Goal: Information Seeking & Learning: Learn about a topic

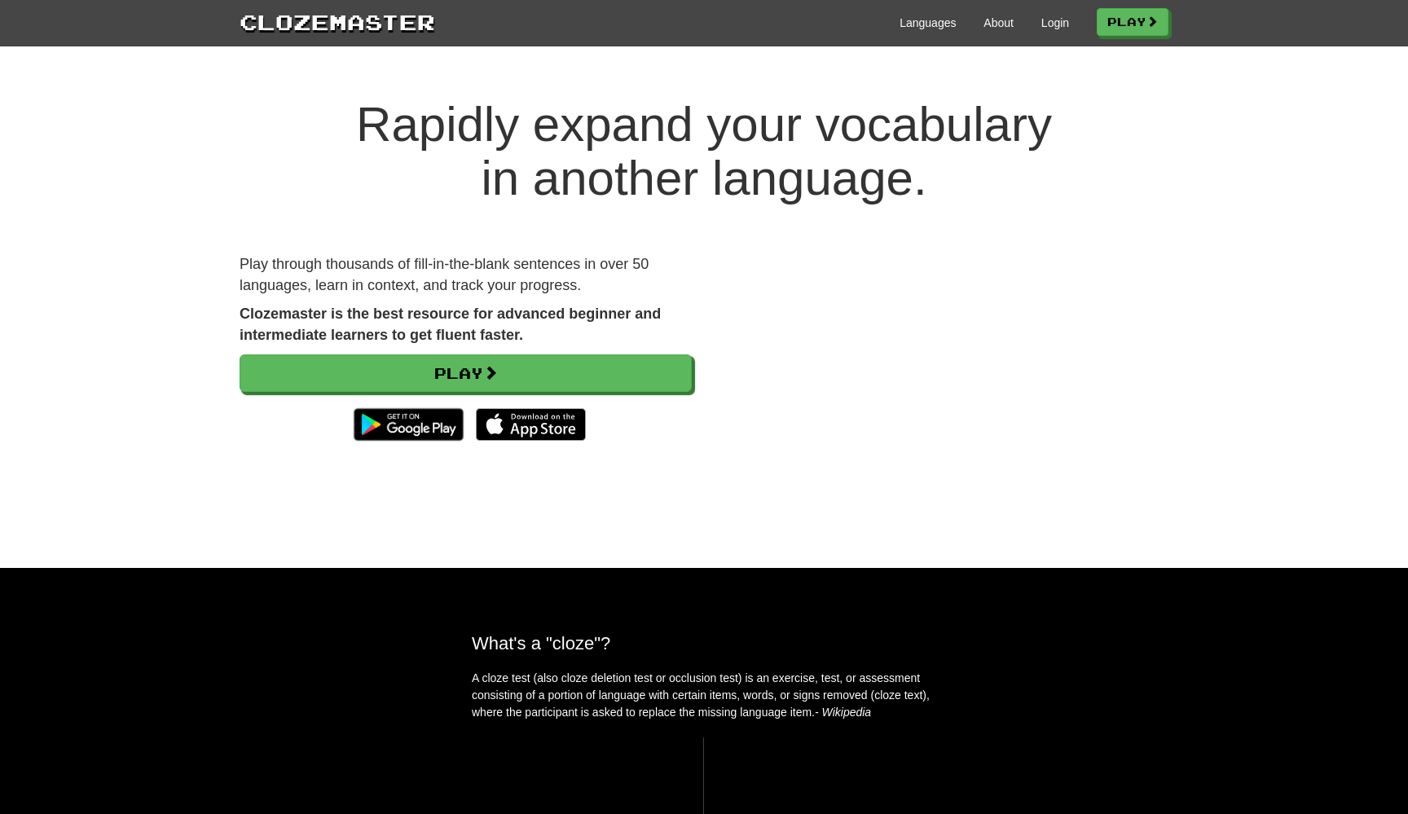
click at [1041, 31] on div "Languages About Login Play" at bounding box center [801, 22] width 733 height 30
click at [1049, 24] on link "Login" at bounding box center [1055, 23] width 28 height 16
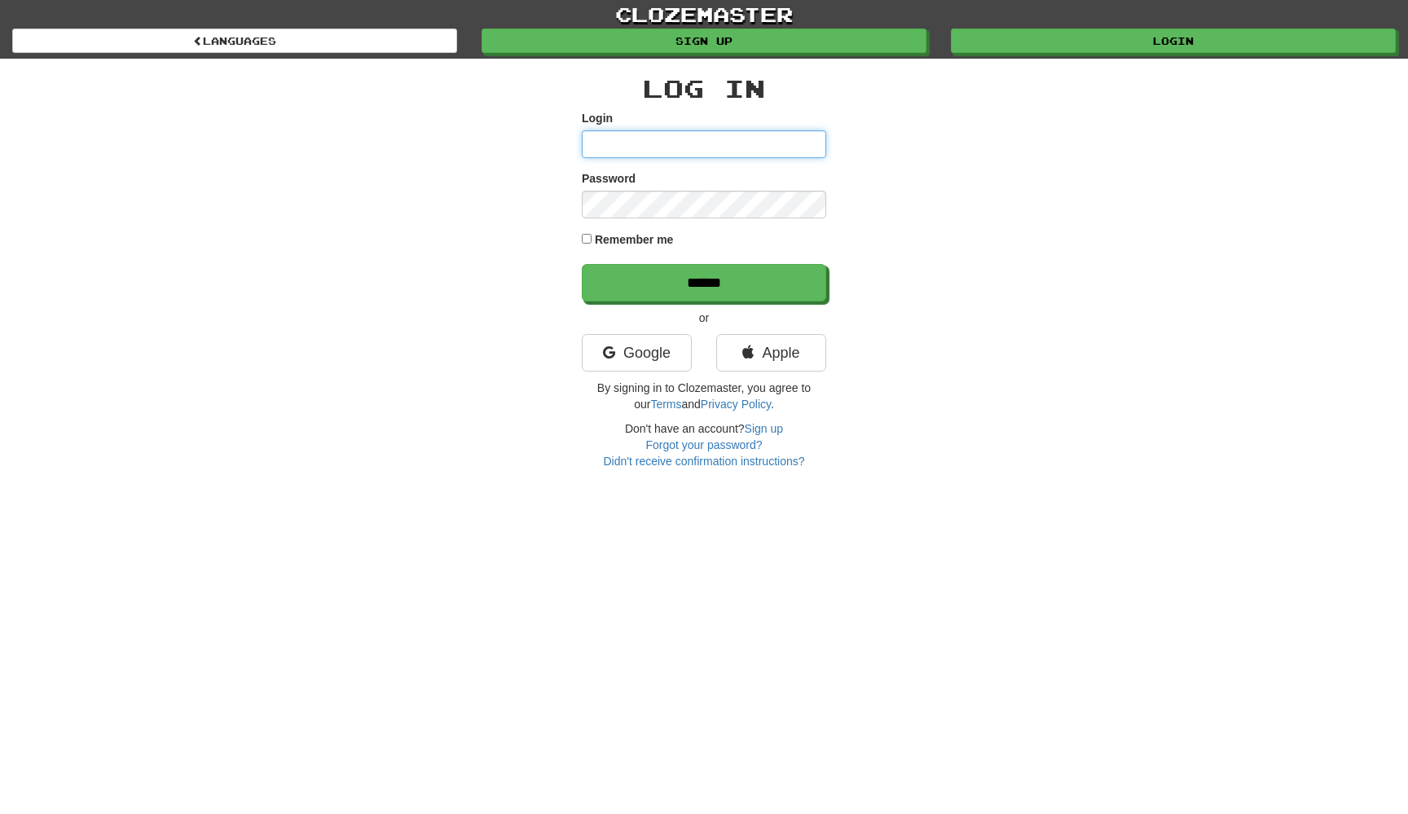
type input "**********"
click at [717, 284] on input "******" at bounding box center [705, 283] width 244 height 37
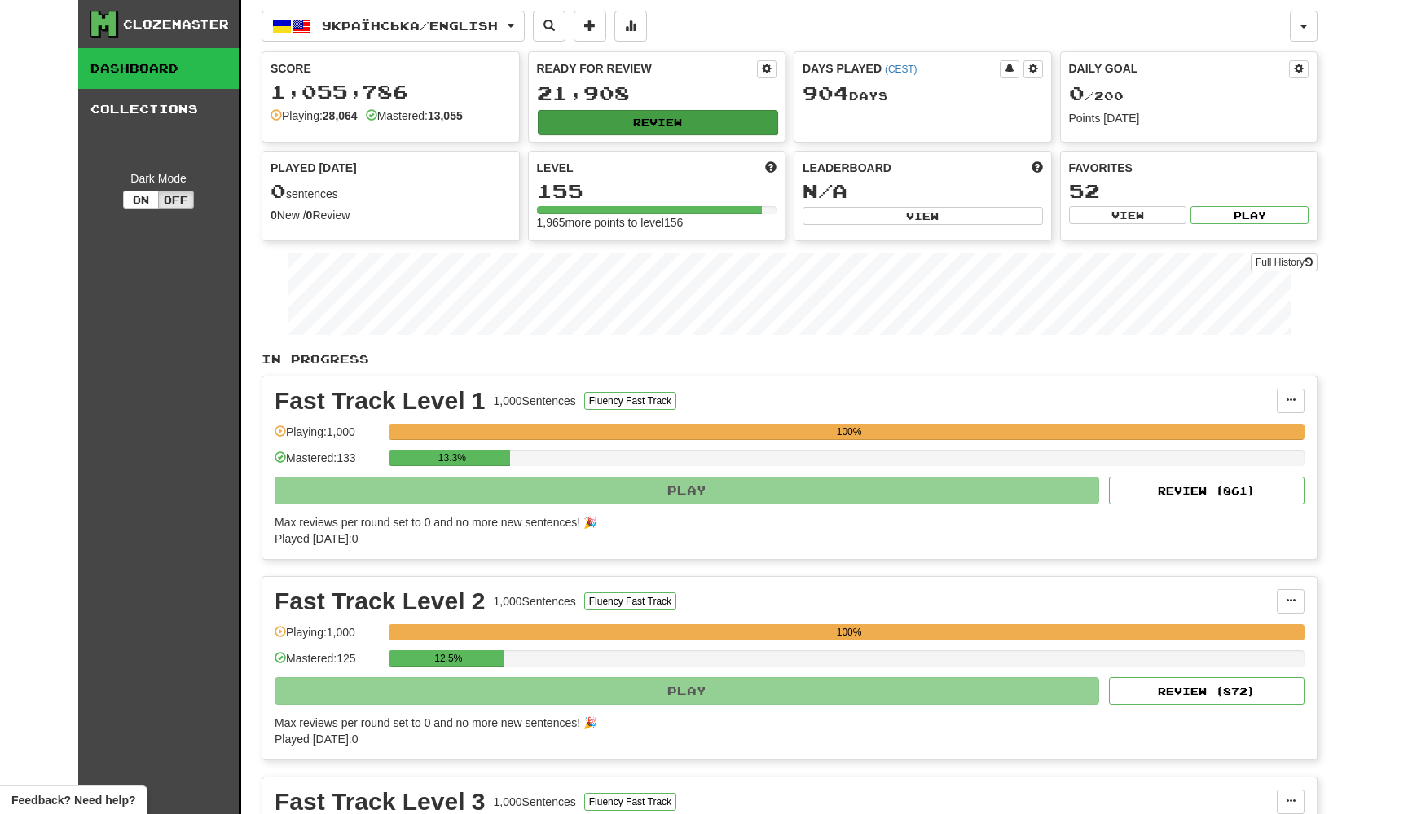
click at [719, 128] on button "Review" at bounding box center [658, 122] width 240 height 24
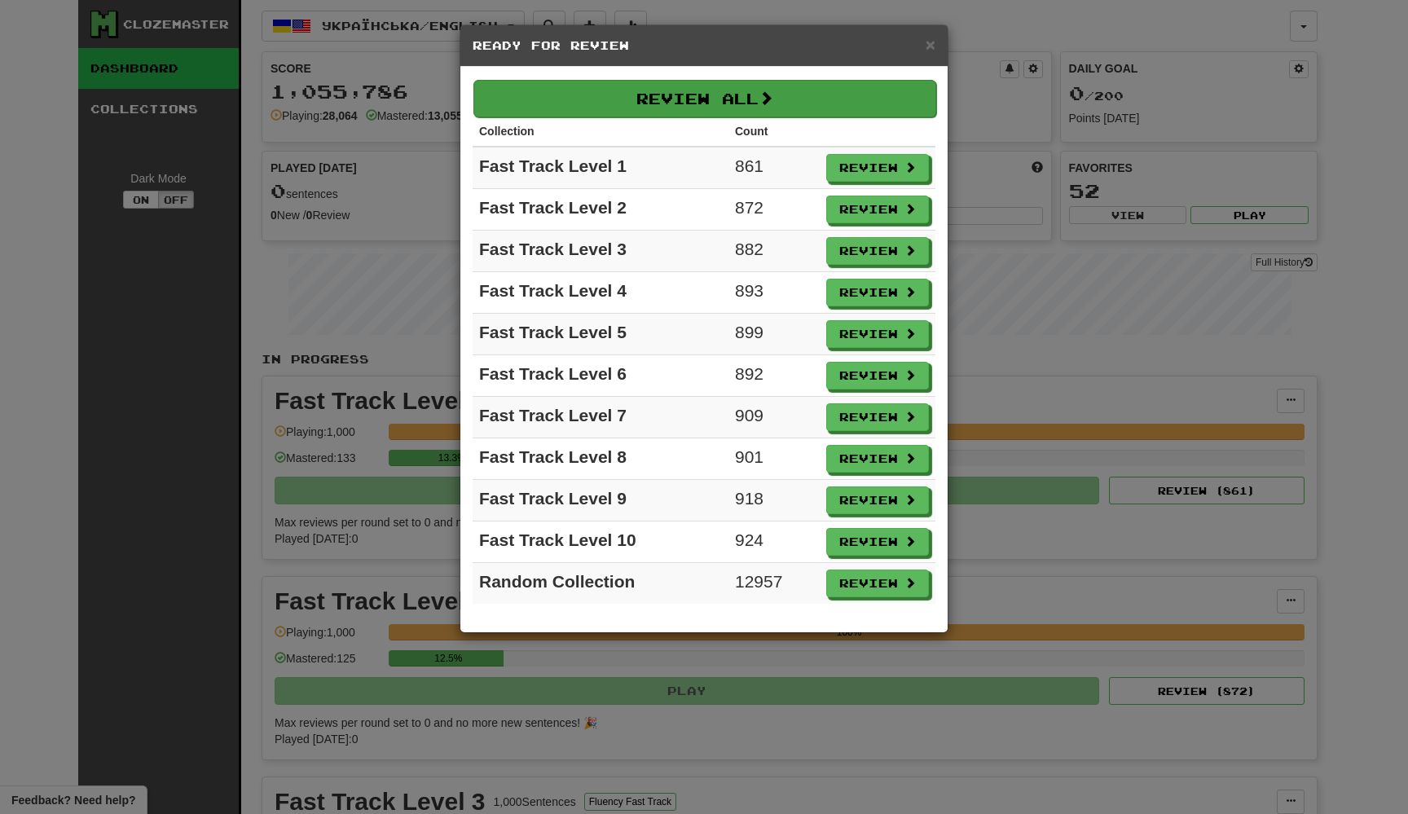
click at [759, 98] on button "Review All" at bounding box center [704, 98] width 463 height 37
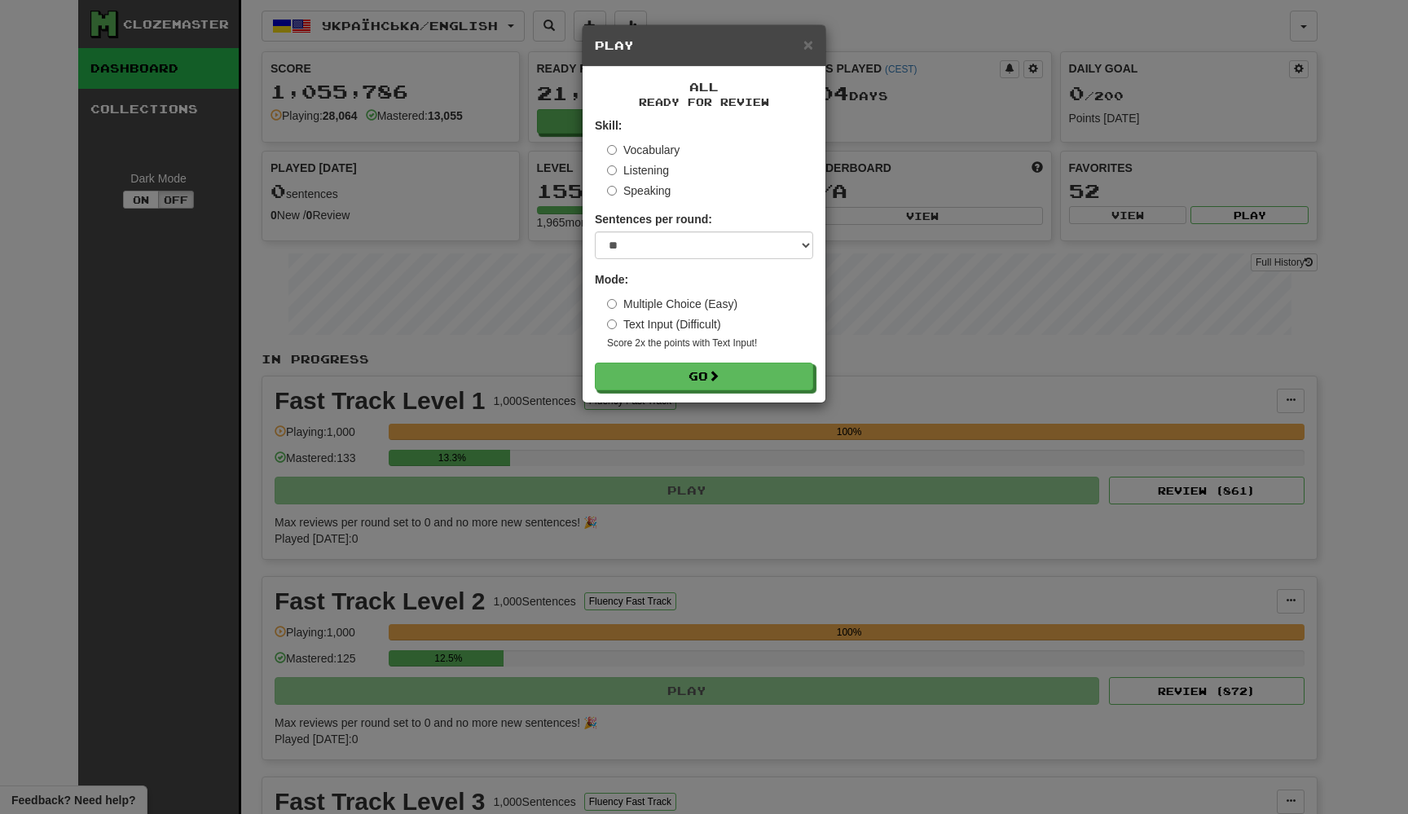
click at [728, 282] on div "Mode: Multiple Choice (Easy) Text Input (Difficult) Score 2x the points with Te…" at bounding box center [704, 310] width 218 height 79
select select "********"
click at [720, 376] on span at bounding box center [714, 376] width 11 height 11
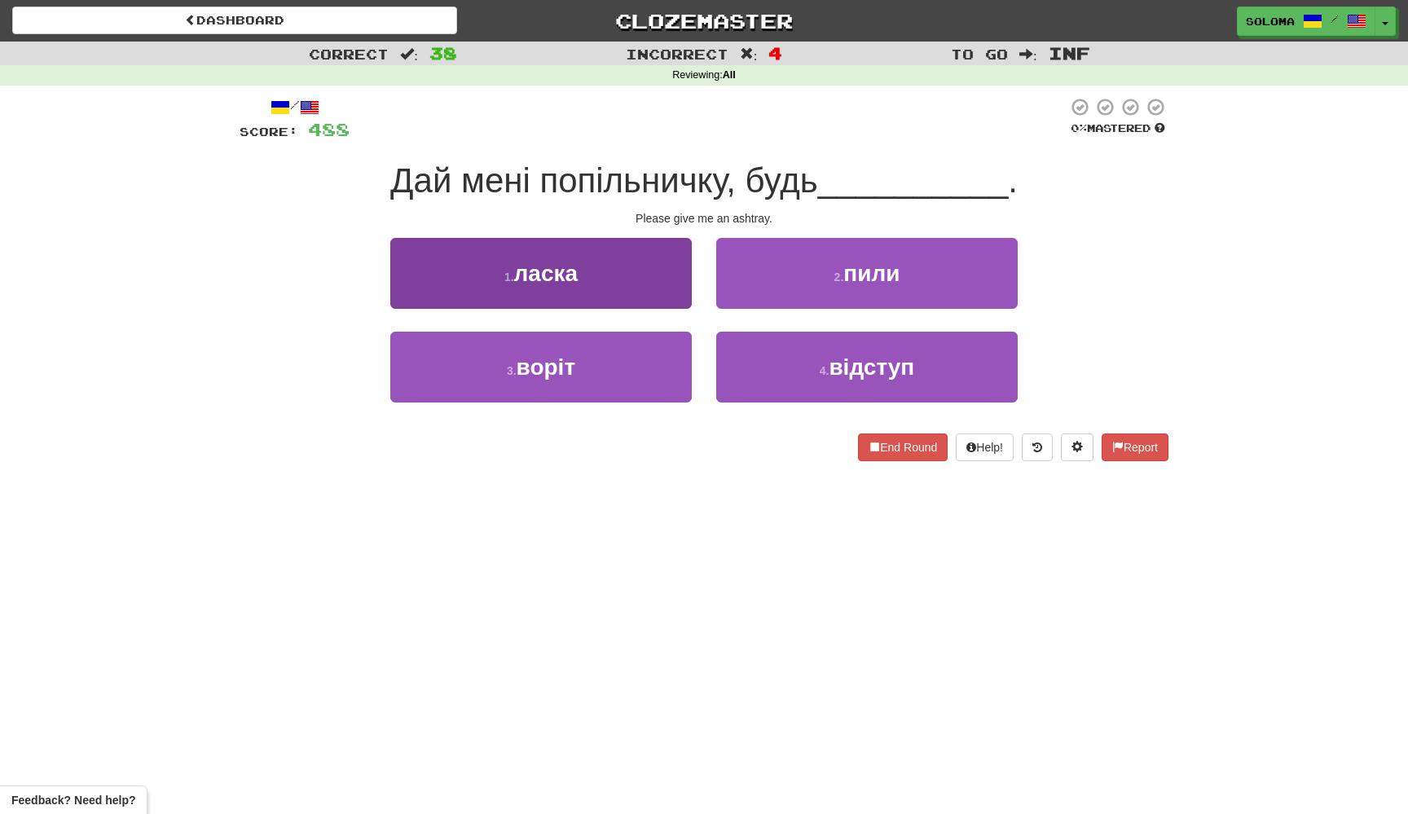
click at [682, 297] on button "1 . ласка" at bounding box center [540, 273] width 301 height 71
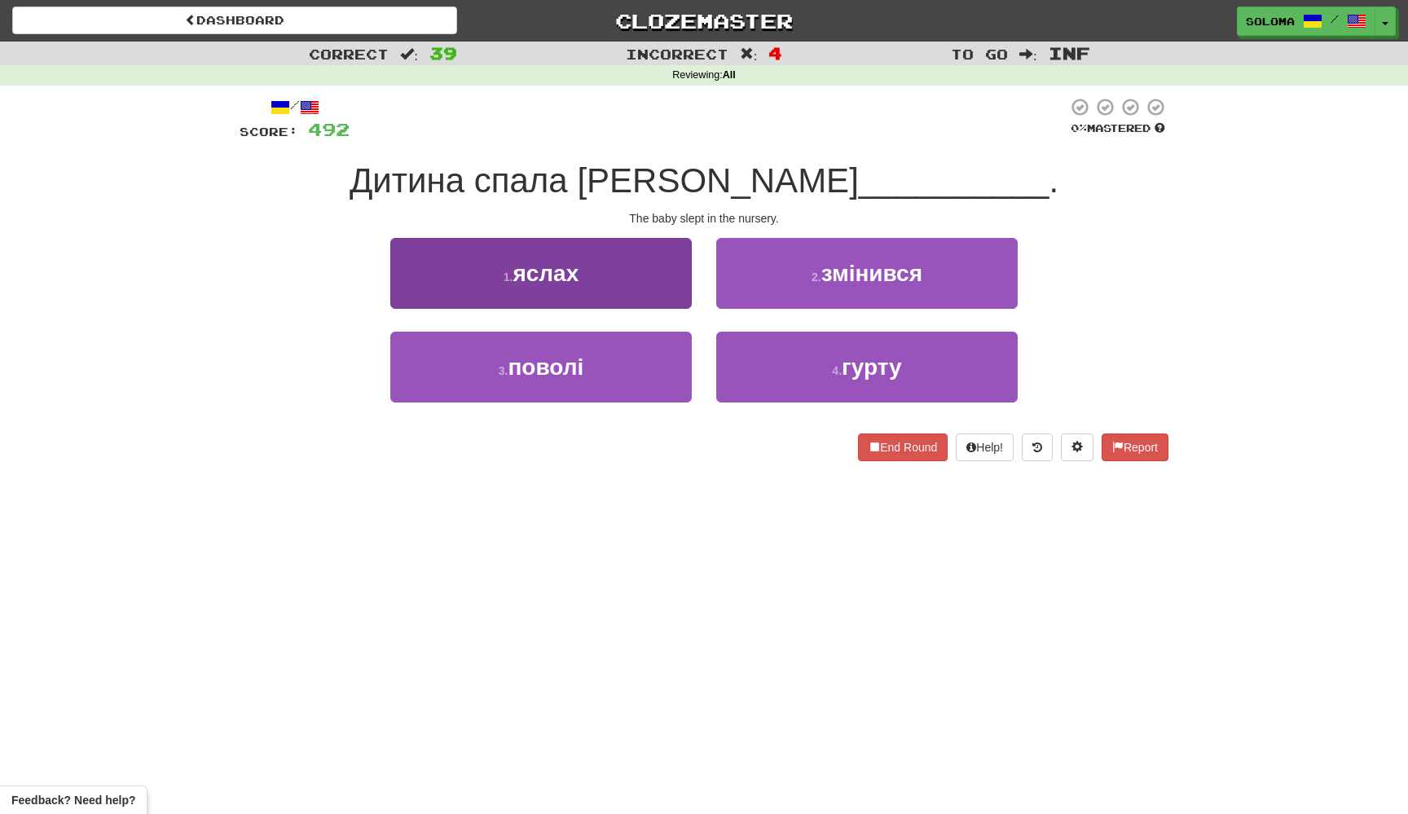
click at [678, 294] on button "1 . яслах" at bounding box center [540, 273] width 301 height 71
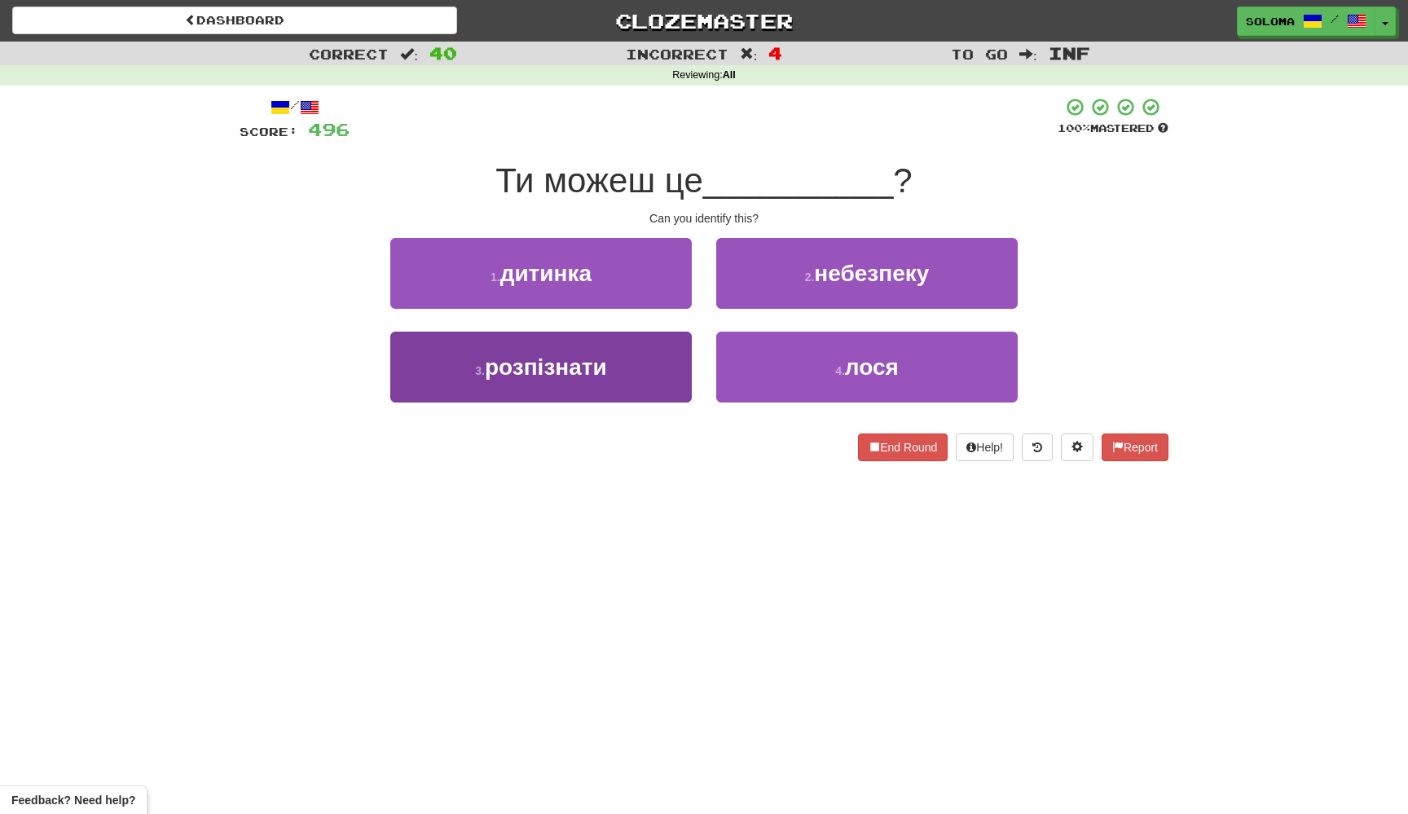
click at [657, 359] on button "3 . розпізнати" at bounding box center [540, 367] width 301 height 71
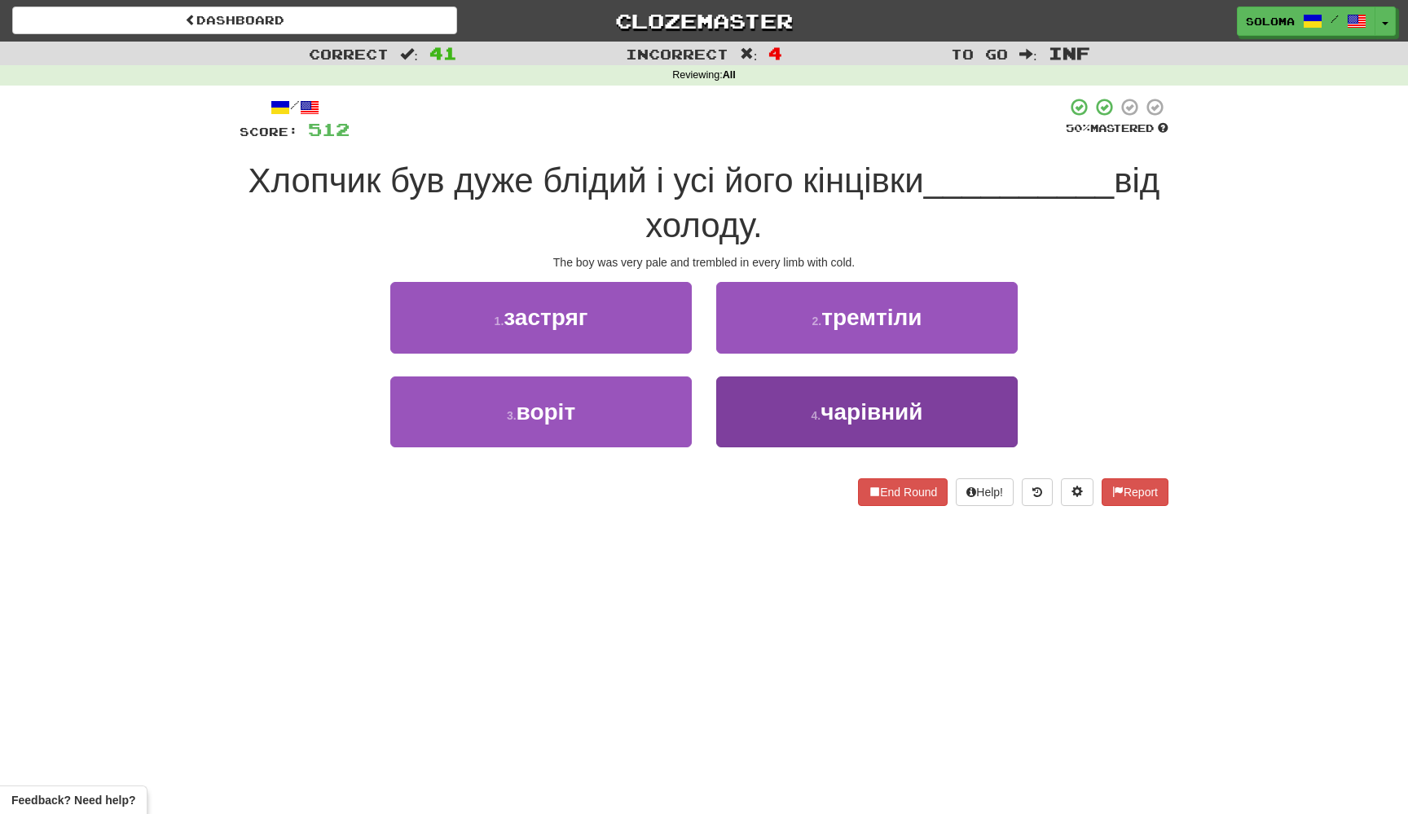
click at [760, 412] on button "4 . чарівний" at bounding box center [866, 411] width 301 height 71
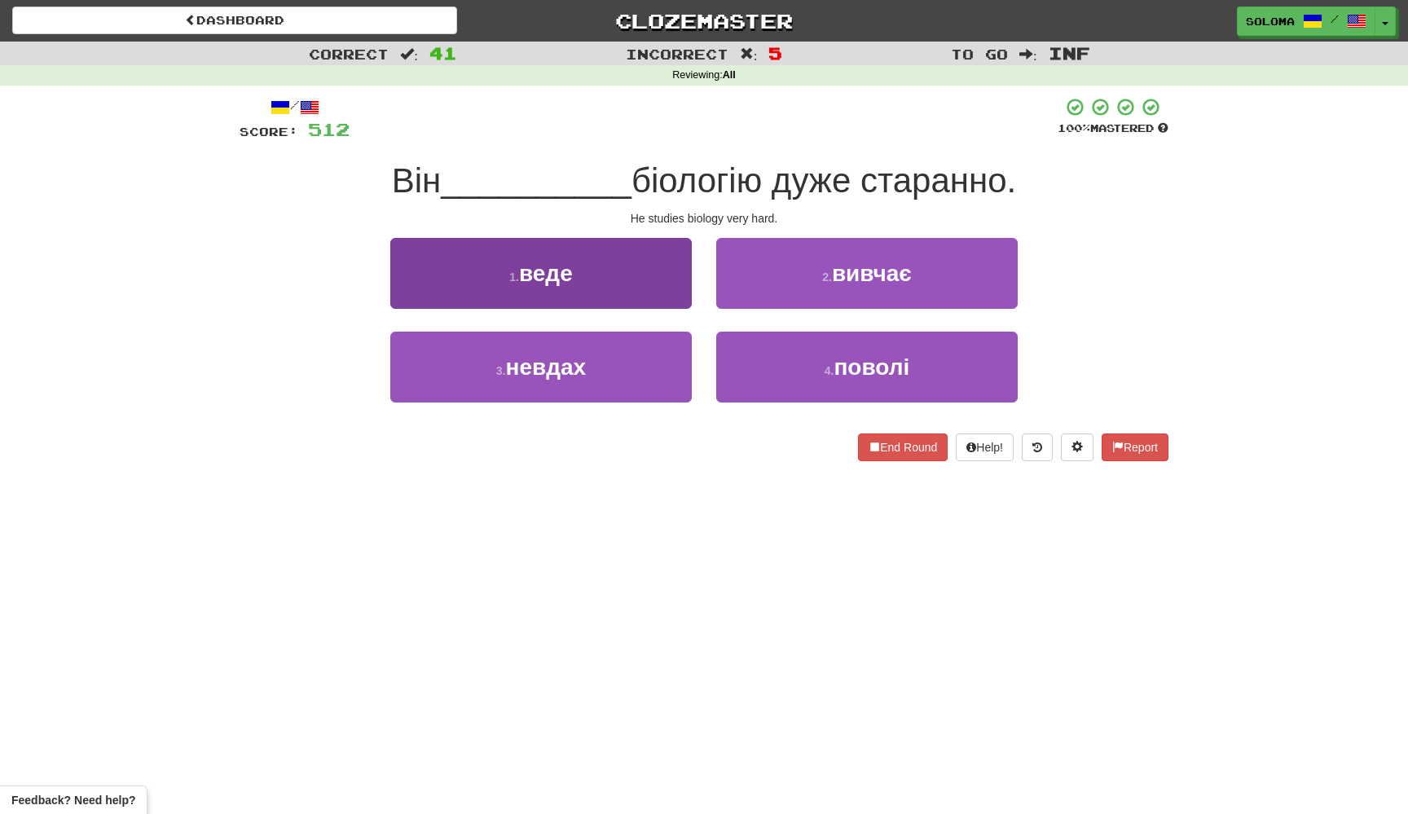
click at [646, 297] on button "1 . веде" at bounding box center [540, 273] width 301 height 71
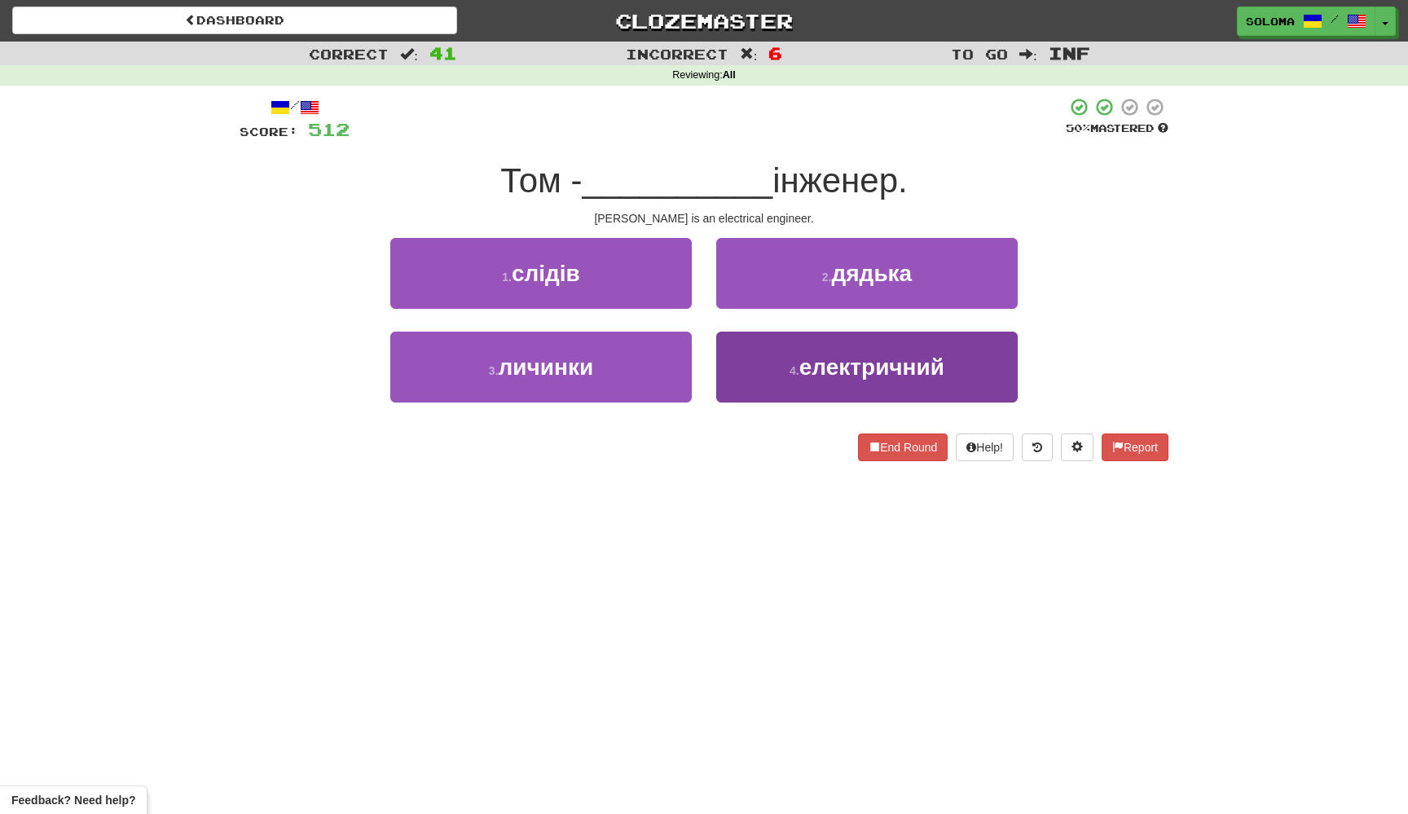
click at [751, 371] on button "4 . електричний" at bounding box center [866, 367] width 301 height 71
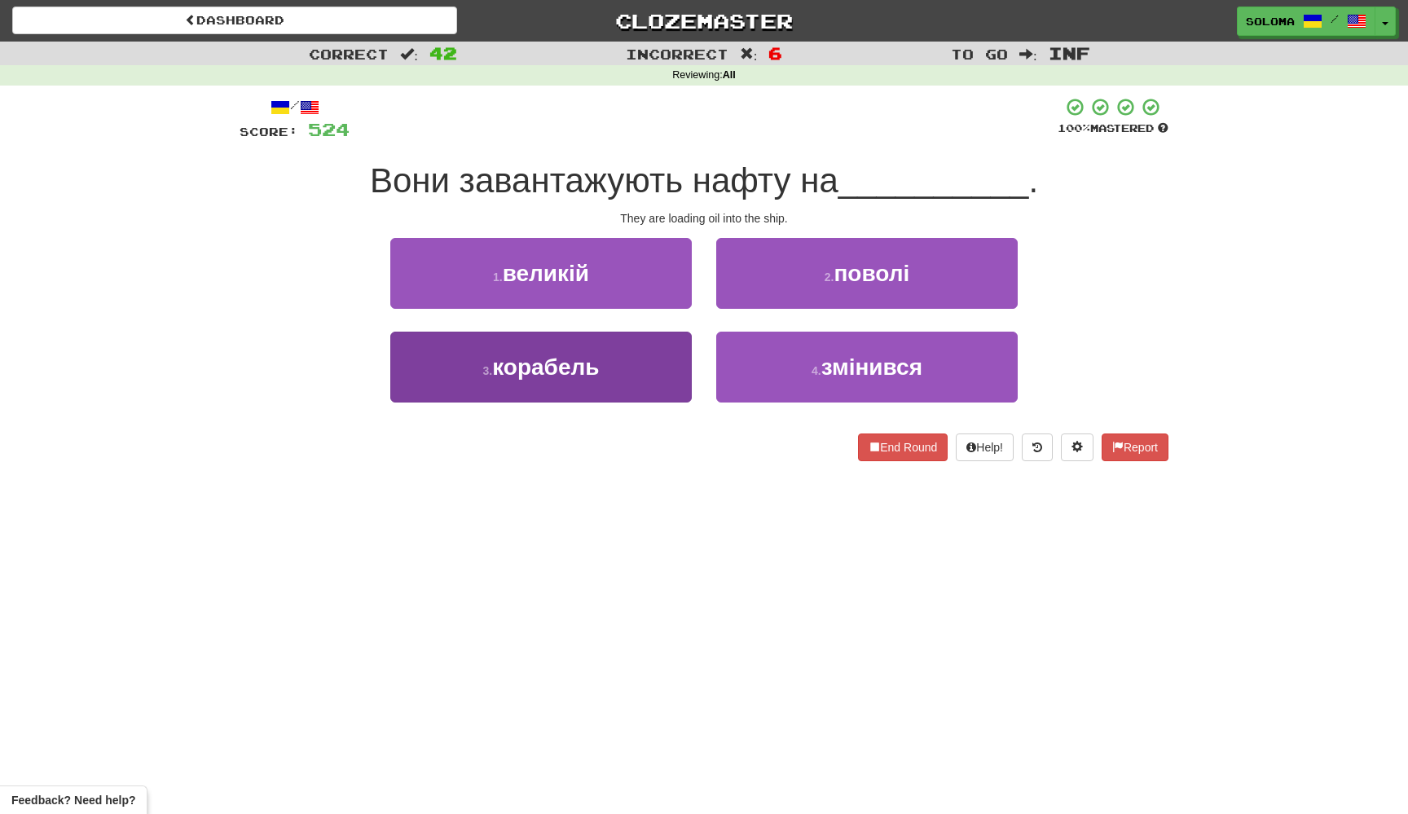
click at [666, 346] on button "3 . корабель" at bounding box center [540, 367] width 301 height 71
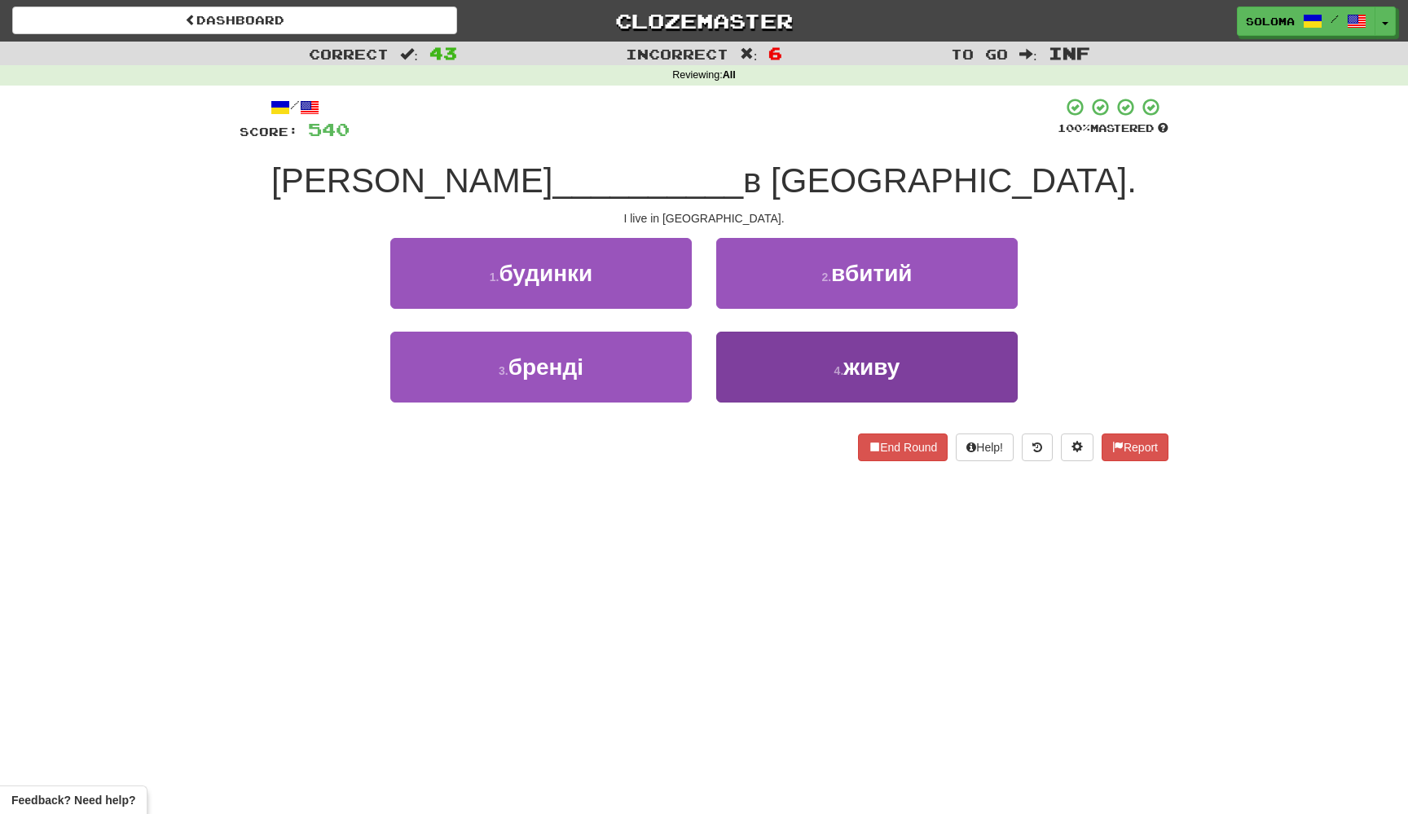
click at [738, 346] on button "4 . живу" at bounding box center [866, 367] width 301 height 71
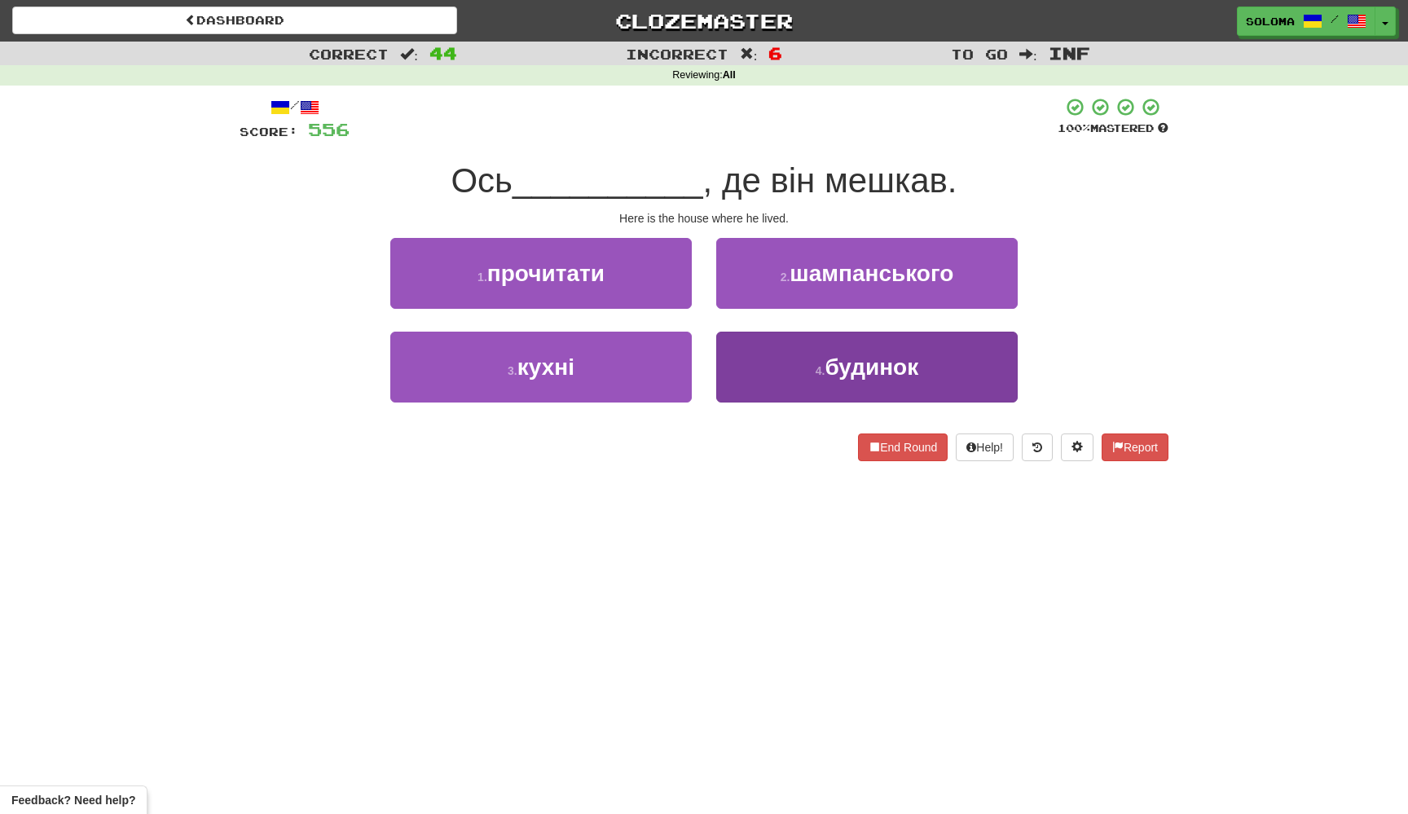
click at [717, 365] on button "4 . будинок" at bounding box center [866, 367] width 301 height 71
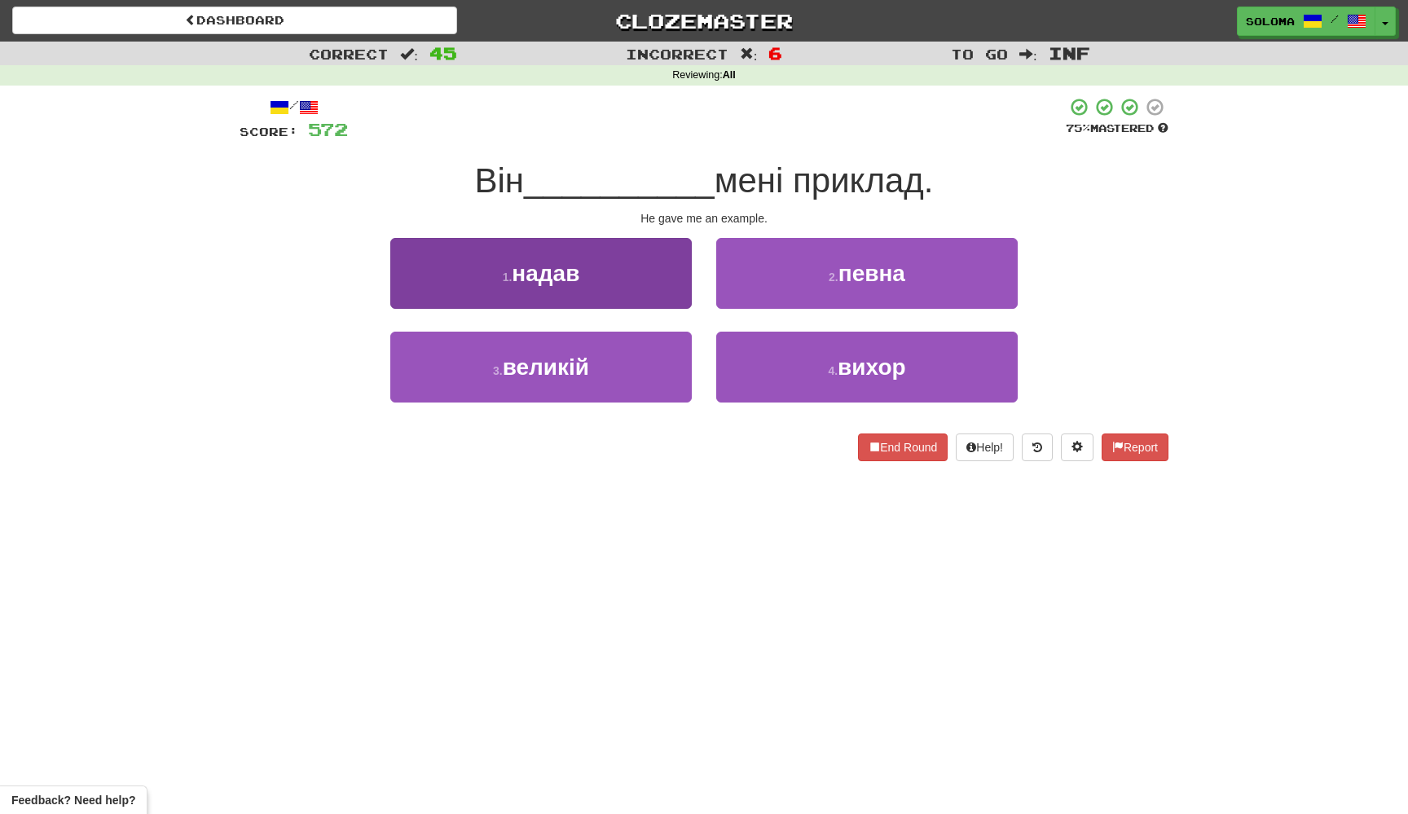
click at [667, 296] on button "1 . надав" at bounding box center [540, 273] width 301 height 71
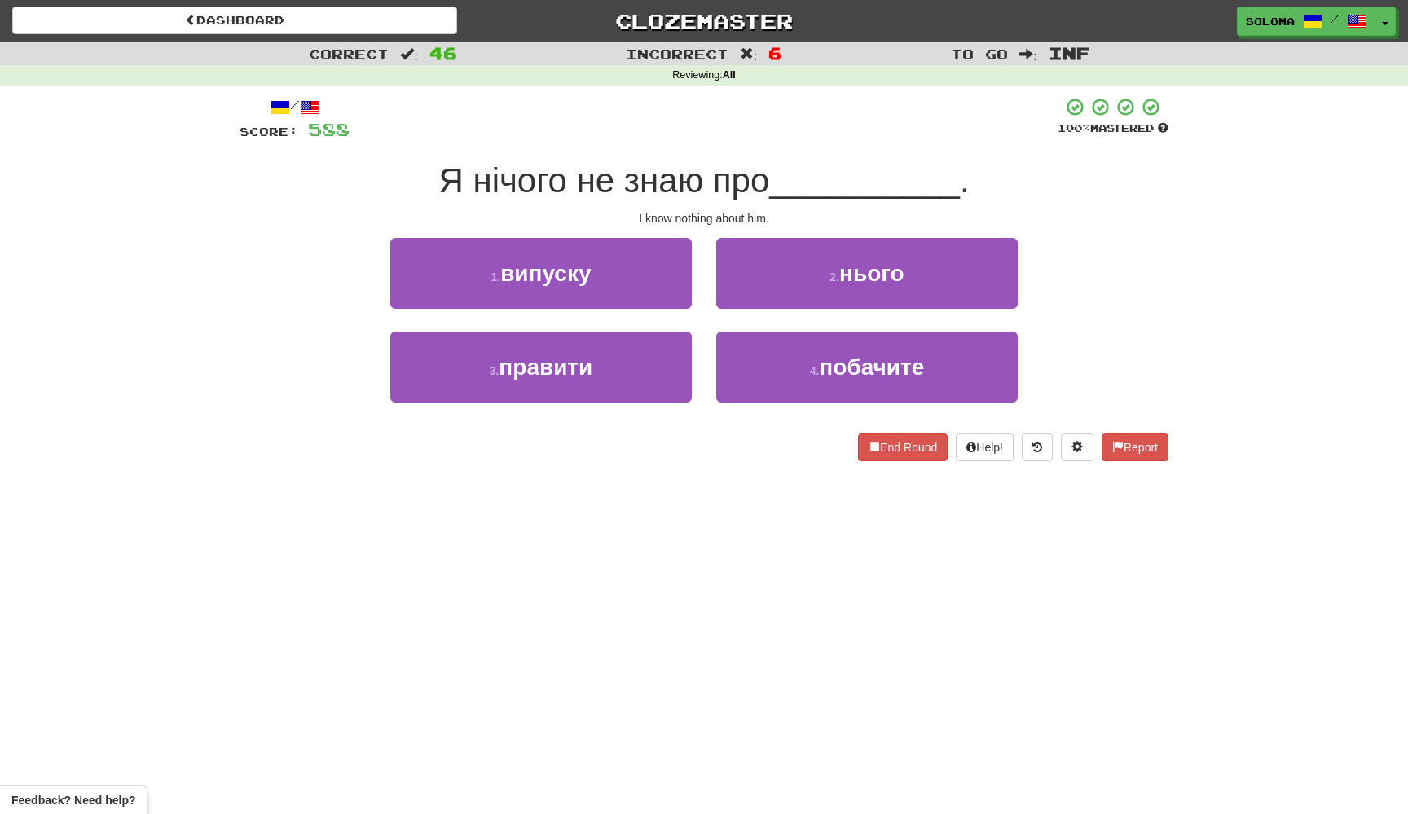
click at [711, 292] on div "2 . нього" at bounding box center [867, 285] width 326 height 94
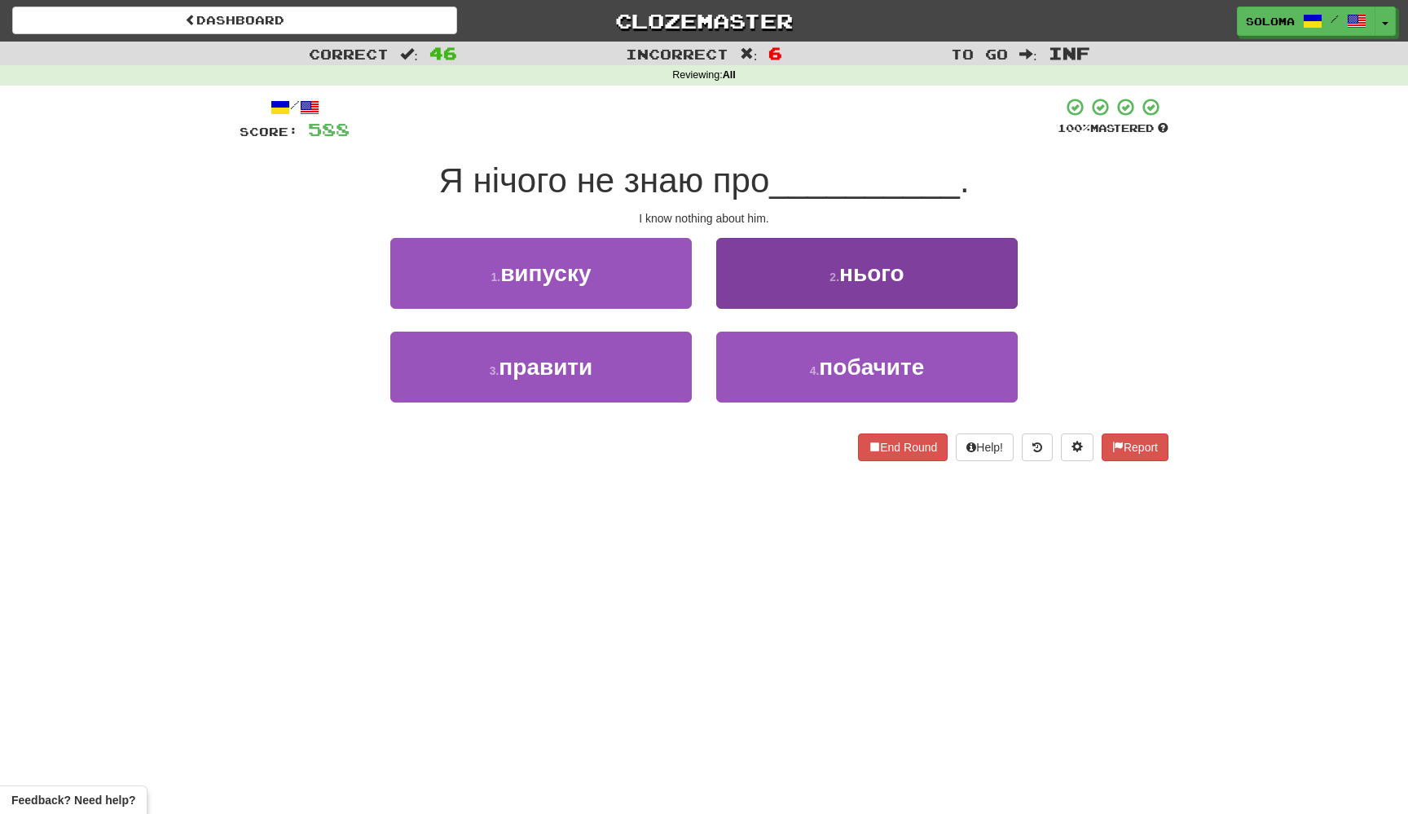
click at [718, 292] on button "2 . нього" at bounding box center [866, 273] width 301 height 71
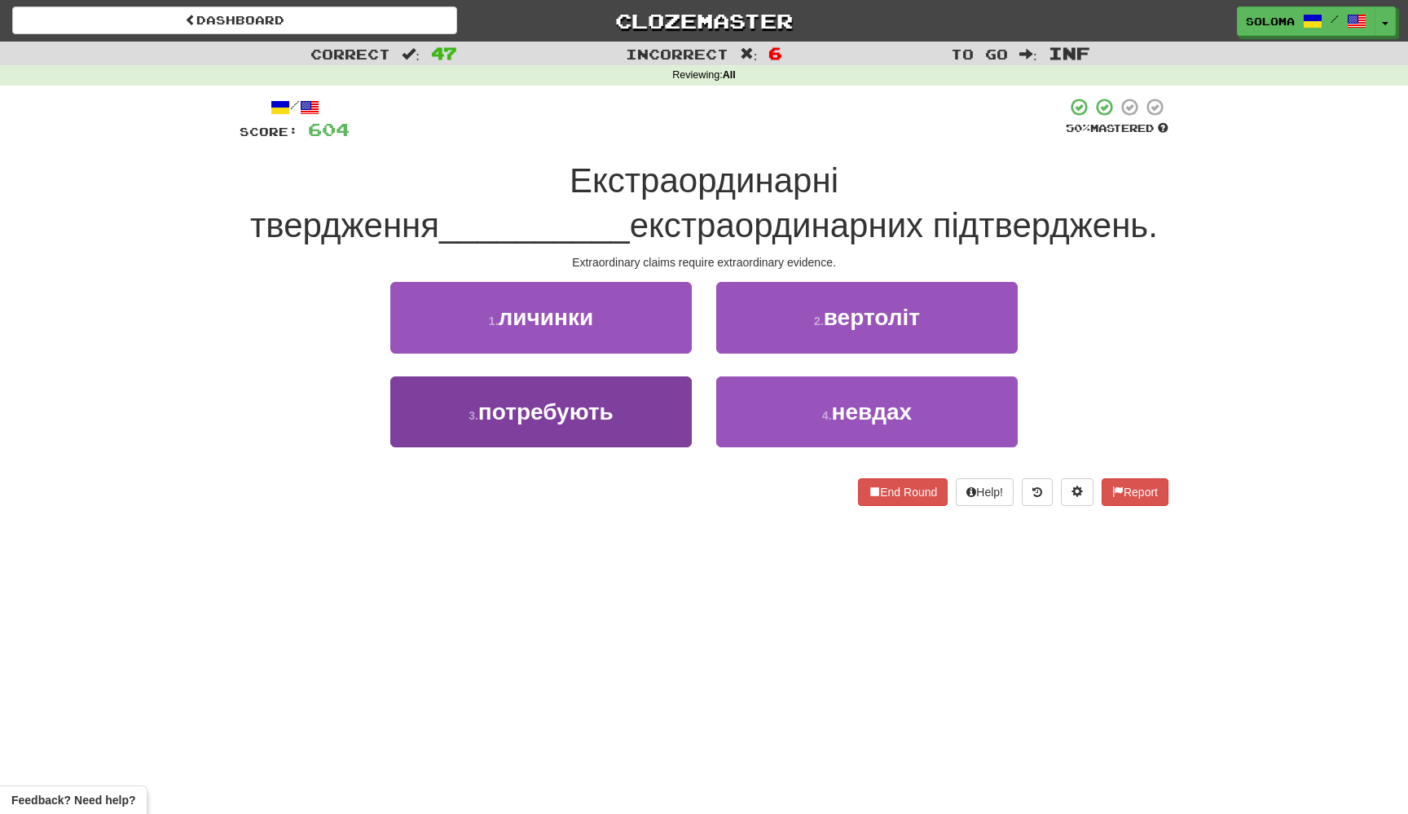
click at [679, 396] on button "3 . потребують" at bounding box center [540, 411] width 301 height 71
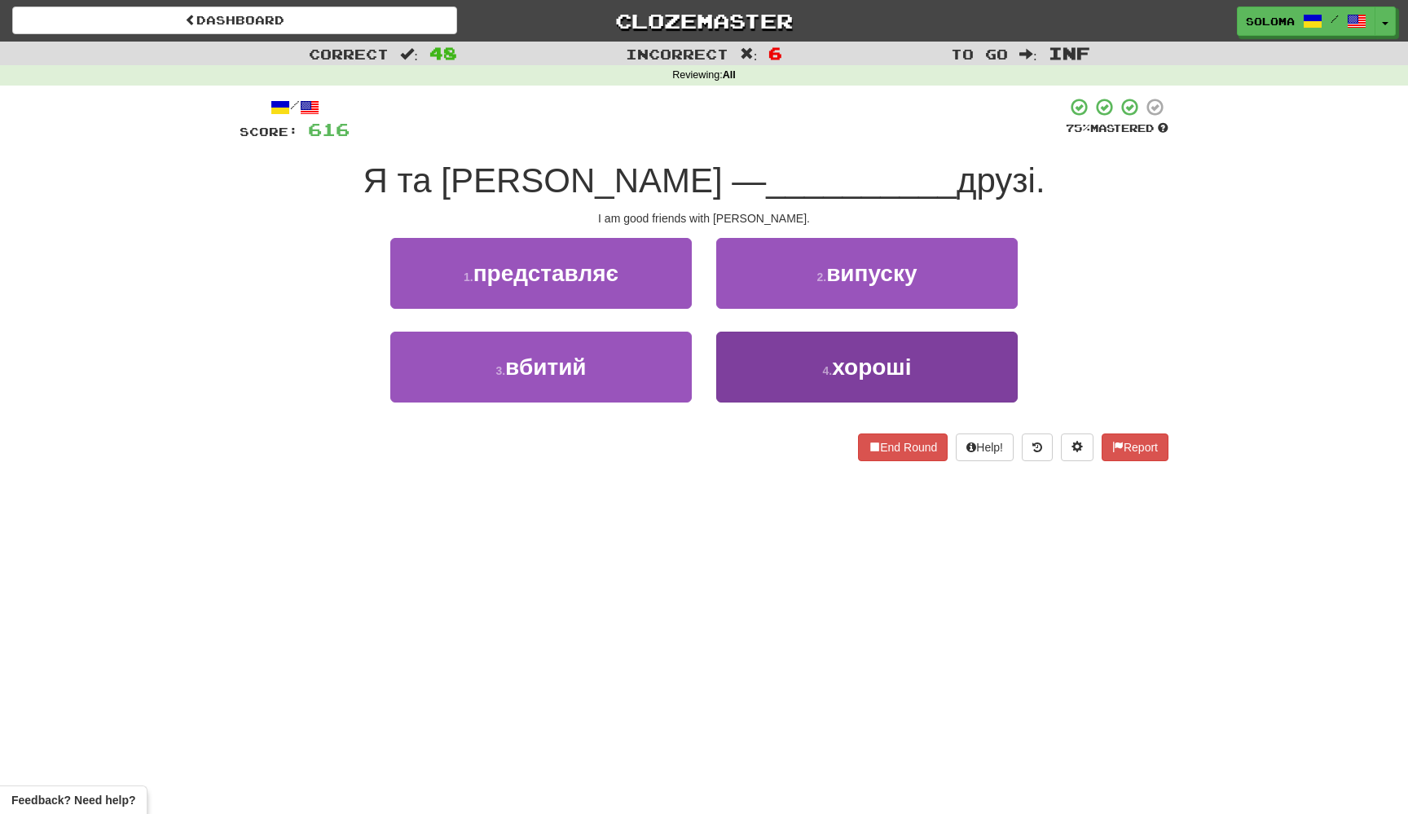
click at [736, 395] on button "4 . хороші" at bounding box center [866, 367] width 301 height 71
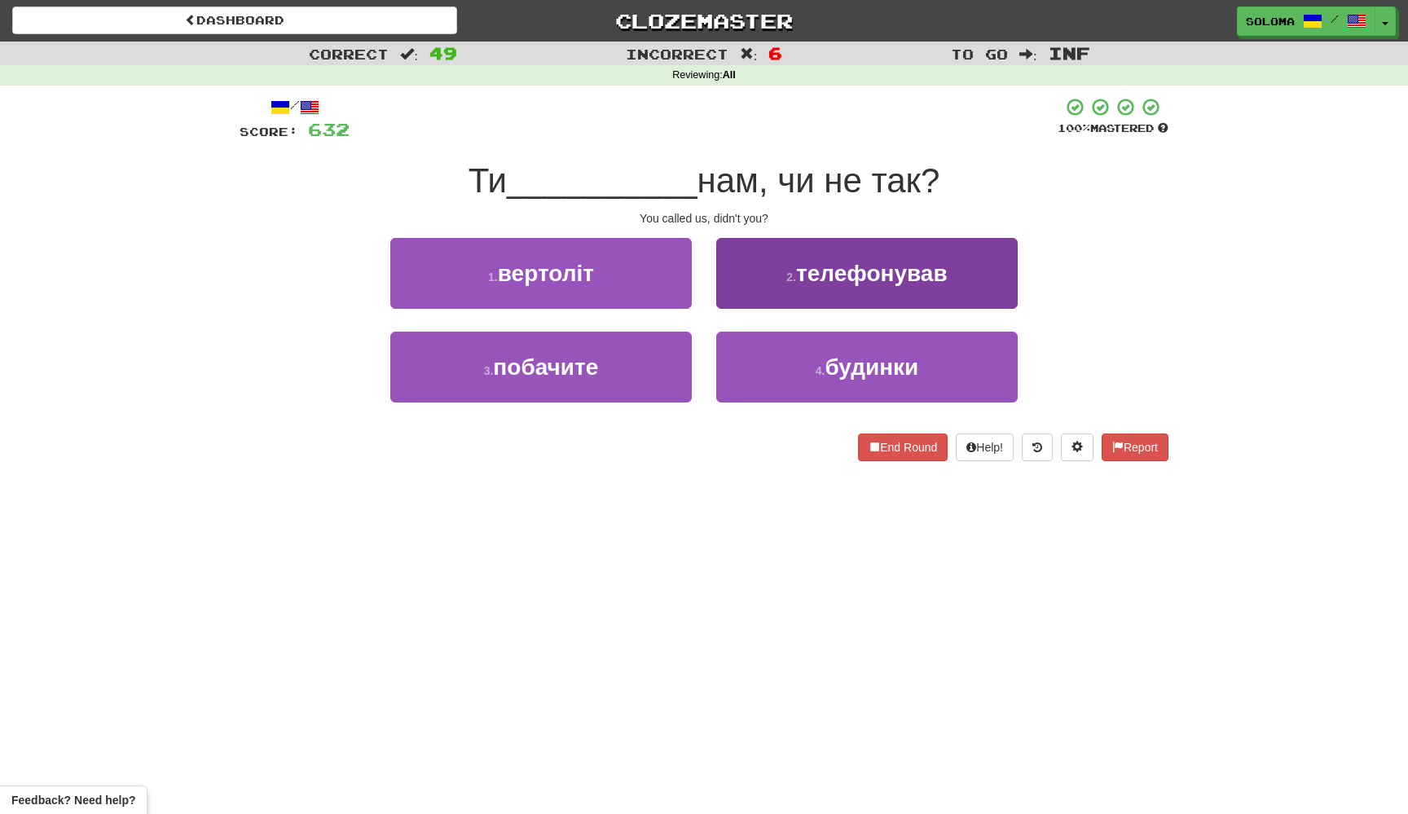
click at [792, 290] on button "2 . телефонував" at bounding box center [866, 273] width 301 height 71
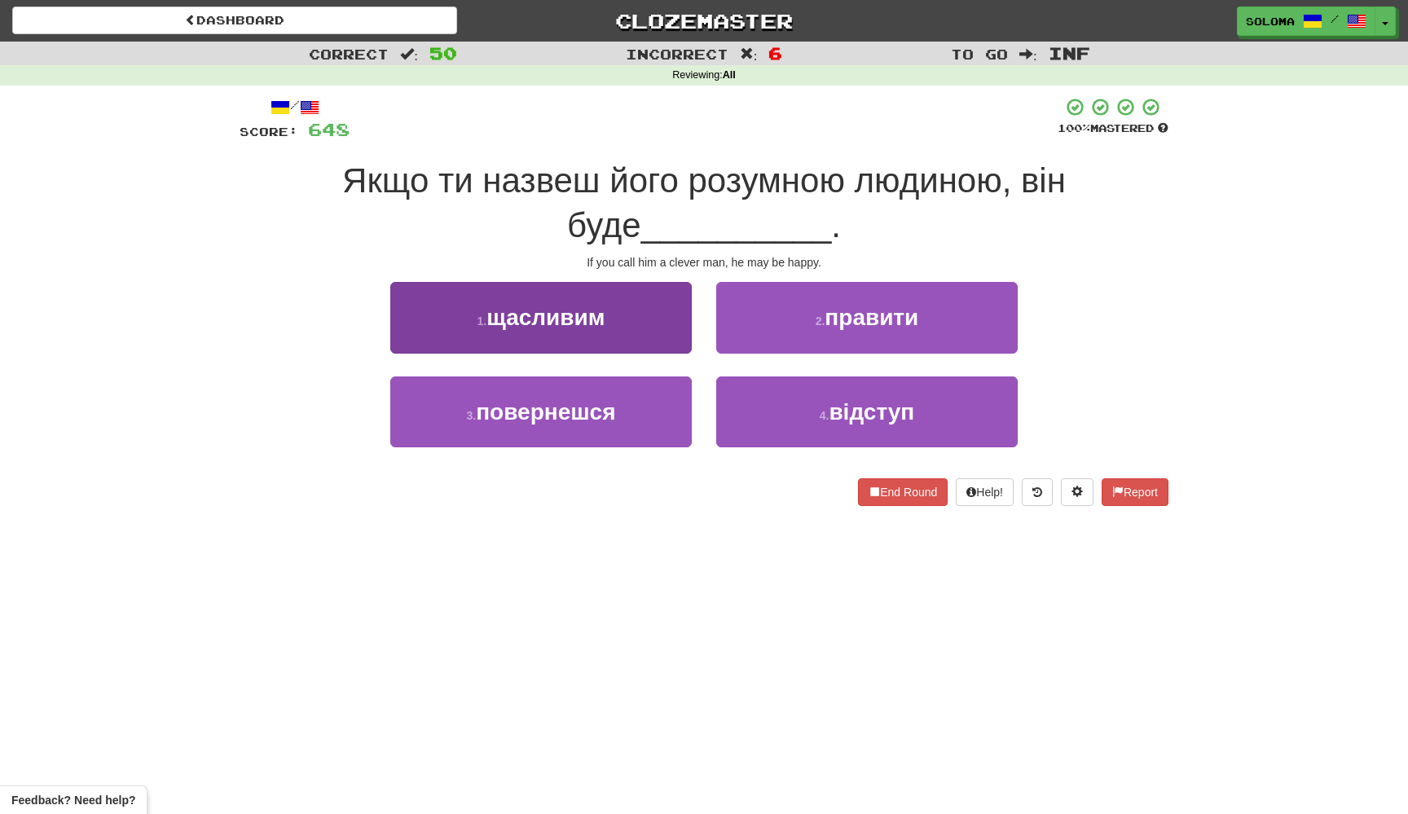
click at [656, 332] on button "1 . щасливим" at bounding box center [540, 317] width 301 height 71
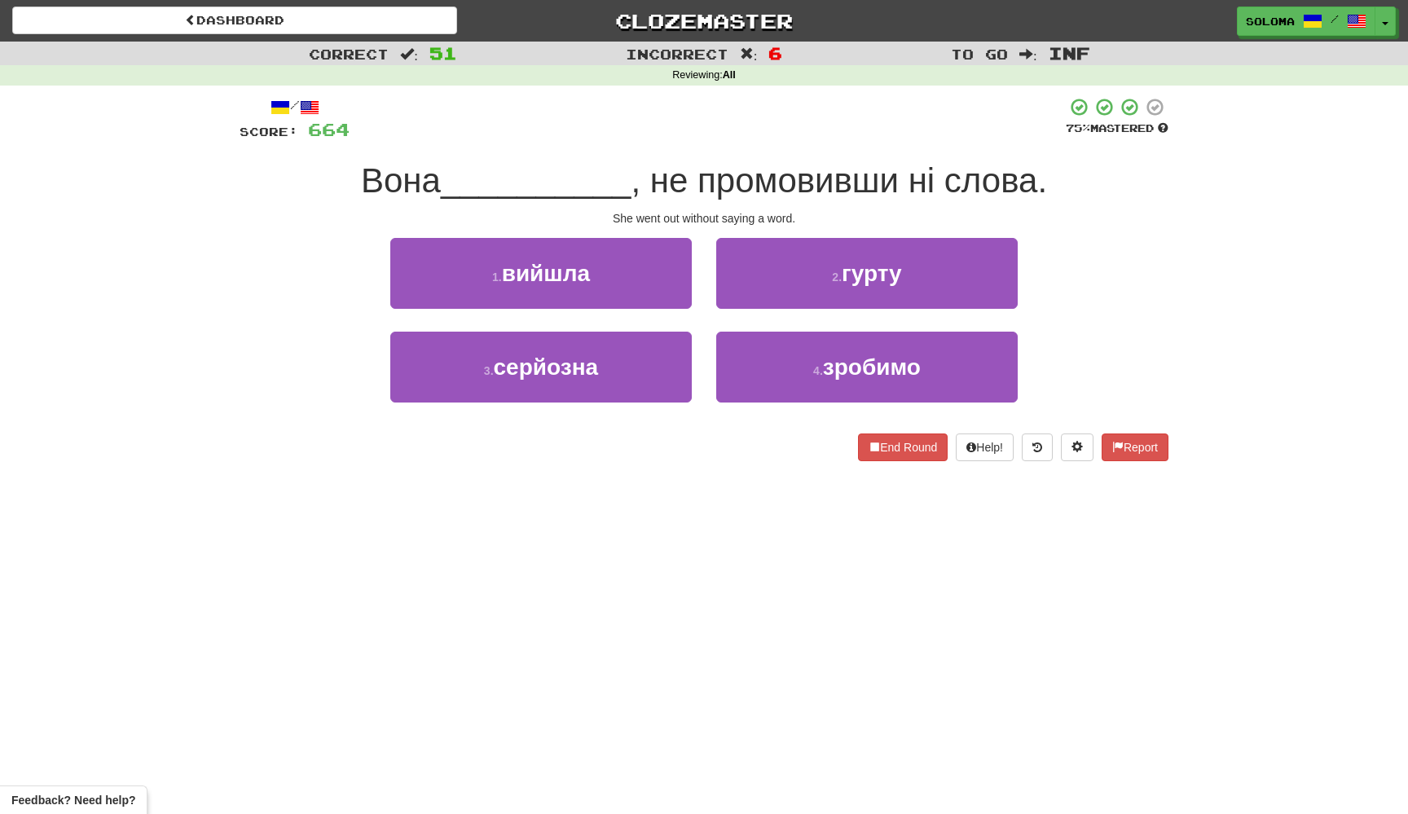
click at [656, 332] on button "3 . серйозна" at bounding box center [540, 367] width 301 height 71
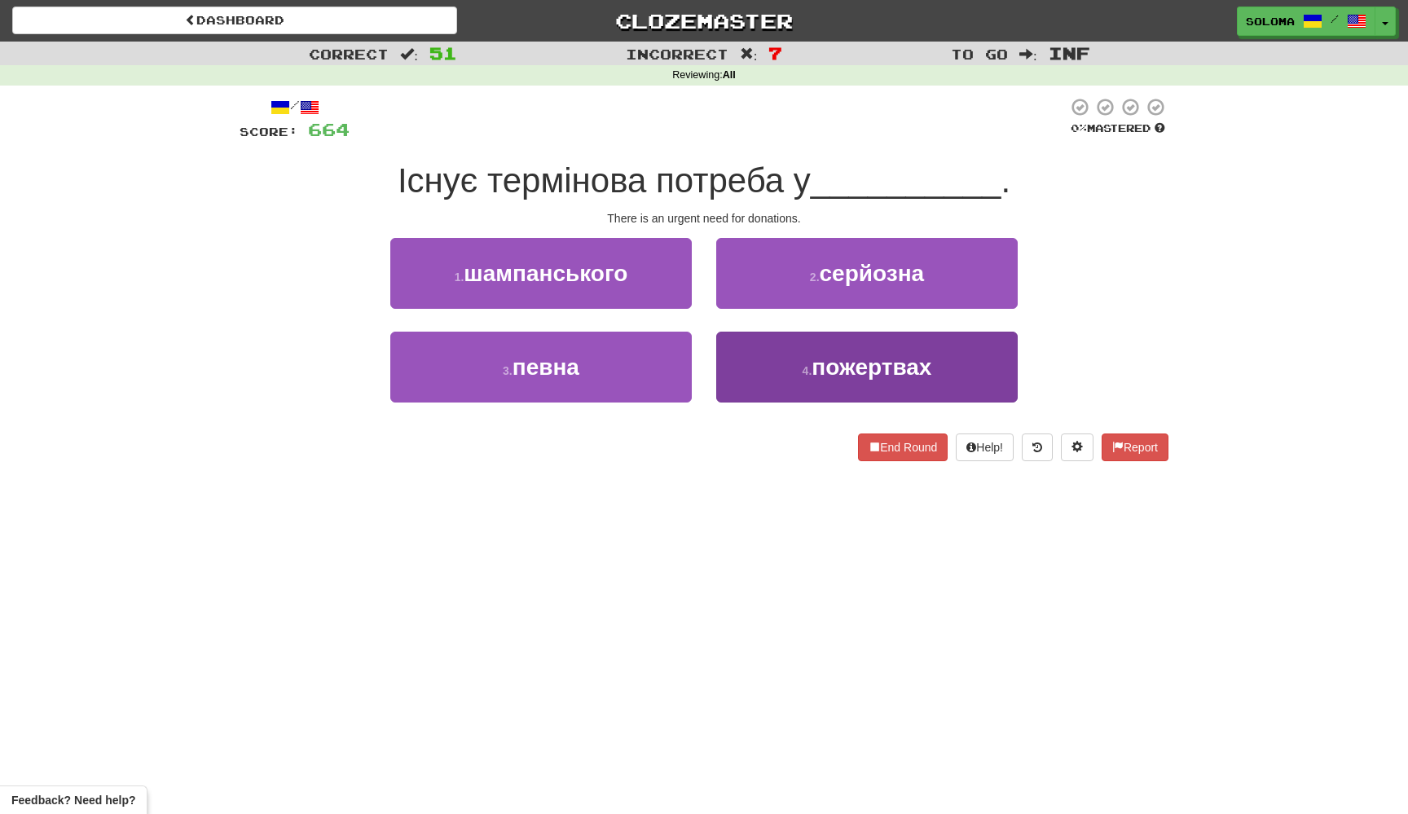
click at [736, 367] on button "4 . пожертвах" at bounding box center [866, 367] width 301 height 71
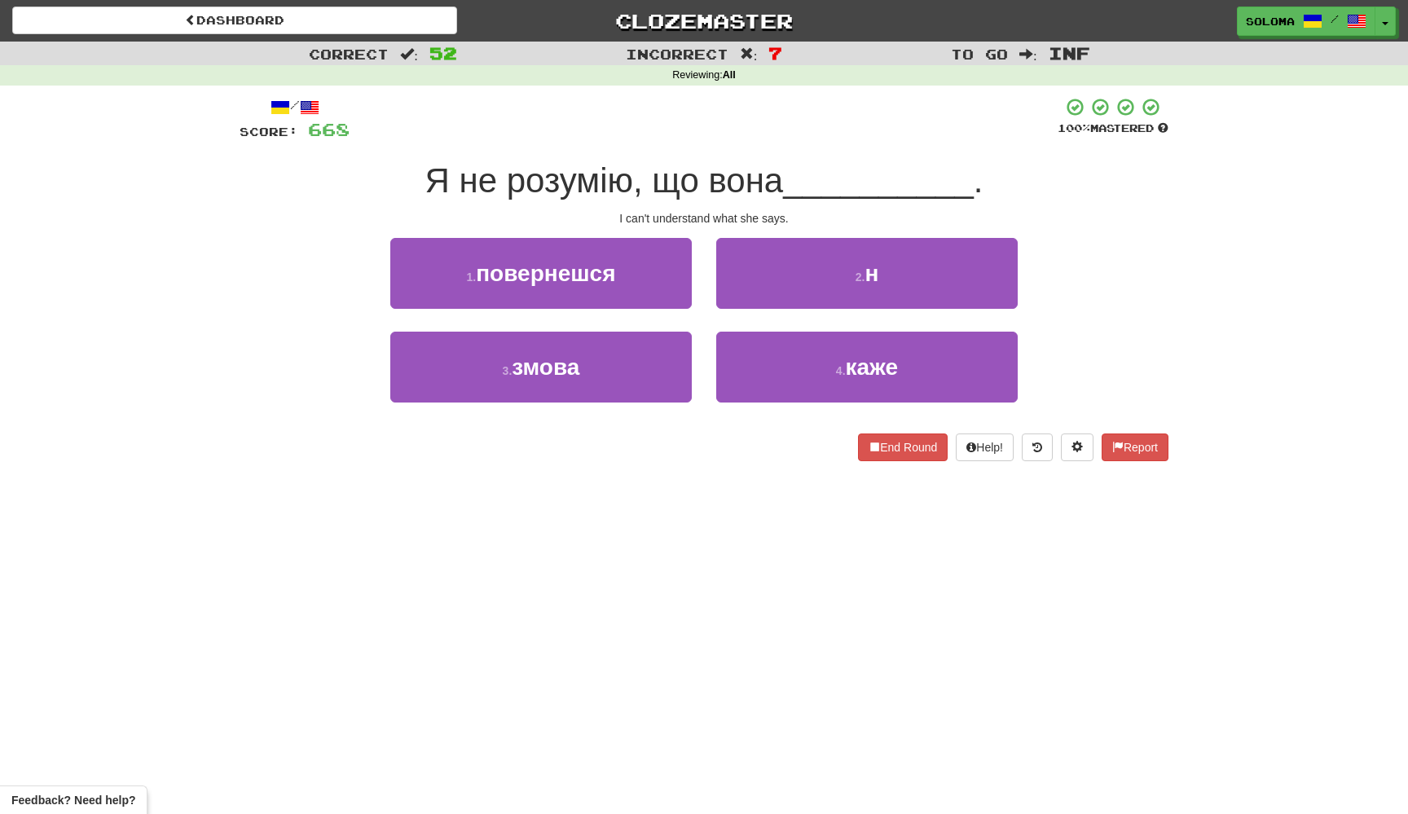
click at [736, 367] on button "4 . каже" at bounding box center [866, 367] width 301 height 71
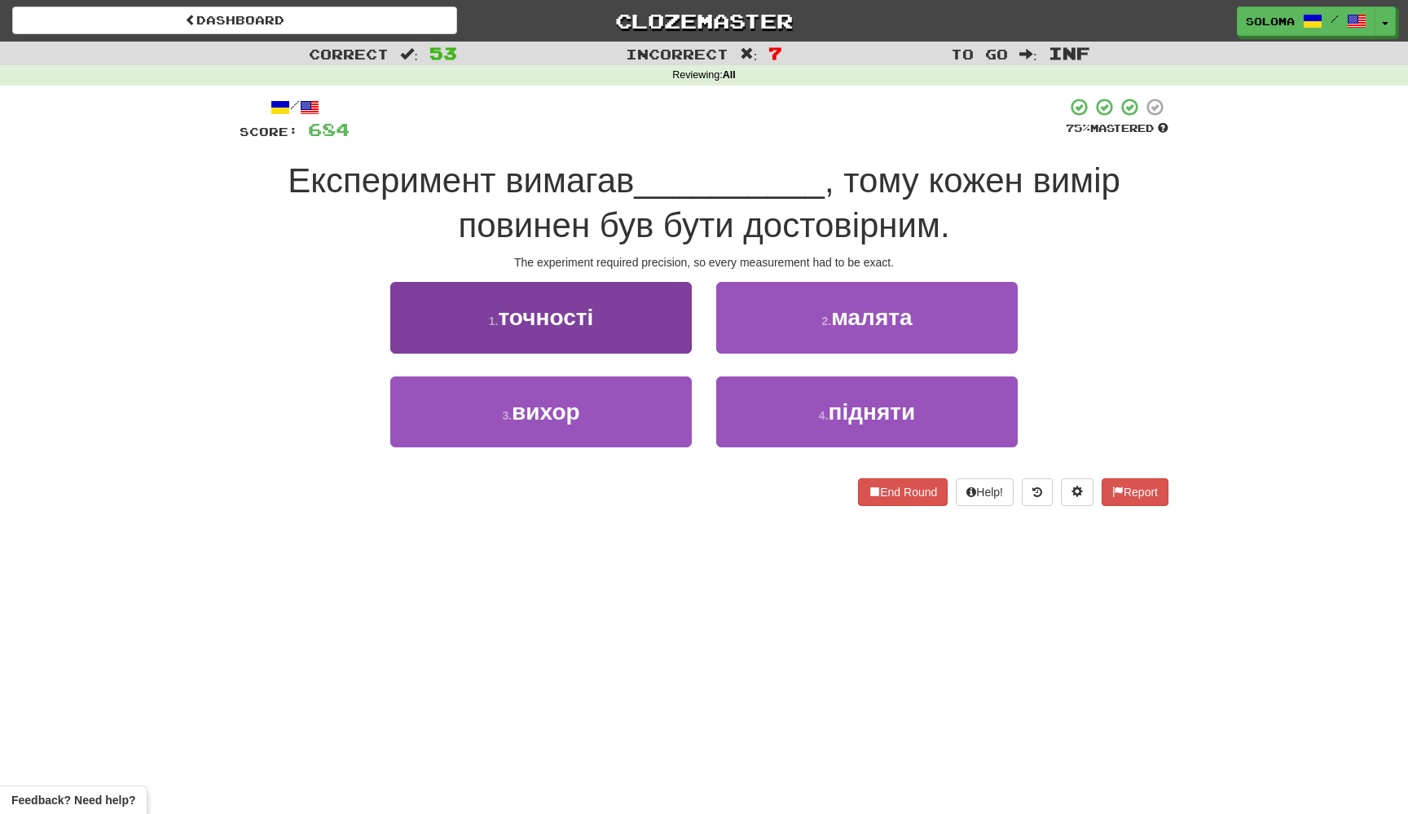
click at [665, 318] on button "1 . точності" at bounding box center [540, 317] width 301 height 71
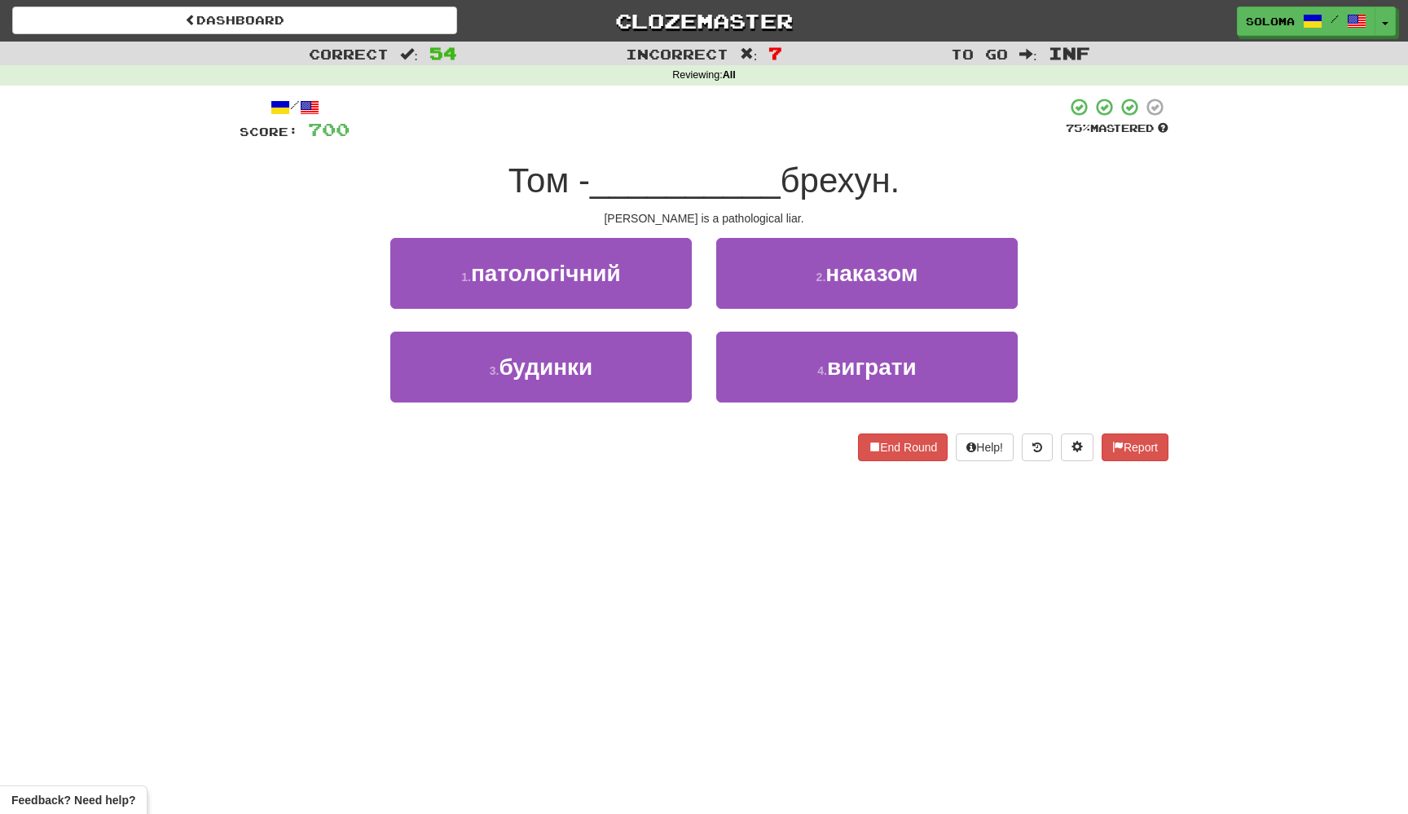
click at [666, 310] on div "1 . патологічний" at bounding box center [541, 285] width 326 height 94
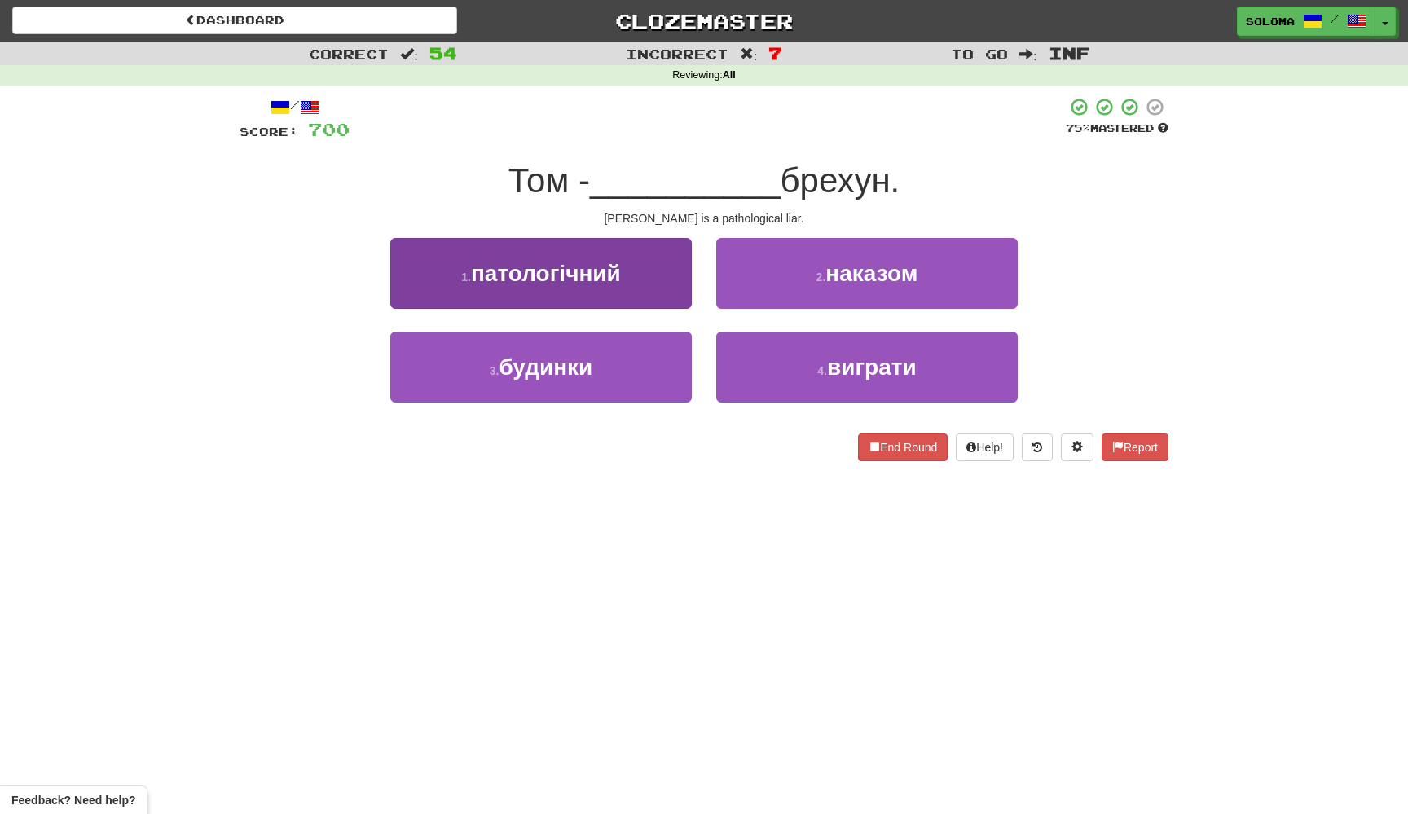
click at [658, 292] on button "1 . патологічний" at bounding box center [540, 273] width 301 height 71
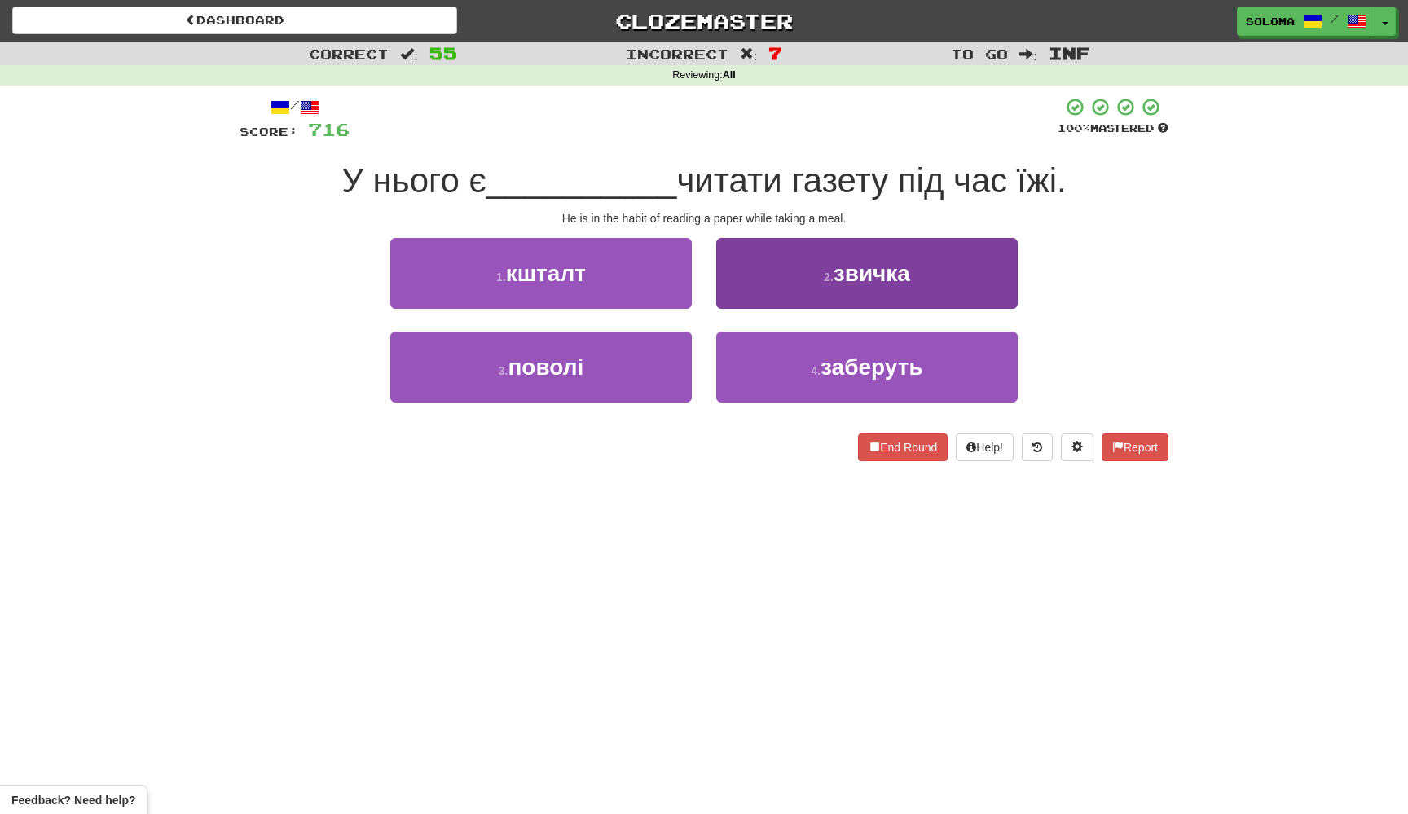
click at [743, 285] on button "2 . звичка" at bounding box center [866, 273] width 301 height 71
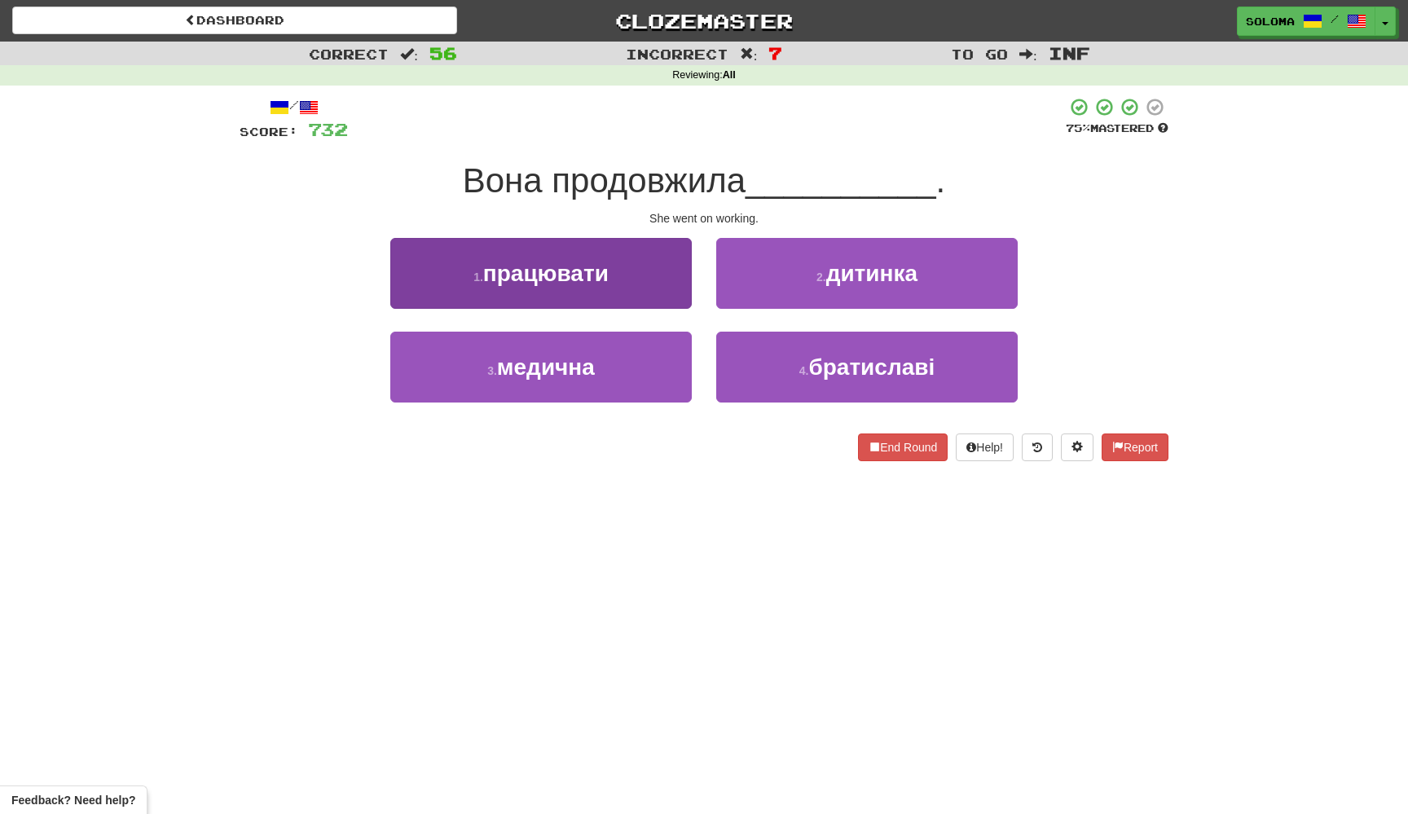
click at [678, 255] on button "1 . працювати" at bounding box center [540, 273] width 301 height 71
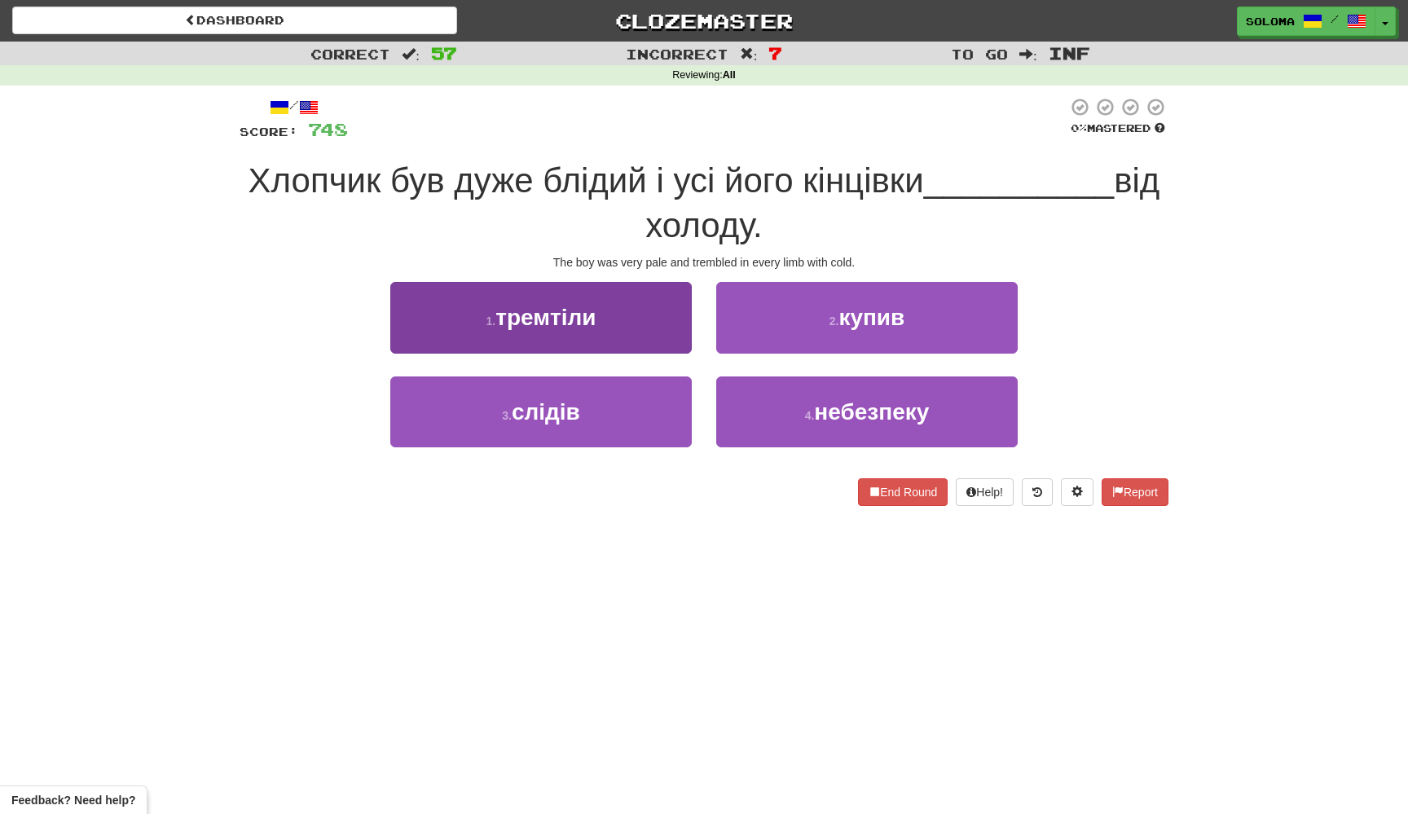
click at [685, 337] on button "1 . тремтіли" at bounding box center [540, 317] width 301 height 71
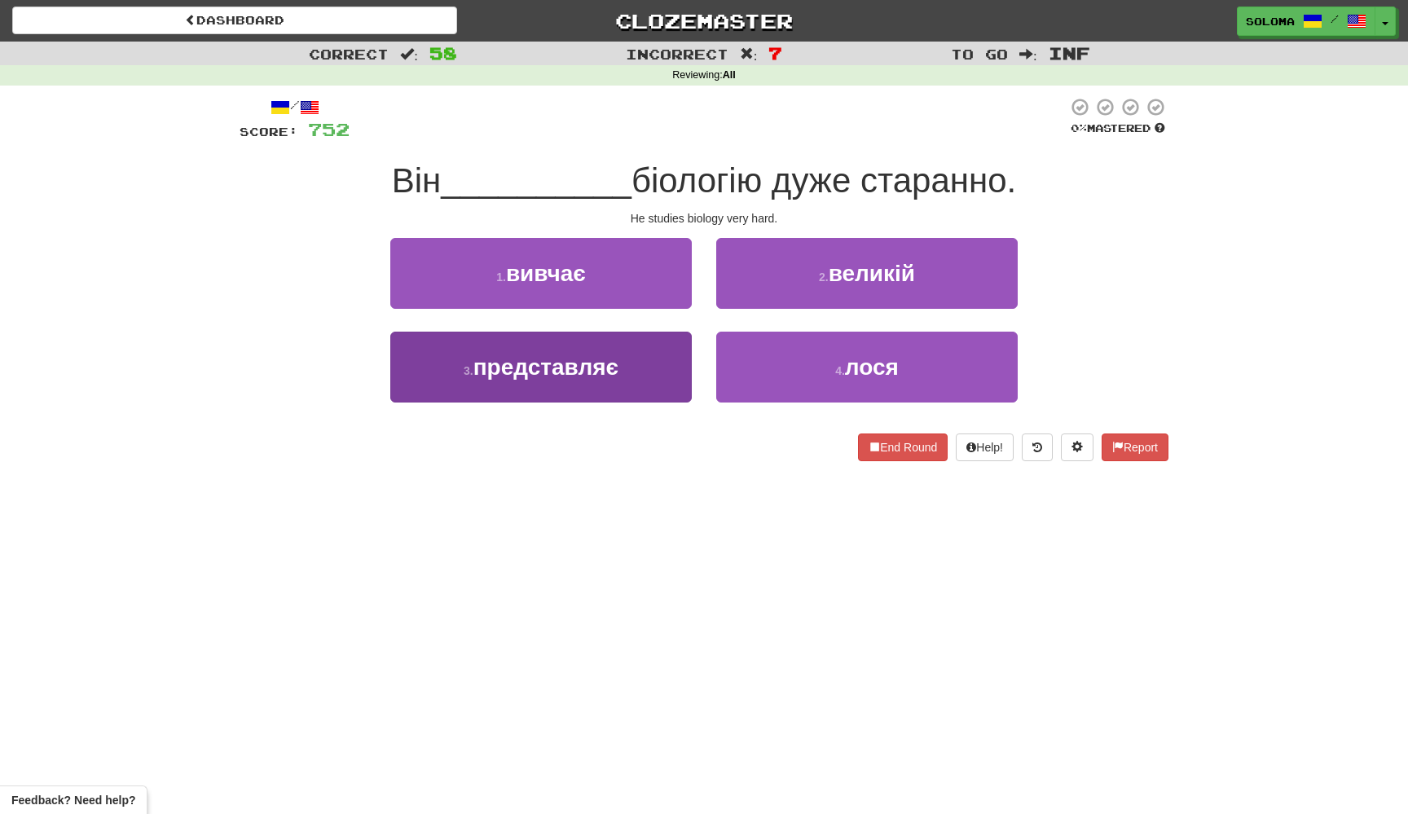
click at [685, 344] on button "3 . представляє" at bounding box center [540, 367] width 301 height 71
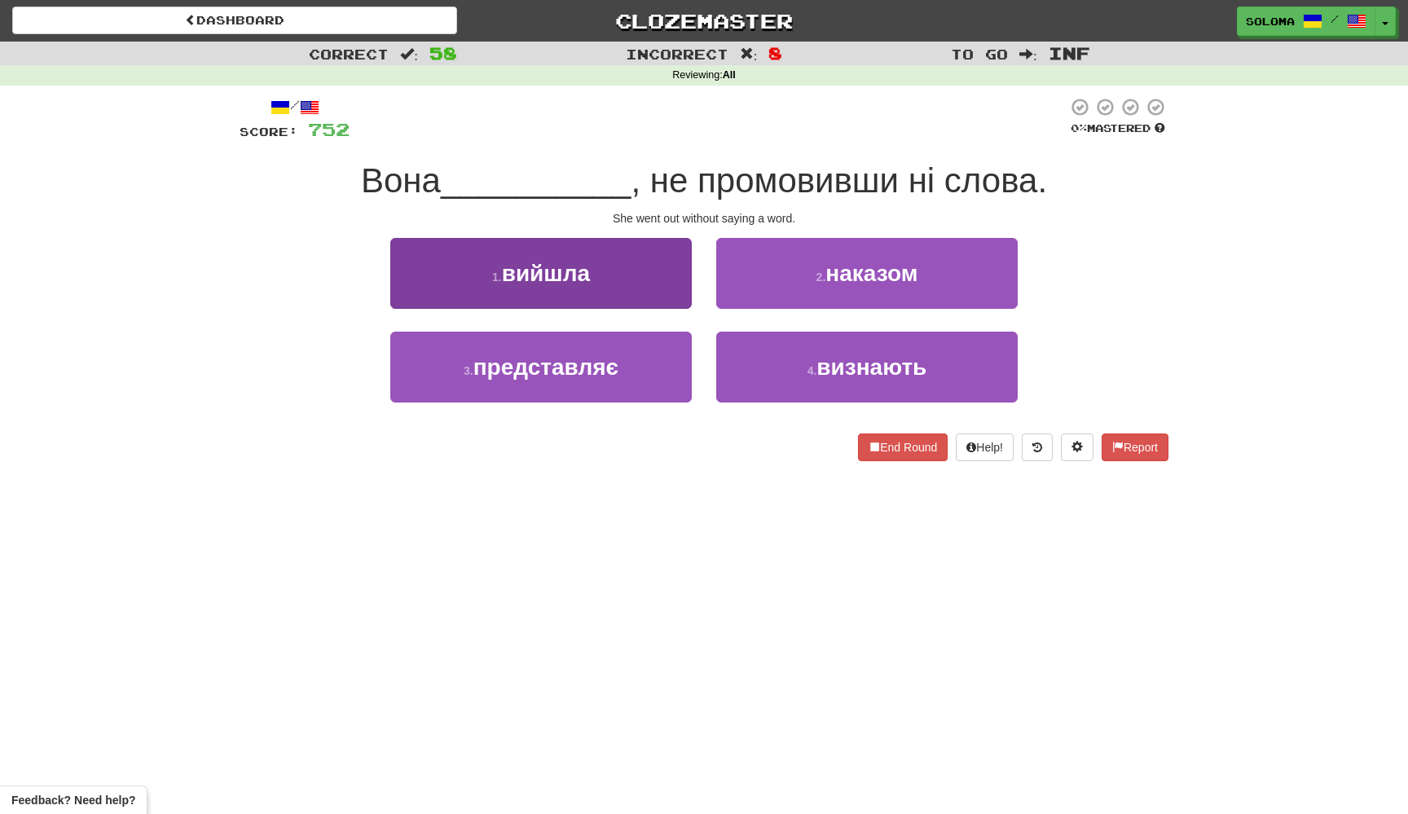
click at [666, 306] on button "1 . вийшла" at bounding box center [540, 273] width 301 height 71
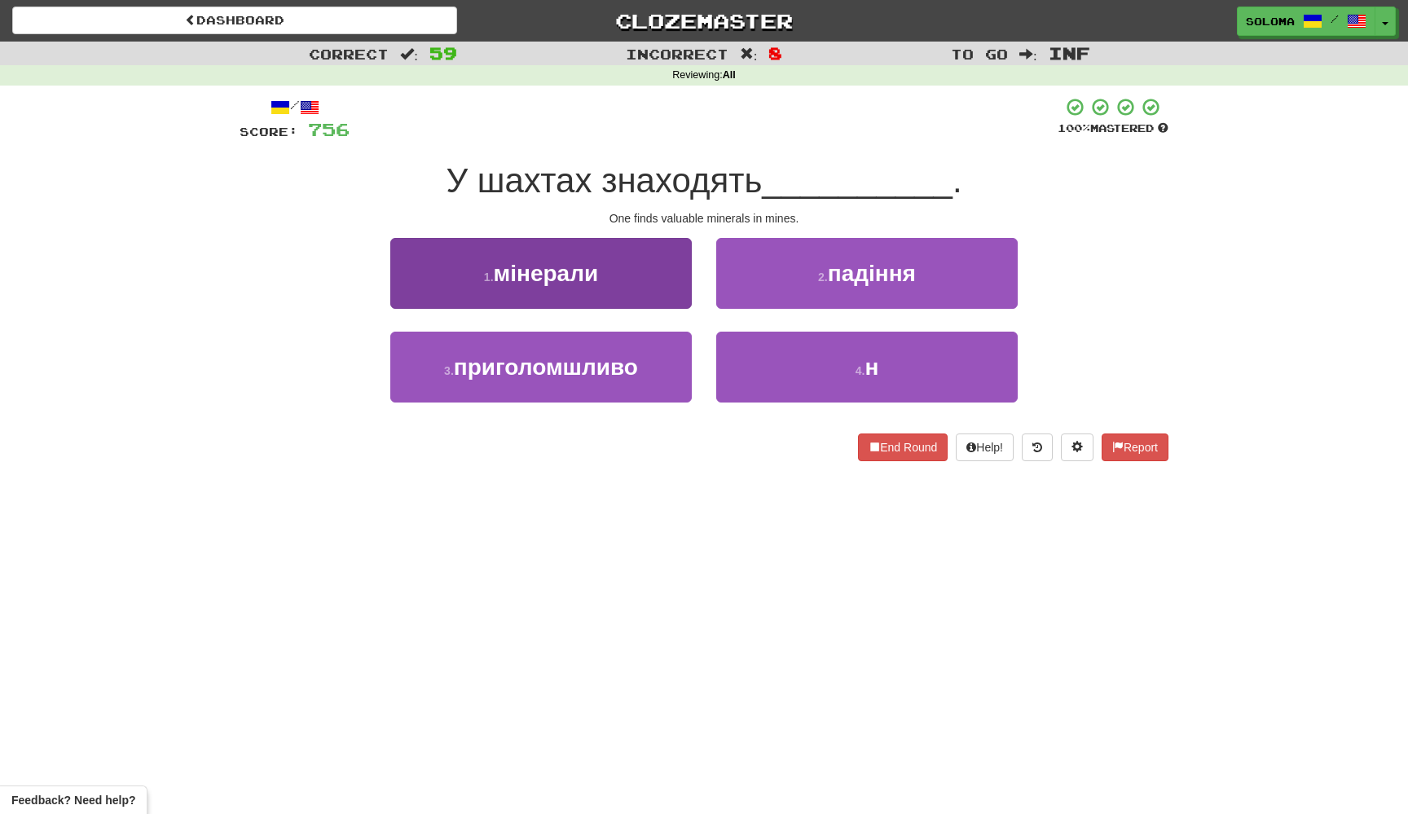
click at [675, 285] on button "1 . мінерали" at bounding box center [540, 273] width 301 height 71
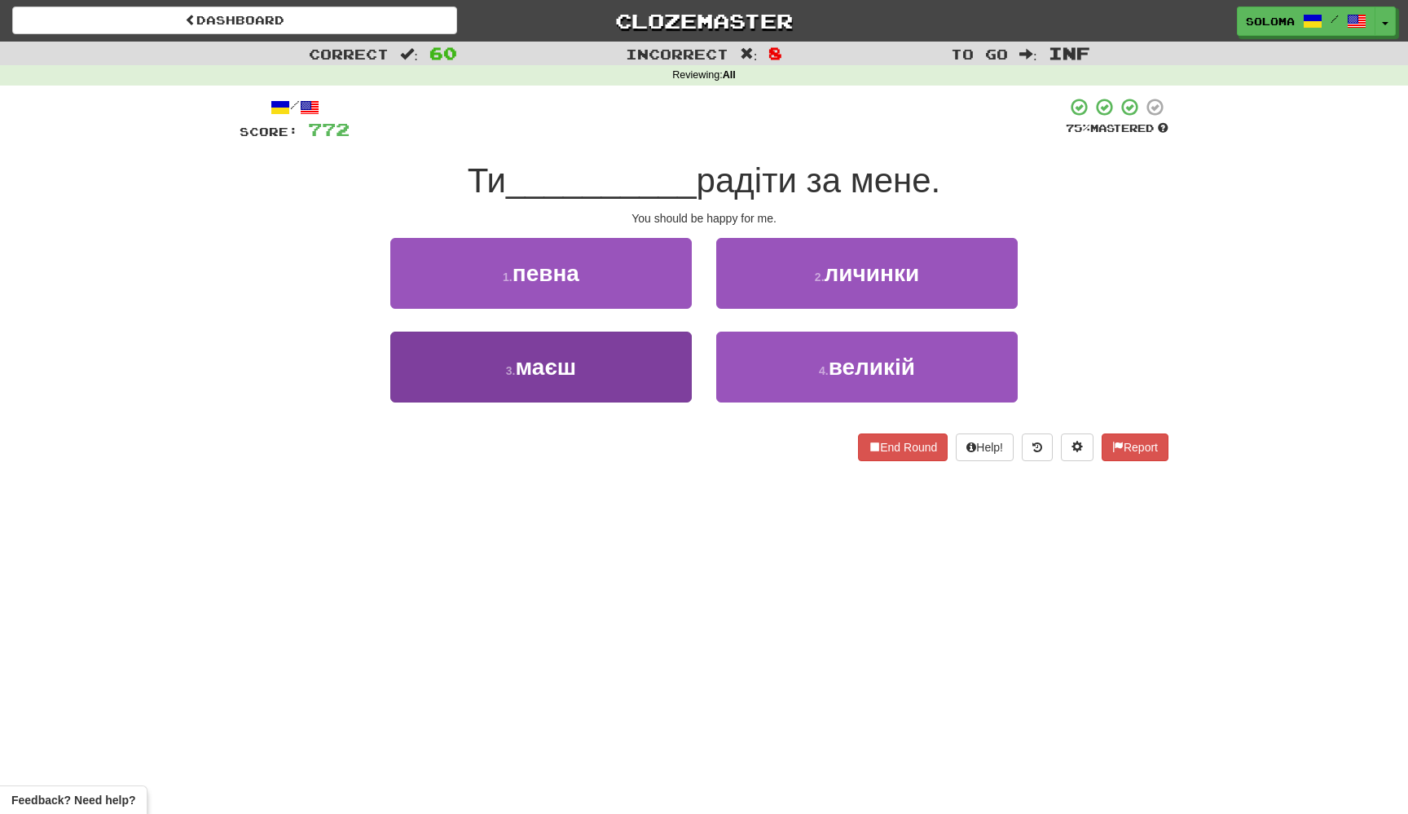
click at [661, 346] on button "3 . маєш" at bounding box center [540, 367] width 301 height 71
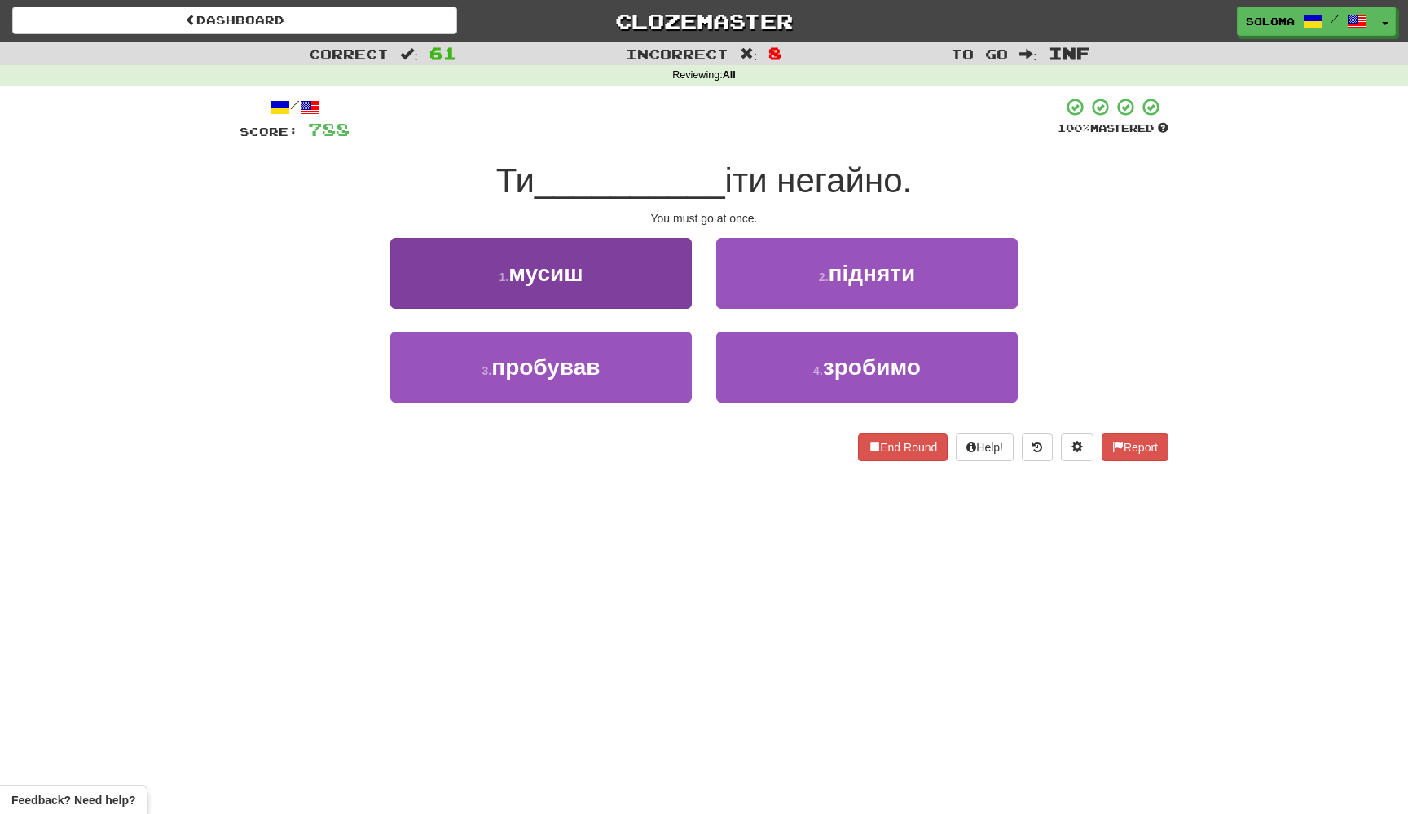
click at [688, 289] on button "1 . мусиш" at bounding box center [540, 273] width 301 height 71
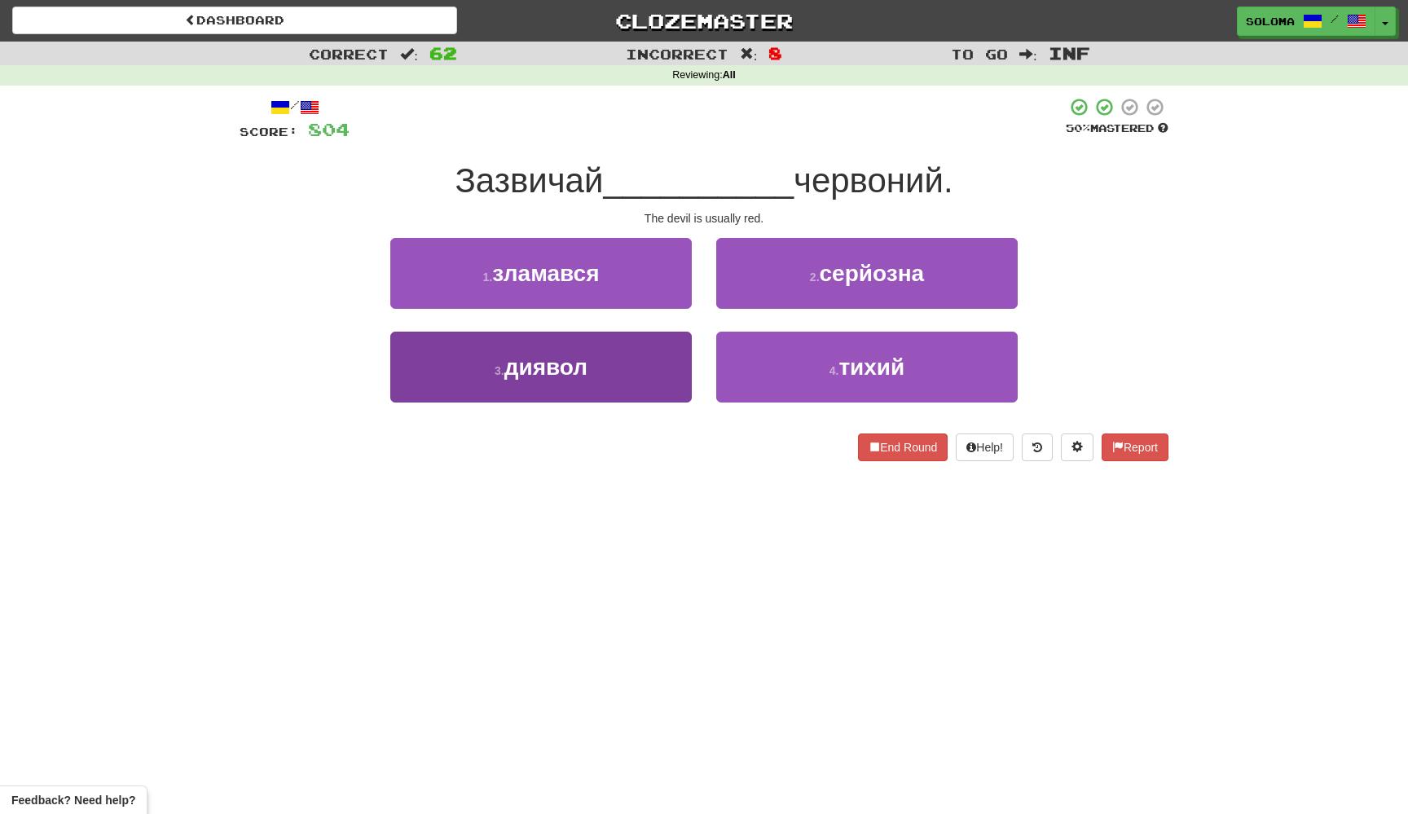
click at [673, 358] on button "3 . диявол" at bounding box center [540, 367] width 301 height 71
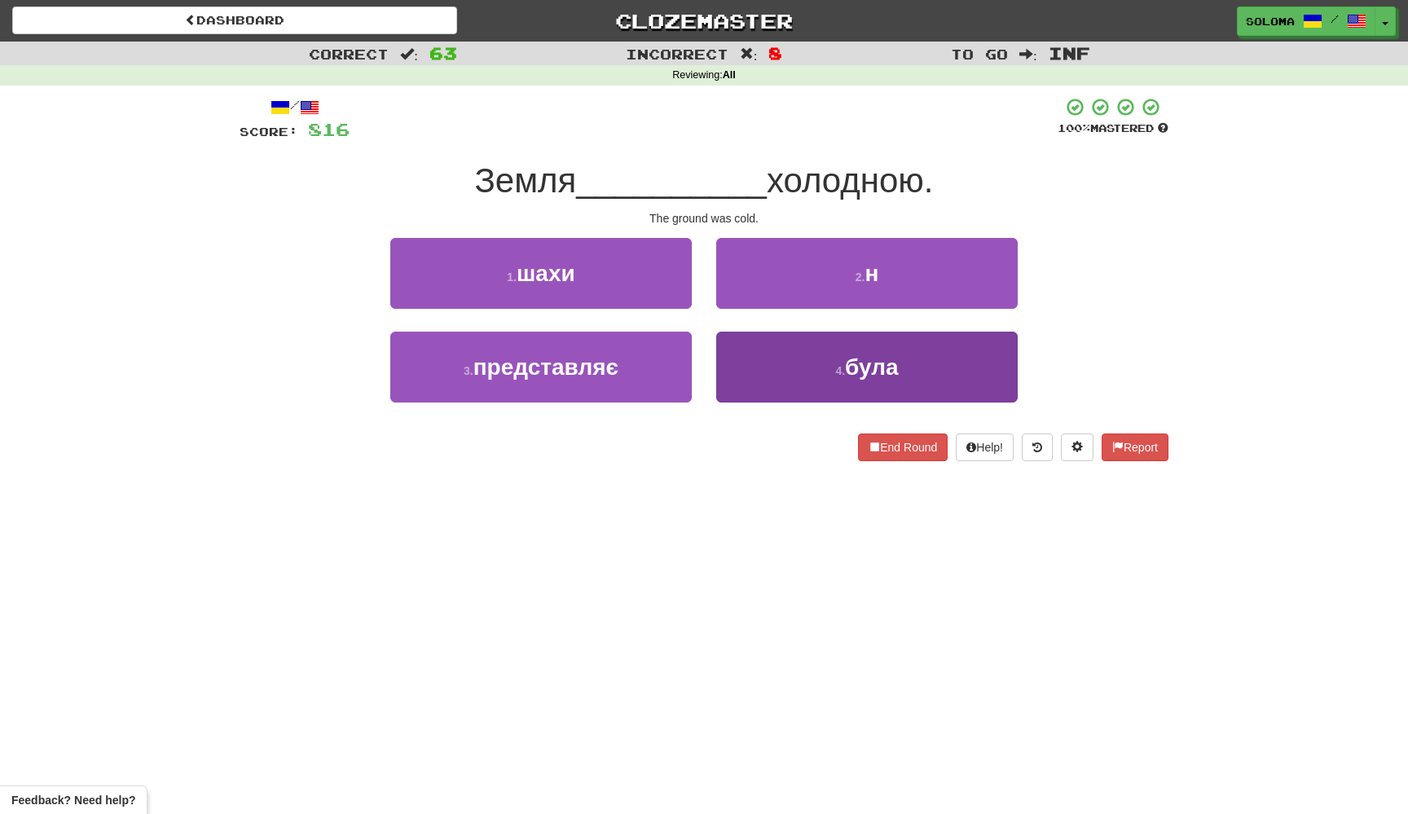
click at [750, 385] on button "4 . була" at bounding box center [866, 367] width 301 height 71
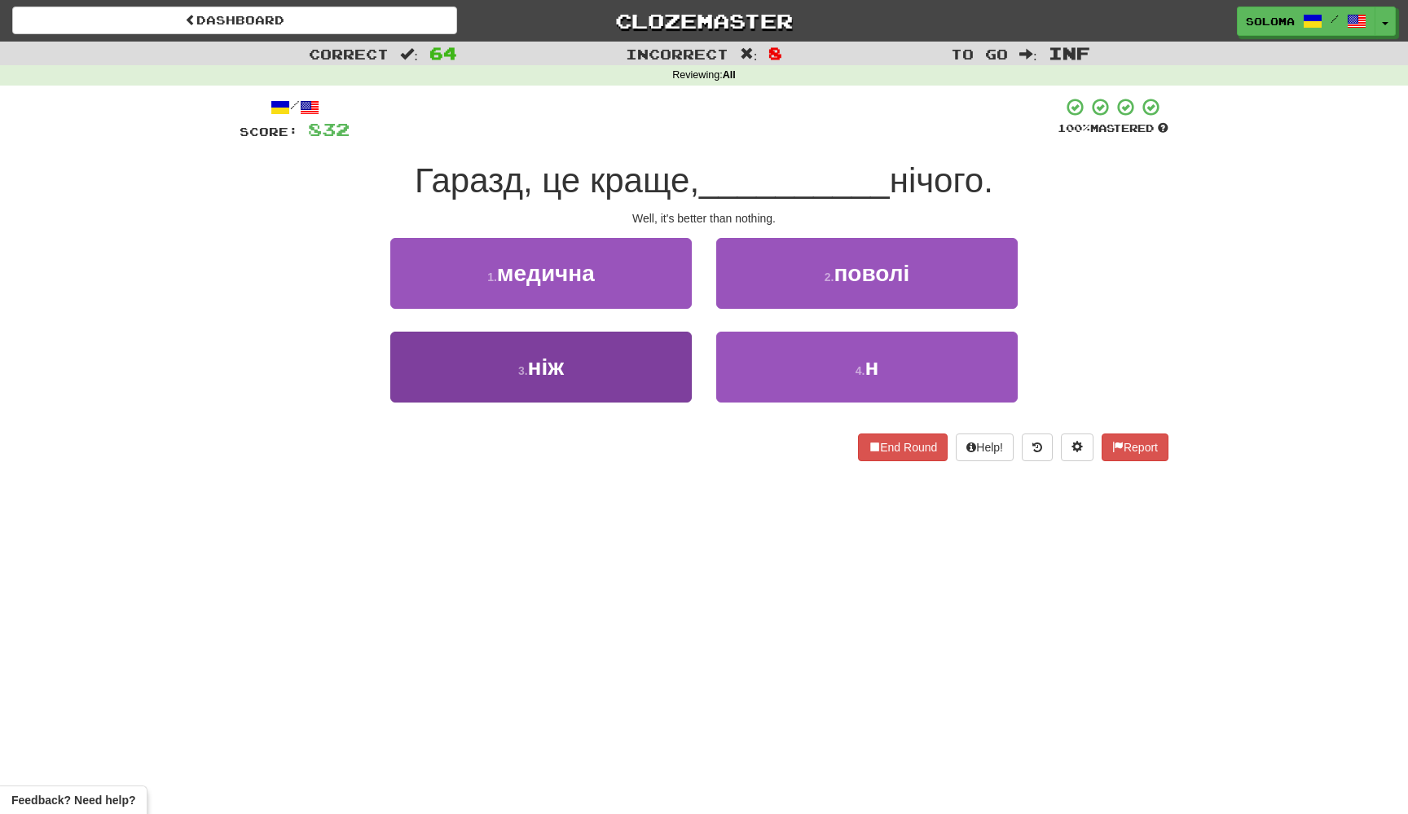
click at [679, 375] on button "3 . ніж" at bounding box center [540, 367] width 301 height 71
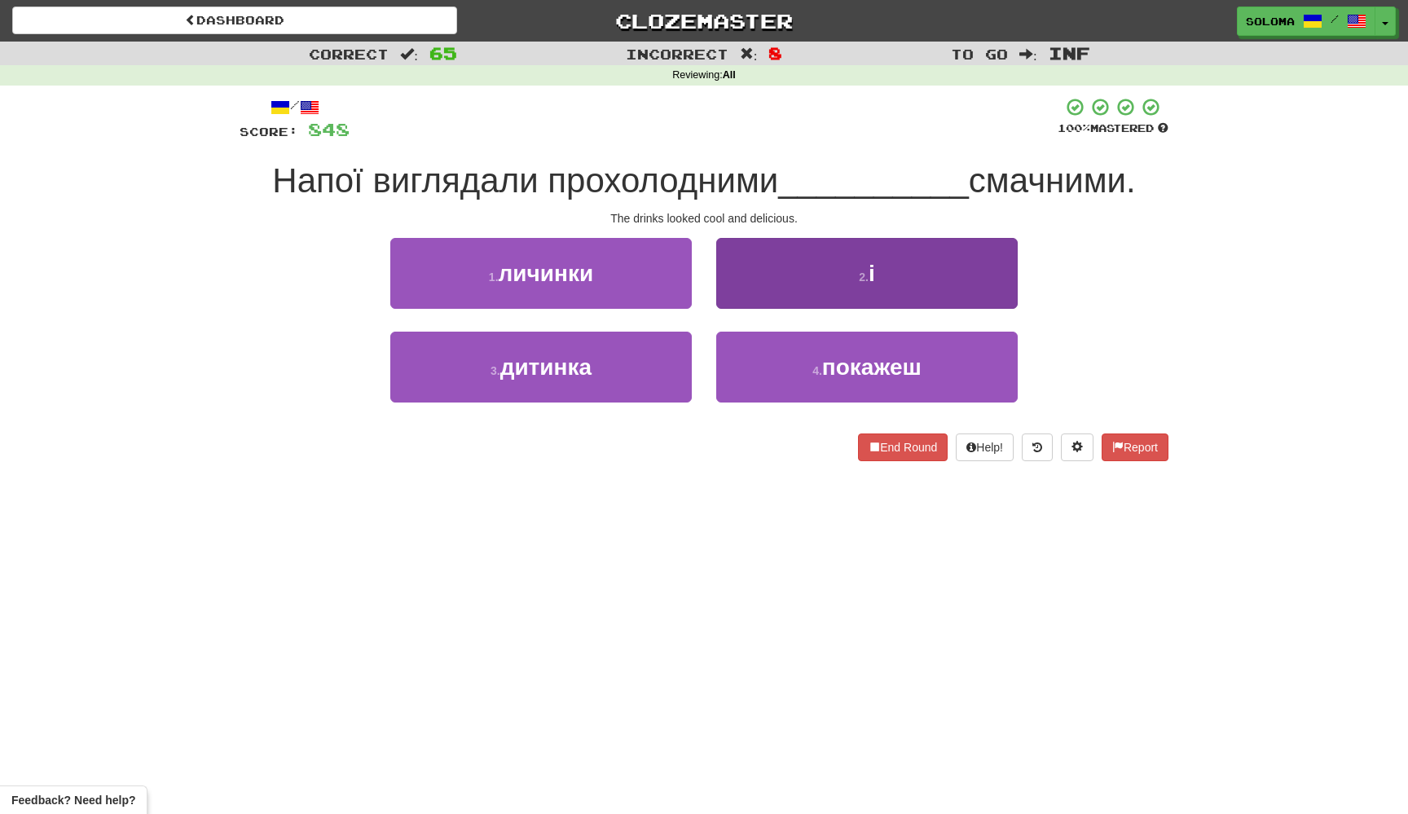
click at [749, 274] on button "2 . і" at bounding box center [866, 273] width 301 height 71
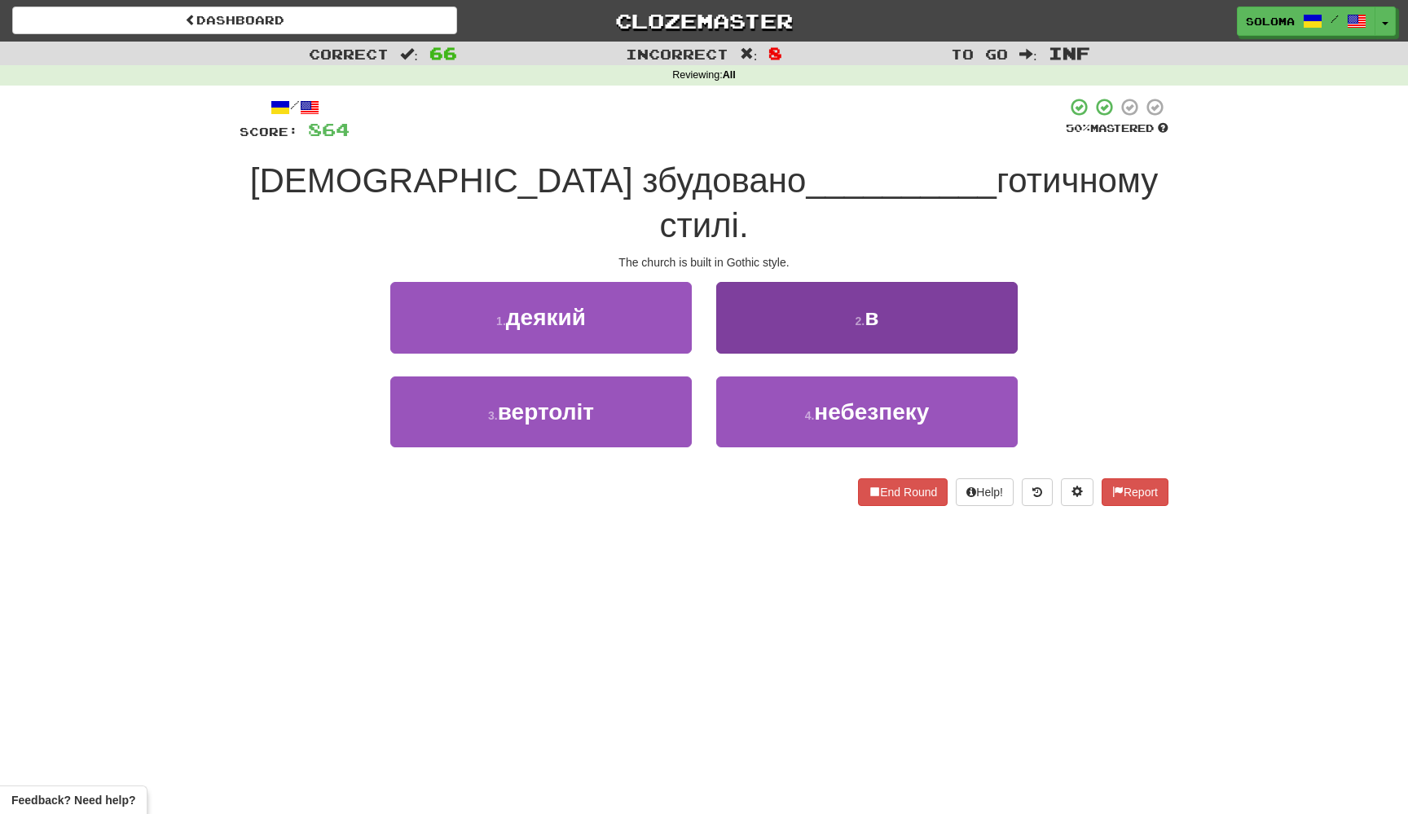
click at [741, 298] on button "2 . в" at bounding box center [866, 317] width 301 height 71
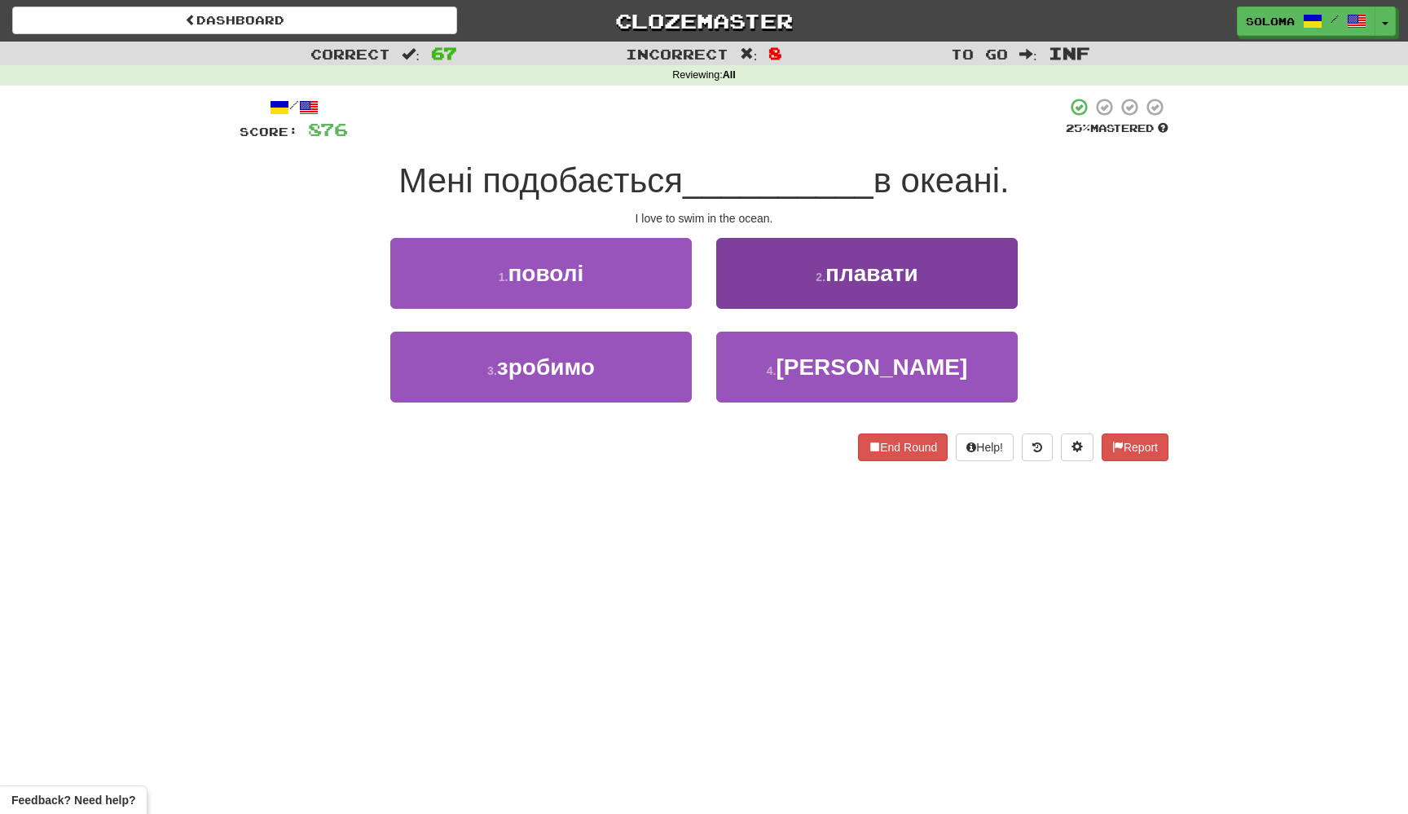
click at [749, 300] on button "2 . плавати" at bounding box center [866, 273] width 301 height 71
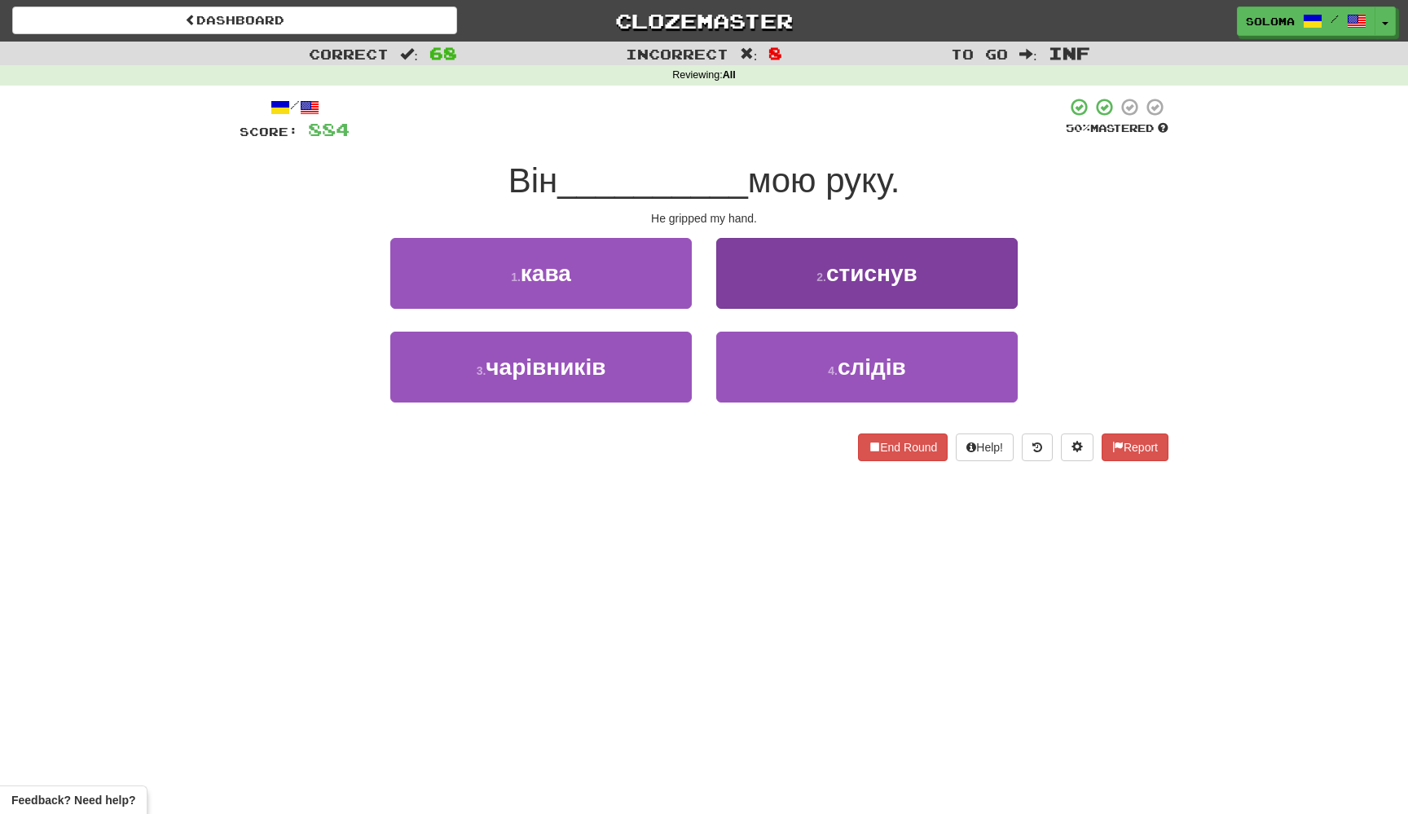
click at [745, 306] on button "2 . стиснув" at bounding box center [866, 273] width 301 height 71
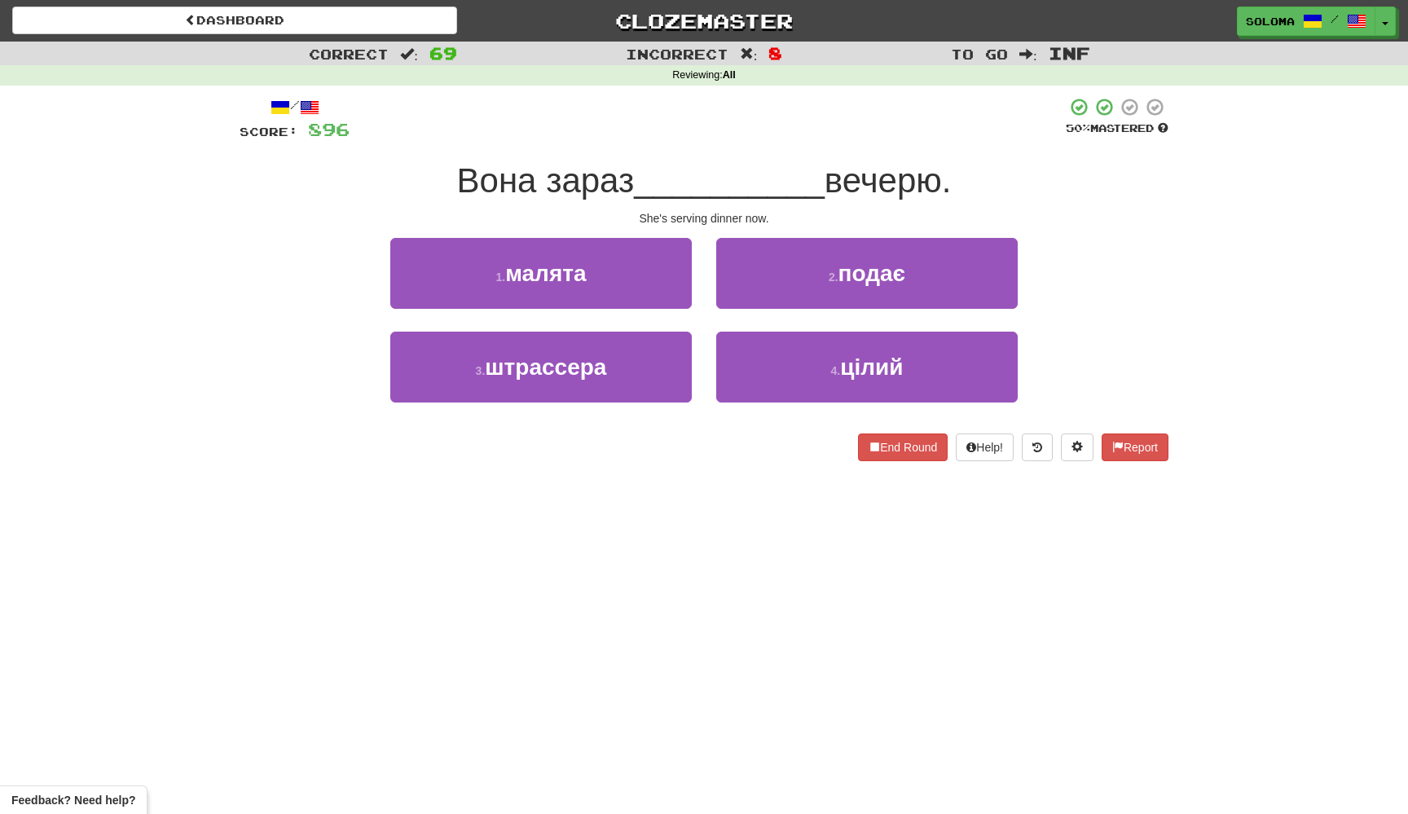
click at [745, 306] on button "2 . подає" at bounding box center [866, 273] width 301 height 71
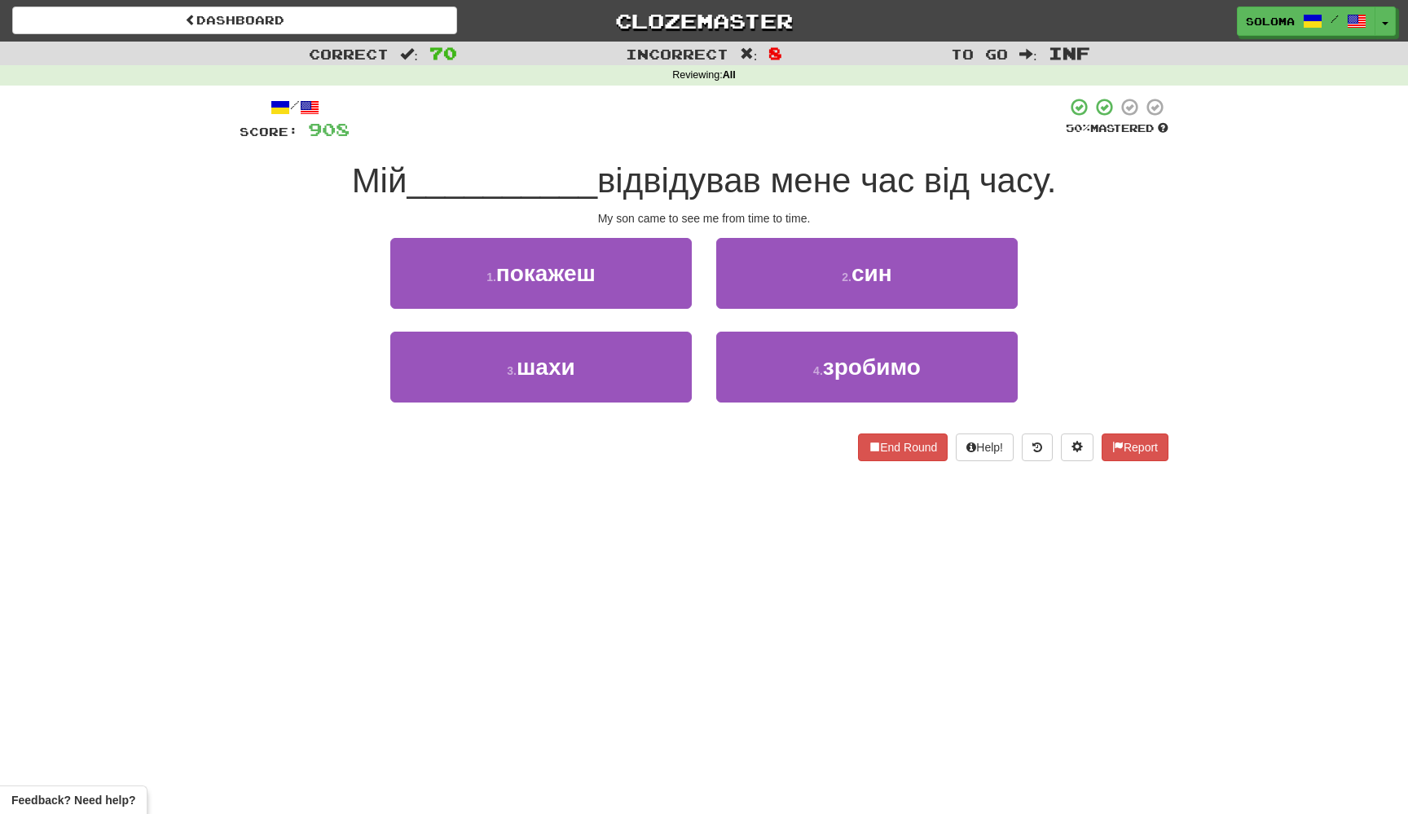
click at [745, 306] on button "2 . син" at bounding box center [866, 273] width 301 height 71
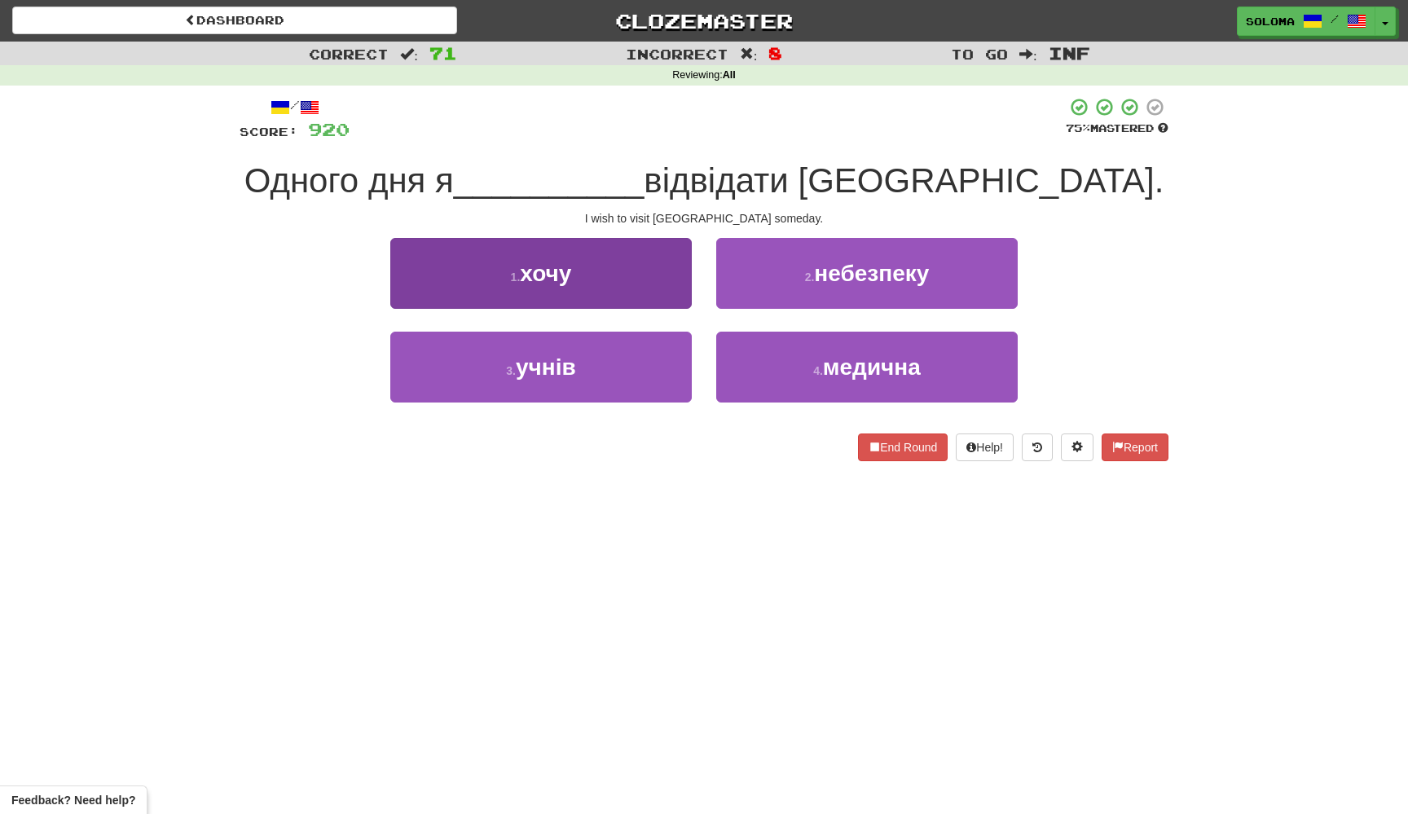
click at [680, 301] on button "1 . хочу" at bounding box center [540, 273] width 301 height 71
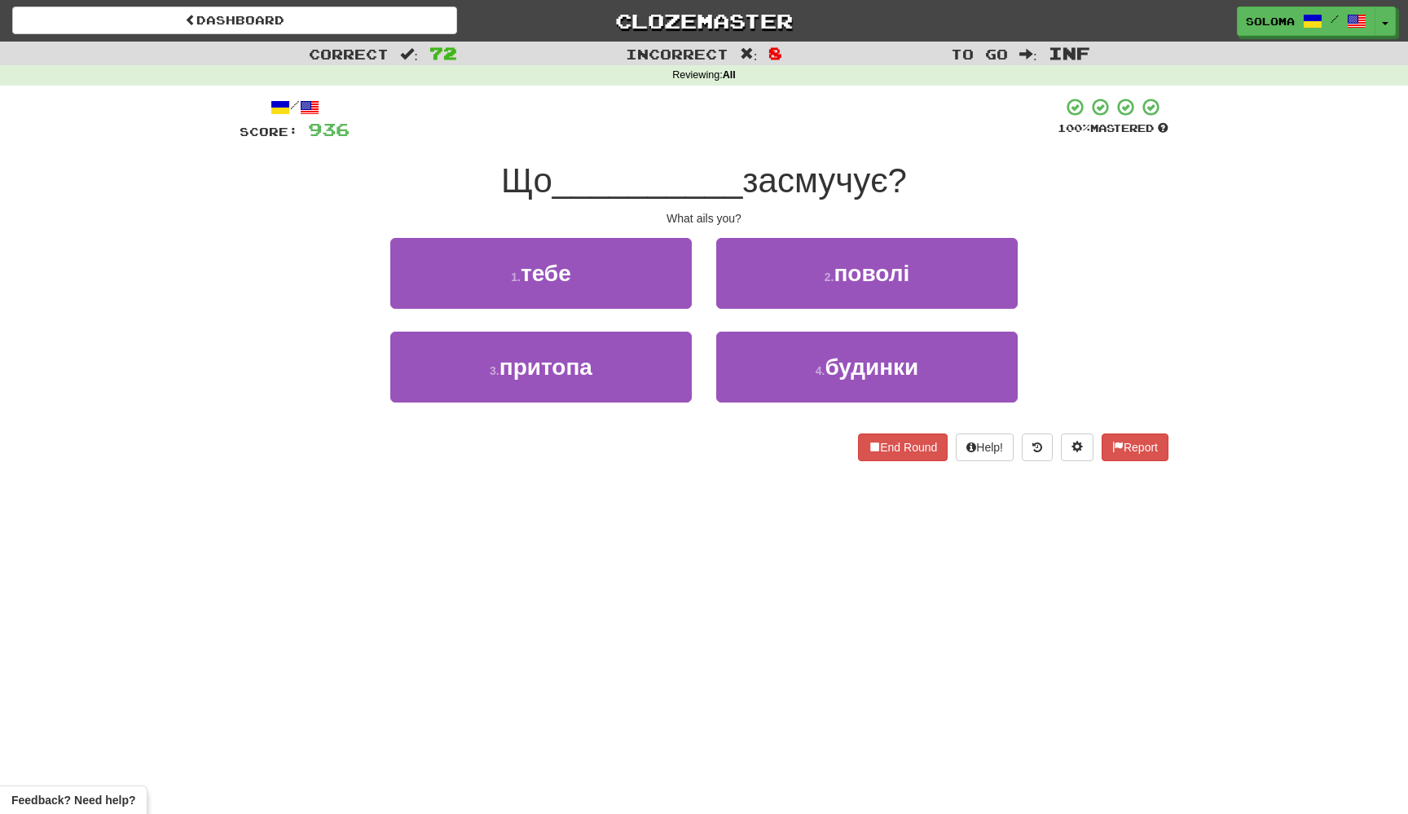
click at [680, 301] on button "1 . тебе" at bounding box center [540, 273] width 301 height 71
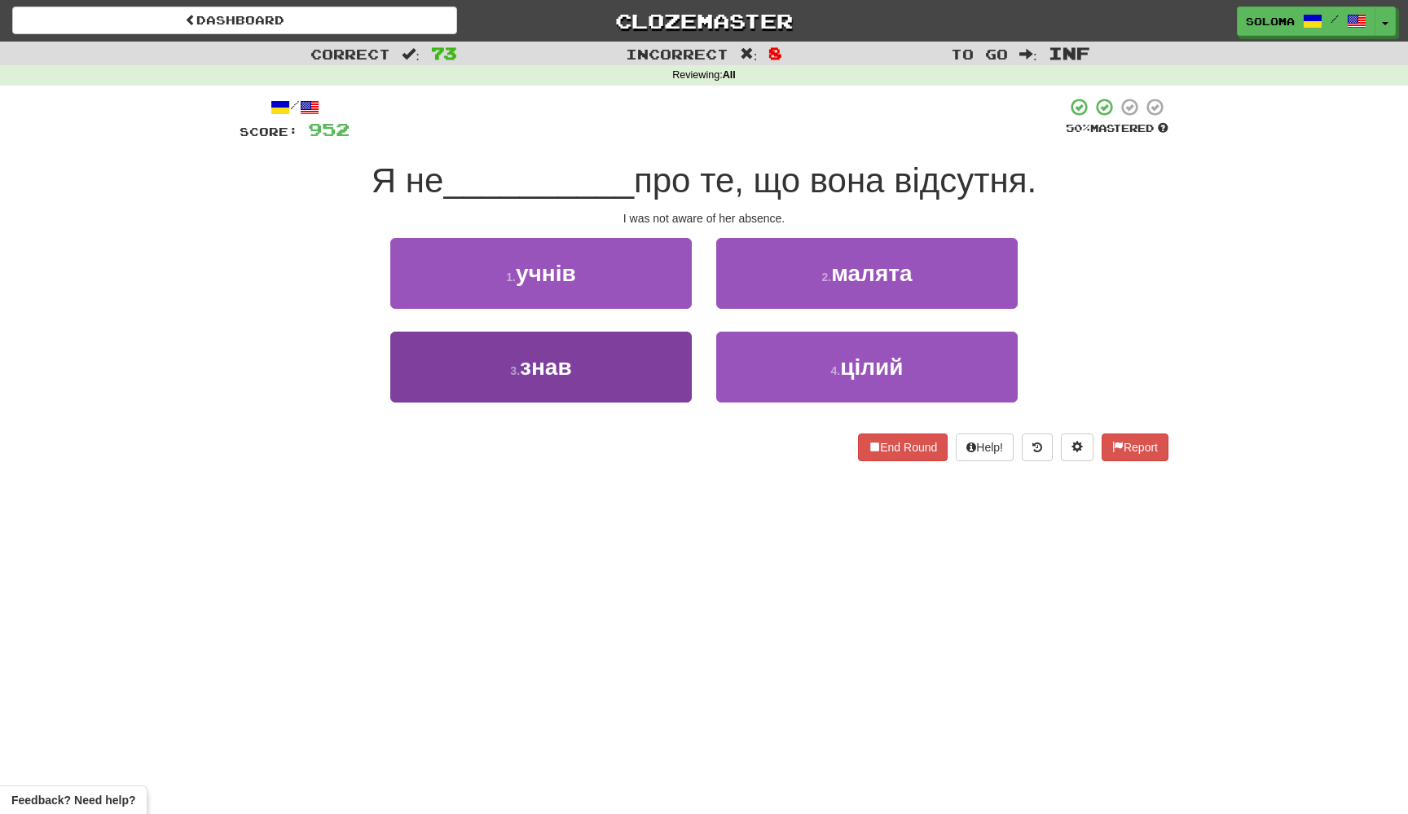
click at [672, 365] on button "3 . знав" at bounding box center [540, 367] width 301 height 71
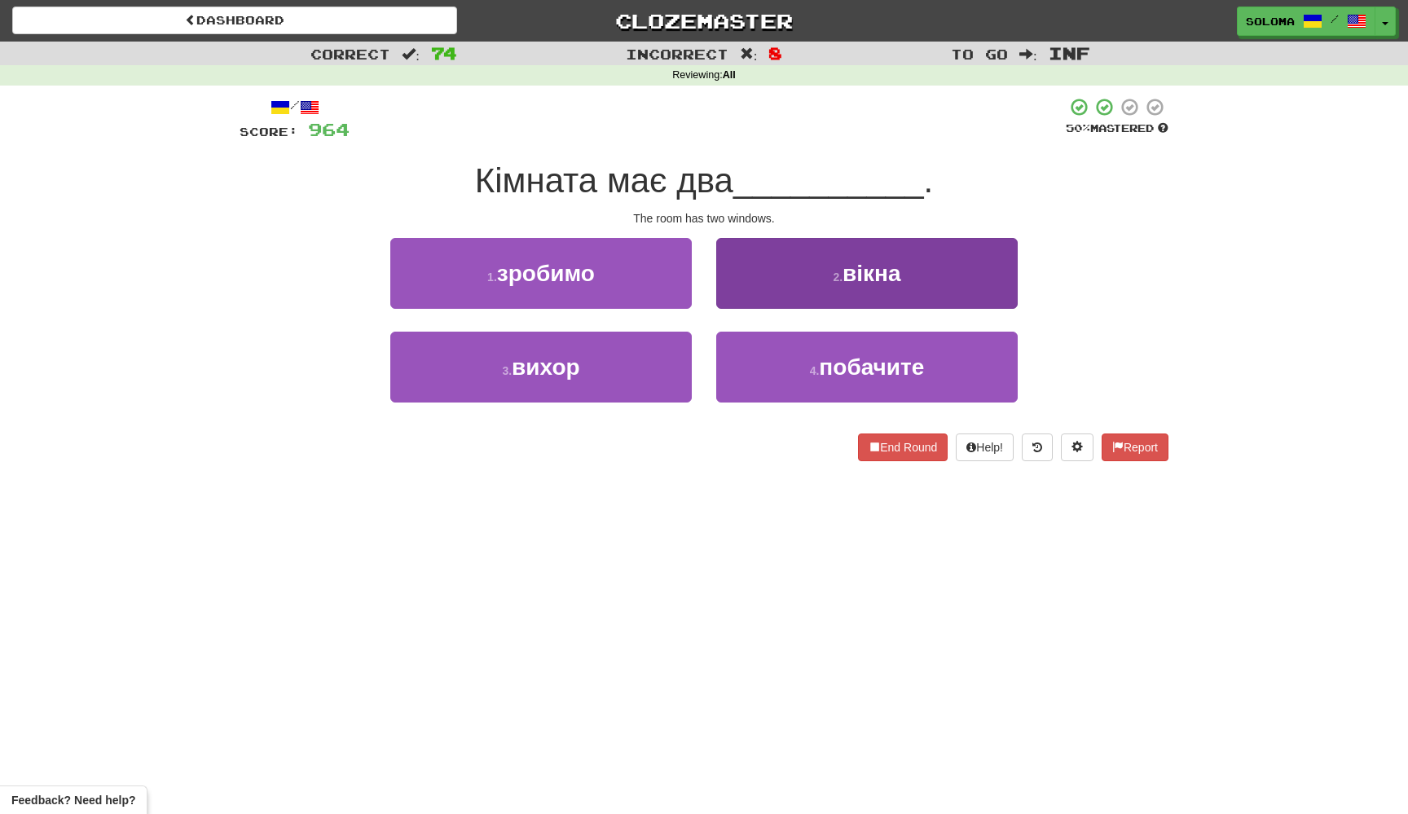
click at [745, 284] on button "2 . вікна" at bounding box center [866, 273] width 301 height 71
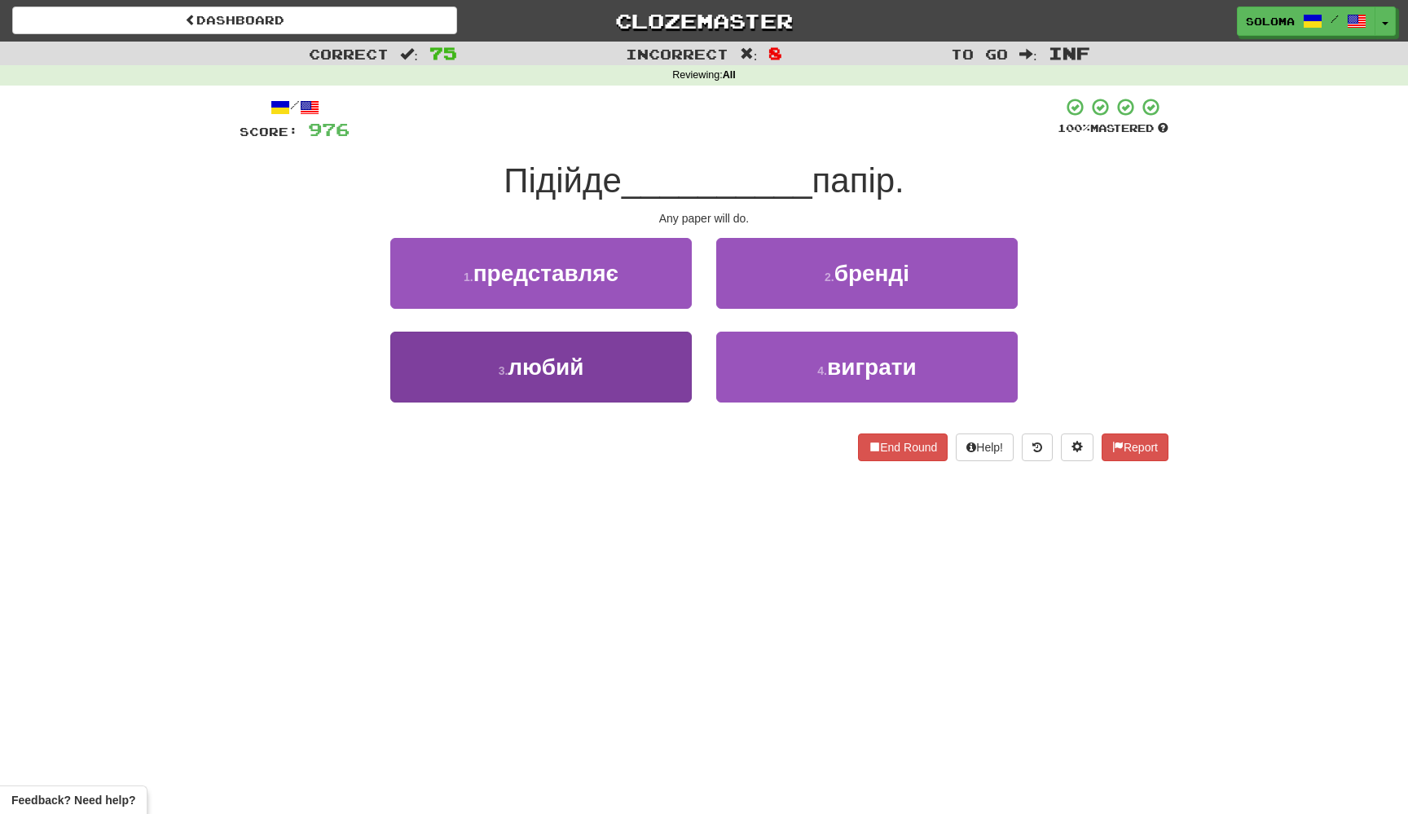
click at [655, 375] on button "3 . любий" at bounding box center [540, 367] width 301 height 71
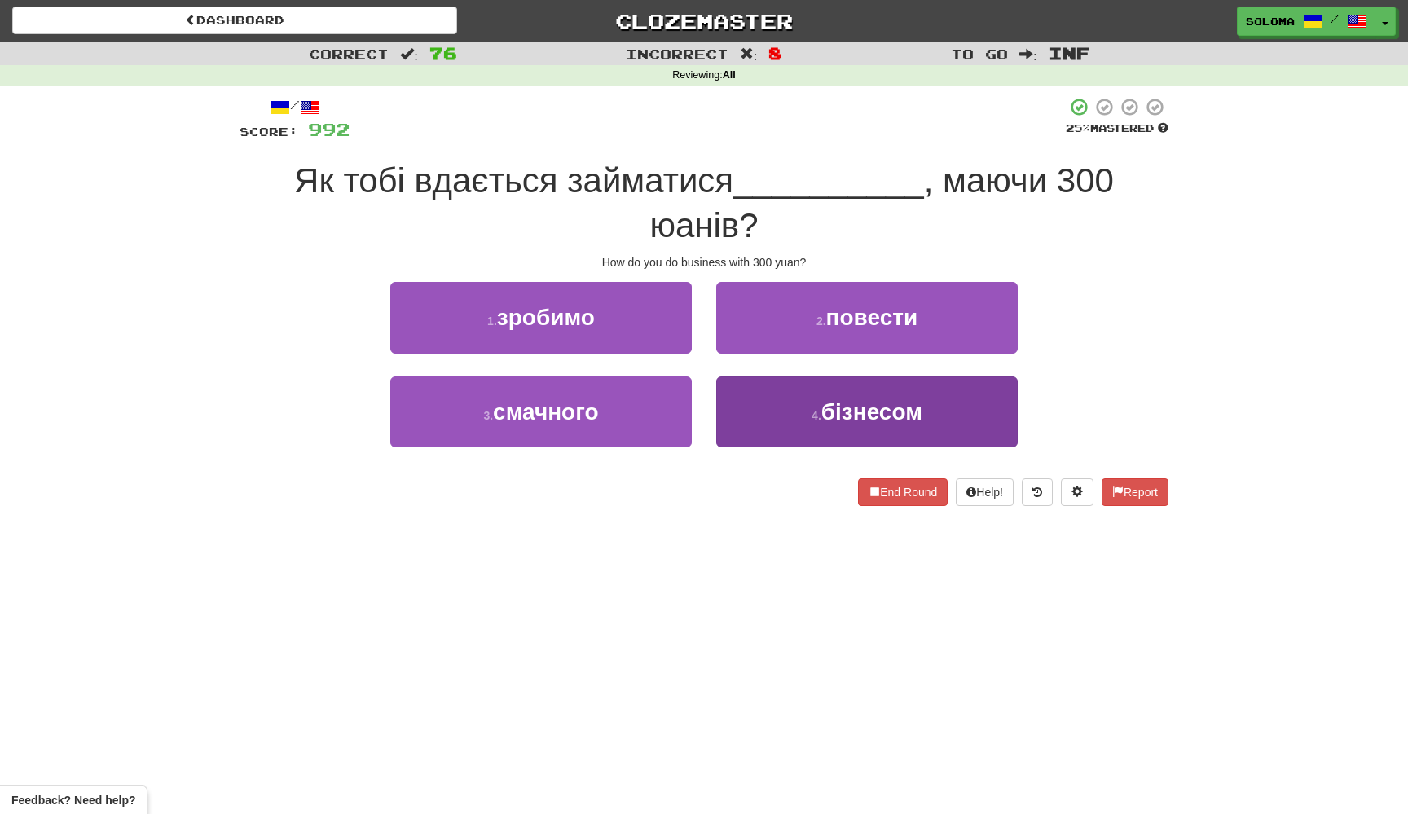
click at [750, 407] on button "4 . бізнесом" at bounding box center [866, 411] width 301 height 71
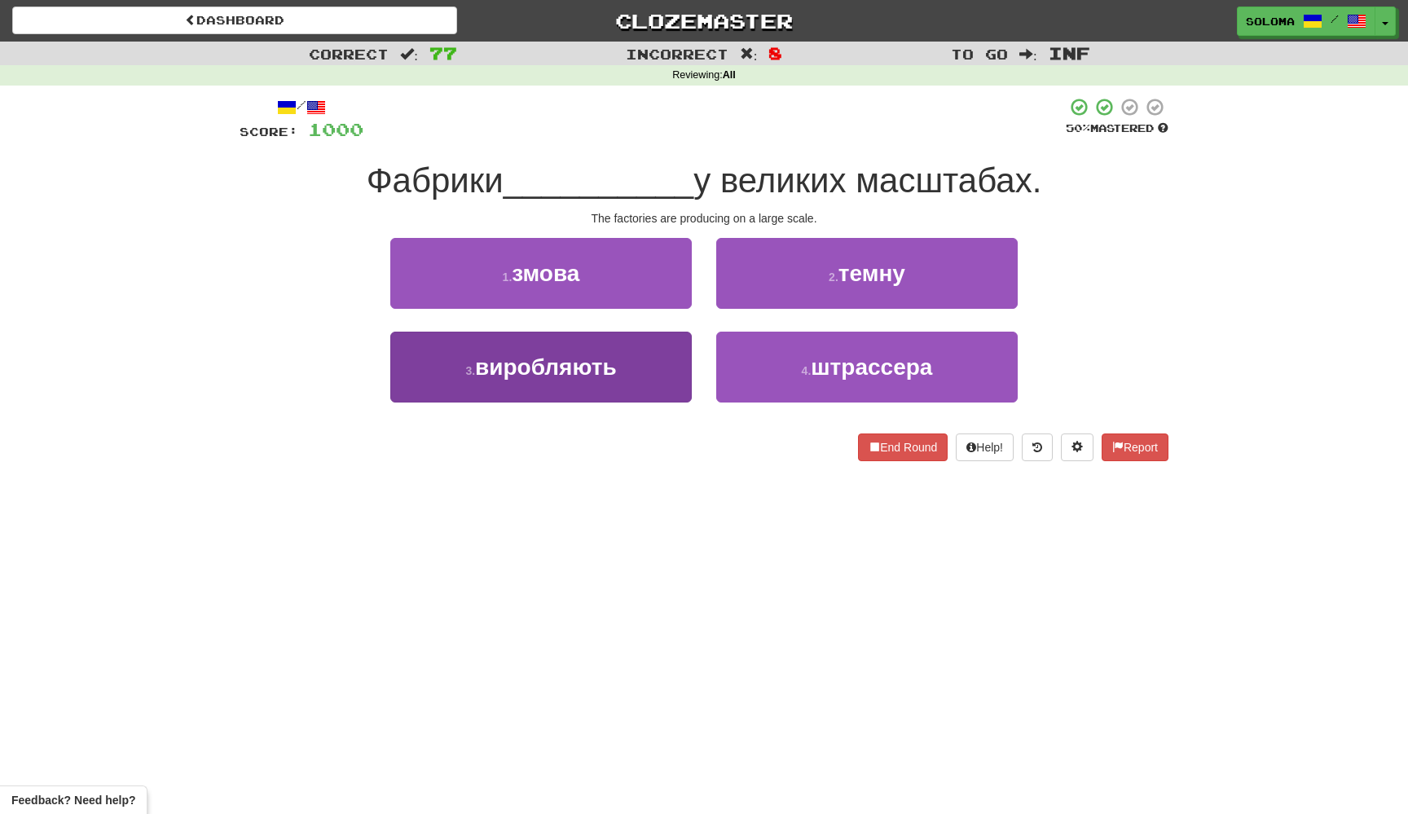
click at [680, 385] on button "3 . виробляють" at bounding box center [540, 367] width 301 height 71
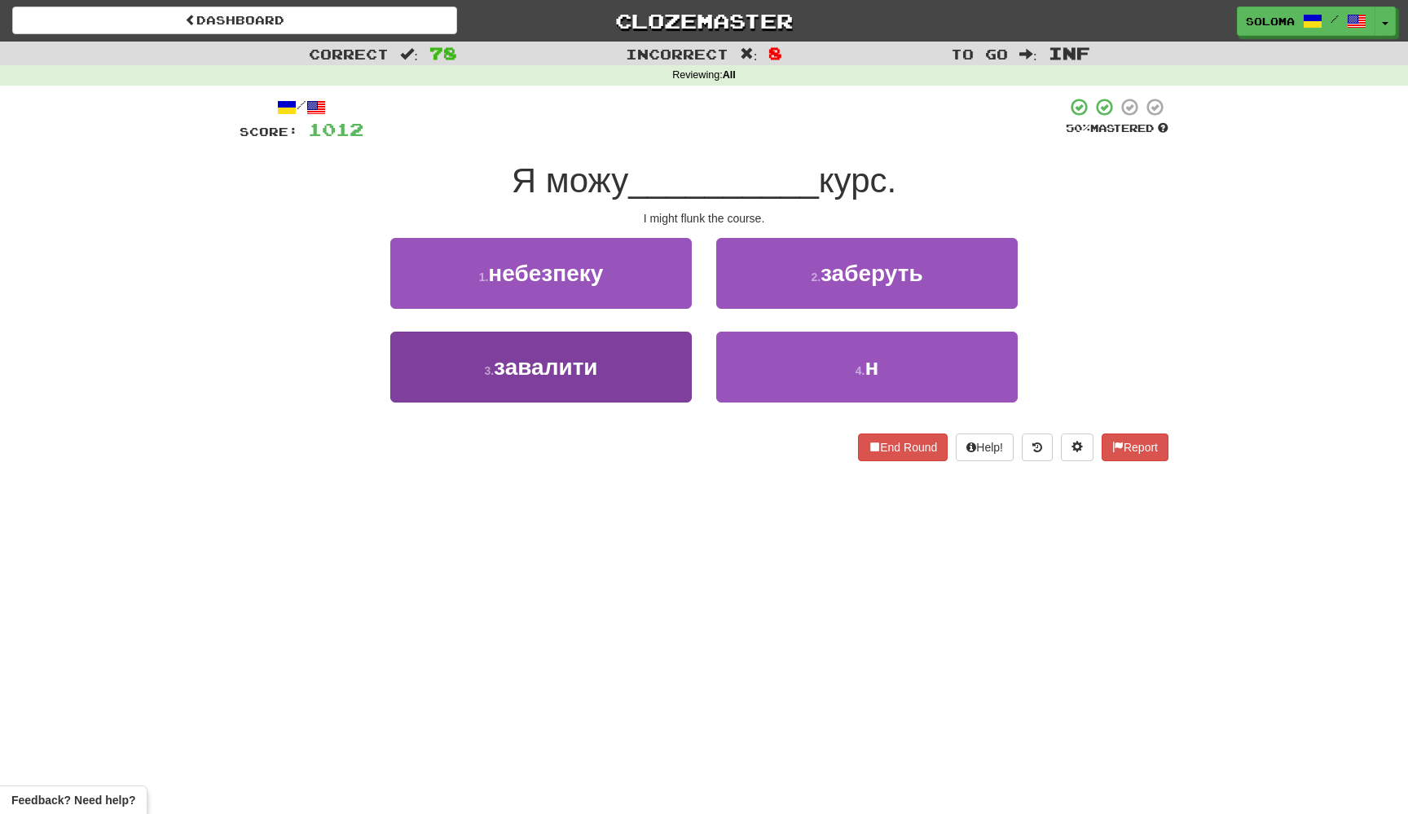
click at [683, 376] on button "3 . завалити" at bounding box center [540, 367] width 301 height 71
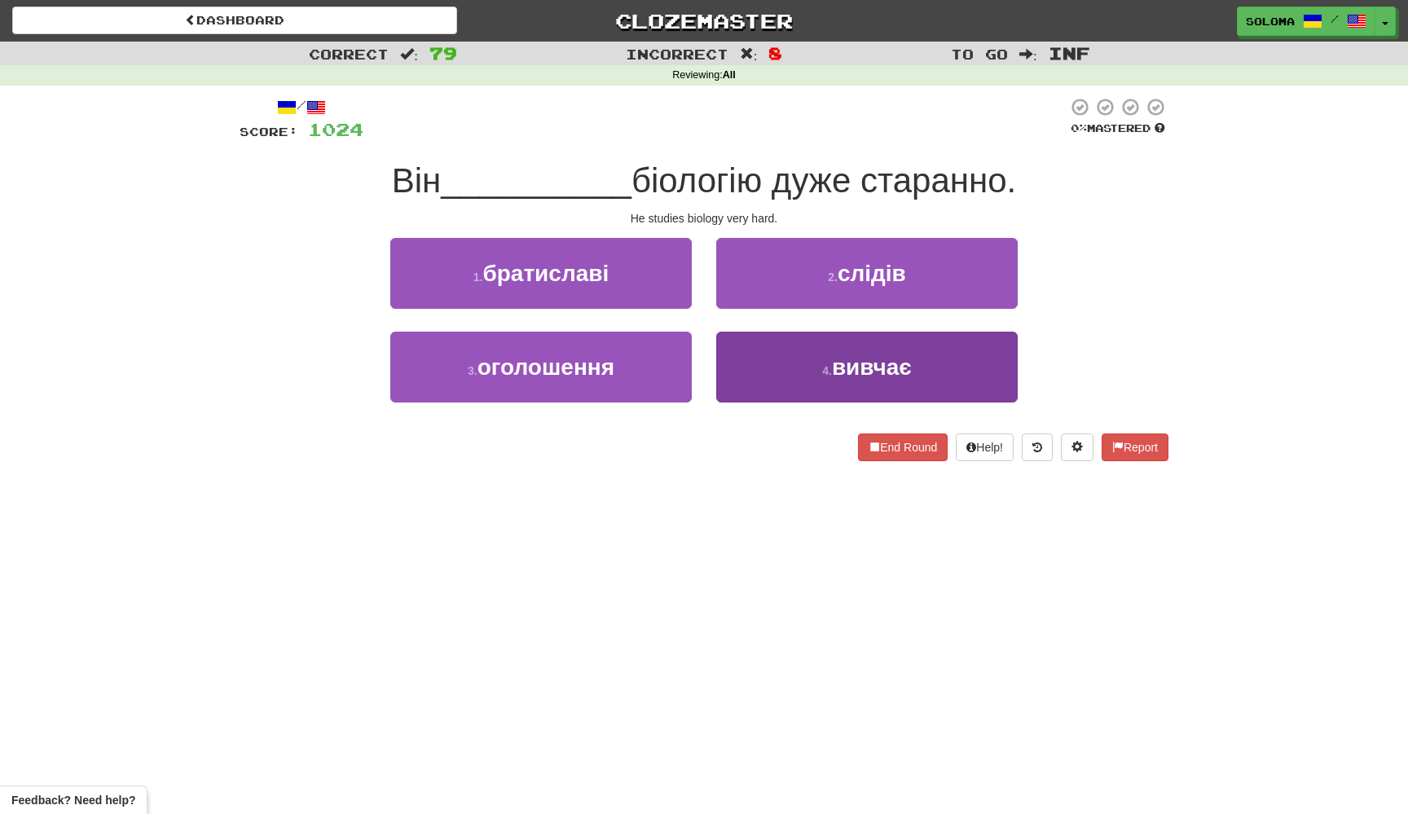
click at [737, 351] on button "4 . вивчає" at bounding box center [866, 367] width 301 height 71
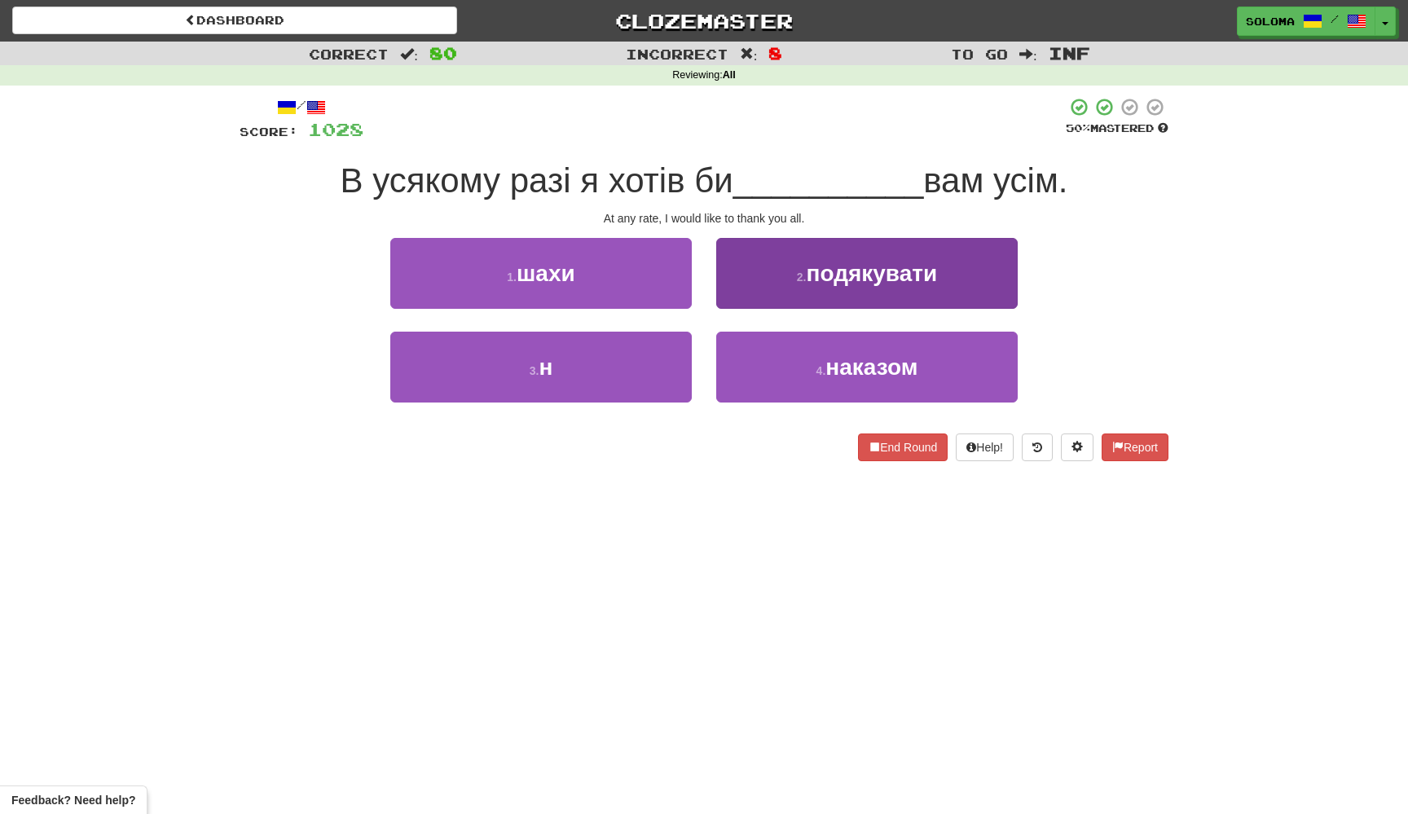
click at [751, 288] on button "2 . подякувати" at bounding box center [866, 273] width 301 height 71
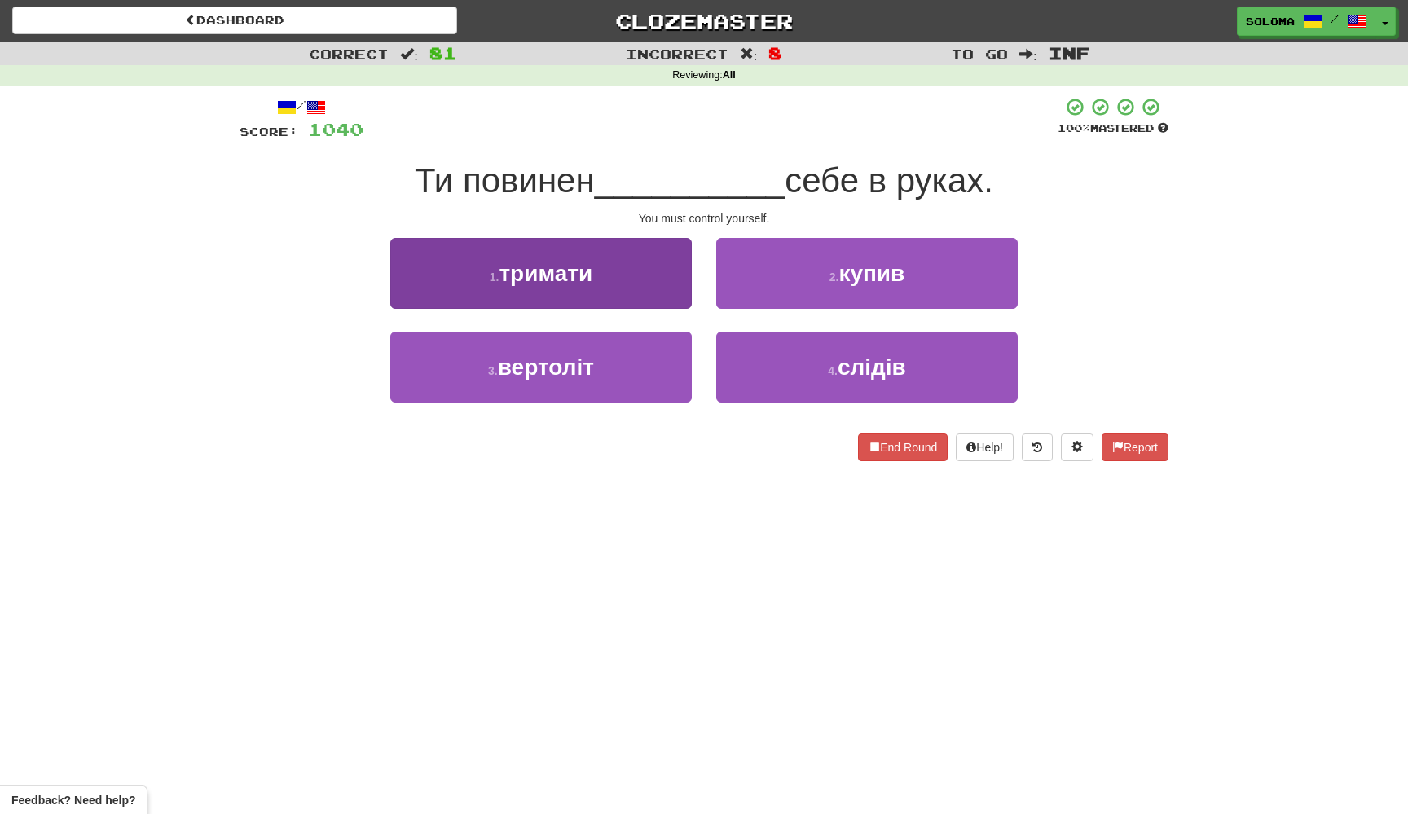
click at [675, 292] on button "1 . тримати" at bounding box center [540, 273] width 301 height 71
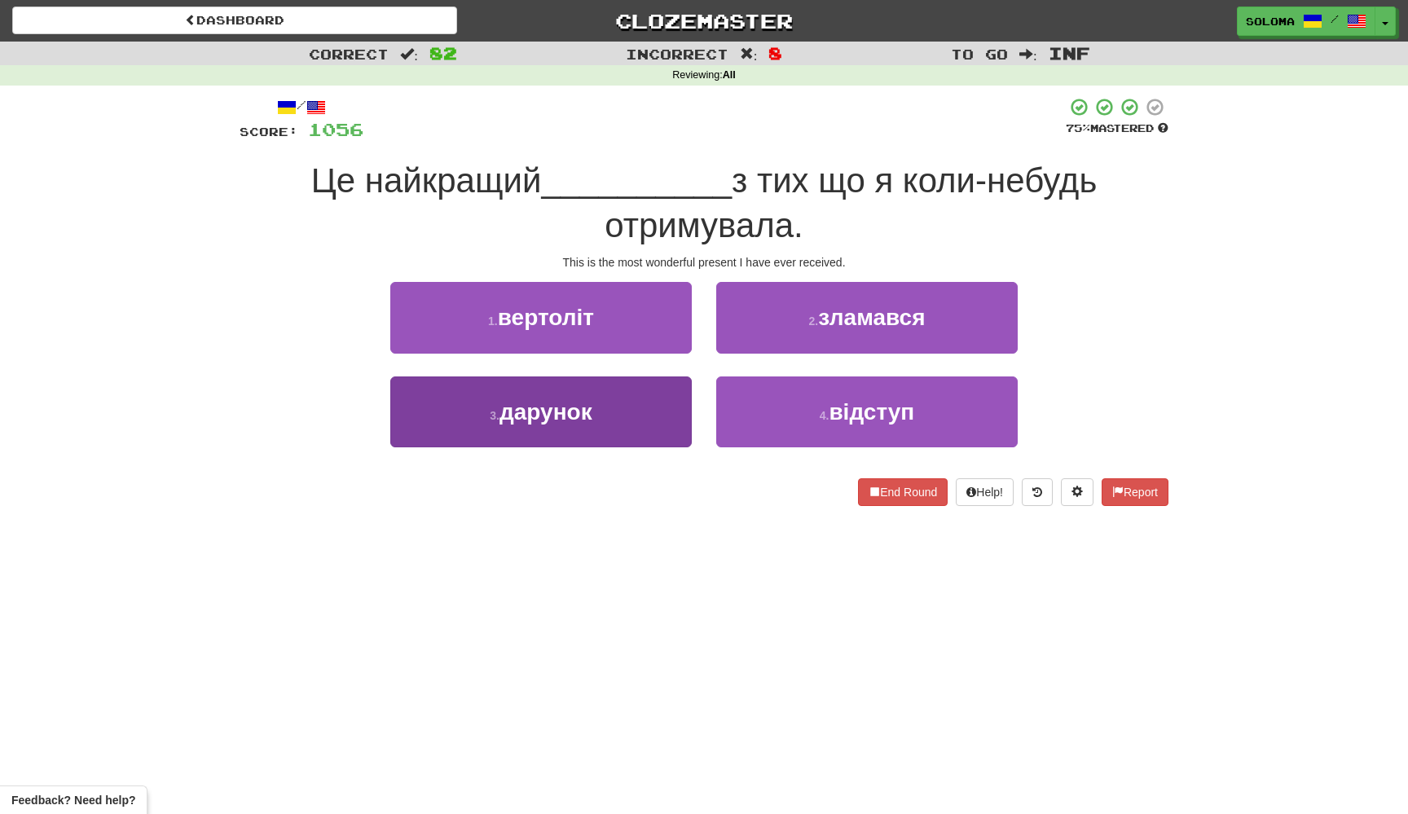
click at [675, 411] on button "3 . дарунок" at bounding box center [540, 411] width 301 height 71
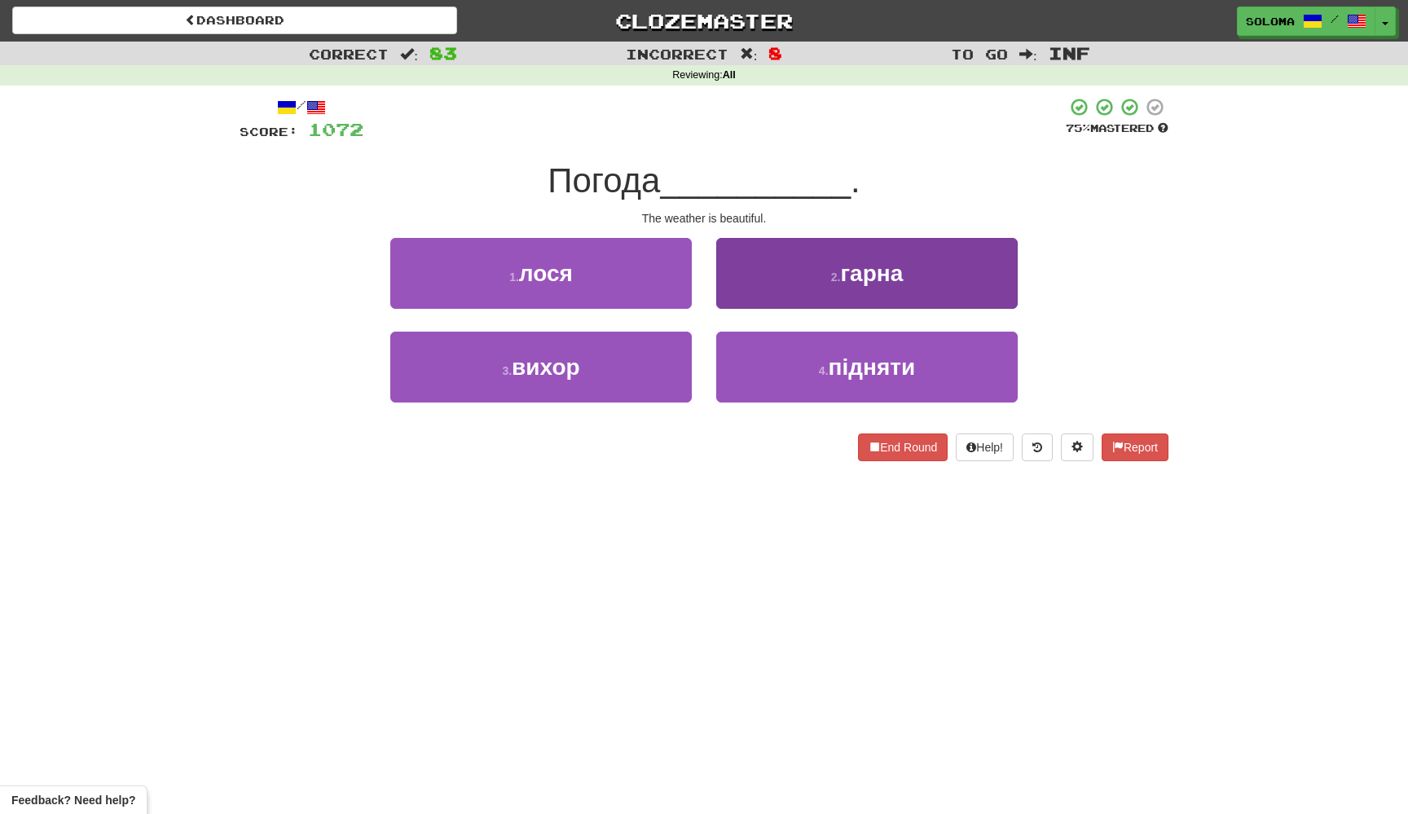
click at [754, 296] on button "2 . гарна" at bounding box center [866, 273] width 301 height 71
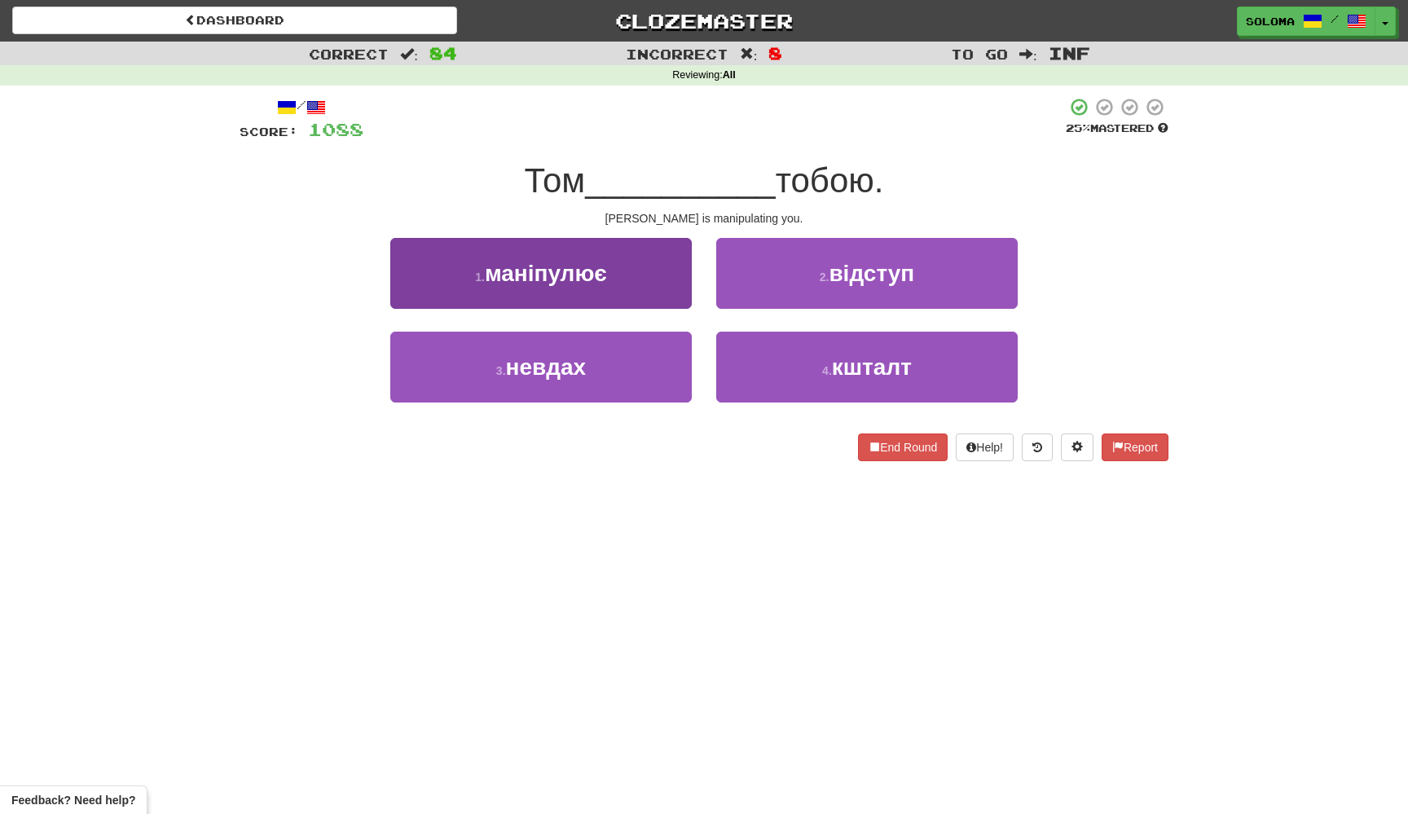
click at [675, 294] on button "1 . маніпулює" at bounding box center [540, 273] width 301 height 71
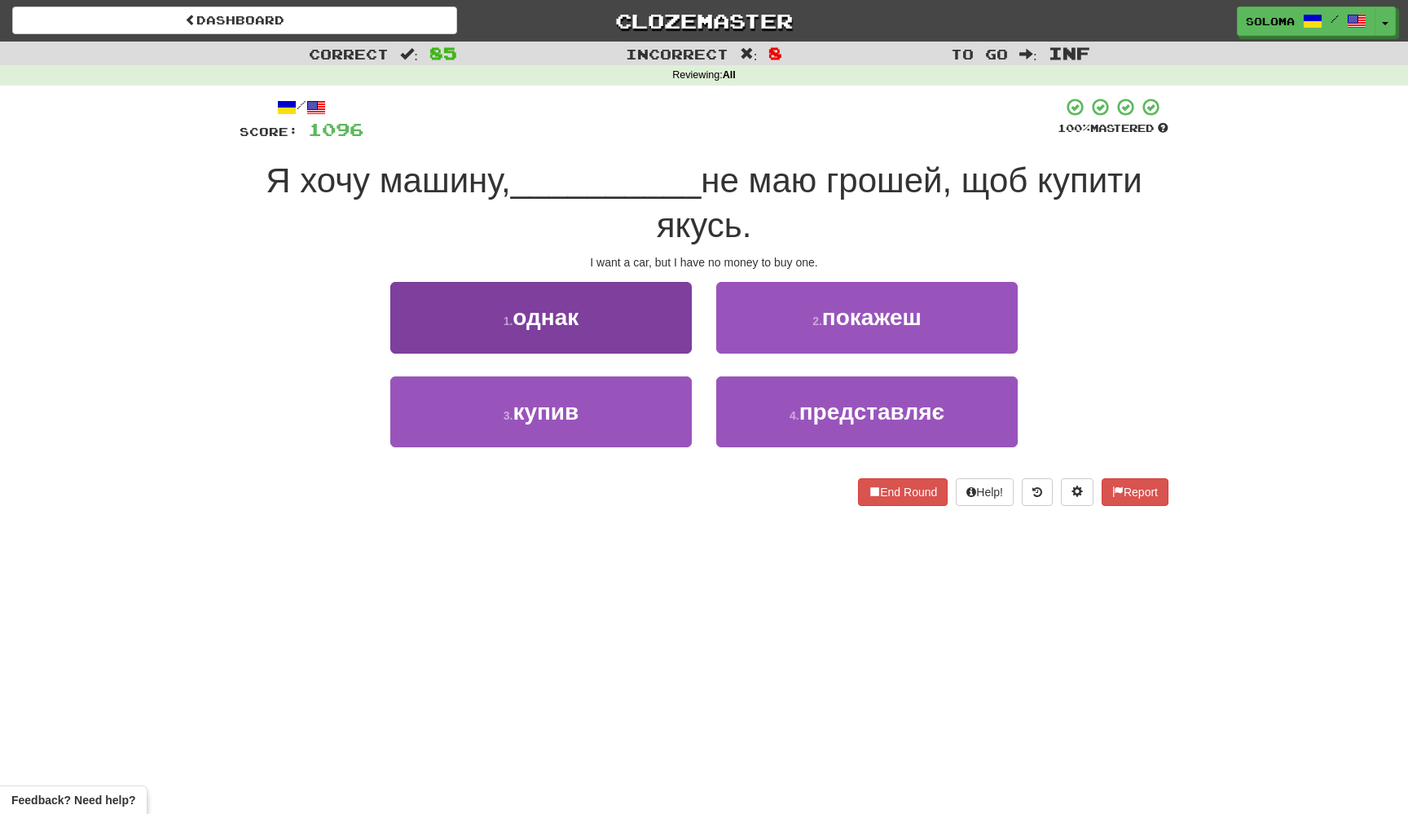
click at [673, 313] on button "1 . однак" at bounding box center [540, 317] width 301 height 71
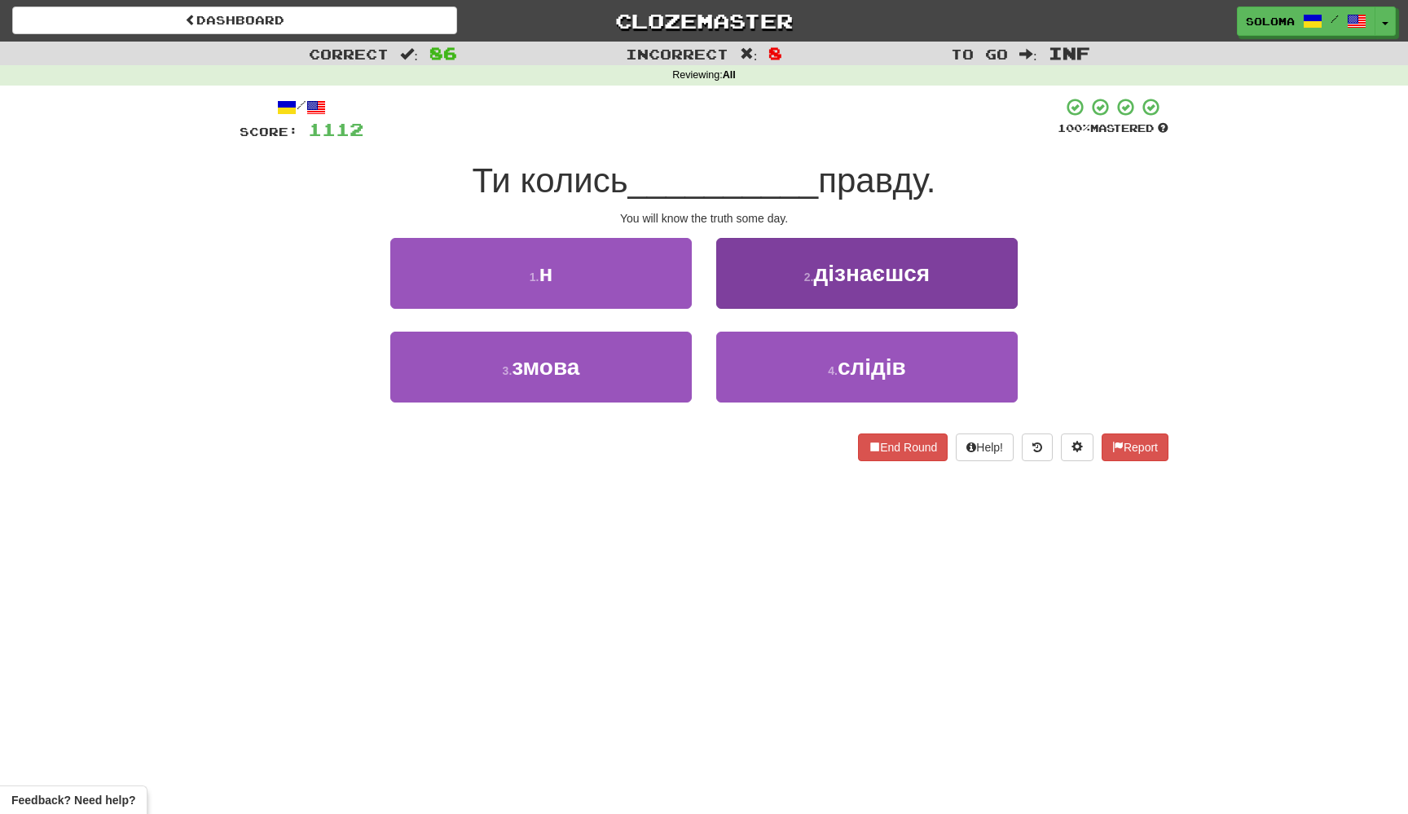
click at [775, 289] on button "2 . дізнаєшся" at bounding box center [866, 273] width 301 height 71
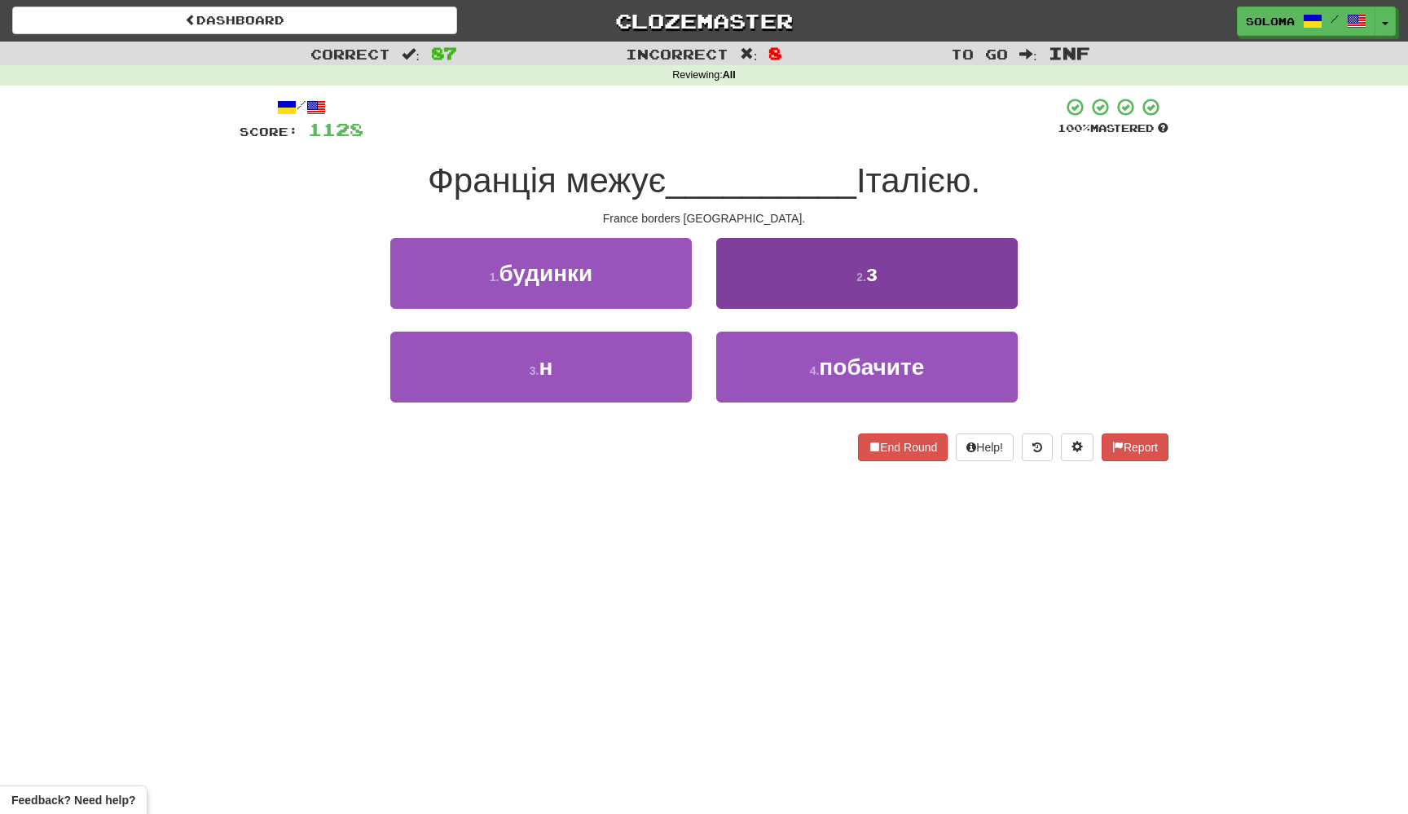
click at [773, 281] on button "2 . з" at bounding box center [866, 273] width 301 height 71
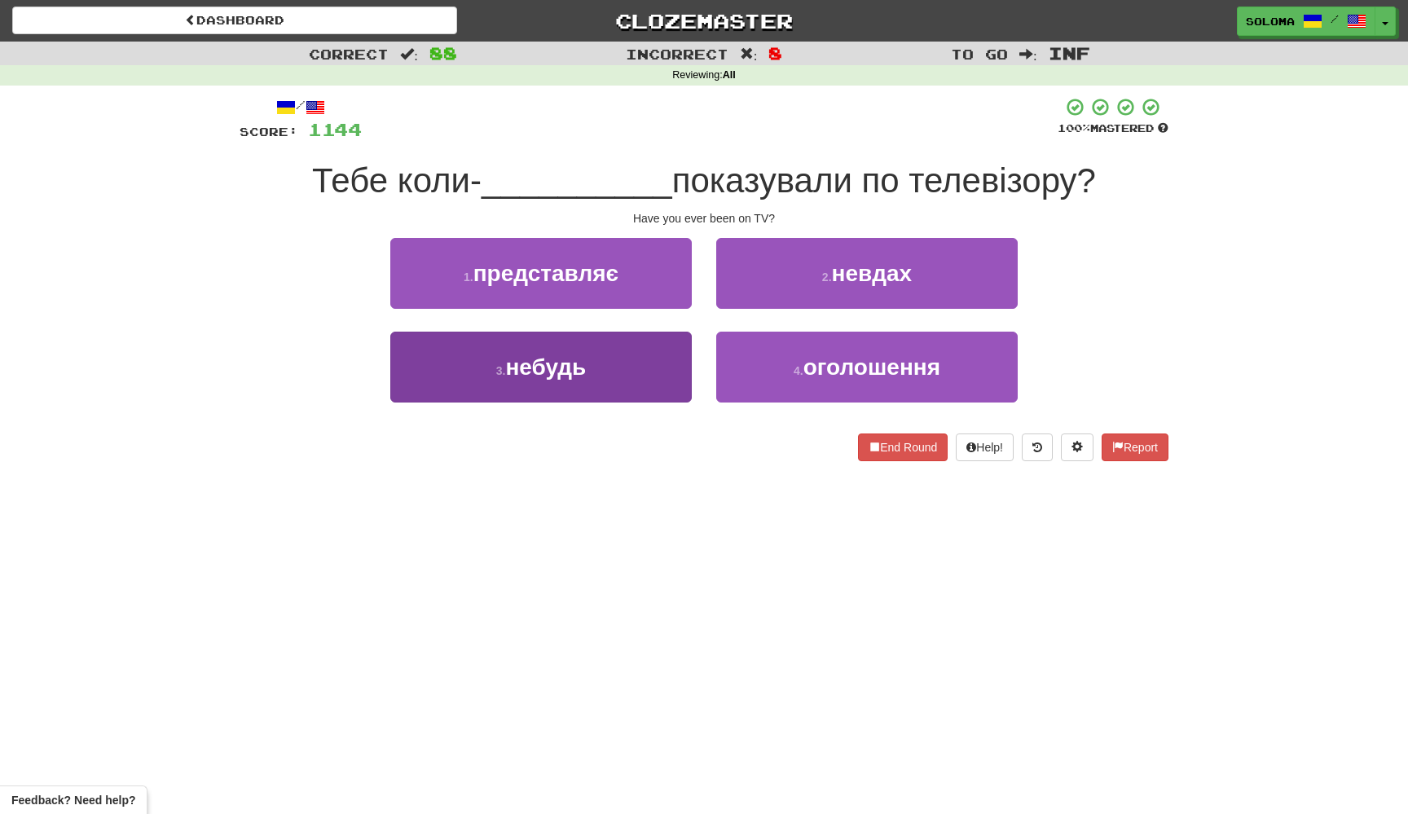
click at [662, 380] on button "3 . небудь" at bounding box center [540, 367] width 301 height 71
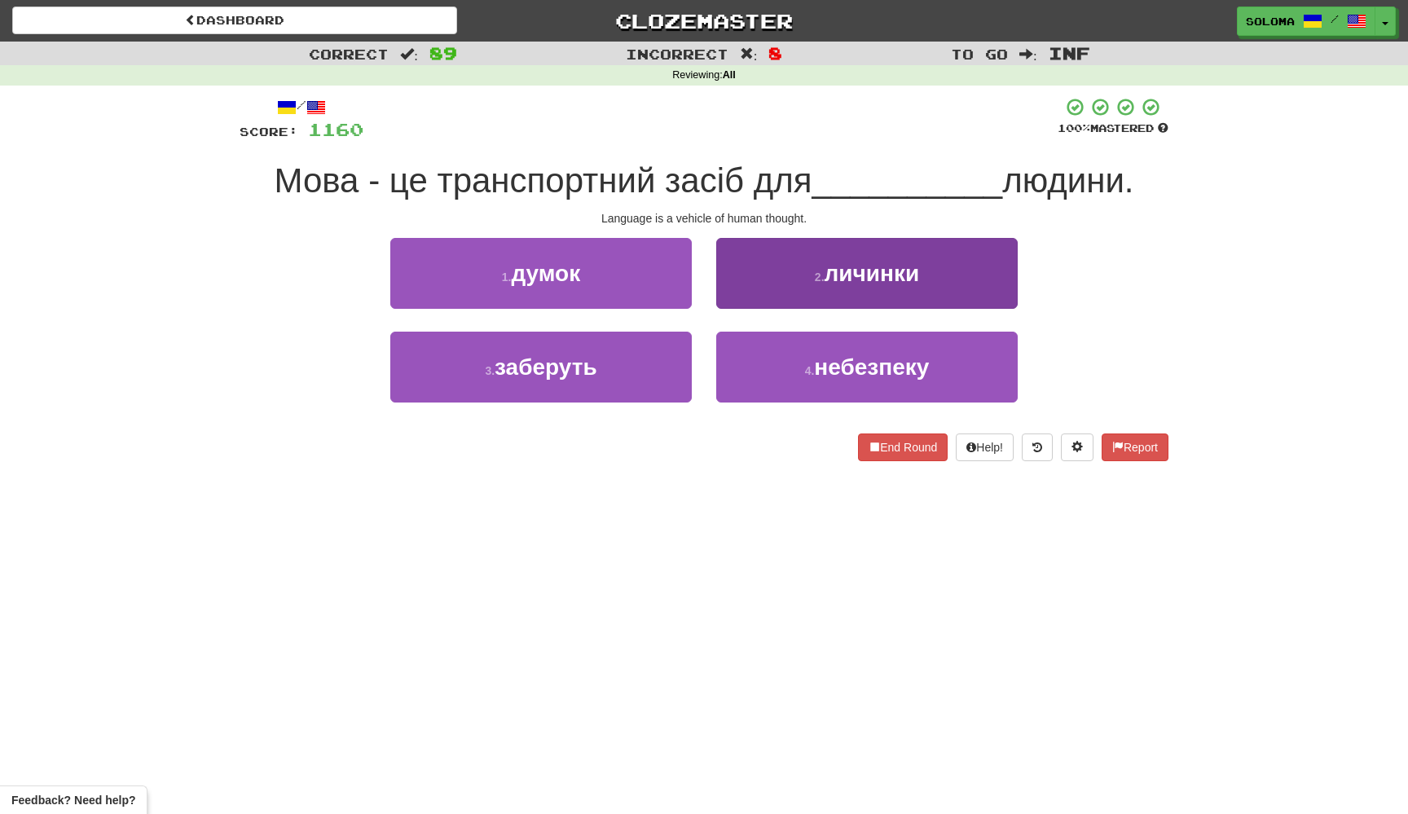
click at [757, 301] on button "2 . личинки" at bounding box center [866, 273] width 301 height 71
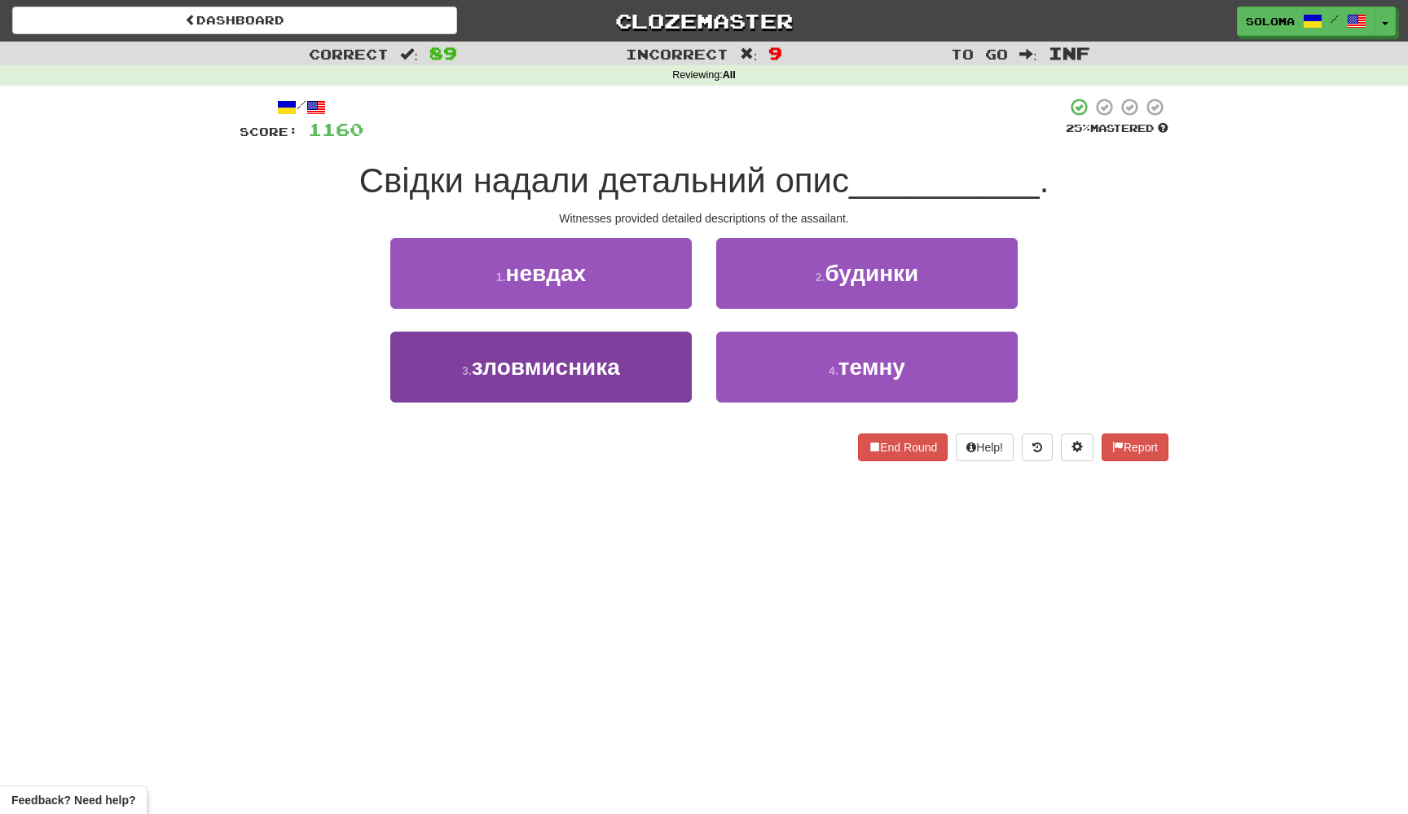
click at [678, 380] on button "3 . зловмисника" at bounding box center [540, 367] width 301 height 71
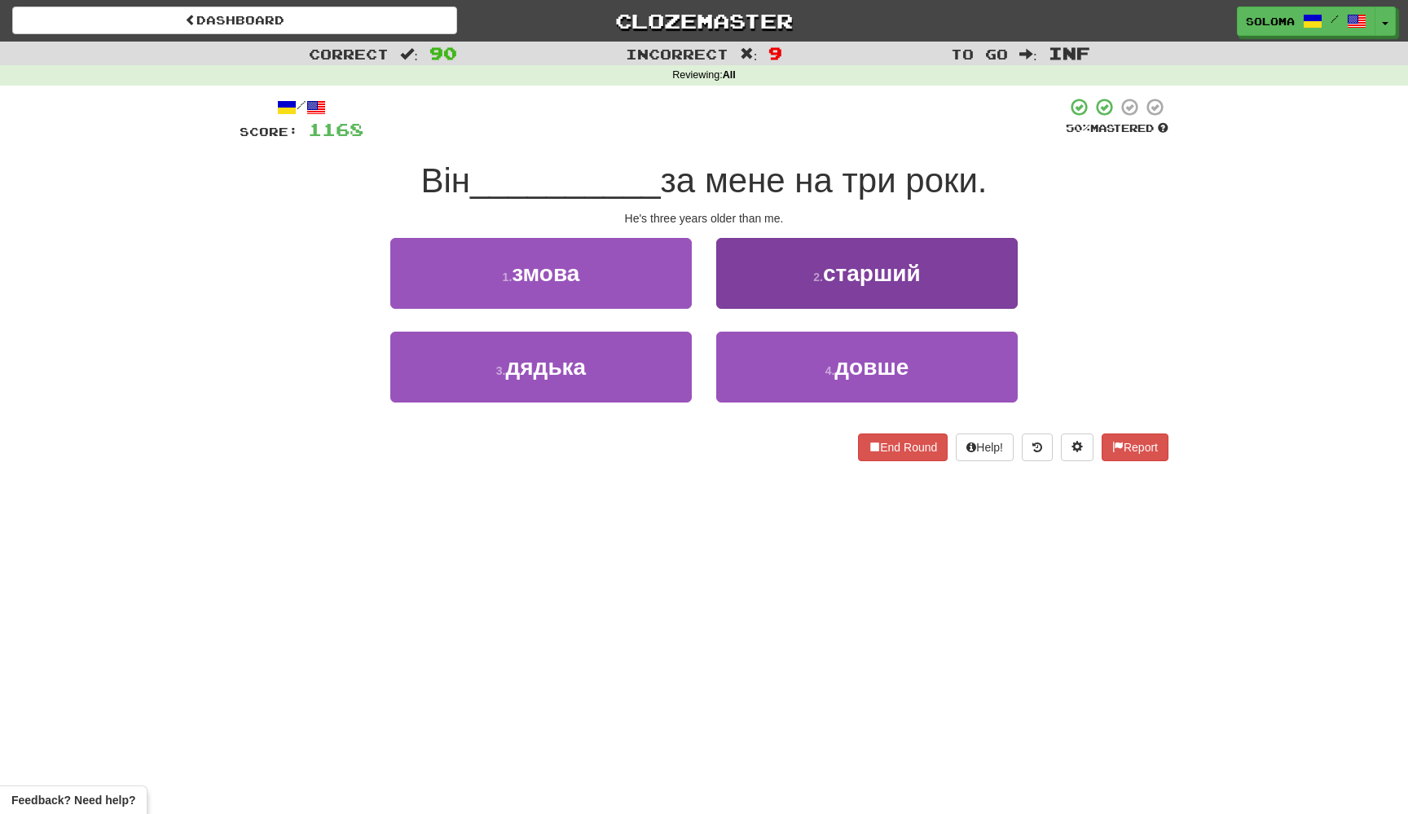
click at [763, 298] on button "2 . старший" at bounding box center [866, 273] width 301 height 71
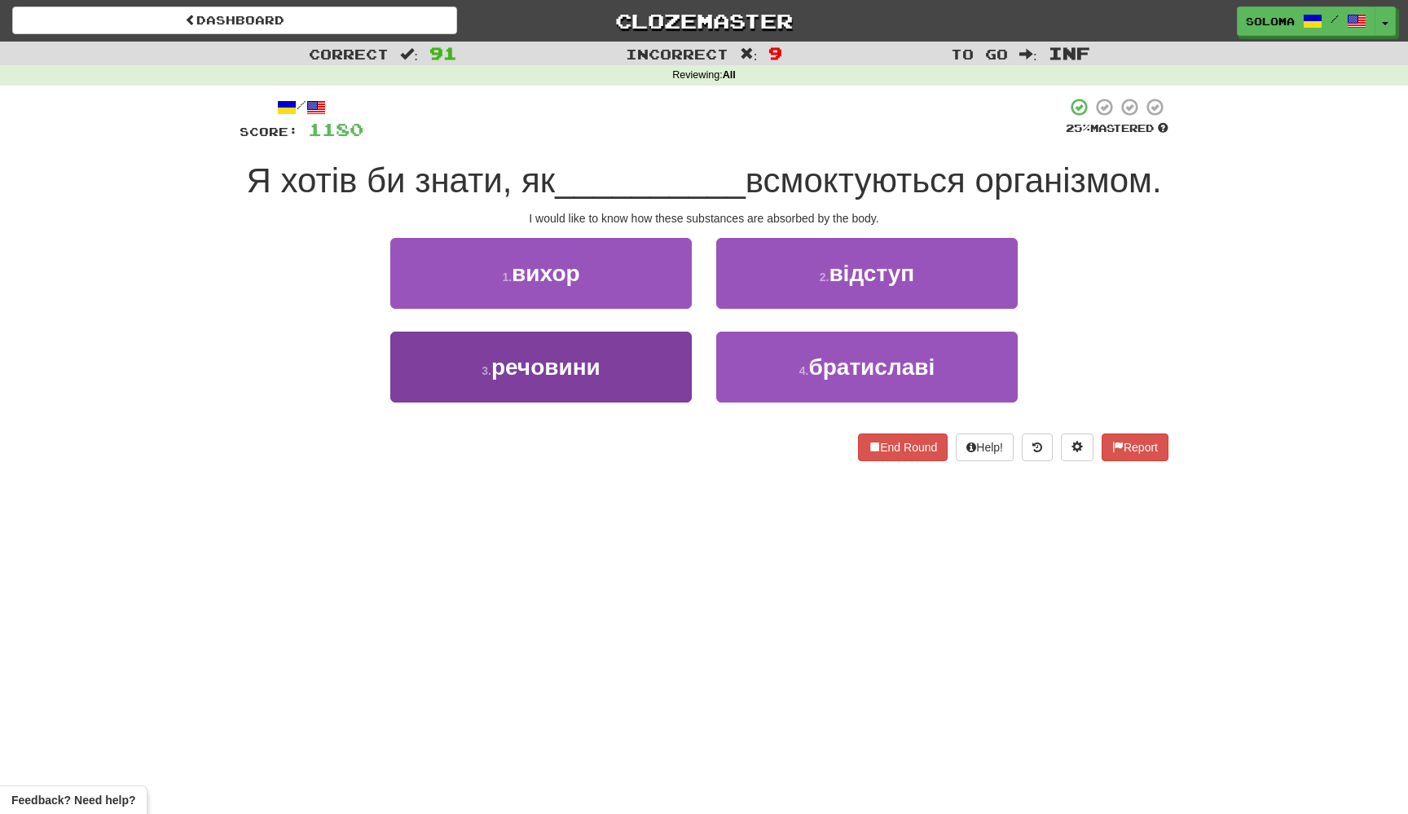
click at [661, 402] on button "3 . речовини" at bounding box center [540, 367] width 301 height 71
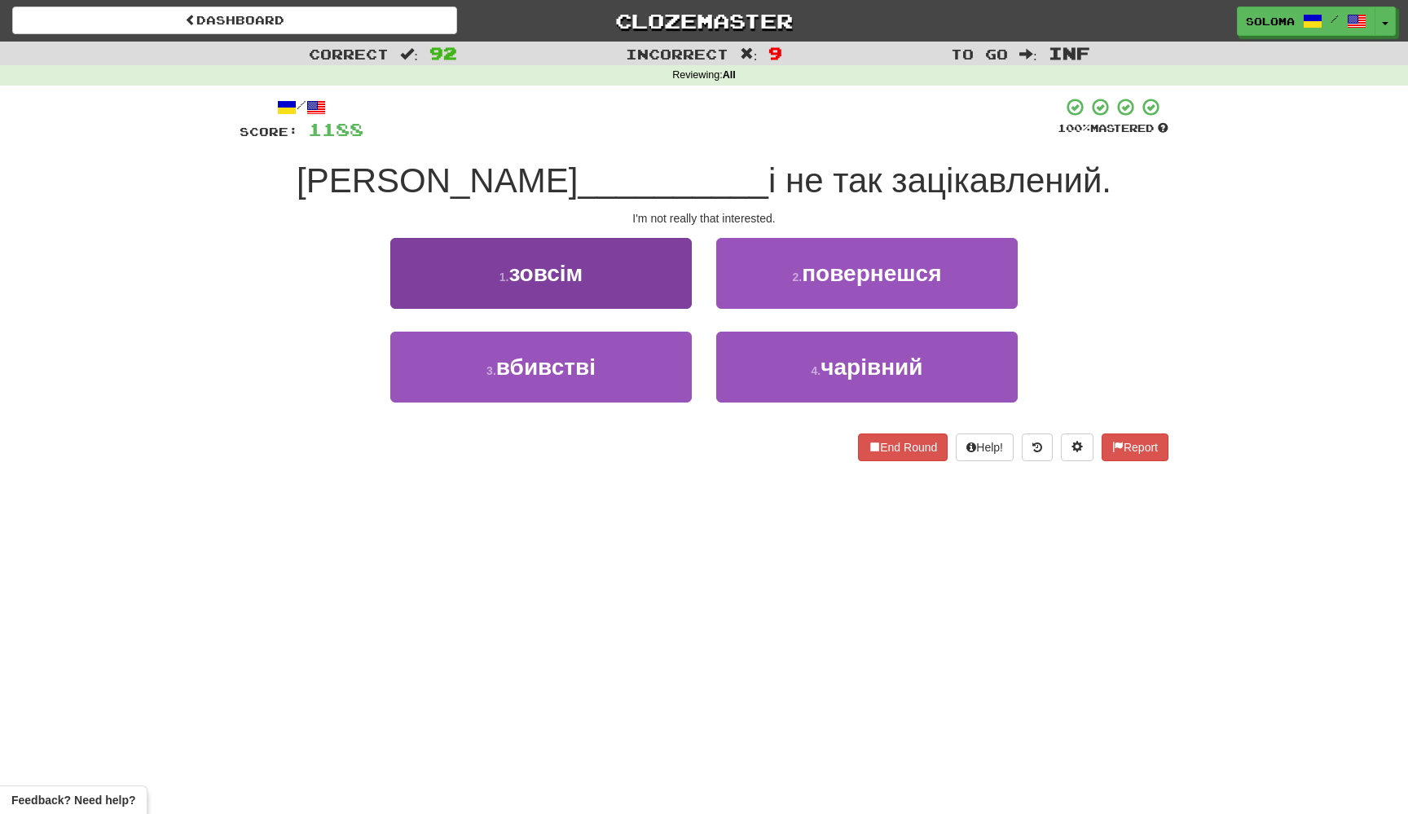
click at [670, 305] on button "1 . зовсім" at bounding box center [540, 273] width 301 height 71
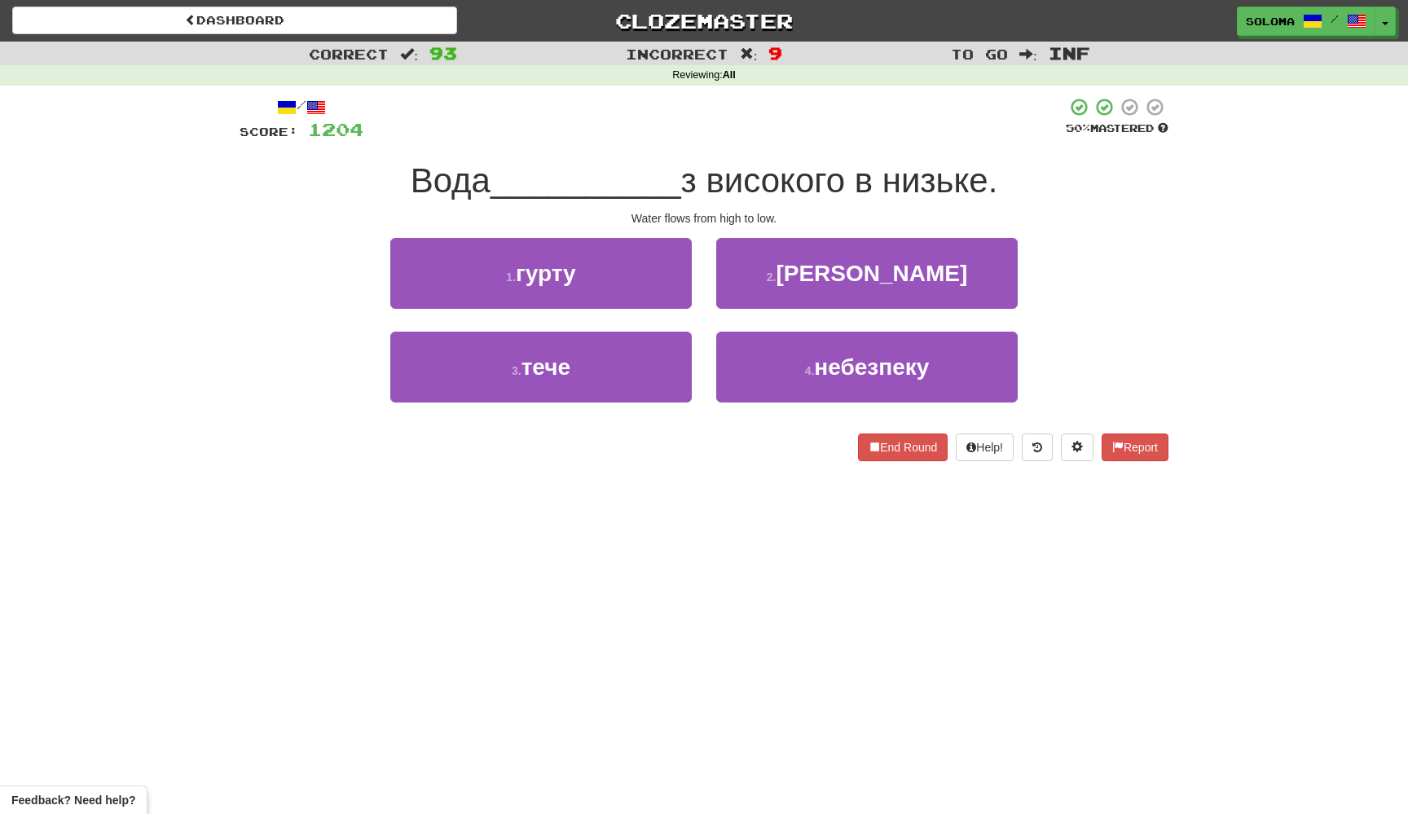
click at [653, 402] on div "3 . тече" at bounding box center [541, 379] width 326 height 94
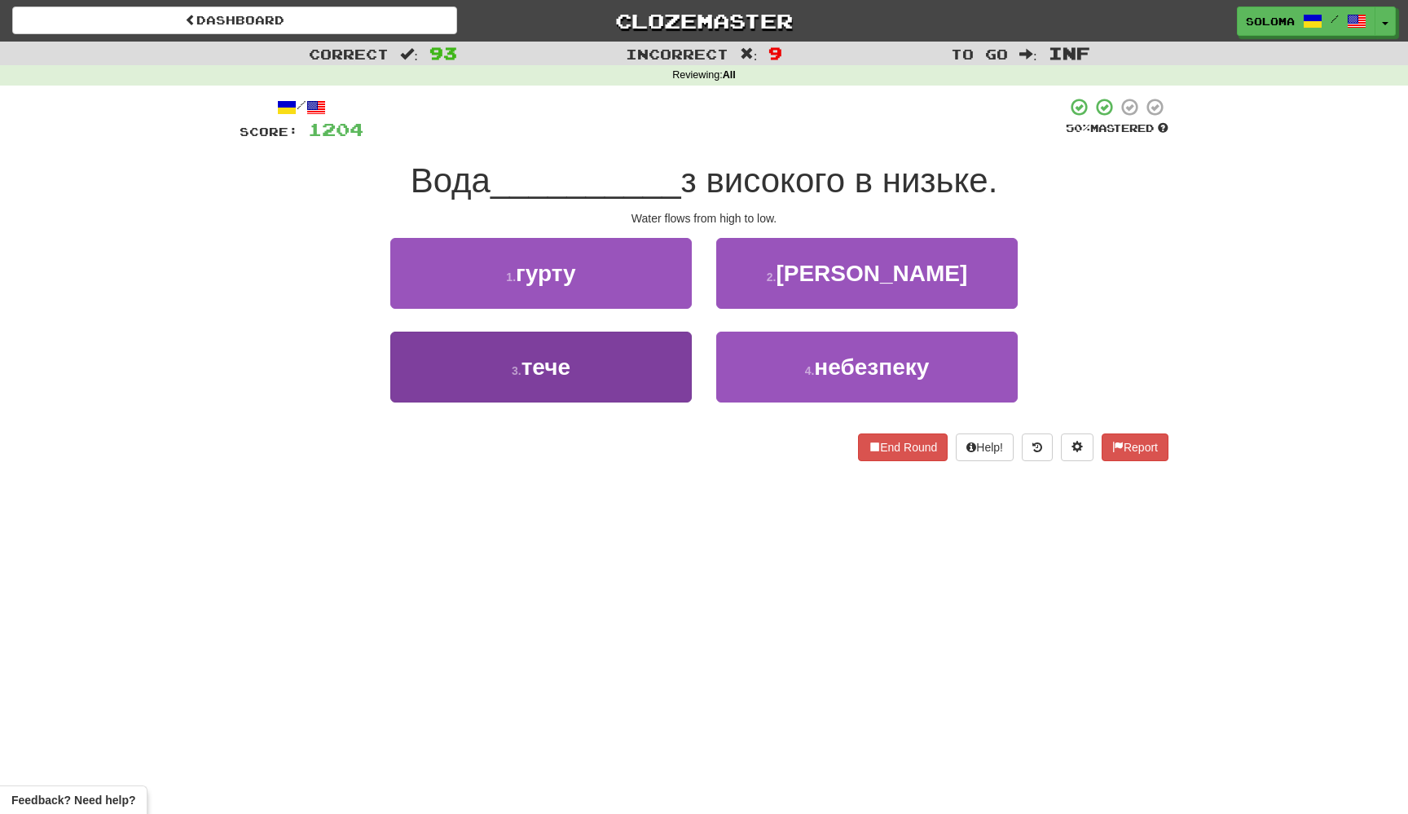
click at [644, 385] on button "3 . тече" at bounding box center [540, 367] width 301 height 71
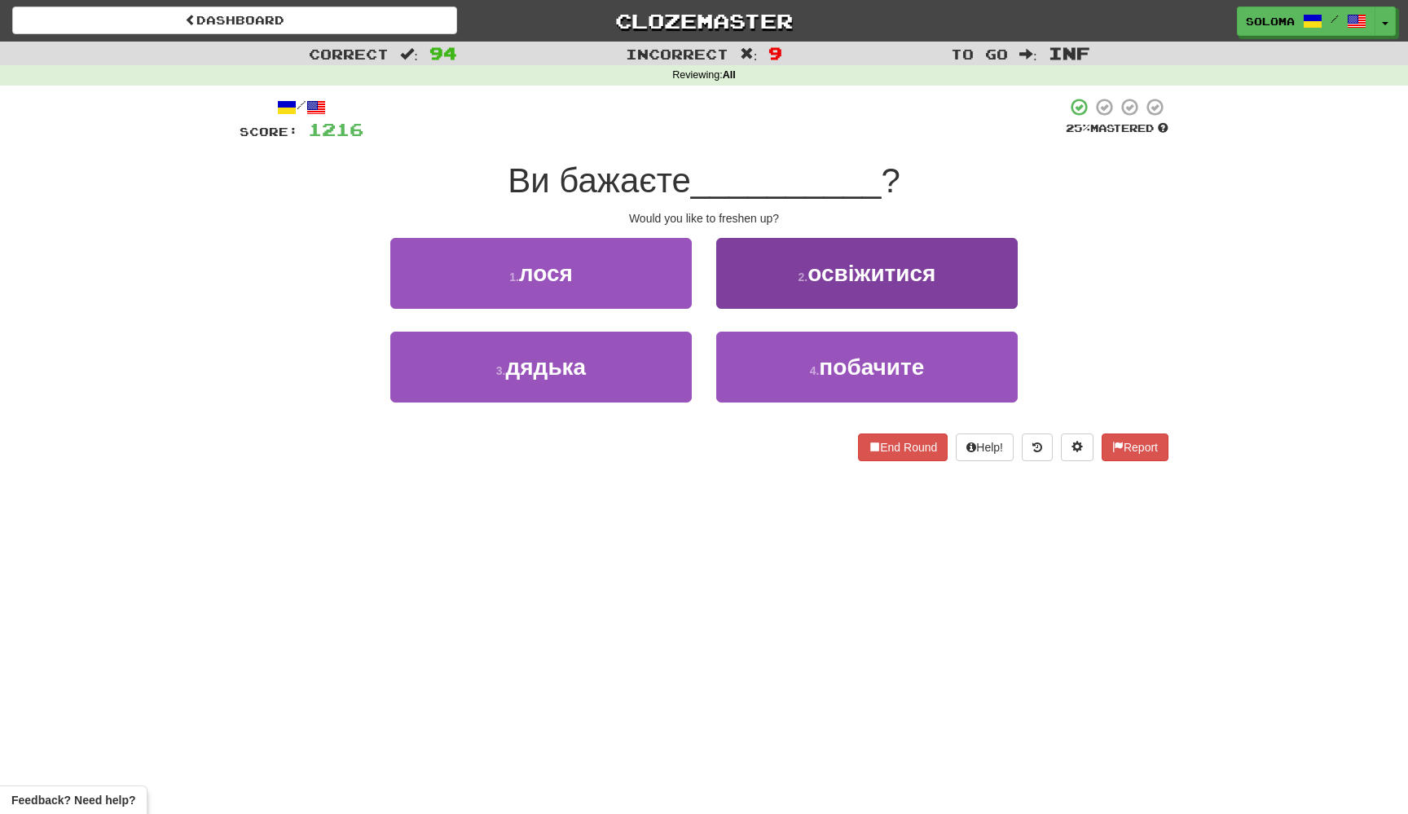
click at [761, 292] on button "2 . освіжитися" at bounding box center [866, 273] width 301 height 71
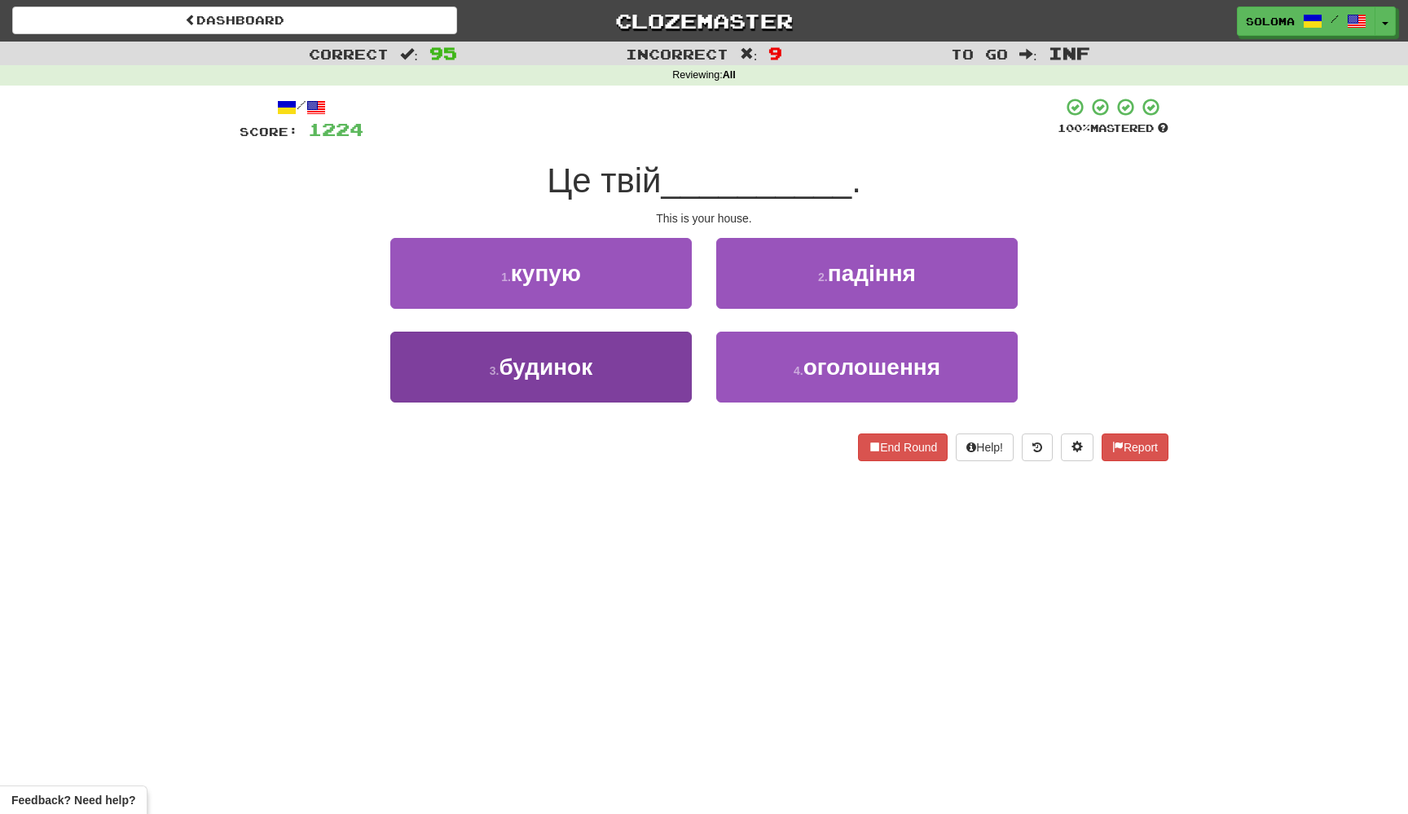
click at [689, 369] on button "3 . будинок" at bounding box center [540, 367] width 301 height 71
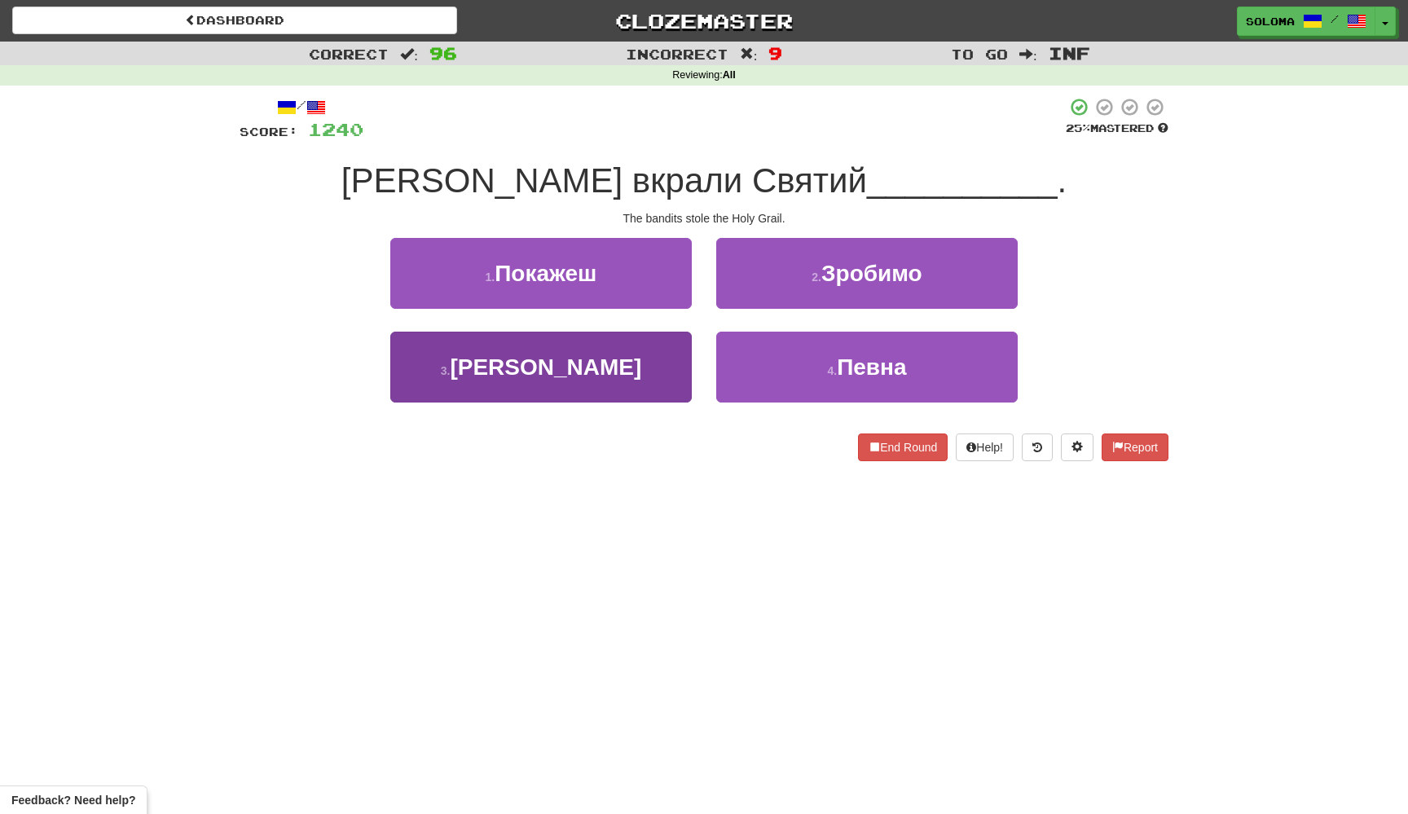
click at [663, 371] on button "3 . Грааль" at bounding box center [540, 367] width 301 height 71
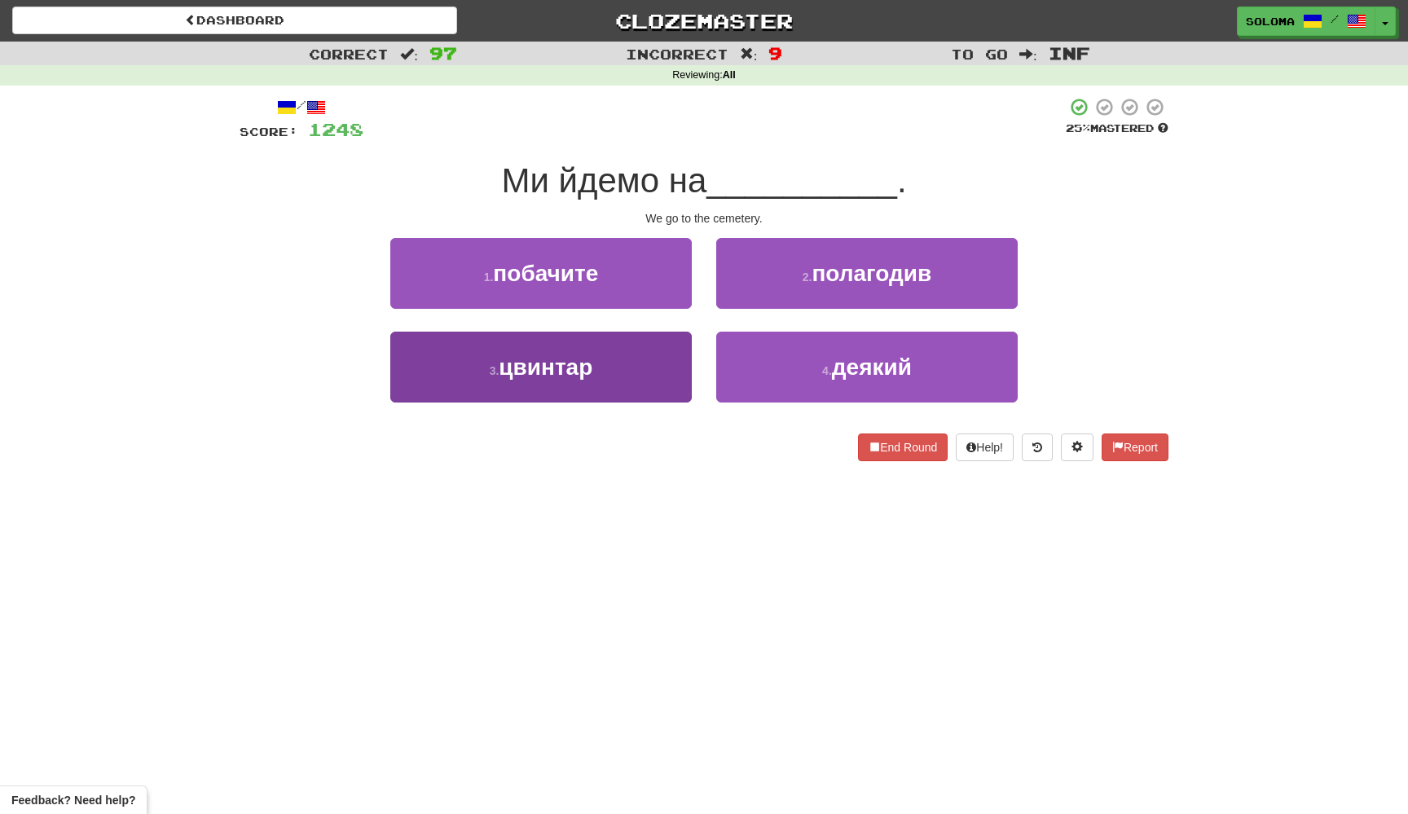
click at [686, 358] on button "3 . цвинтар" at bounding box center [540, 367] width 301 height 71
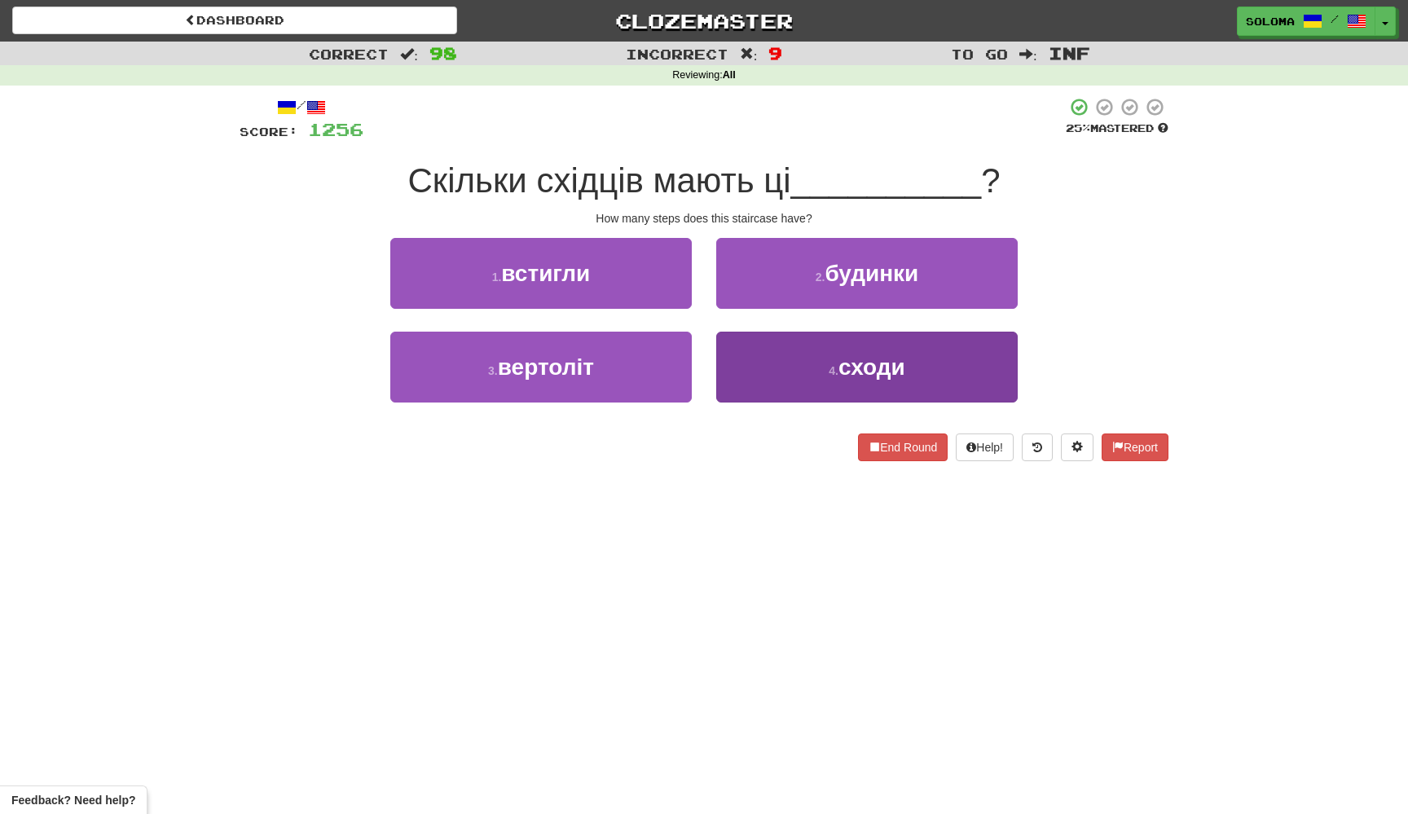
click at [731, 358] on button "4 . сходи" at bounding box center [866, 367] width 301 height 71
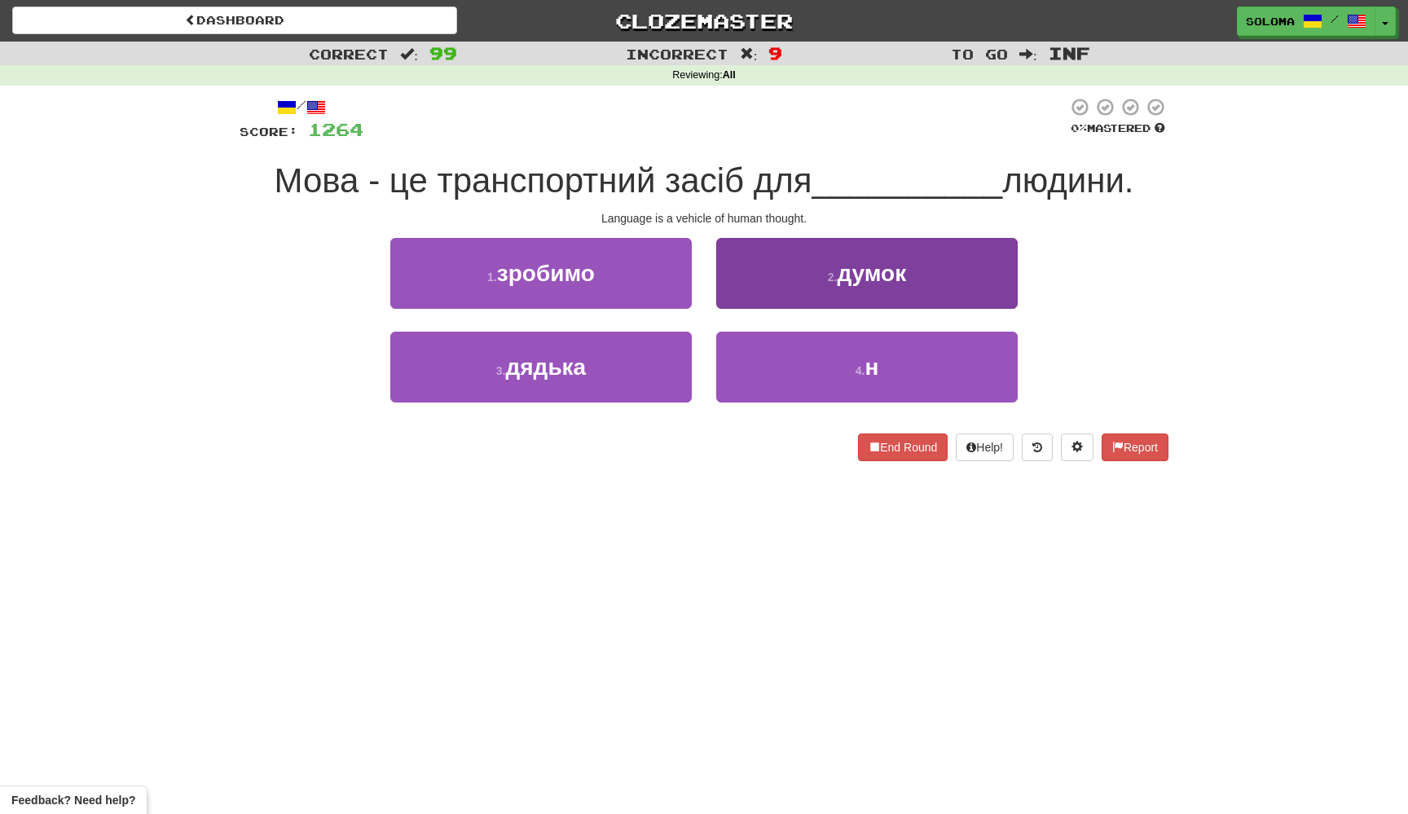
click at [773, 284] on button "2 . думок" at bounding box center [866, 273] width 301 height 71
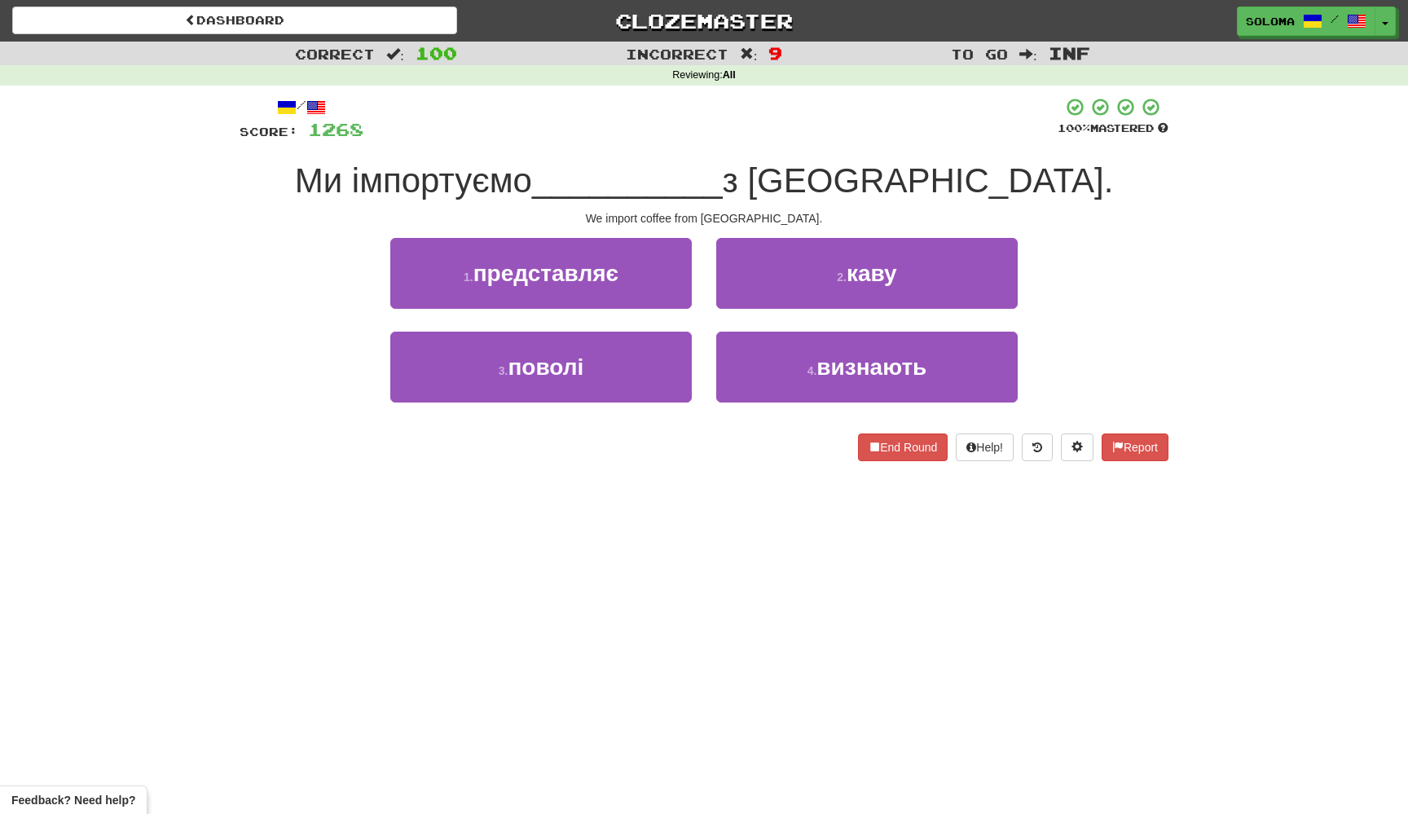
click at [773, 284] on button "2 . каву" at bounding box center [866, 273] width 301 height 71
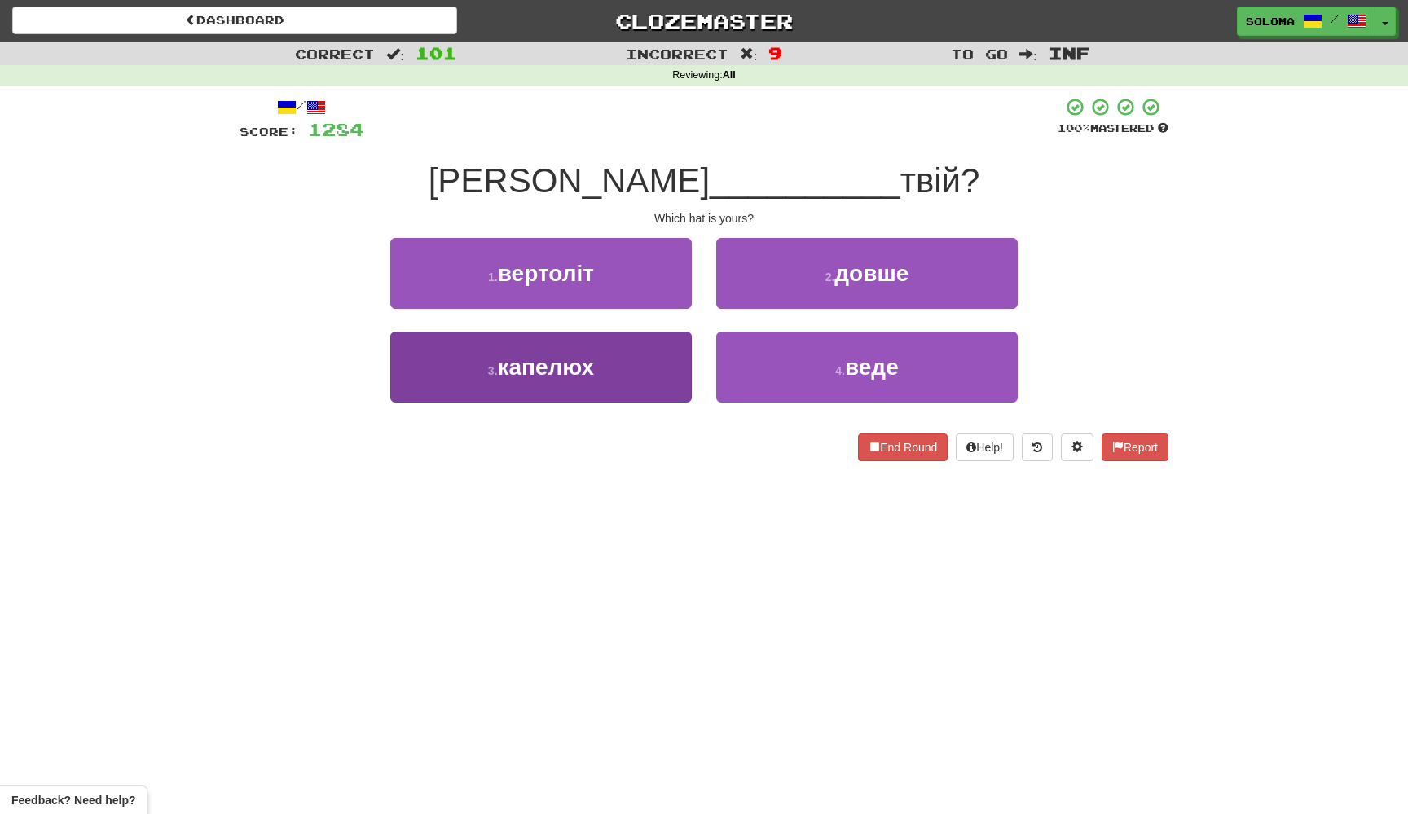
click at [658, 373] on button "3 . капелюх" at bounding box center [540, 367] width 301 height 71
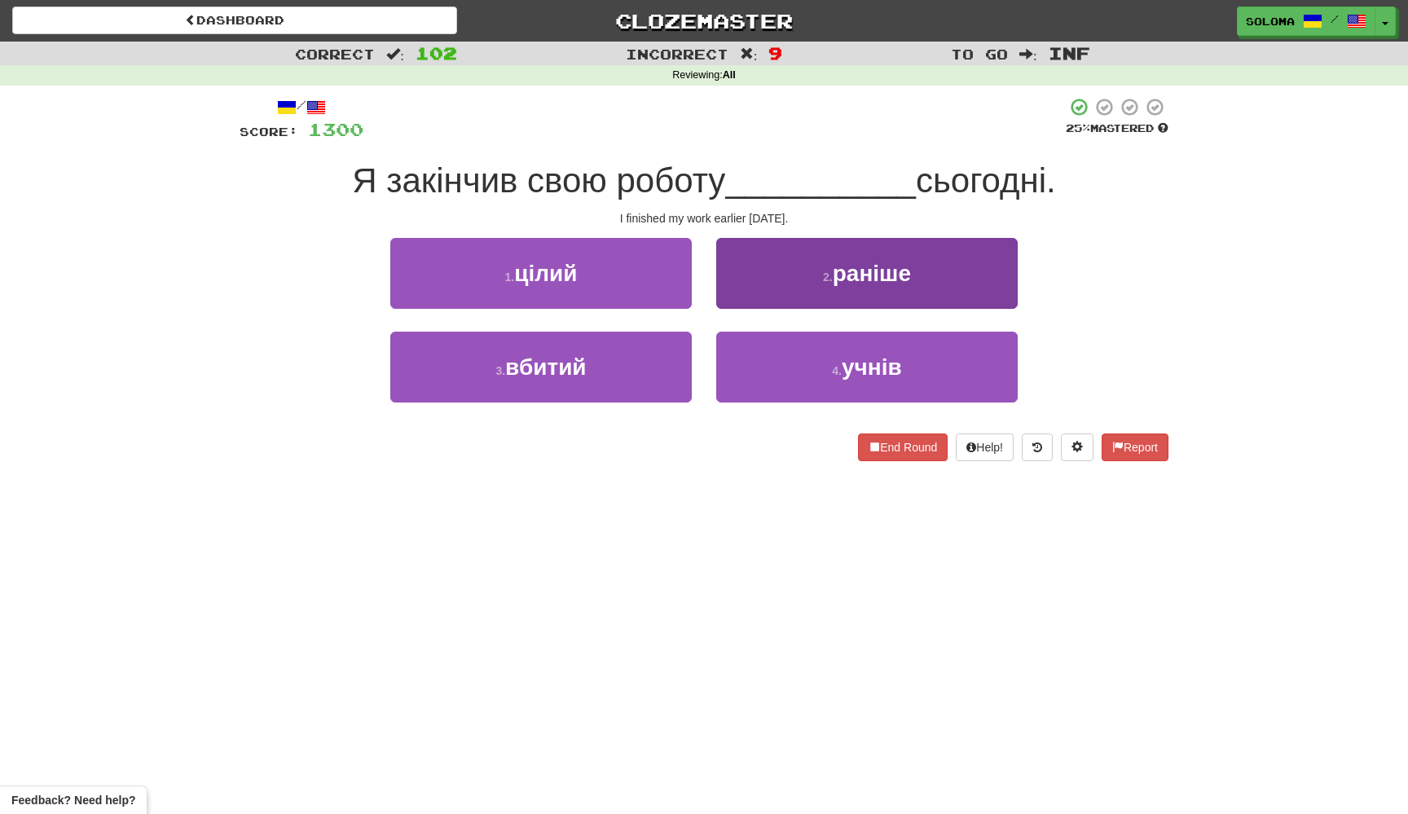
click at [733, 302] on button "2 . раніше" at bounding box center [866, 273] width 301 height 71
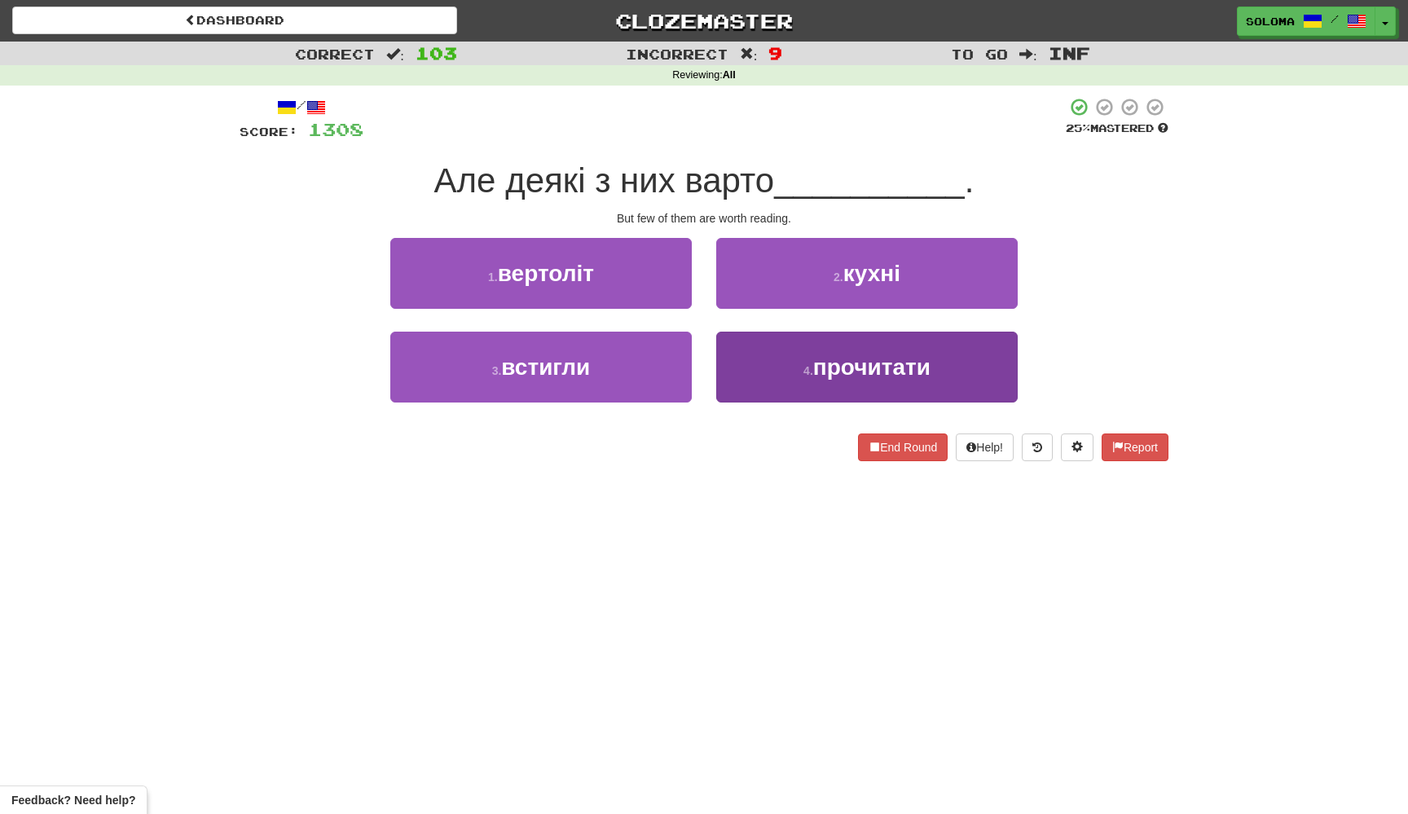
click at [739, 358] on button "4 . прочитати" at bounding box center [866, 367] width 301 height 71
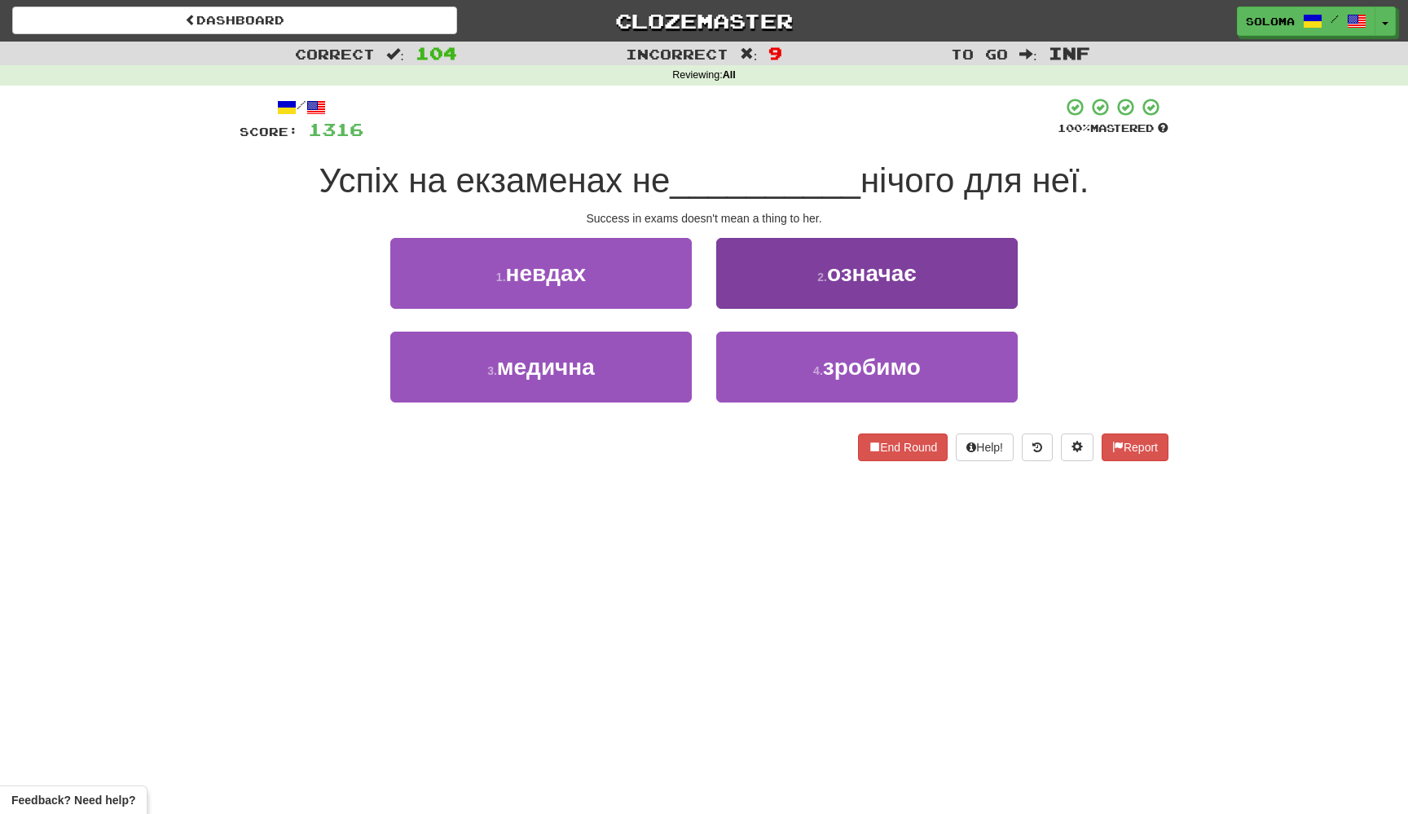
click at [787, 292] on button "2 . означає" at bounding box center [866, 273] width 301 height 71
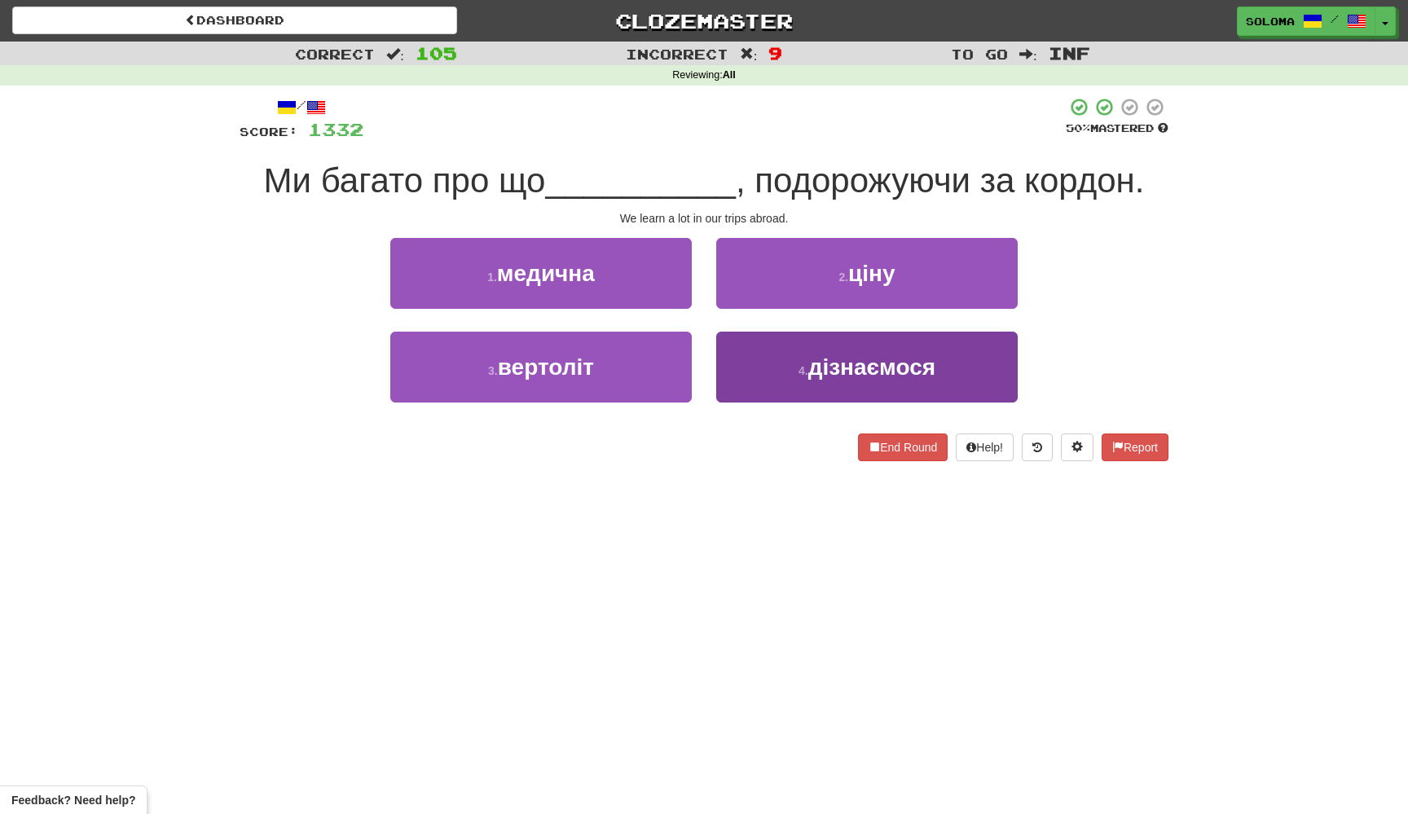
click at [757, 376] on button "4 . дізнаємося" at bounding box center [866, 367] width 301 height 71
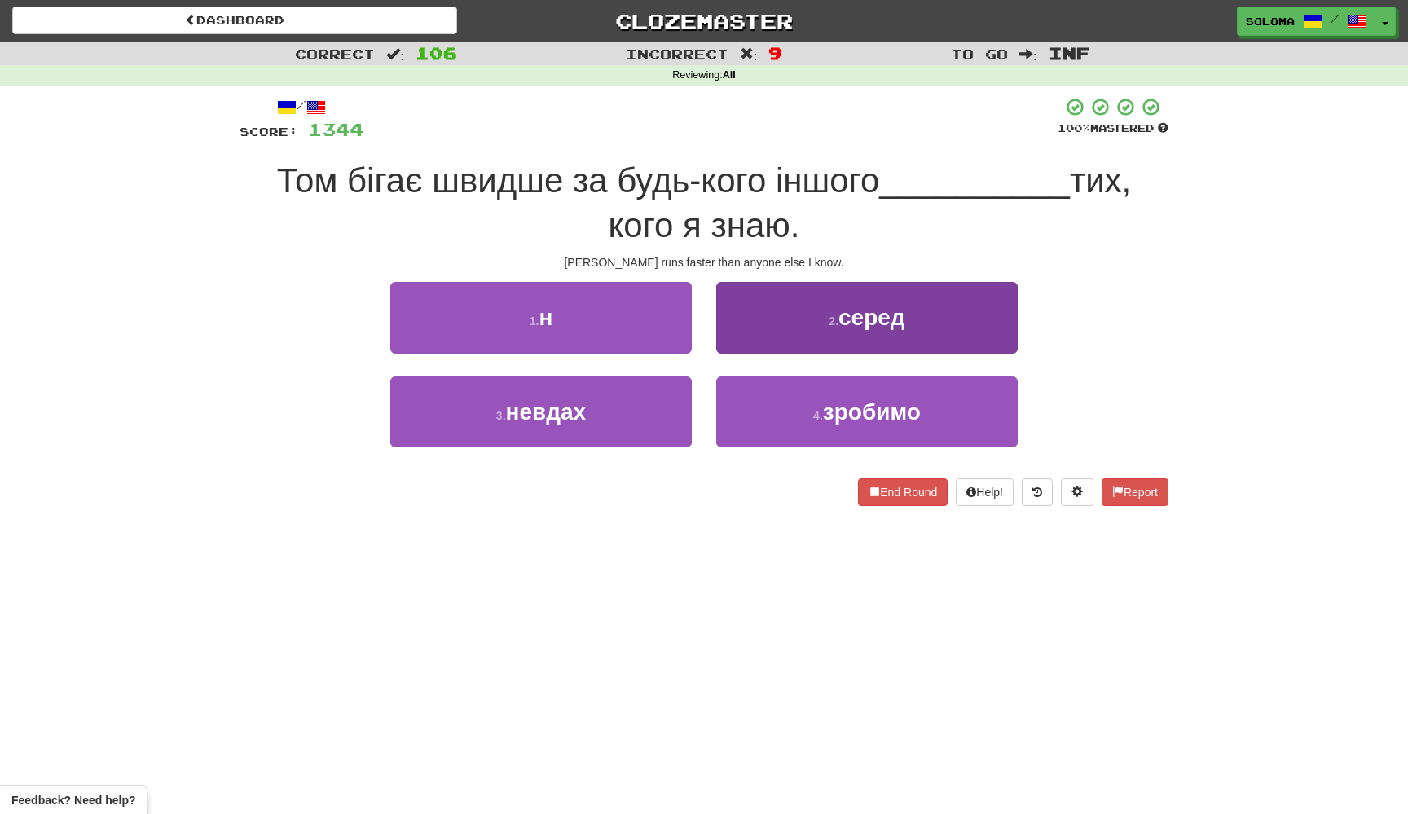
click at [799, 326] on button "2 . серед" at bounding box center [866, 317] width 301 height 71
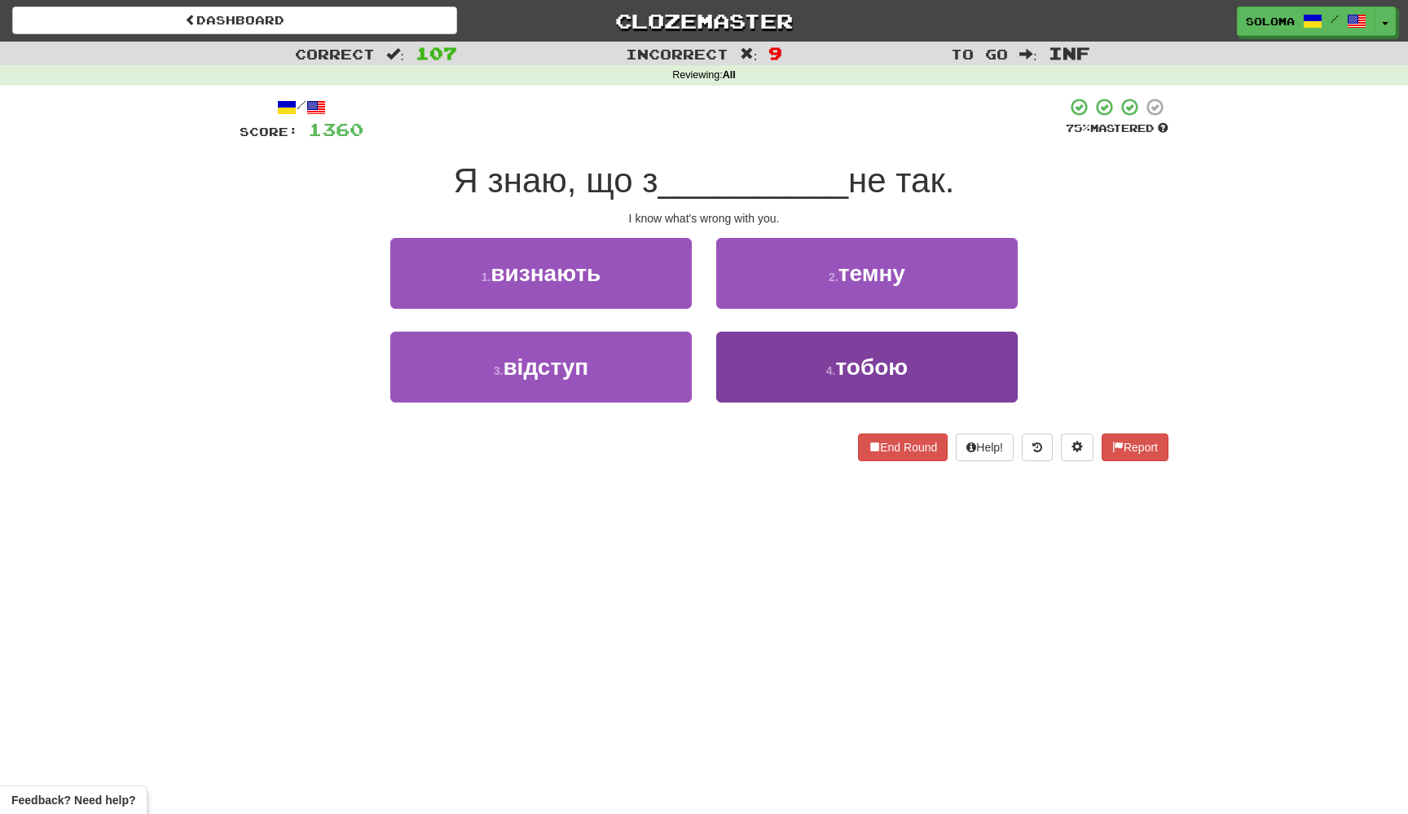
click at [783, 363] on button "4 . тобою" at bounding box center [866, 367] width 301 height 71
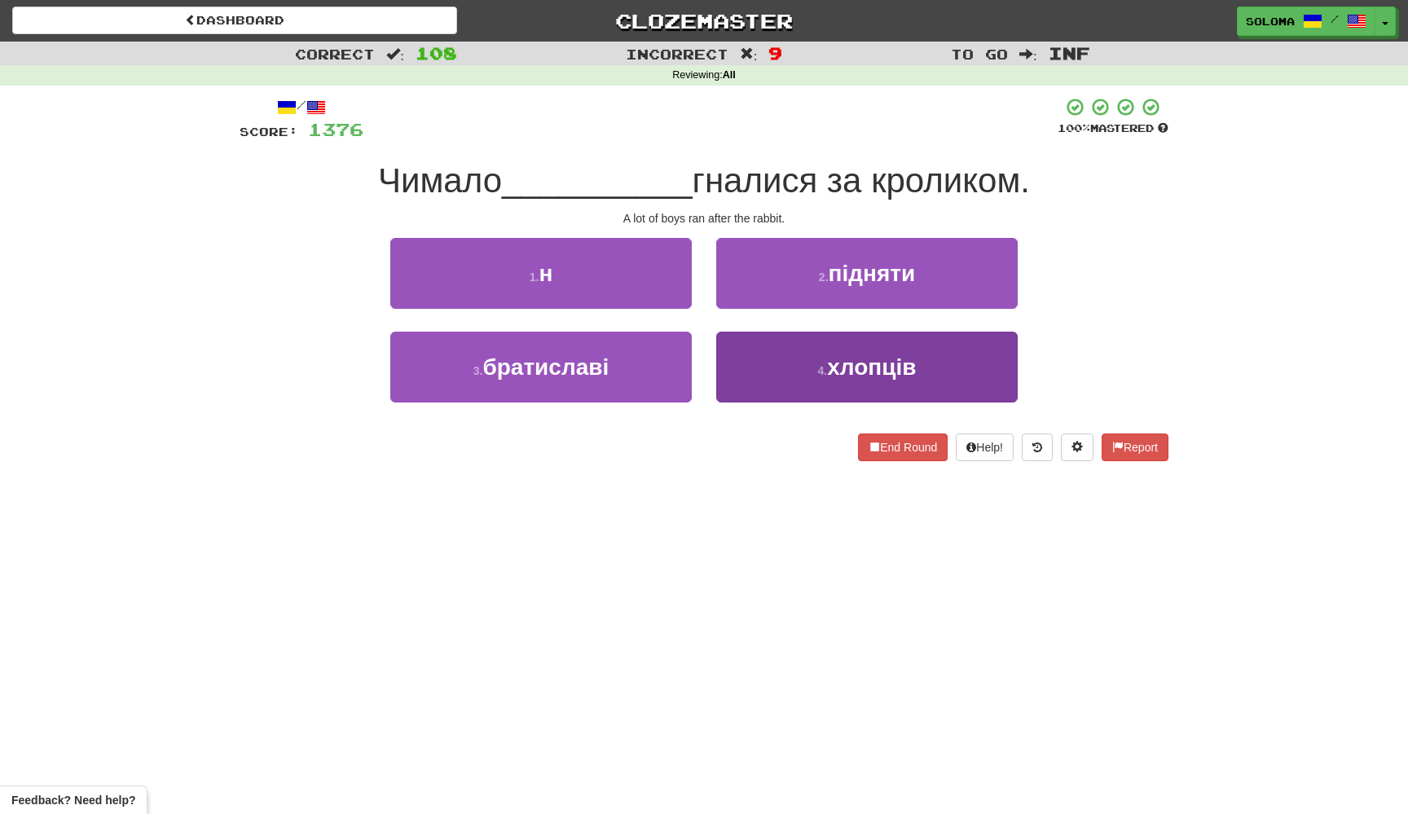
click at [763, 376] on button "4 . хлопців" at bounding box center [866, 367] width 301 height 71
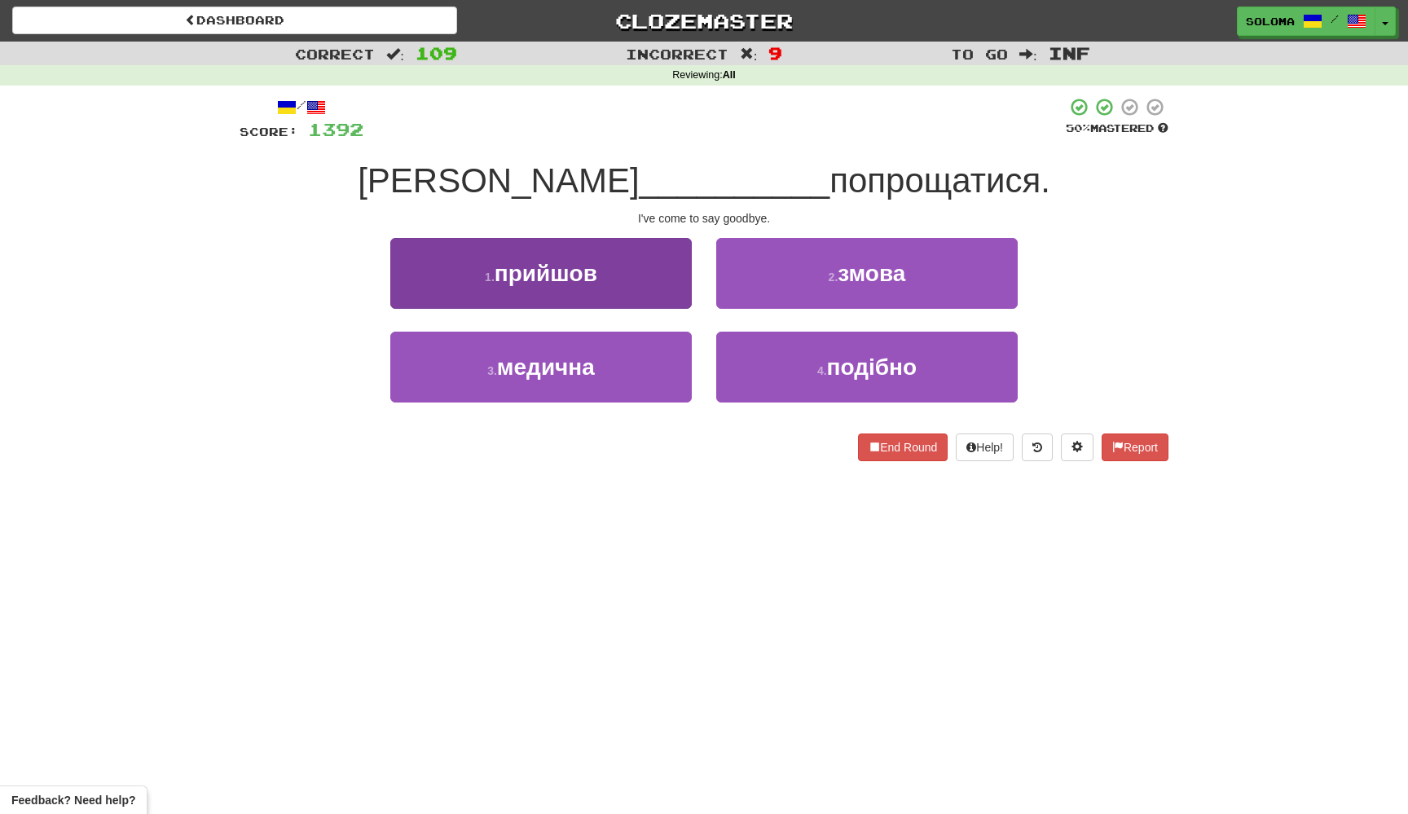
click at [678, 281] on button "1 . прийшов" at bounding box center [540, 273] width 301 height 71
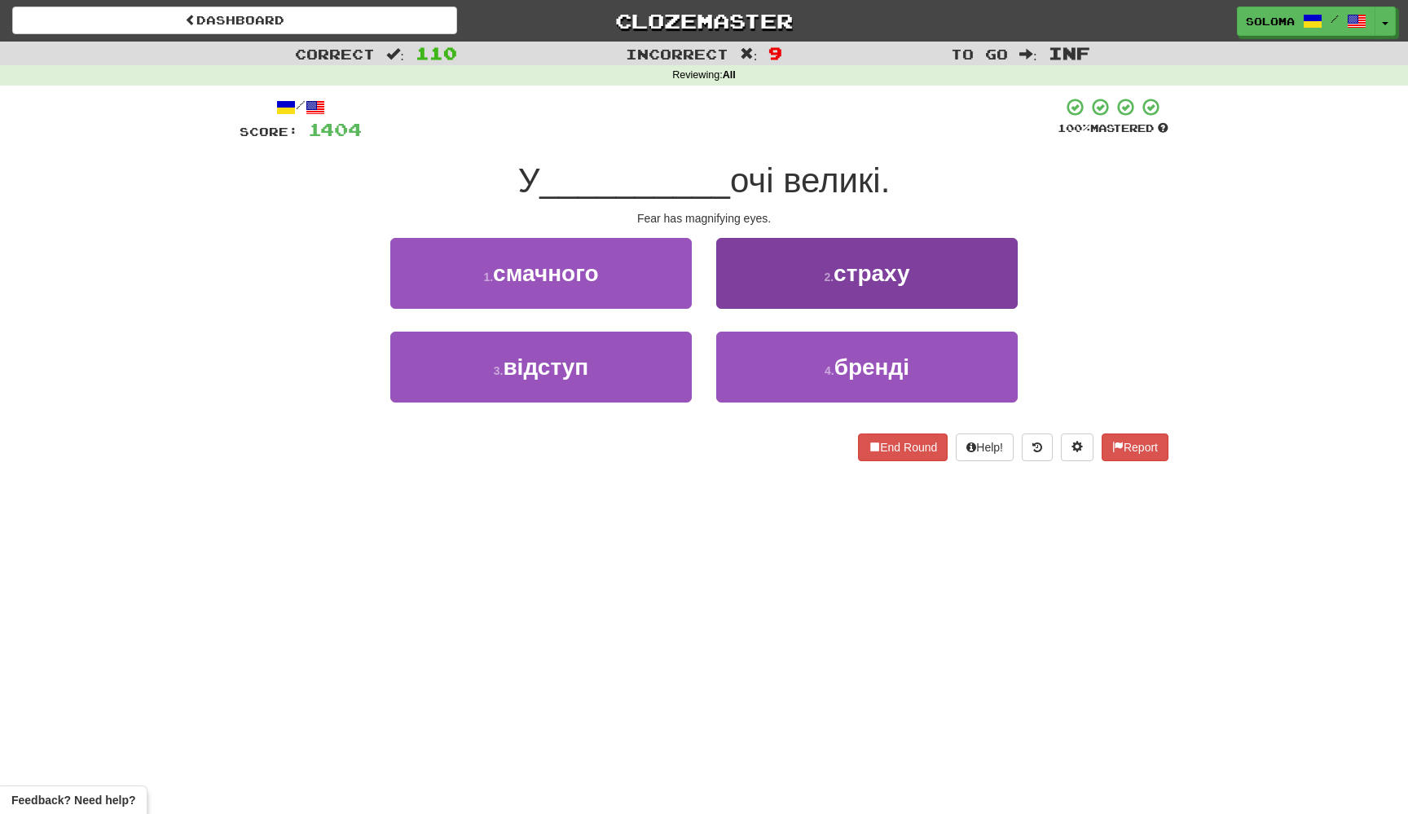
click at [739, 286] on button "2 . страху" at bounding box center [866, 273] width 301 height 71
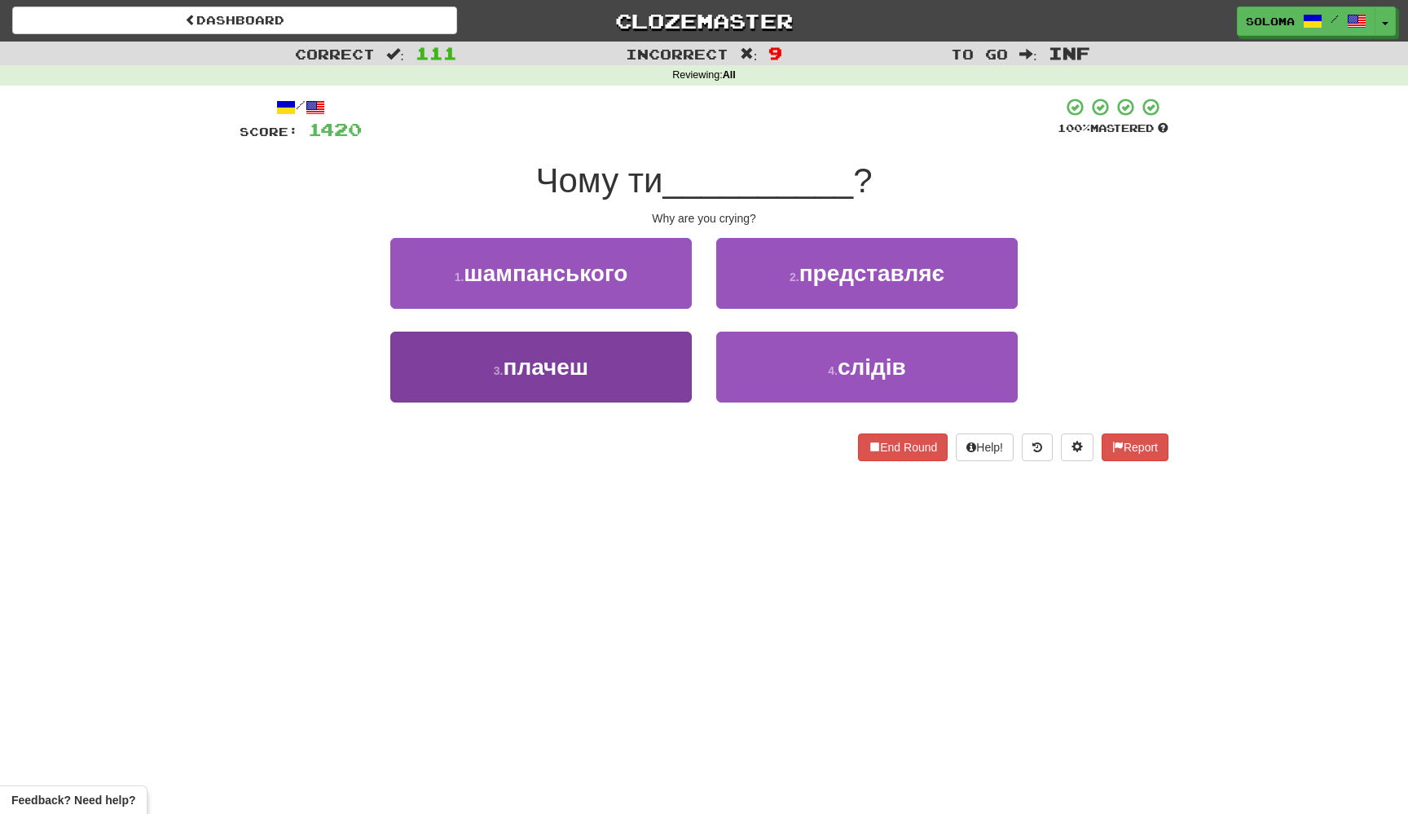
click at [658, 367] on button "3 . плачеш" at bounding box center [540, 367] width 301 height 71
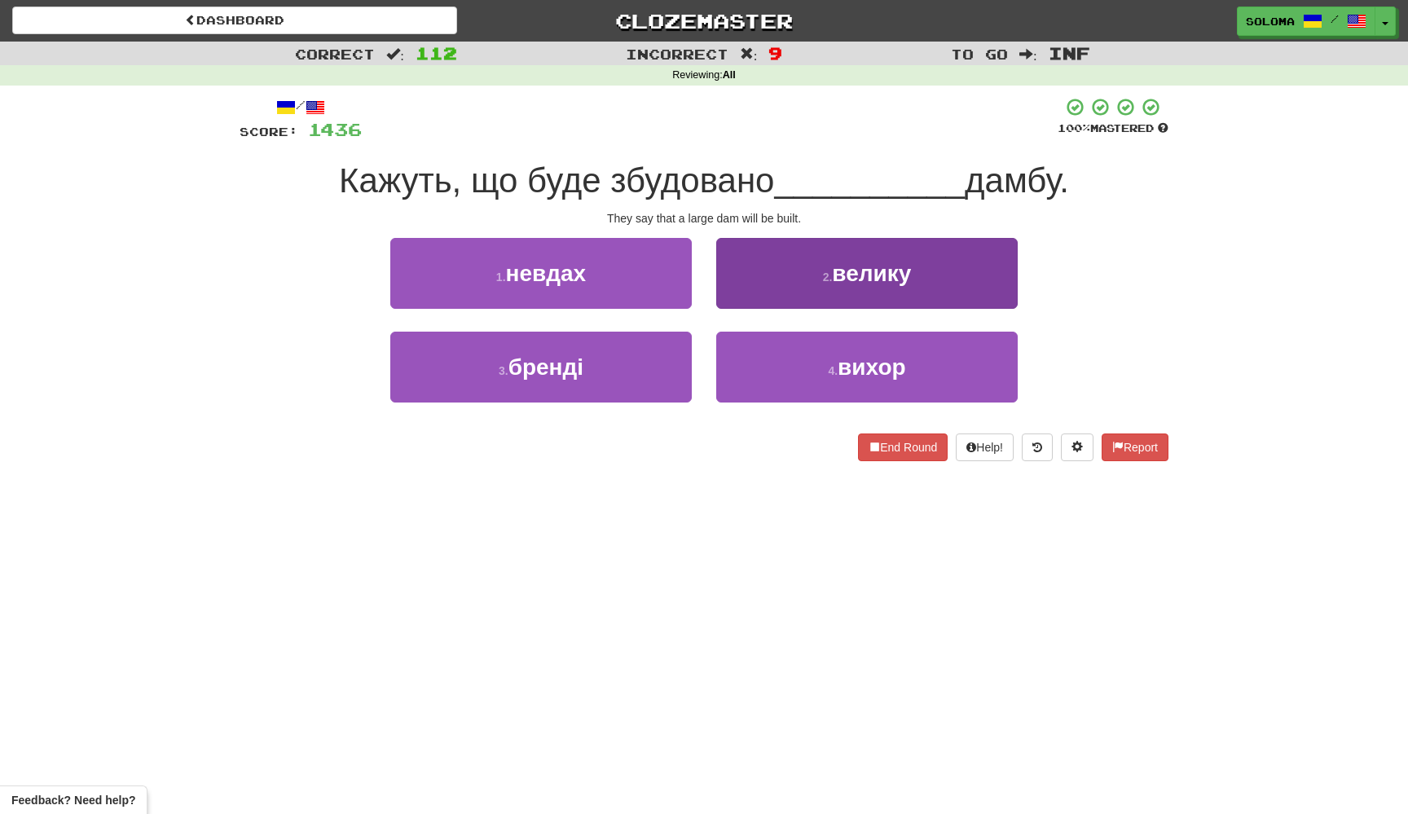
click at [754, 287] on button "2 . велику" at bounding box center [866, 273] width 301 height 71
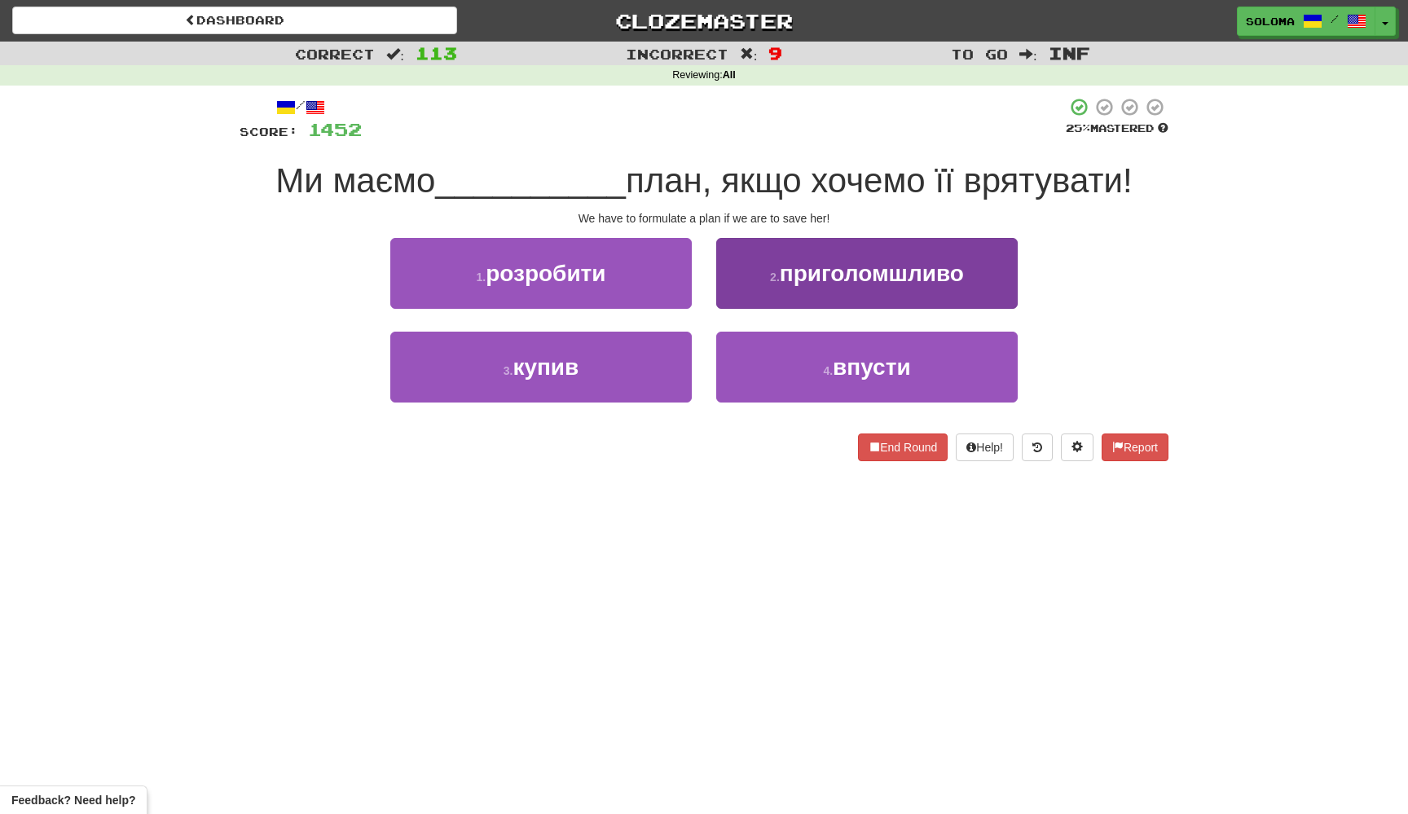
click at [754, 302] on button "2 . приголомшливо" at bounding box center [866, 273] width 301 height 71
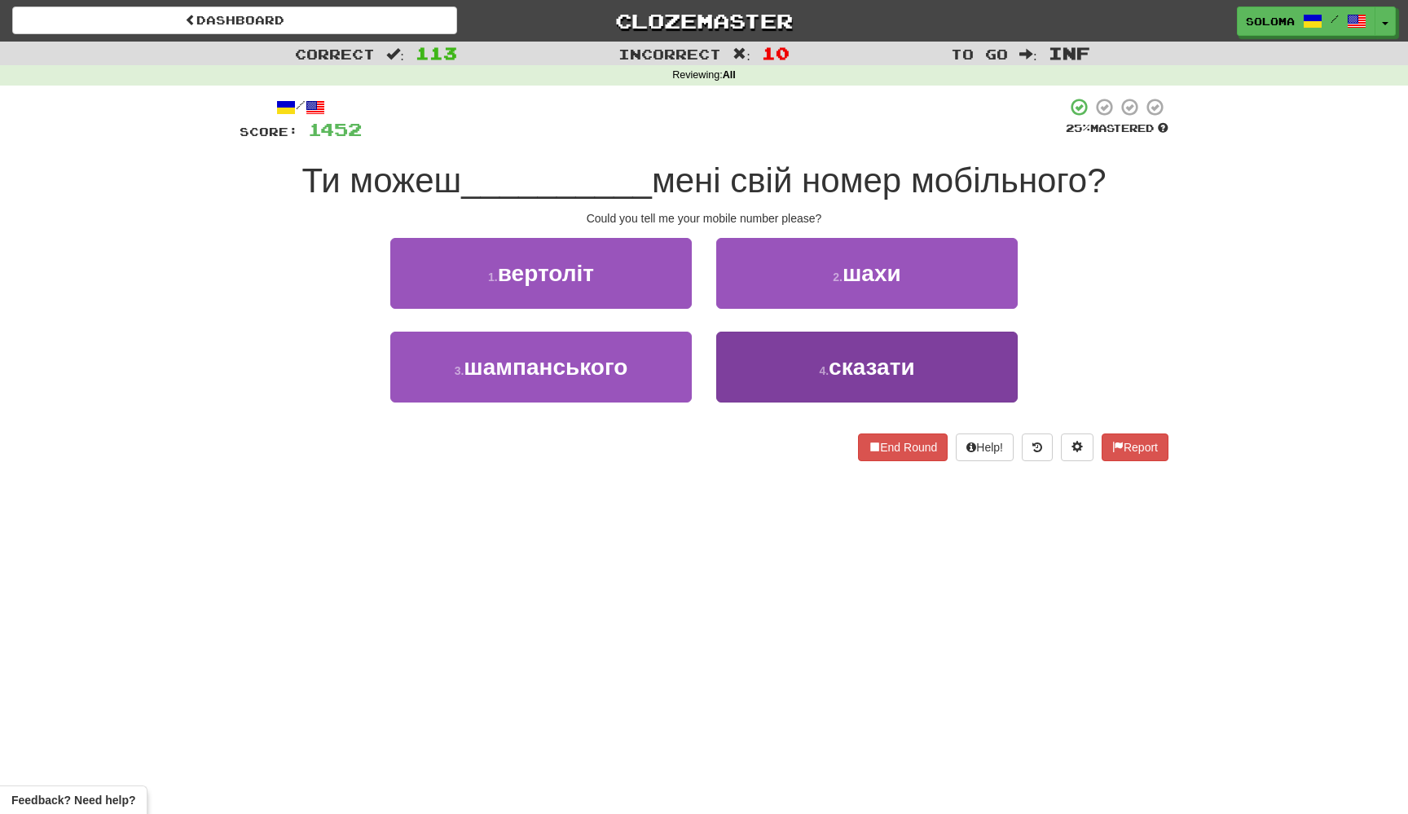
click at [734, 363] on button "4 . сказати" at bounding box center [866, 367] width 301 height 71
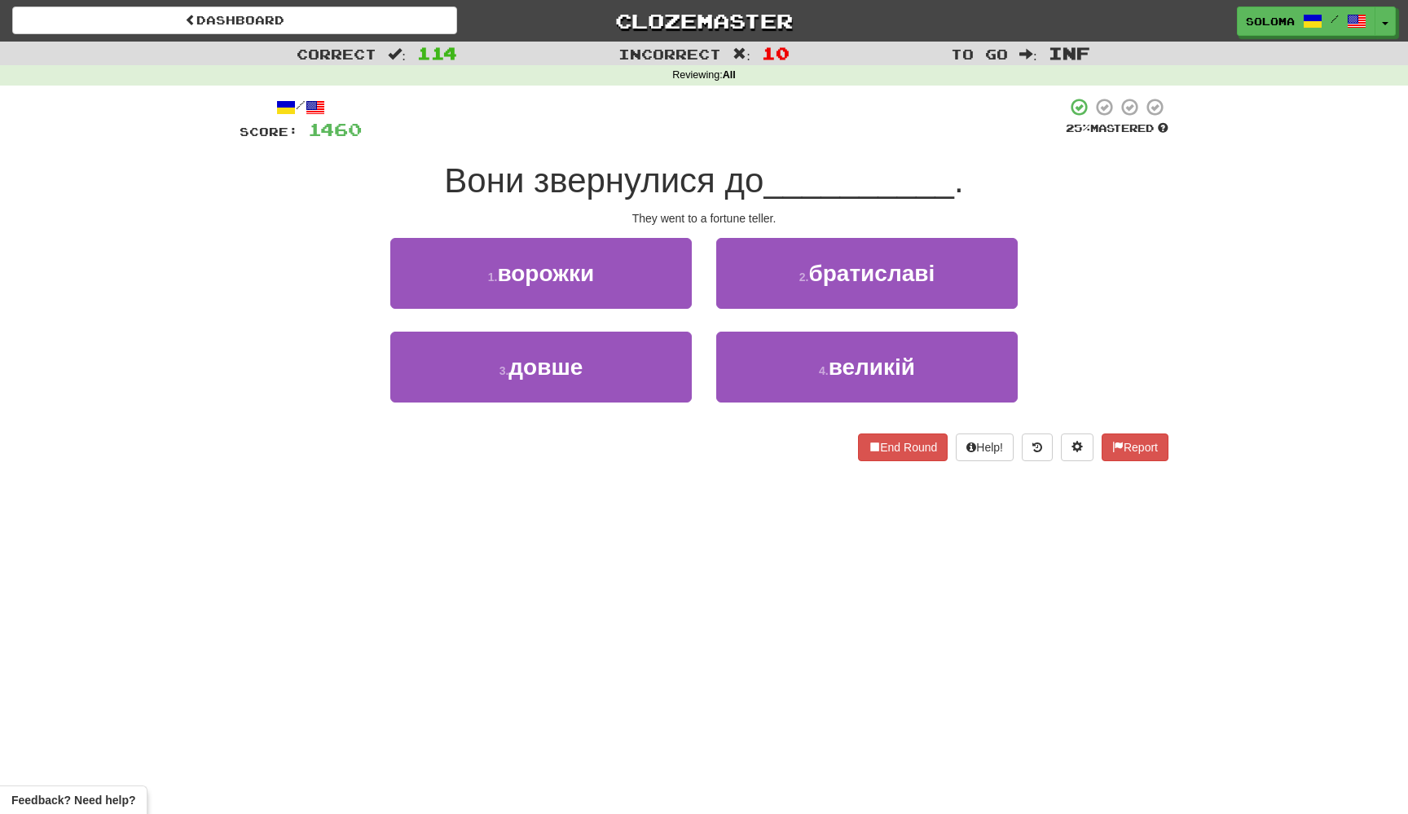
click at [695, 292] on div "1 . ворожки" at bounding box center [541, 285] width 326 height 94
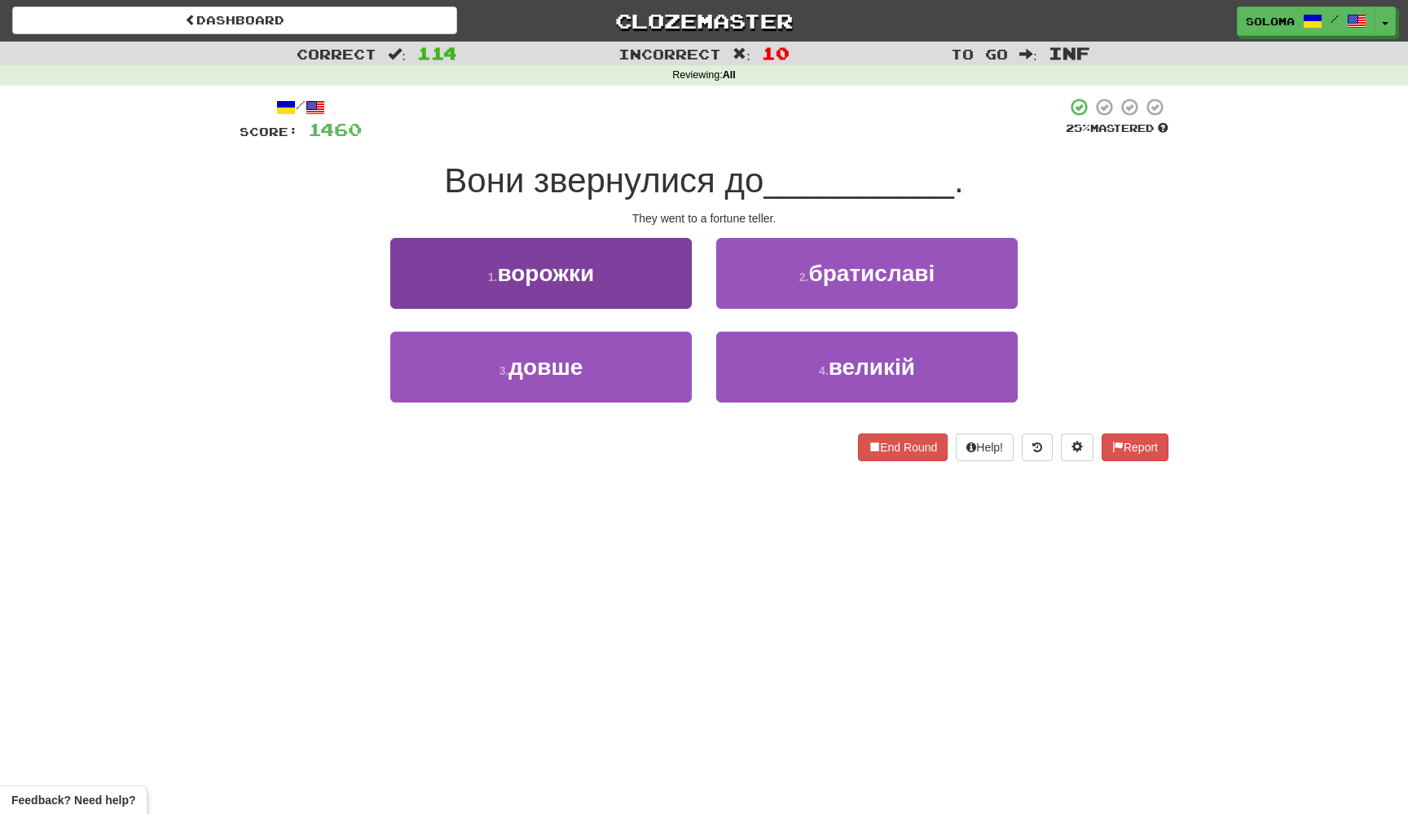
click at [688, 292] on button "1 . ворожки" at bounding box center [540, 273] width 301 height 71
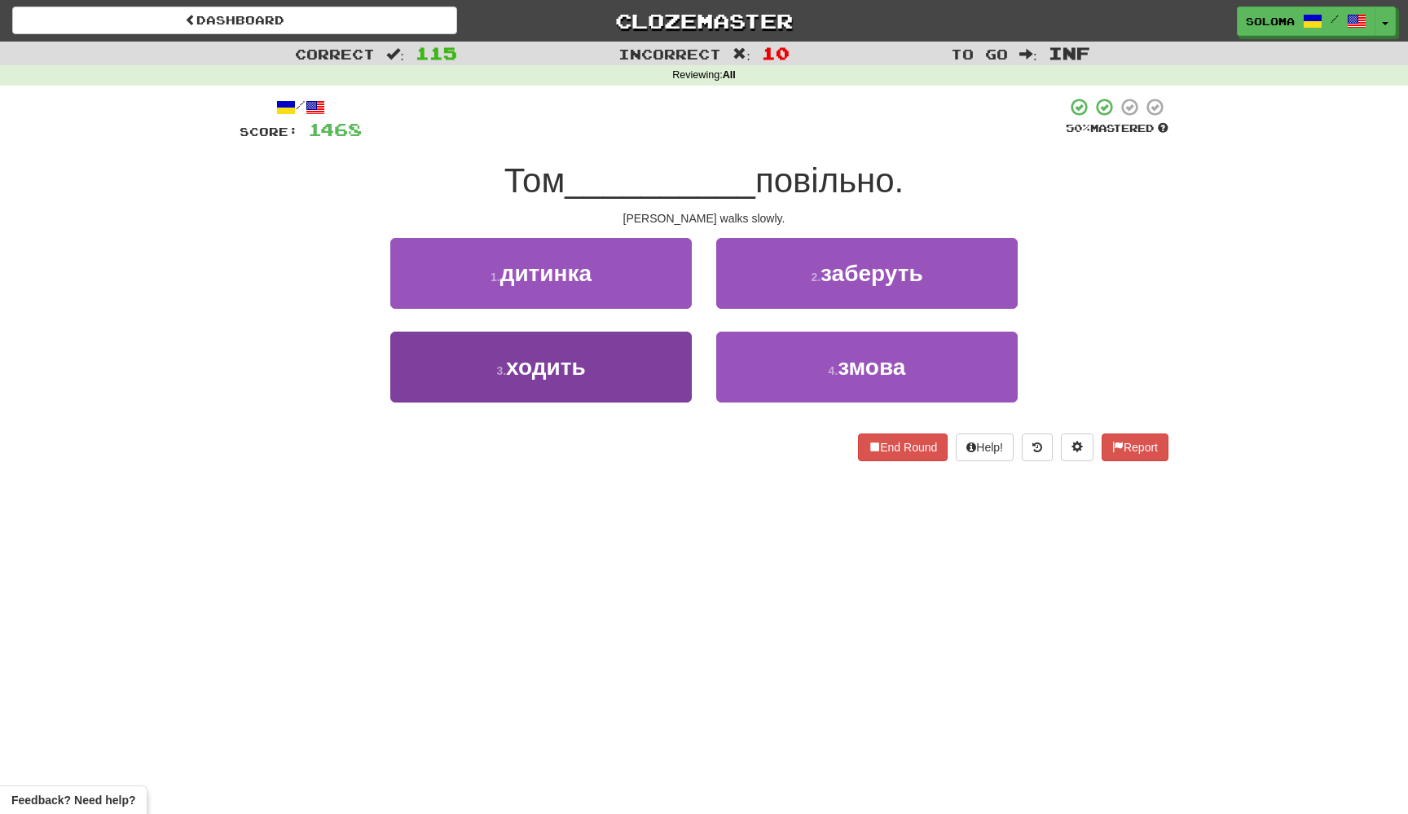
click at [679, 367] on button "3 . ходить" at bounding box center [540, 367] width 301 height 71
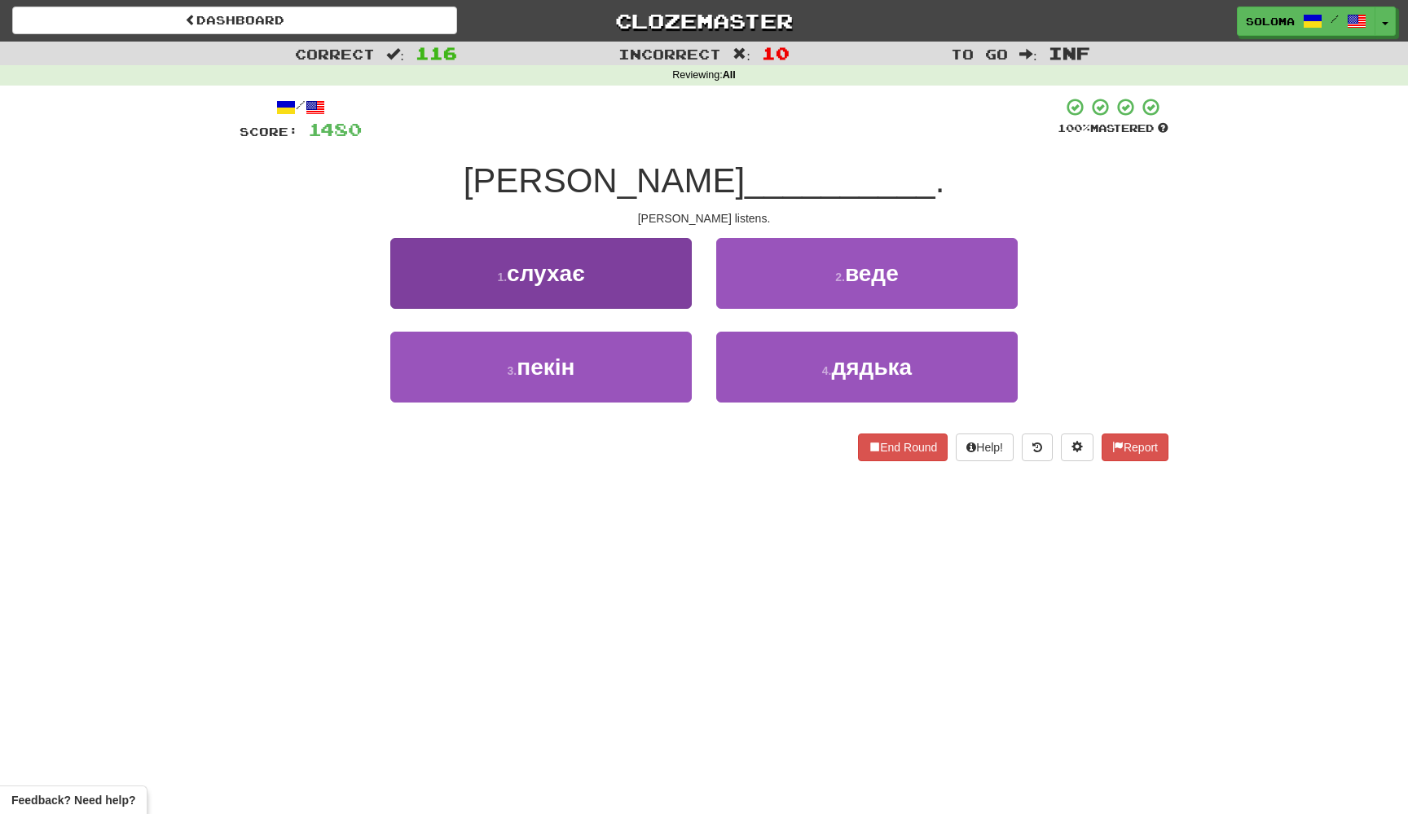
click at [687, 274] on button "1 . слухає" at bounding box center [540, 273] width 301 height 71
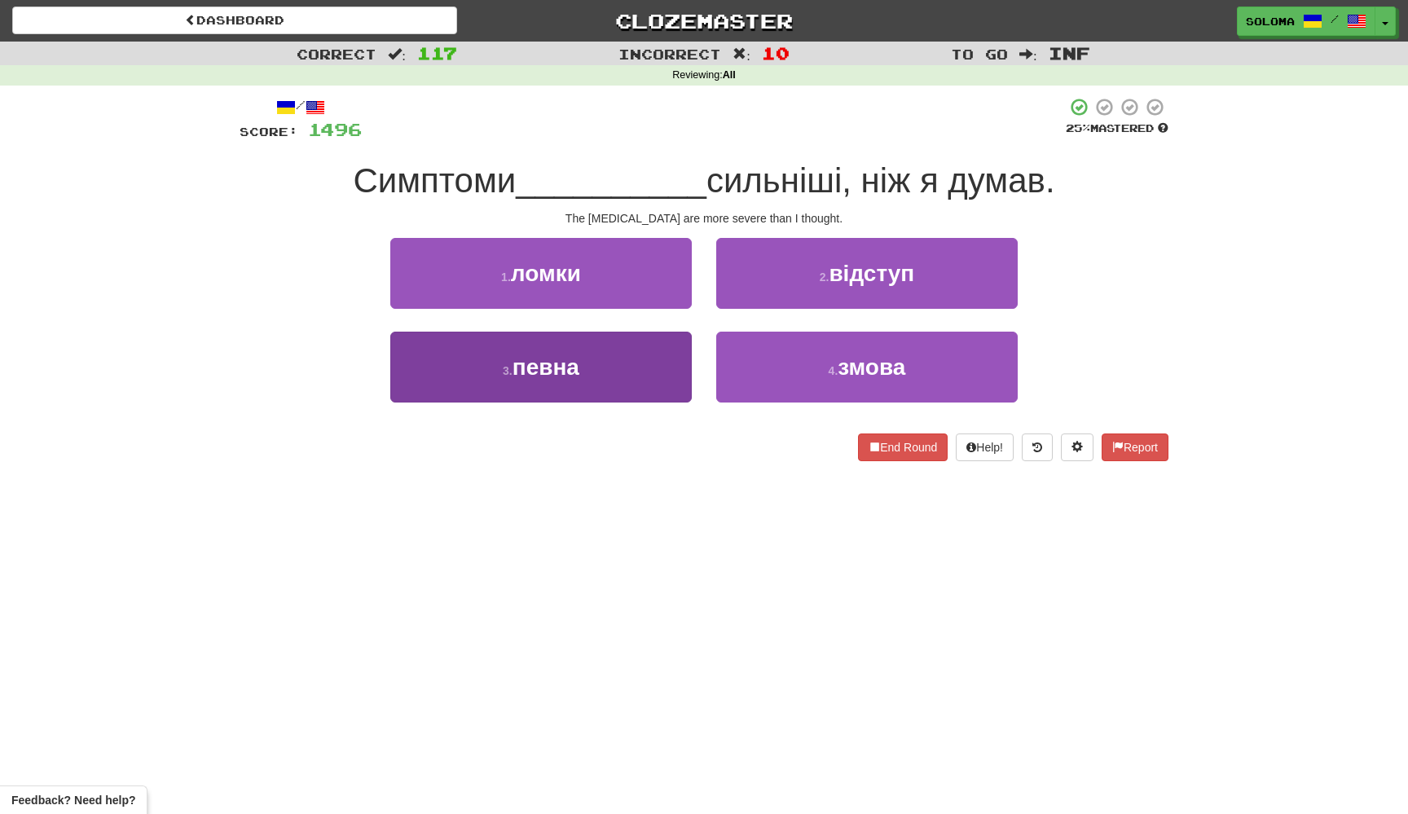
click at [638, 393] on button "3 . певна" at bounding box center [540, 367] width 301 height 71
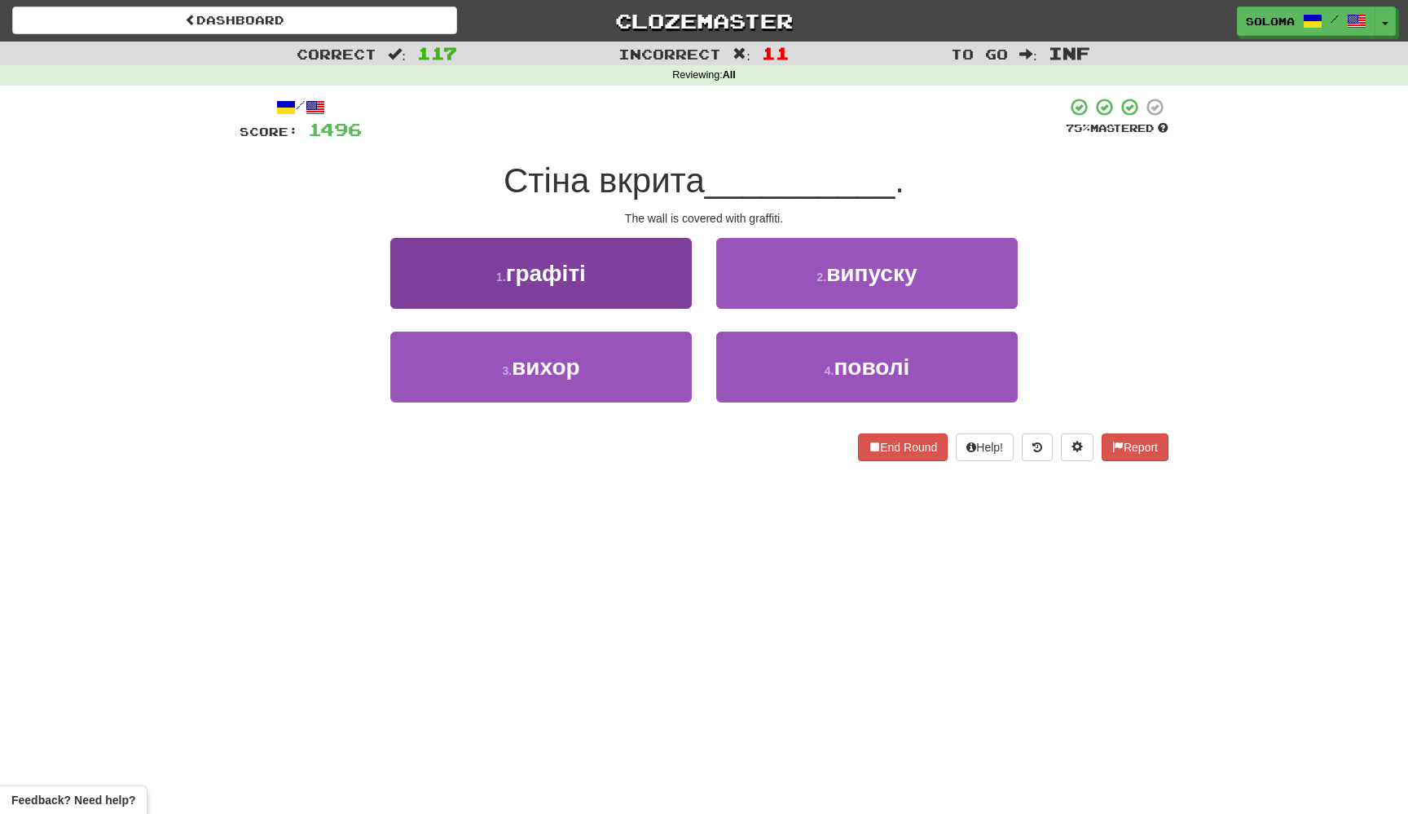
click at [661, 292] on button "1 . графіті" at bounding box center [540, 273] width 301 height 71
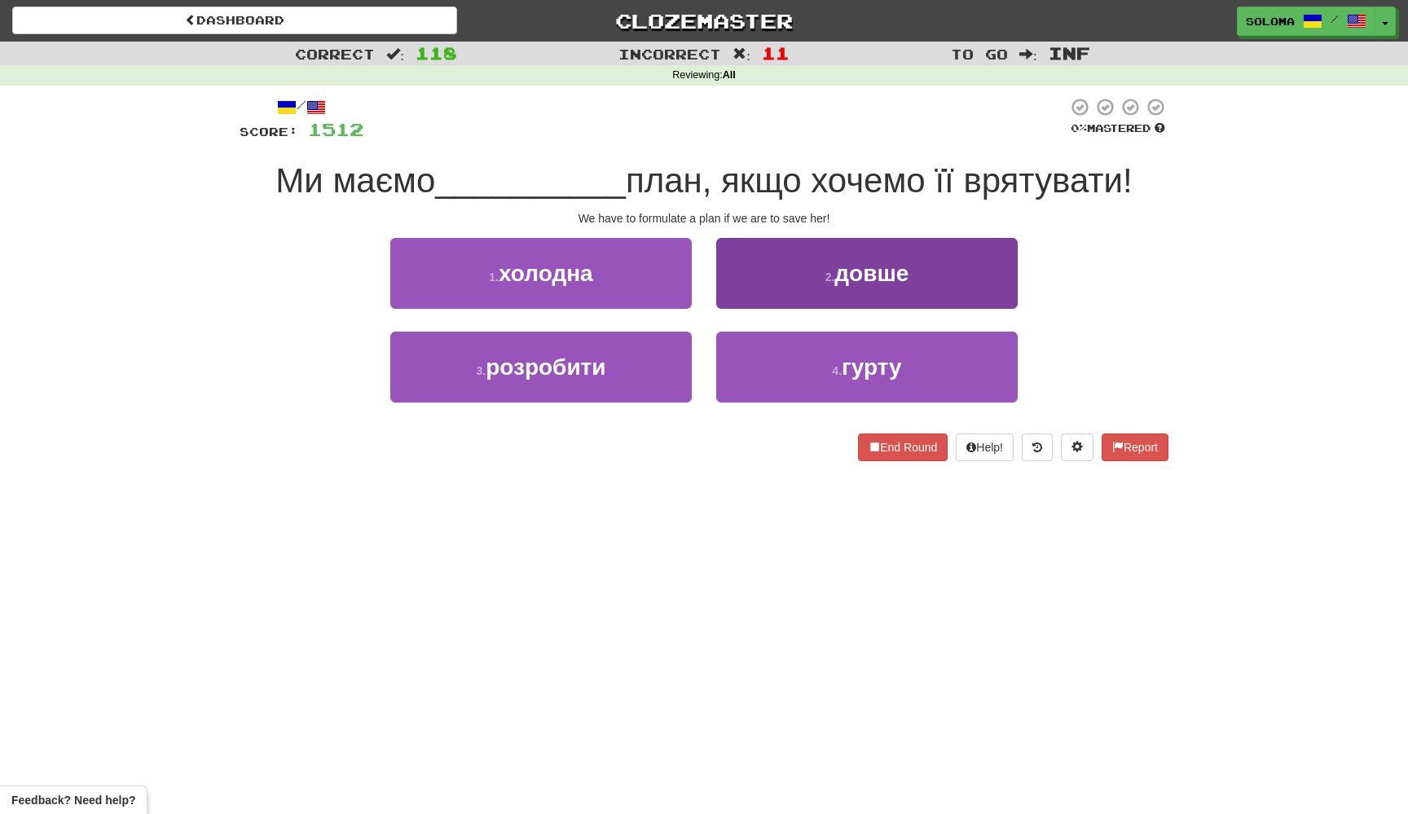
click at [749, 290] on button "2 . довше" at bounding box center [866, 273] width 301 height 71
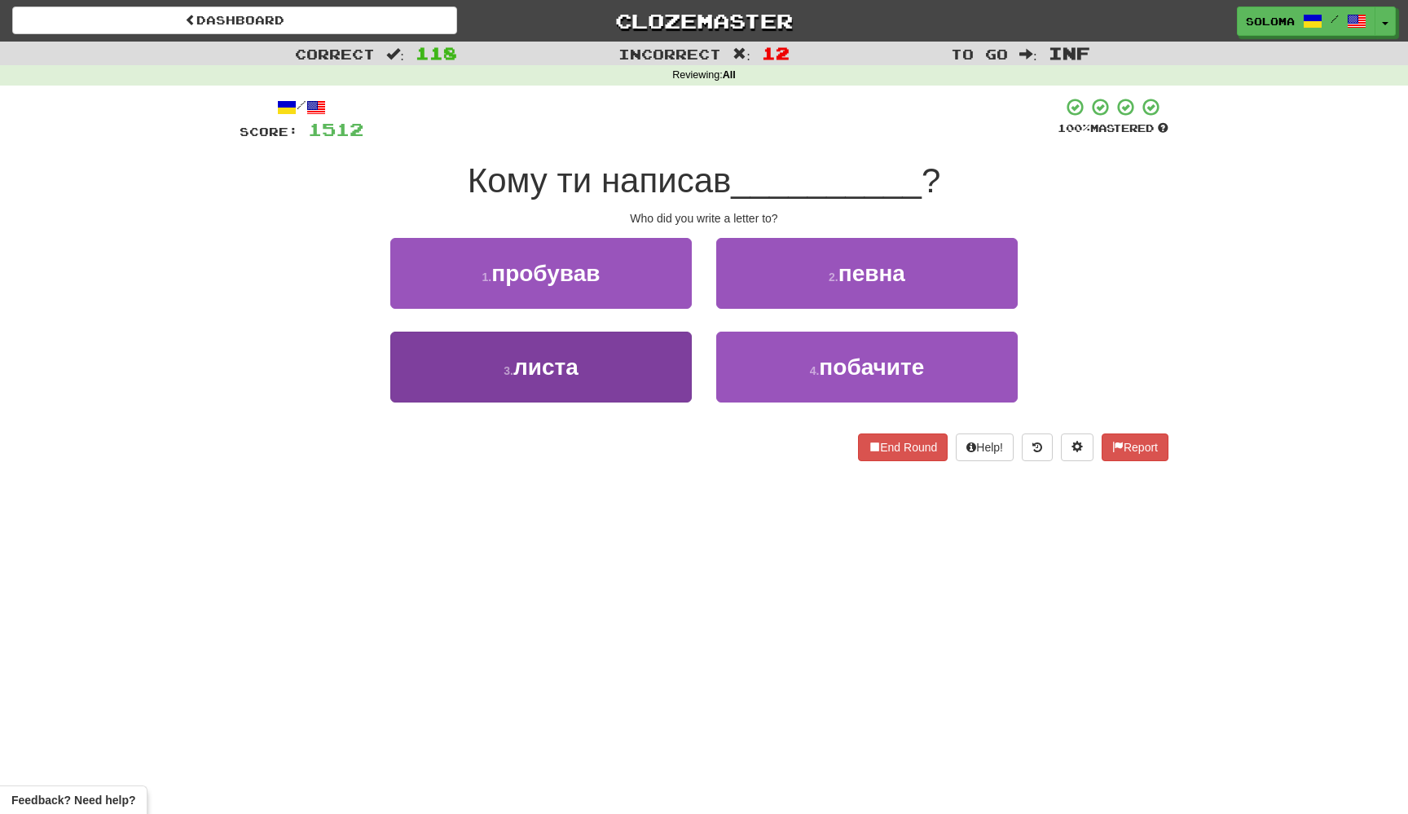
click at [687, 353] on button "3 . листа" at bounding box center [540, 367] width 301 height 71
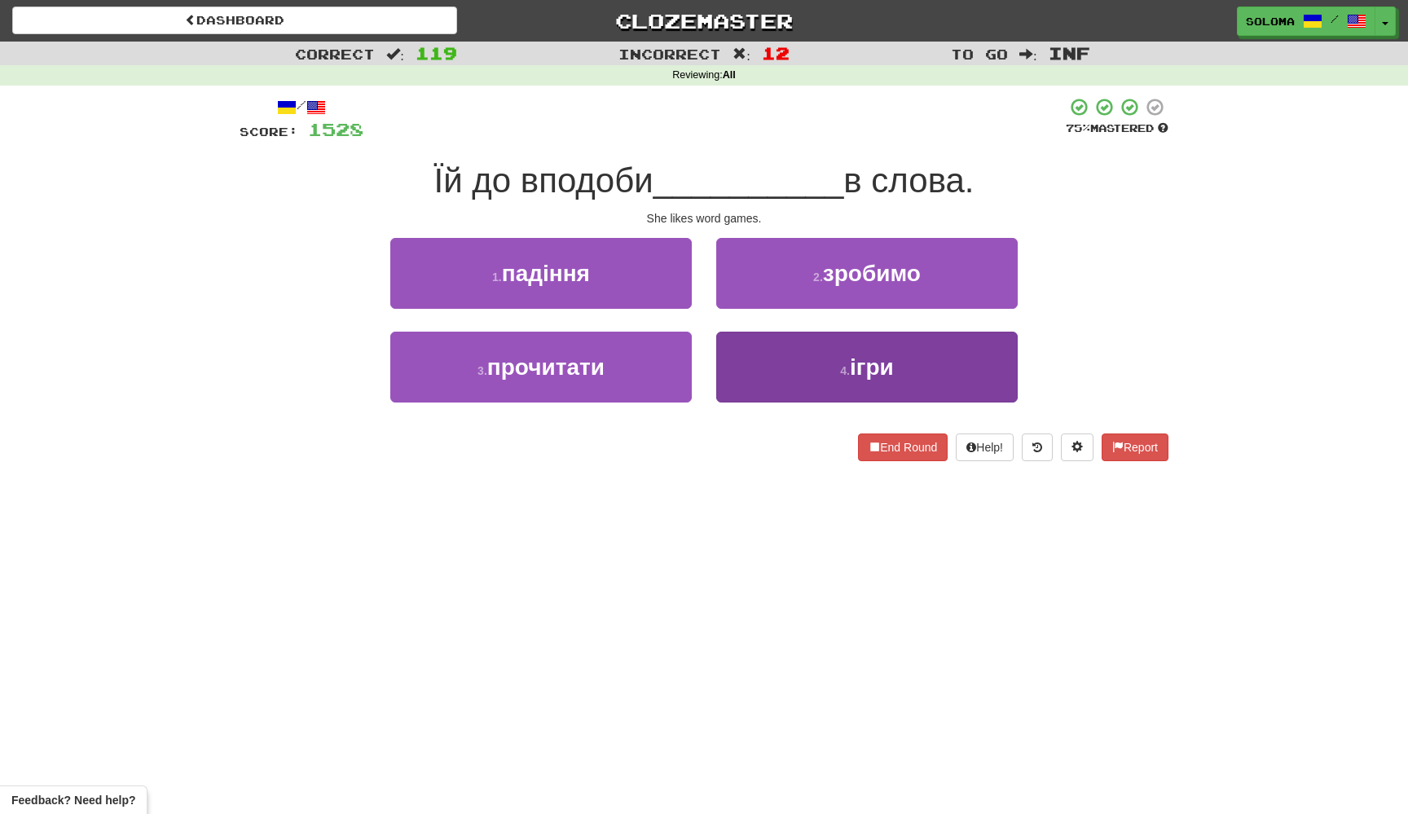
click at [743, 365] on button "4 . ігри" at bounding box center [866, 367] width 301 height 71
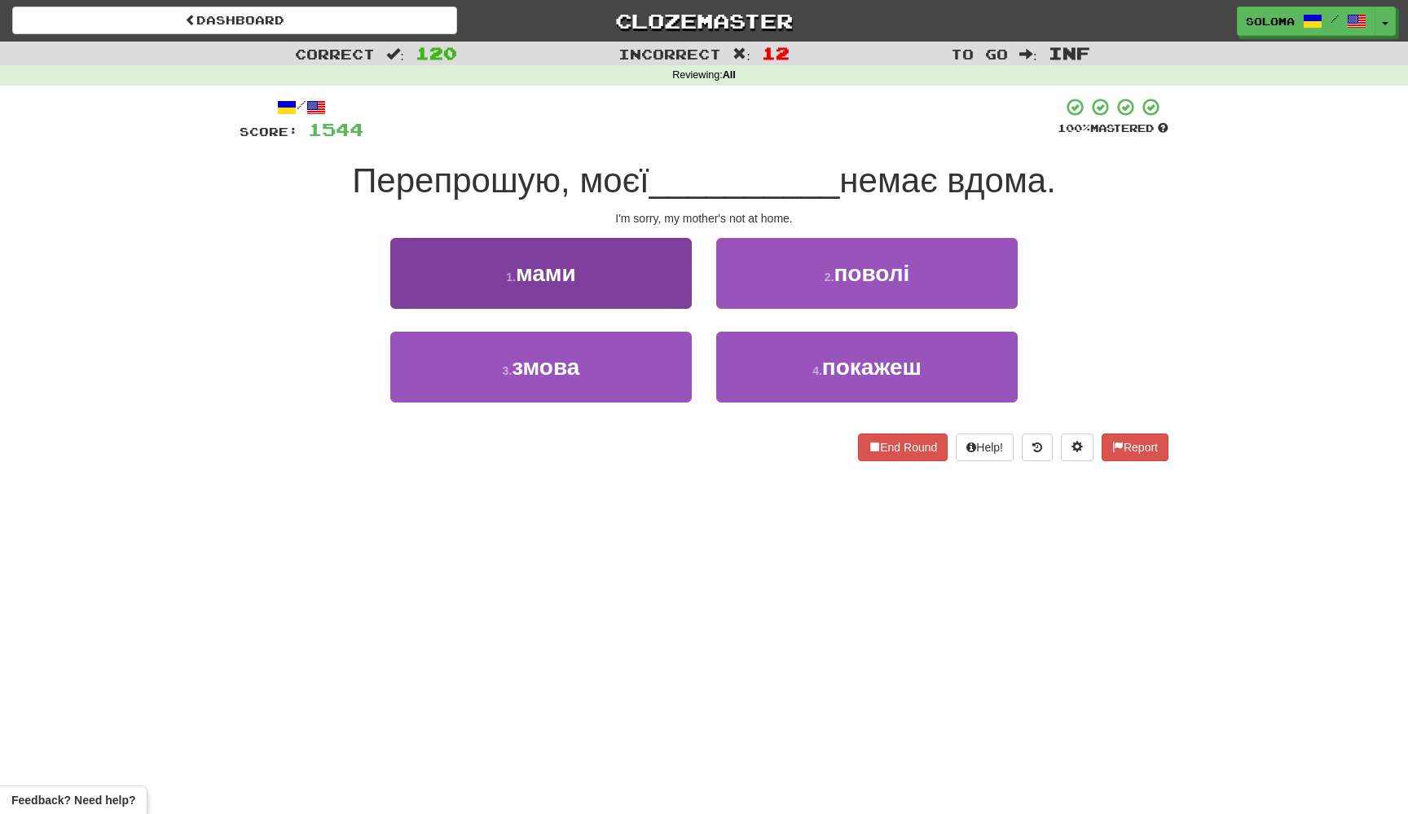
click at [671, 295] on button "1 . мами" at bounding box center [540, 273] width 301 height 71
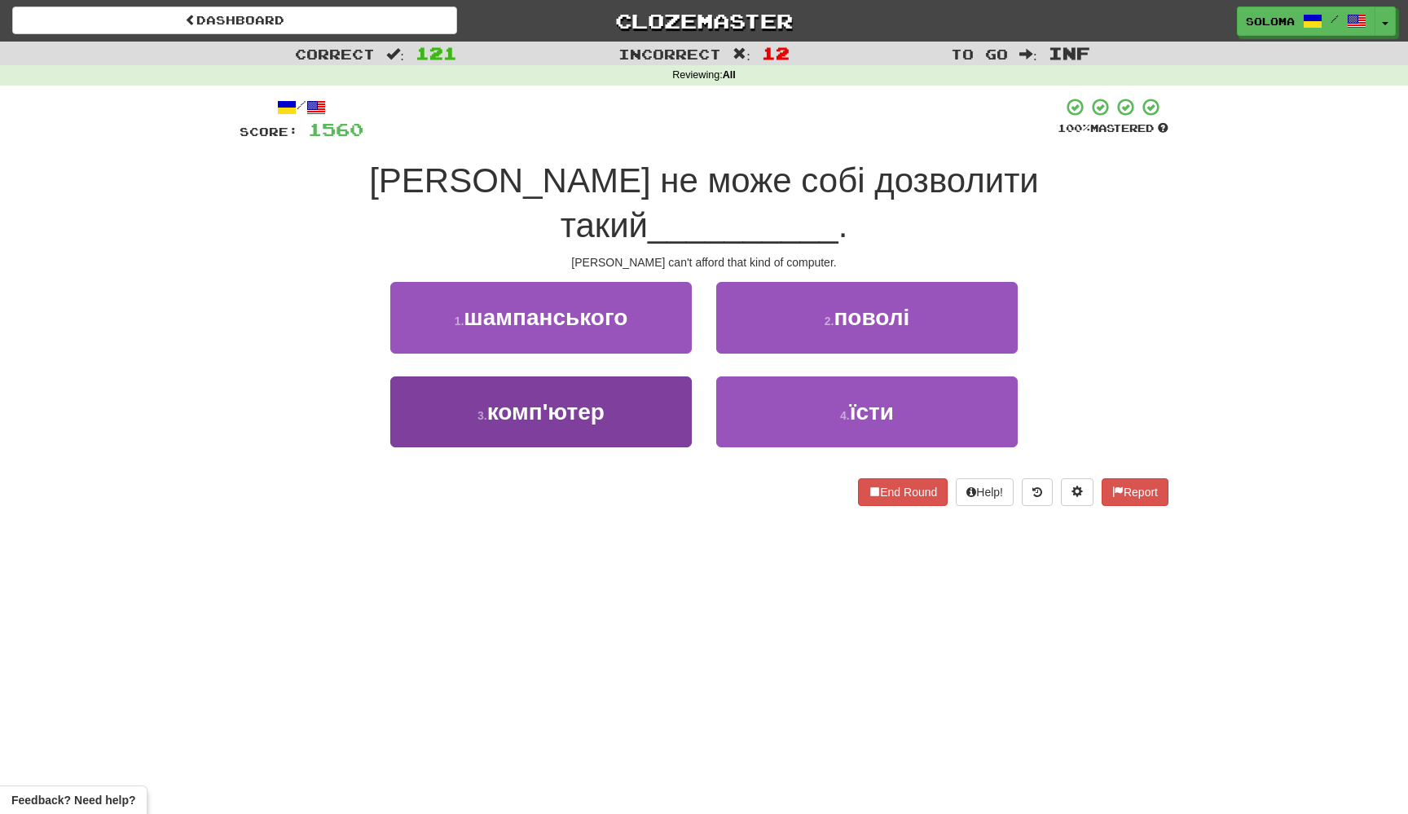
click at [660, 376] on button "3 . комп'ютер" at bounding box center [540, 411] width 301 height 71
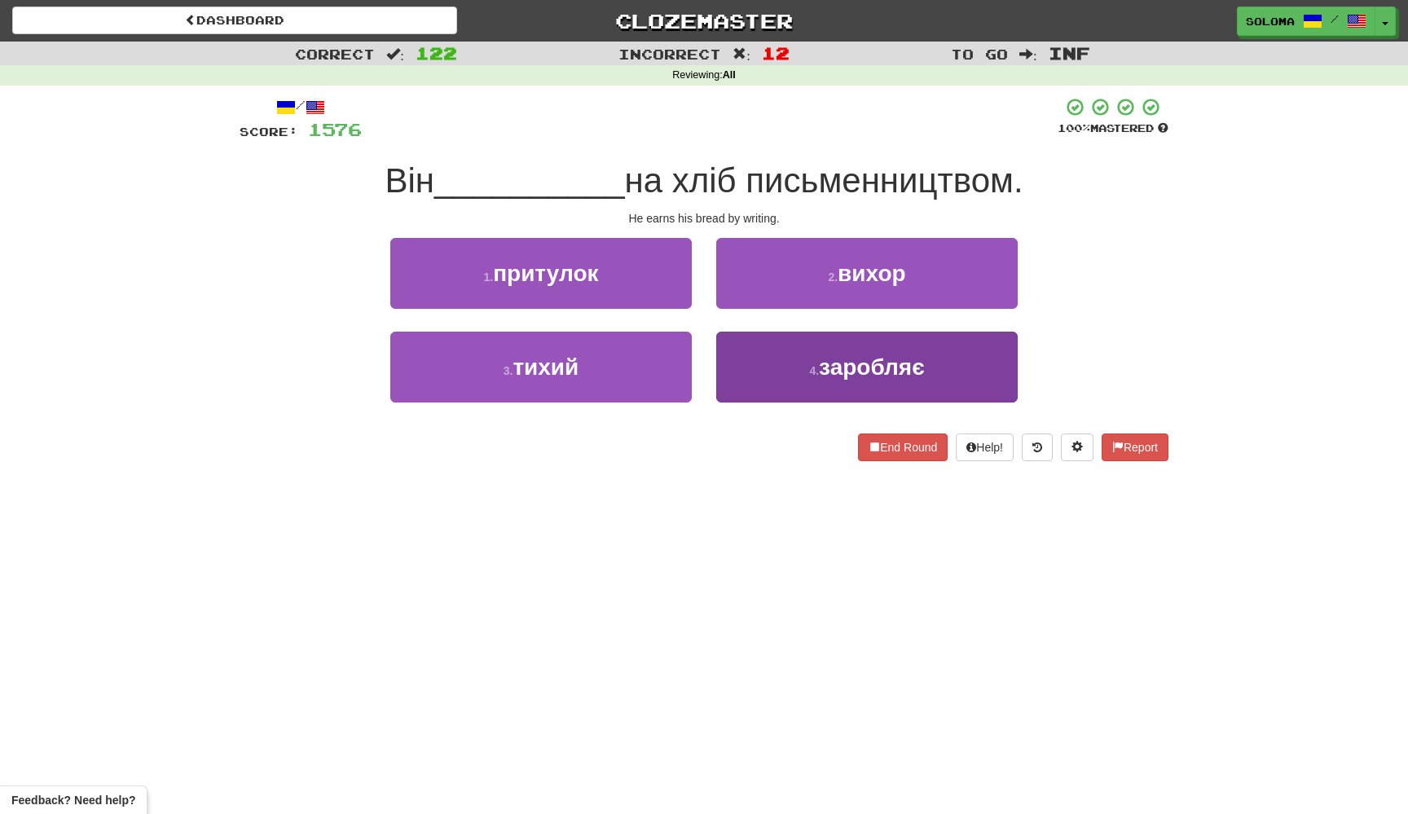
click at [757, 354] on button "4 . заробляє" at bounding box center [866, 367] width 301 height 71
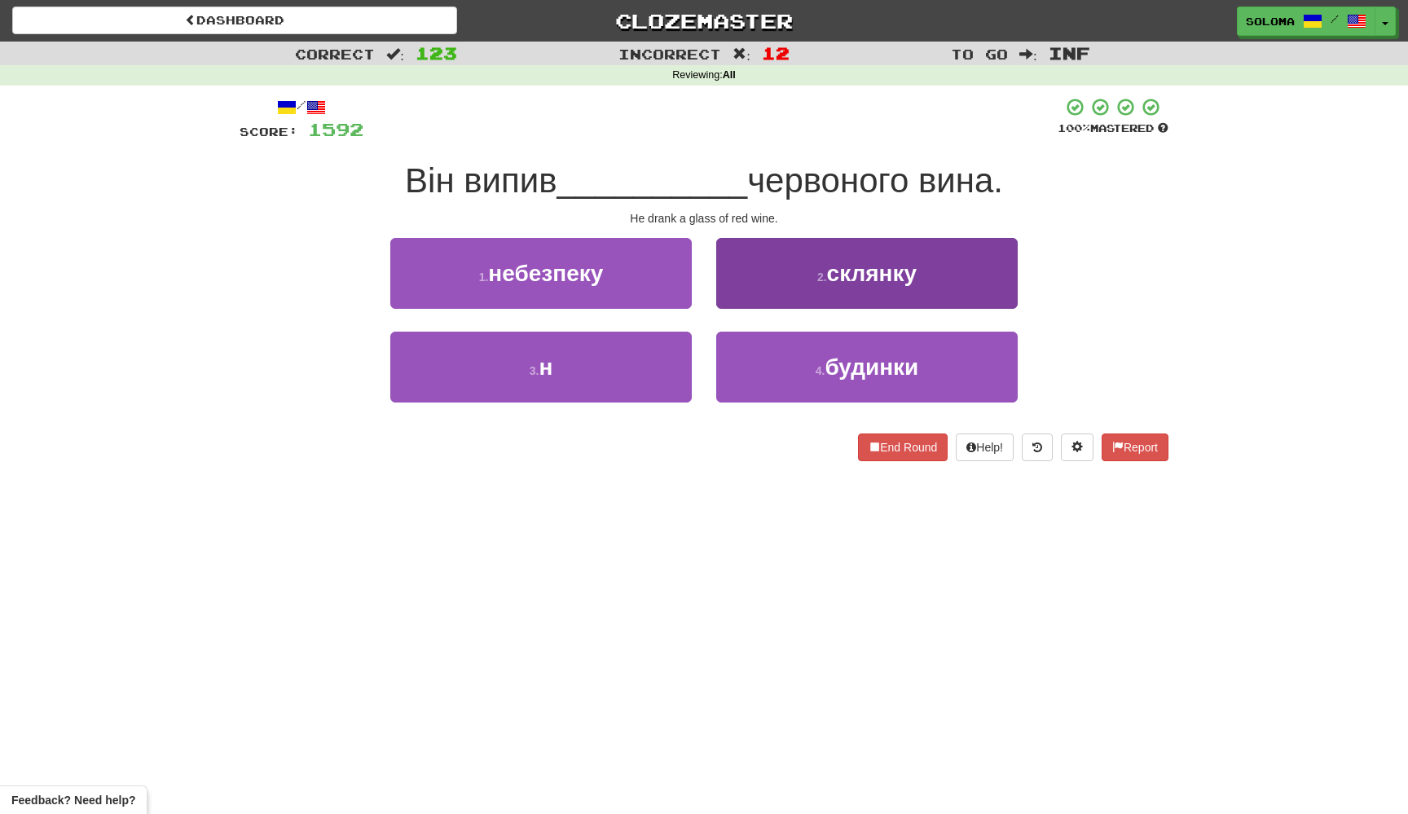
click at [780, 285] on button "2 . склянку" at bounding box center [866, 273] width 301 height 71
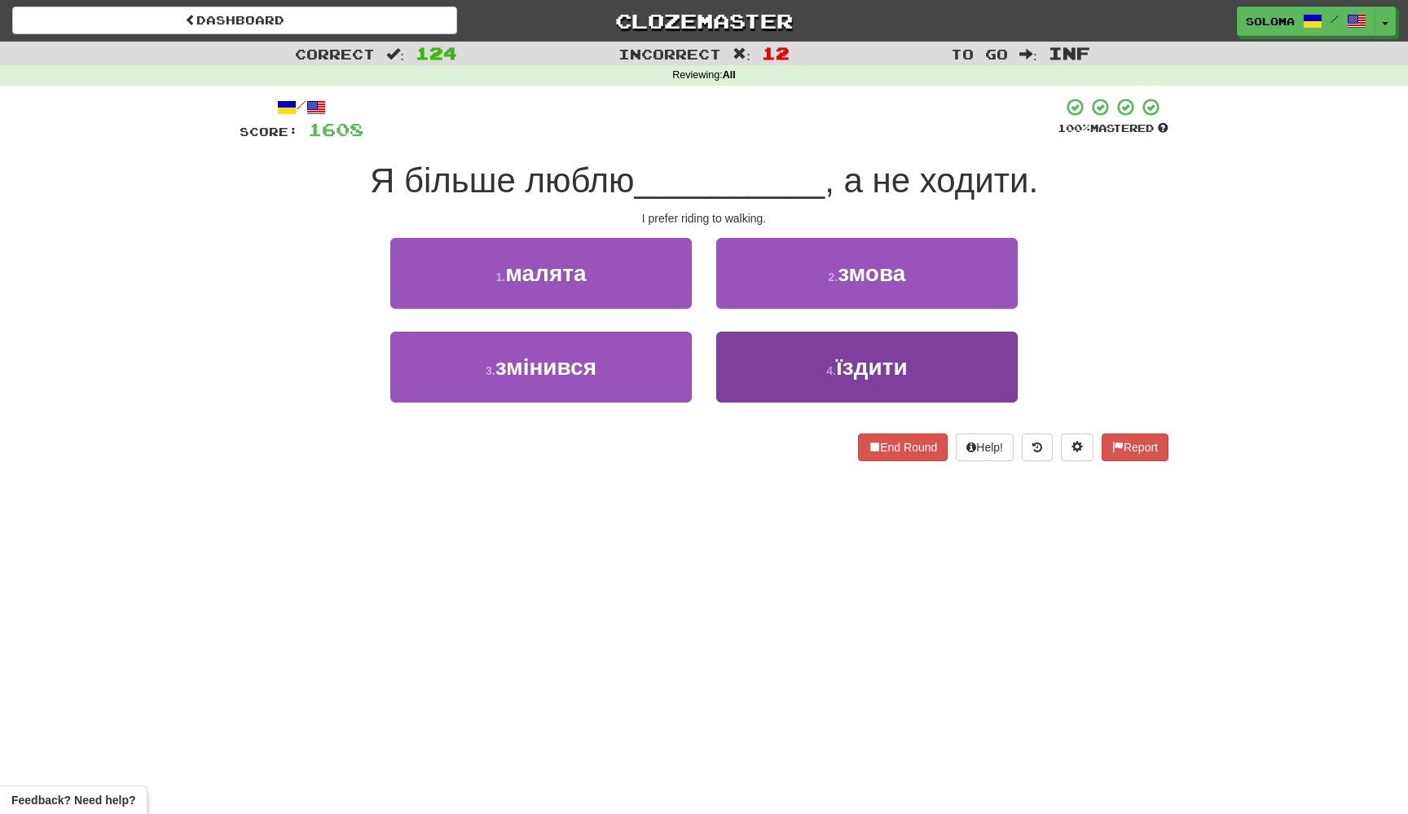
click at [745, 380] on button "4 . їздити" at bounding box center [866, 367] width 301 height 71
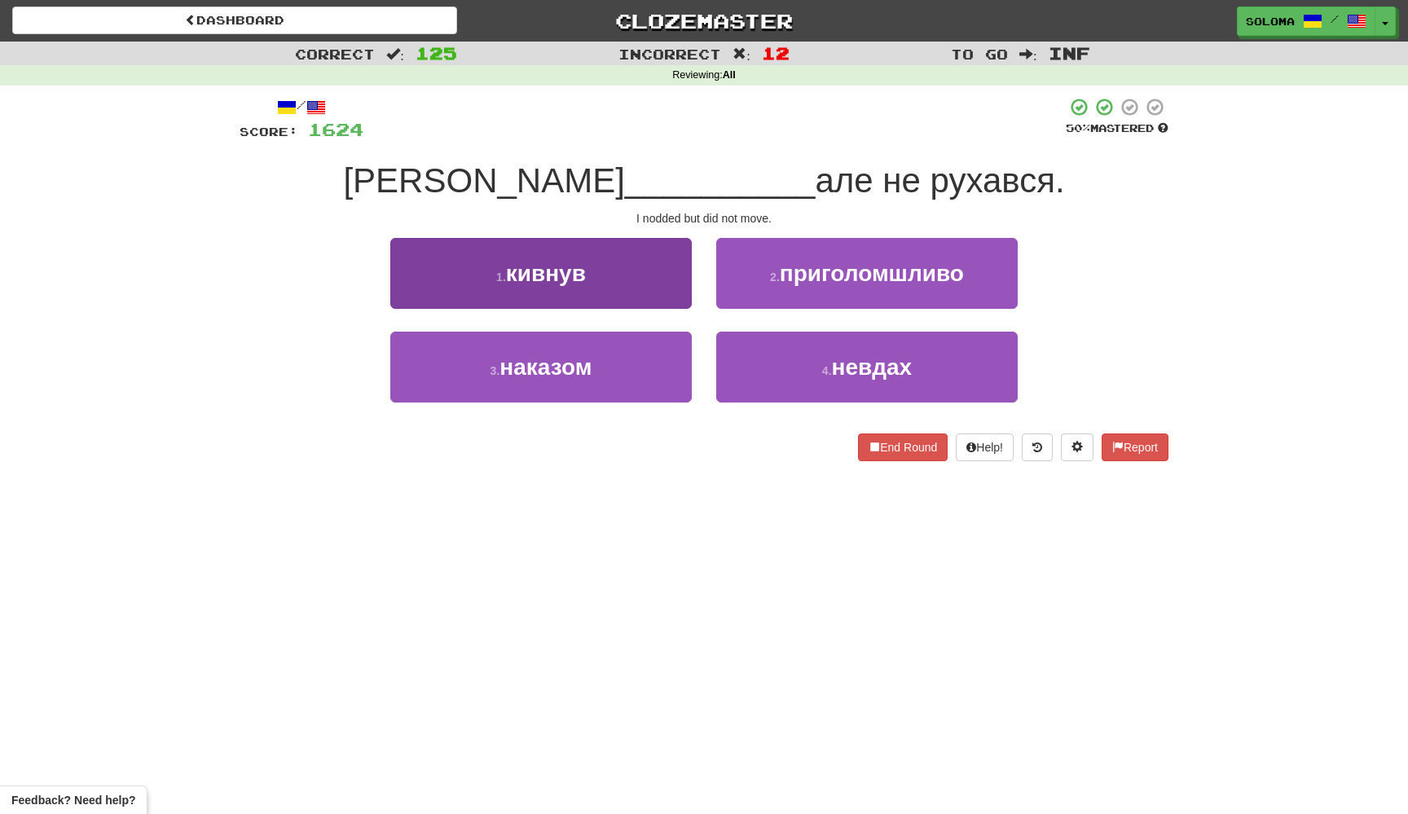
click at [684, 303] on button "1 . кивнув" at bounding box center [540, 273] width 301 height 71
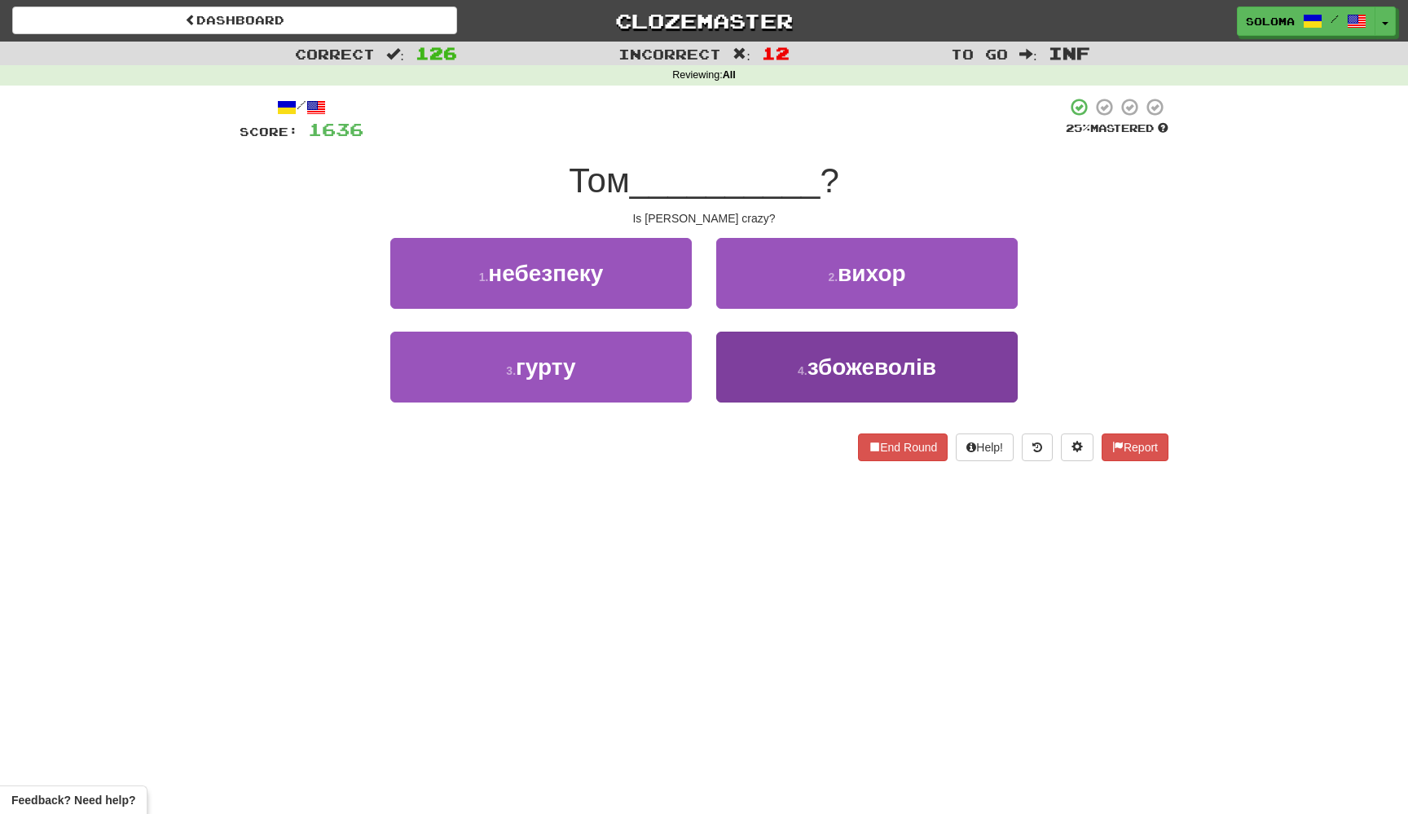
click at [723, 360] on button "4 . збожеволів" at bounding box center [866, 367] width 301 height 71
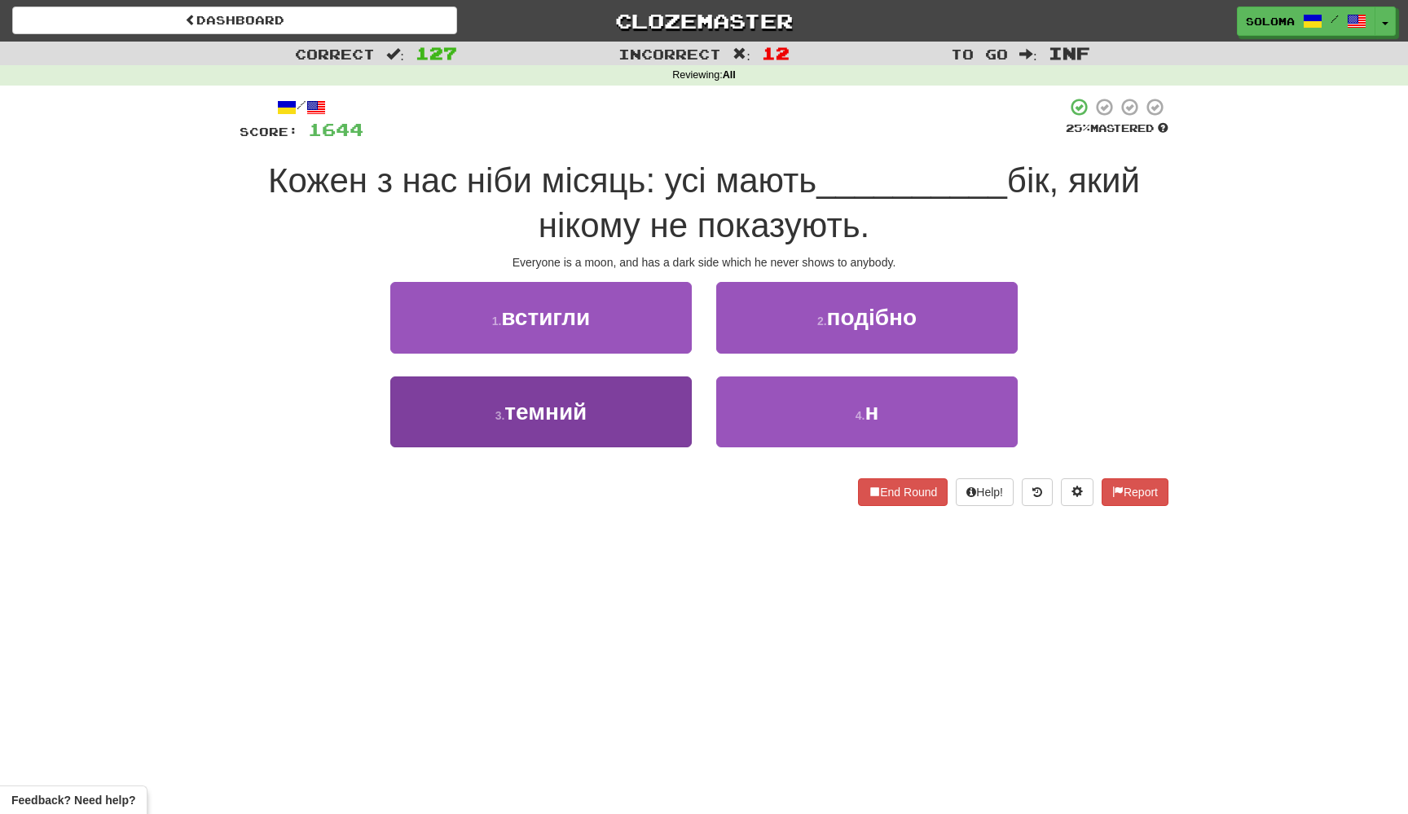
click at [677, 391] on button "3 . темний" at bounding box center [540, 411] width 301 height 71
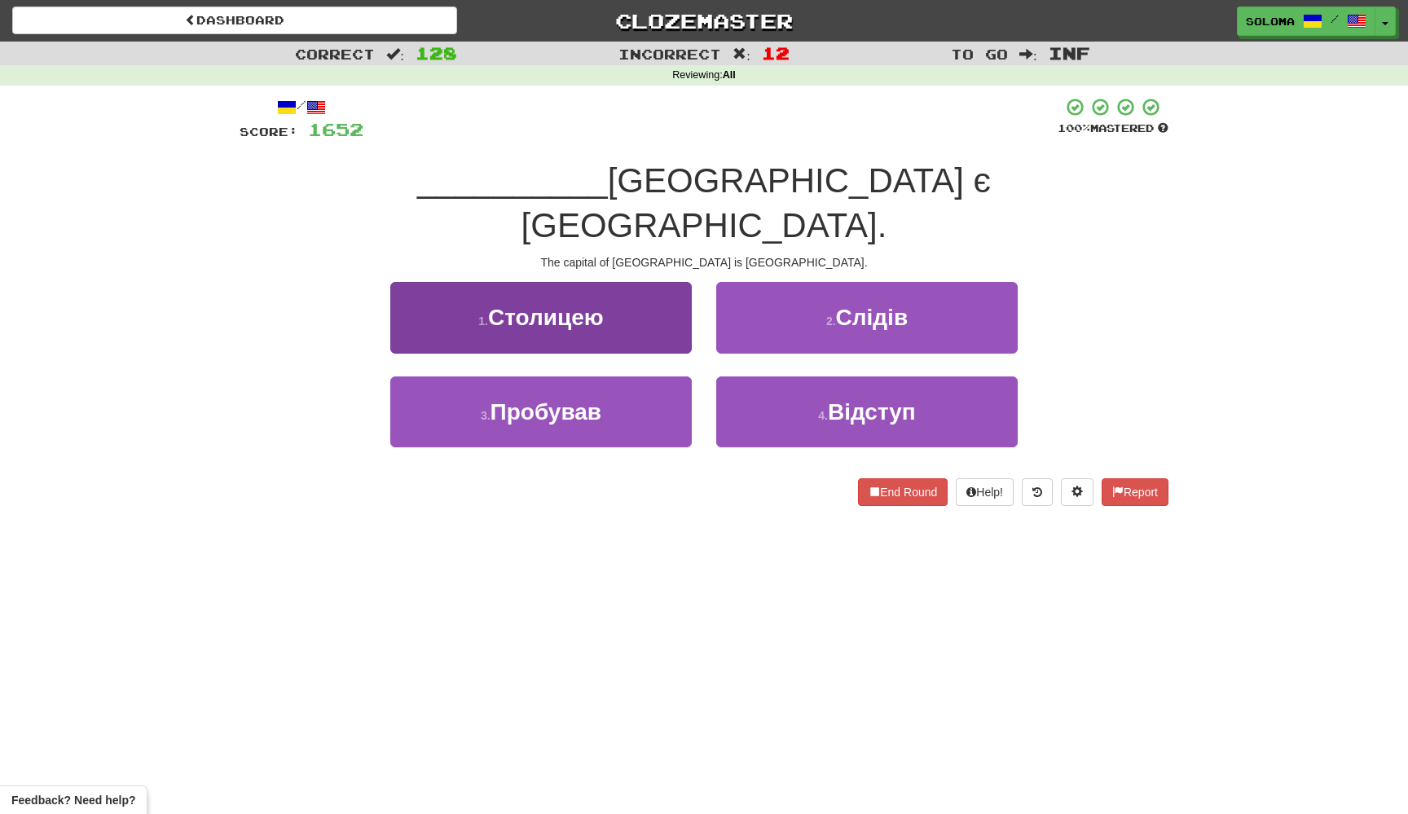
click at [688, 291] on button "1 . Столицею" at bounding box center [540, 317] width 301 height 71
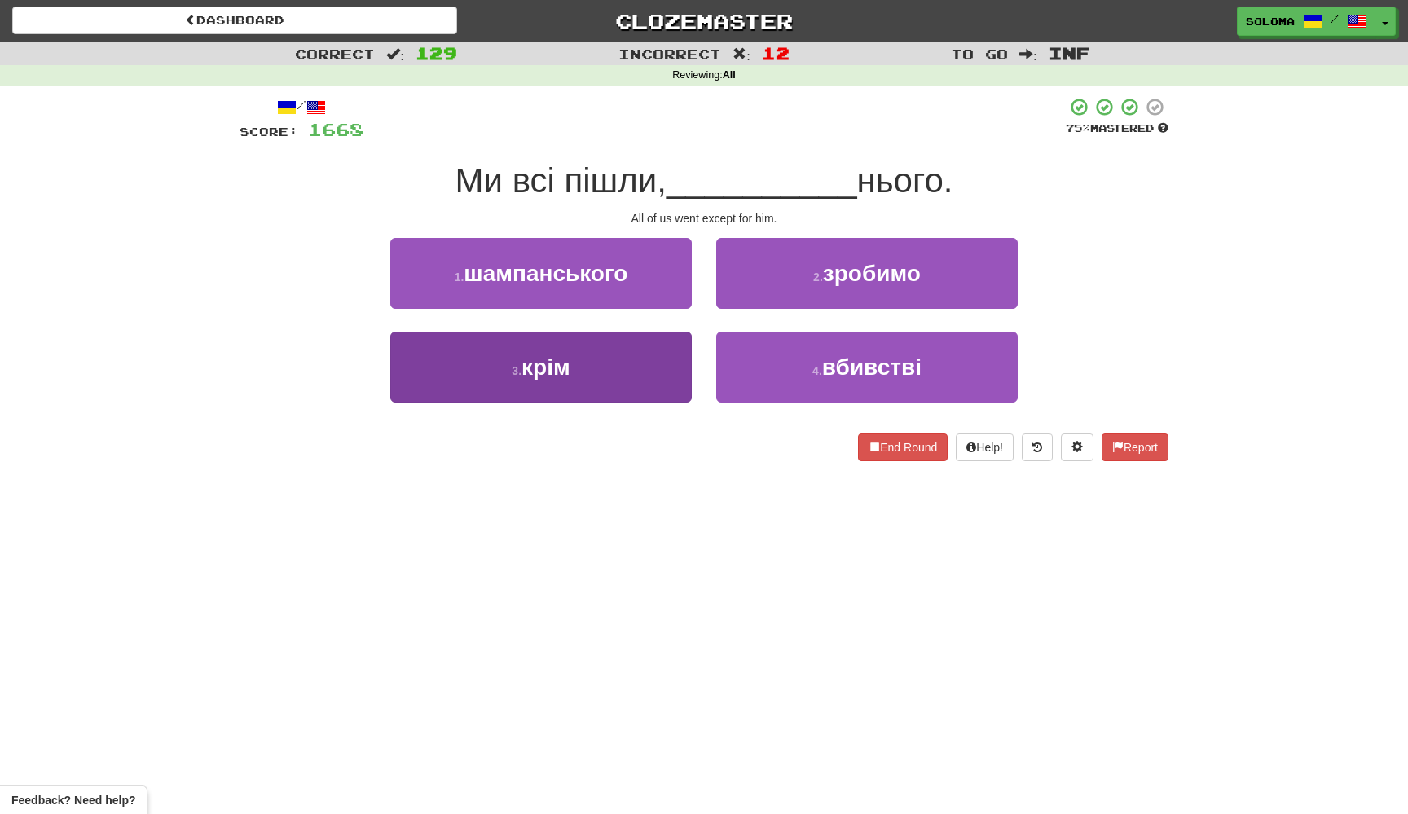
click at [686, 349] on button "3 . крім" at bounding box center [540, 367] width 301 height 71
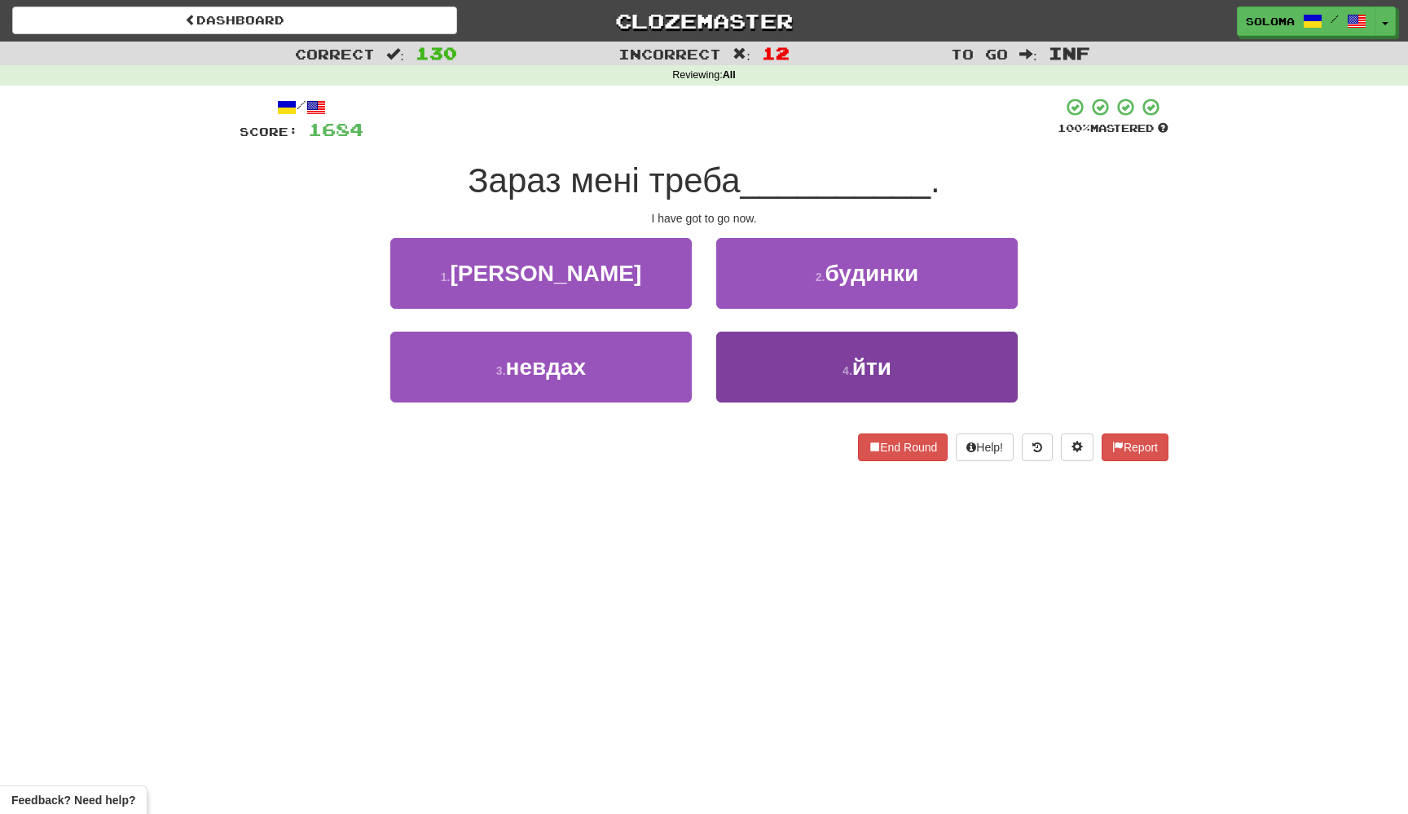
click at [778, 369] on button "4 . йти" at bounding box center [866, 367] width 301 height 71
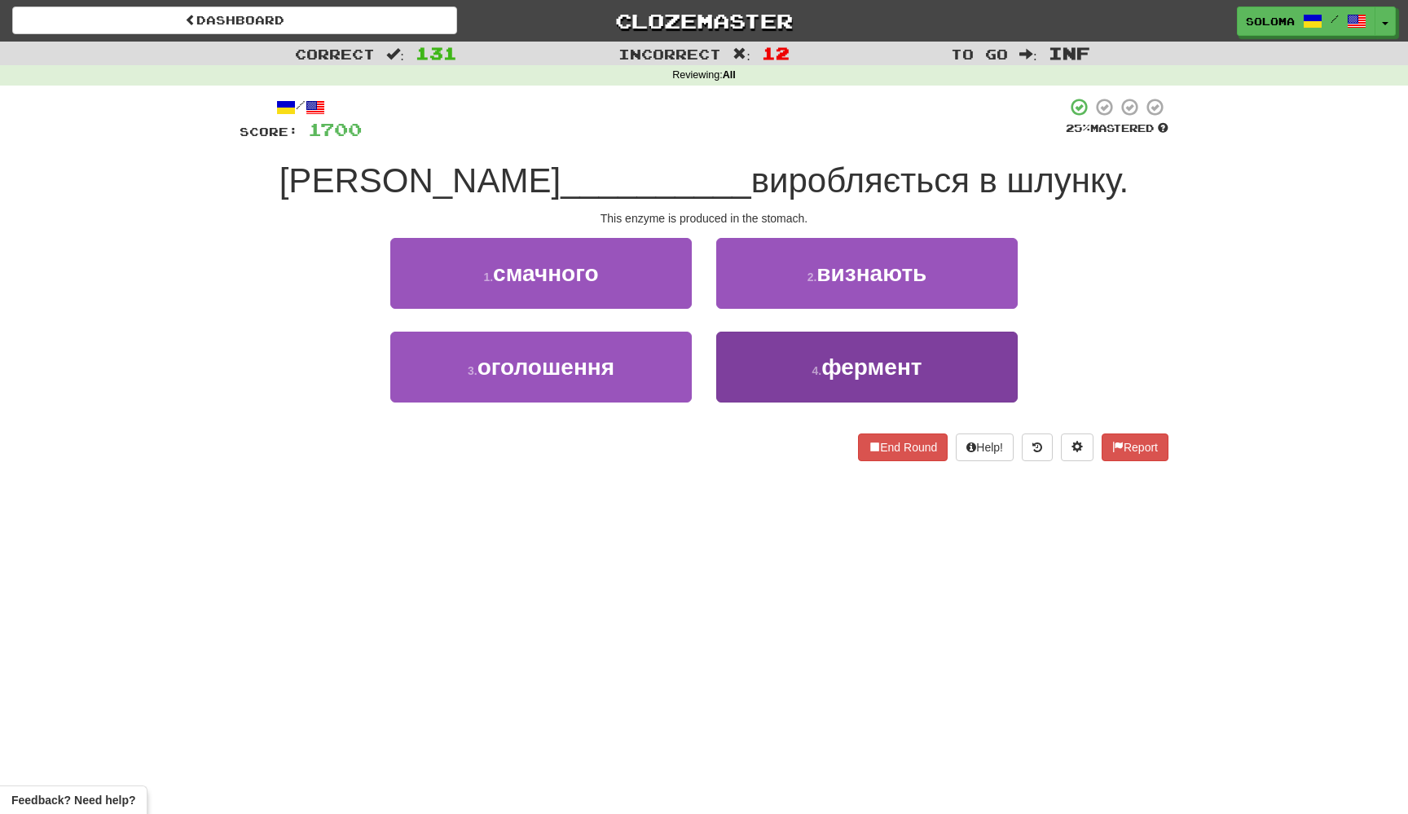
click at [763, 351] on button "4 . фермент" at bounding box center [866, 367] width 301 height 71
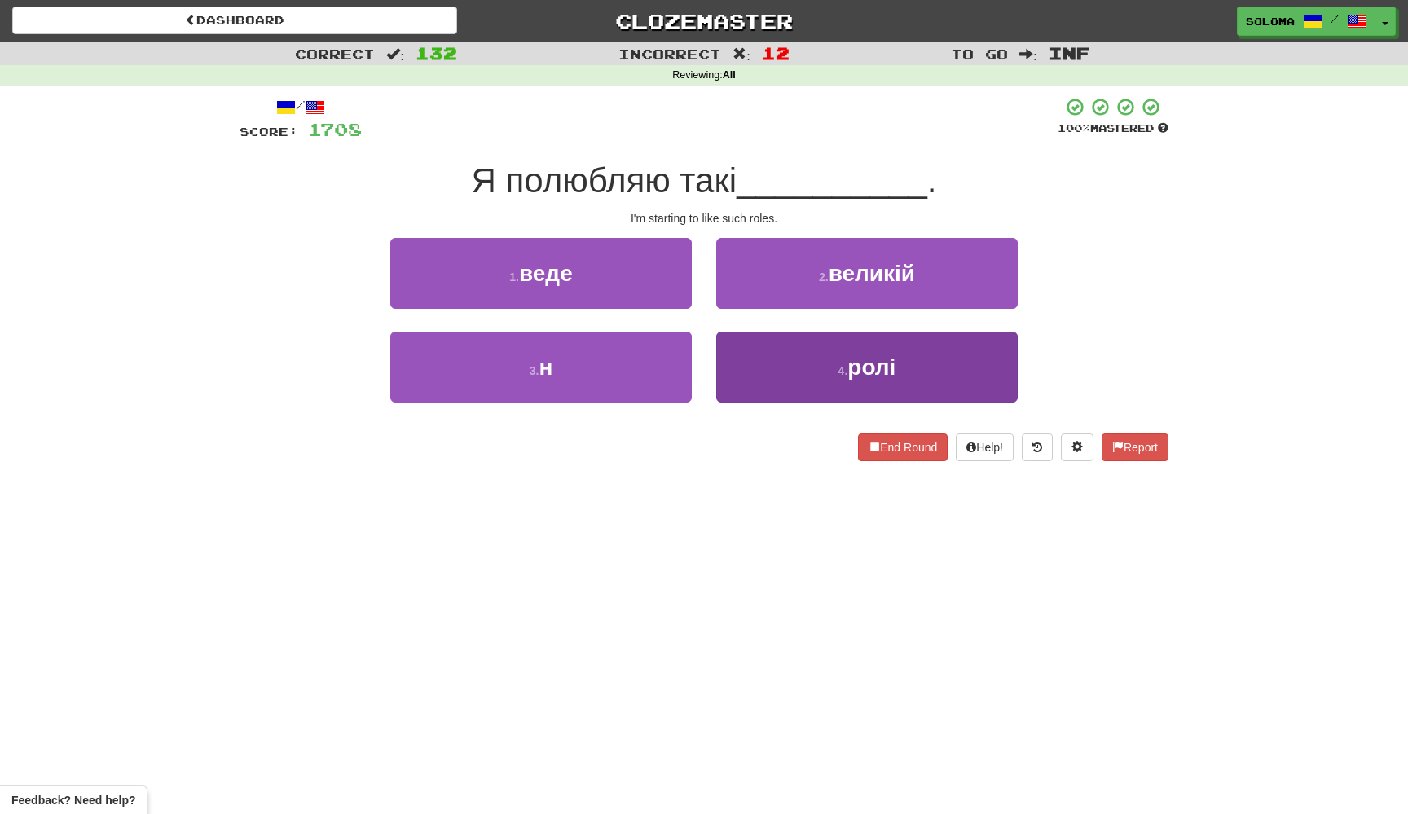
click at [732, 374] on button "4 . ролі" at bounding box center [866, 367] width 301 height 71
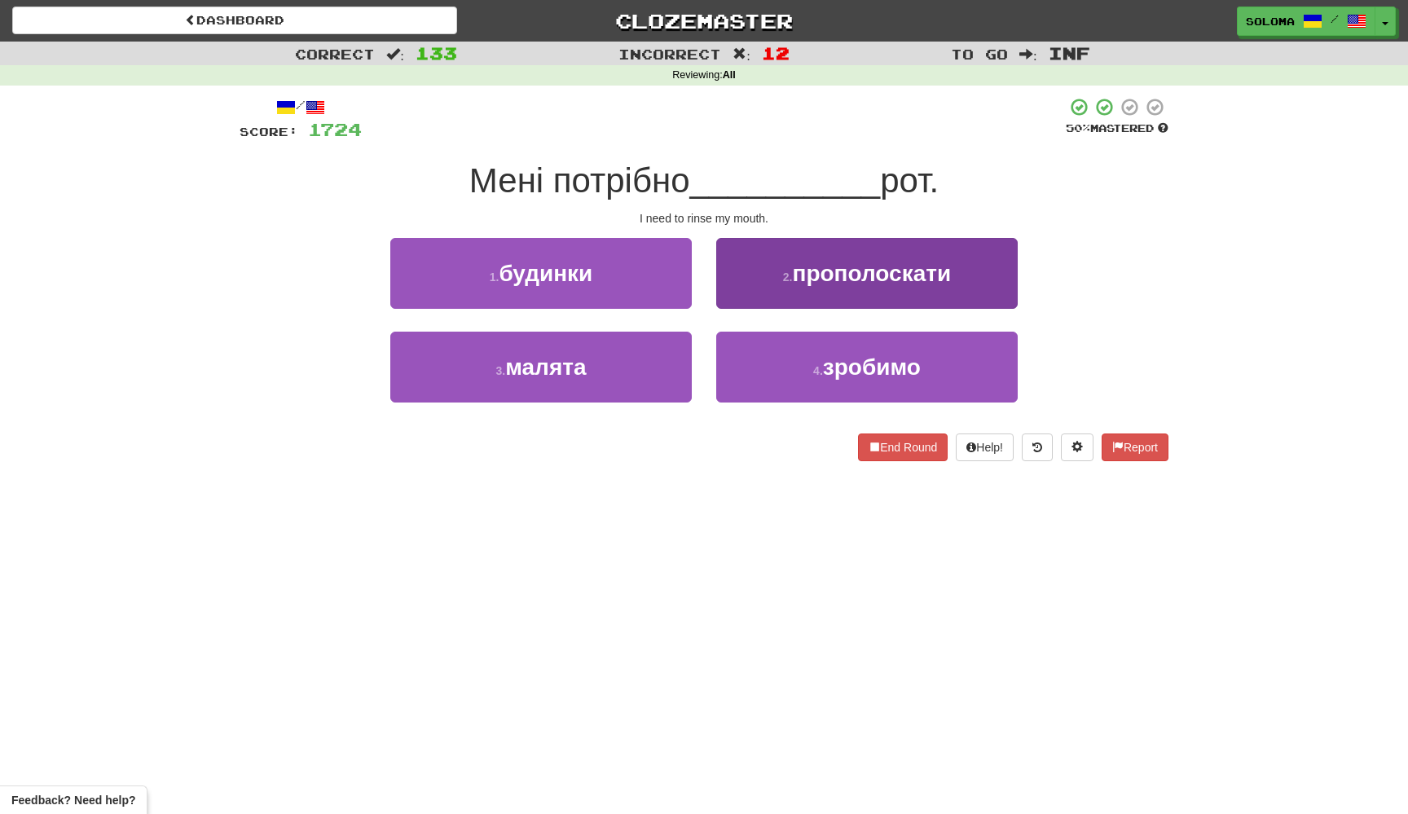
click at [769, 299] on button "2 . прополоскати" at bounding box center [866, 273] width 301 height 71
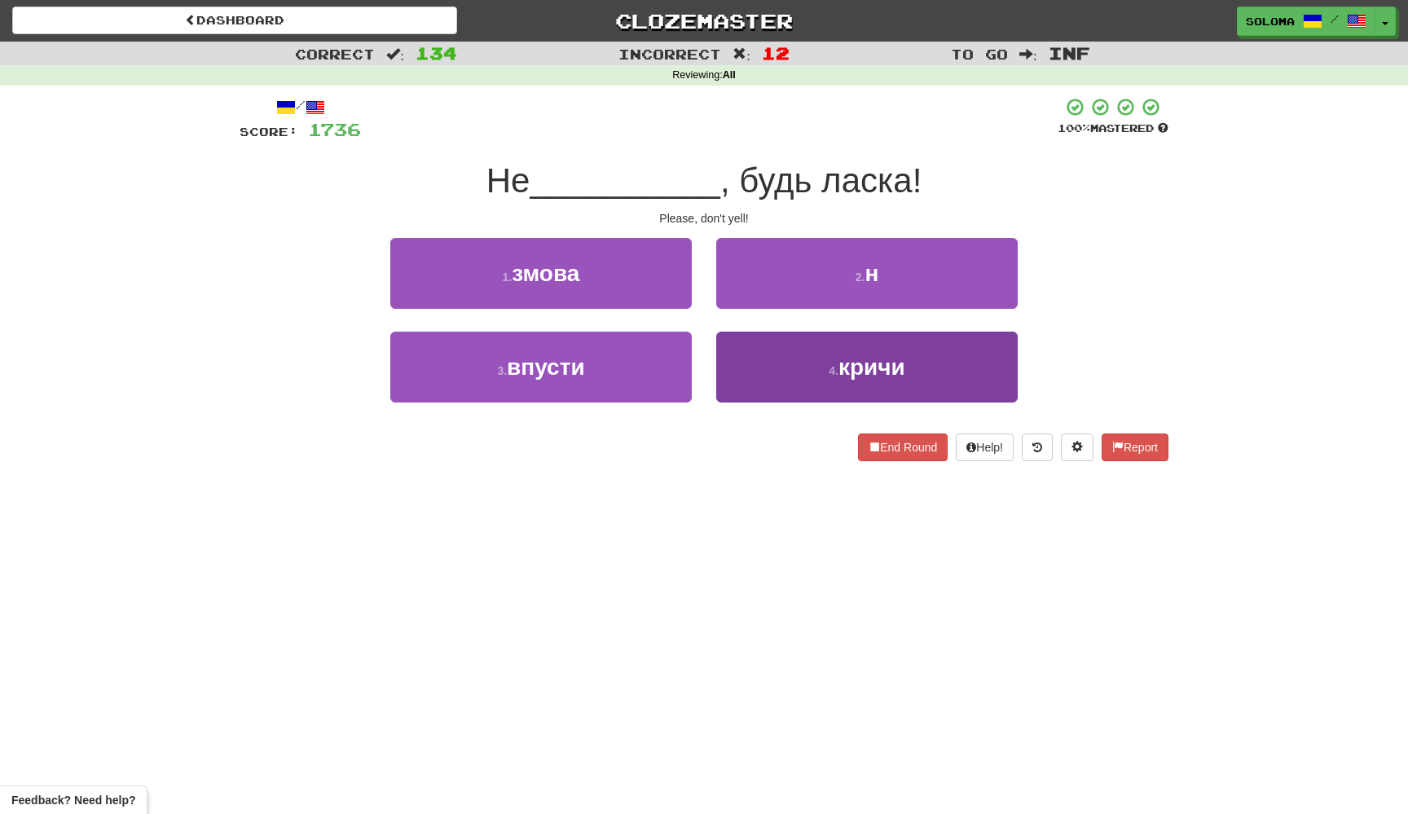
click at [740, 378] on button "4 . кричи" at bounding box center [866, 367] width 301 height 71
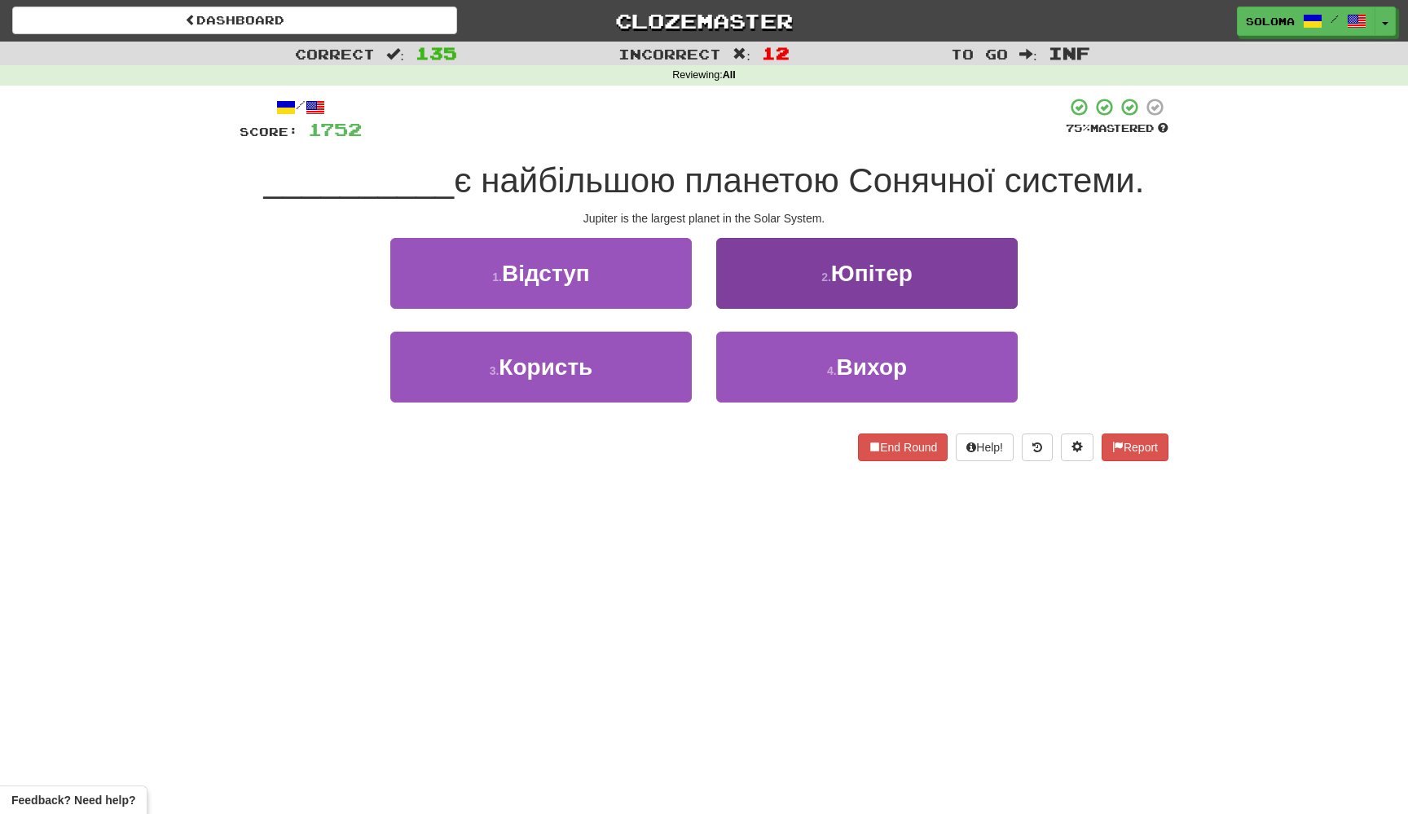
drag, startPoint x: 755, startPoint y: 341, endPoint x: 763, endPoint y: 279, distance: 62.3
click at [763, 279] on div "1 . Відступ 2 . Юпітер 3 . Користь 4 . Вихор" at bounding box center [703, 332] width 953 height 188
click at [763, 279] on button "2 . Юпітер" at bounding box center [866, 273] width 301 height 71
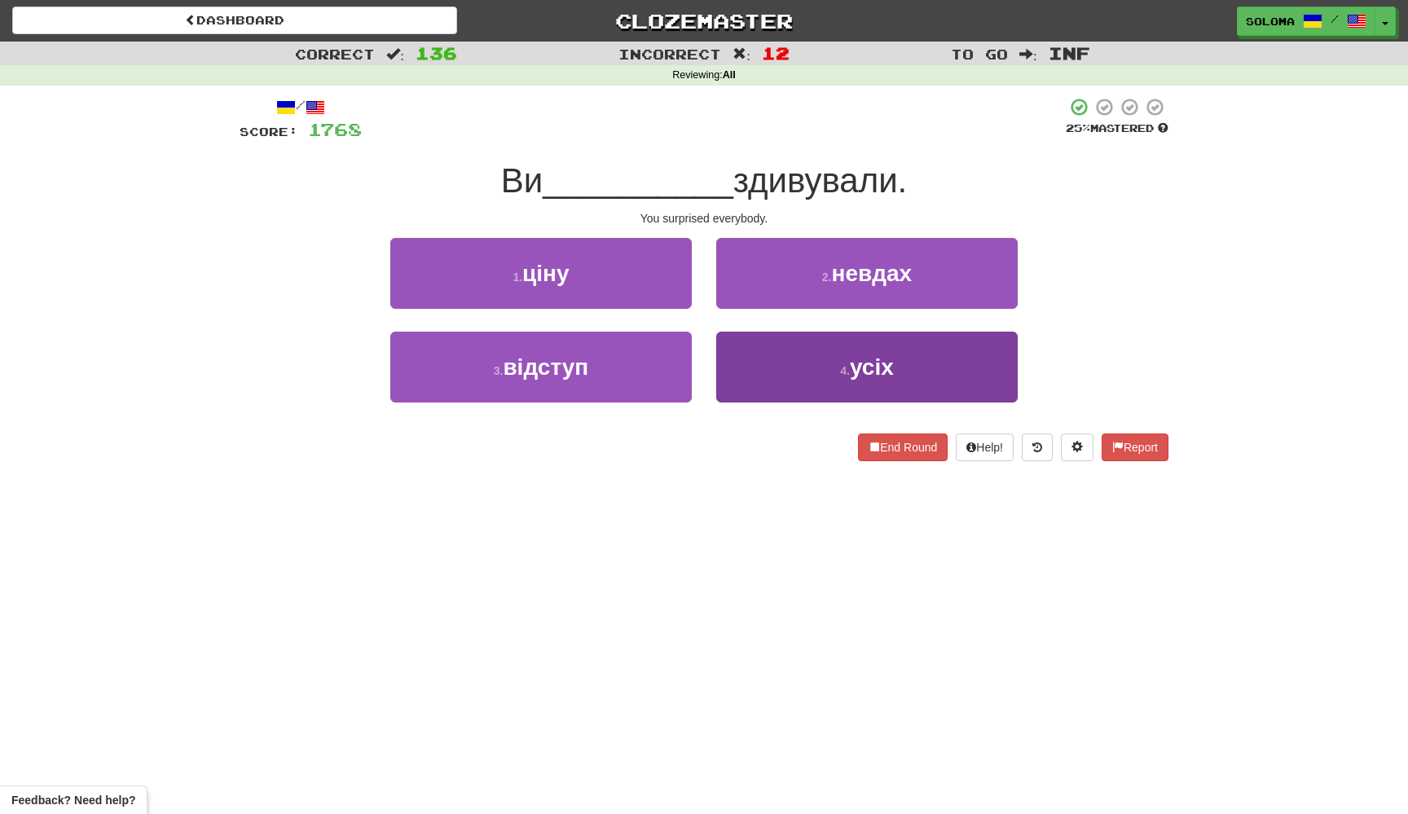
click at [745, 345] on button "4 . усіх" at bounding box center [866, 367] width 301 height 71
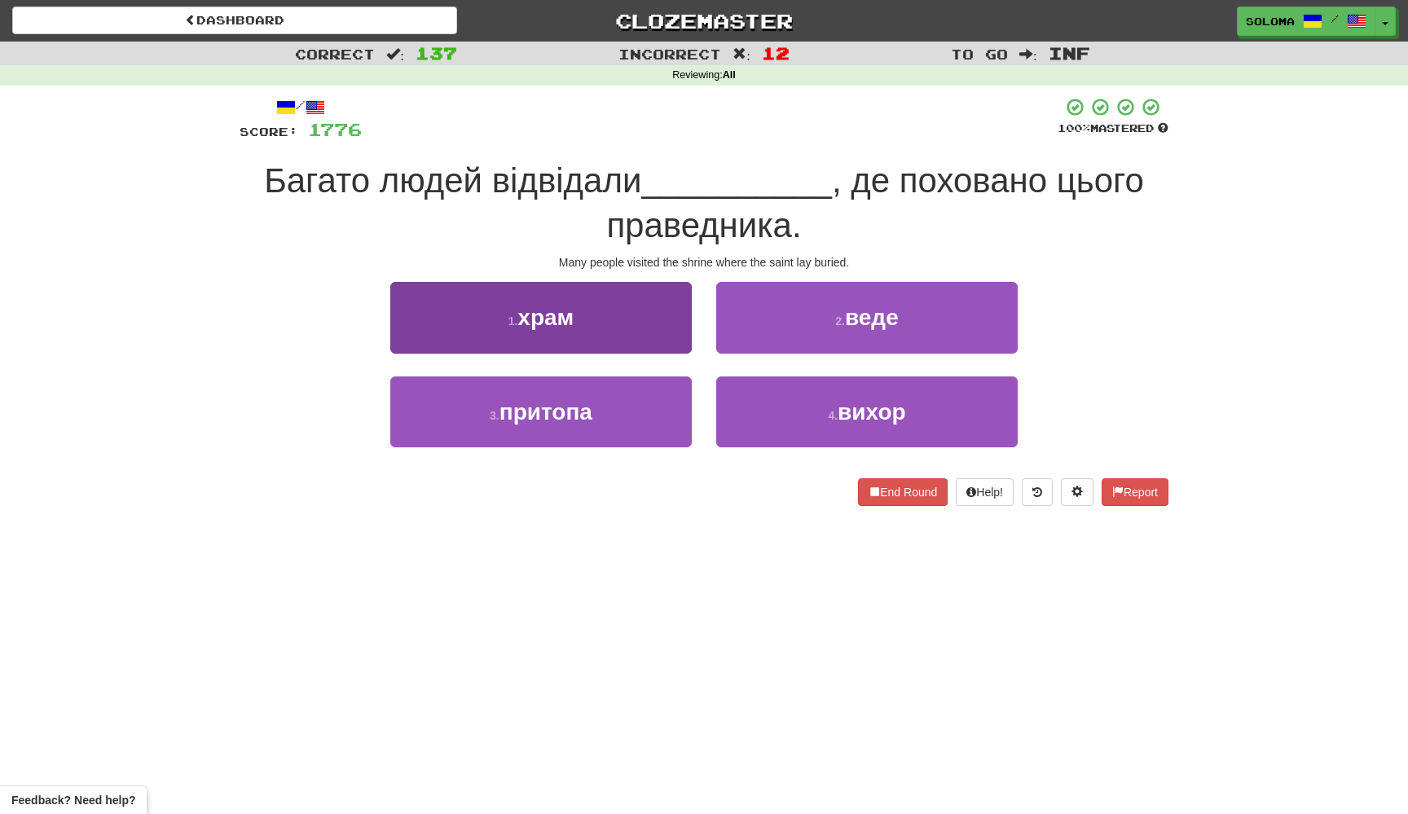
click at [626, 309] on button "1 . храм" at bounding box center [540, 317] width 301 height 71
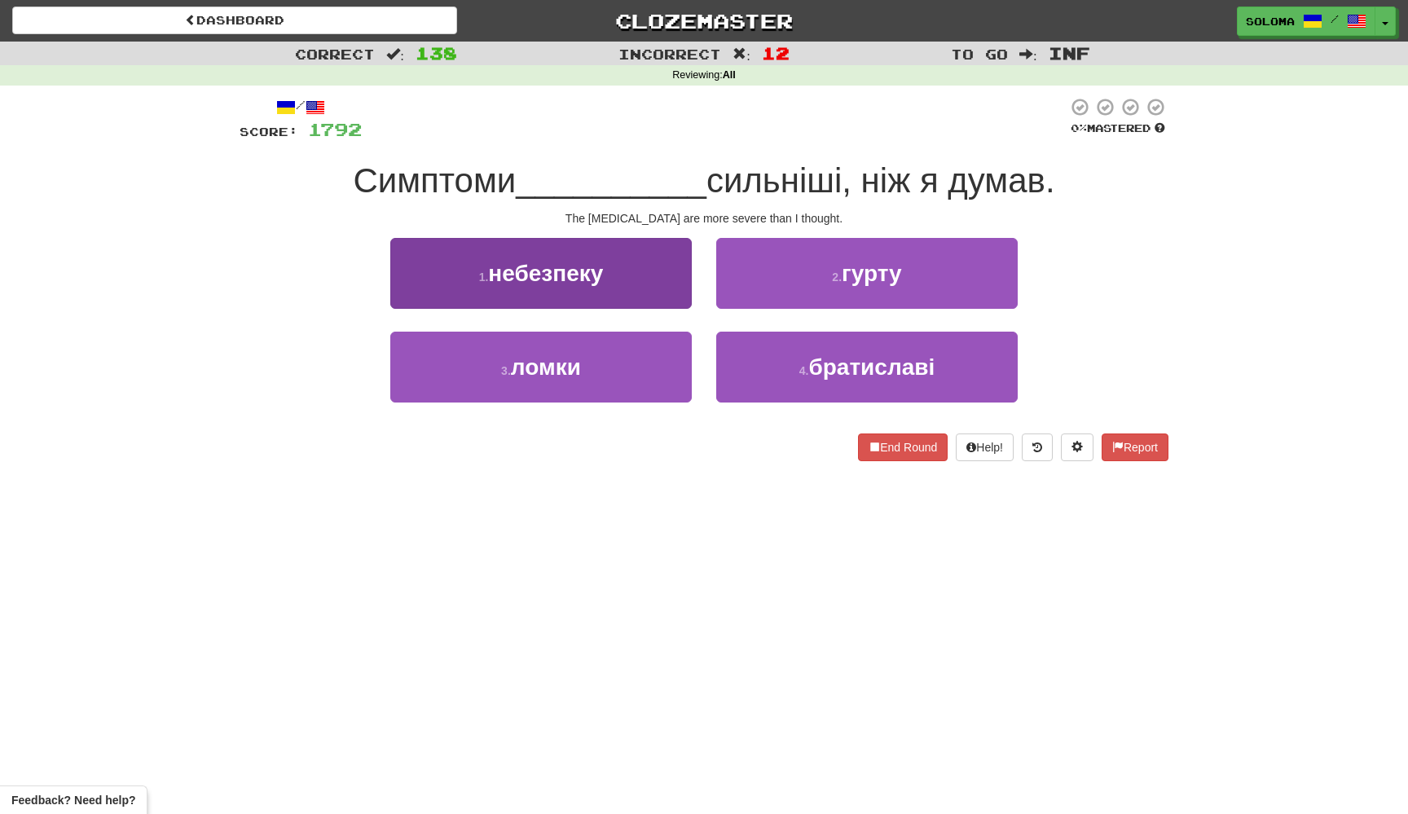
click at [675, 296] on button "1 . небезпеку" at bounding box center [540, 273] width 301 height 71
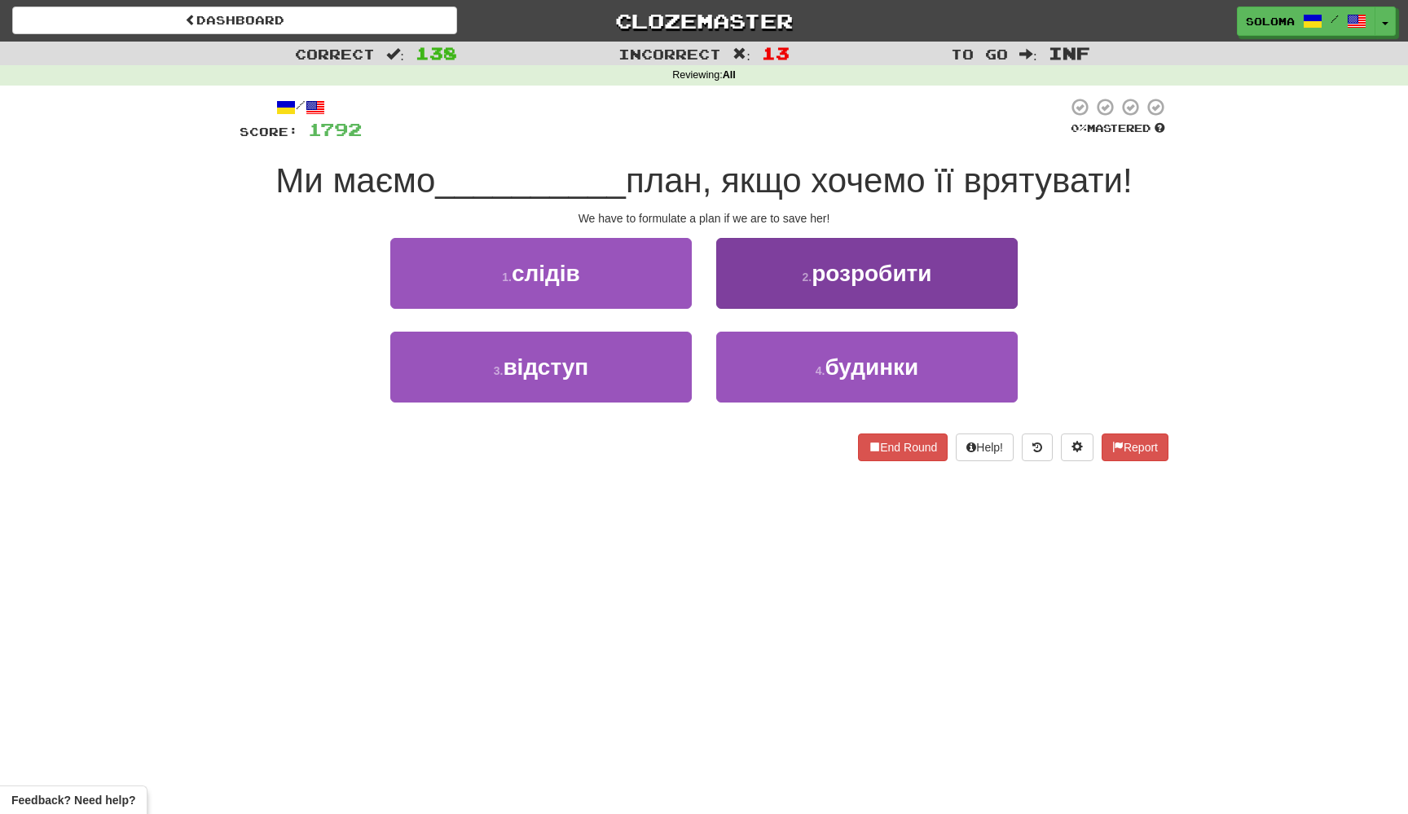
click at [743, 296] on button "2 . розробити" at bounding box center [866, 273] width 301 height 71
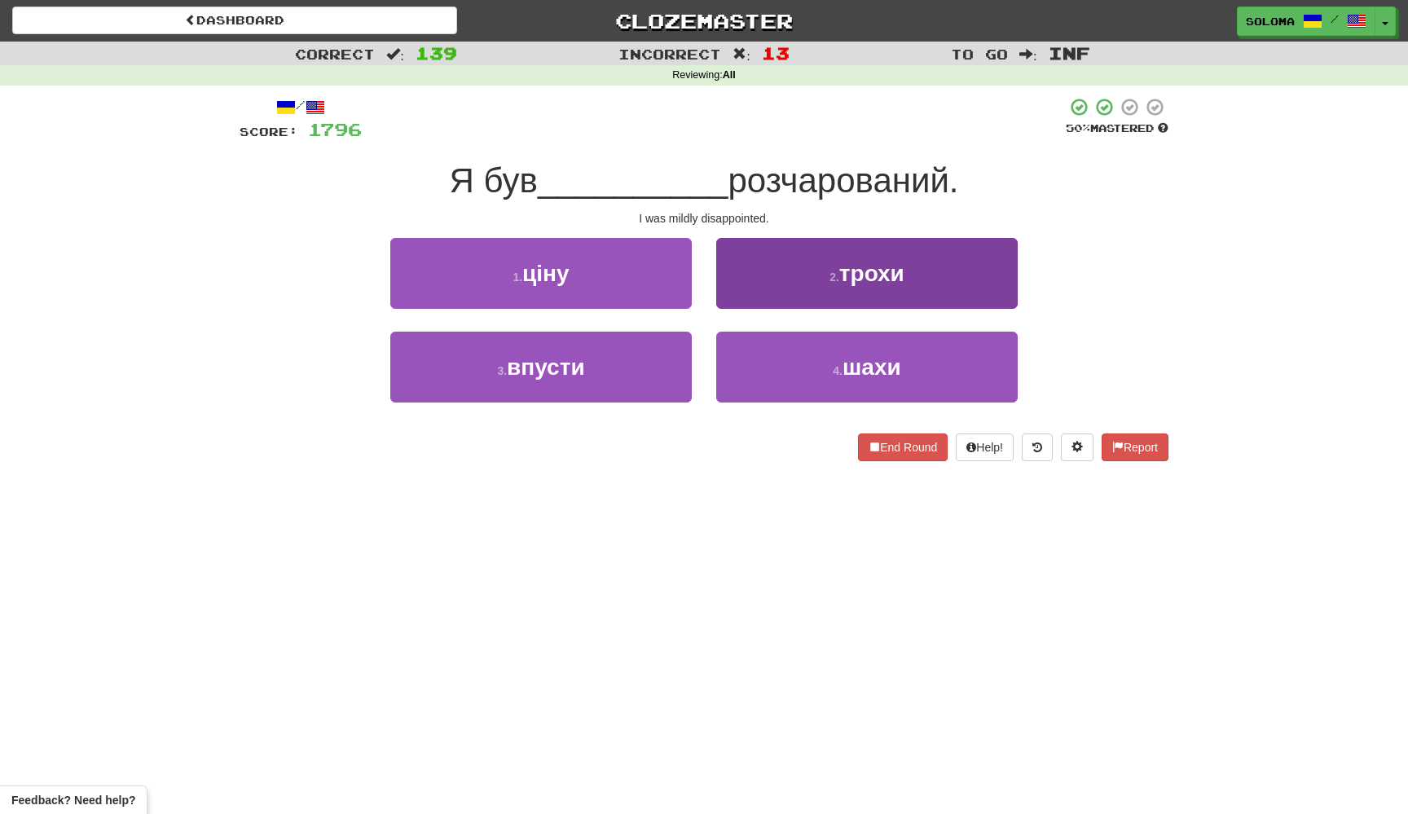
click at [741, 303] on button "2 . трохи" at bounding box center [866, 273] width 301 height 71
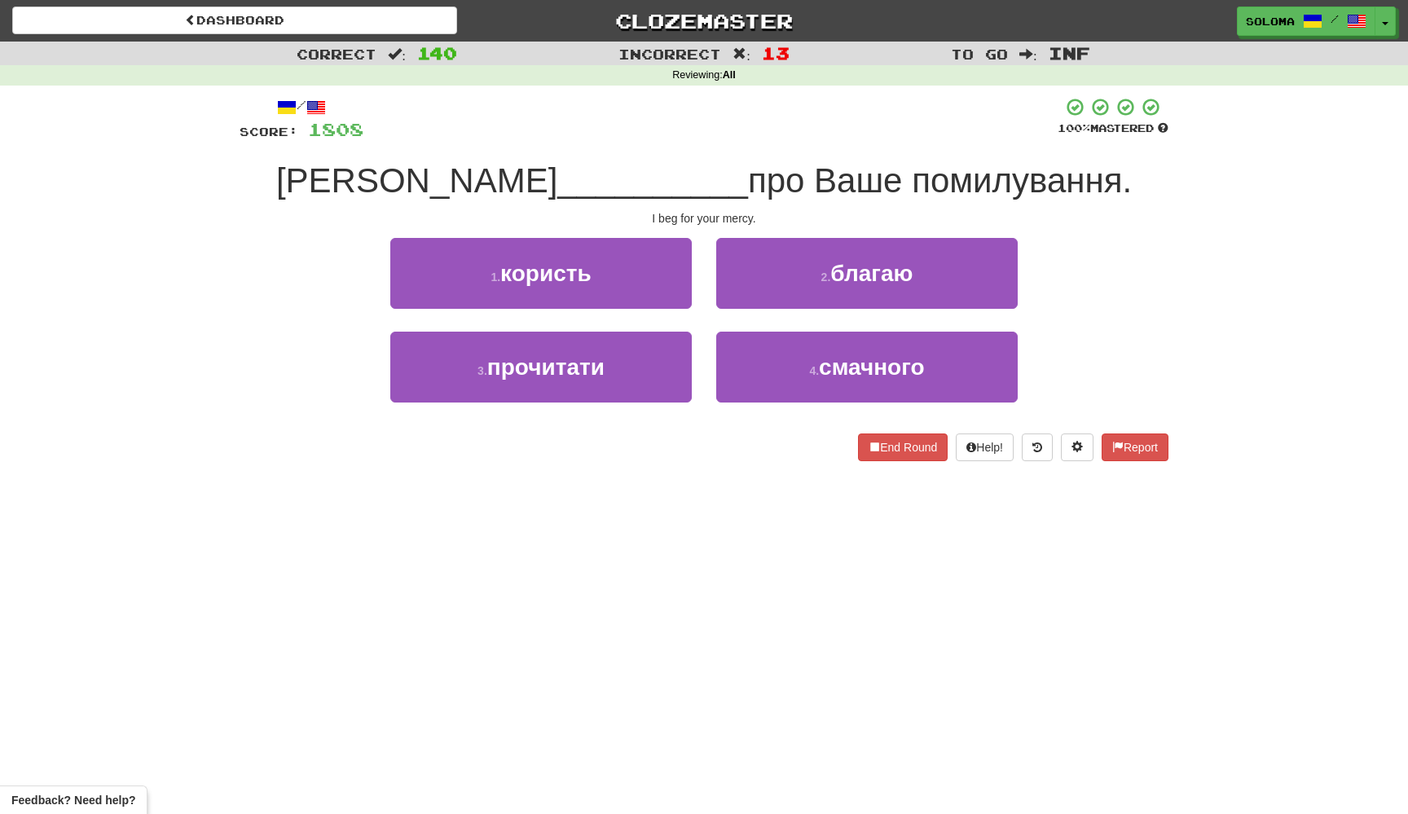
click at [741, 303] on button "2 . благаю" at bounding box center [866, 273] width 301 height 71
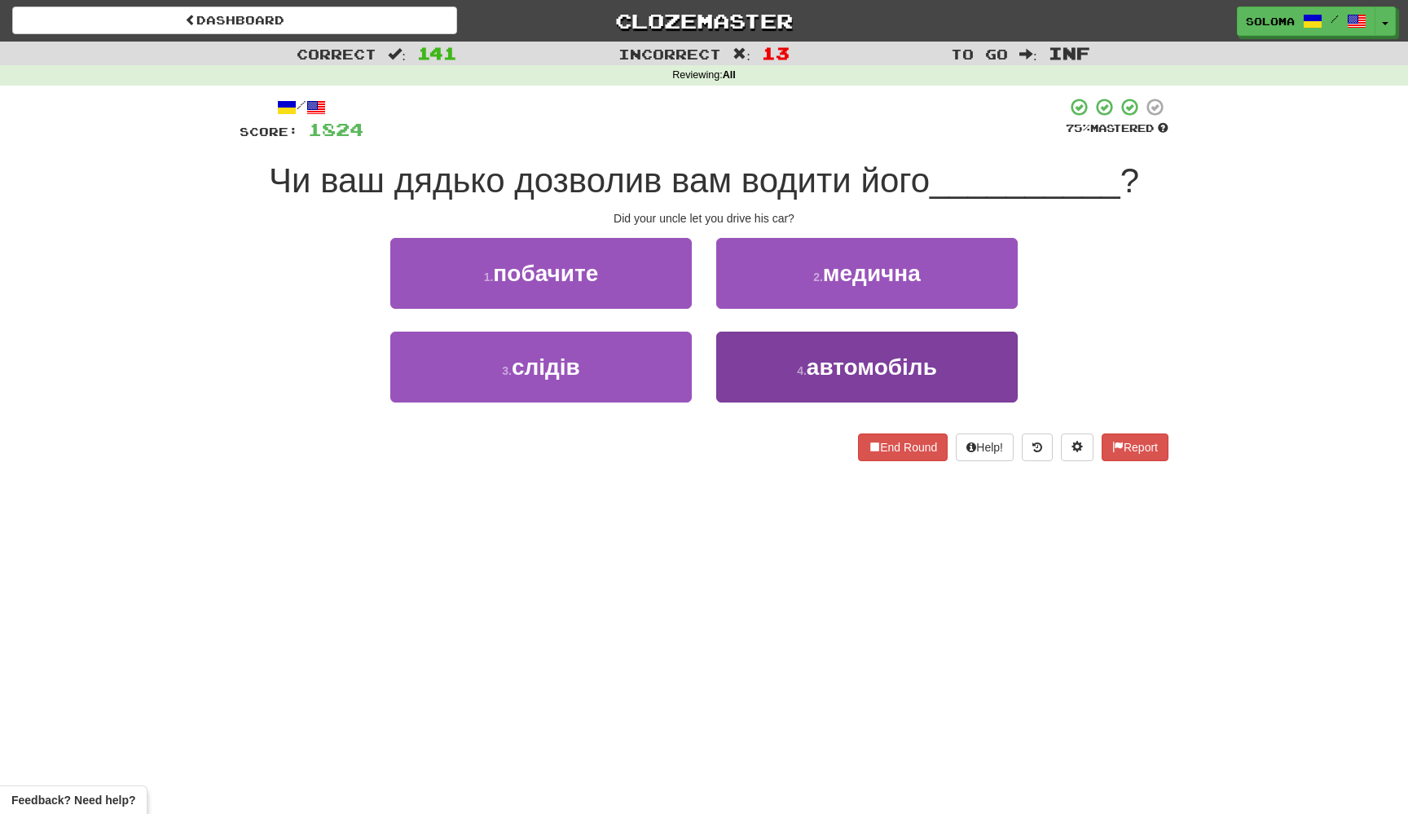
click at [736, 363] on button "4 . автомобіль" at bounding box center [866, 367] width 301 height 71
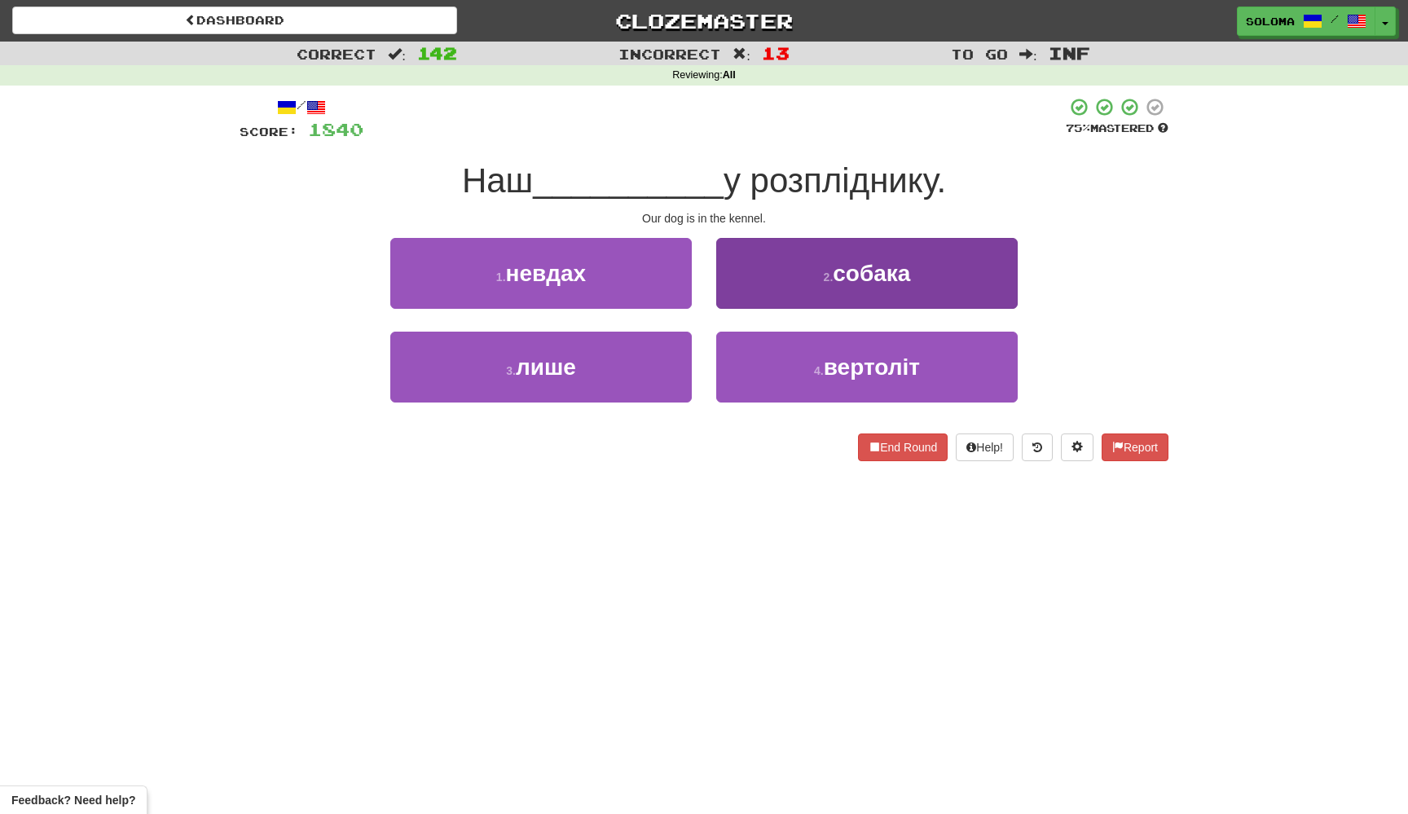
click at [798, 299] on button "2 . собака" at bounding box center [866, 273] width 301 height 71
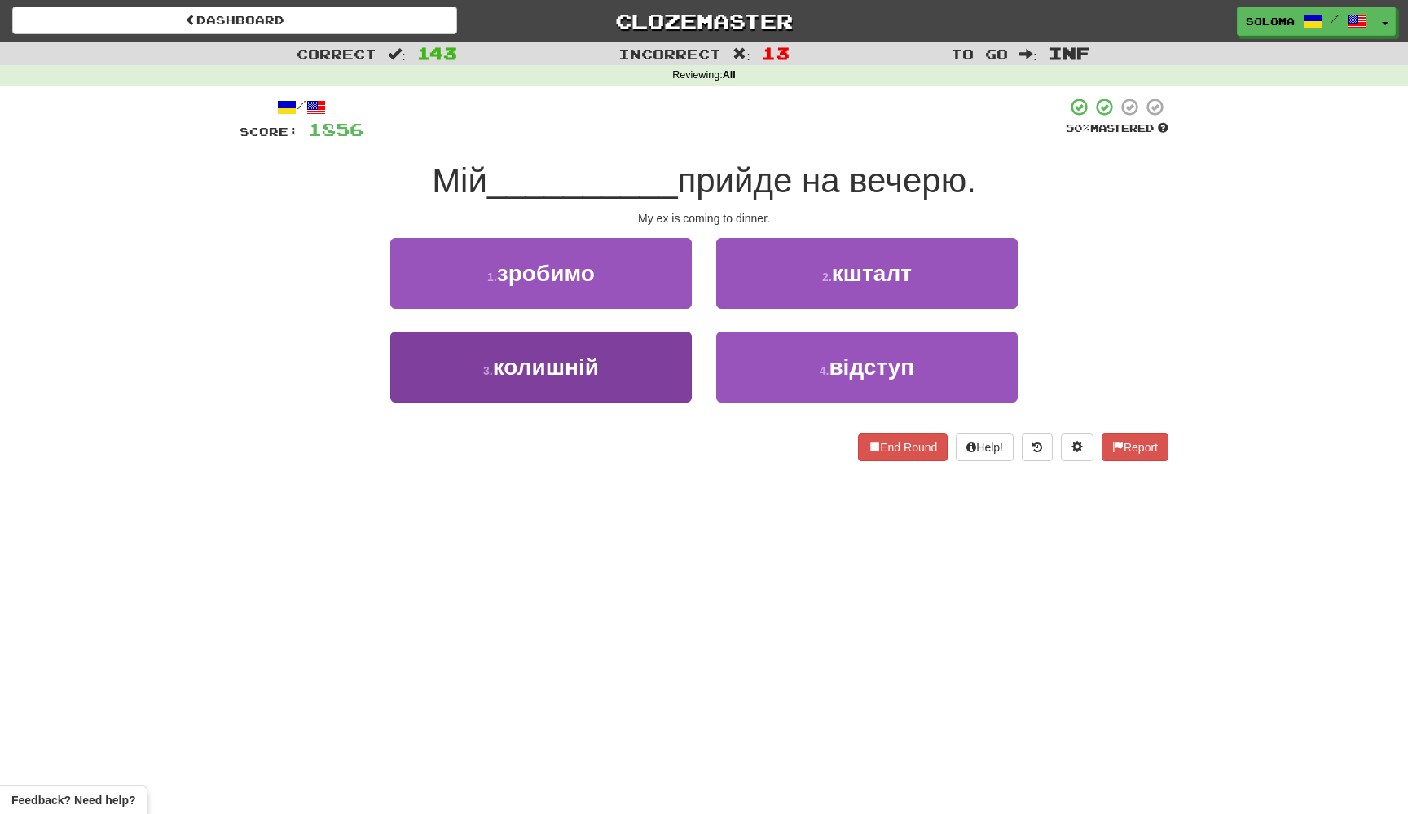
click at [666, 367] on button "3 . колишній" at bounding box center [540, 367] width 301 height 71
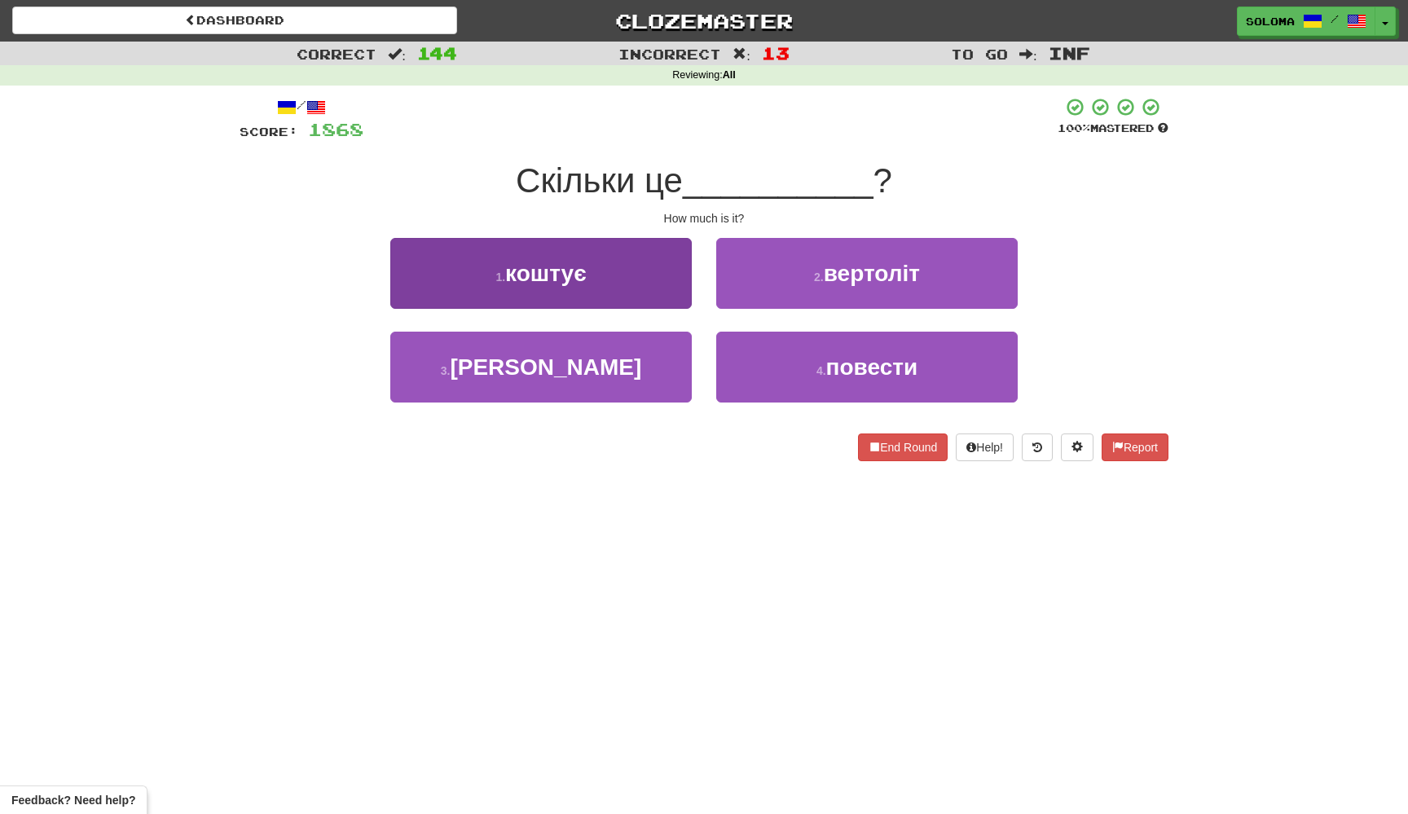
click at [672, 297] on button "1 . коштує" at bounding box center [540, 273] width 301 height 71
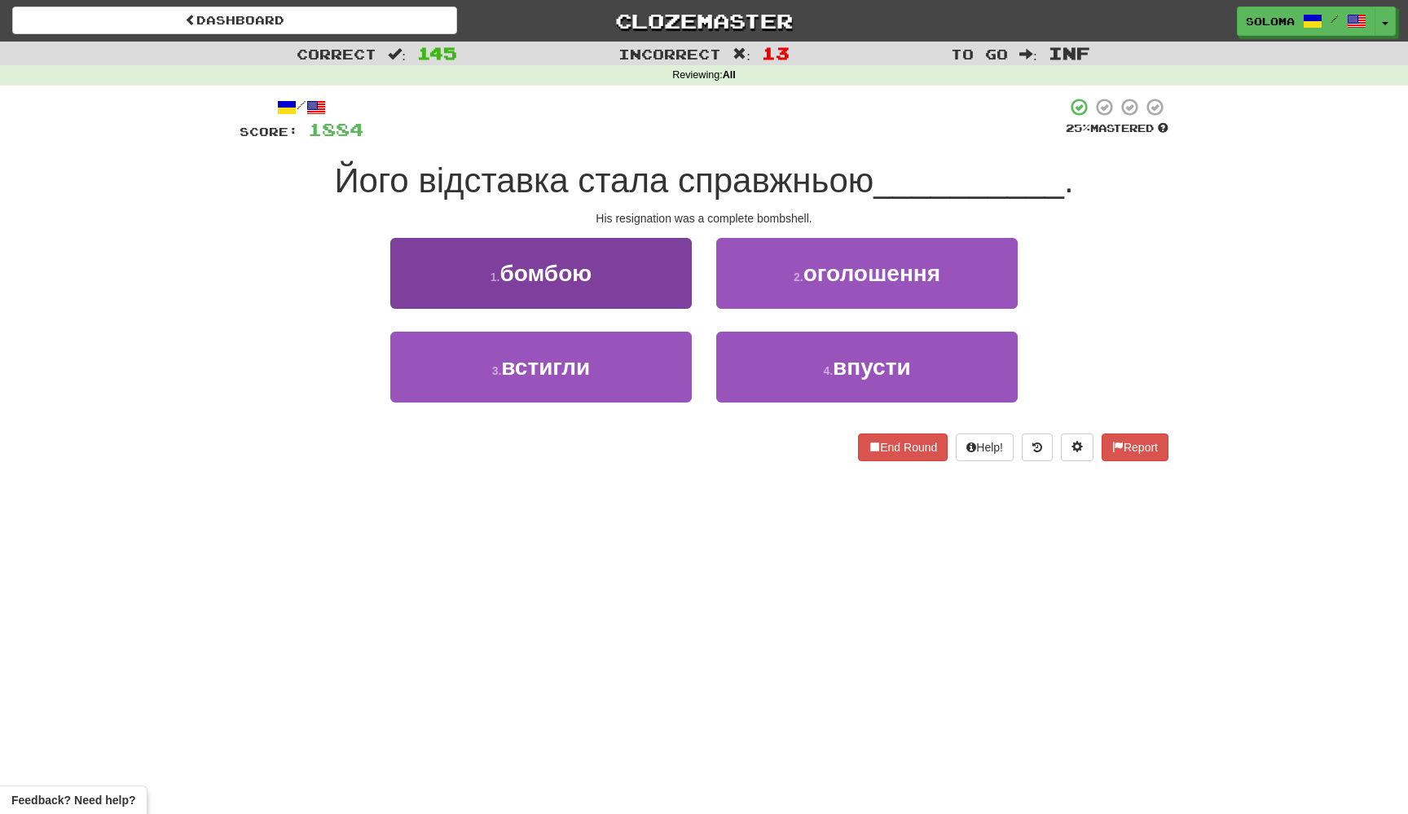
click at [673, 298] on button "1 . бомбою" at bounding box center [540, 273] width 301 height 71
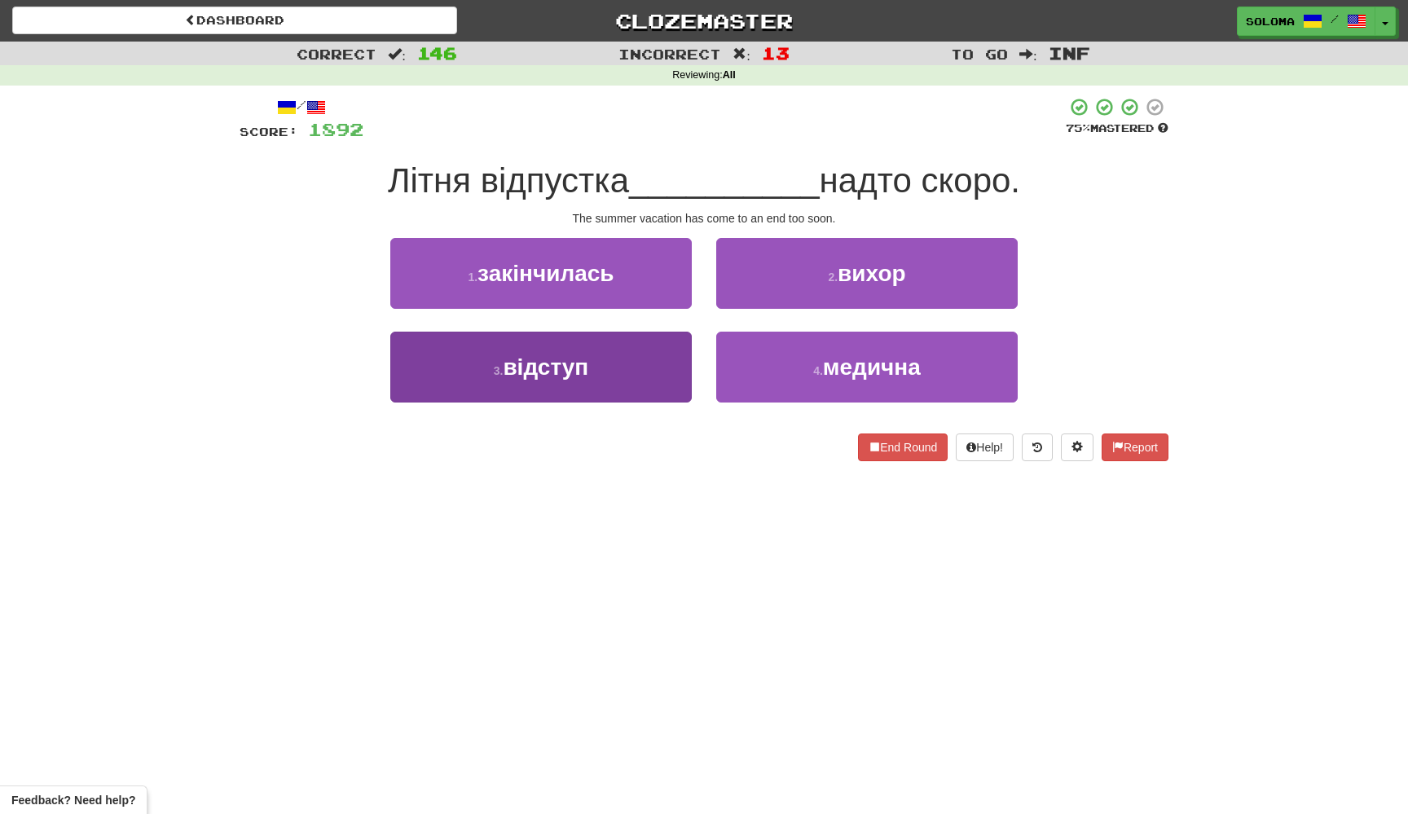
click at [679, 343] on button "3 . відступ" at bounding box center [540, 367] width 301 height 71
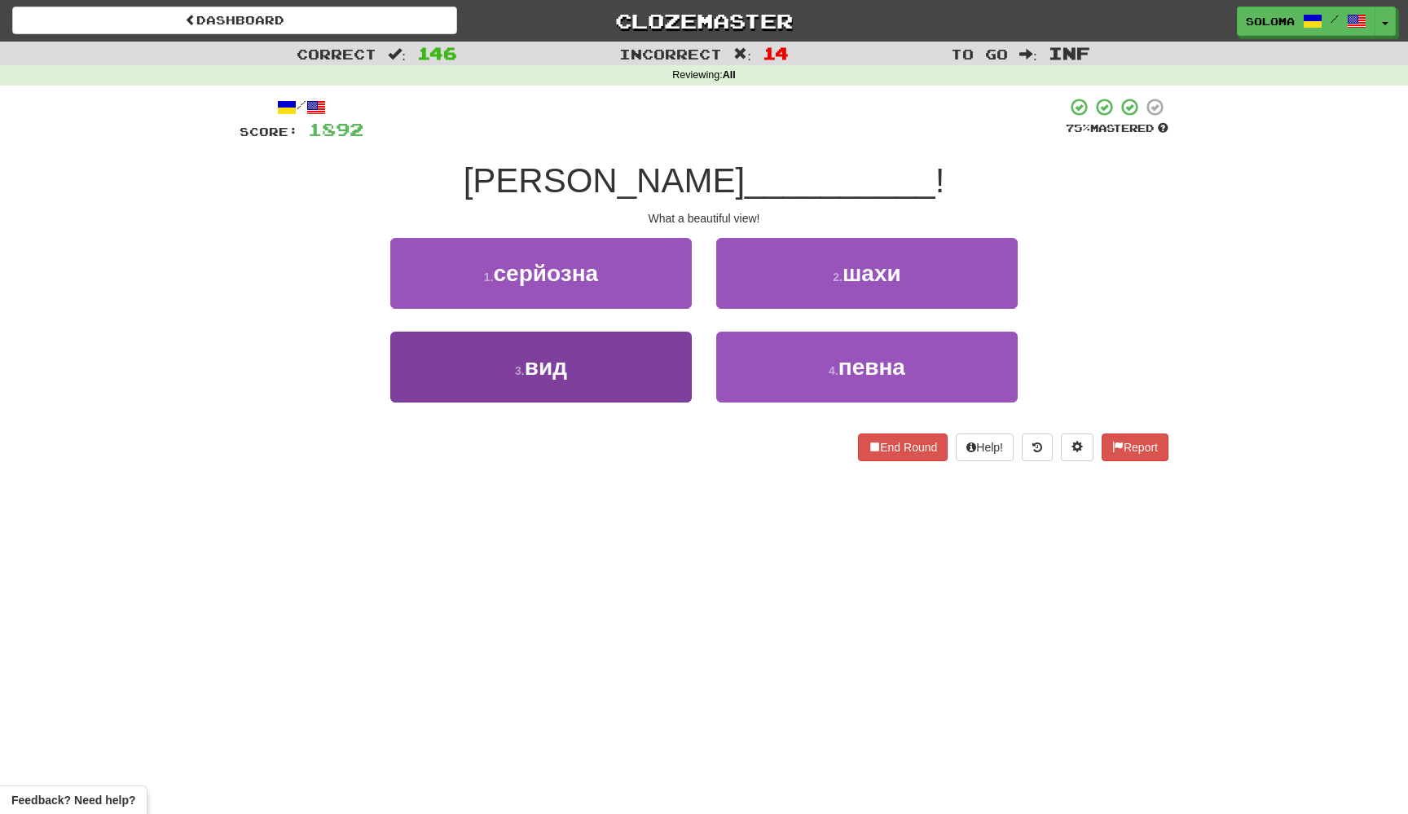
click at [685, 364] on button "3 . вид" at bounding box center [540, 367] width 301 height 71
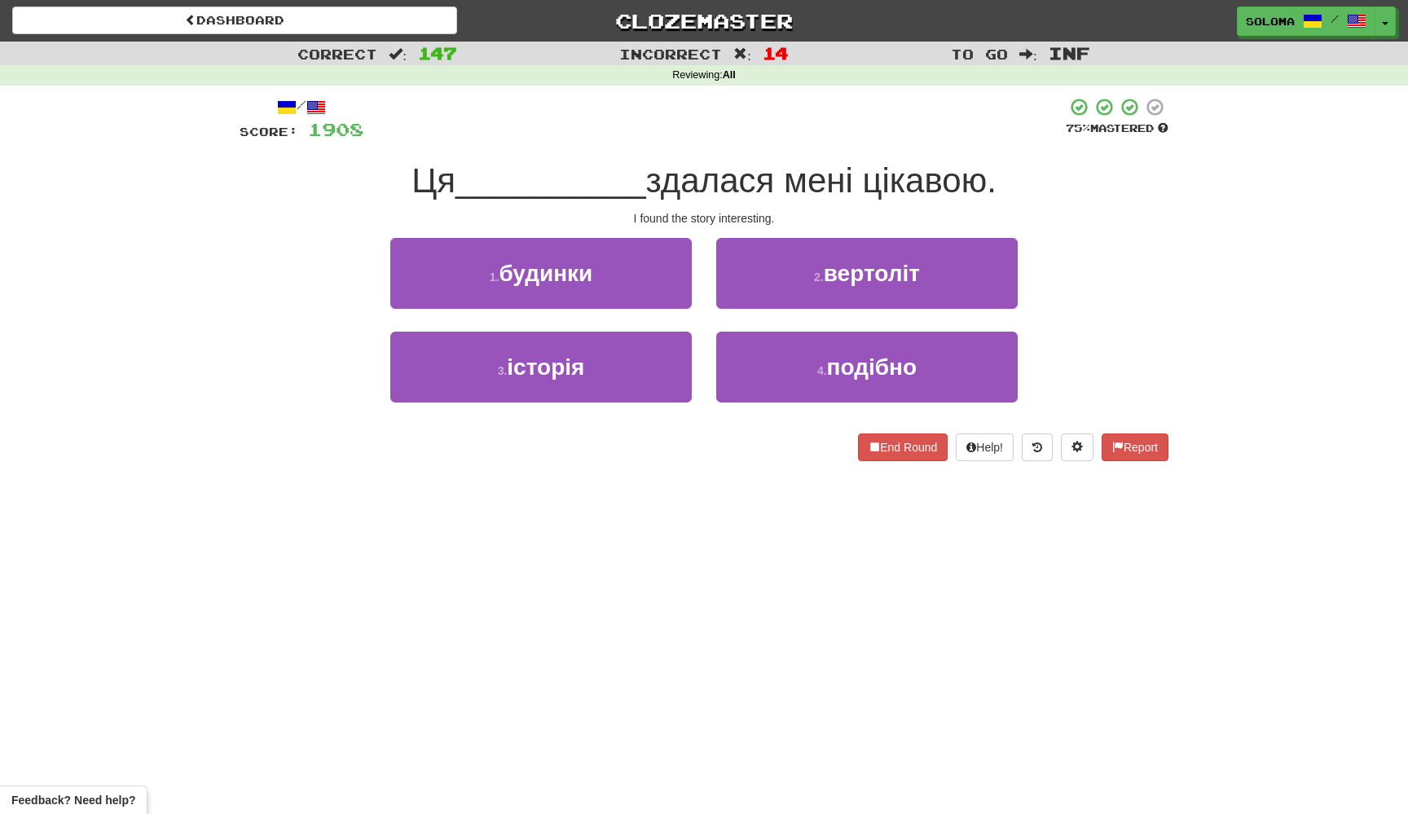
click at [685, 364] on button "3 . історія" at bounding box center [540, 367] width 301 height 71
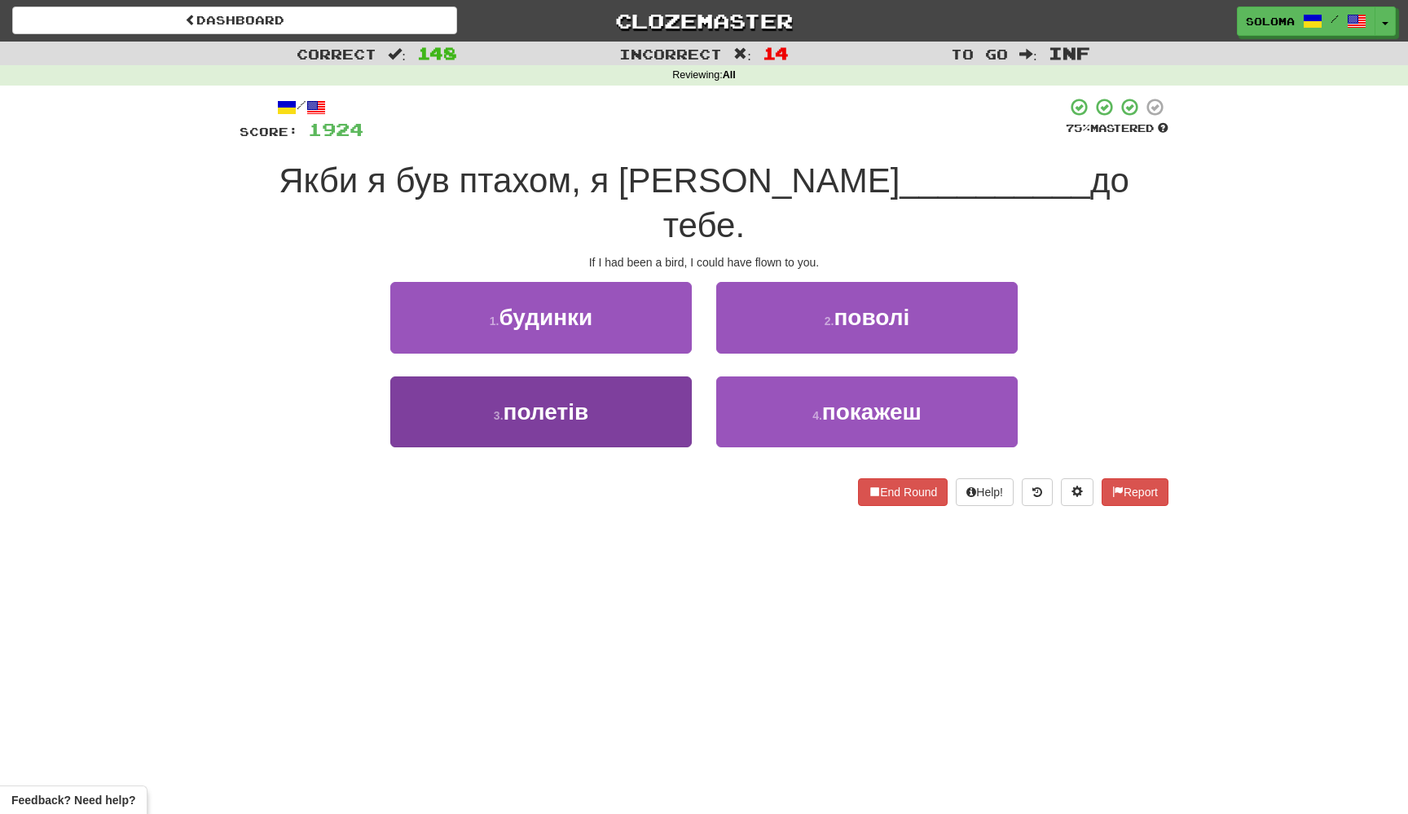
click at [689, 376] on button "3 . полетів" at bounding box center [540, 411] width 301 height 71
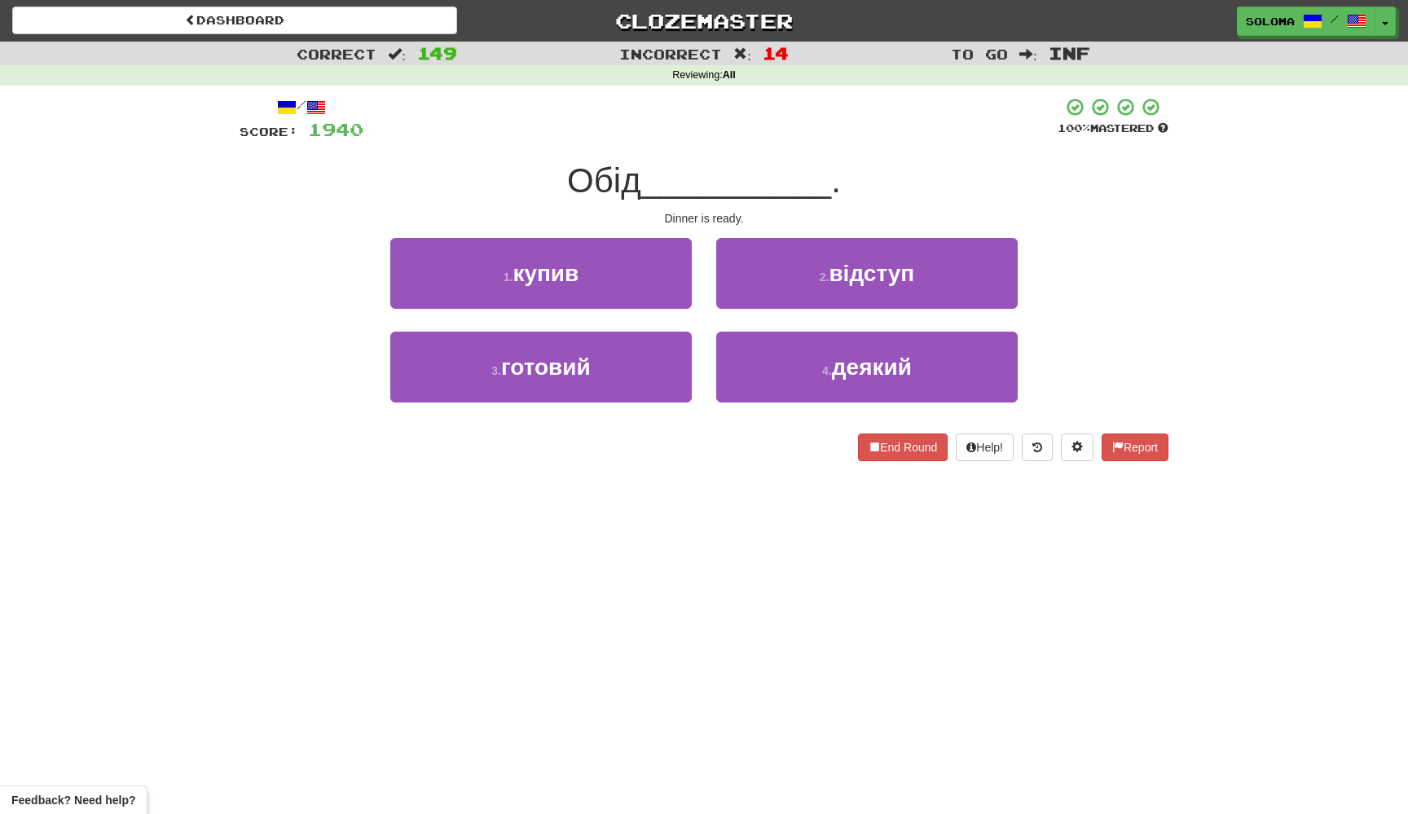
click at [700, 363] on div "3 . готовий" at bounding box center [541, 379] width 326 height 94
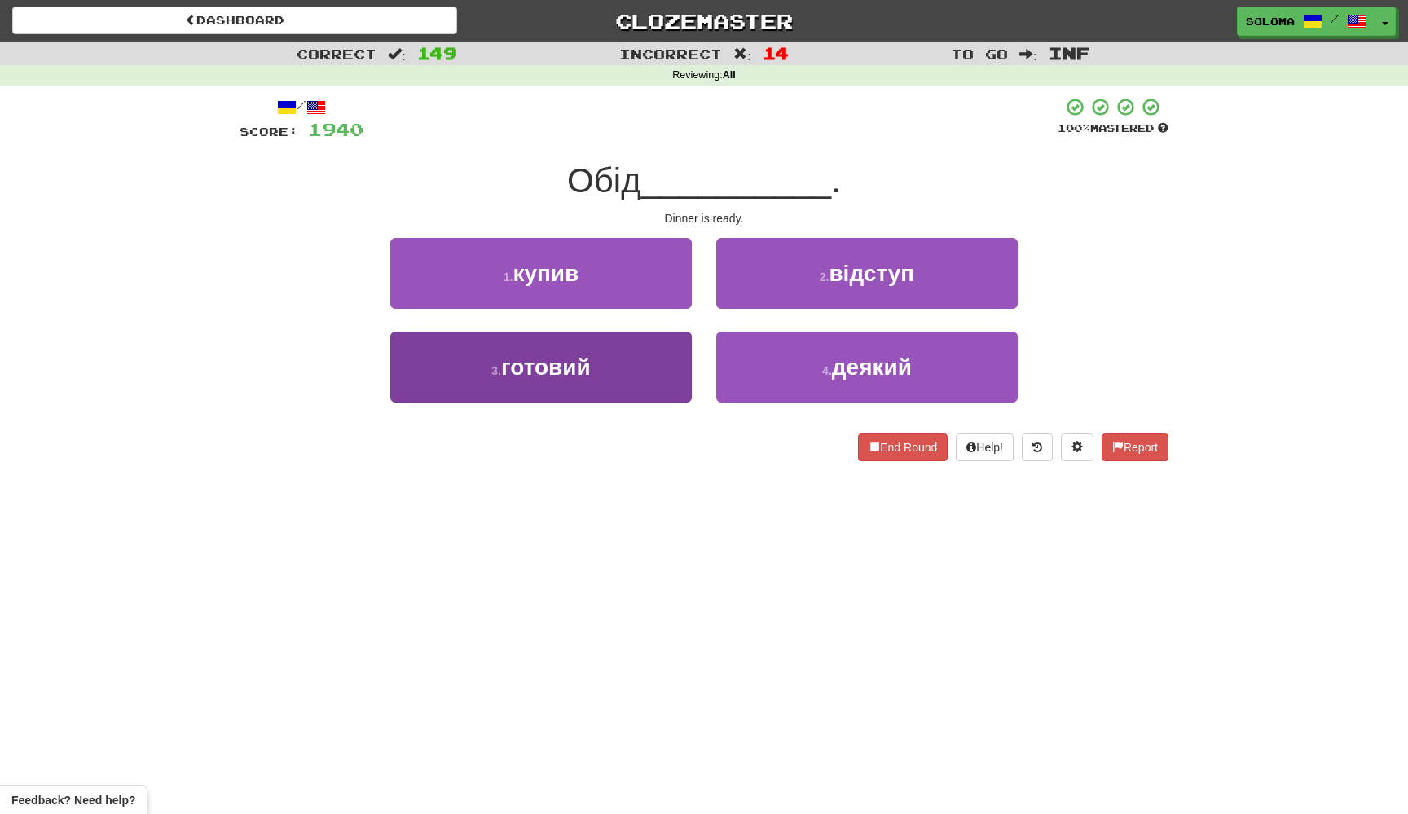
click at [690, 363] on button "3 . готовий" at bounding box center [540, 367] width 301 height 71
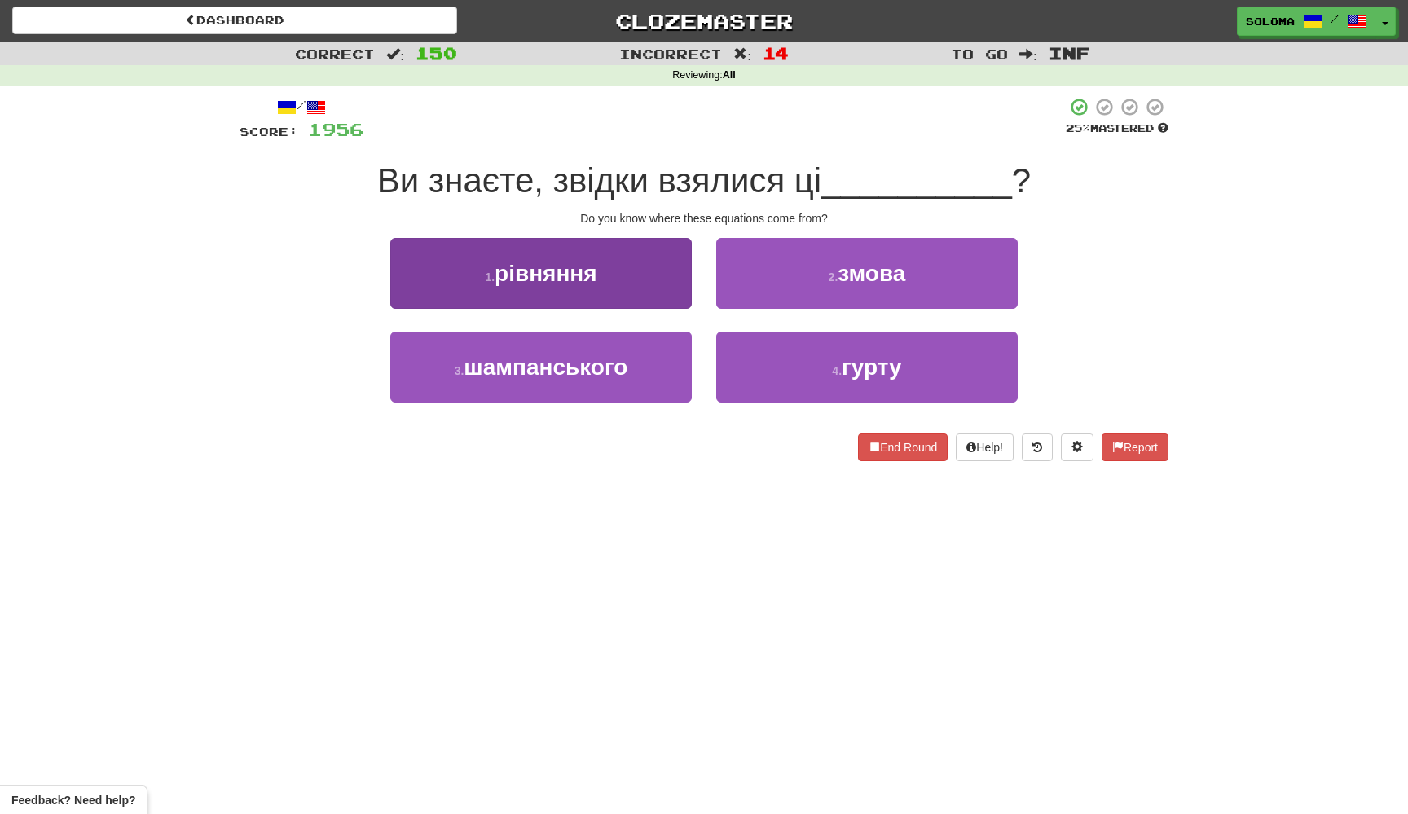
click at [689, 296] on button "1 . рівняння" at bounding box center [540, 273] width 301 height 71
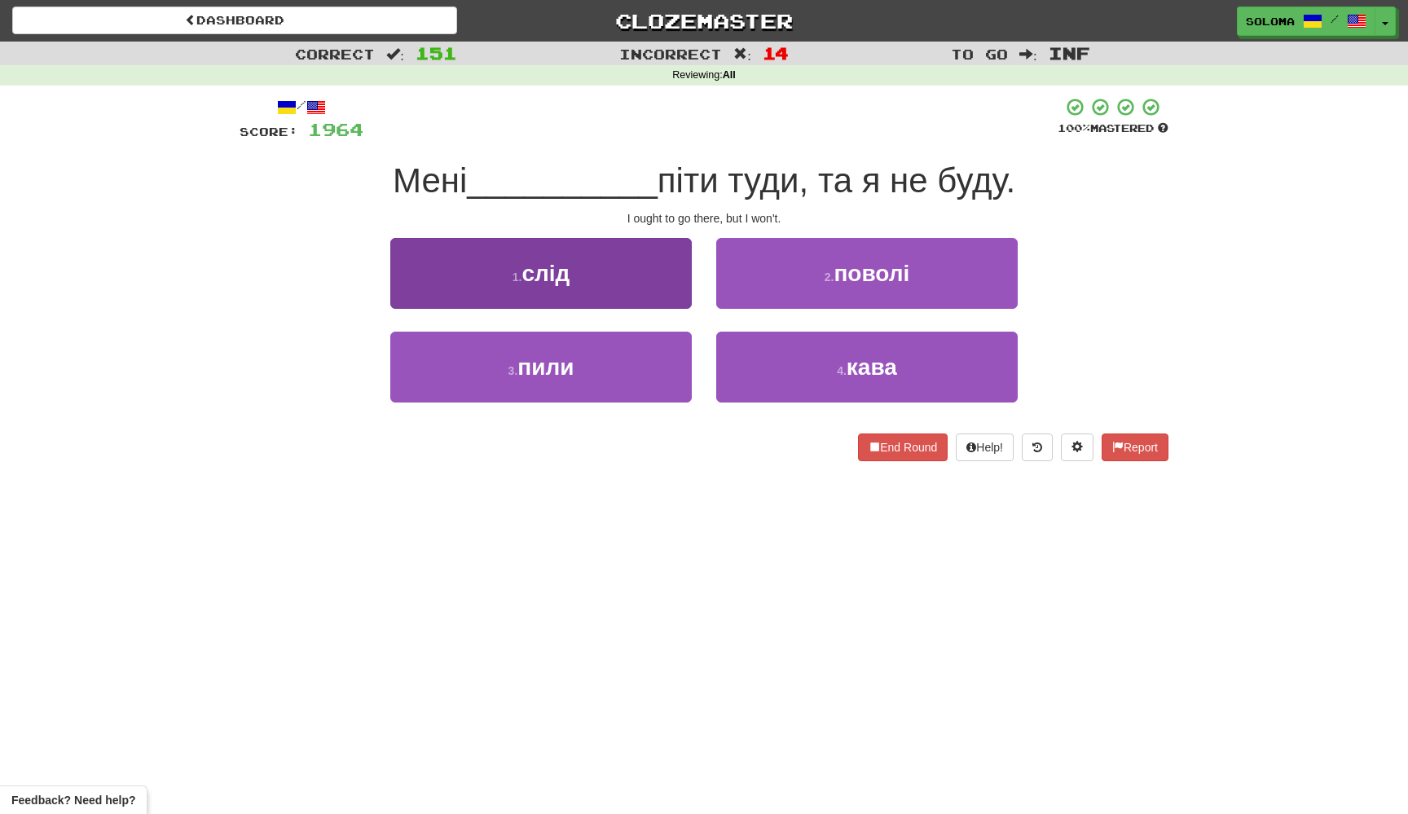
click at [688, 300] on button "1 . слід" at bounding box center [540, 273] width 301 height 71
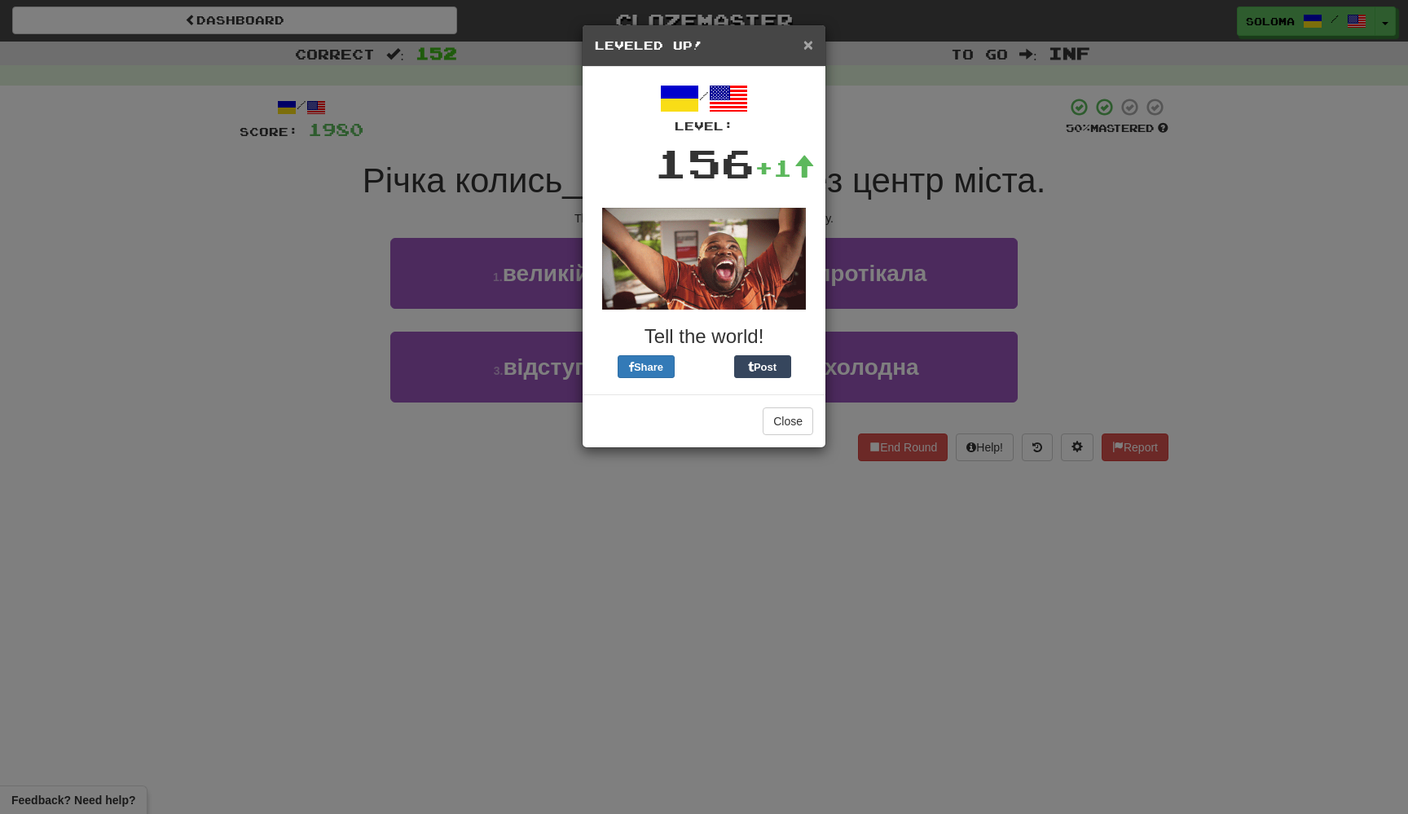
click at [807, 47] on span "×" at bounding box center [808, 44] width 10 height 19
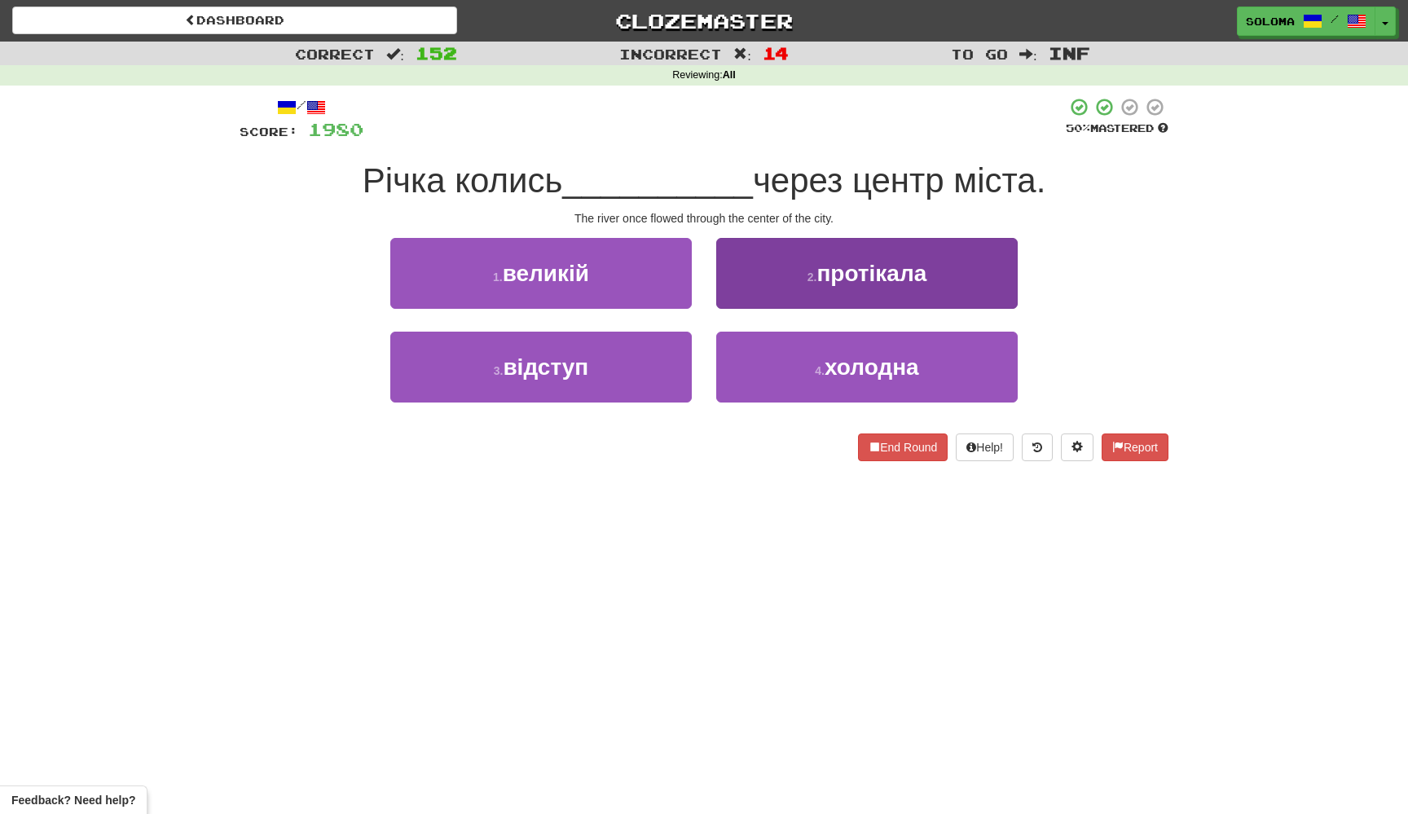
click at [737, 286] on button "2 . протікала" at bounding box center [866, 273] width 301 height 71
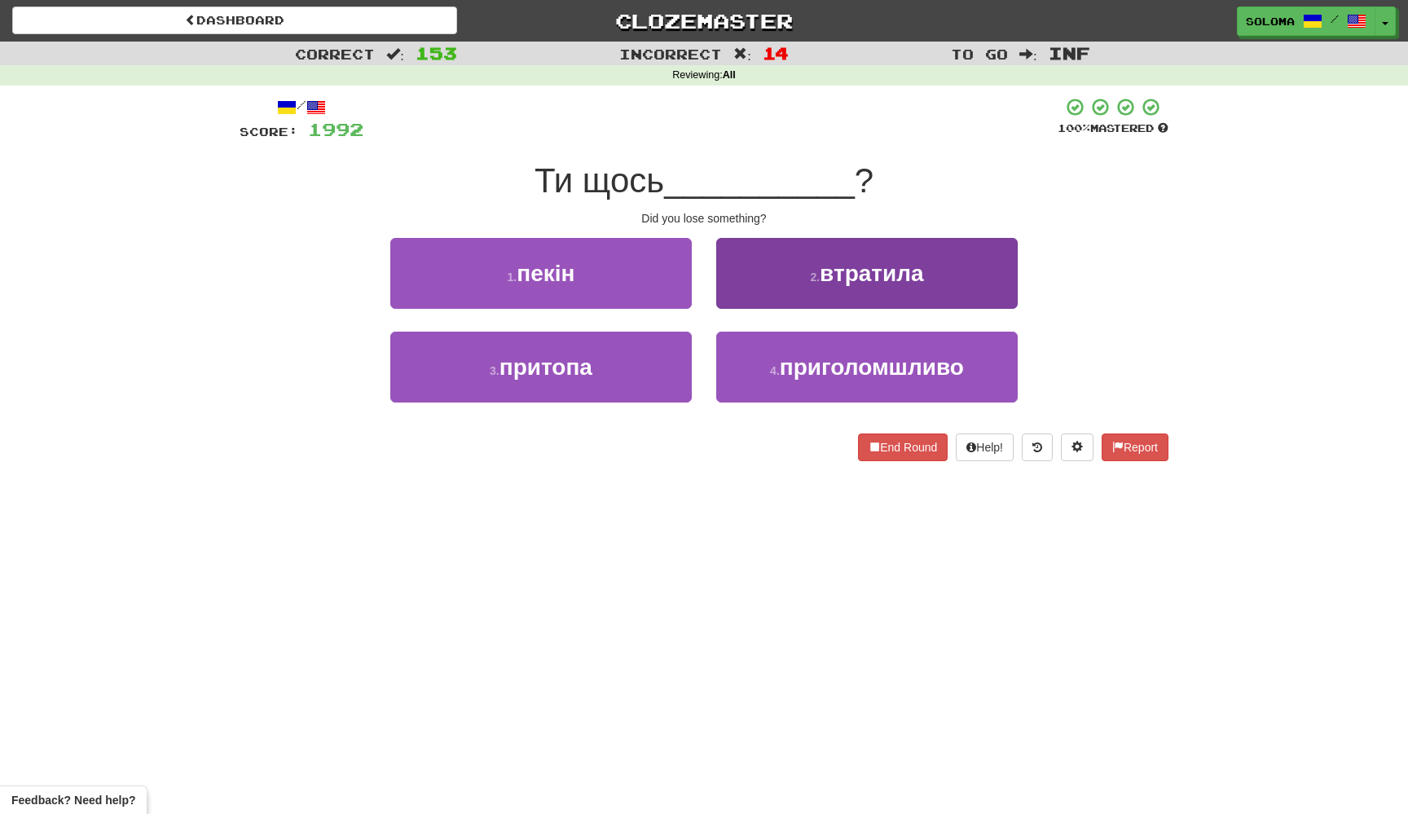
click at [773, 284] on button "2 . втратила" at bounding box center [866, 273] width 301 height 71
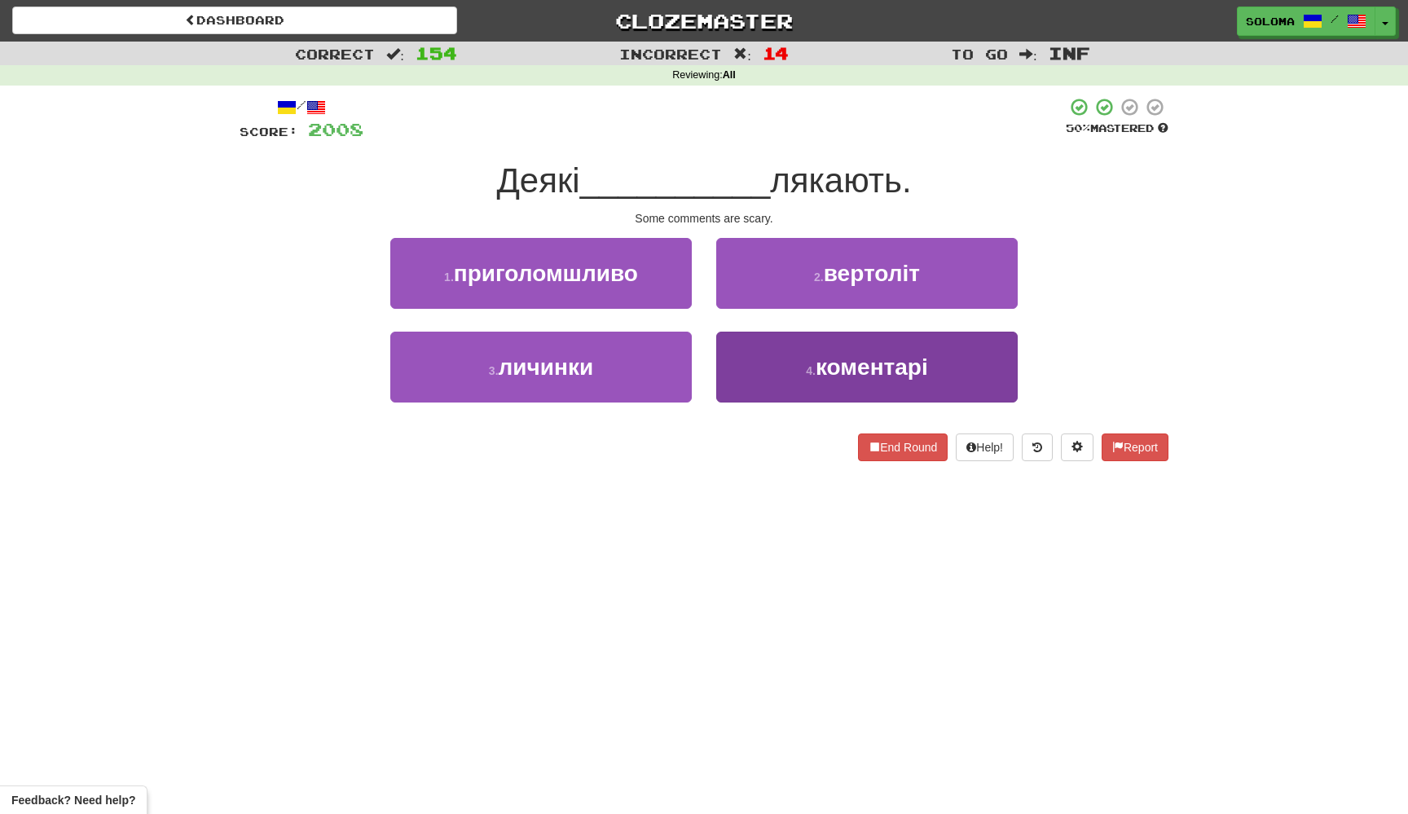
click at [737, 374] on button "4 . коментарі" at bounding box center [866, 367] width 301 height 71
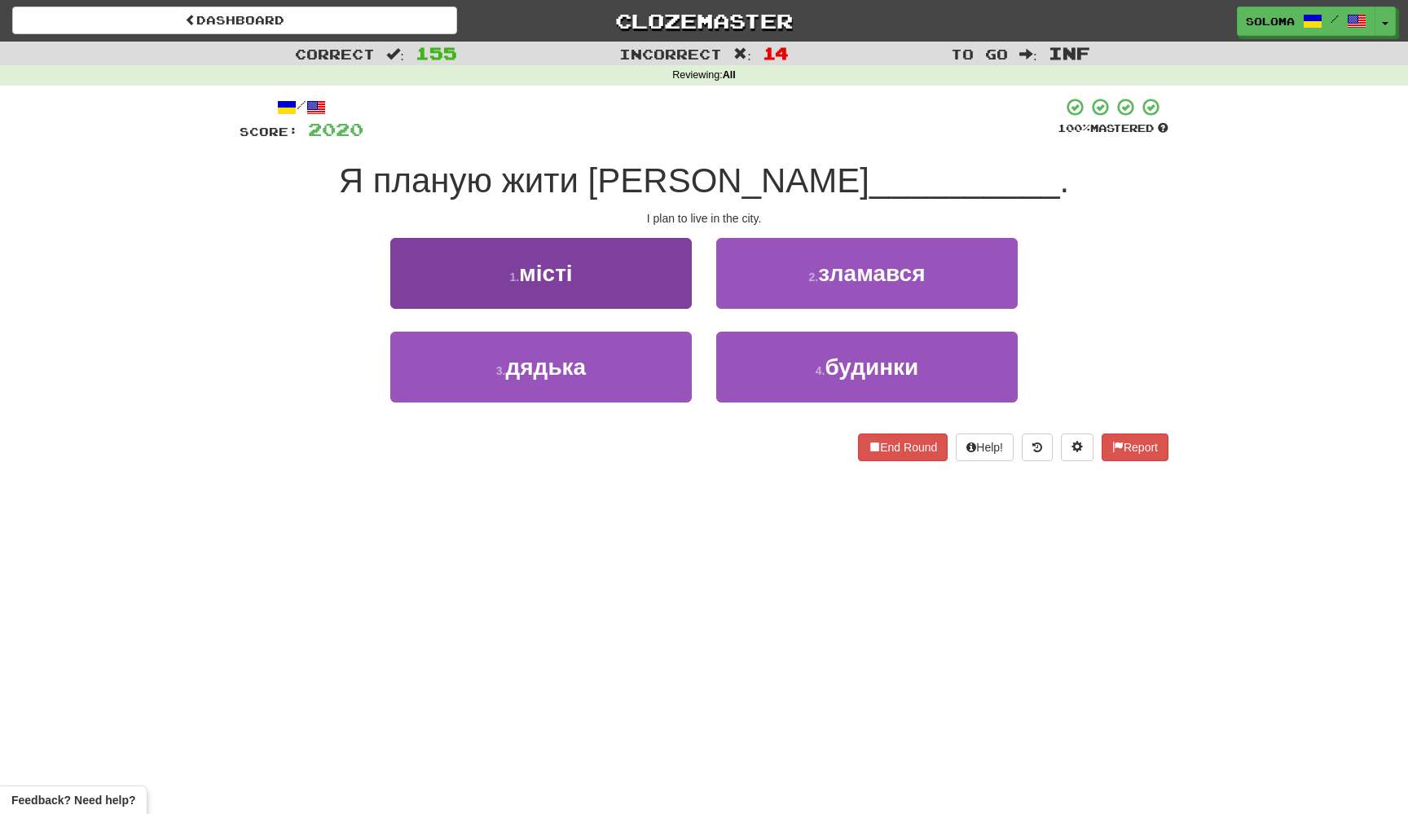
click at [685, 275] on button "1 . місті" at bounding box center [540, 273] width 301 height 71
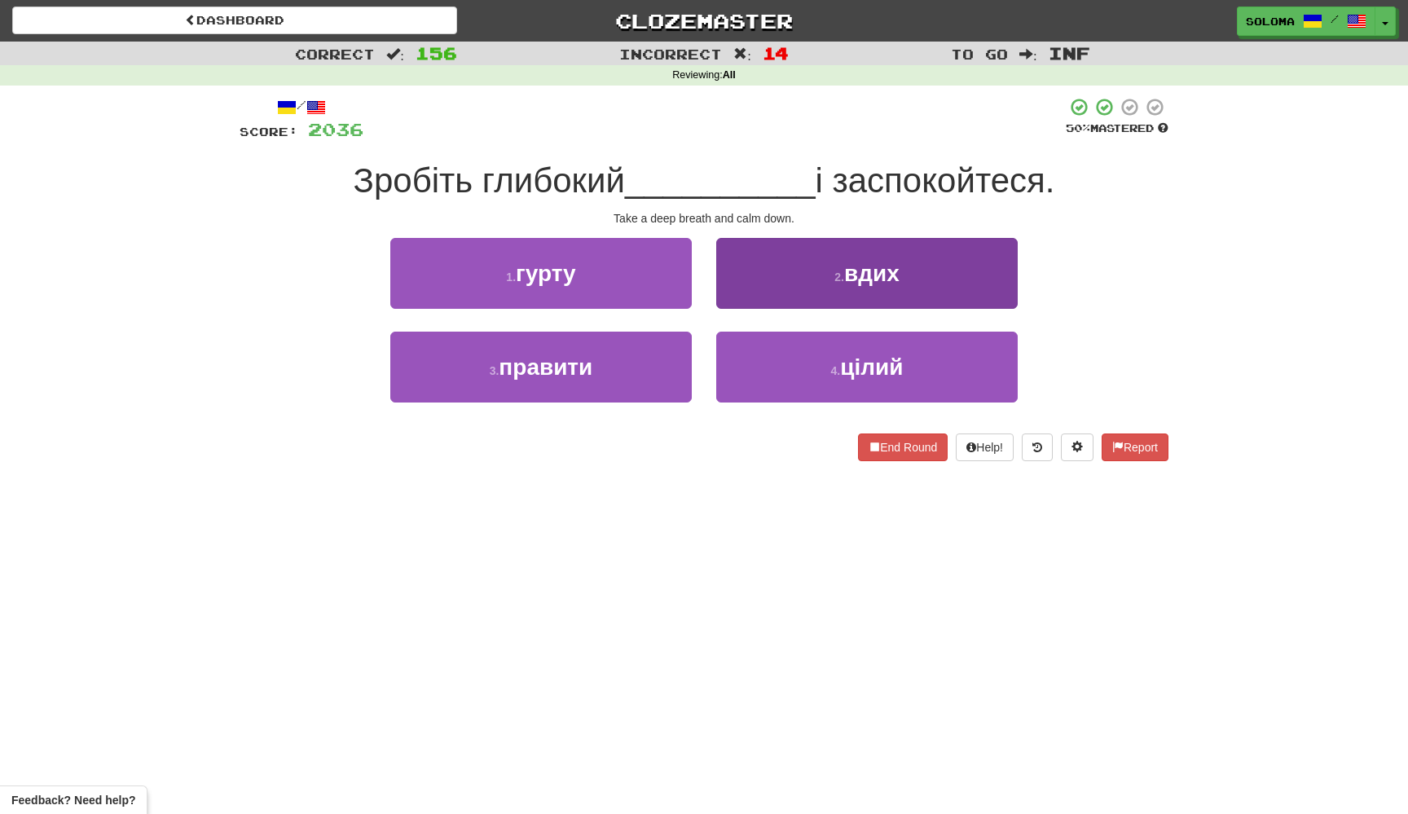
click at [772, 291] on button "2 . вдих" at bounding box center [866, 273] width 301 height 71
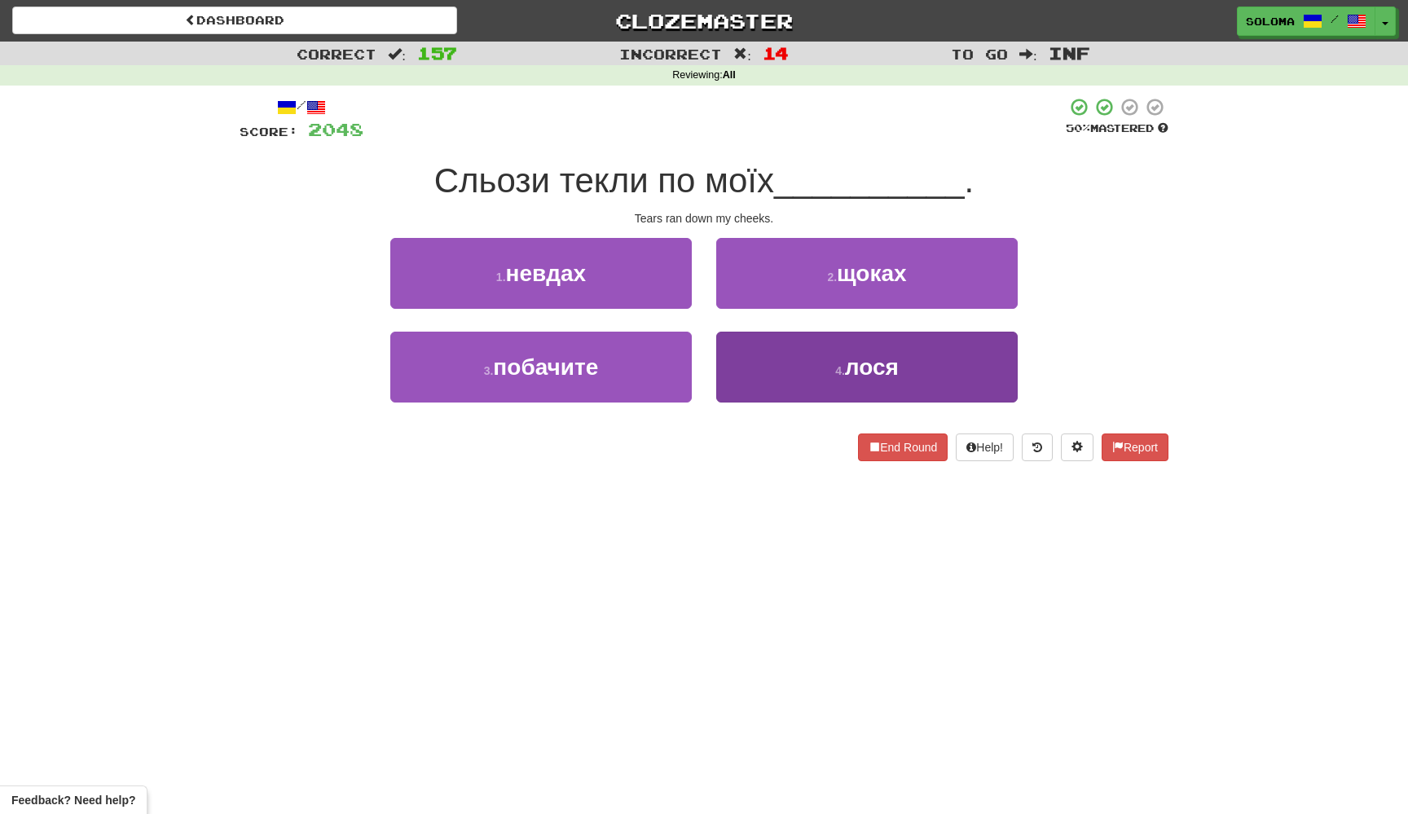
click at [751, 350] on button "4 . лося" at bounding box center [866, 367] width 301 height 71
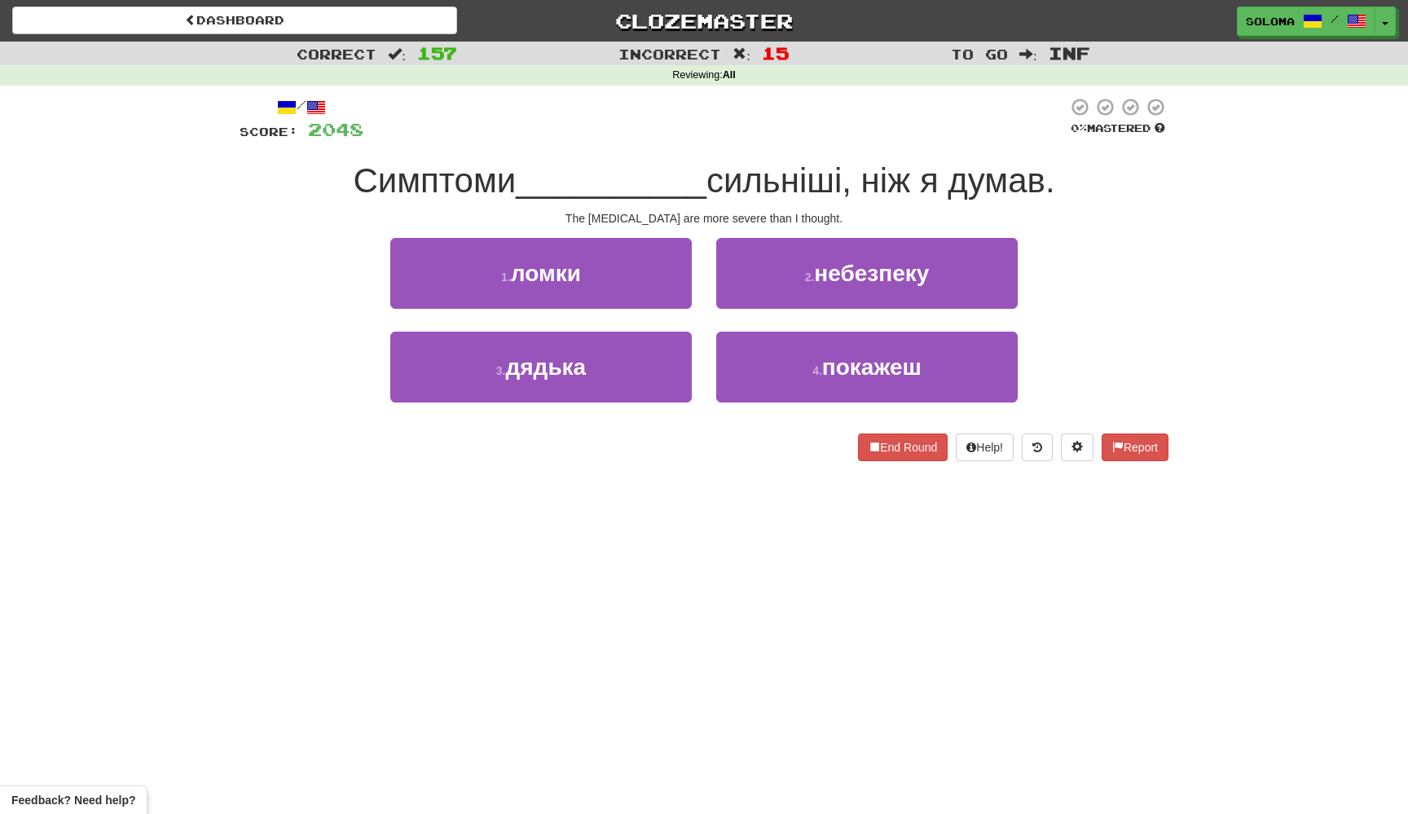
click at [806, 306] on div "2 . небезпеку" at bounding box center [867, 285] width 326 height 94
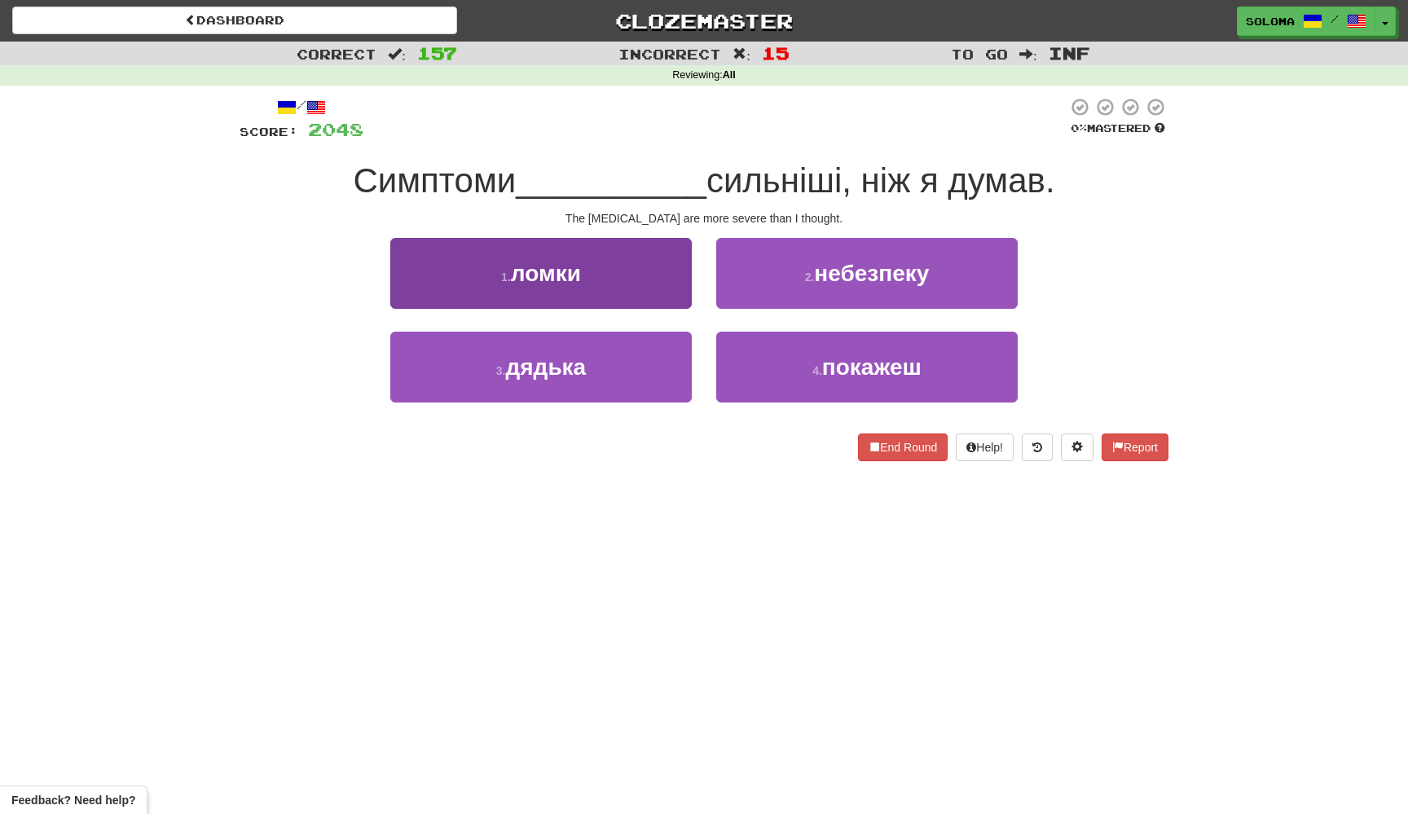
click at [690, 296] on button "1 . ломки" at bounding box center [540, 273] width 301 height 71
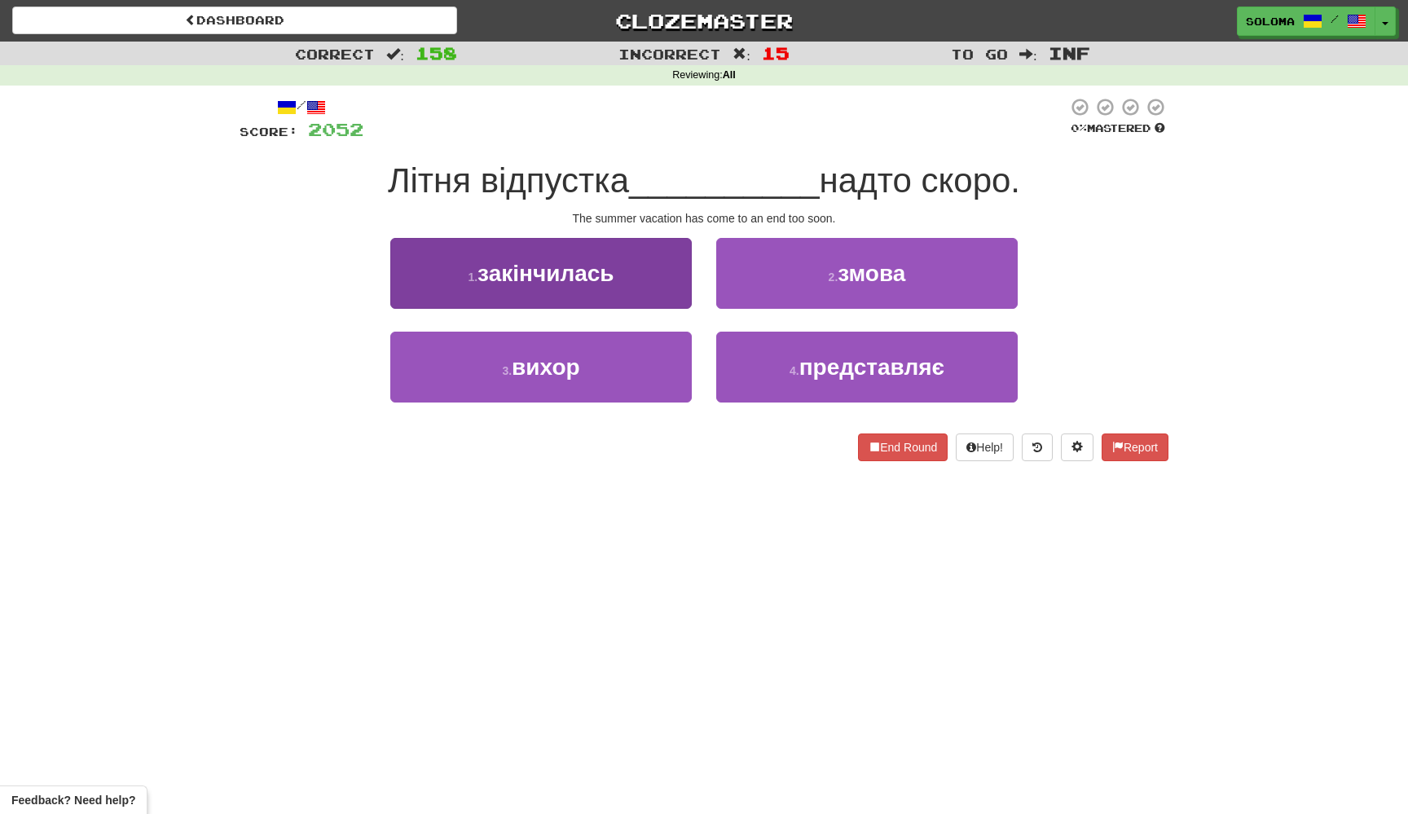
click at [691, 301] on button "1 . закінчилась" at bounding box center [540, 273] width 301 height 71
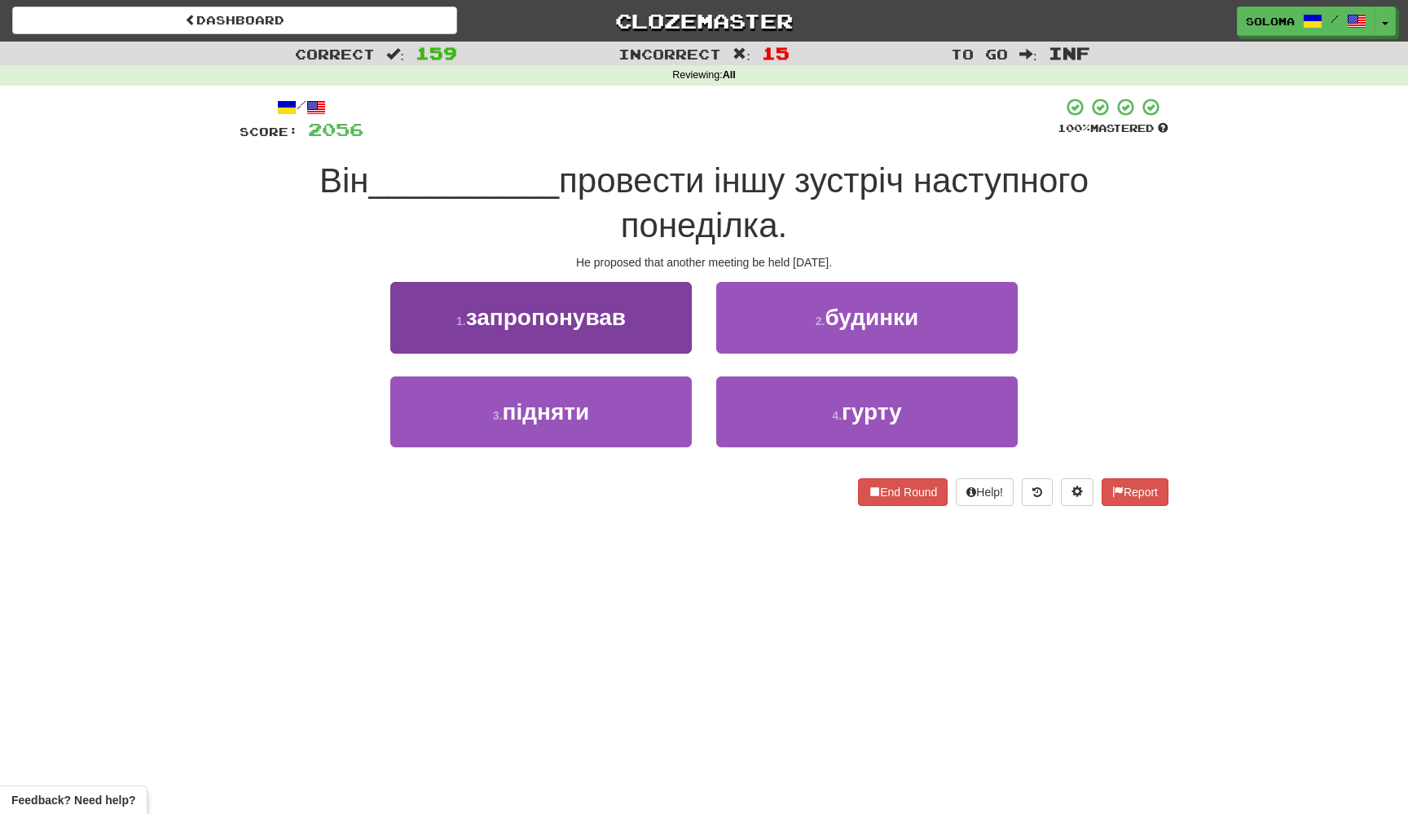
click at [691, 301] on button "1 . запропонував" at bounding box center [540, 317] width 301 height 71
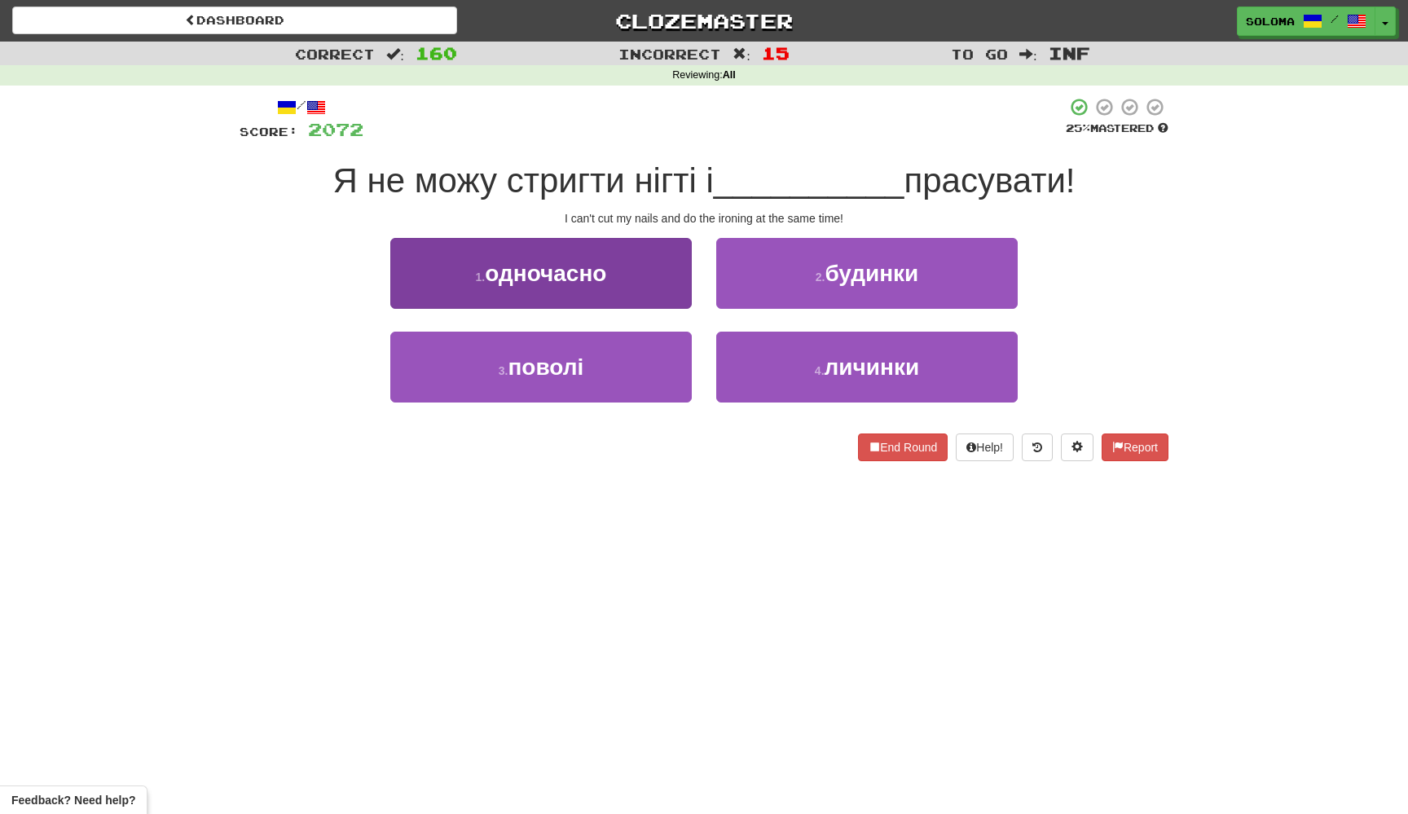
click at [691, 301] on button "1 . одночасно" at bounding box center [540, 273] width 301 height 71
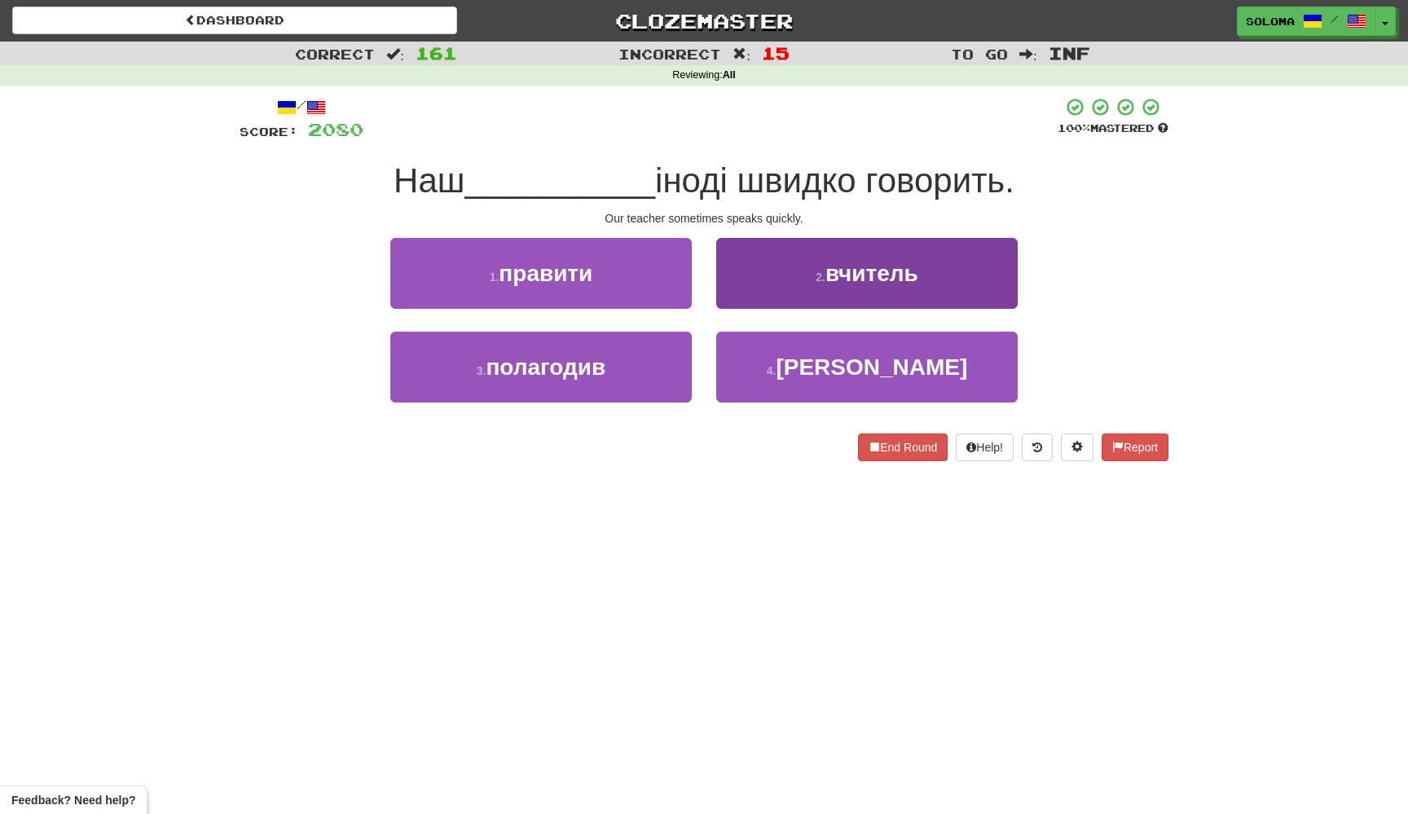
click at [751, 299] on button "2 . вчитель" at bounding box center [866, 273] width 301 height 71
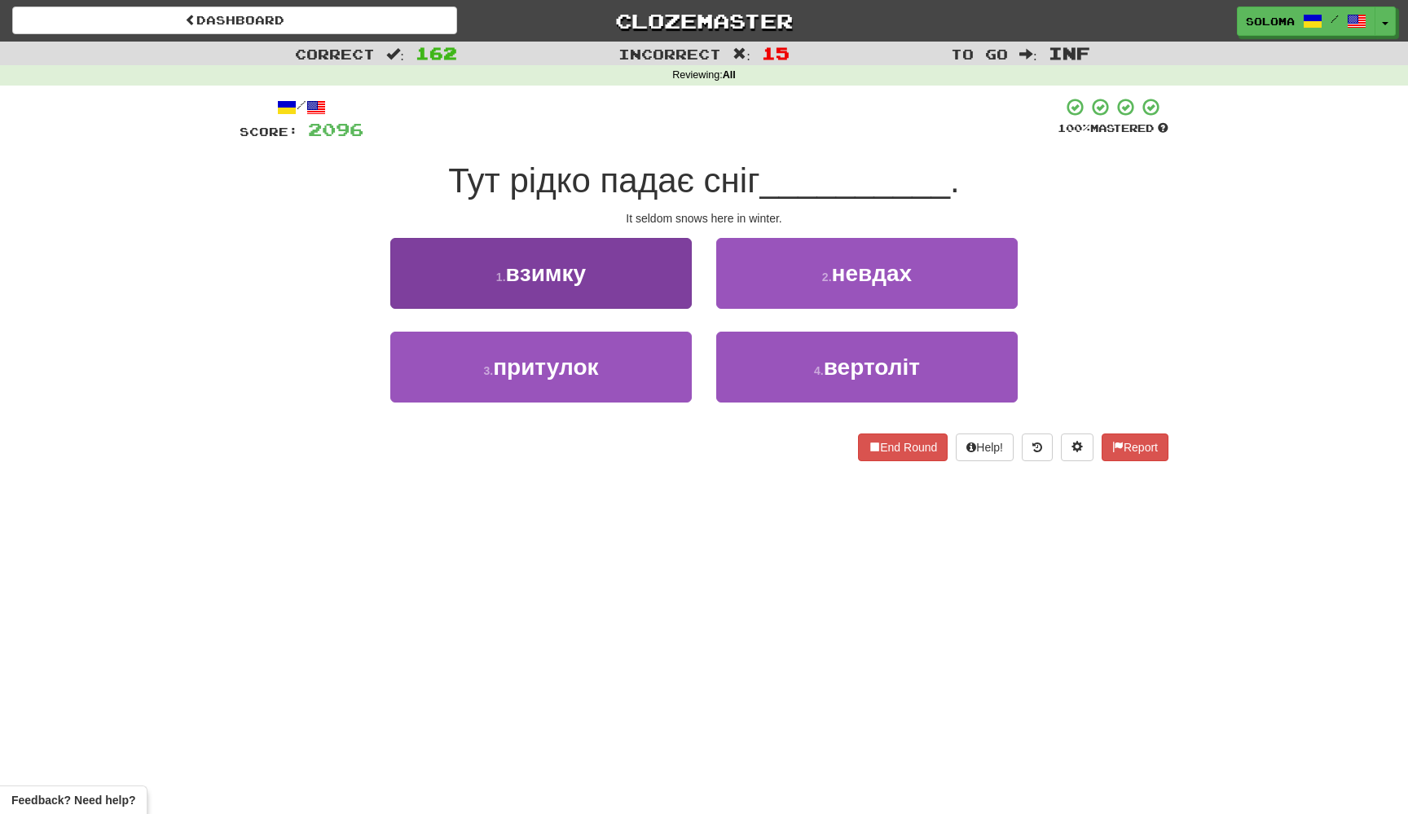
click at [680, 299] on button "1 . взимку" at bounding box center [540, 273] width 301 height 71
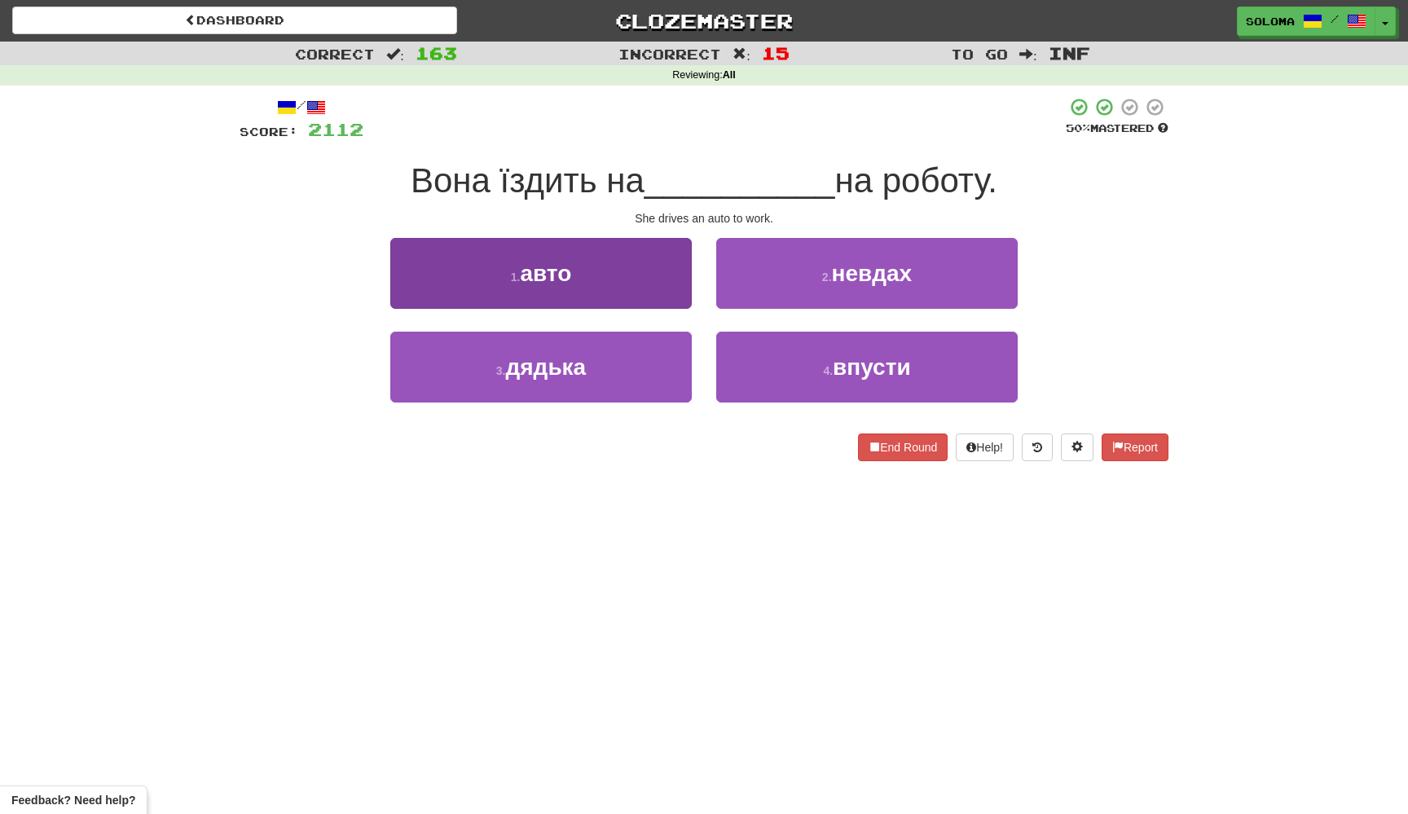
click at [680, 300] on button "1 . авто" at bounding box center [540, 273] width 301 height 71
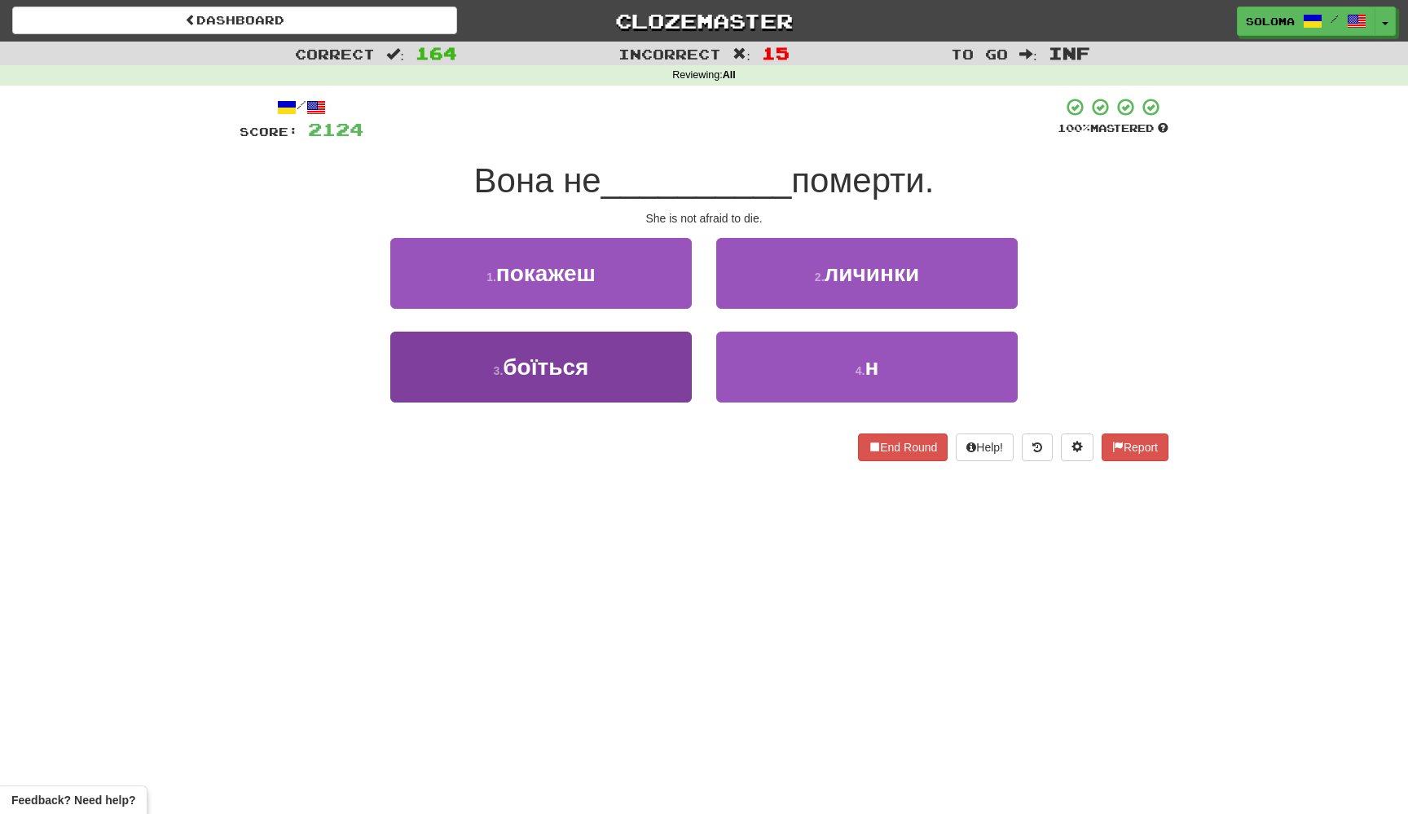
click at [666, 362] on button "3 . боїться" at bounding box center [540, 367] width 301 height 71
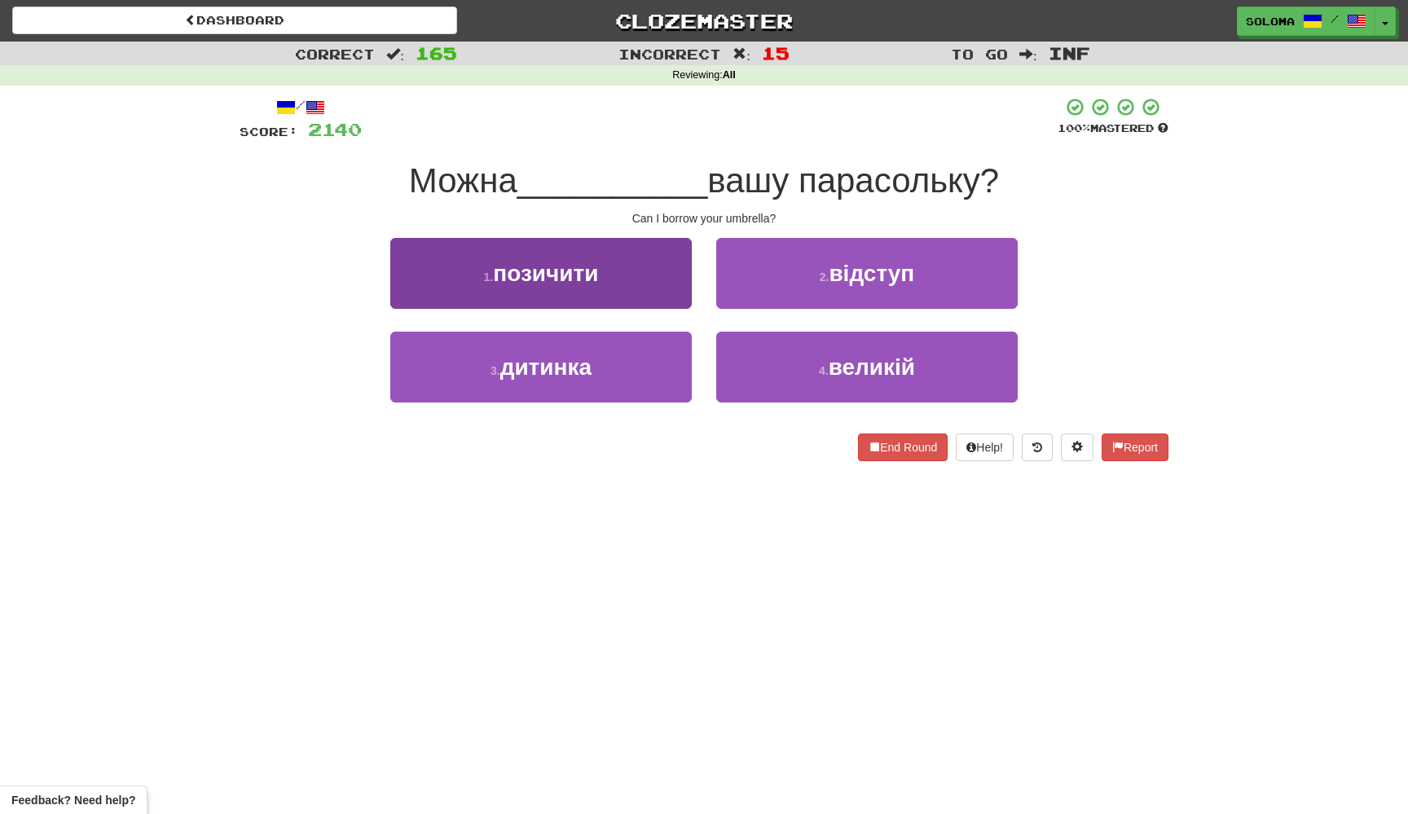
click at [679, 301] on button "1 . позичити" at bounding box center [540, 273] width 301 height 71
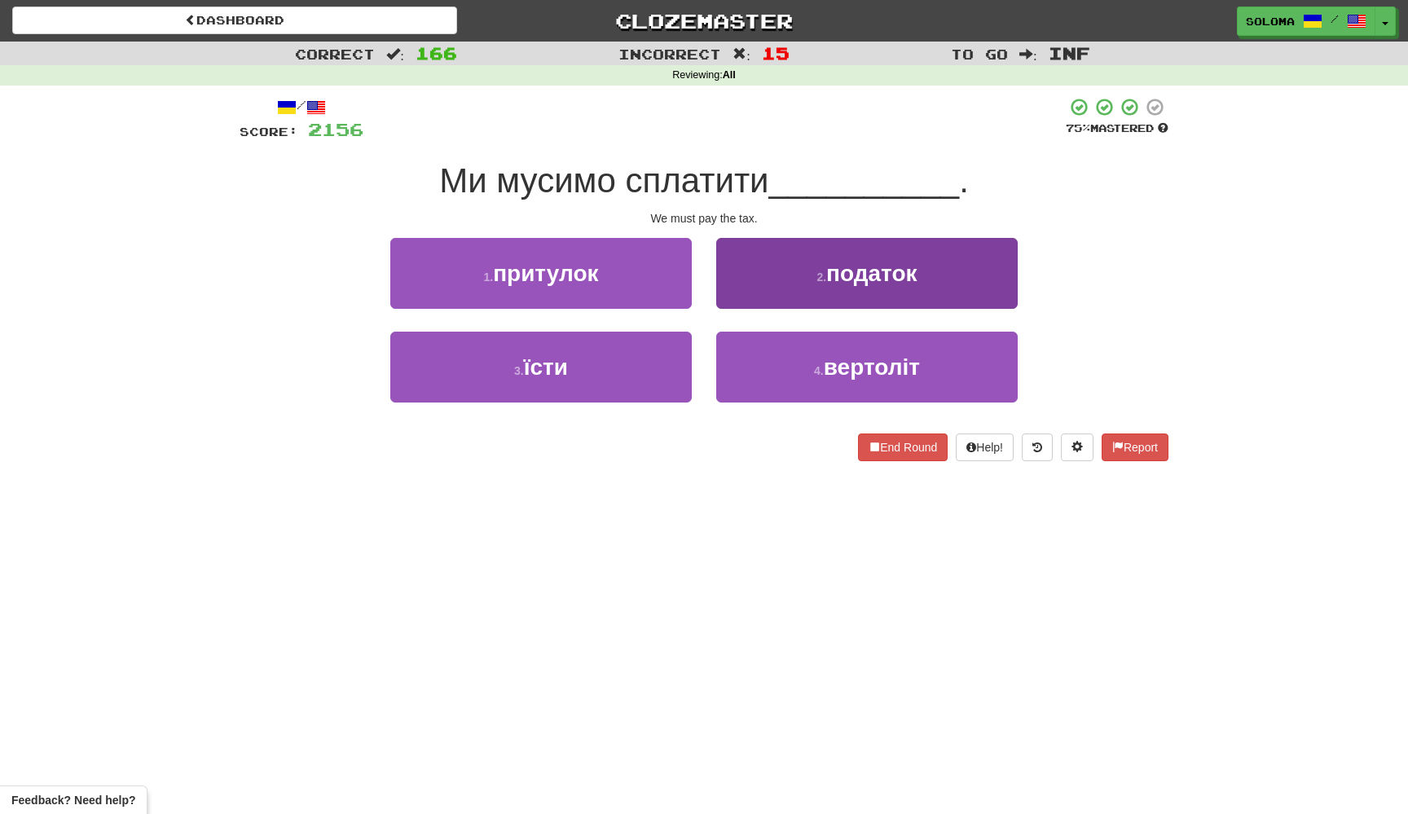
click at [723, 301] on button "2 . податок" at bounding box center [866, 273] width 301 height 71
click at [751, 288] on button "2 . дощем" at bounding box center [866, 273] width 301 height 71
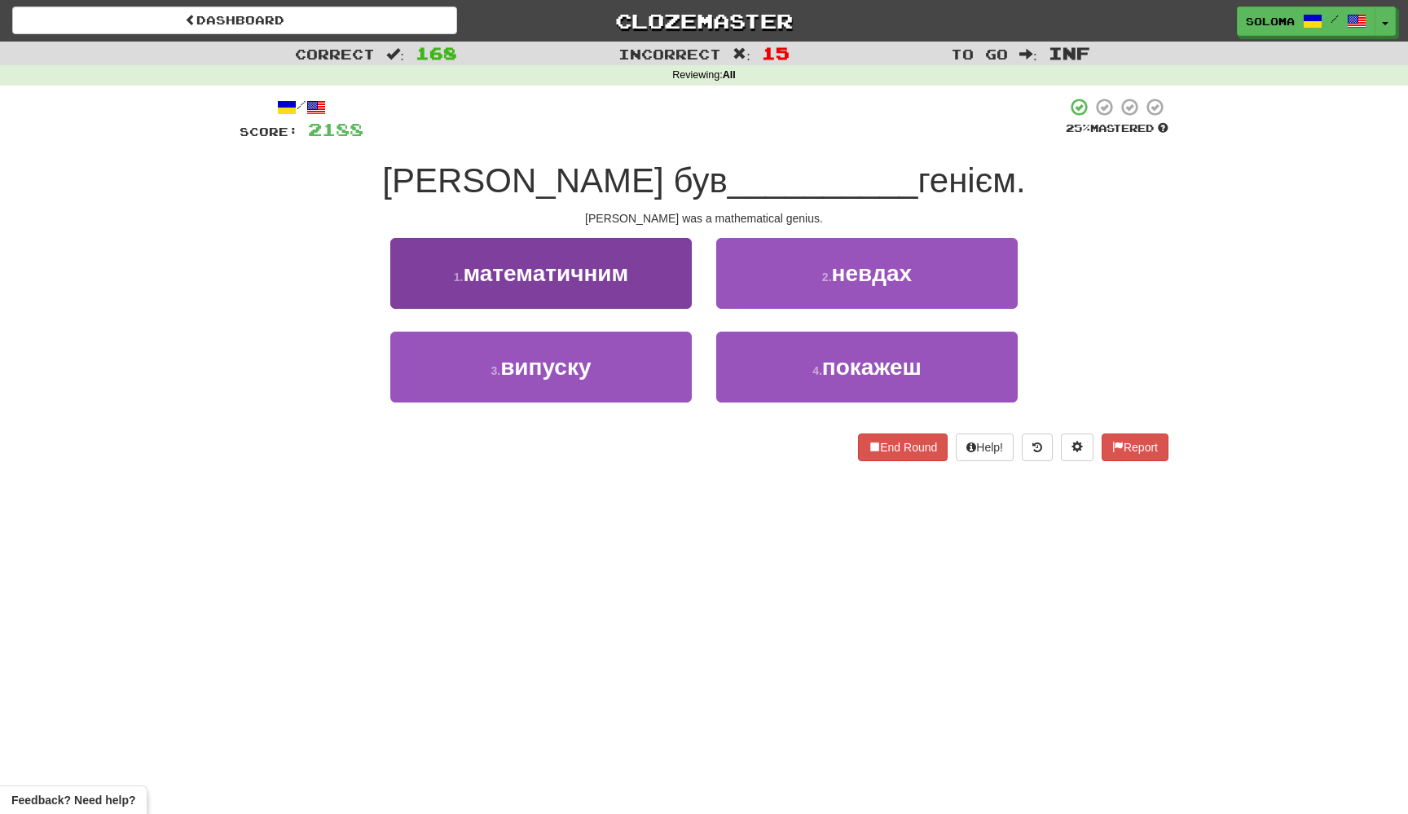
click at [674, 277] on button "1 . математичним" at bounding box center [540, 273] width 301 height 71
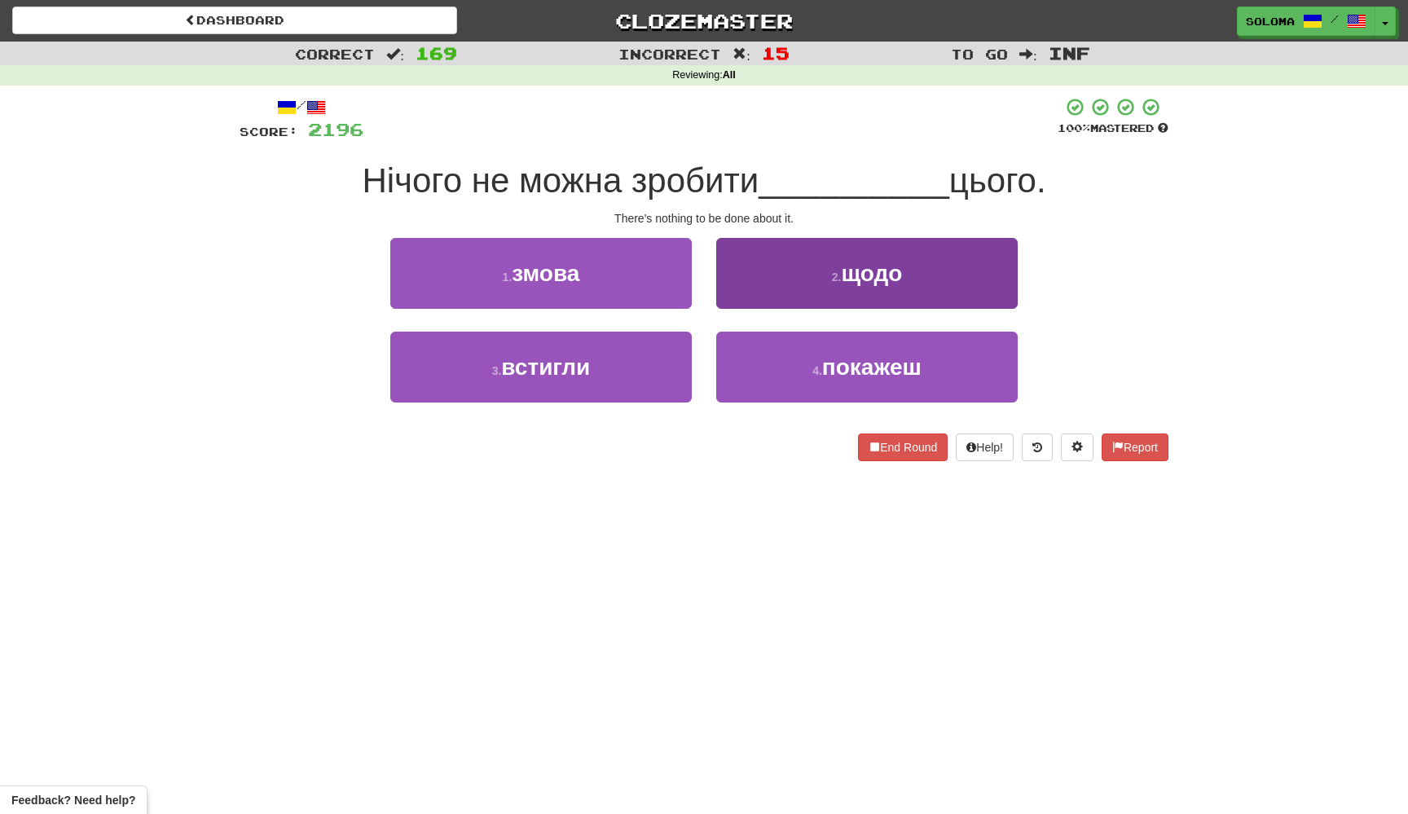
click at [760, 282] on button "2 . щодо" at bounding box center [866, 273] width 301 height 71
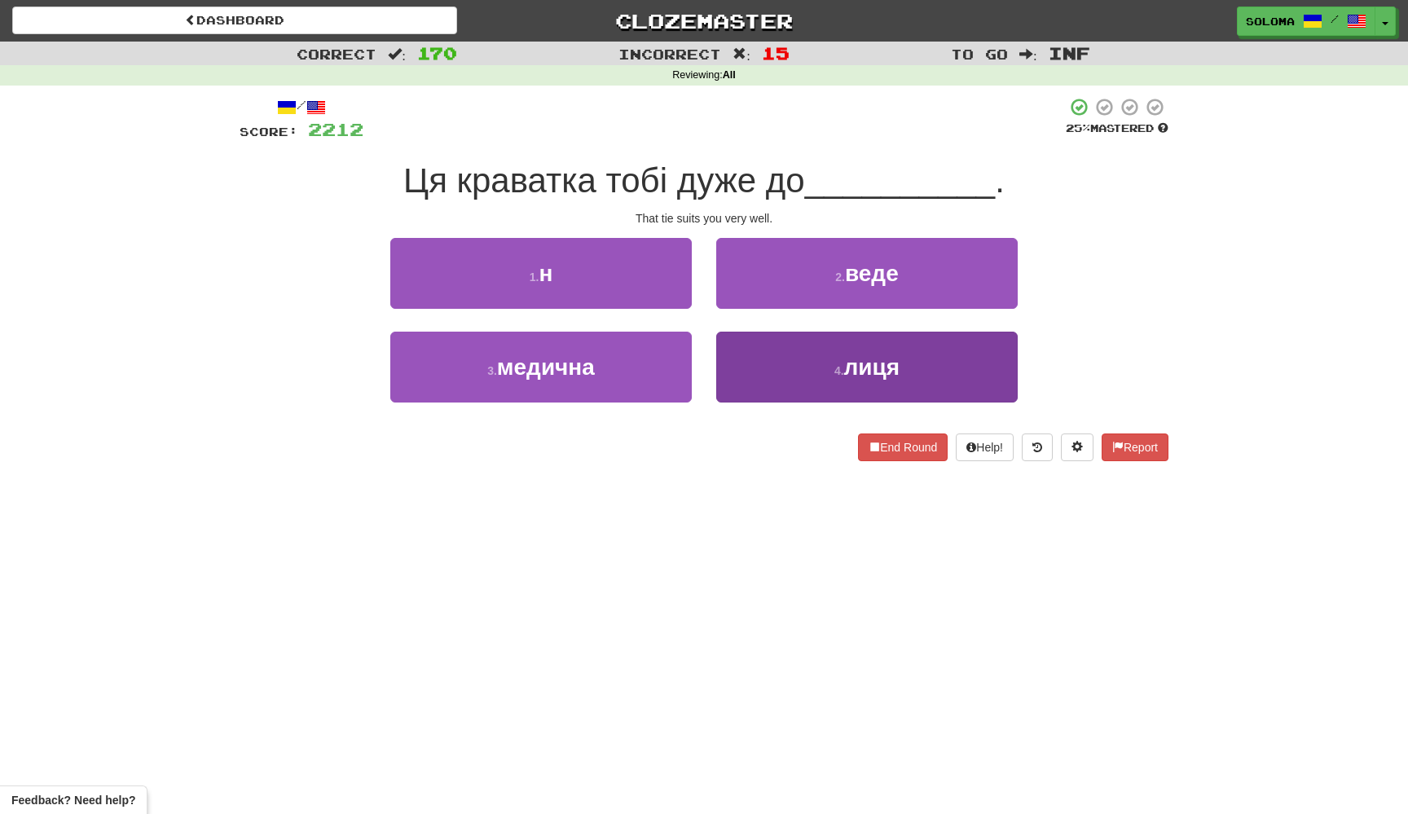
click at [736, 365] on button "4 . лиця" at bounding box center [866, 367] width 301 height 71
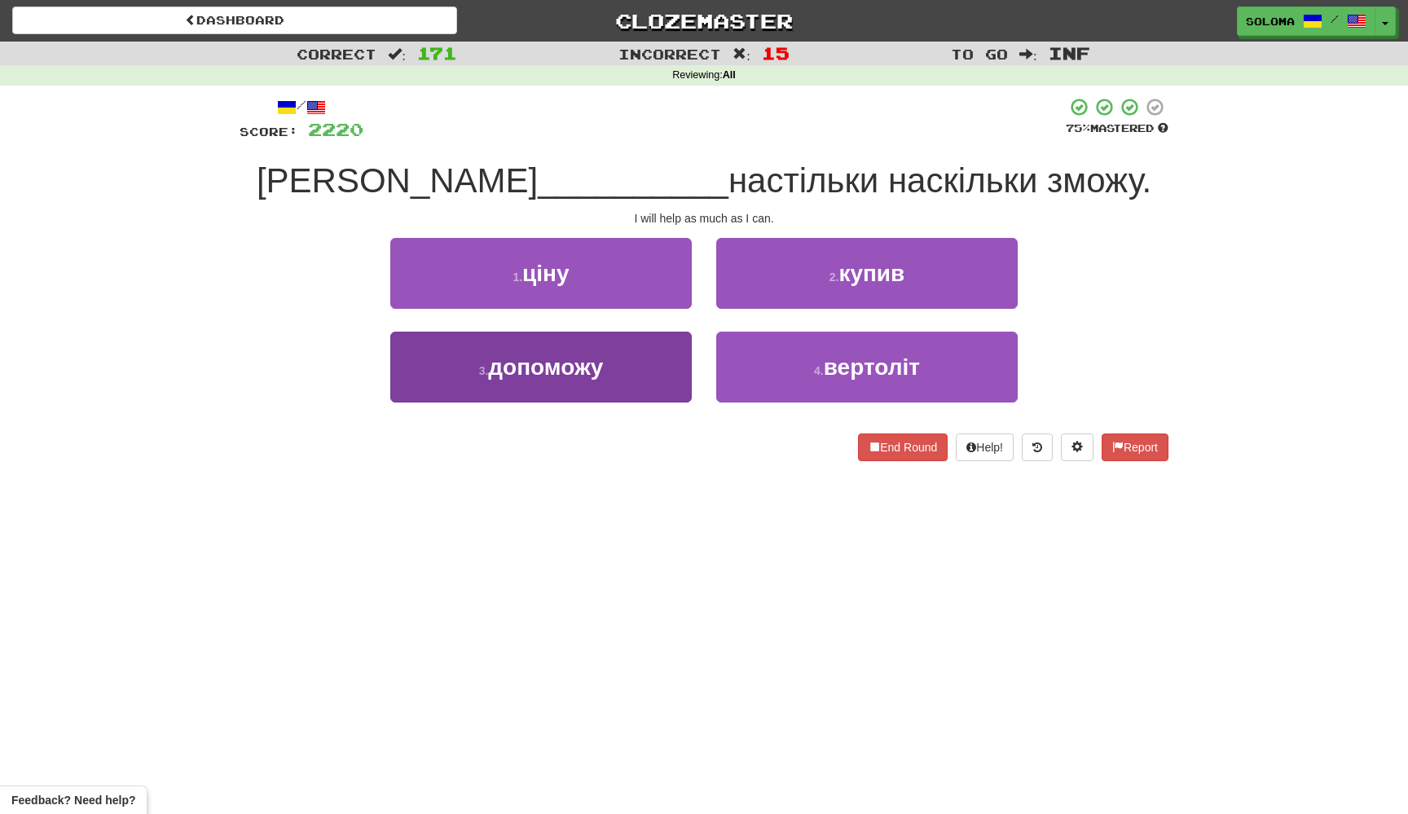
click at [674, 385] on button "3 . допоможу" at bounding box center [540, 367] width 301 height 71
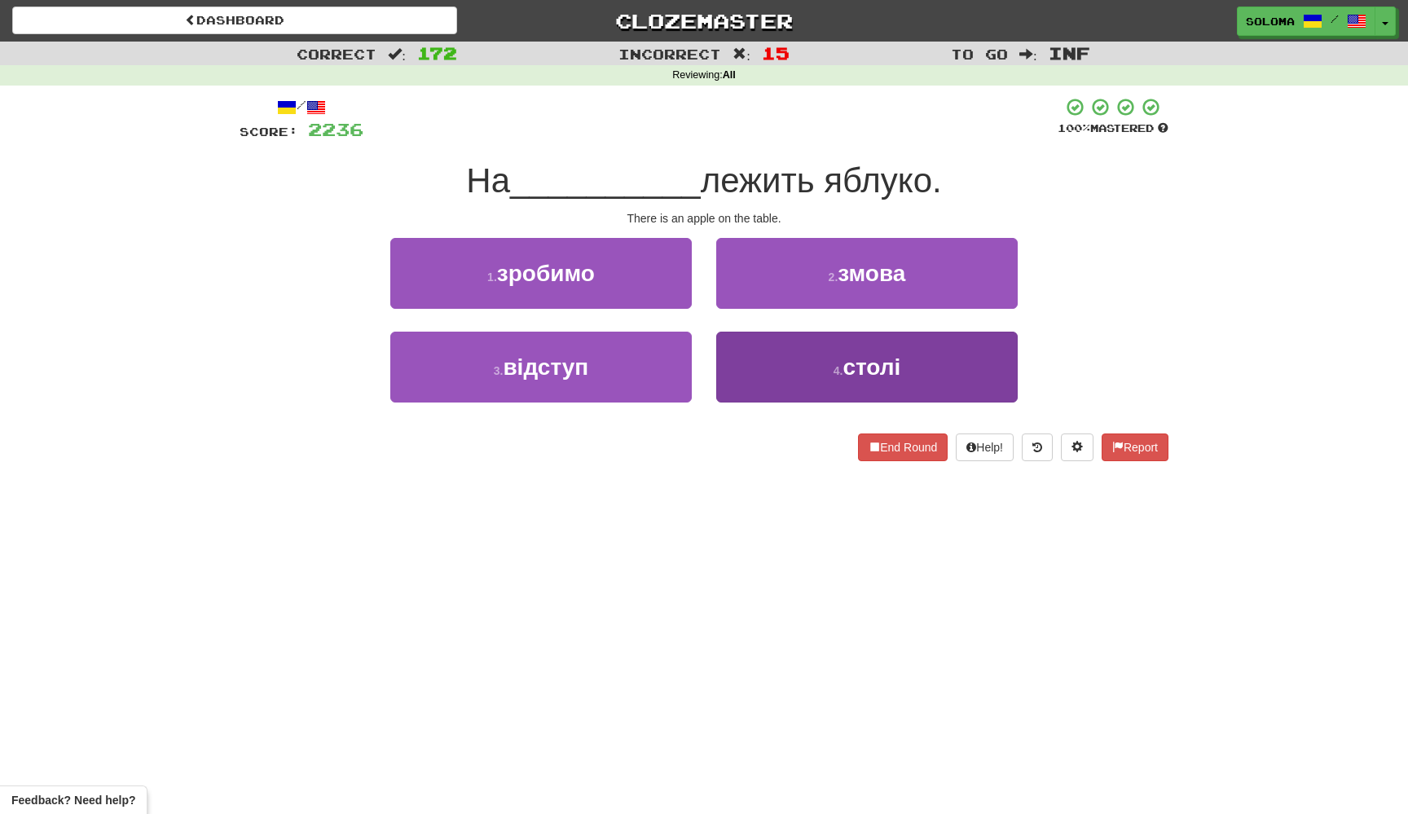
click at [743, 369] on button "4 . столі" at bounding box center [866, 367] width 301 height 71
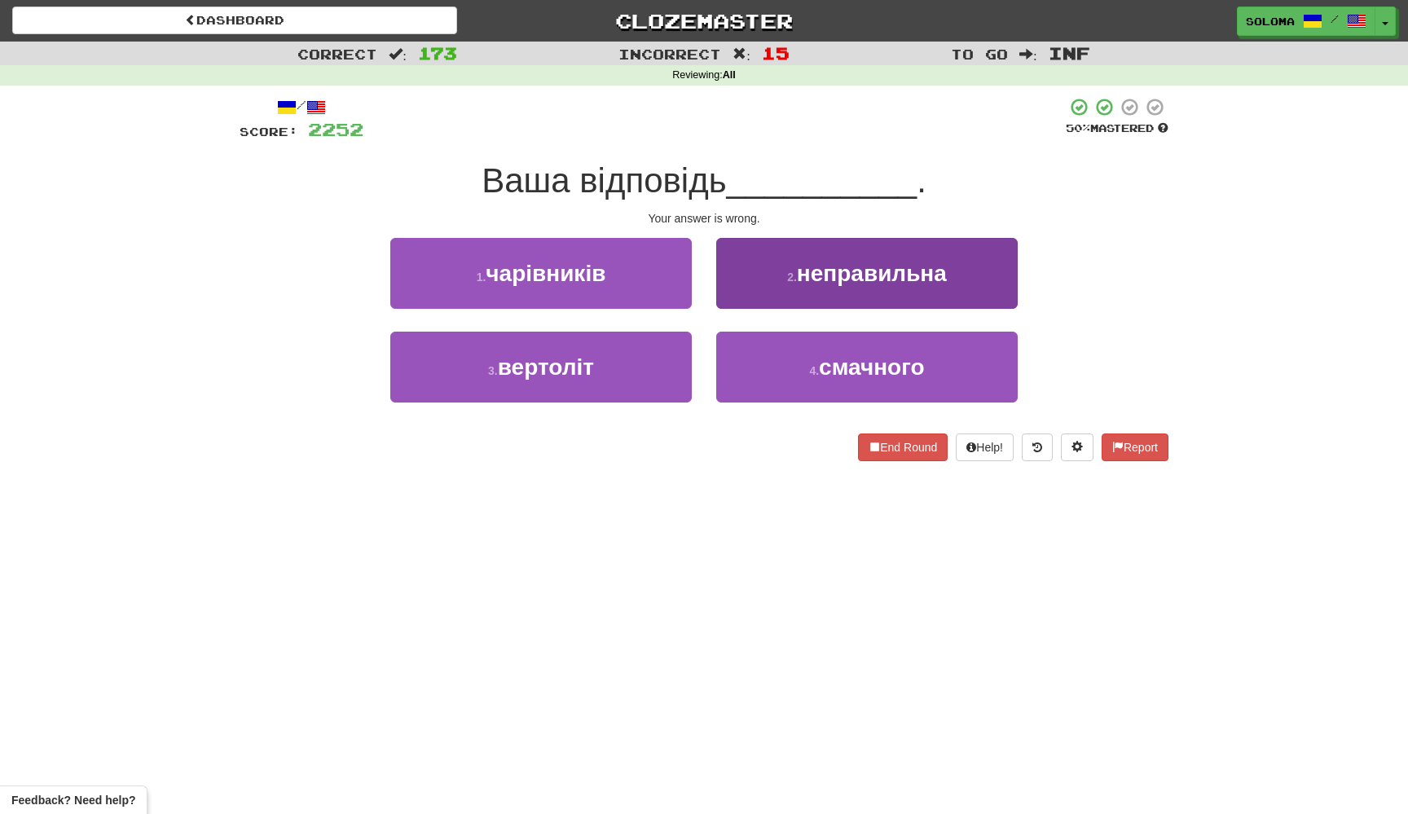
click at [742, 251] on button "2 . неправильна" at bounding box center [866, 273] width 301 height 71
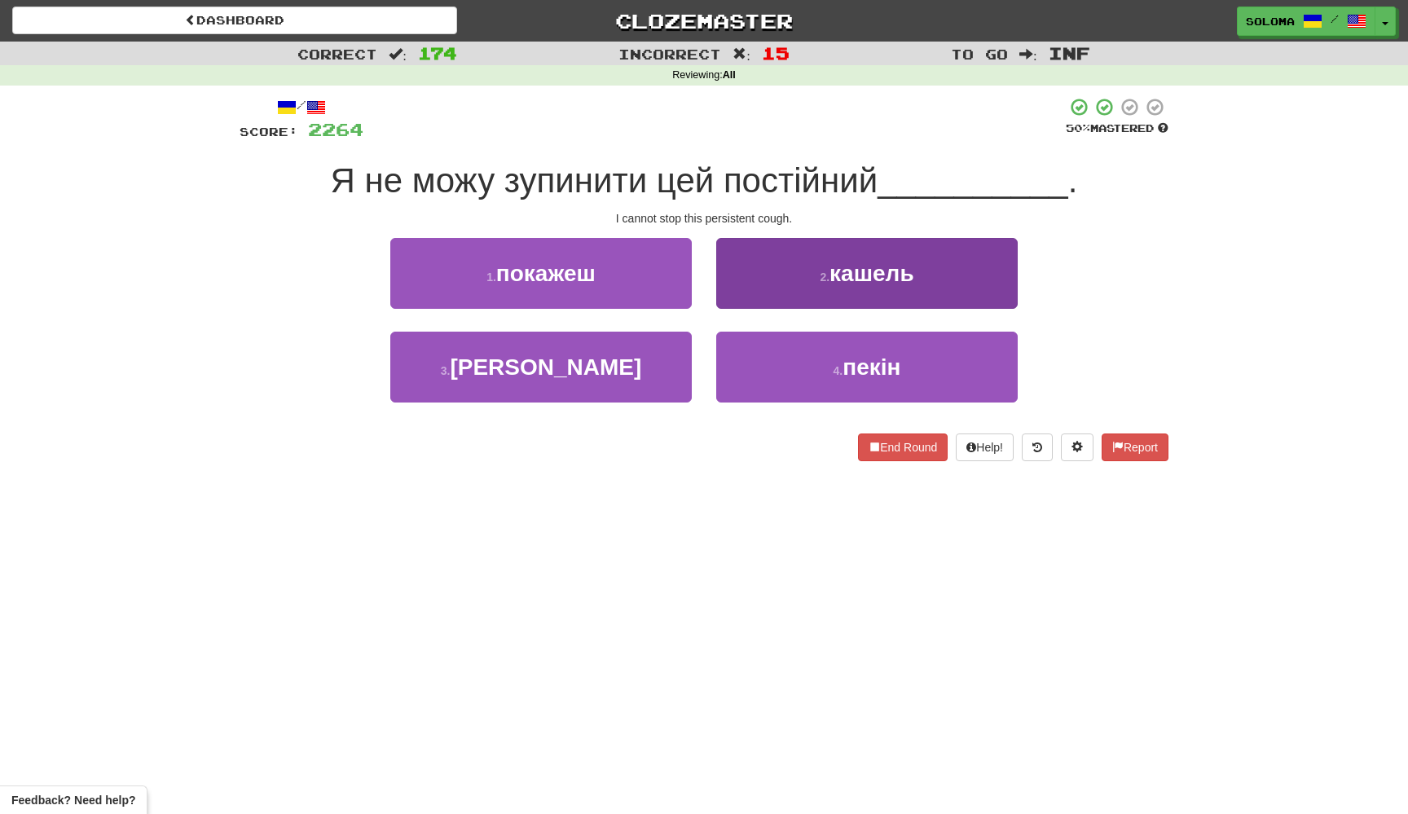
click at [732, 284] on button "2 . кашель" at bounding box center [866, 273] width 301 height 71
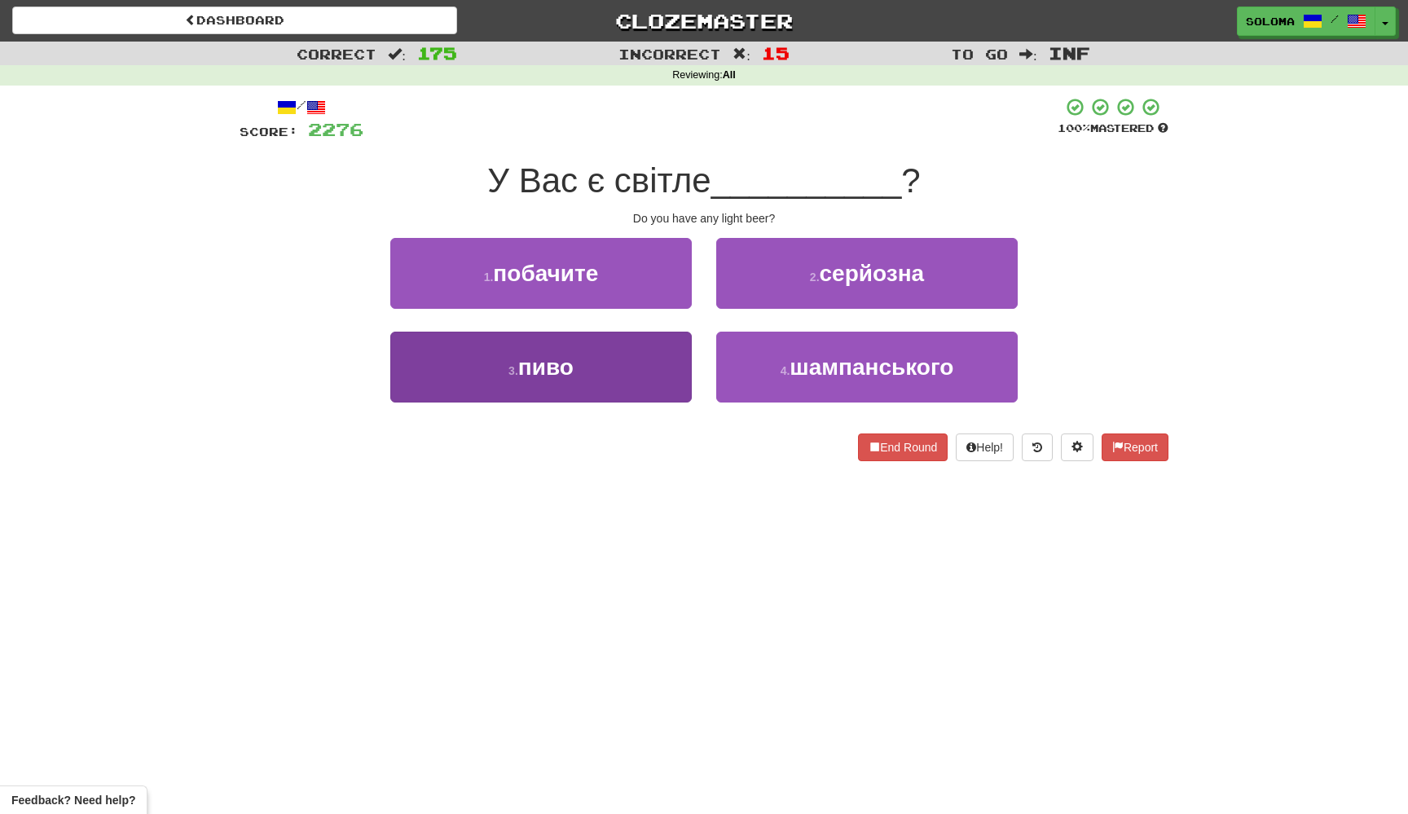
click at [654, 376] on button "3 . пиво" at bounding box center [540, 367] width 301 height 71
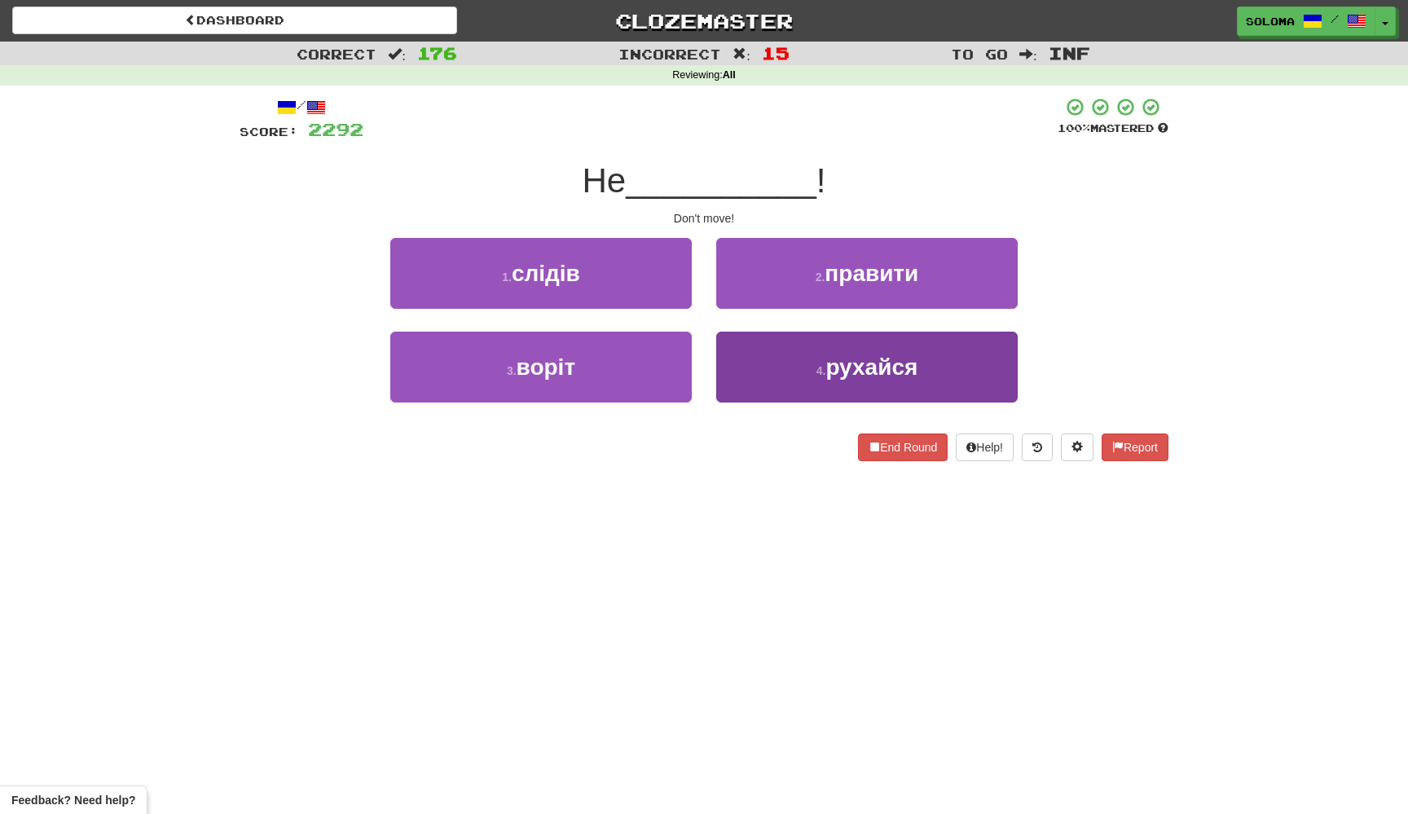
click at [748, 354] on button "4 . рухайся" at bounding box center [866, 367] width 301 height 71
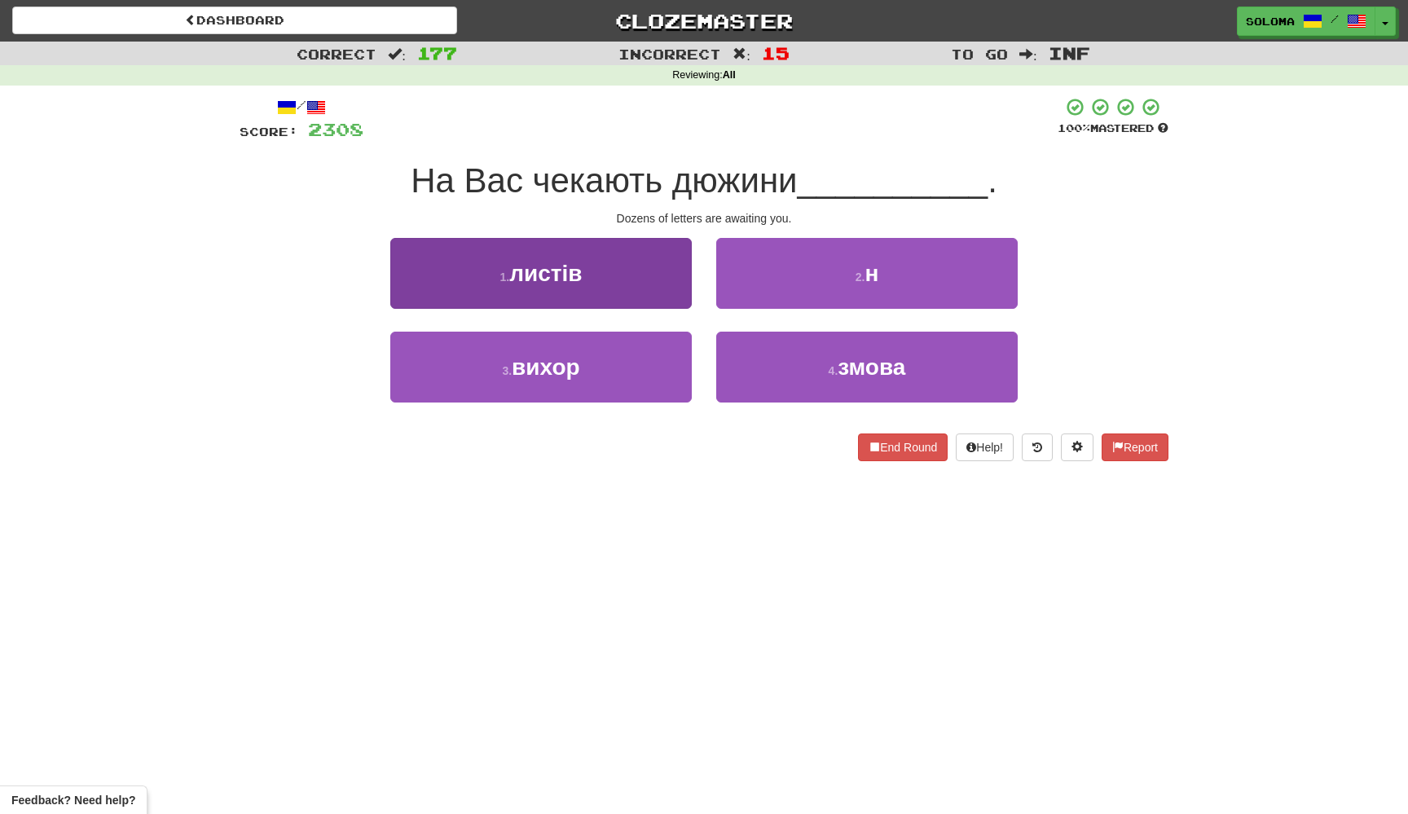
click at [682, 262] on button "1 . листів" at bounding box center [540, 273] width 301 height 71
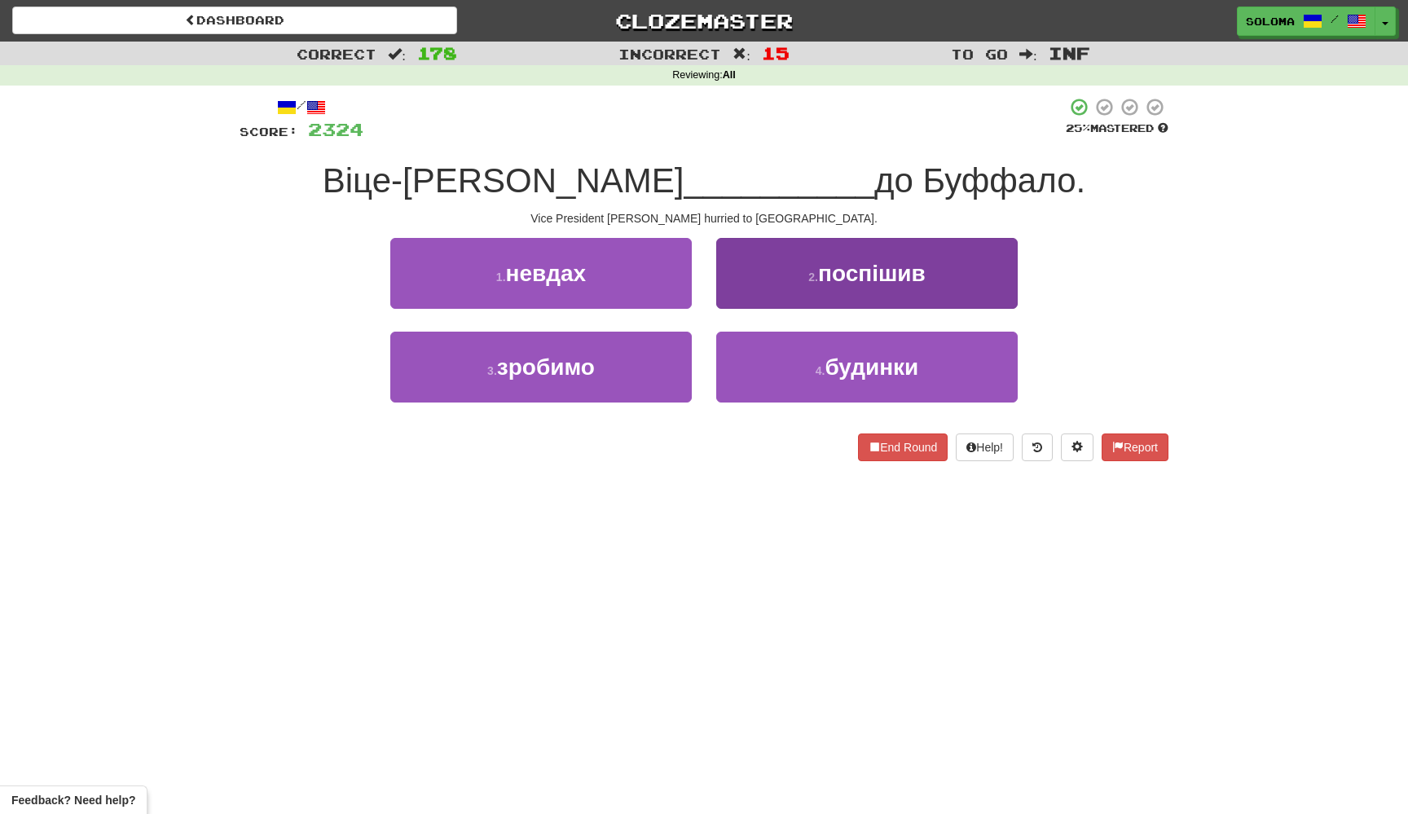
click at [745, 266] on button "2 . поспішив" at bounding box center [866, 273] width 301 height 71
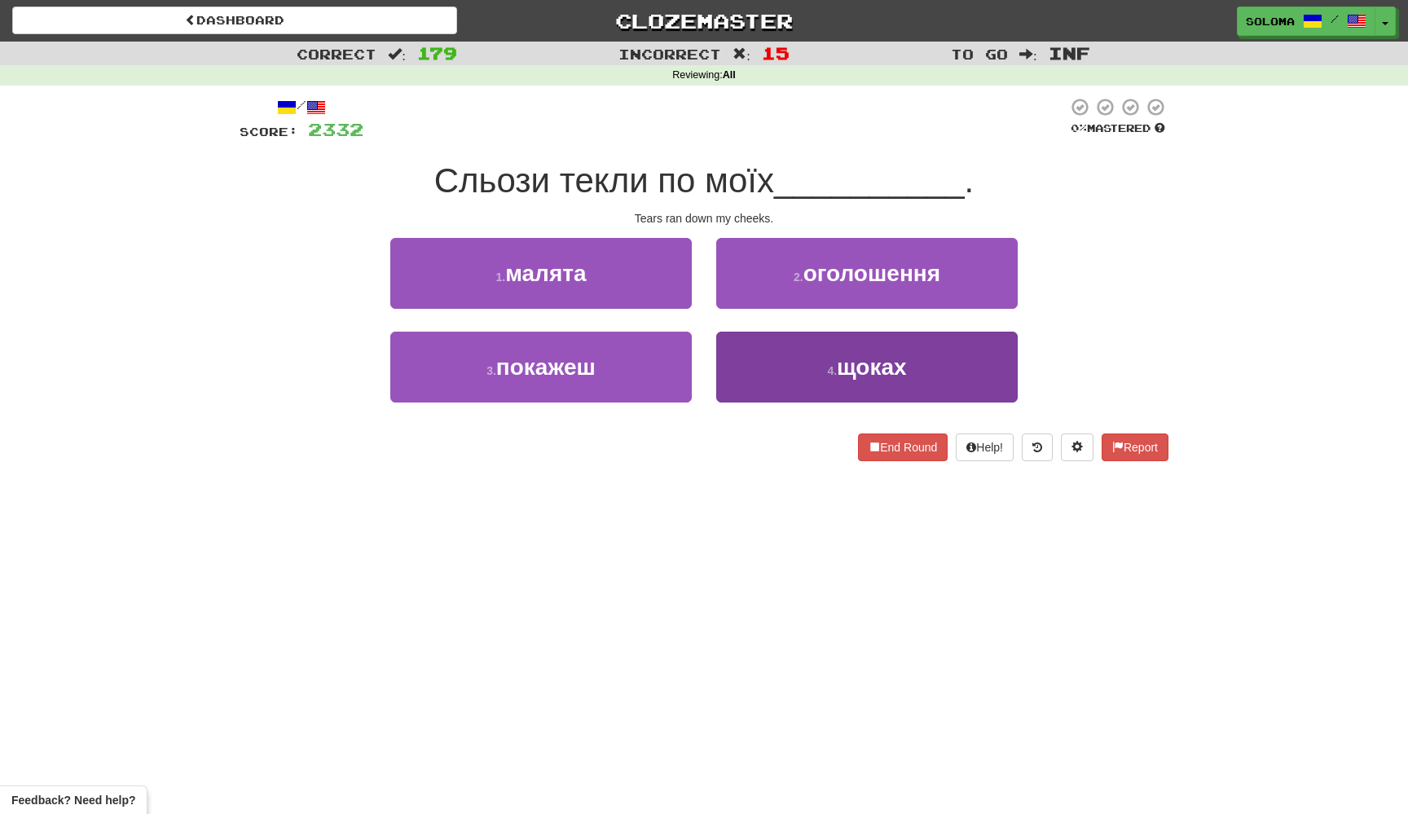
click at [726, 357] on button "4 . щоках" at bounding box center [866, 367] width 301 height 71
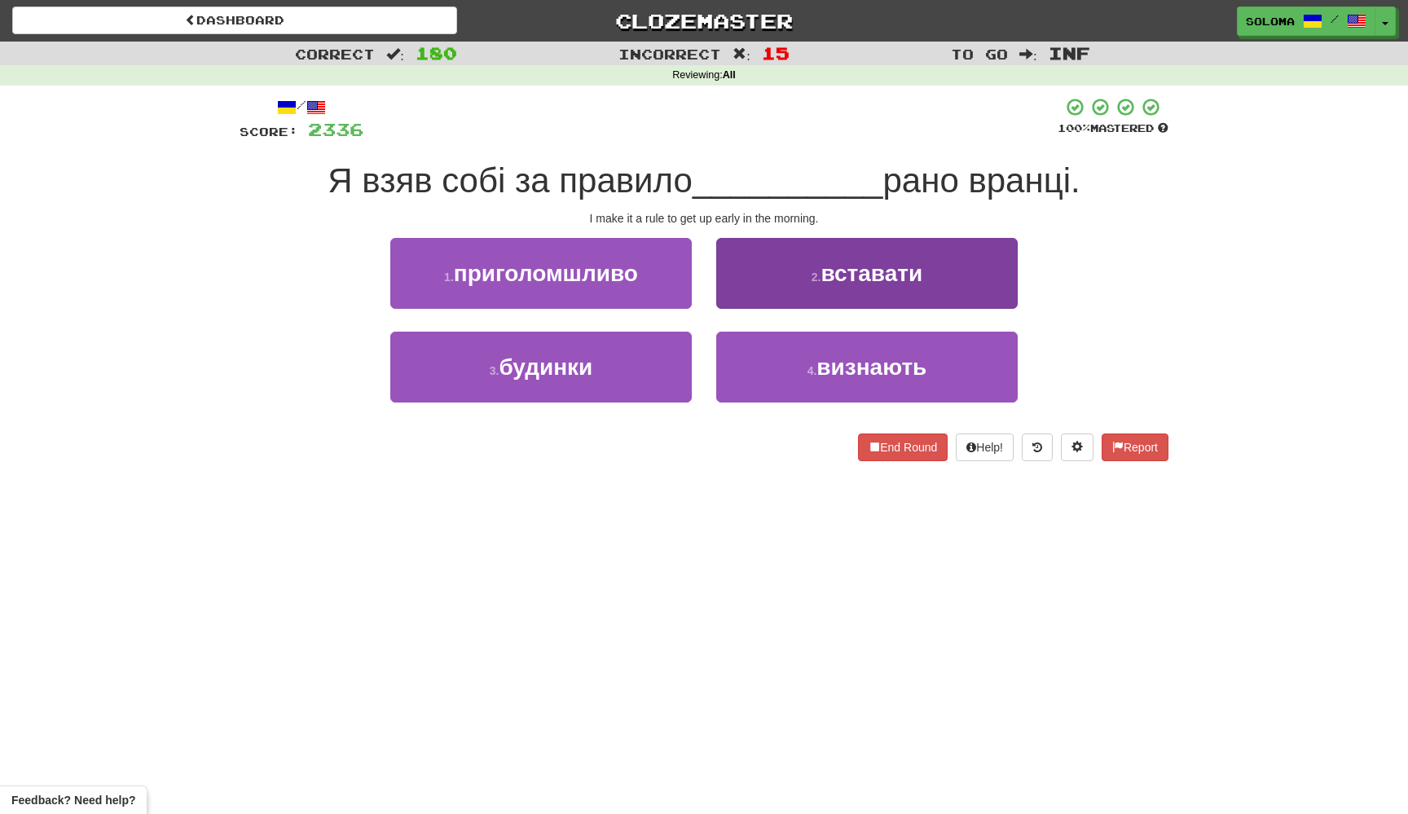
click at [754, 296] on button "2 . вставати" at bounding box center [866, 273] width 301 height 71
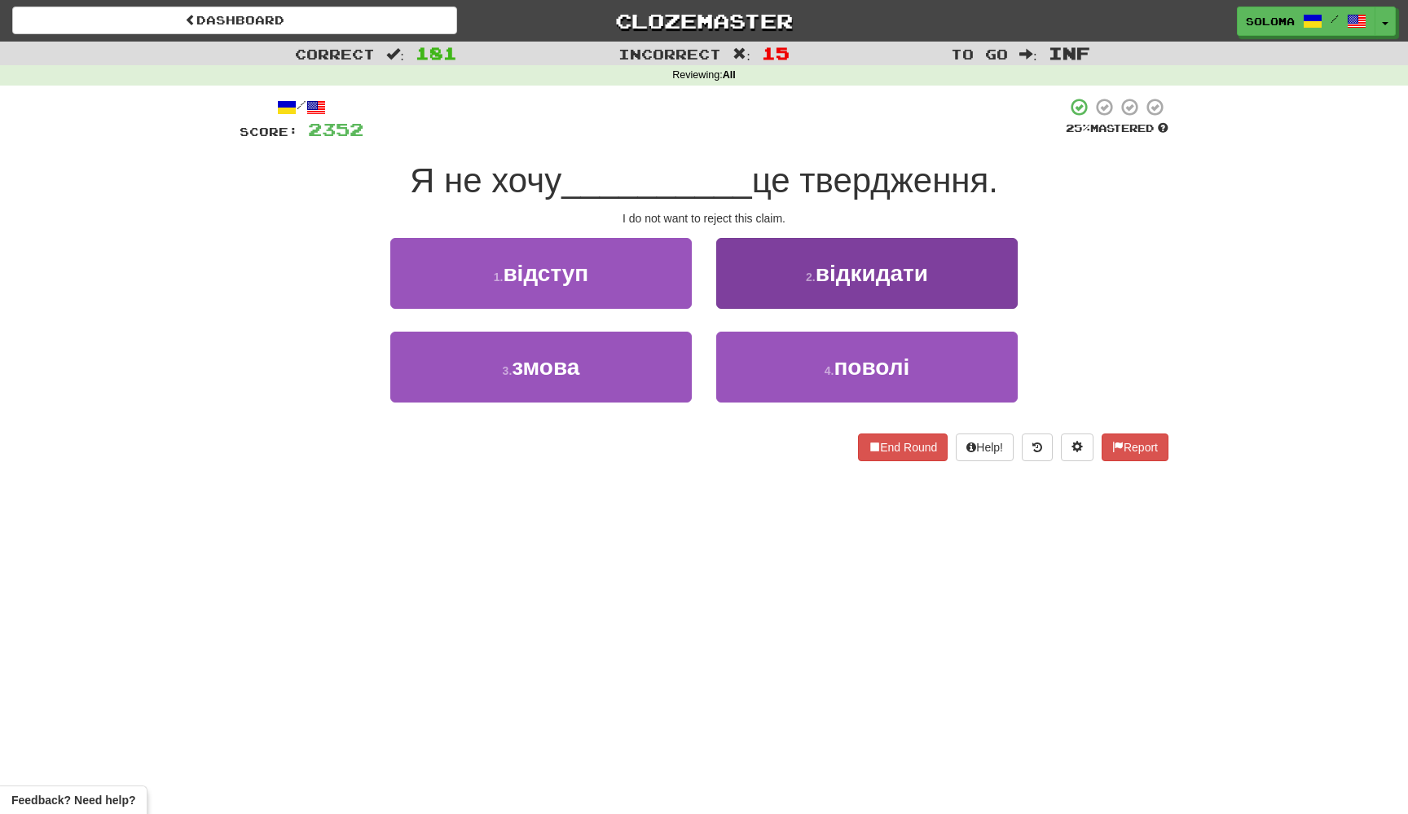
click at [754, 296] on button "2 . відкидати" at bounding box center [866, 273] width 301 height 71
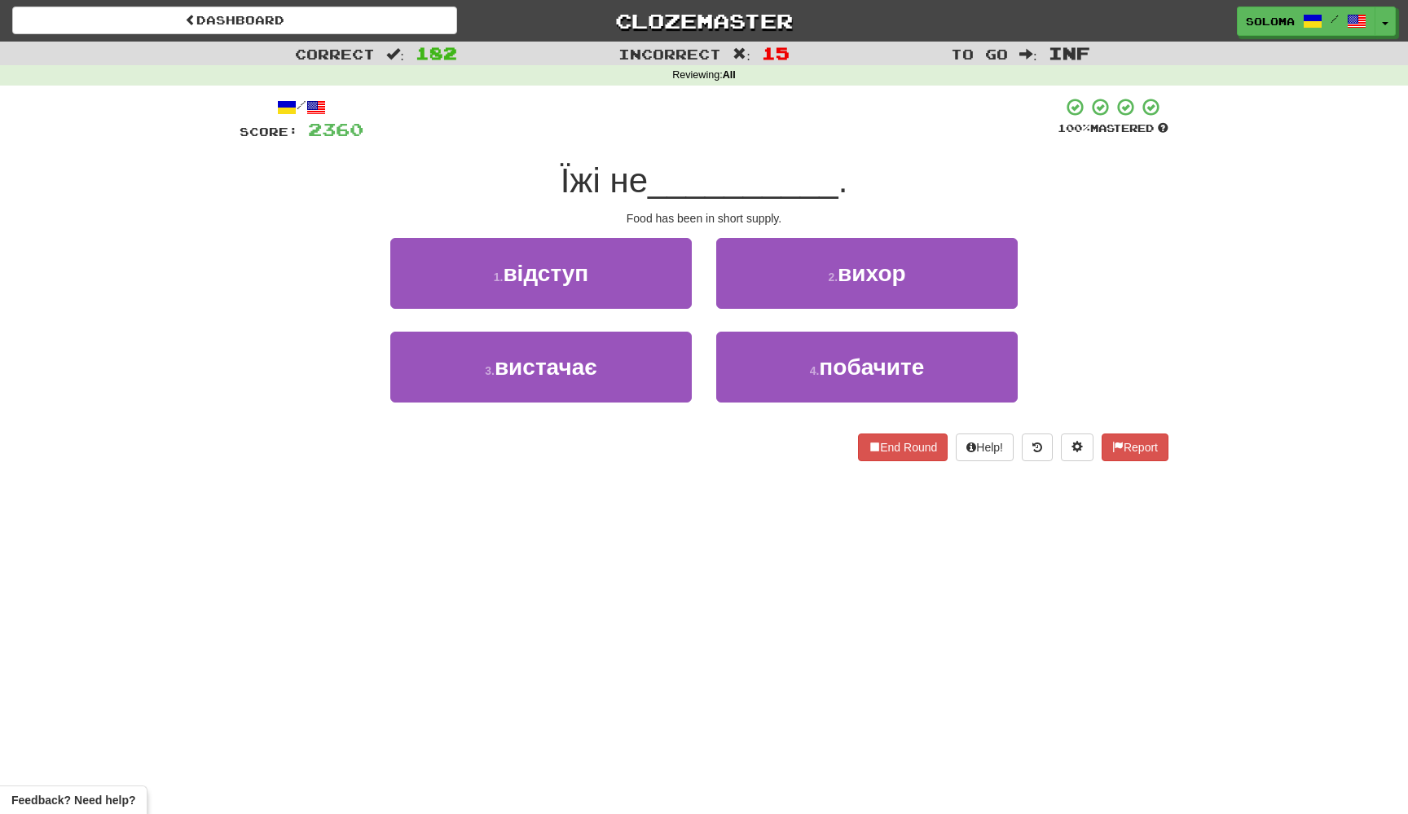
click at [633, 411] on div "3 . вистачає" at bounding box center [541, 379] width 326 height 94
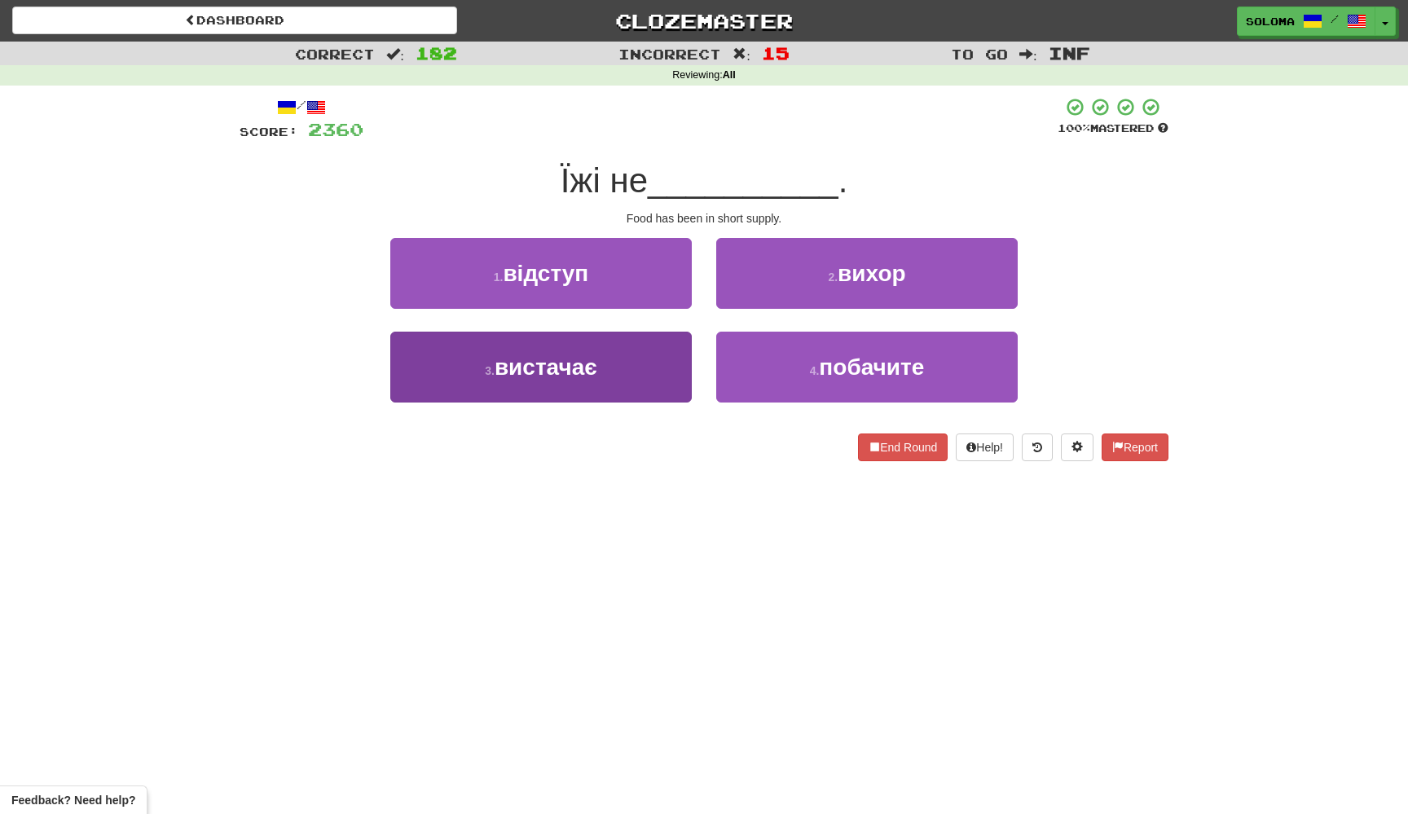
click at [642, 399] on button "3 . вистачає" at bounding box center [540, 367] width 301 height 71
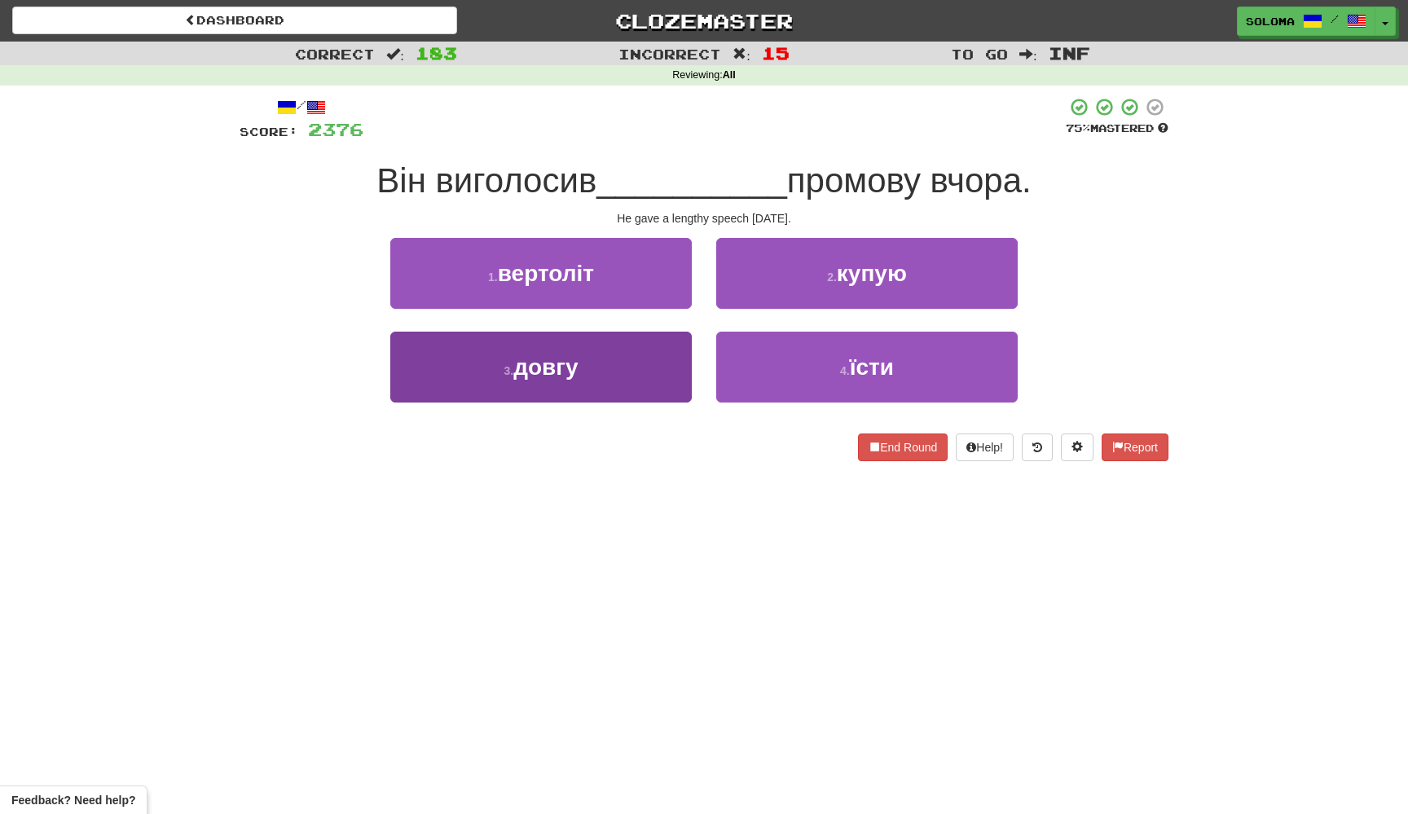
click at [666, 357] on button "3 . довгу" at bounding box center [540, 367] width 301 height 71
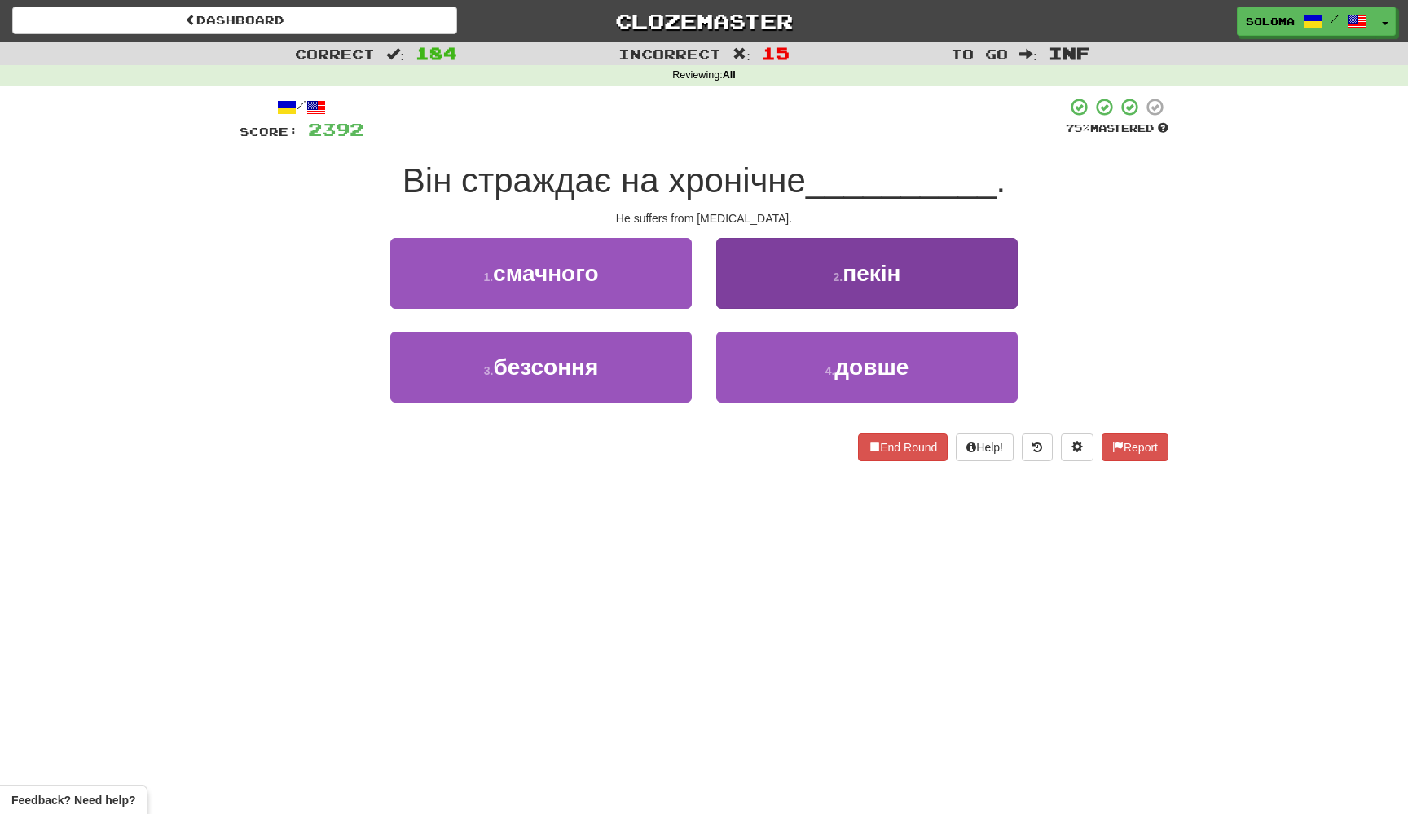
click at [733, 293] on button "2 . пекін" at bounding box center [866, 273] width 301 height 71
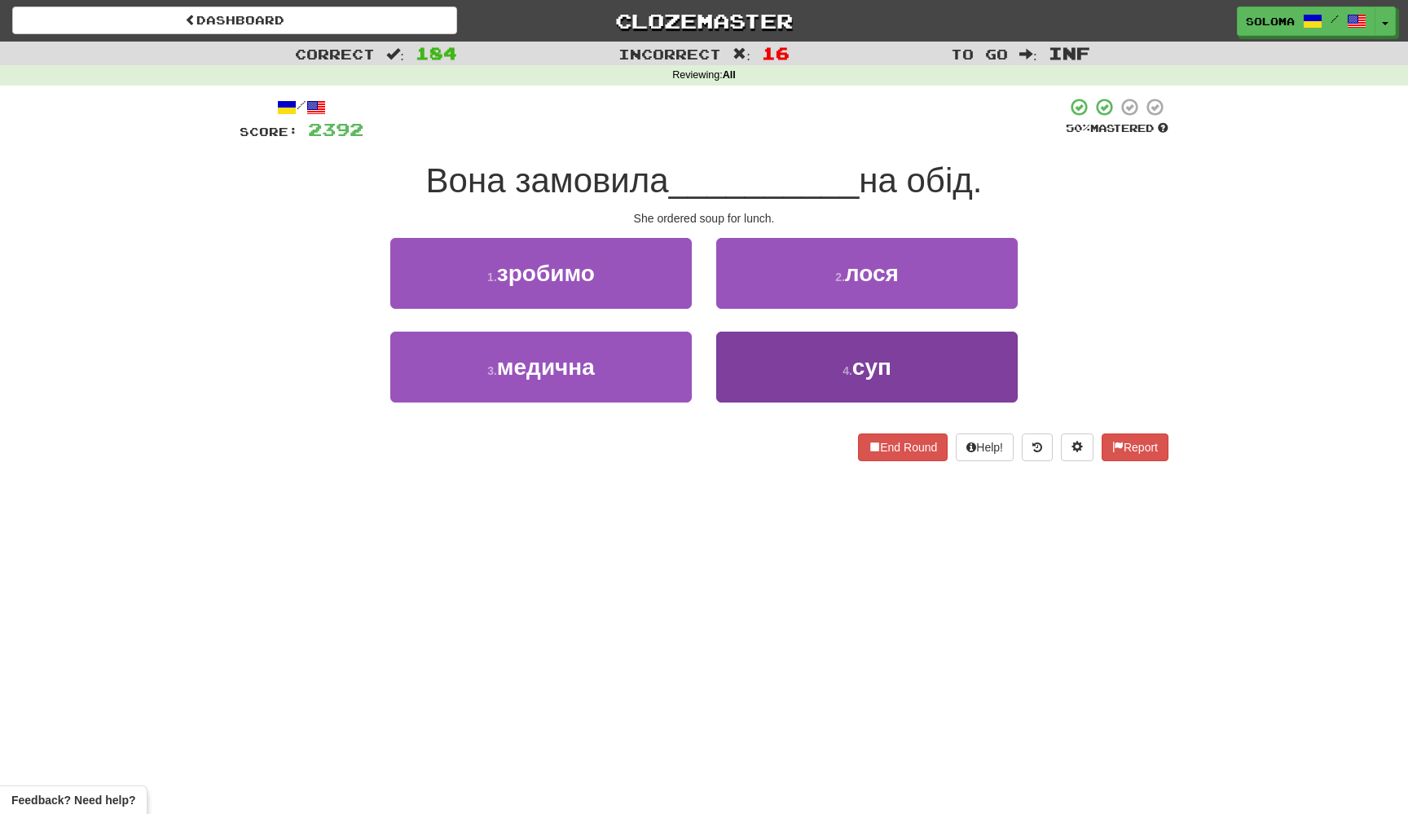
click at [730, 335] on button "4 . суп" at bounding box center [866, 367] width 301 height 71
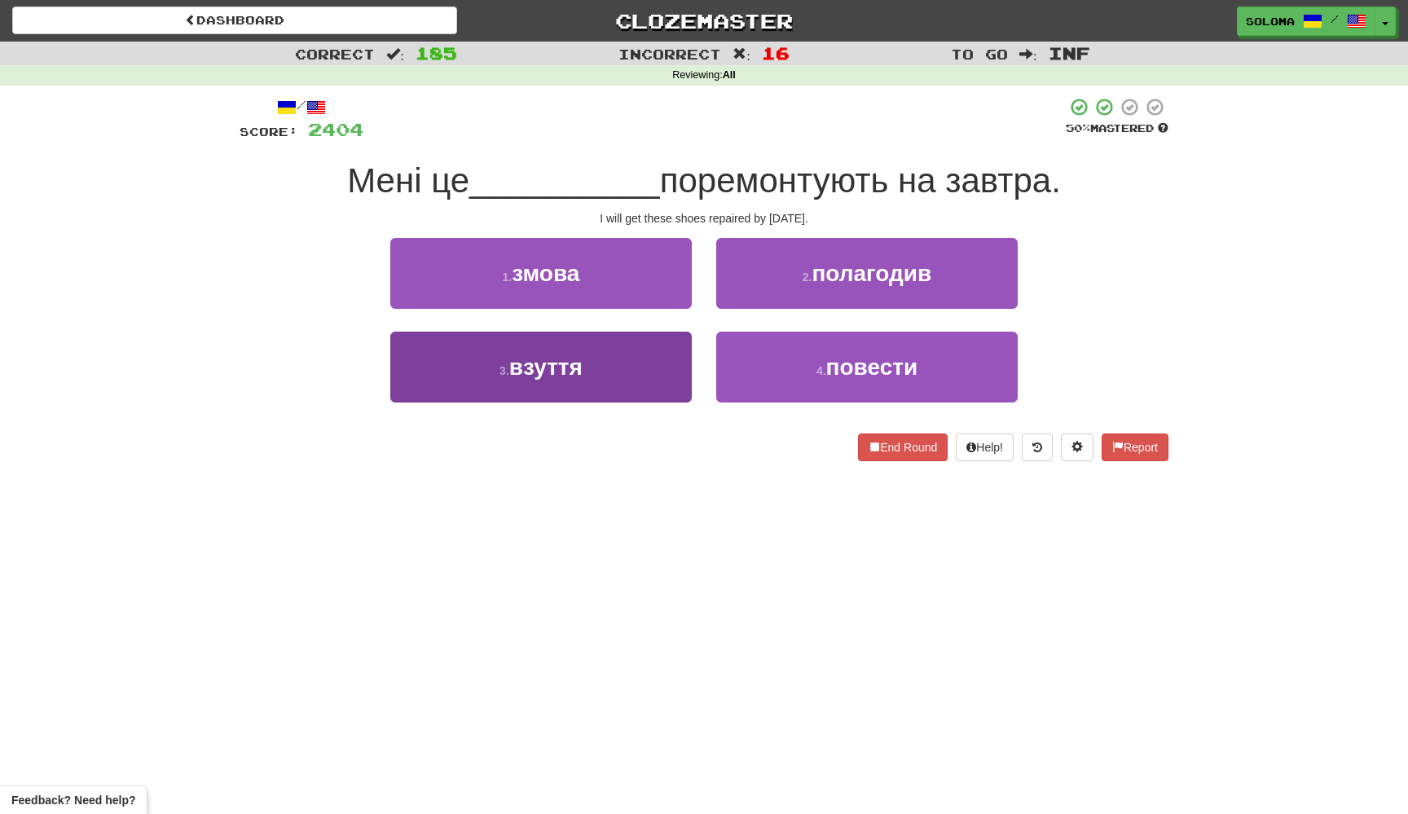
click at [670, 345] on button "3 . взуття" at bounding box center [540, 367] width 301 height 71
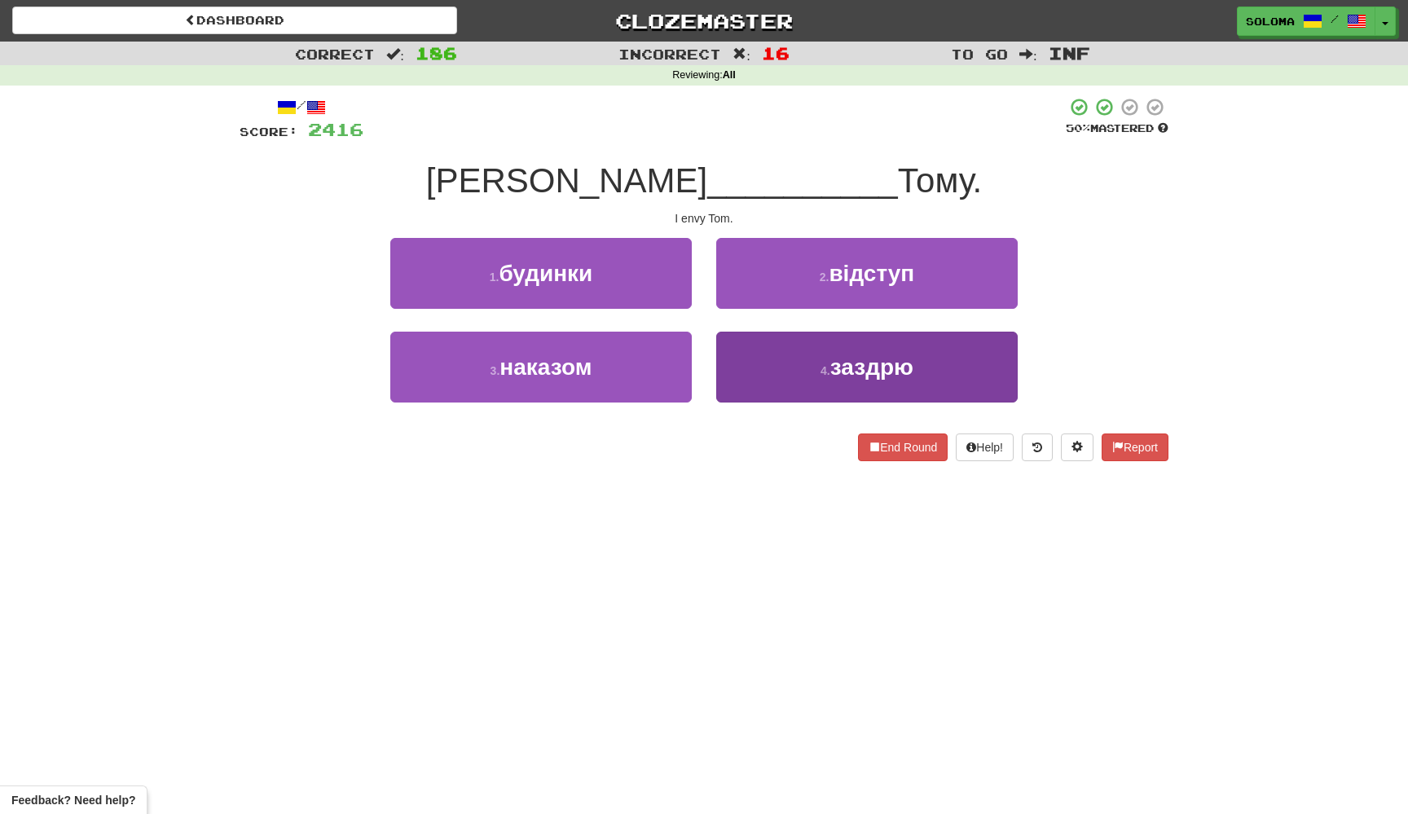
click at [751, 390] on button "4 . заздрю" at bounding box center [866, 367] width 301 height 71
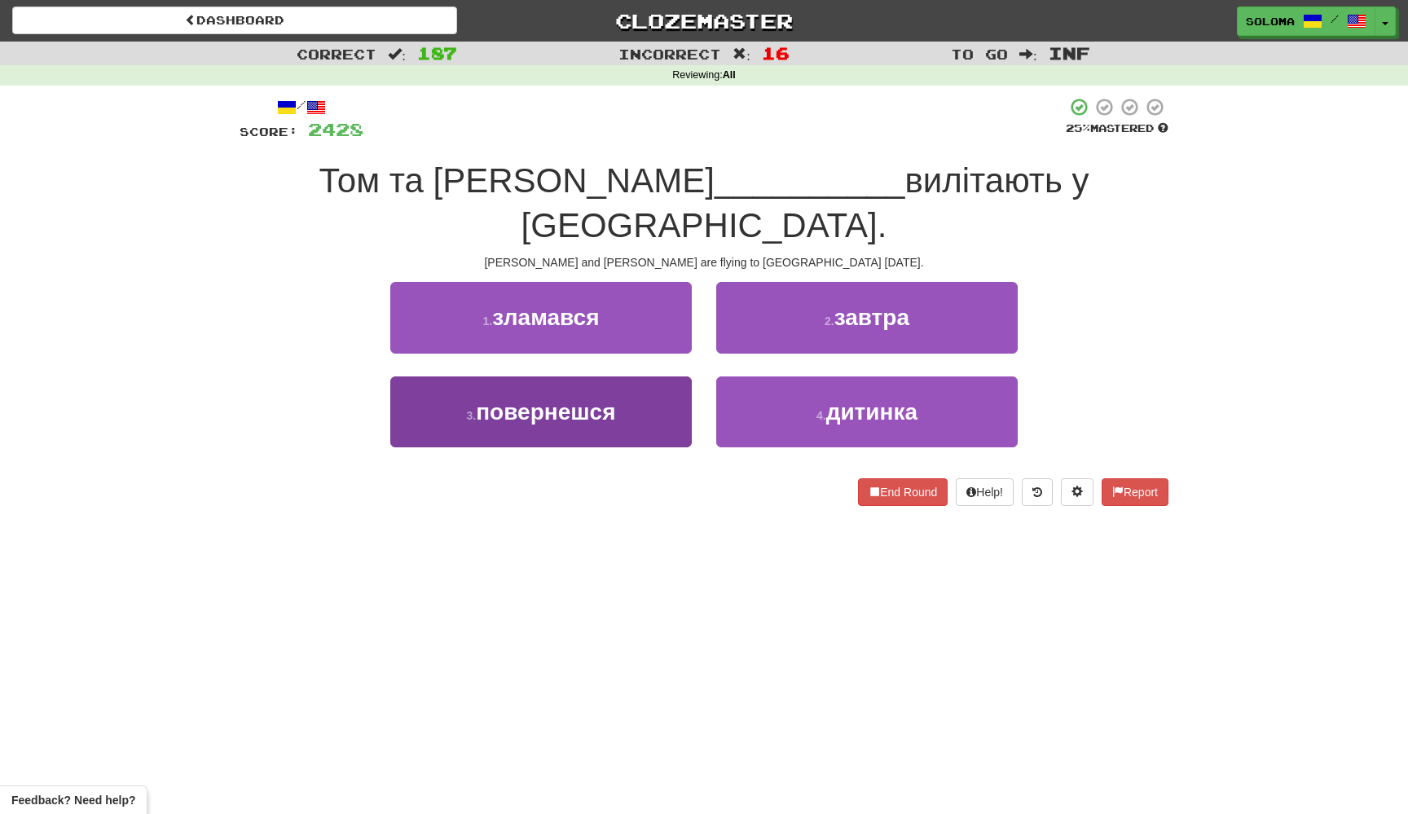
click at [680, 376] on button "3 . повернешся" at bounding box center [540, 411] width 301 height 71
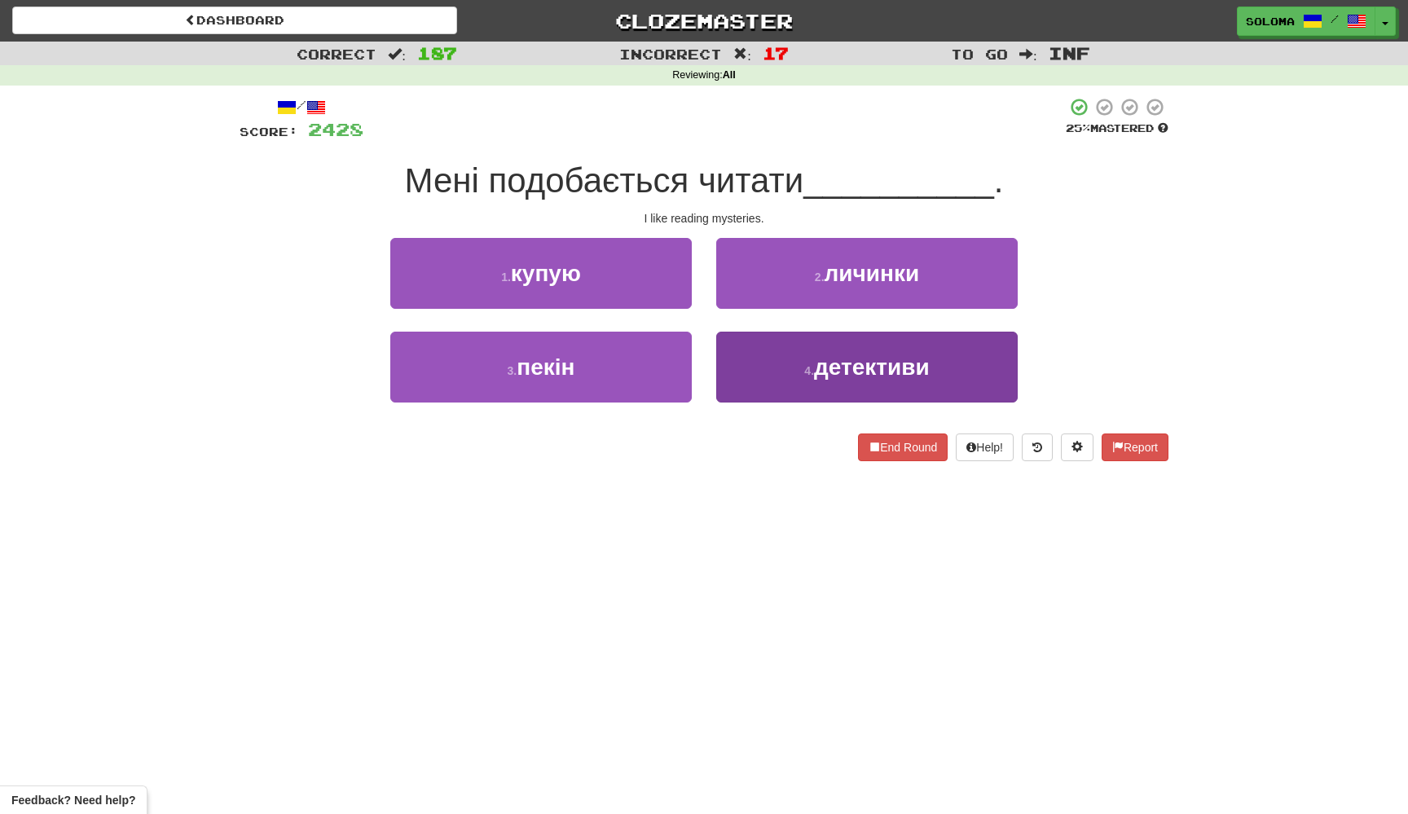
click at [743, 367] on button "4 . детективи" at bounding box center [866, 367] width 301 height 71
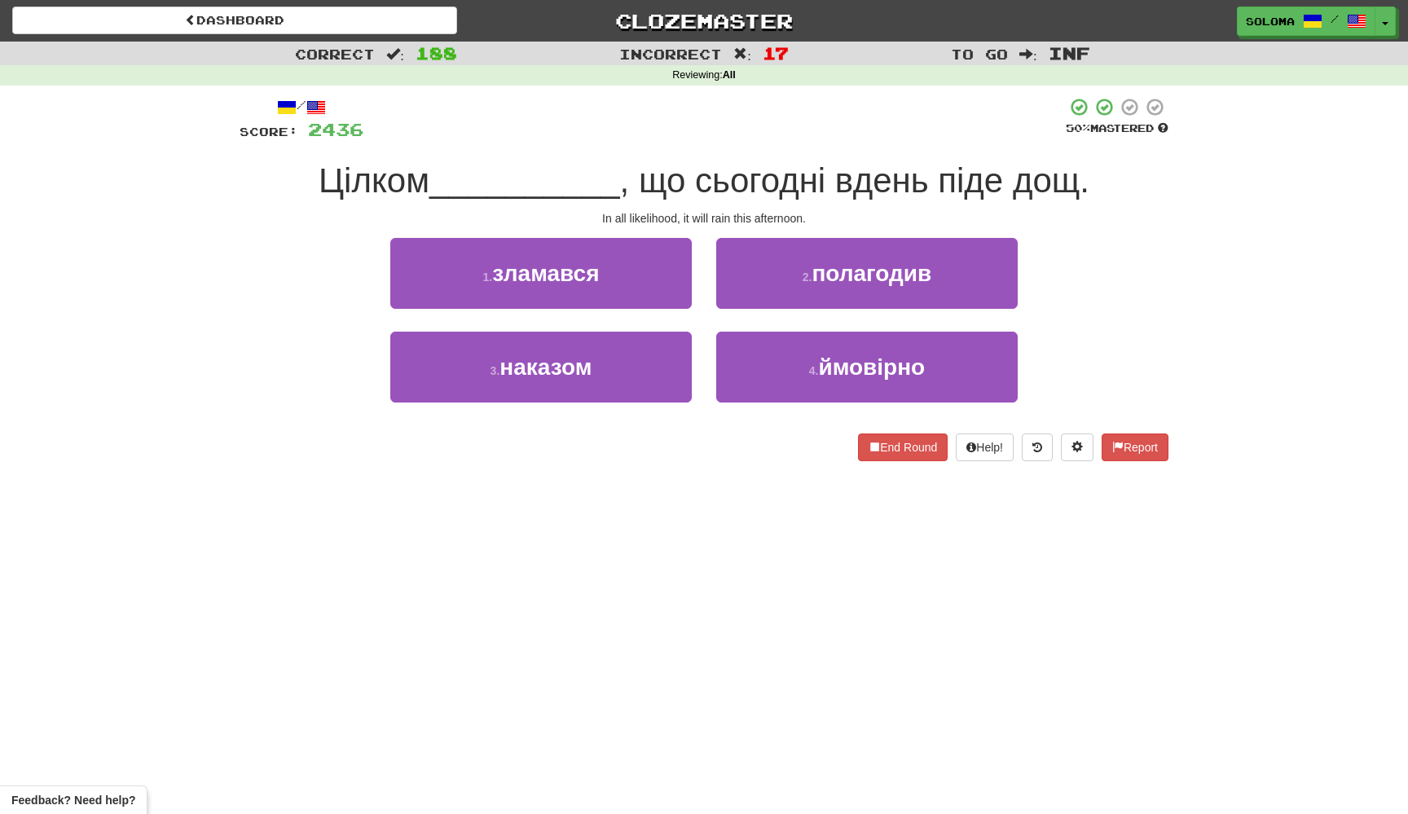
click at [743, 367] on button "4 . ймовірно" at bounding box center [866, 367] width 301 height 71
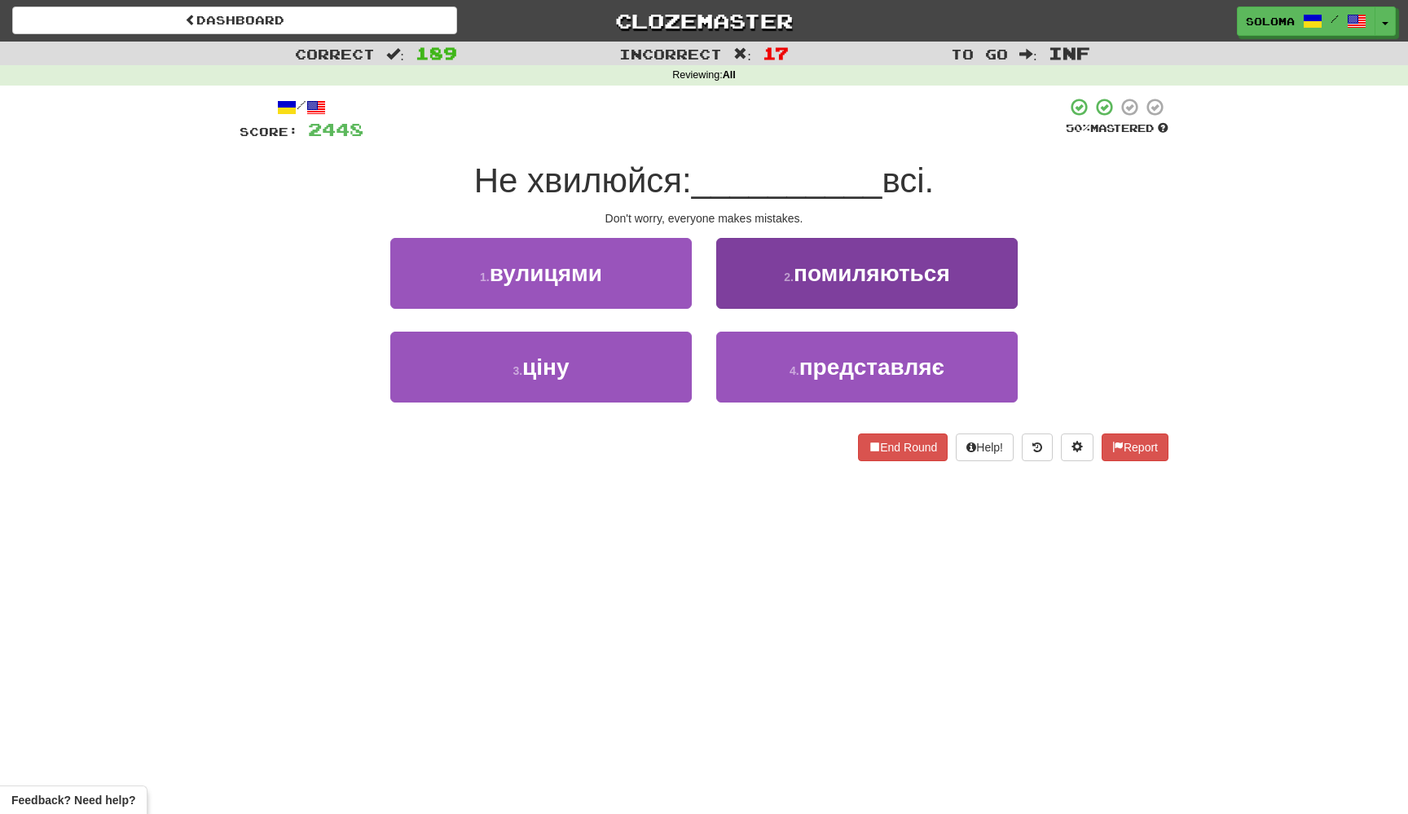
click at [755, 296] on button "2 . помиляються" at bounding box center [866, 273] width 301 height 71
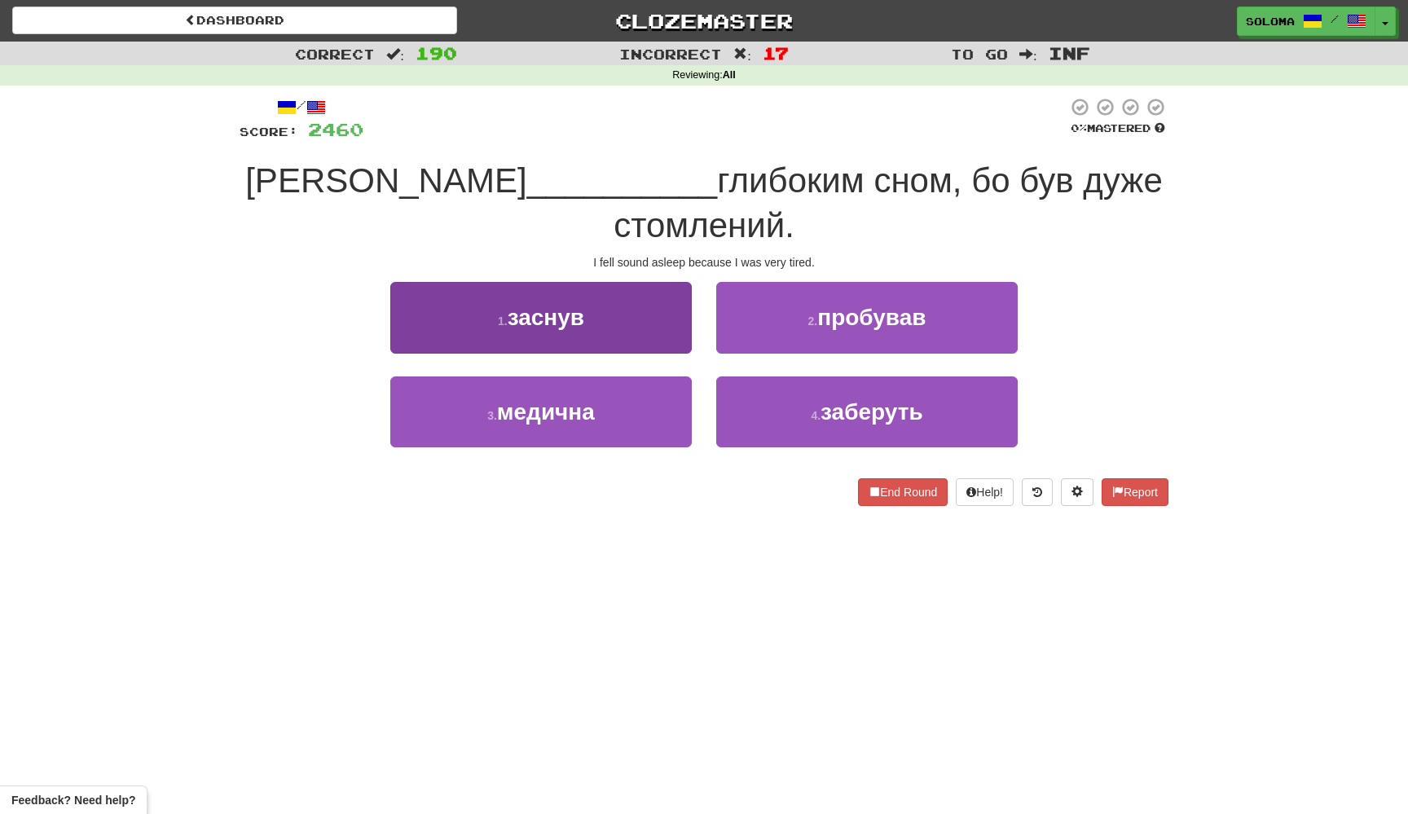
click at [647, 304] on button "1 . заснув" at bounding box center [540, 317] width 301 height 71
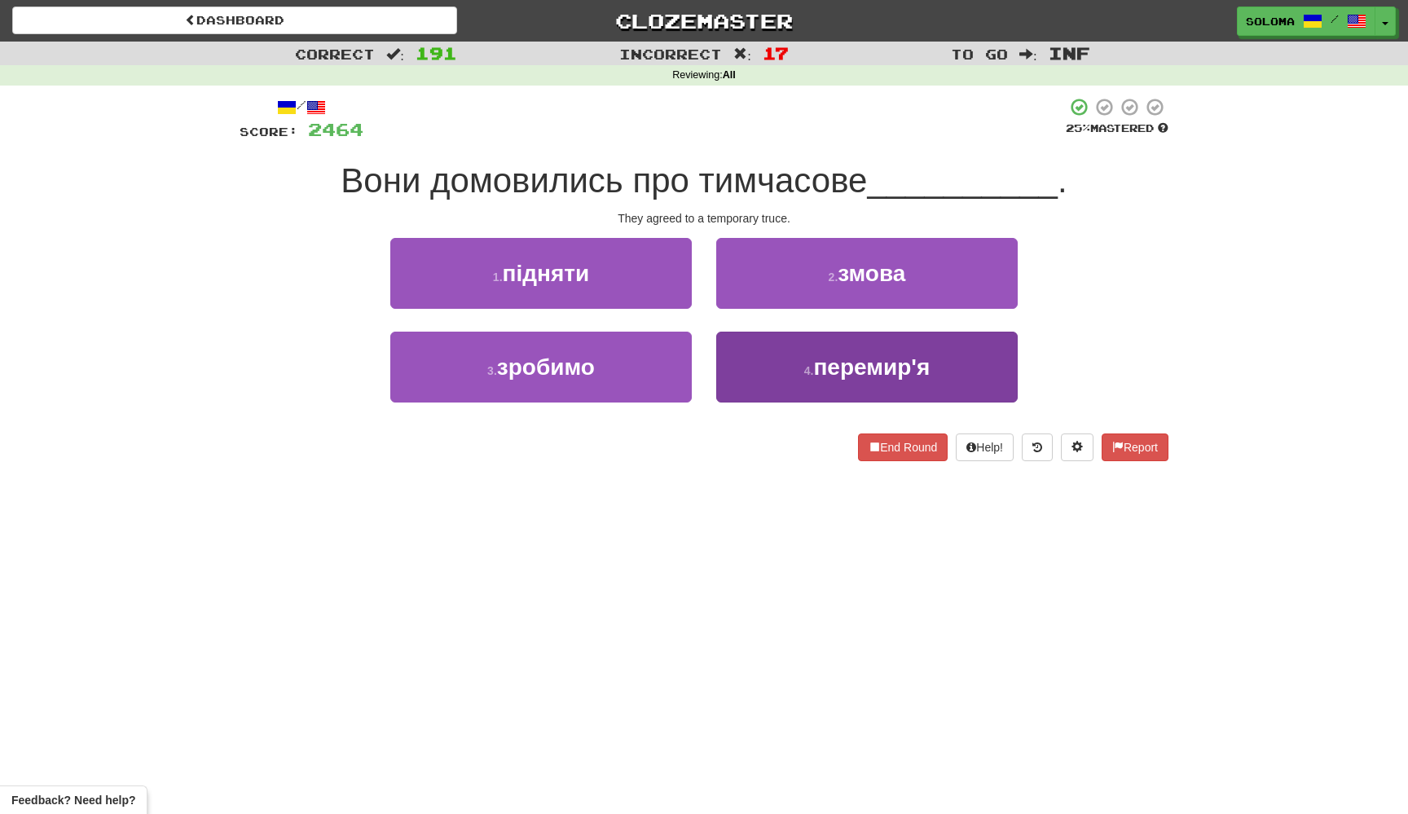
click at [728, 354] on button "4 . перемир'я" at bounding box center [866, 367] width 301 height 71
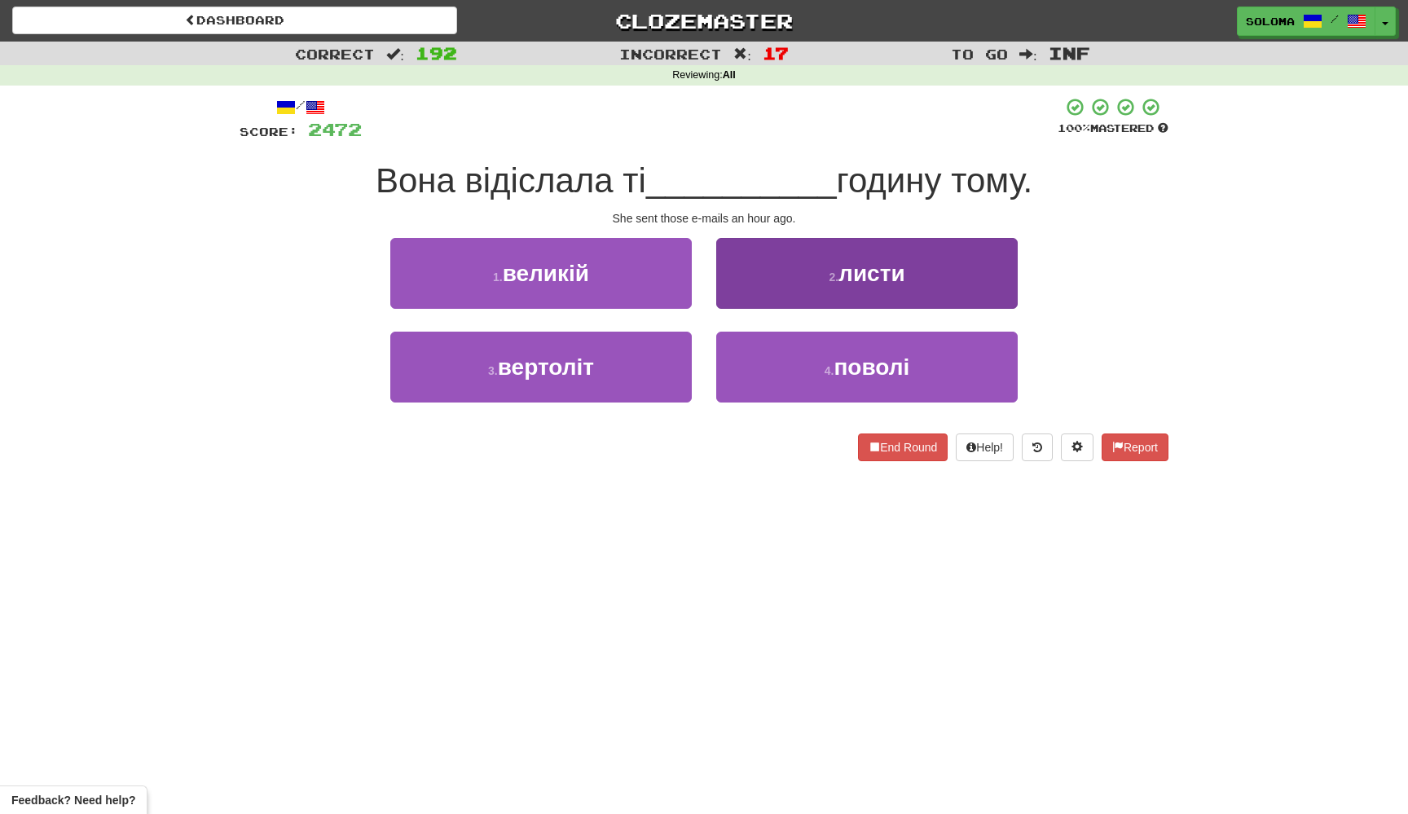
click at [786, 262] on button "2 . листи" at bounding box center [866, 273] width 301 height 71
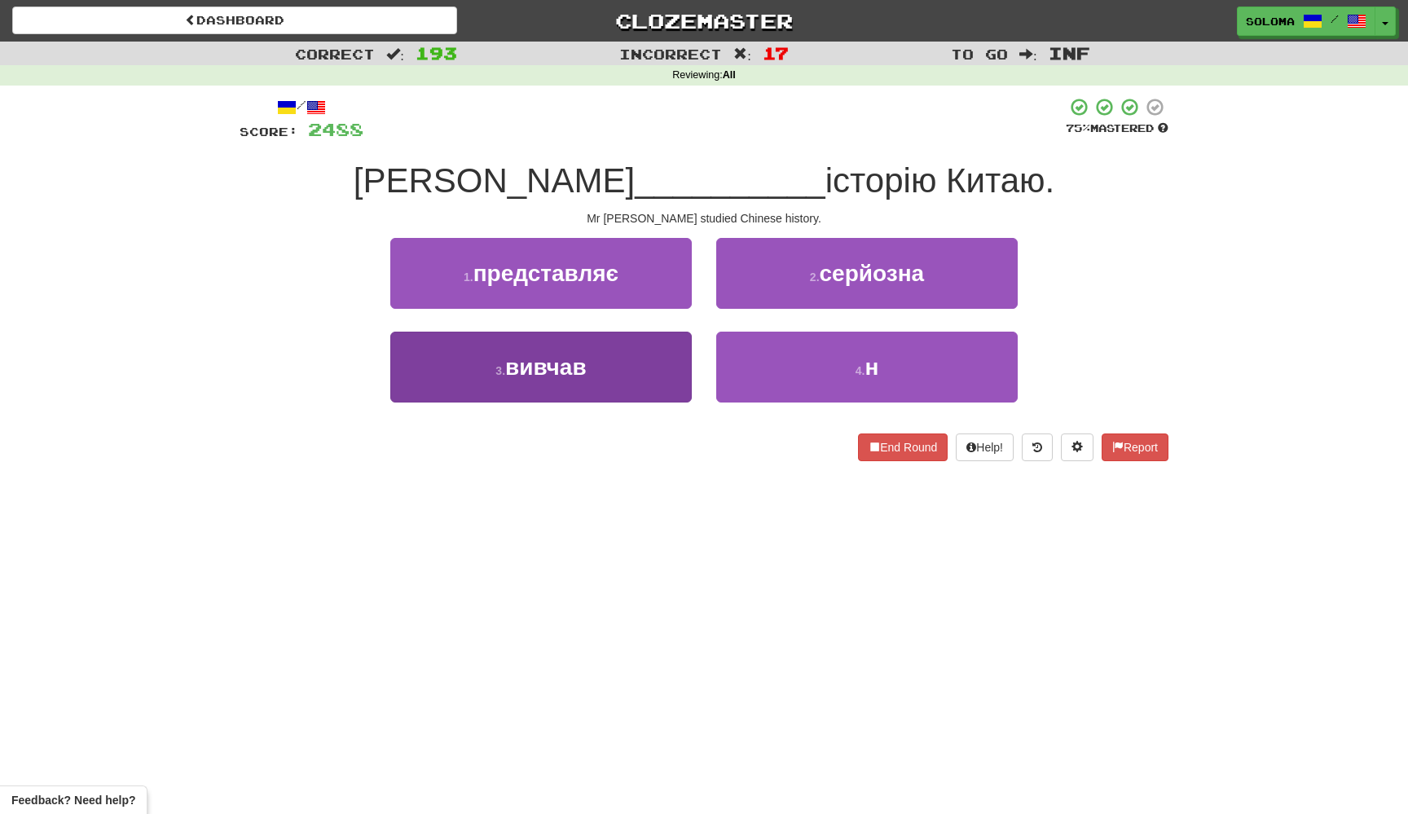
click at [675, 345] on button "3 . вивчав" at bounding box center [540, 367] width 301 height 71
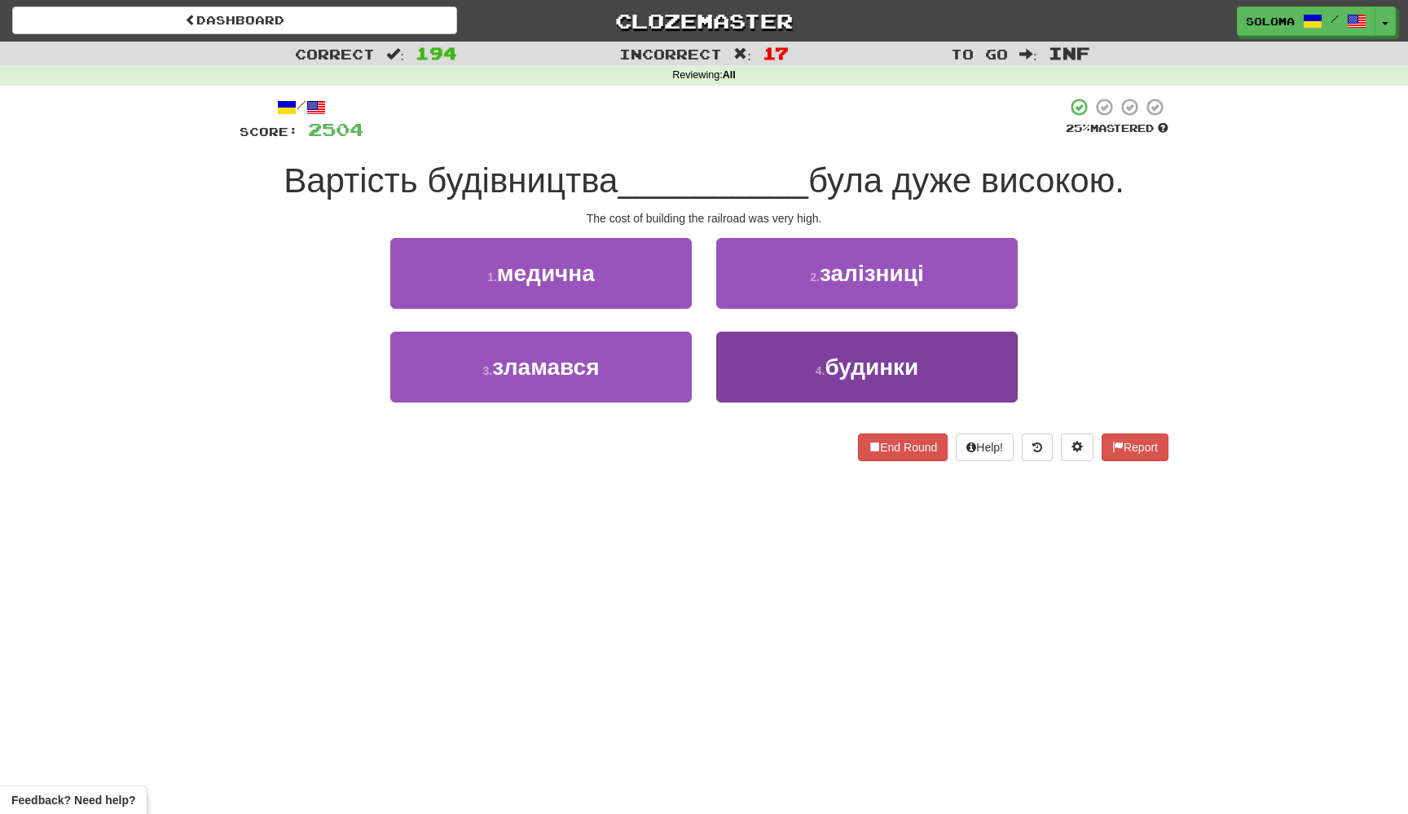
click at [746, 368] on button "4 . будинки" at bounding box center [866, 367] width 301 height 71
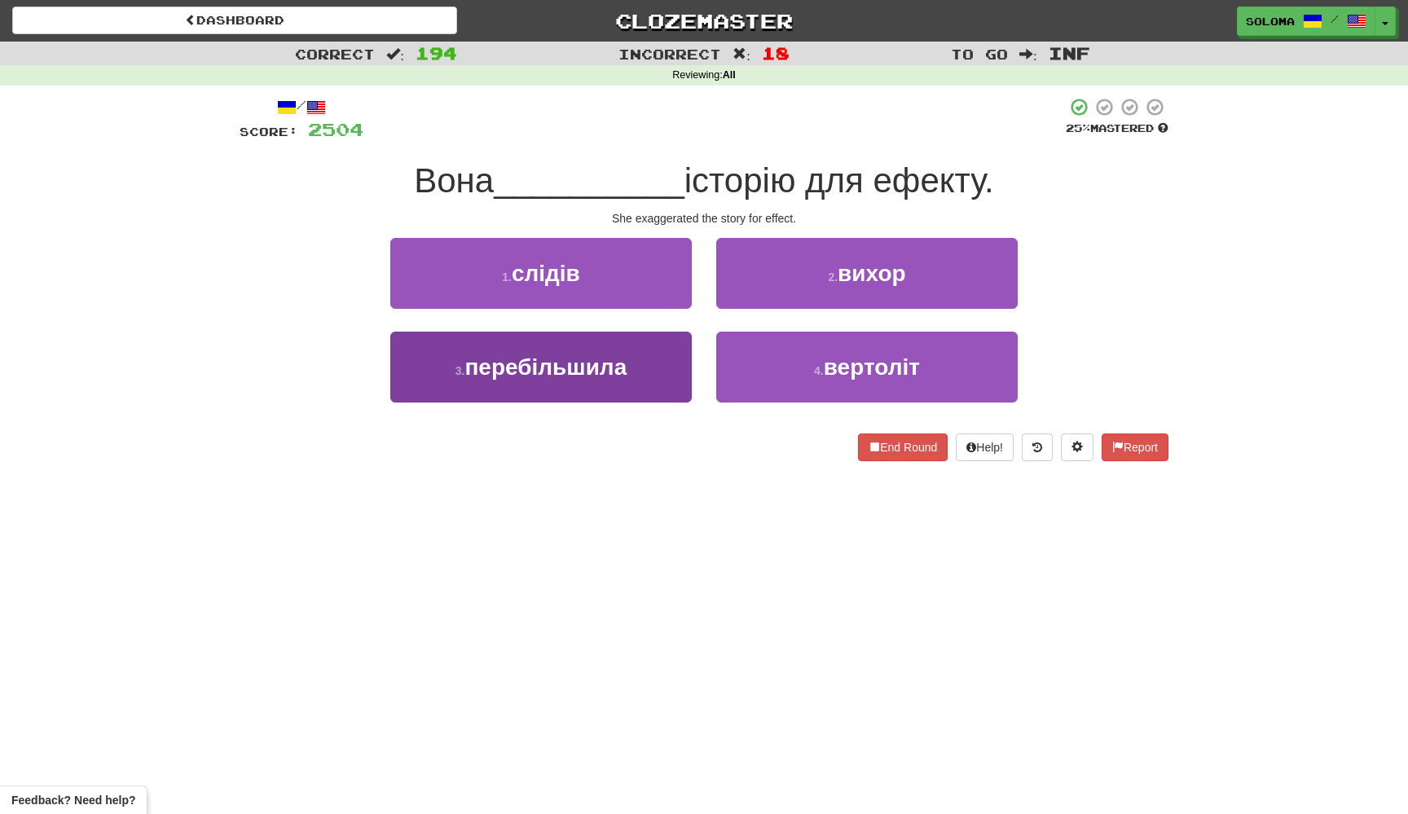
click at [685, 382] on button "3 . перебільшила" at bounding box center [540, 367] width 301 height 71
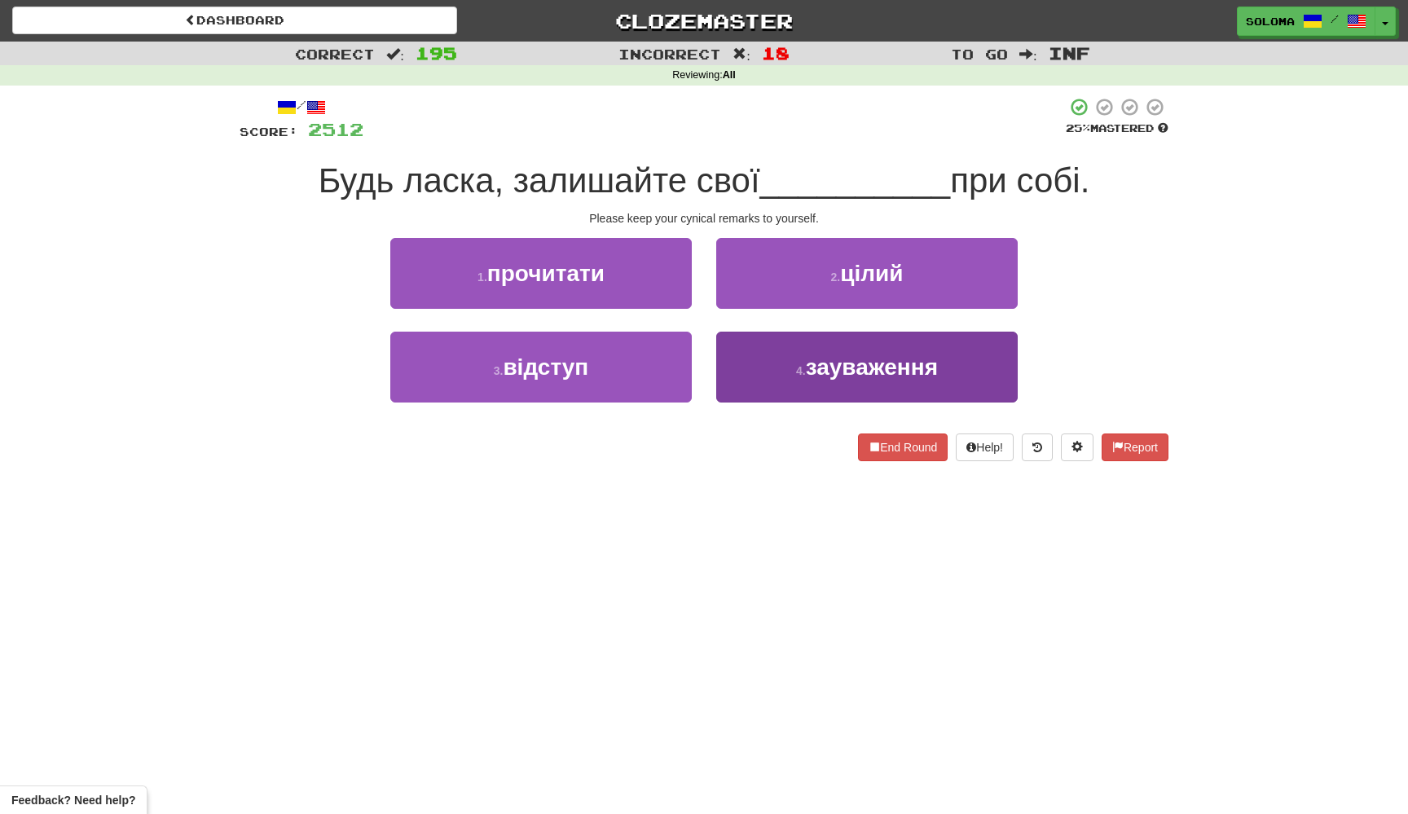
click at [790, 386] on button "4 . зауваження" at bounding box center [866, 367] width 301 height 71
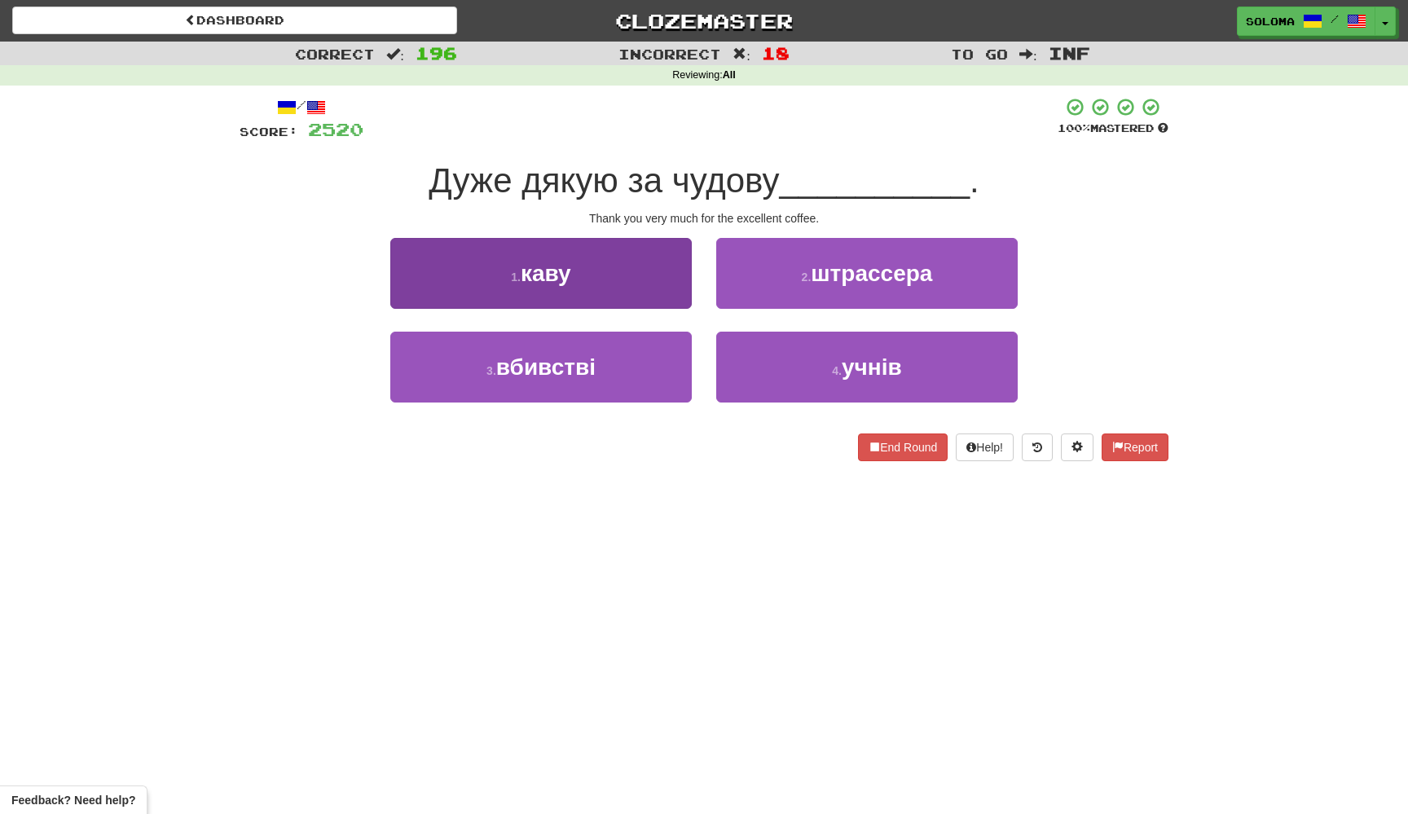
click at [689, 301] on button "1 . каву" at bounding box center [540, 273] width 301 height 71
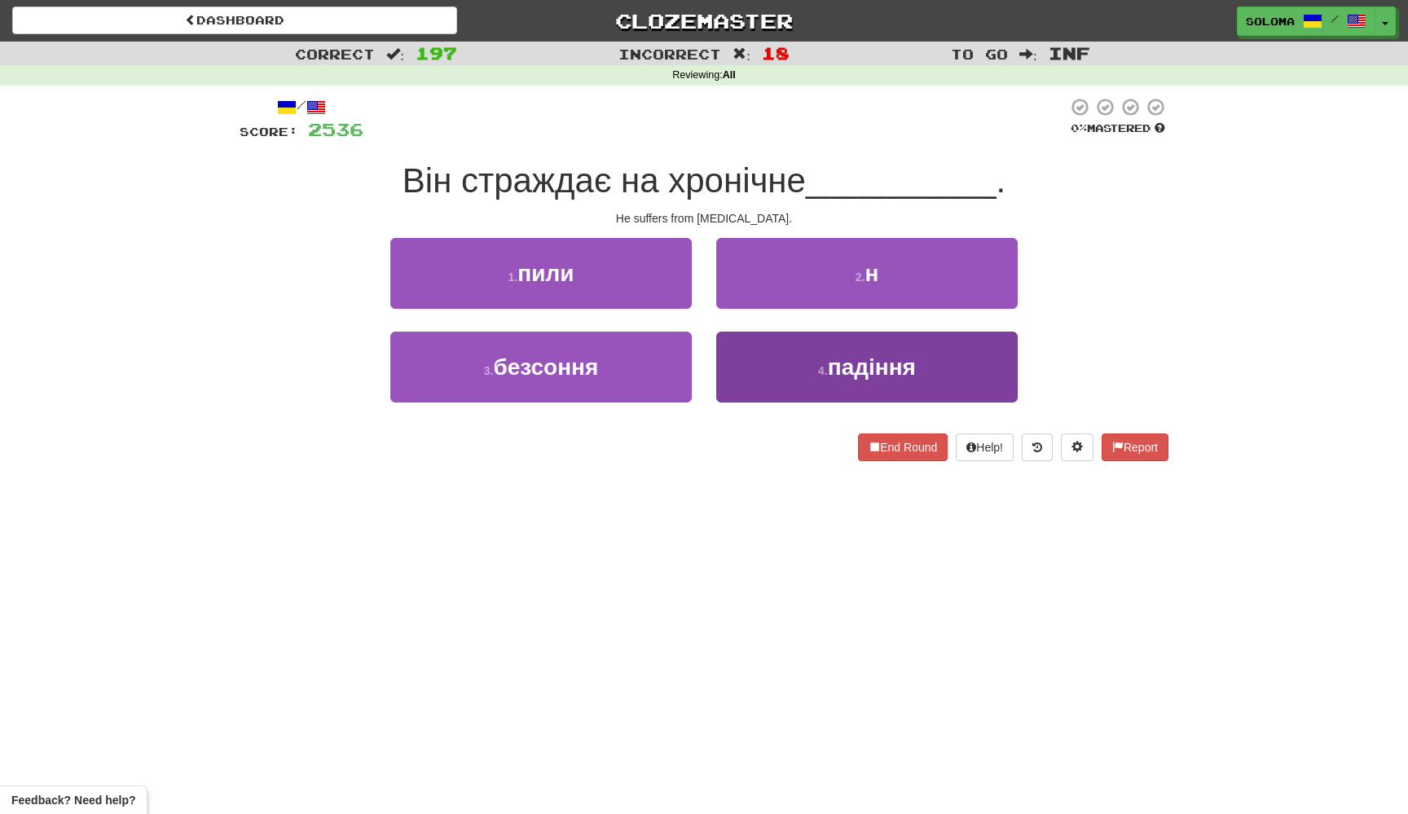
click at [750, 359] on button "4 . падіння" at bounding box center [866, 367] width 301 height 71
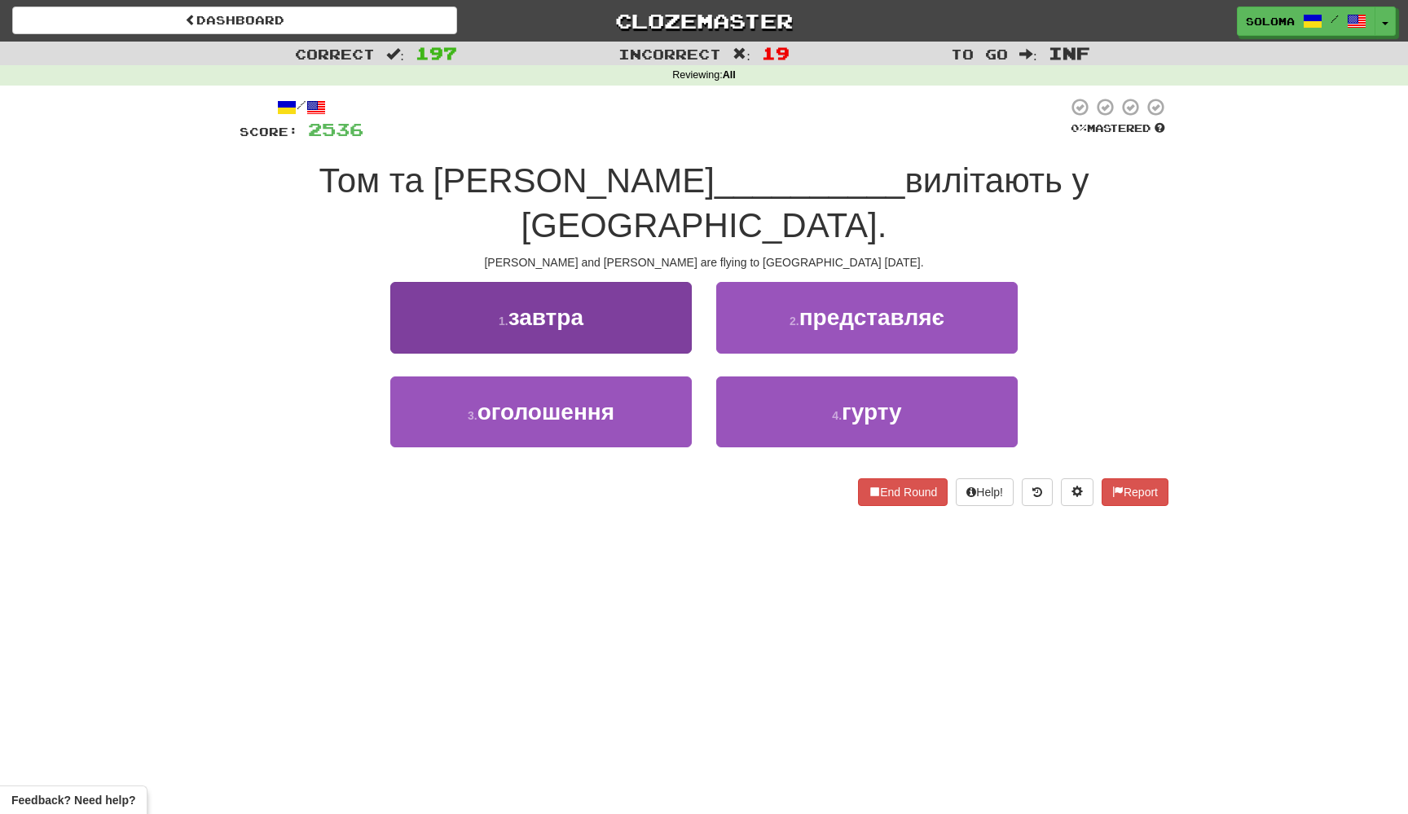
click at [678, 286] on button "1 . завтра" at bounding box center [540, 317] width 301 height 71
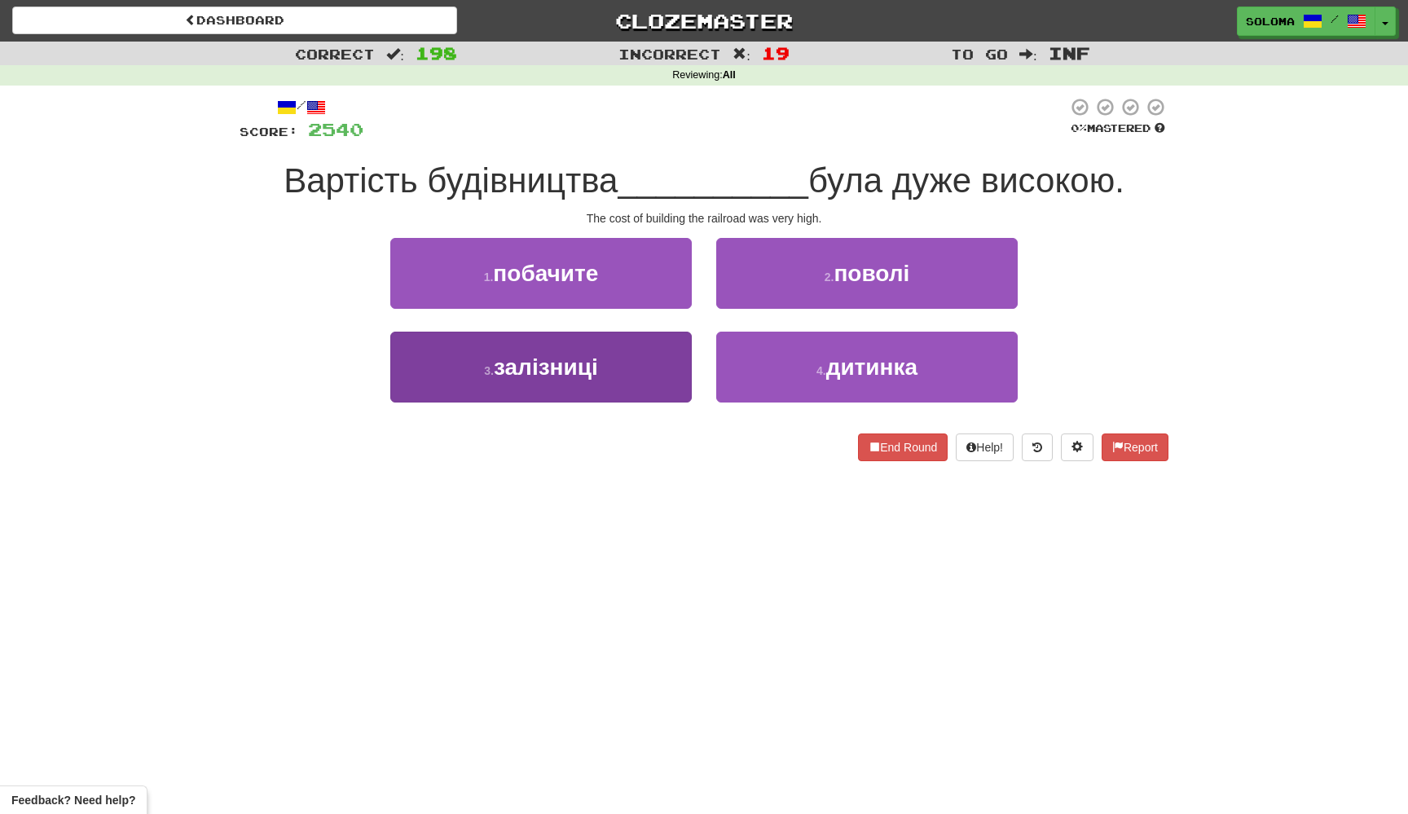
click at [683, 372] on button "3 . залізниці" at bounding box center [540, 367] width 301 height 71
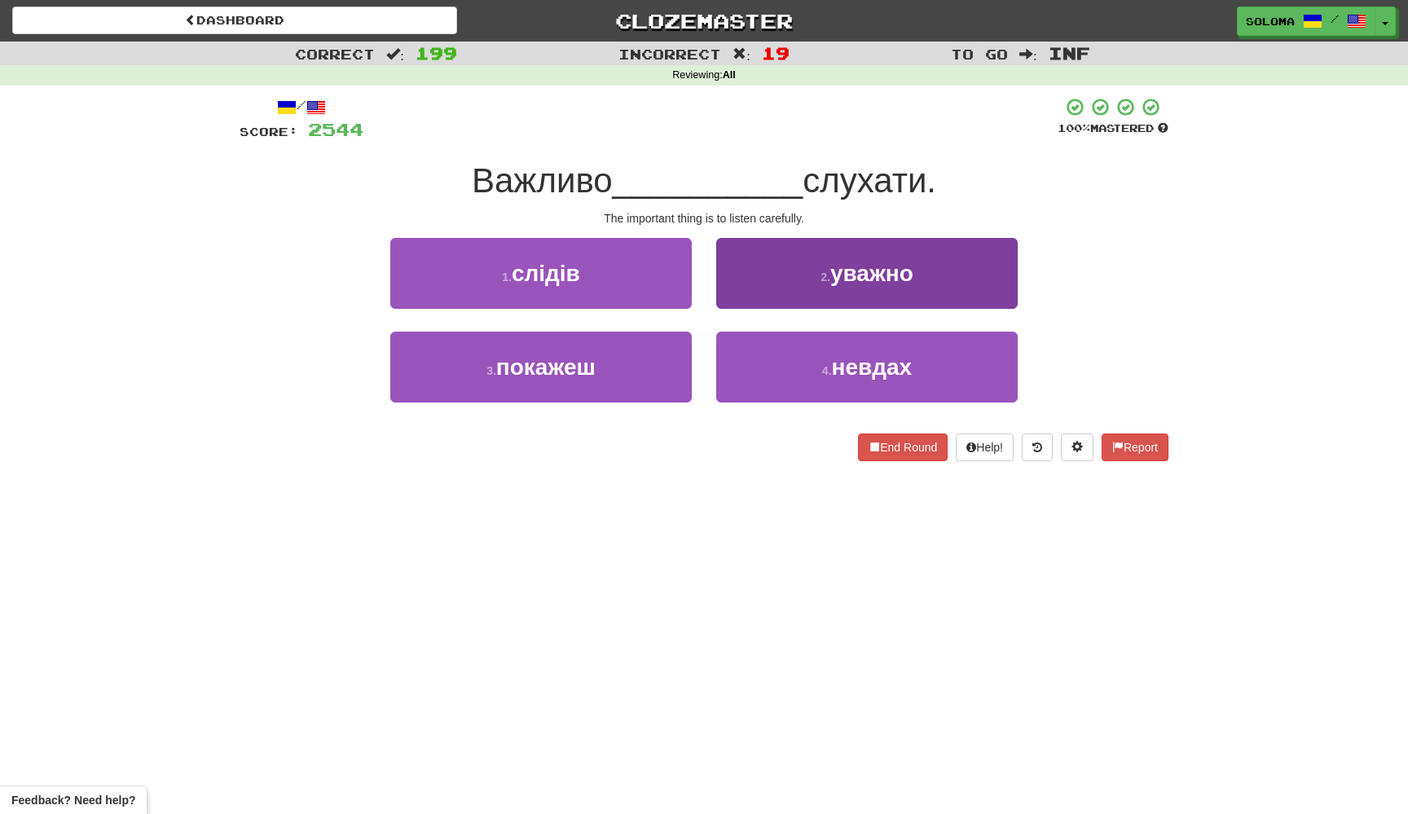
click at [776, 291] on button "2 . уважно" at bounding box center [866, 273] width 301 height 71
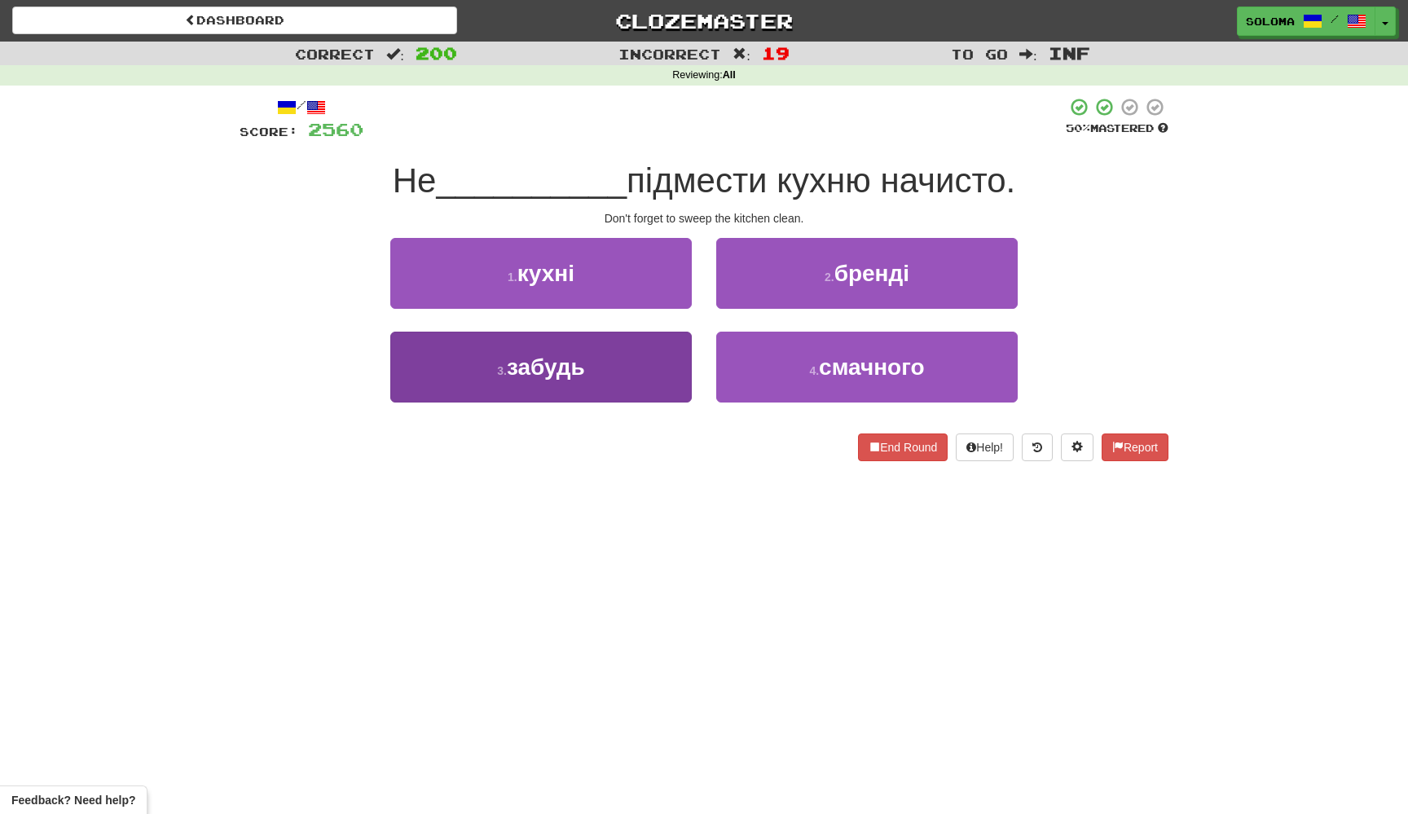
click at [684, 358] on button "3 . забудь" at bounding box center [540, 367] width 301 height 71
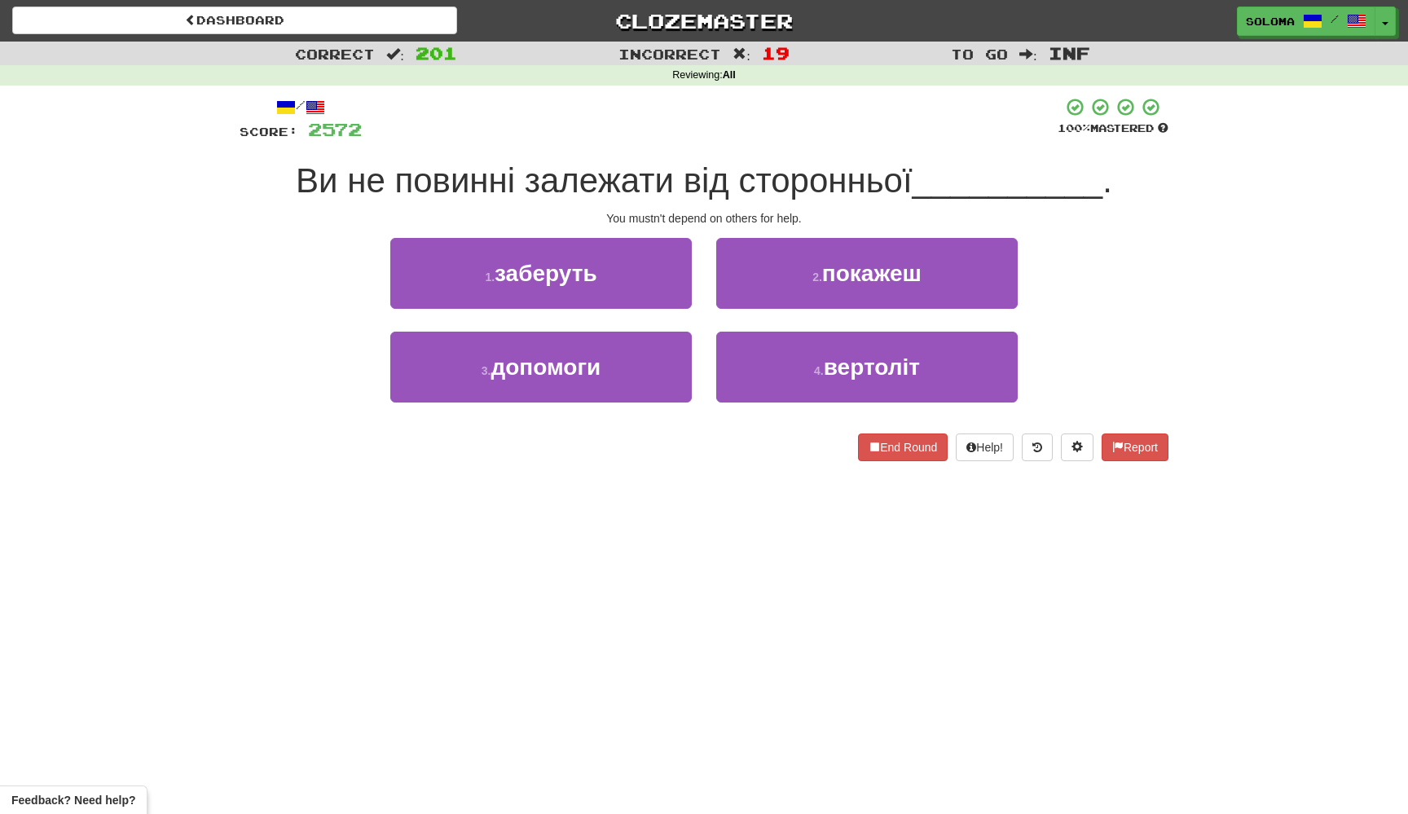
click at [684, 358] on button "3 . допомоги" at bounding box center [540, 367] width 301 height 71
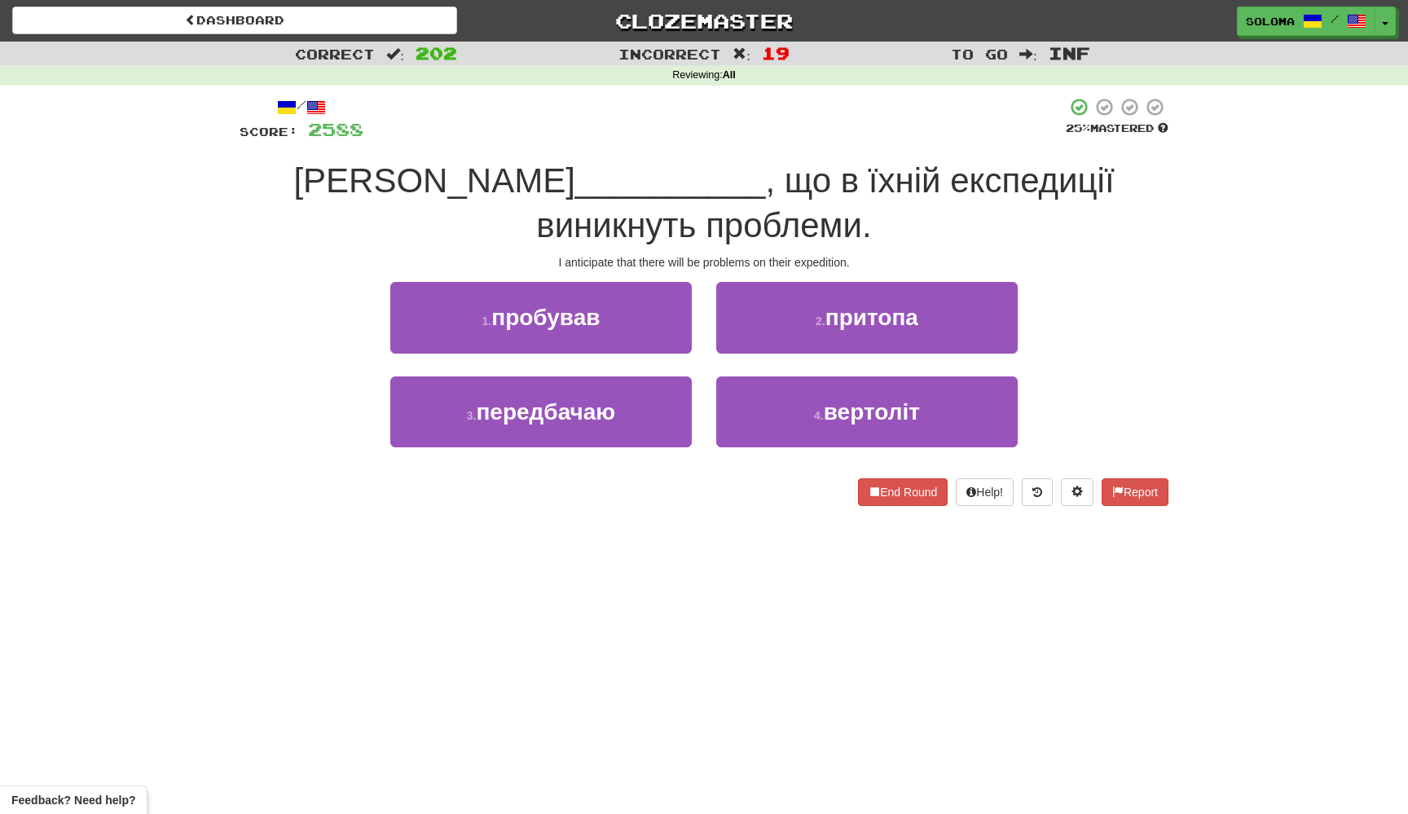
click at [692, 376] on div "3 . передбачаю" at bounding box center [541, 423] width 326 height 94
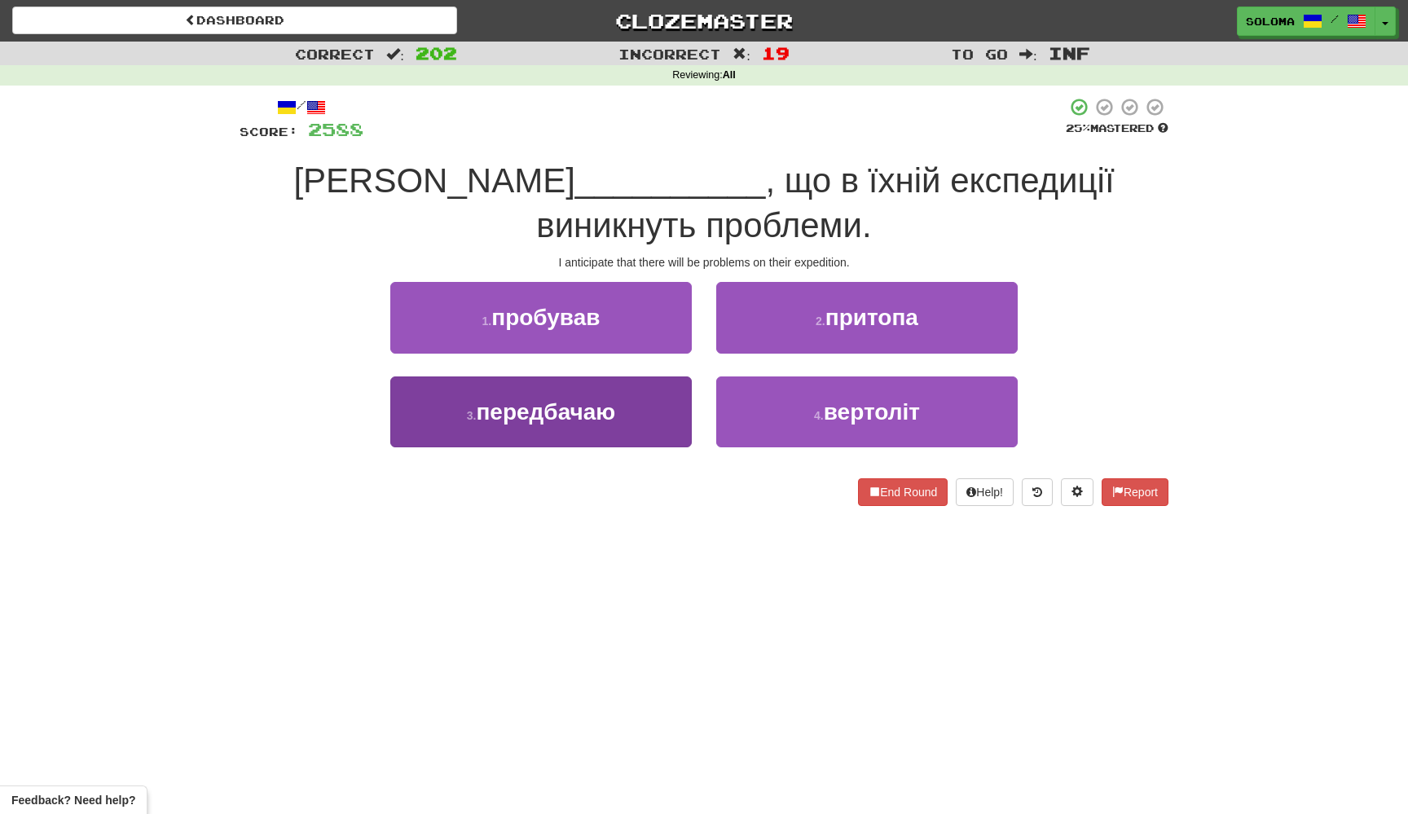
click at [686, 376] on button "3 . передбачаю" at bounding box center [540, 411] width 301 height 71
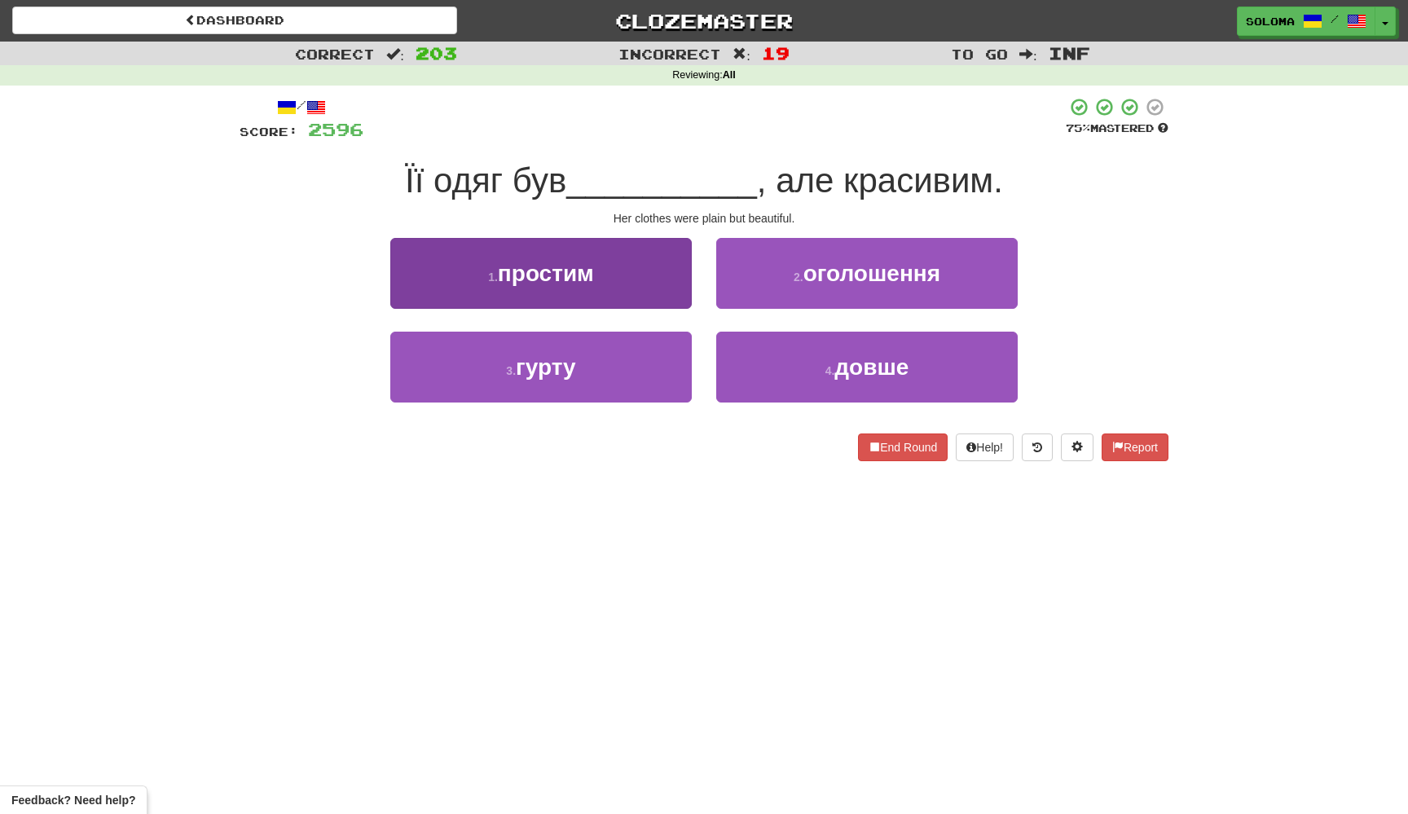
click at [686, 253] on button "1 . простим" at bounding box center [540, 273] width 301 height 71
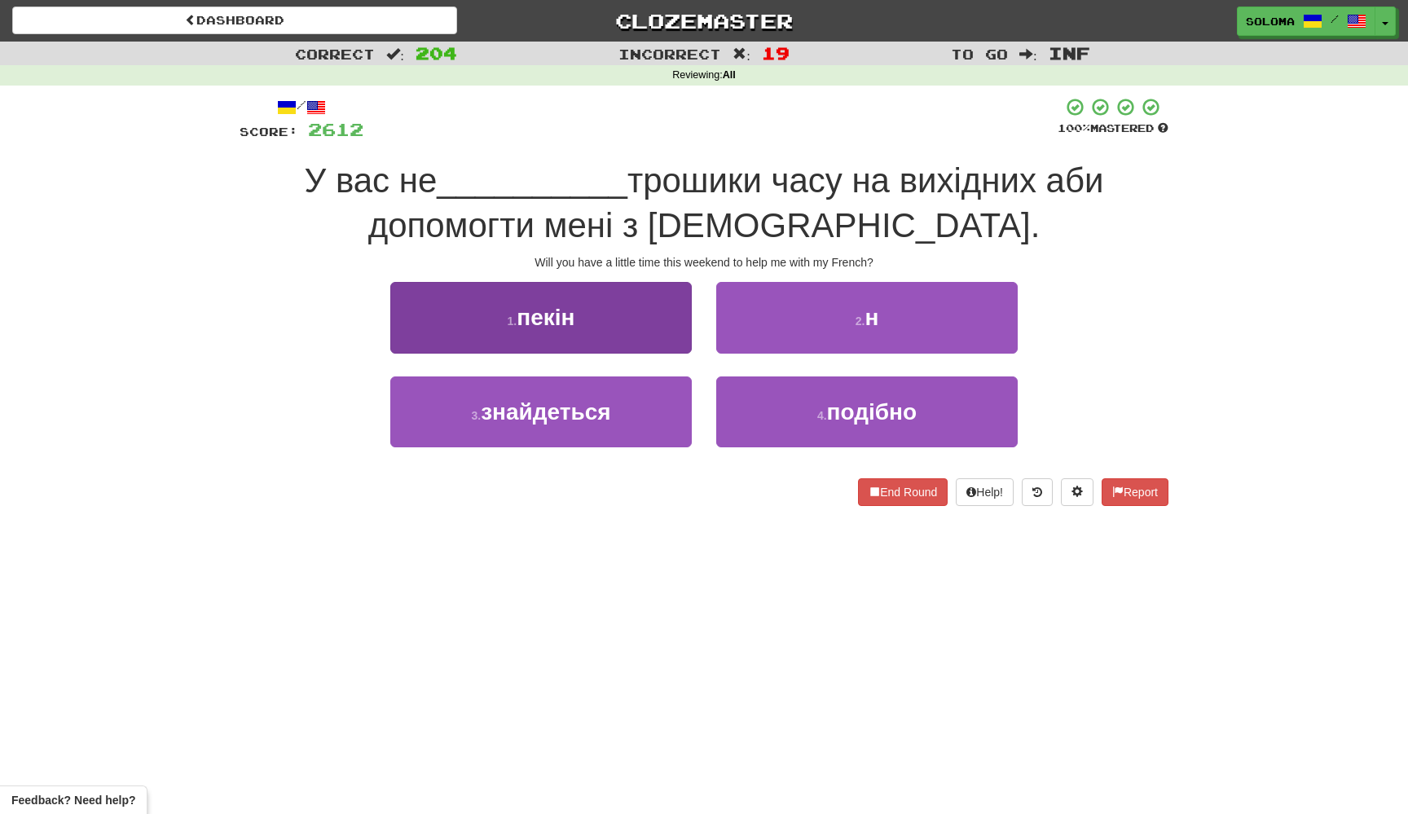
click at [662, 332] on button "1 . пекін" at bounding box center [540, 317] width 301 height 71
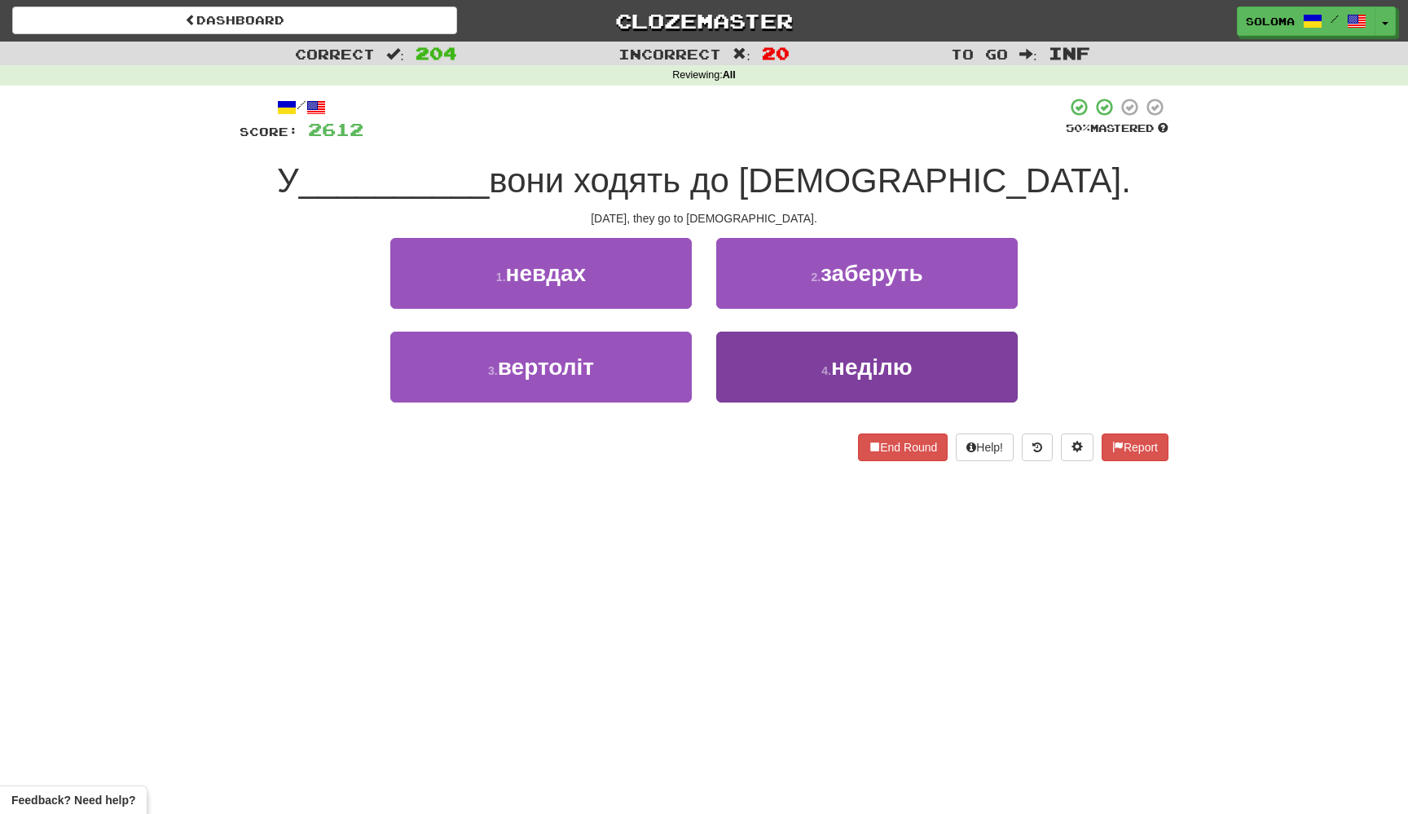
click at [741, 370] on button "4 . неділю" at bounding box center [866, 367] width 301 height 71
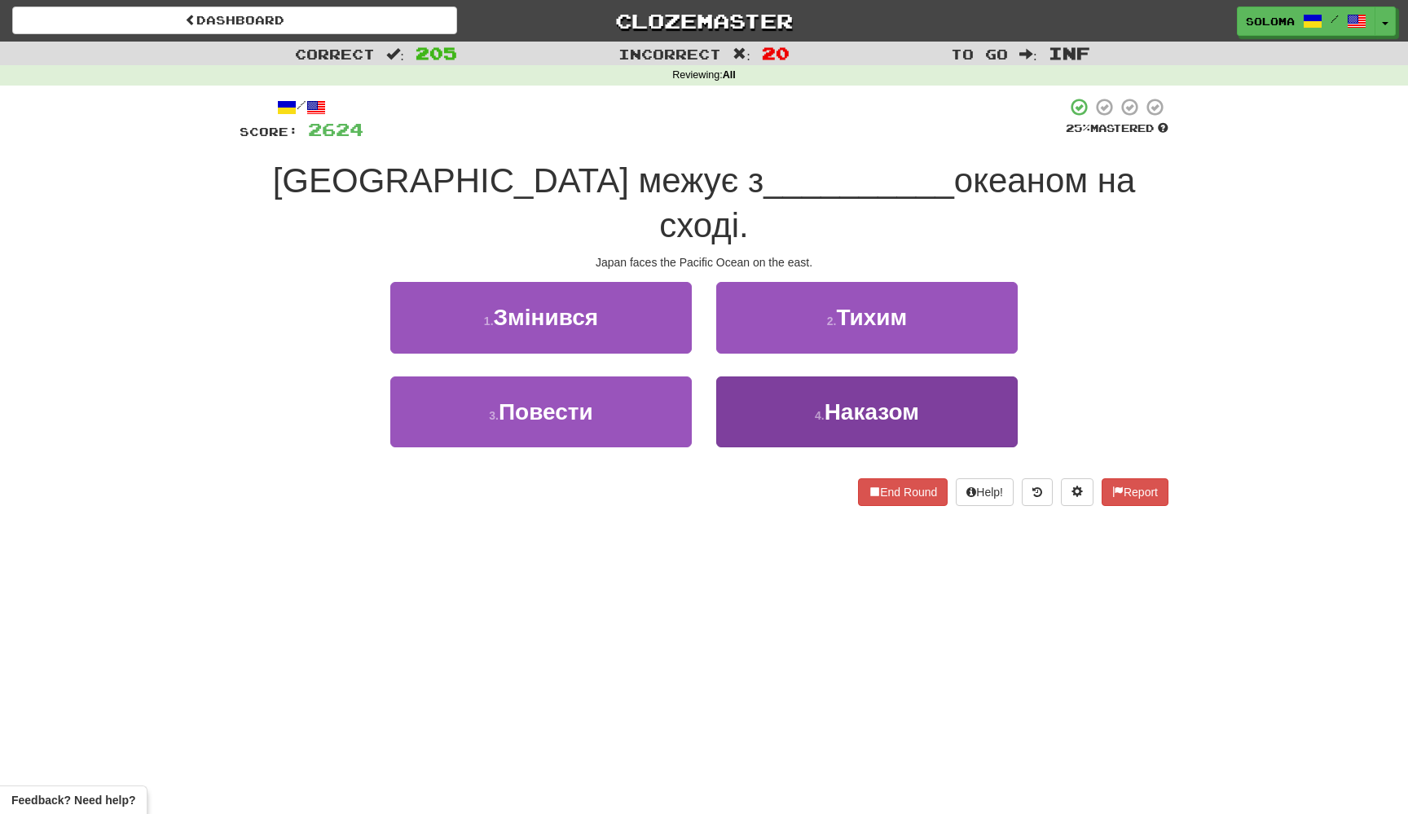
click at [741, 376] on button "4 . Наказом" at bounding box center [866, 411] width 301 height 71
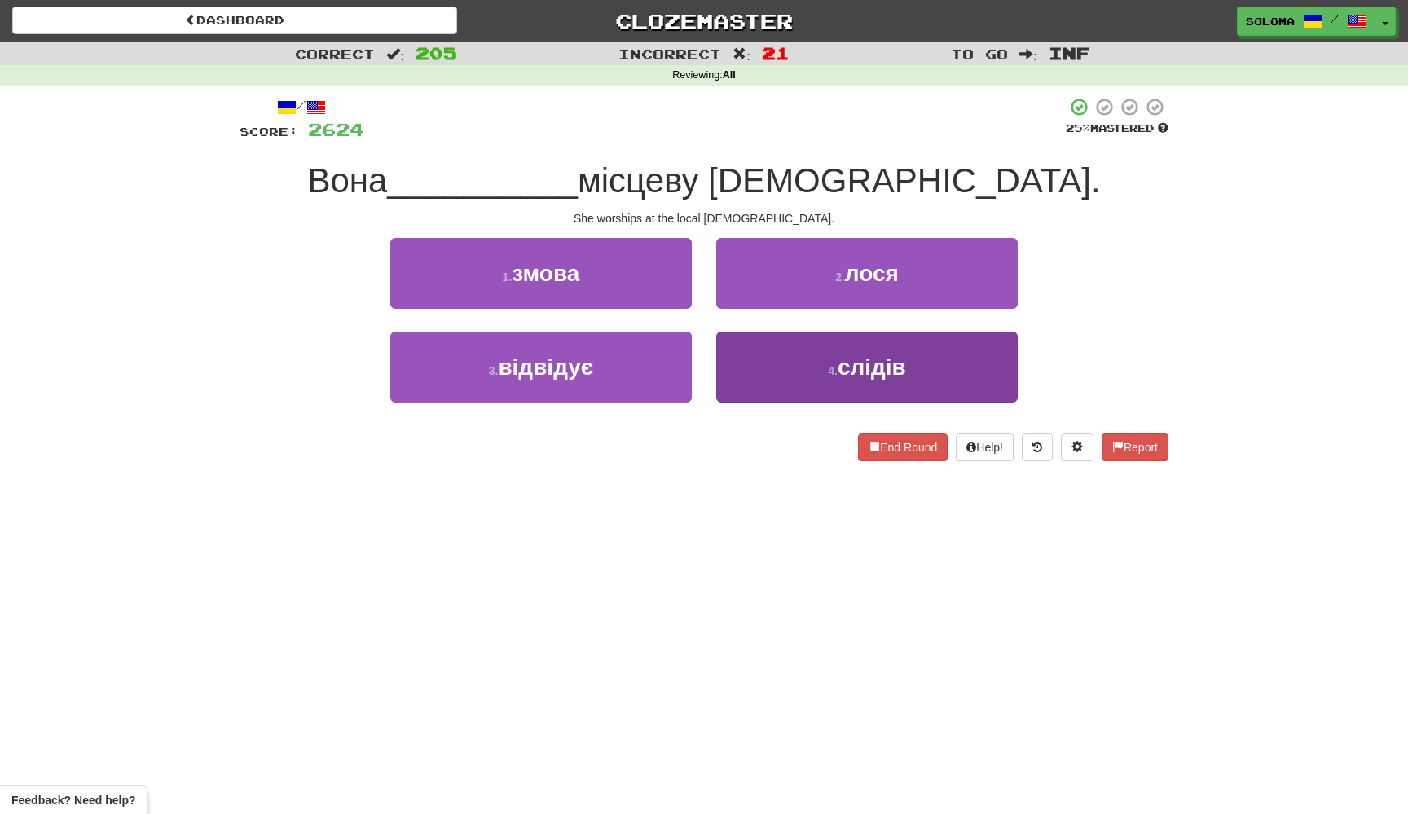
click at [736, 379] on button "4 . слідів" at bounding box center [866, 367] width 301 height 71
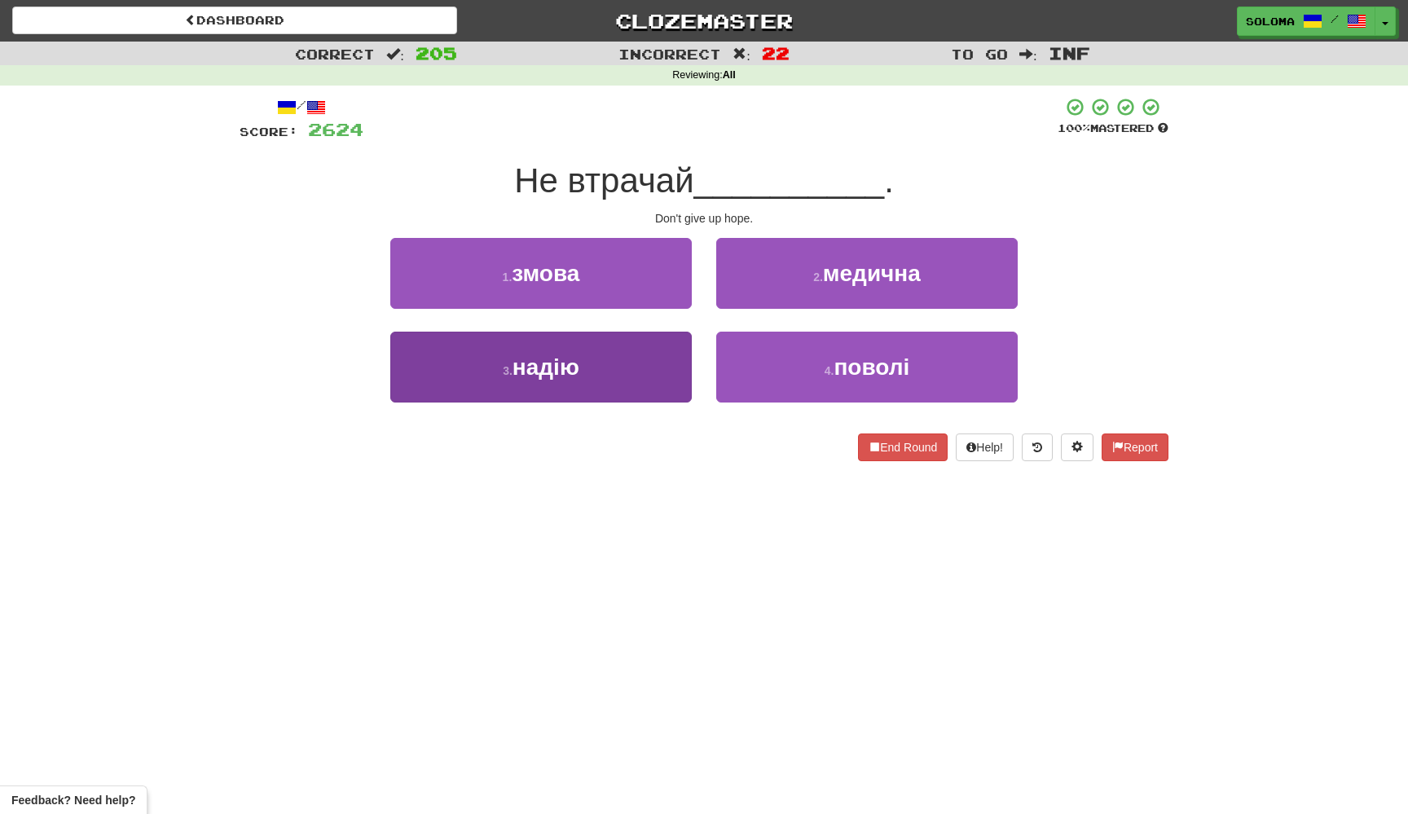
click at [677, 376] on button "3 . надію" at bounding box center [540, 367] width 301 height 71
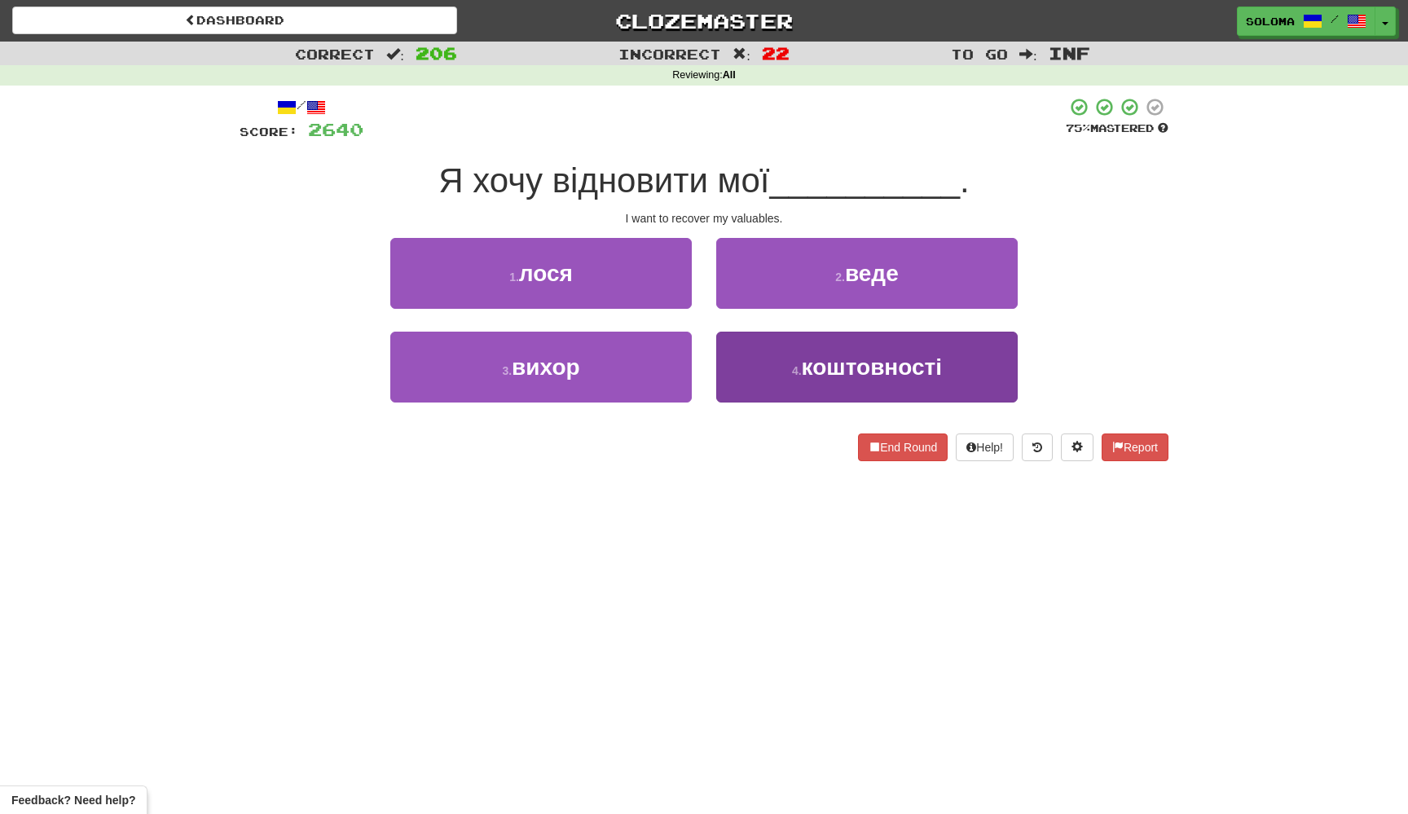
click at [750, 380] on button "4 . коштовності" at bounding box center [866, 367] width 301 height 71
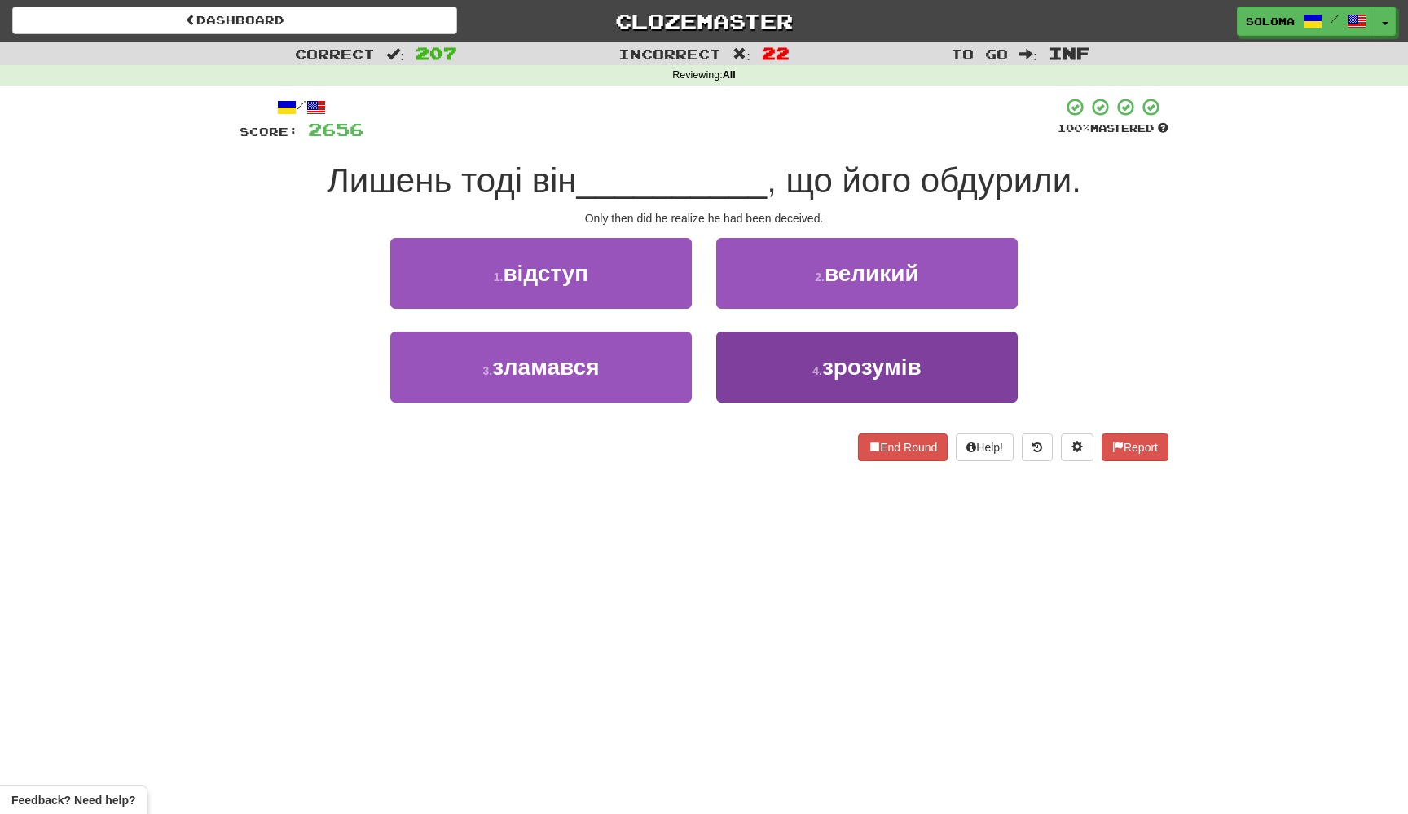
click at [738, 392] on button "4 . зрозумів" at bounding box center [866, 367] width 301 height 71
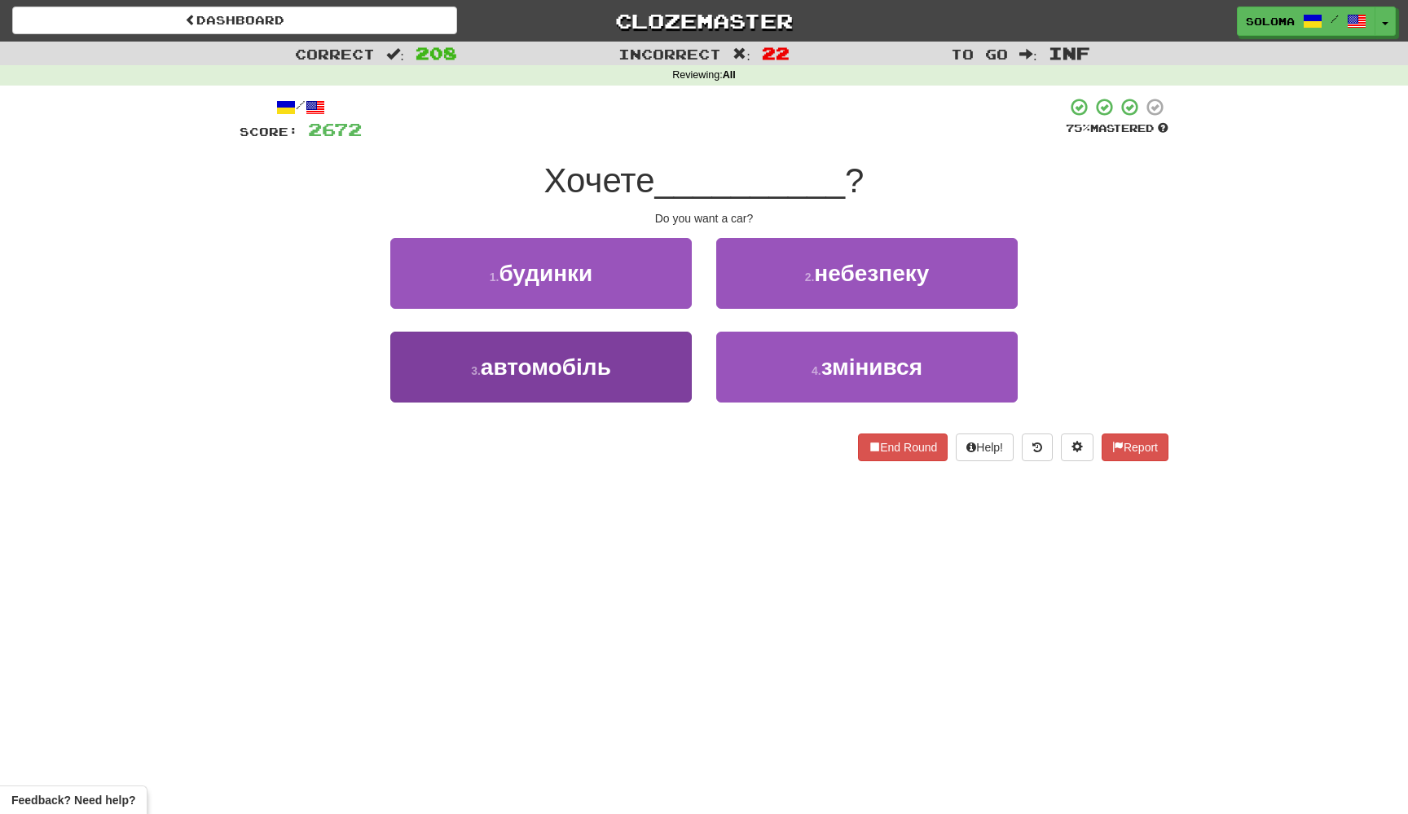
click at [684, 380] on button "3 . автомобіль" at bounding box center [540, 367] width 301 height 71
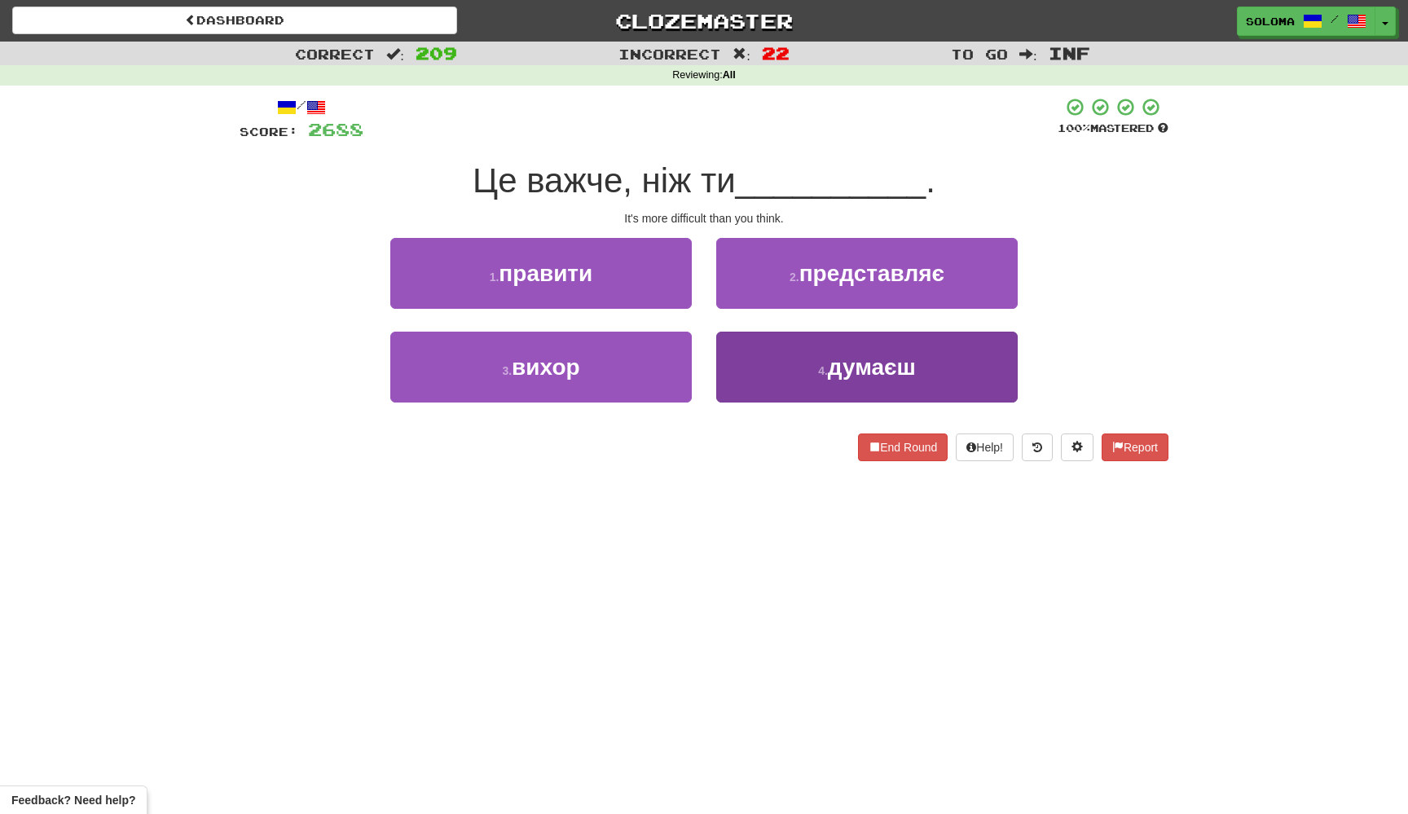
click at [736, 372] on button "4 . думаєш" at bounding box center [866, 367] width 301 height 71
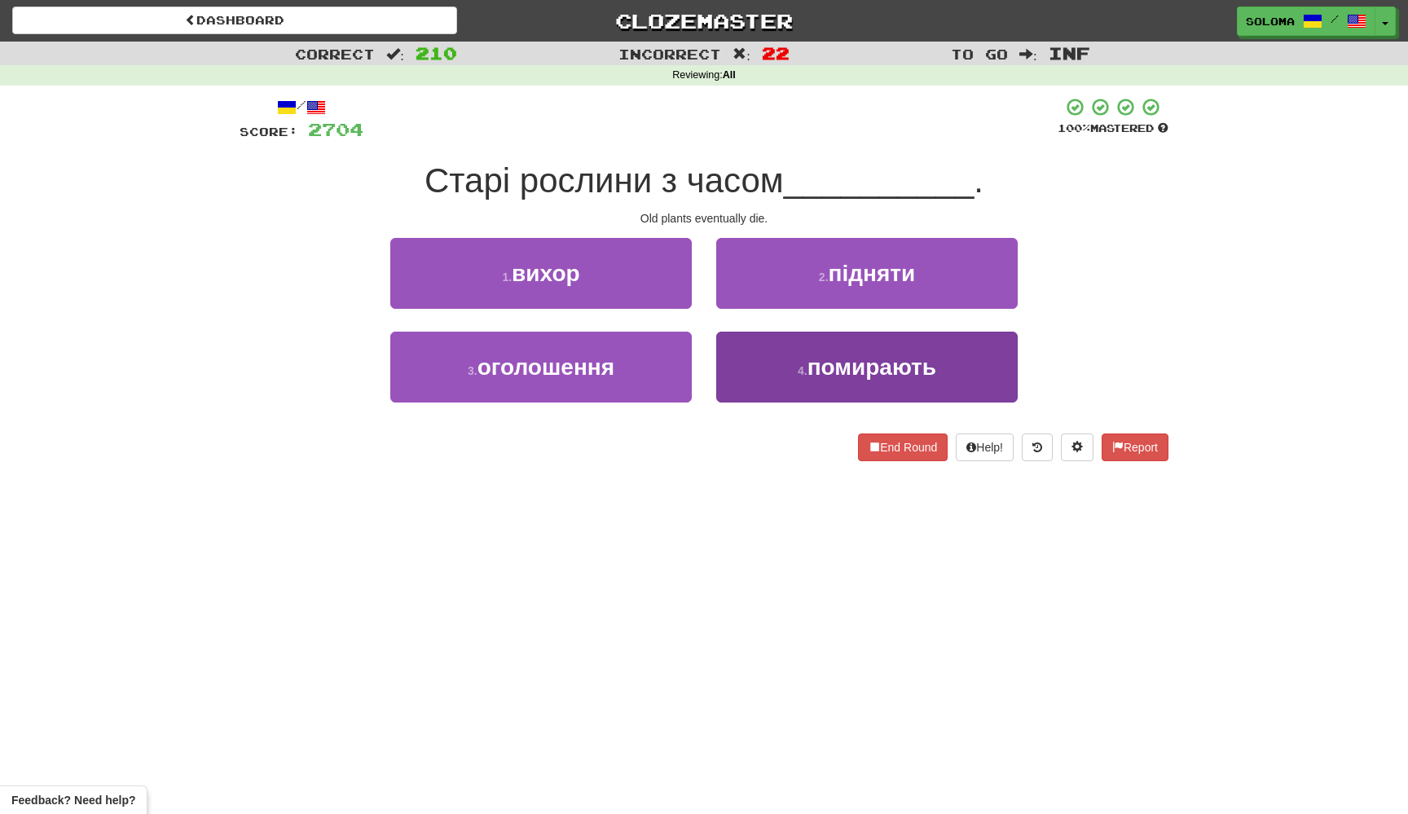
click at [731, 348] on button "4 . помирають" at bounding box center [866, 367] width 301 height 71
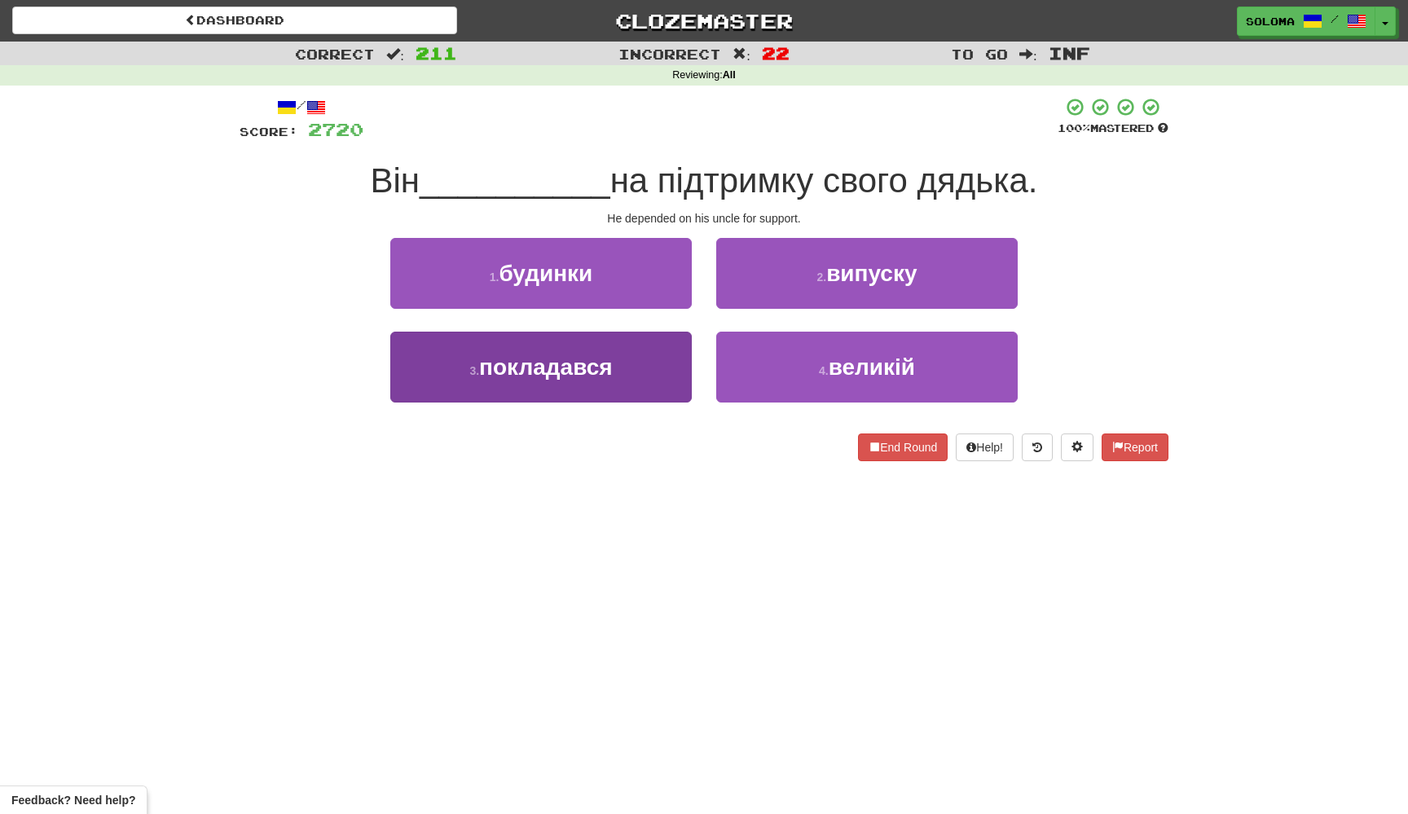
click at [685, 377] on button "3 . покладався" at bounding box center [540, 367] width 301 height 71
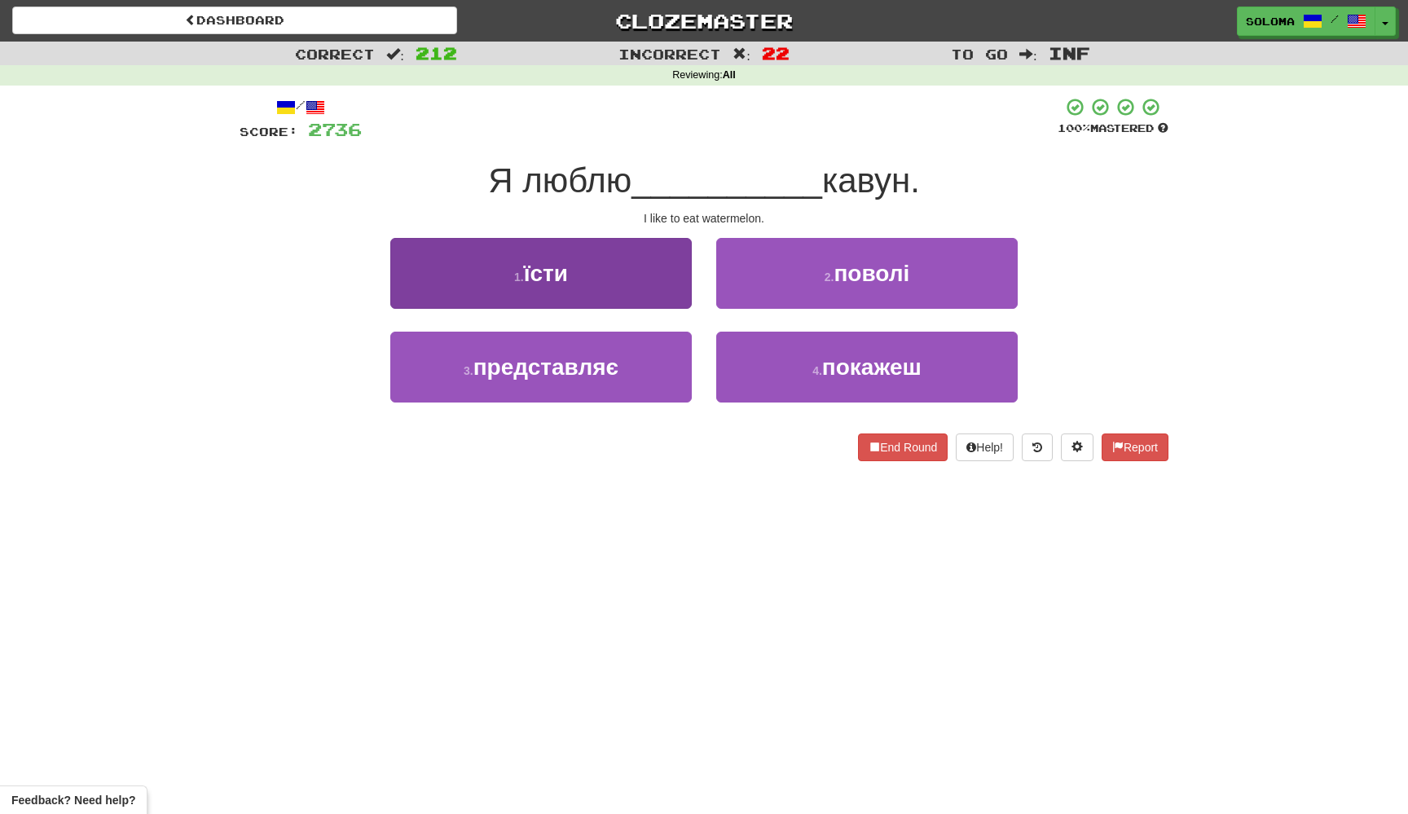
click at [663, 301] on button "1 . їсти" at bounding box center [540, 273] width 301 height 71
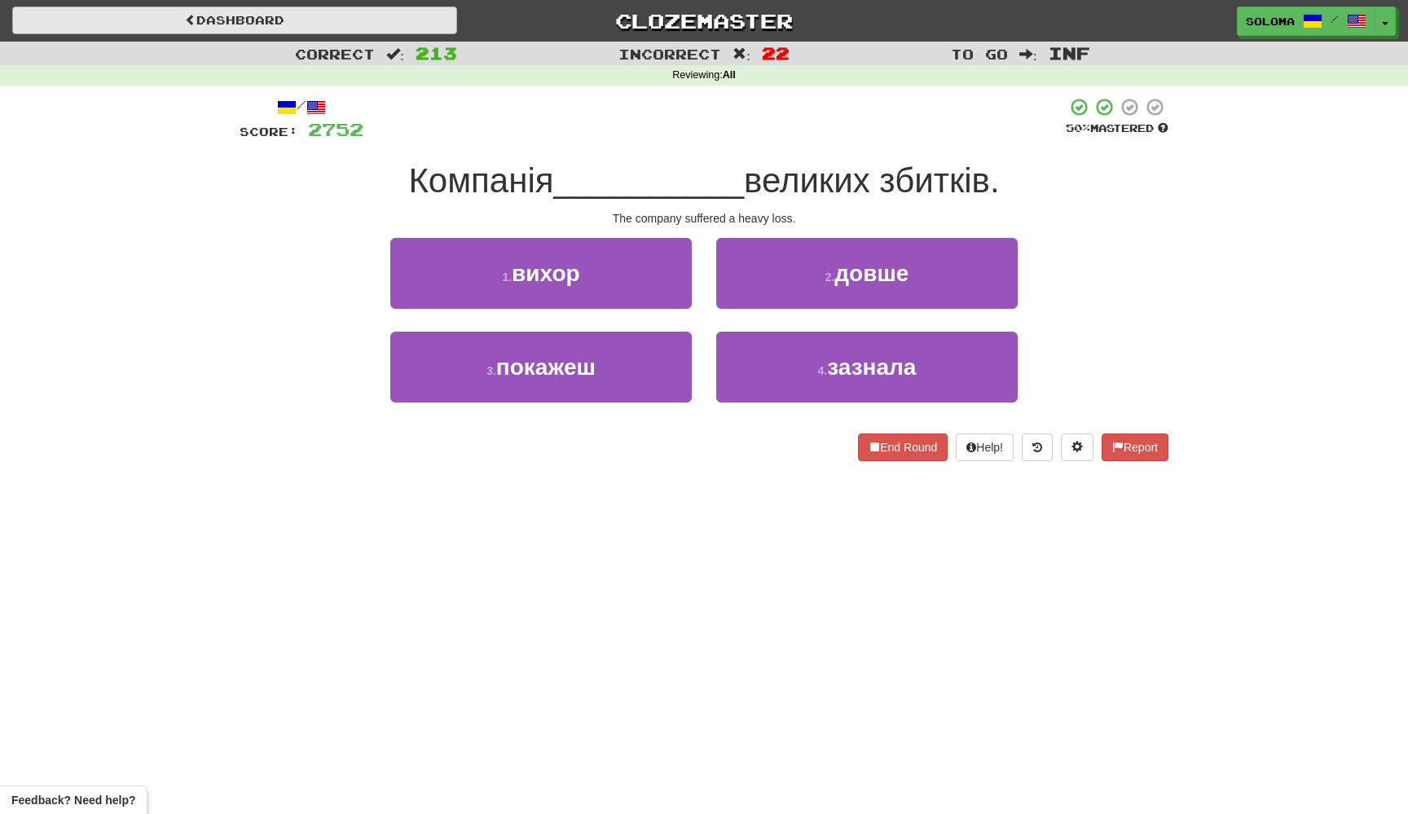
click at [441, 18] on link "Dashboard" at bounding box center [234, 21] width 445 height 28
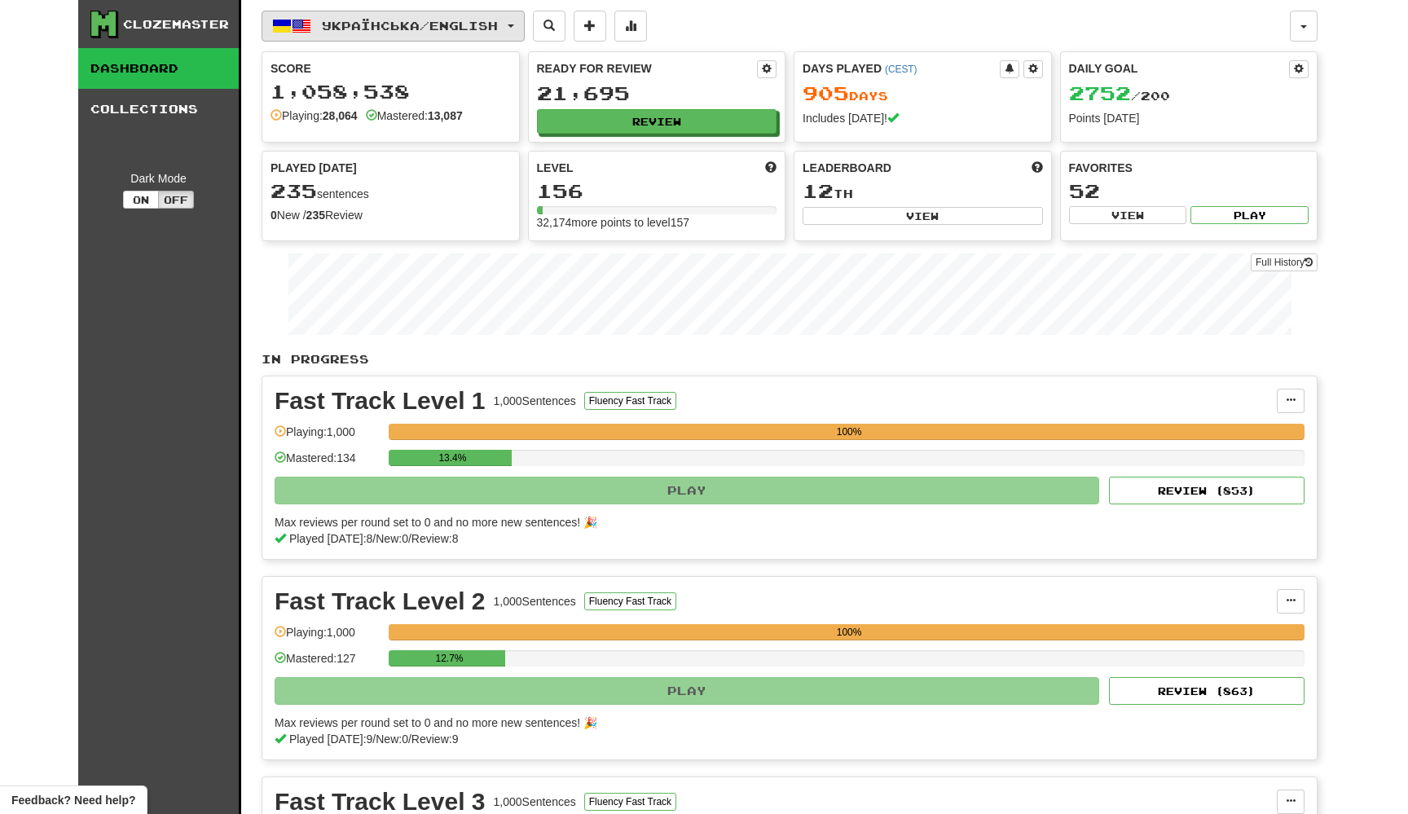
click at [428, 25] on span "Українська / English" at bounding box center [410, 26] width 176 height 14
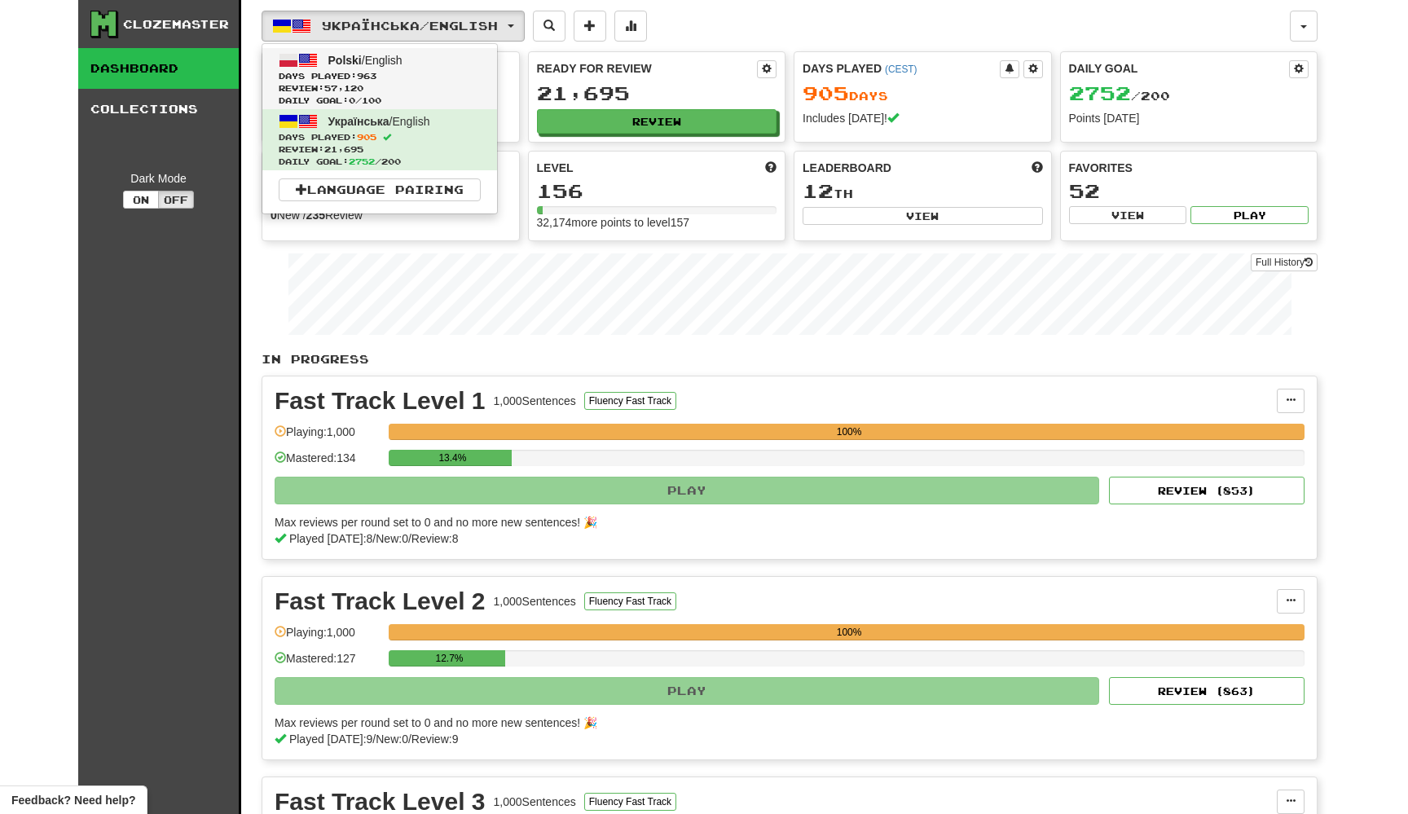
click at [430, 80] on span "Days Played: 963" at bounding box center [380, 76] width 202 height 12
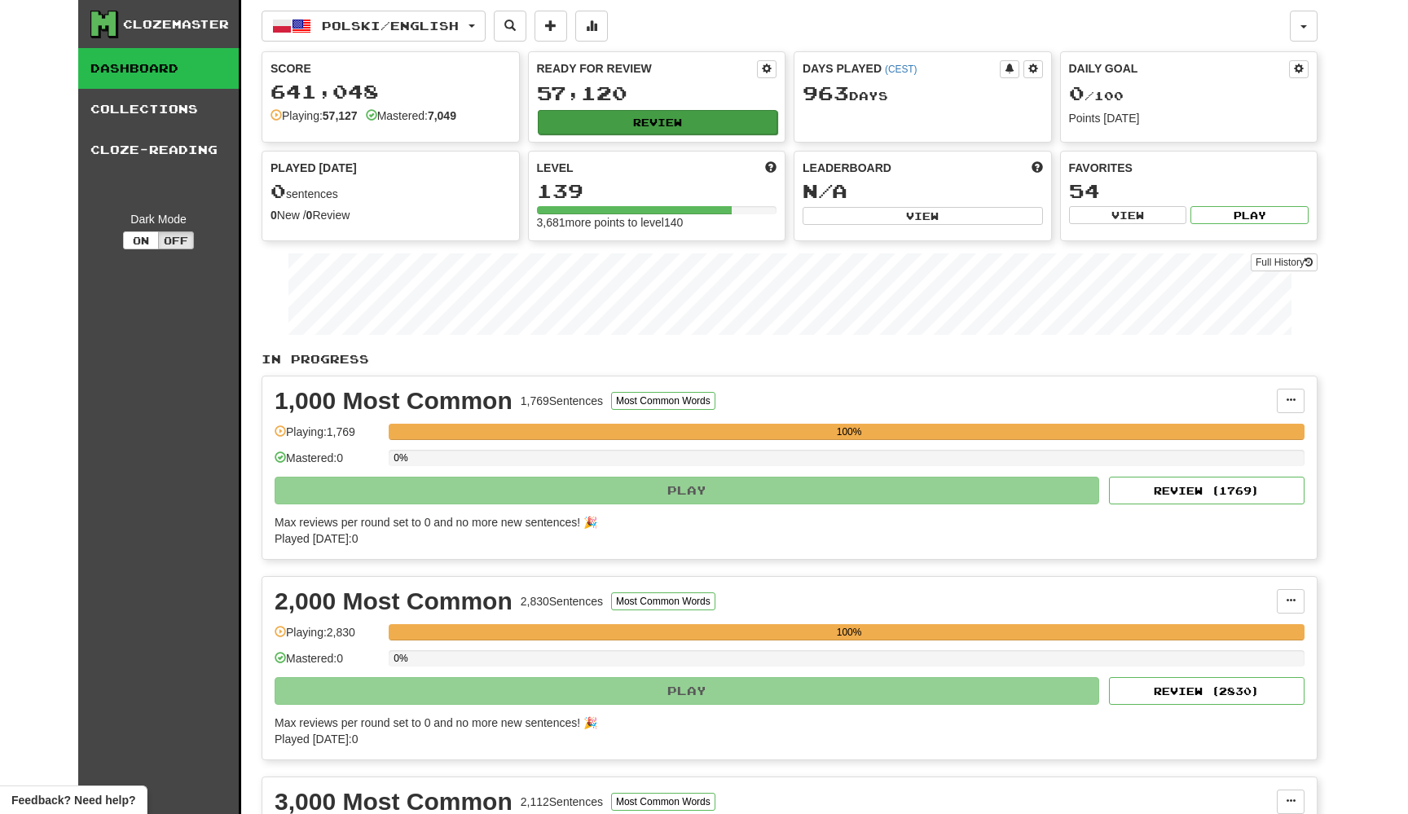
click at [618, 124] on button "Review" at bounding box center [658, 122] width 240 height 24
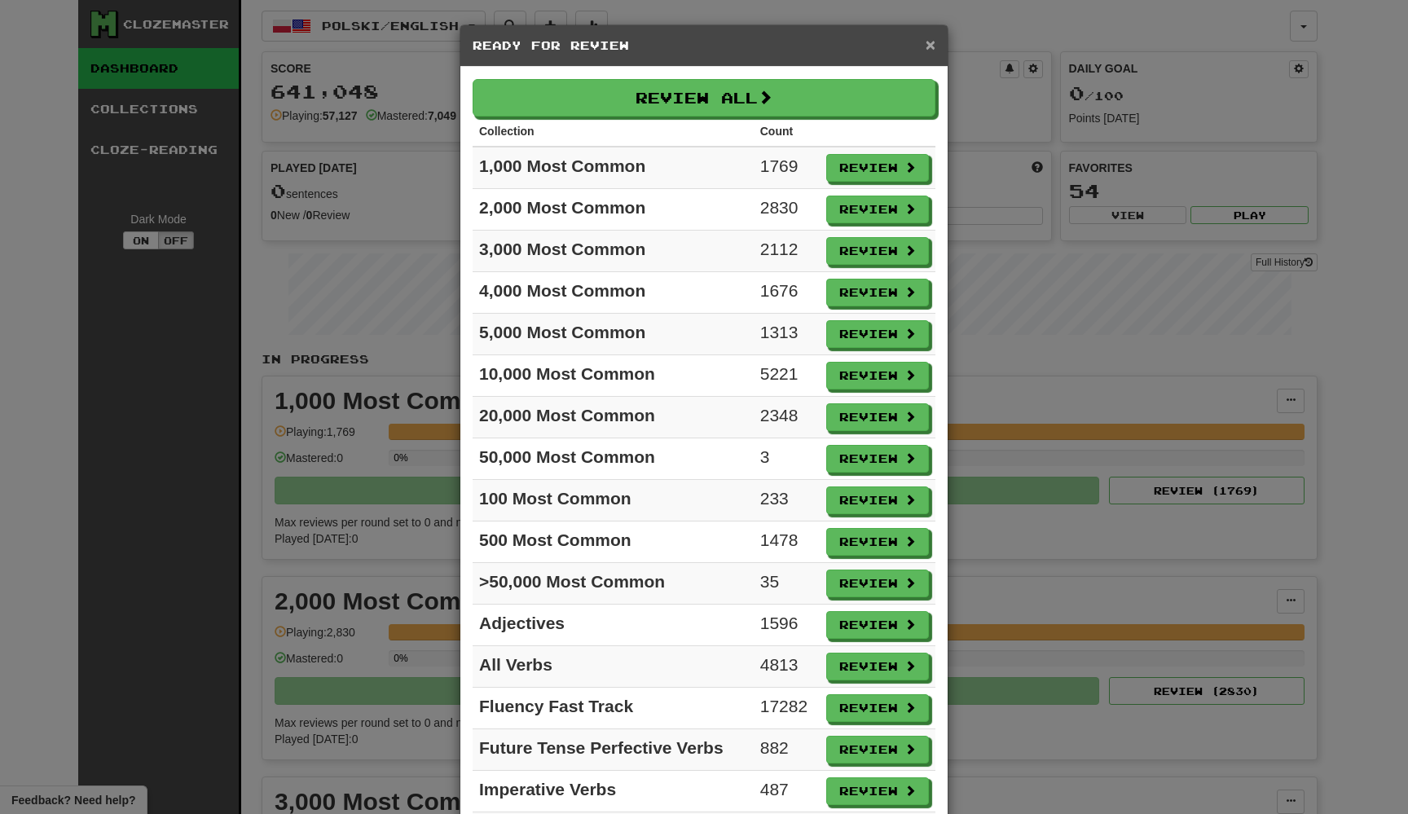
click at [926, 41] on span "×" at bounding box center [930, 44] width 10 height 19
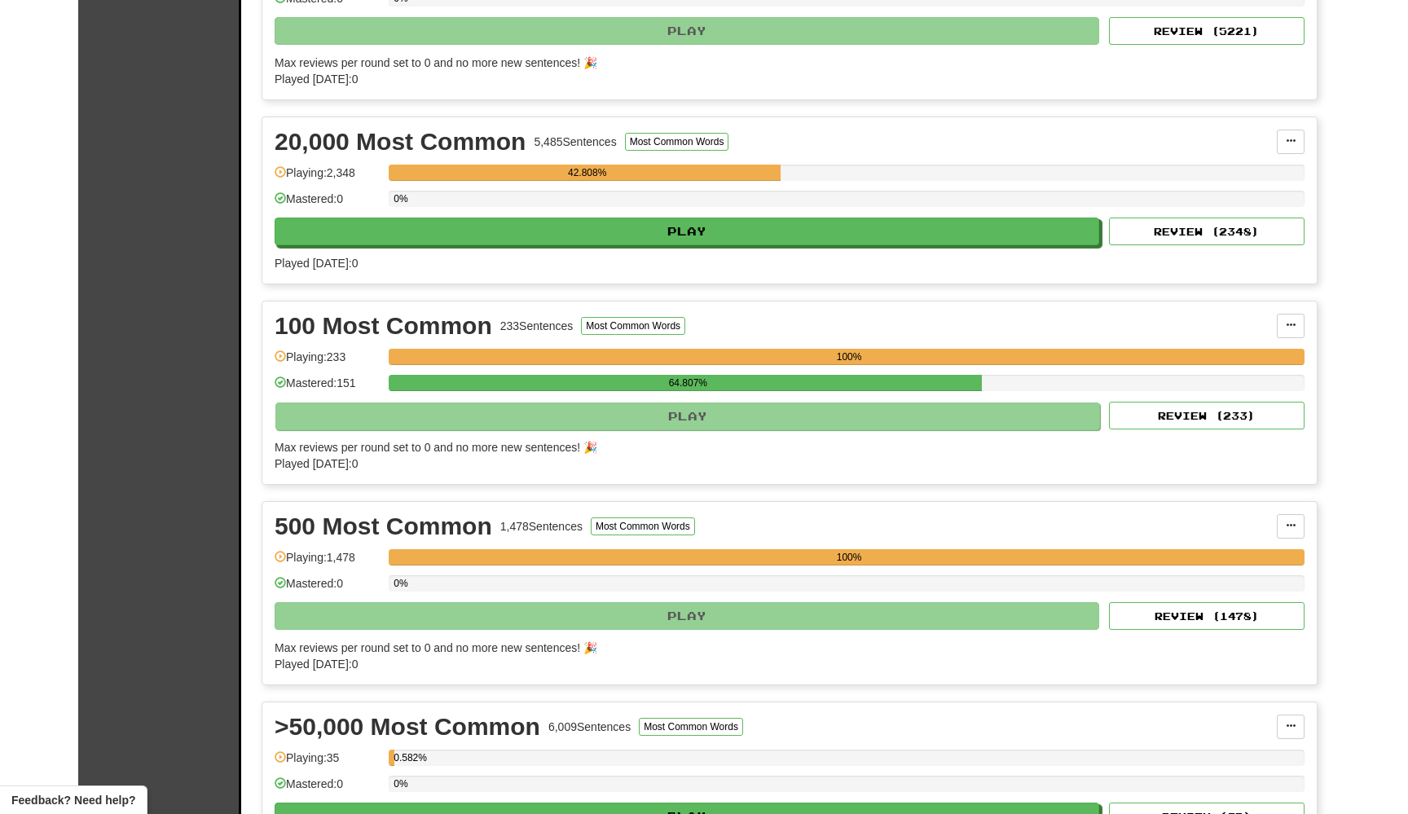
scroll to position [1432, 0]
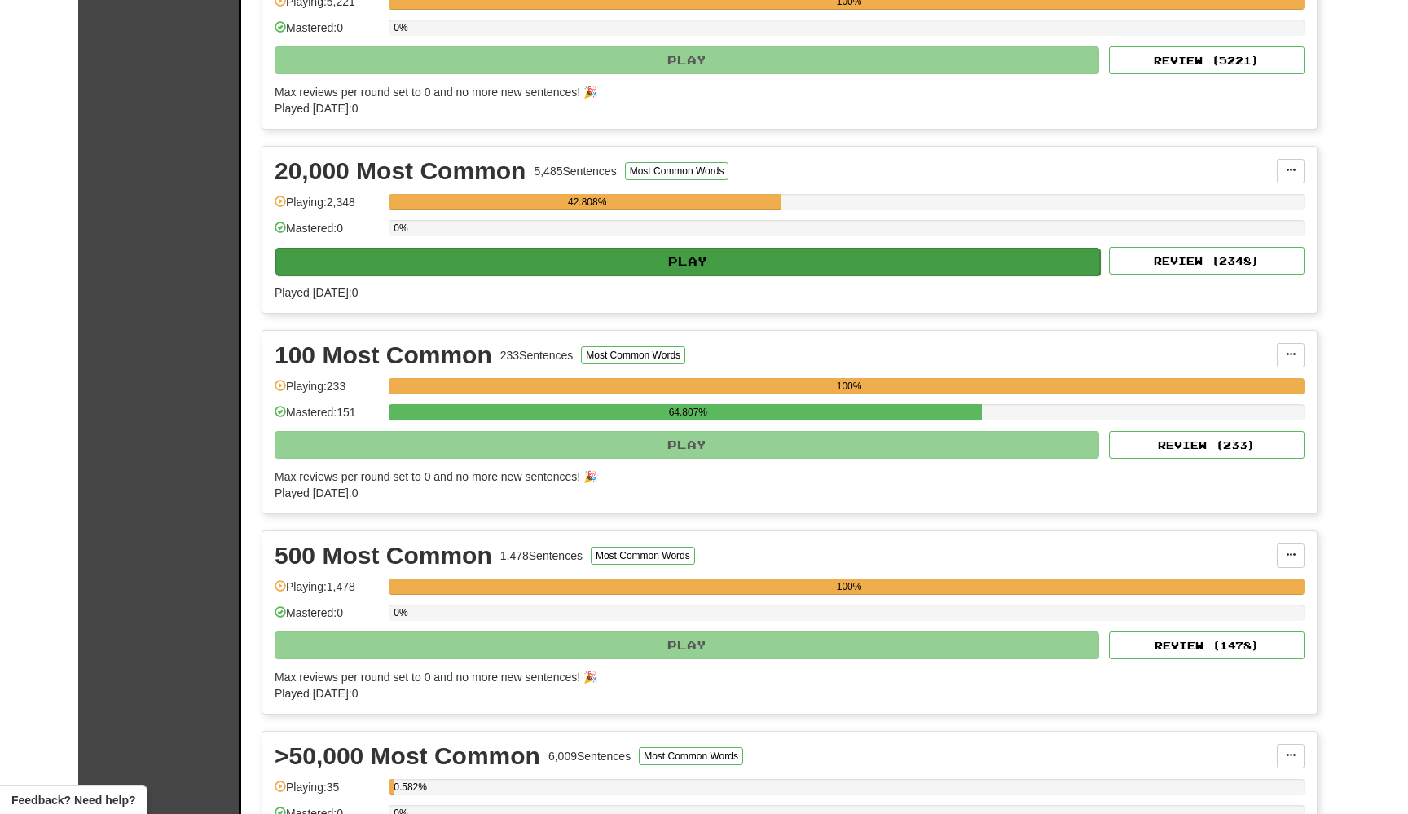
click at [714, 273] on button "Play" at bounding box center [687, 262] width 824 height 28
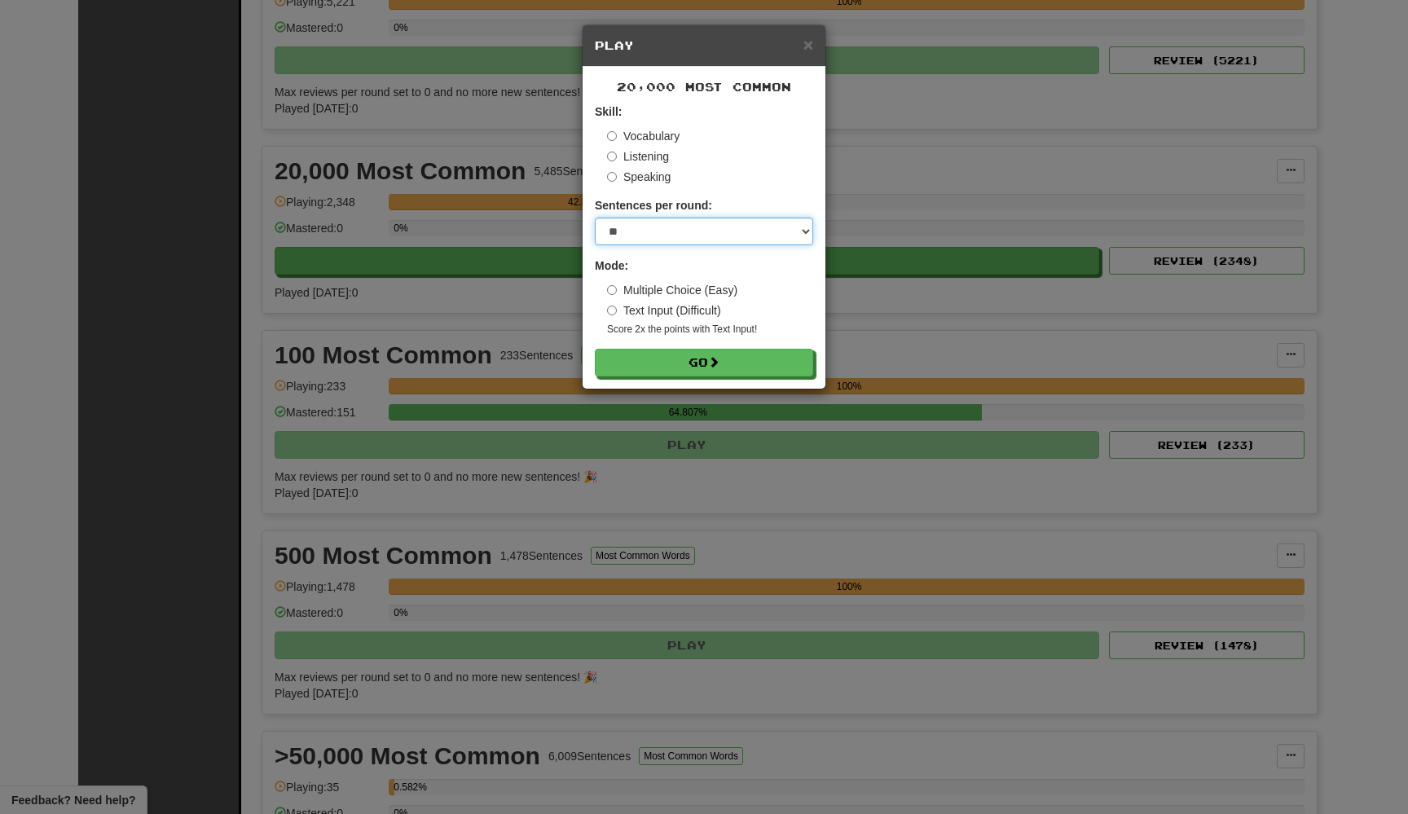
select select "********"
click at [690, 361] on button "Go" at bounding box center [705, 364] width 218 height 28
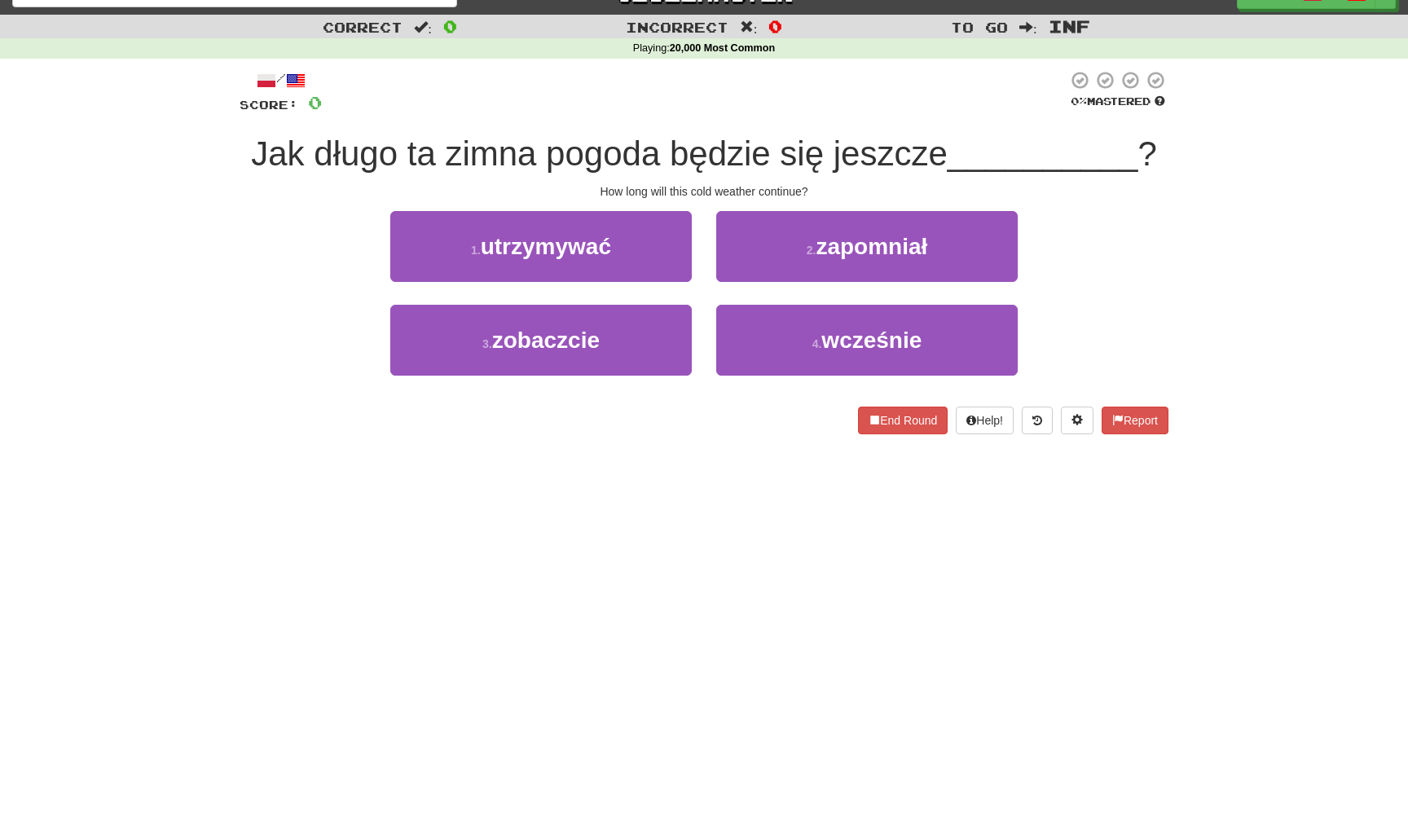
scroll to position [10, 0]
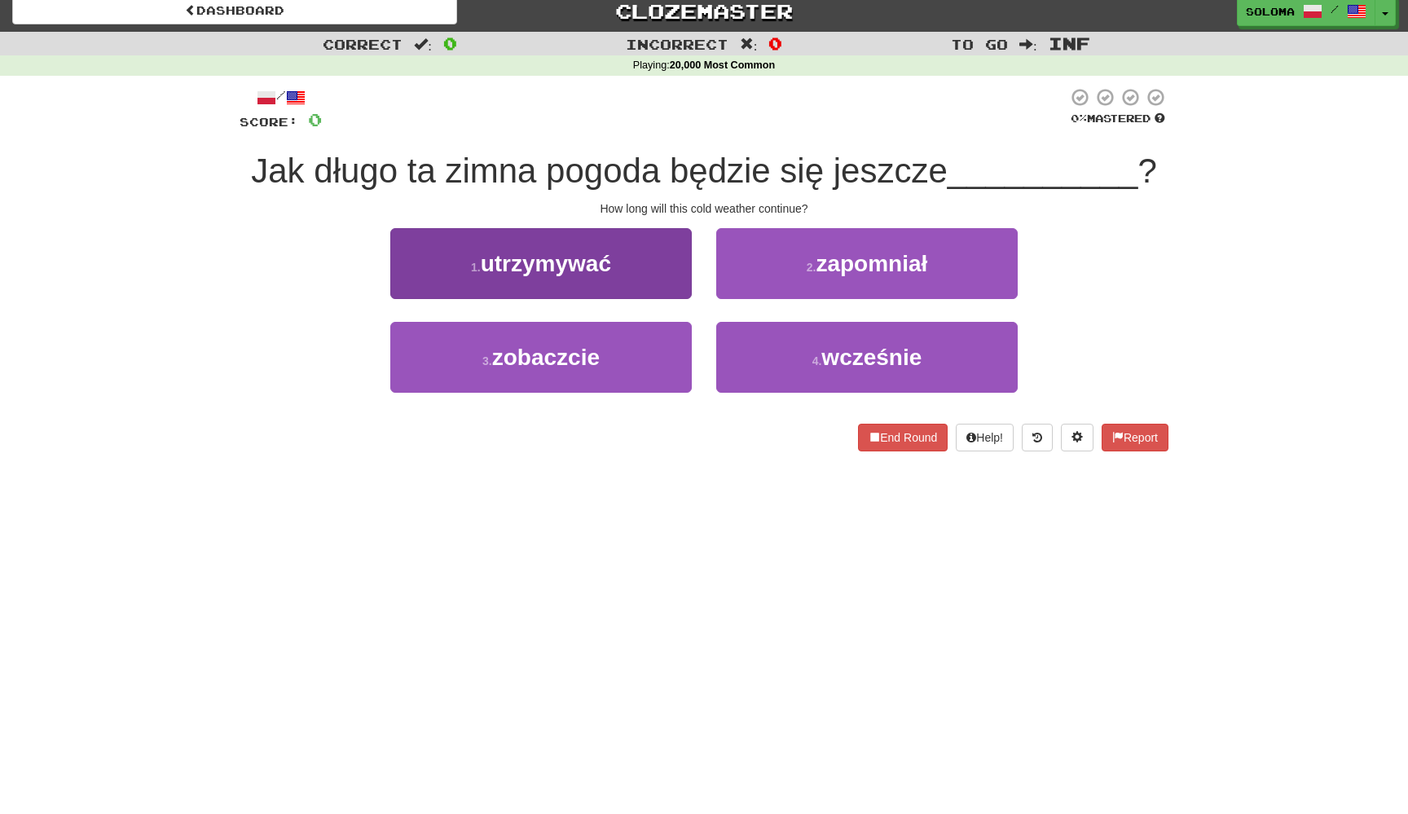
click at [656, 276] on button "1 . utrzymywać" at bounding box center [540, 263] width 301 height 71
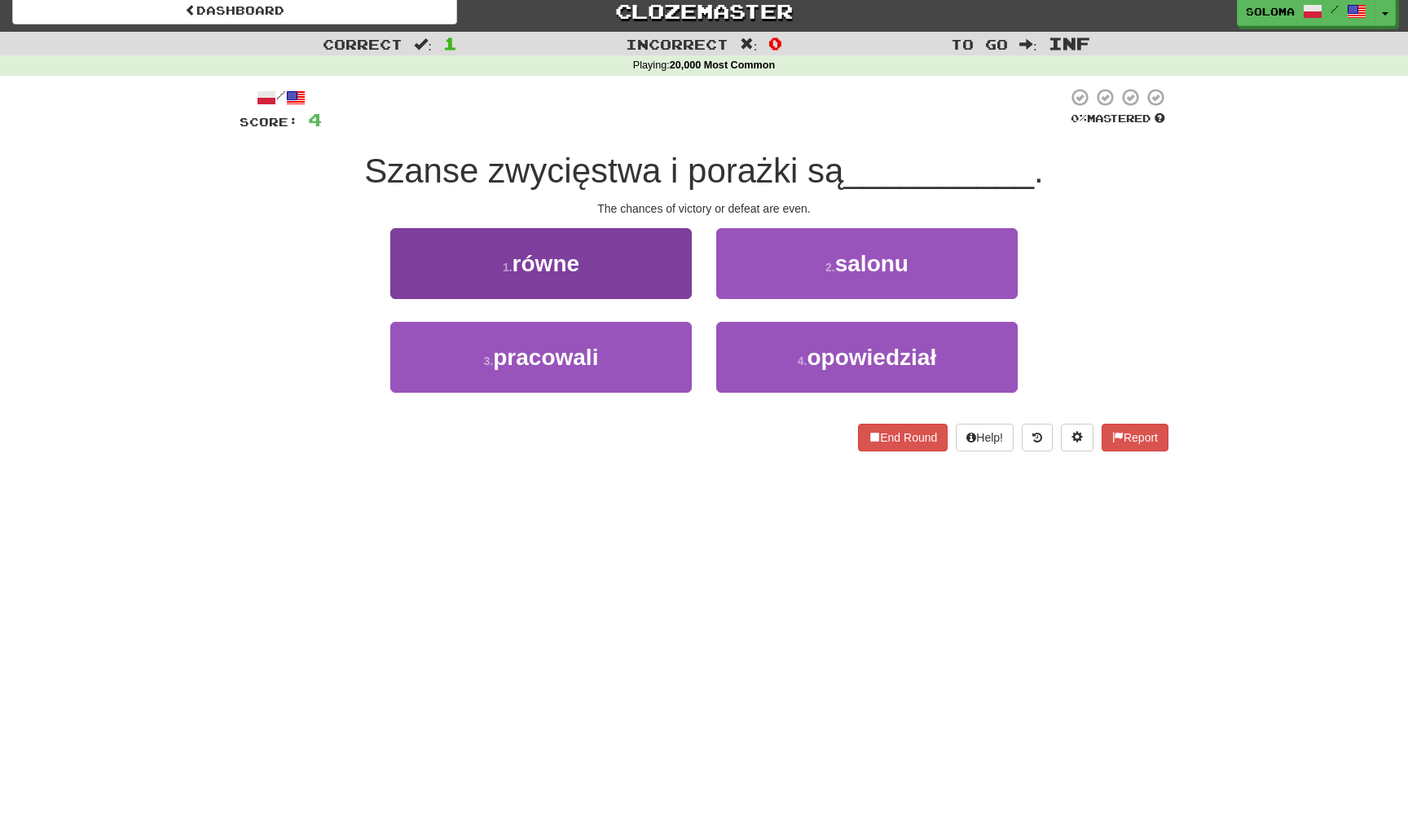
click at [675, 275] on button "1 . równe" at bounding box center [540, 263] width 301 height 71
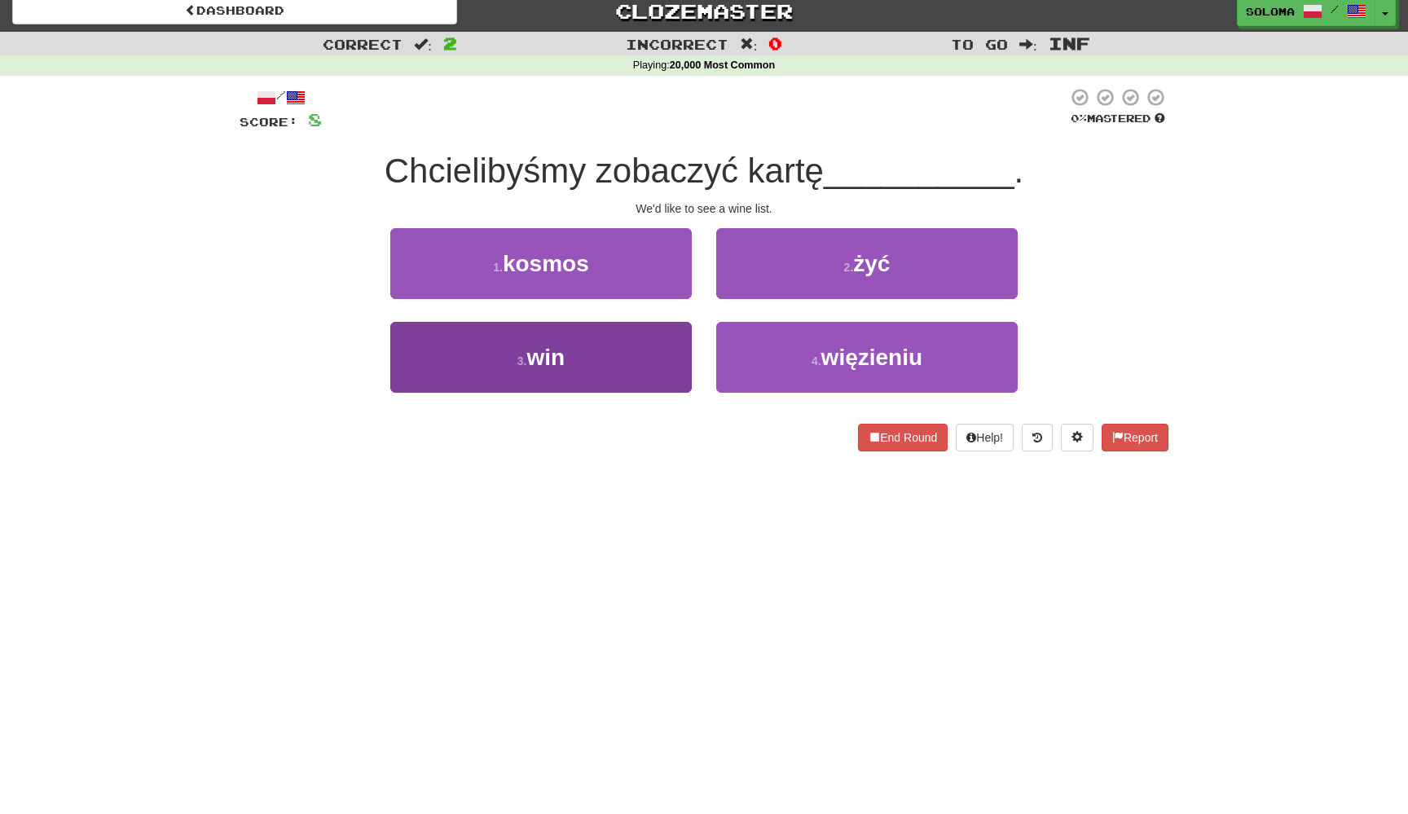
click at [670, 364] on button "3 . win" at bounding box center [540, 357] width 301 height 71
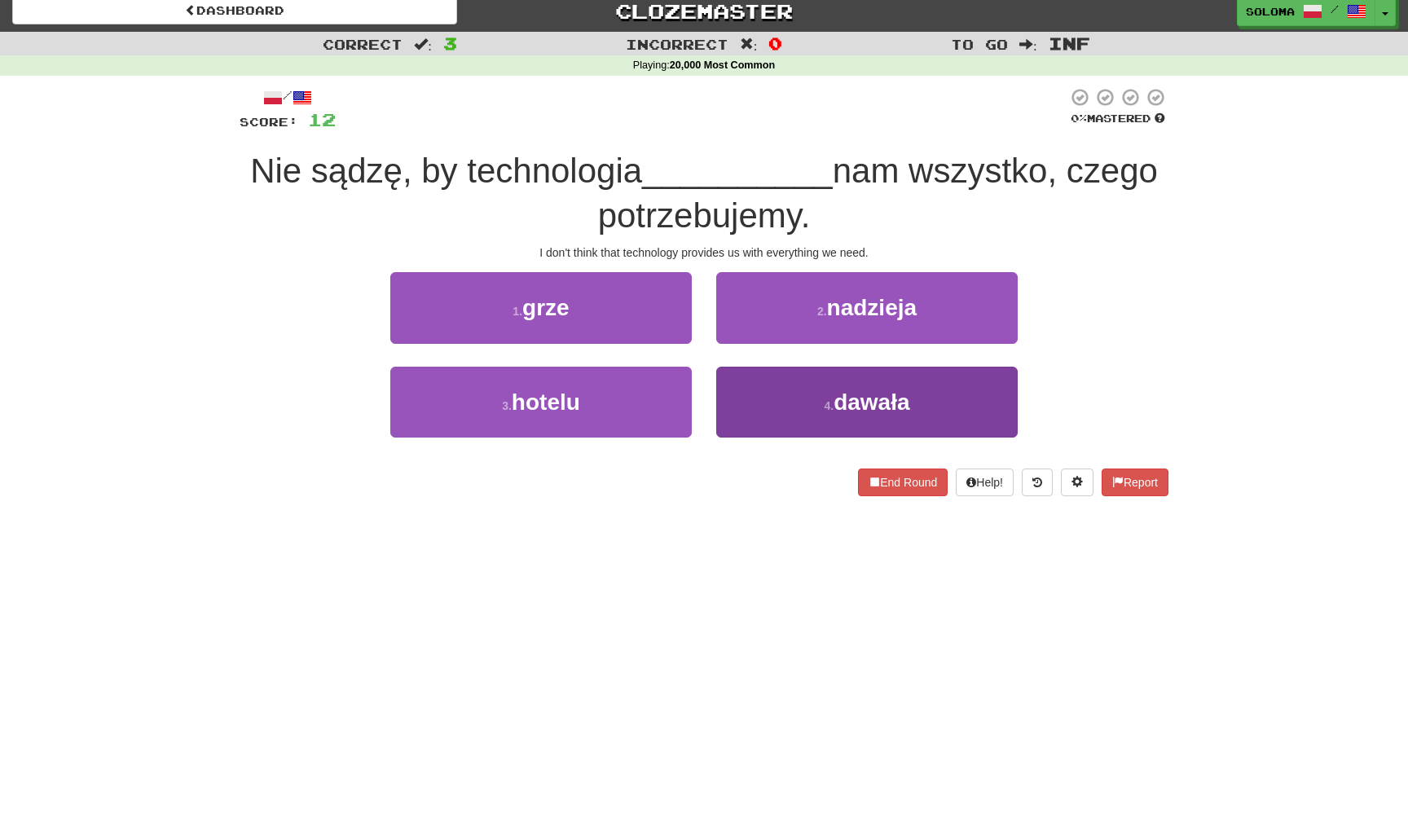
click at [753, 407] on button "4 . dawała" at bounding box center [866, 402] width 301 height 71
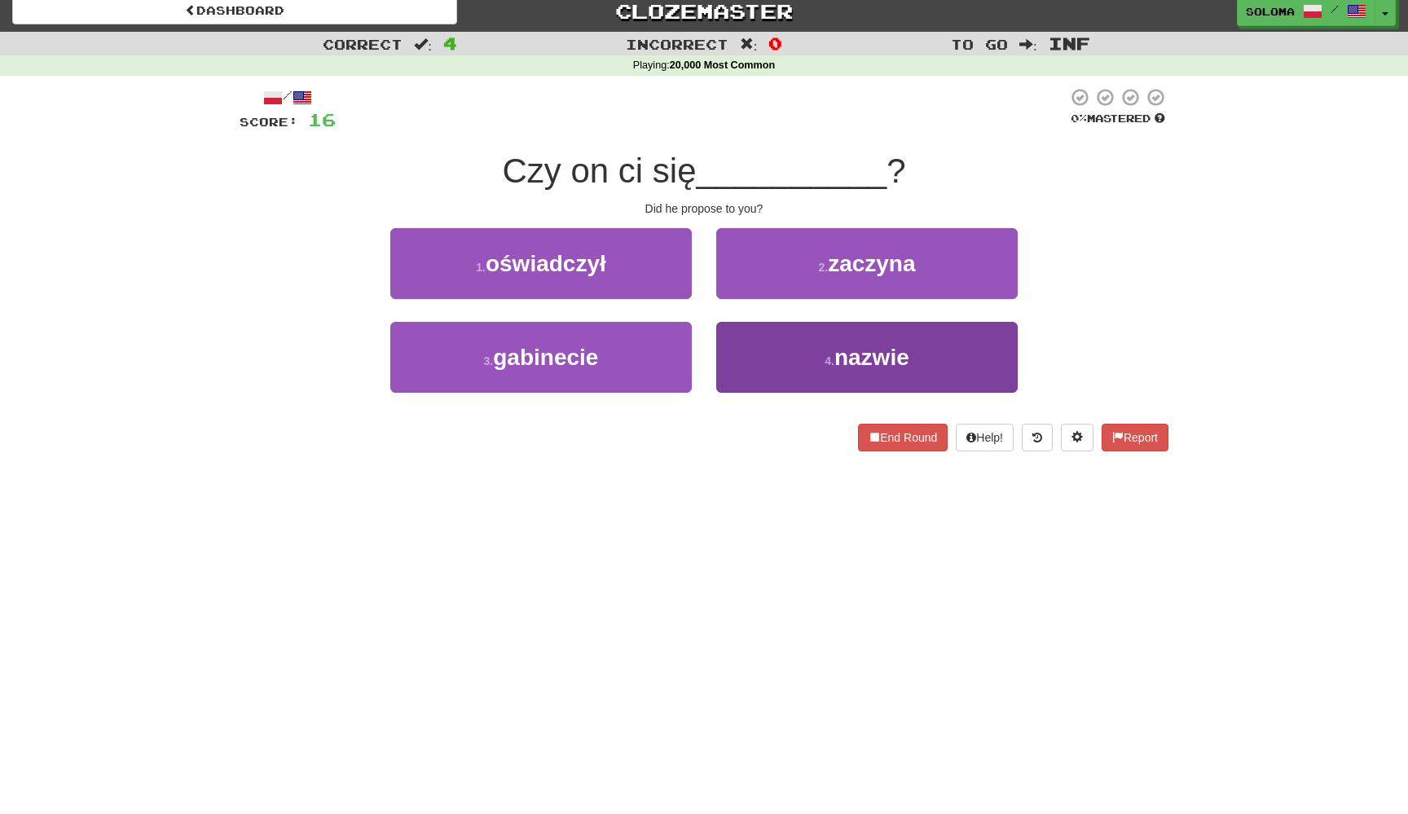
click at [723, 341] on button "4 . nazwie" at bounding box center [866, 357] width 301 height 71
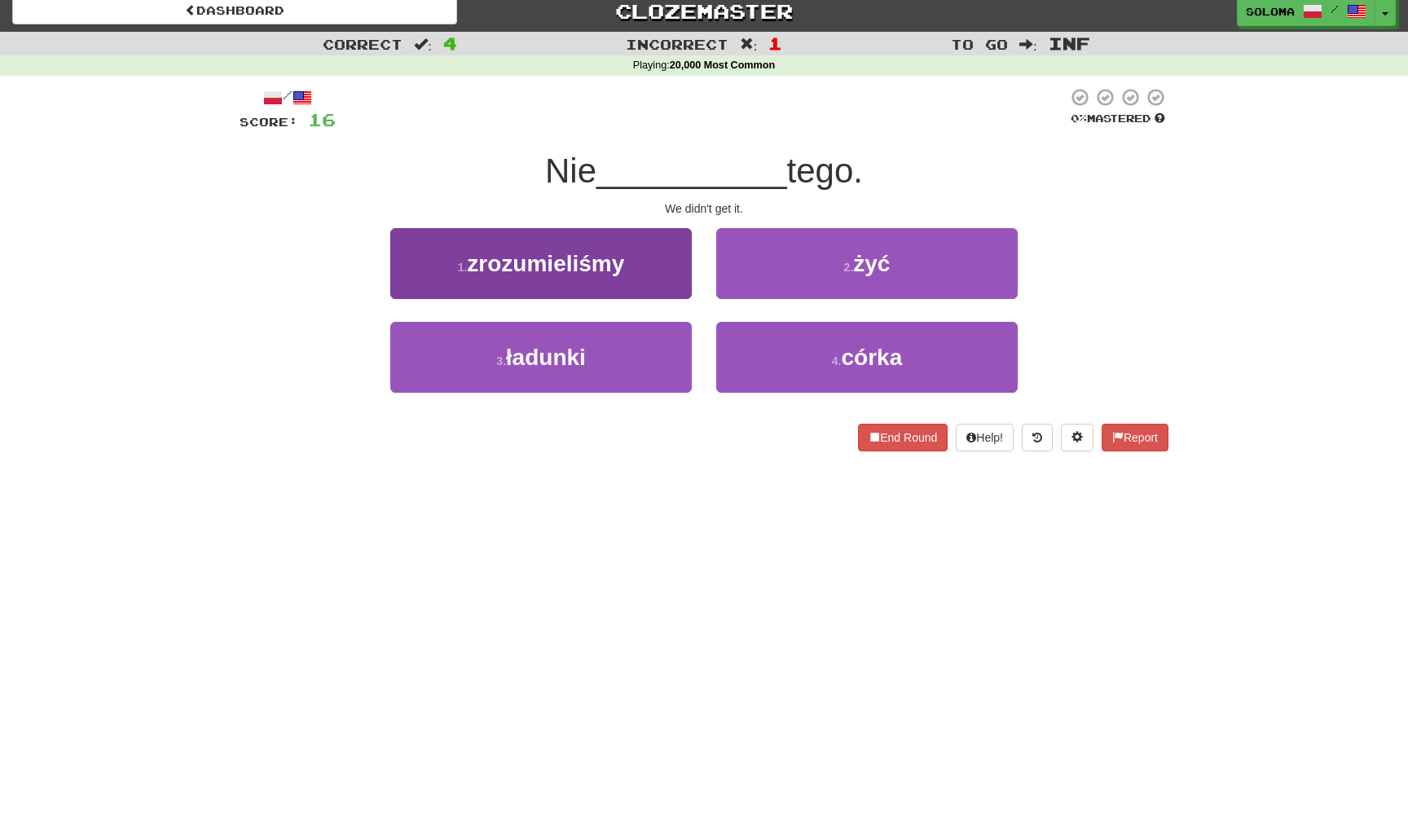
click at [684, 281] on button "1 . zrozumieliśmy" at bounding box center [540, 263] width 301 height 71
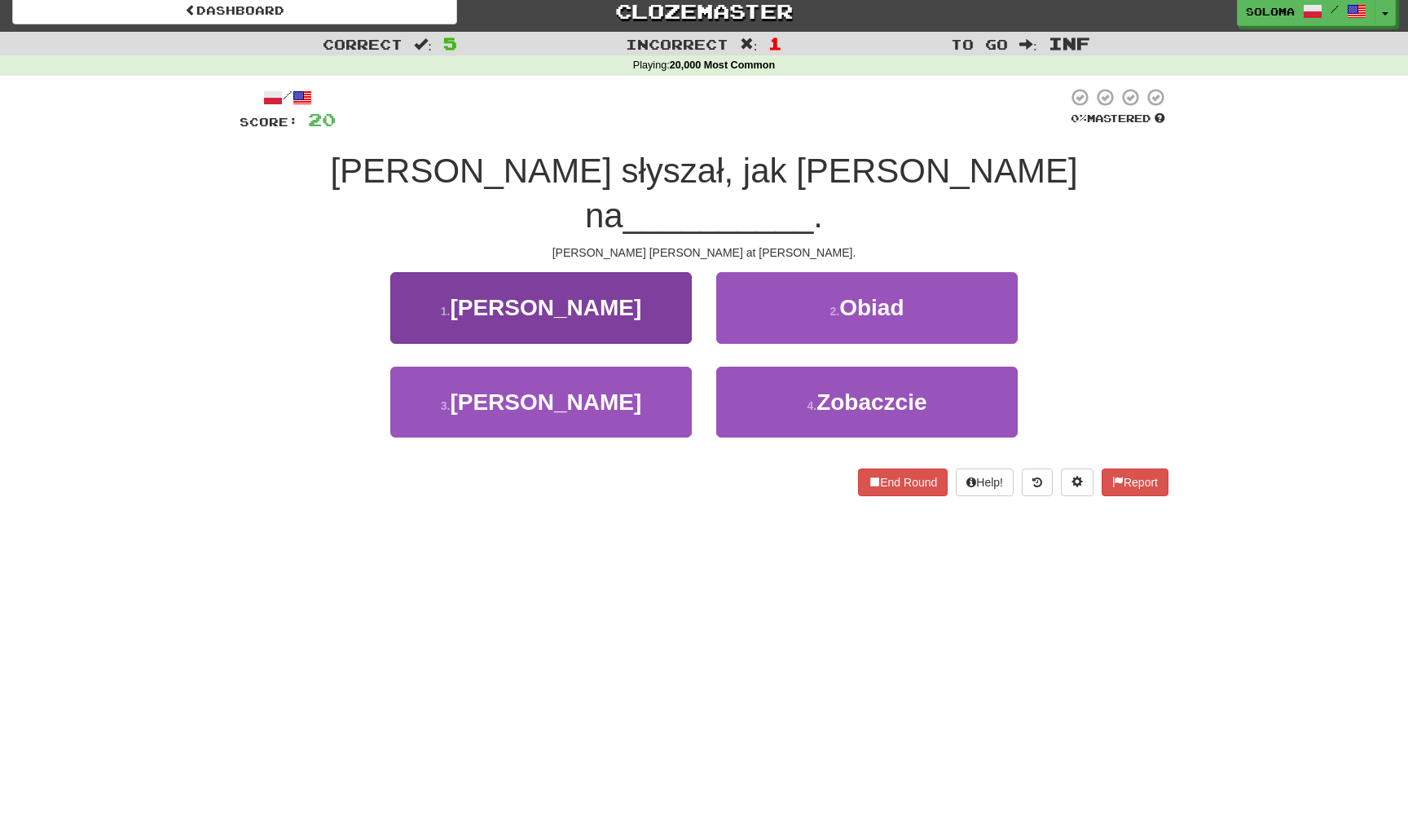
click at [682, 287] on button "1 . [PERSON_NAME]" at bounding box center [540, 307] width 301 height 71
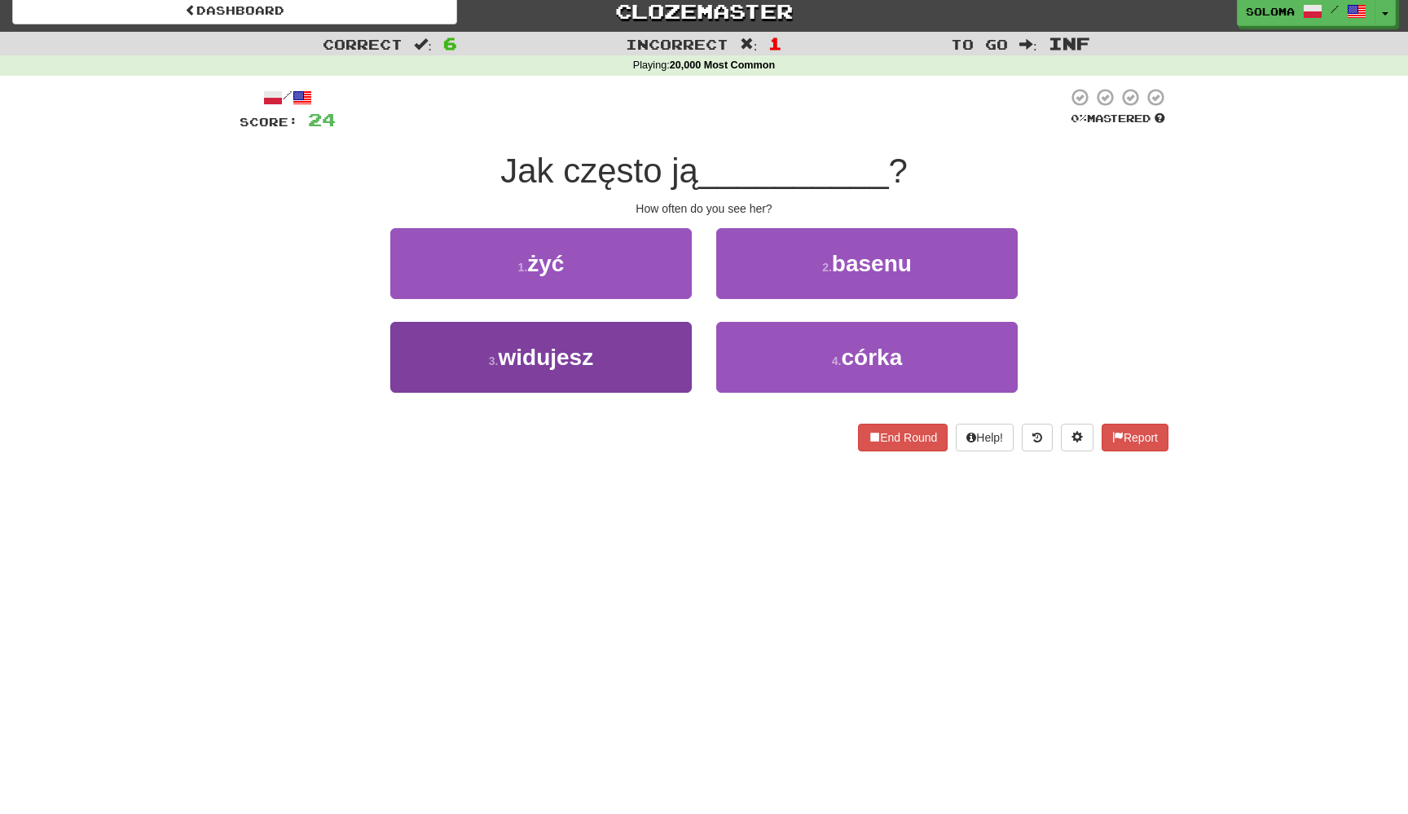
click at [655, 357] on button "3 . widujesz" at bounding box center [540, 357] width 301 height 71
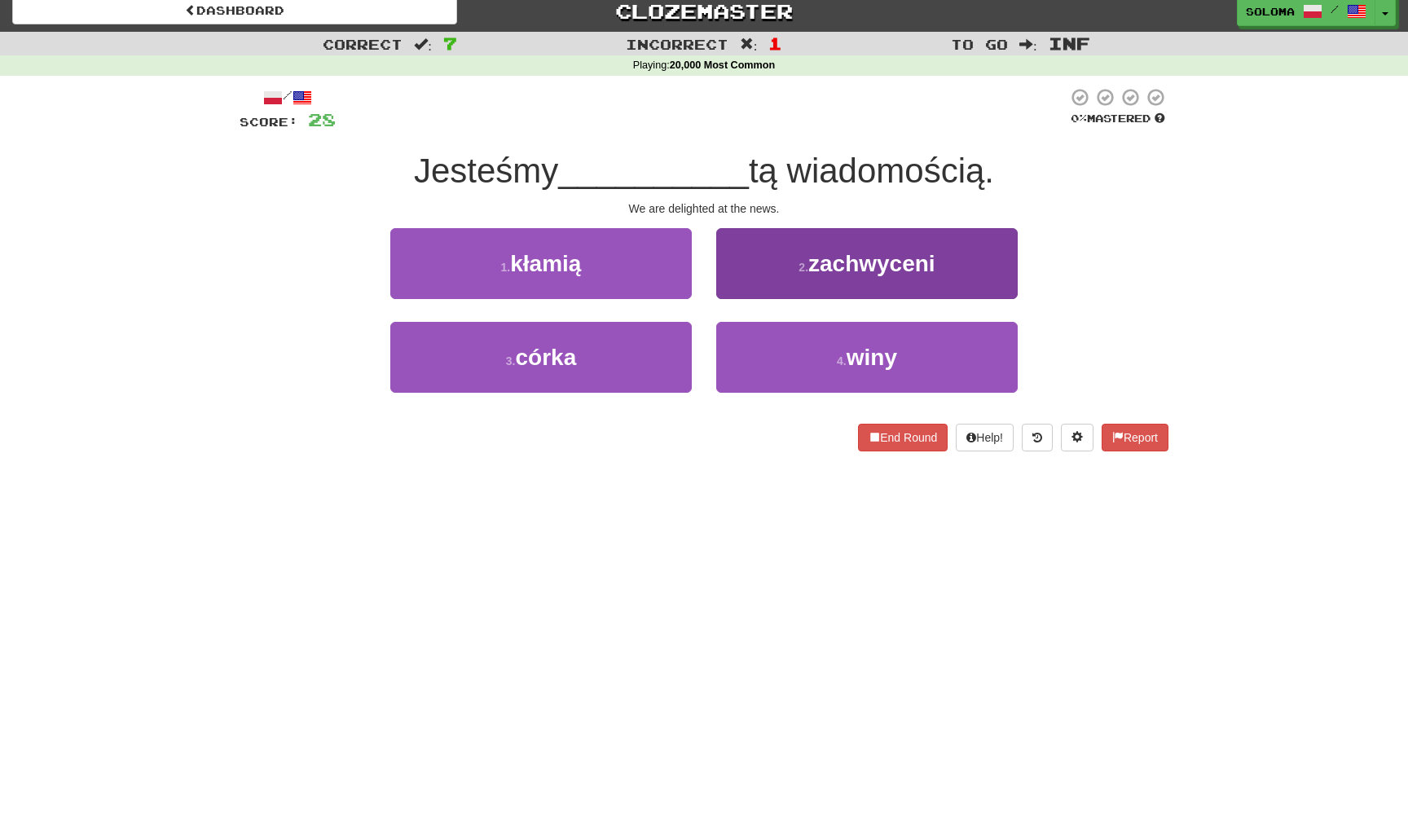
click at [754, 274] on button "2 . zachwyceni" at bounding box center [866, 263] width 301 height 71
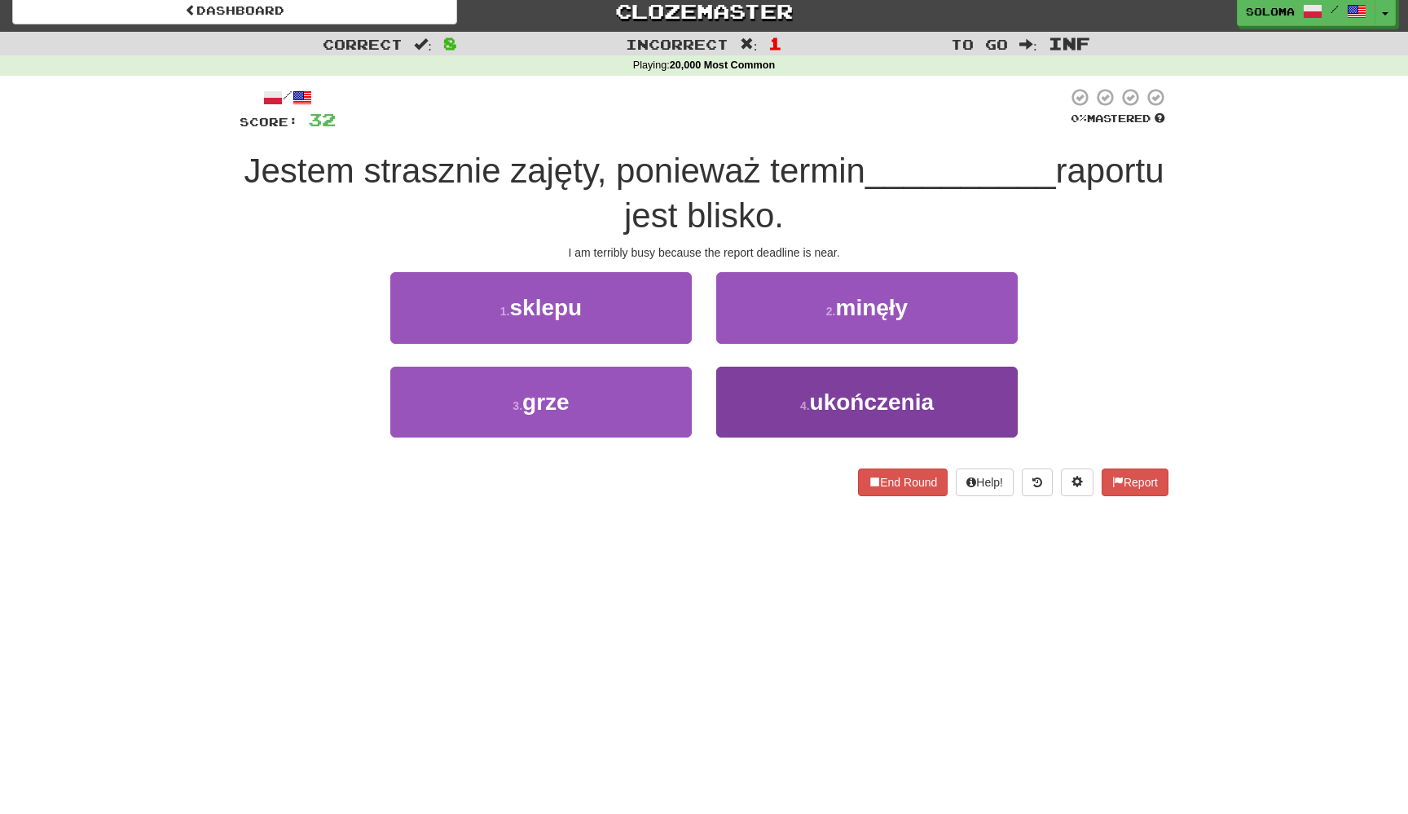
click at [724, 411] on button "4 . ukończenia" at bounding box center [866, 402] width 301 height 71
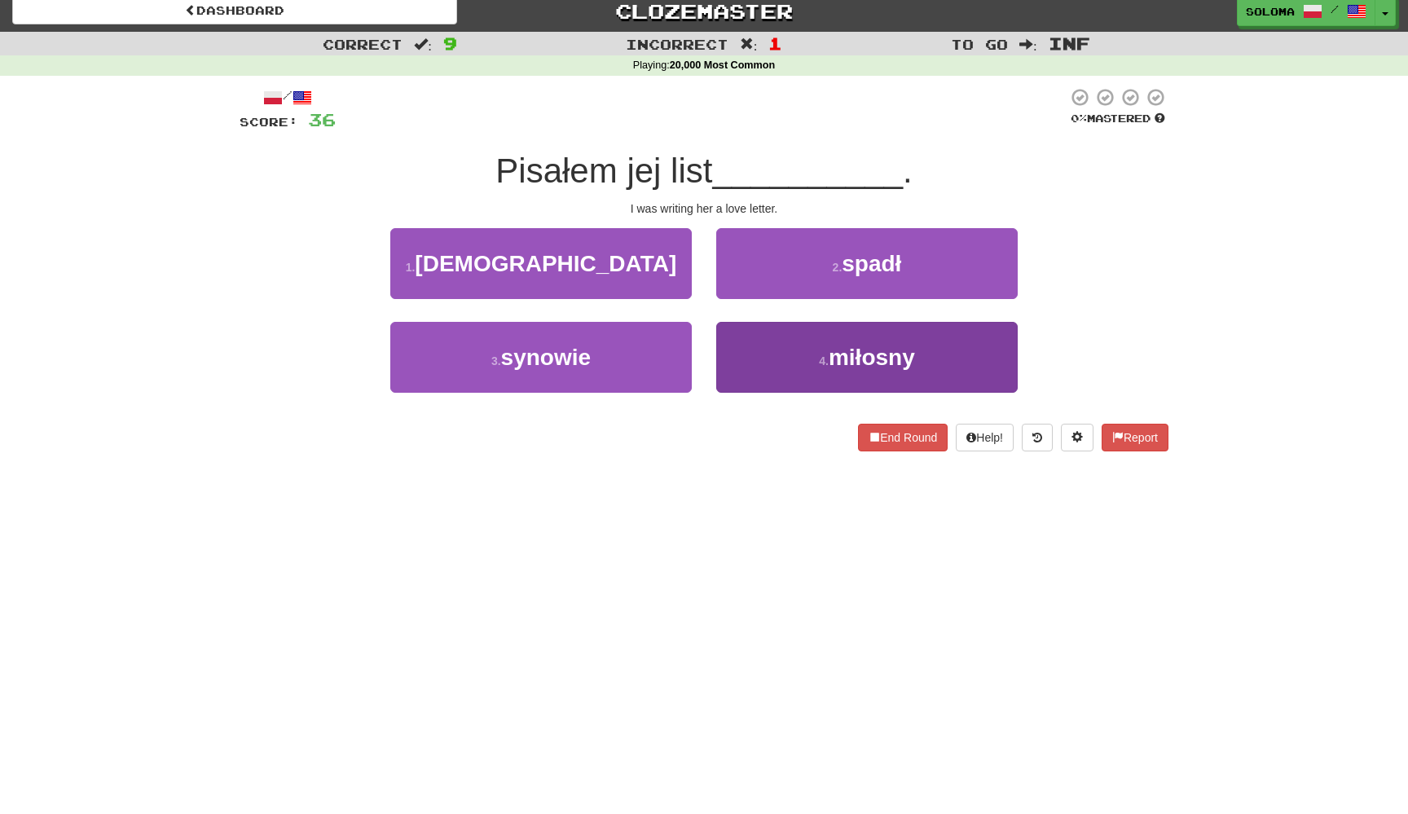
click at [741, 354] on button "4 . miłosny" at bounding box center [866, 357] width 301 height 71
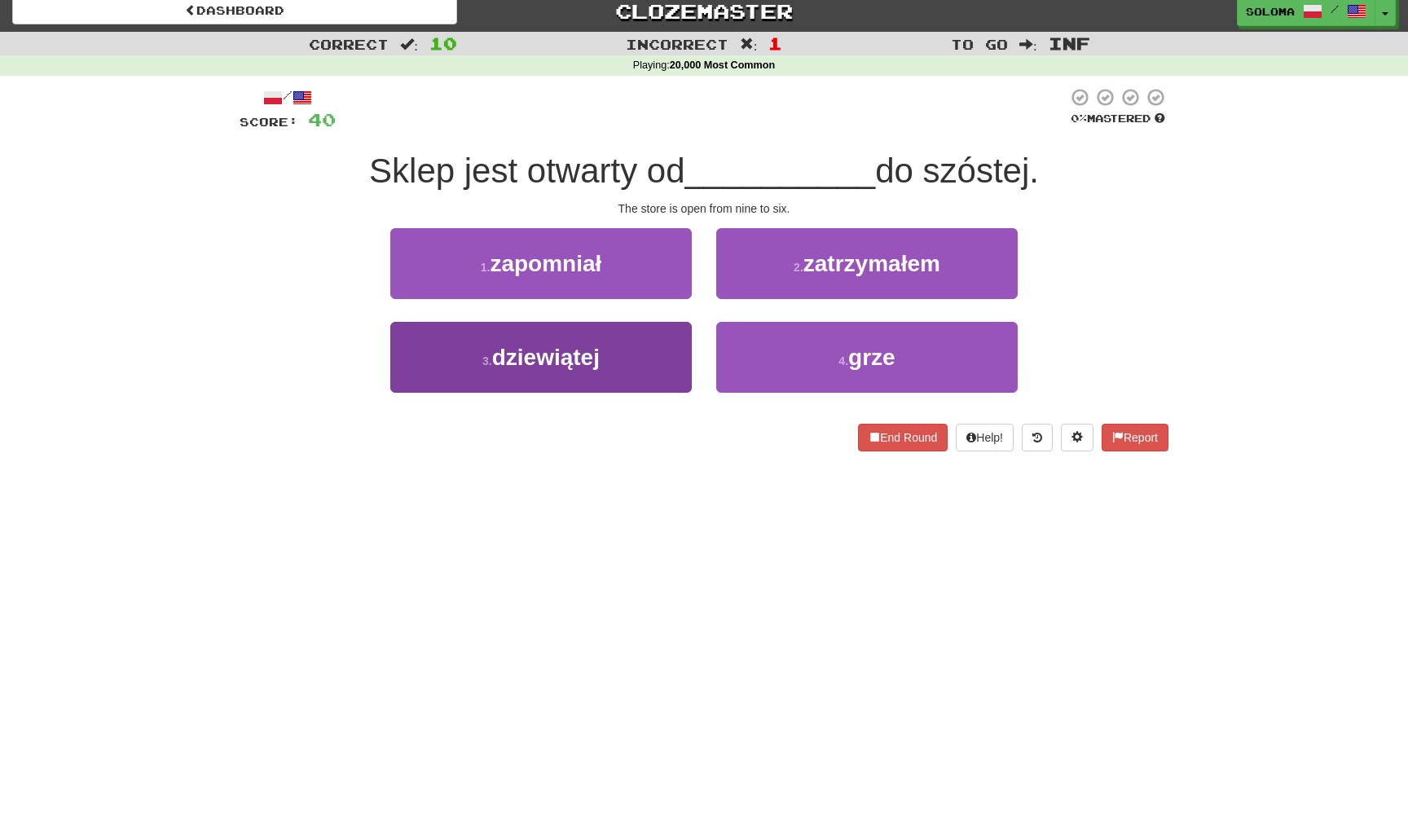
click at [682, 351] on button "3 . dziewiątej" at bounding box center [540, 357] width 301 height 71
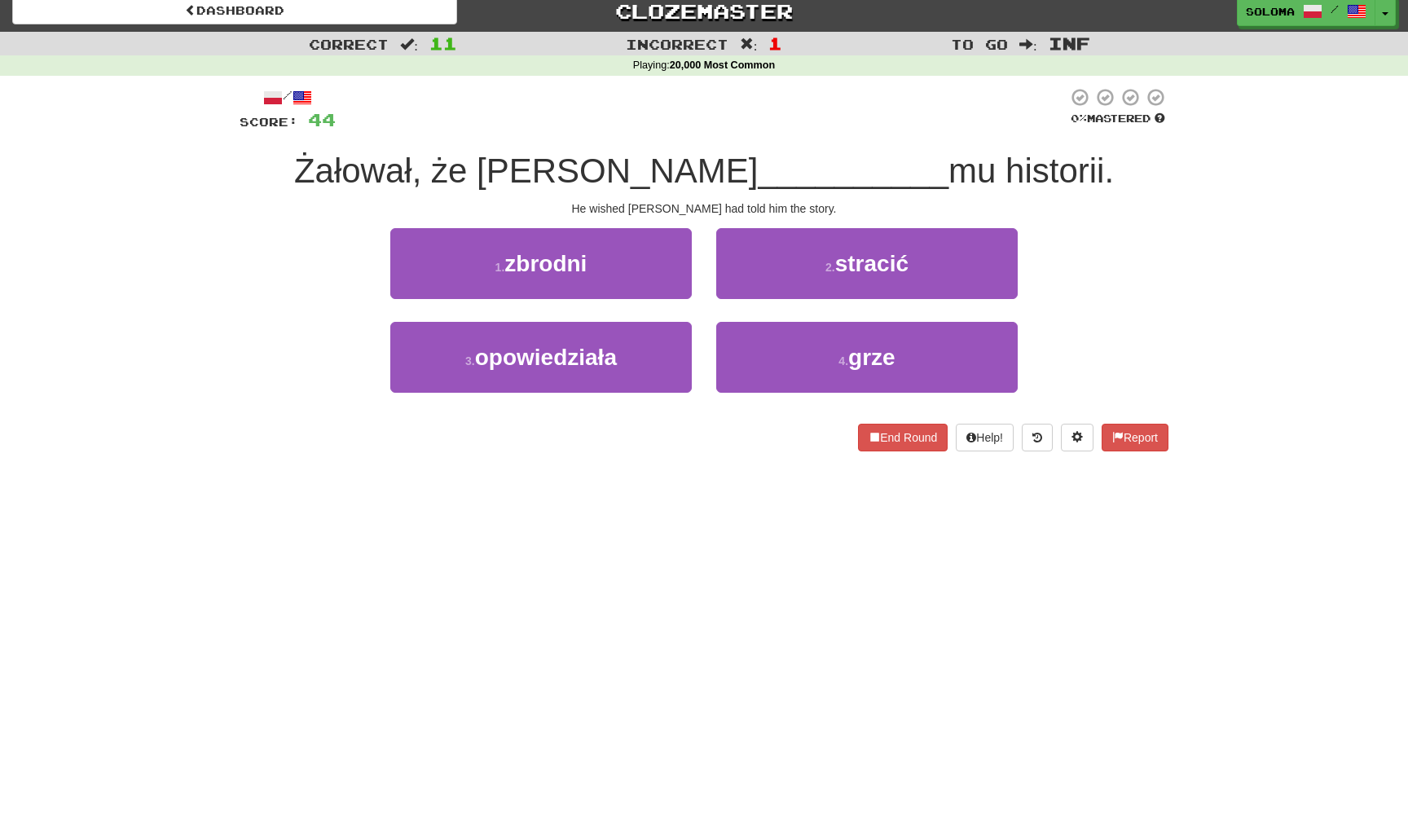
click at [682, 351] on button "3 . opowiedziała" at bounding box center [540, 357] width 301 height 71
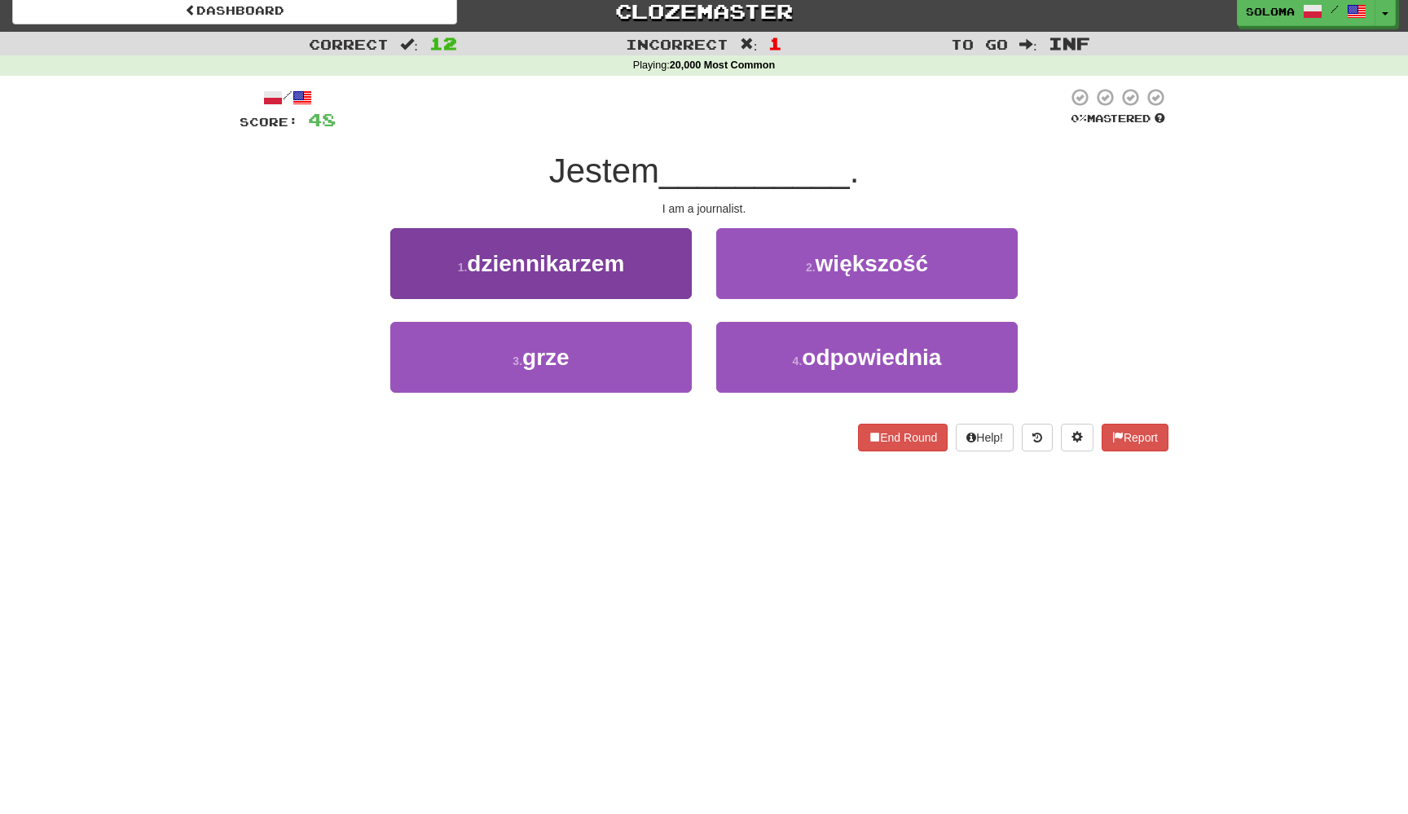
click at [679, 275] on button "1 . dziennikarzem" at bounding box center [540, 263] width 301 height 71
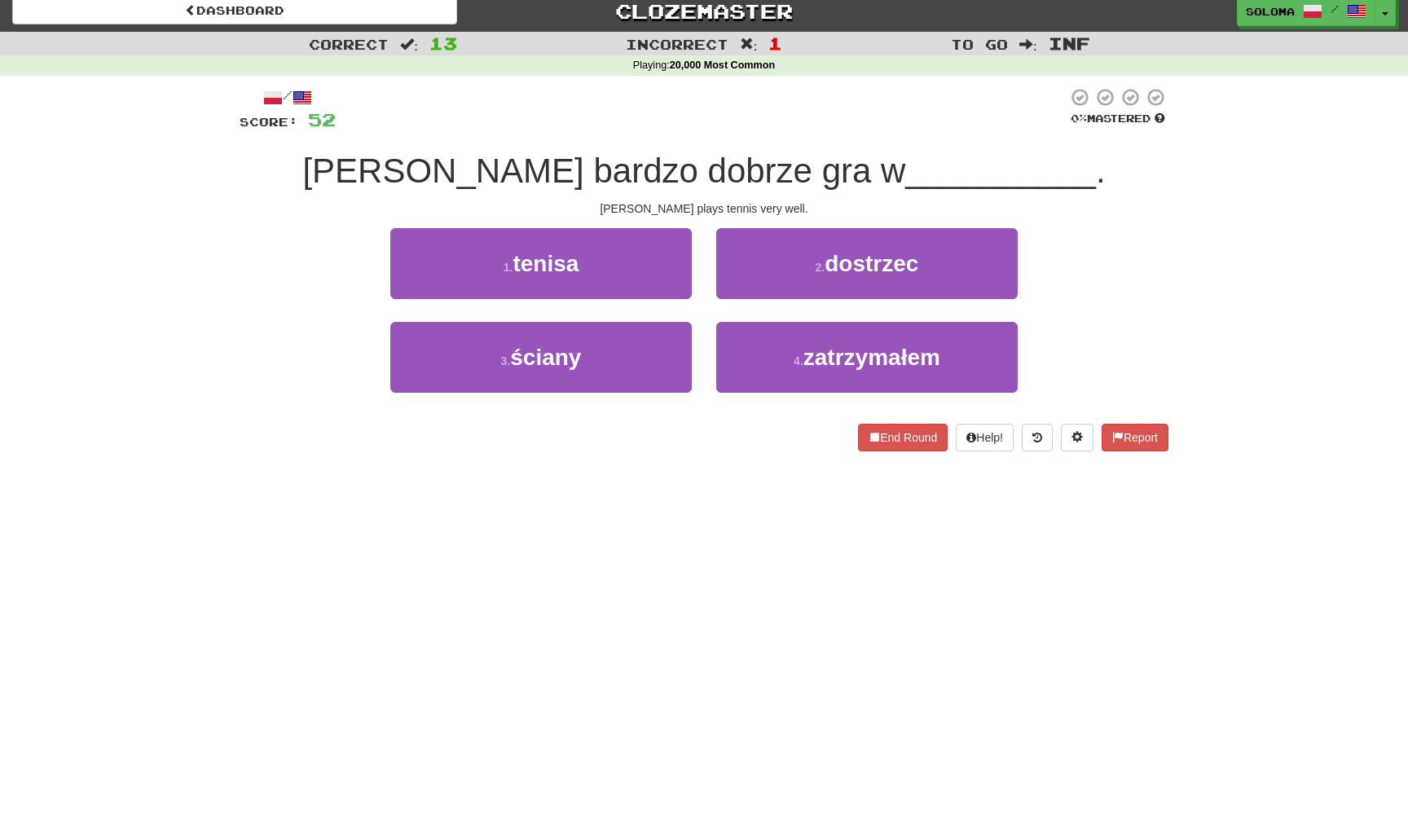
click at [679, 275] on button "1 . tenisa" at bounding box center [540, 263] width 301 height 71
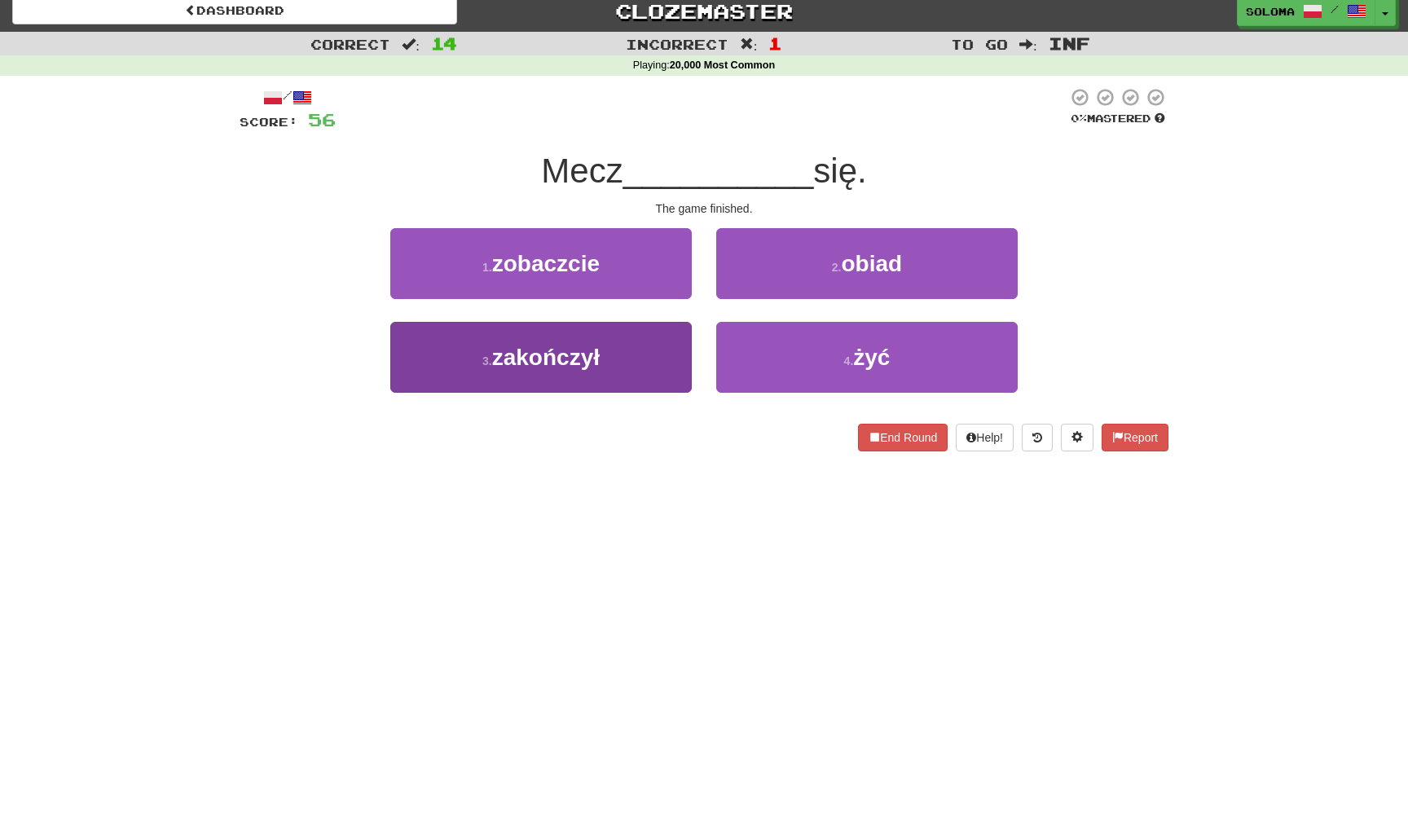
click at [653, 342] on button "3 . zakończył" at bounding box center [540, 357] width 301 height 71
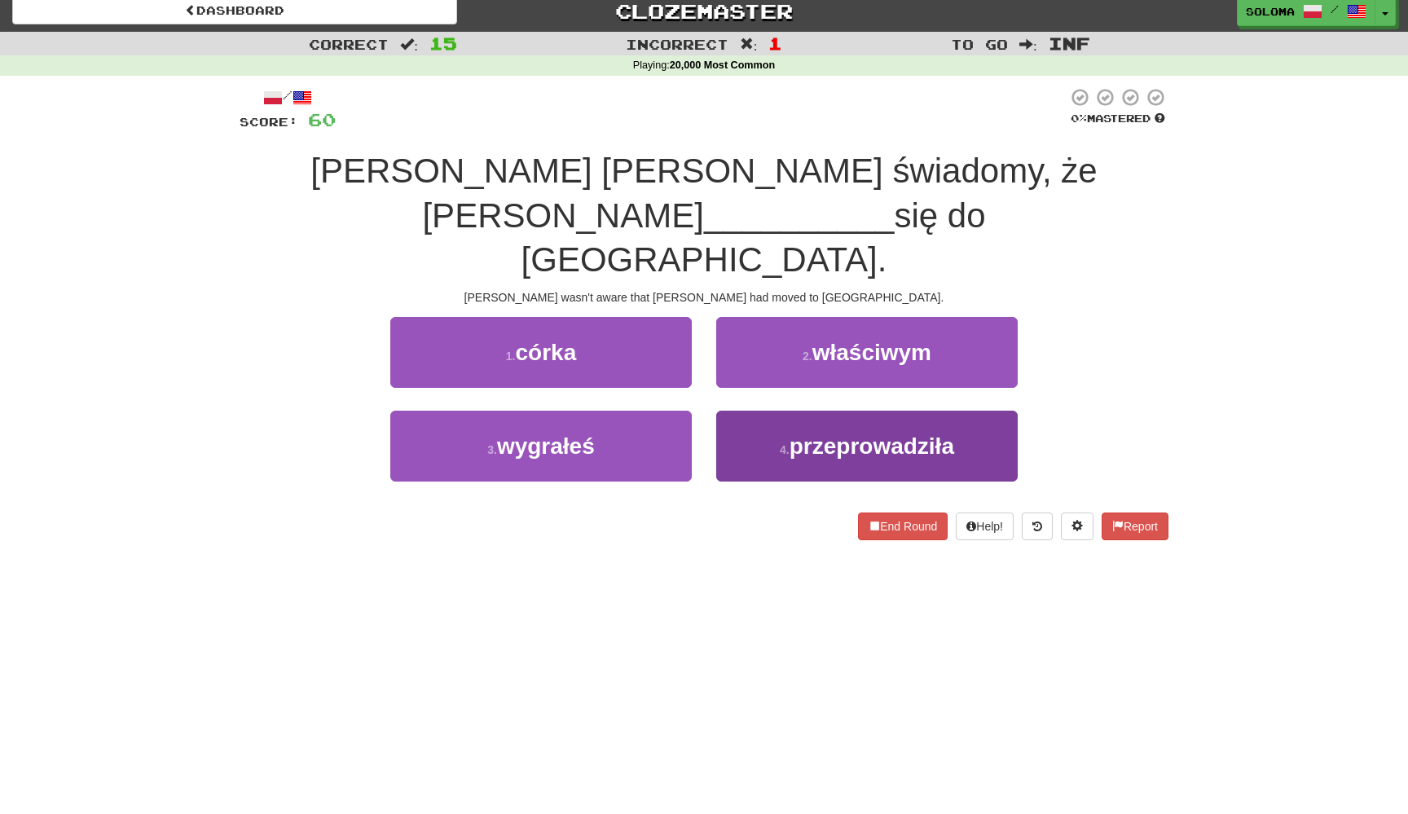
click at [718, 411] on button "4 . przeprowadziła" at bounding box center [866, 446] width 301 height 71
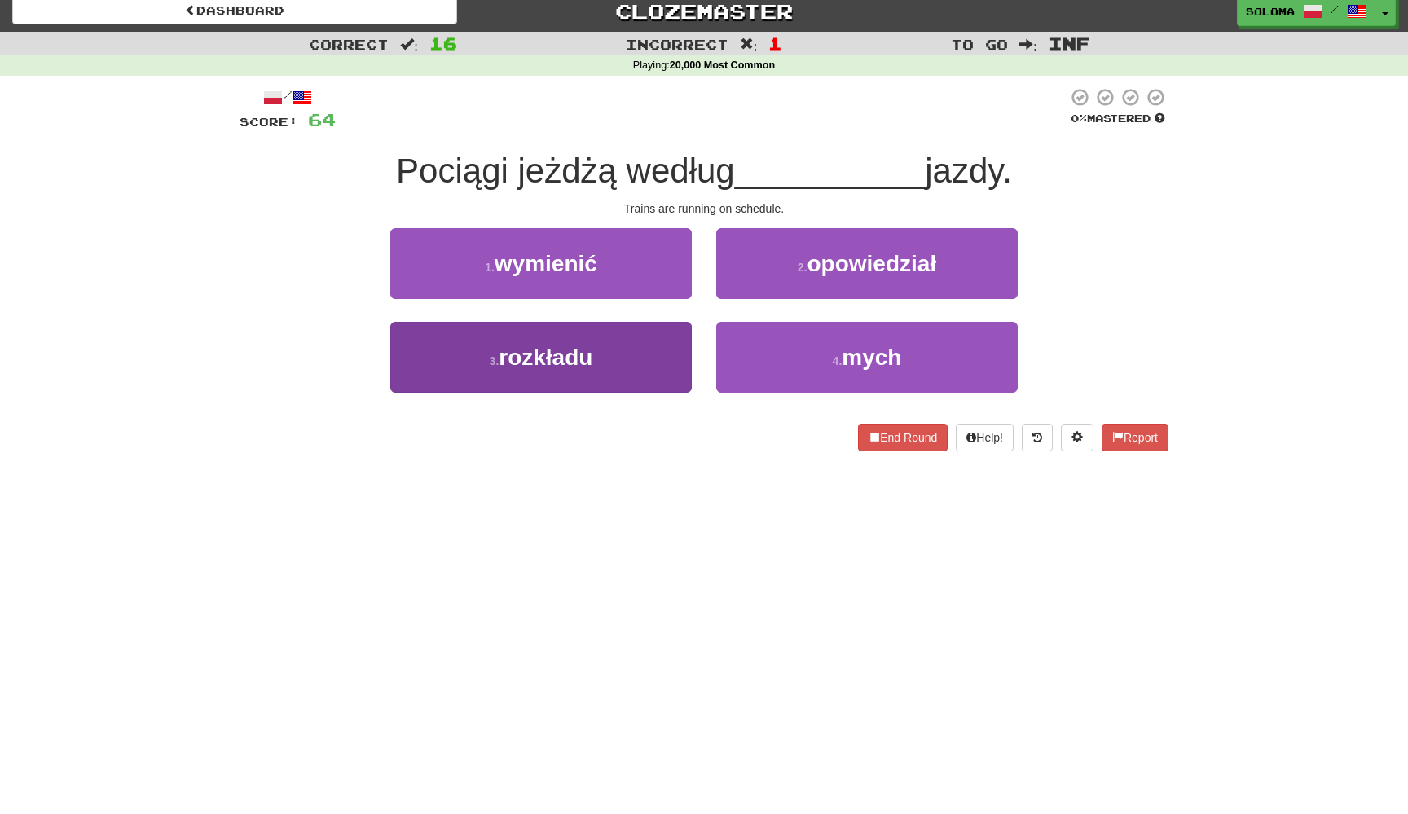
click at [664, 360] on button "3 . rozkładu" at bounding box center [540, 357] width 301 height 71
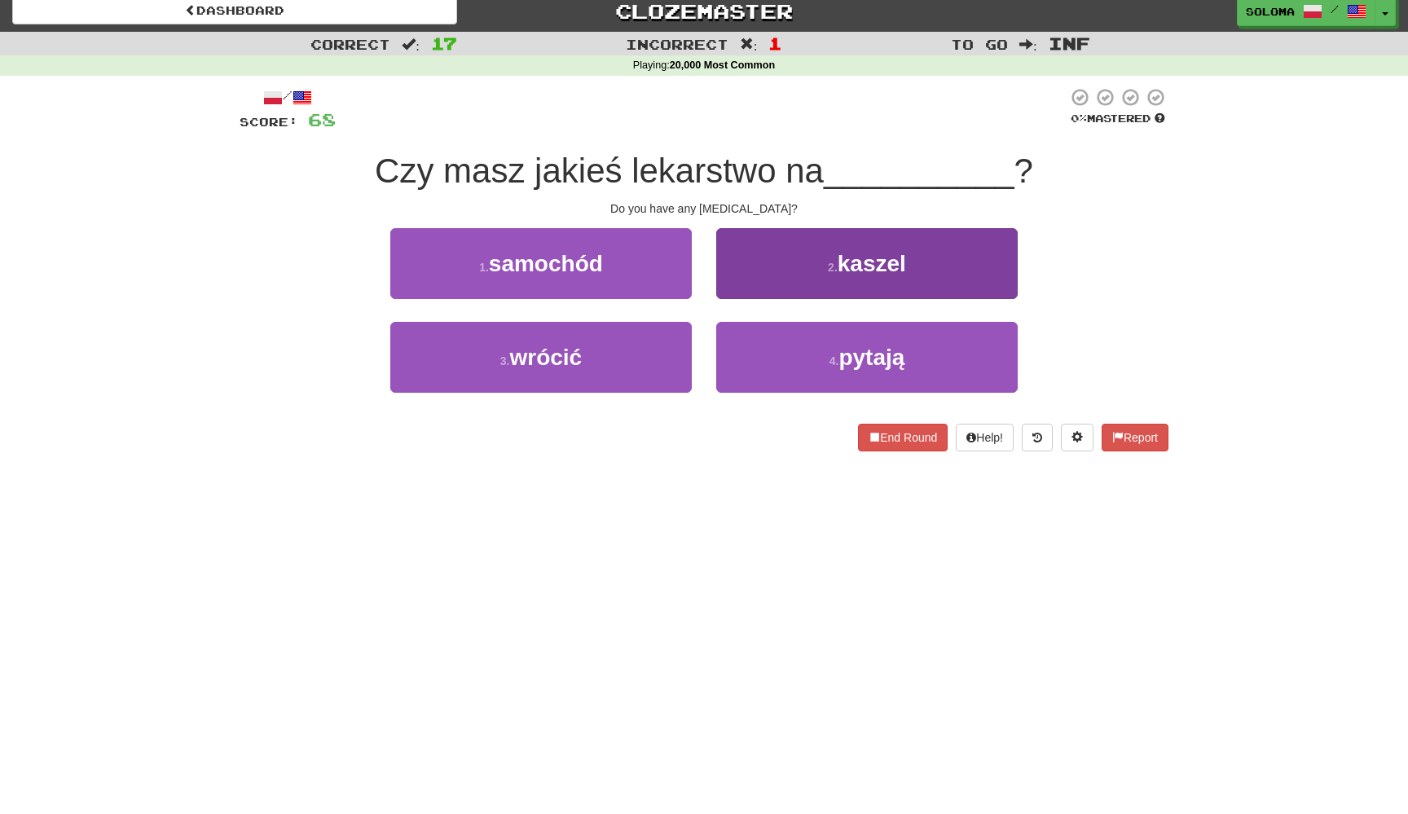
click at [772, 290] on button "2 . kaszel" at bounding box center [866, 263] width 301 height 71
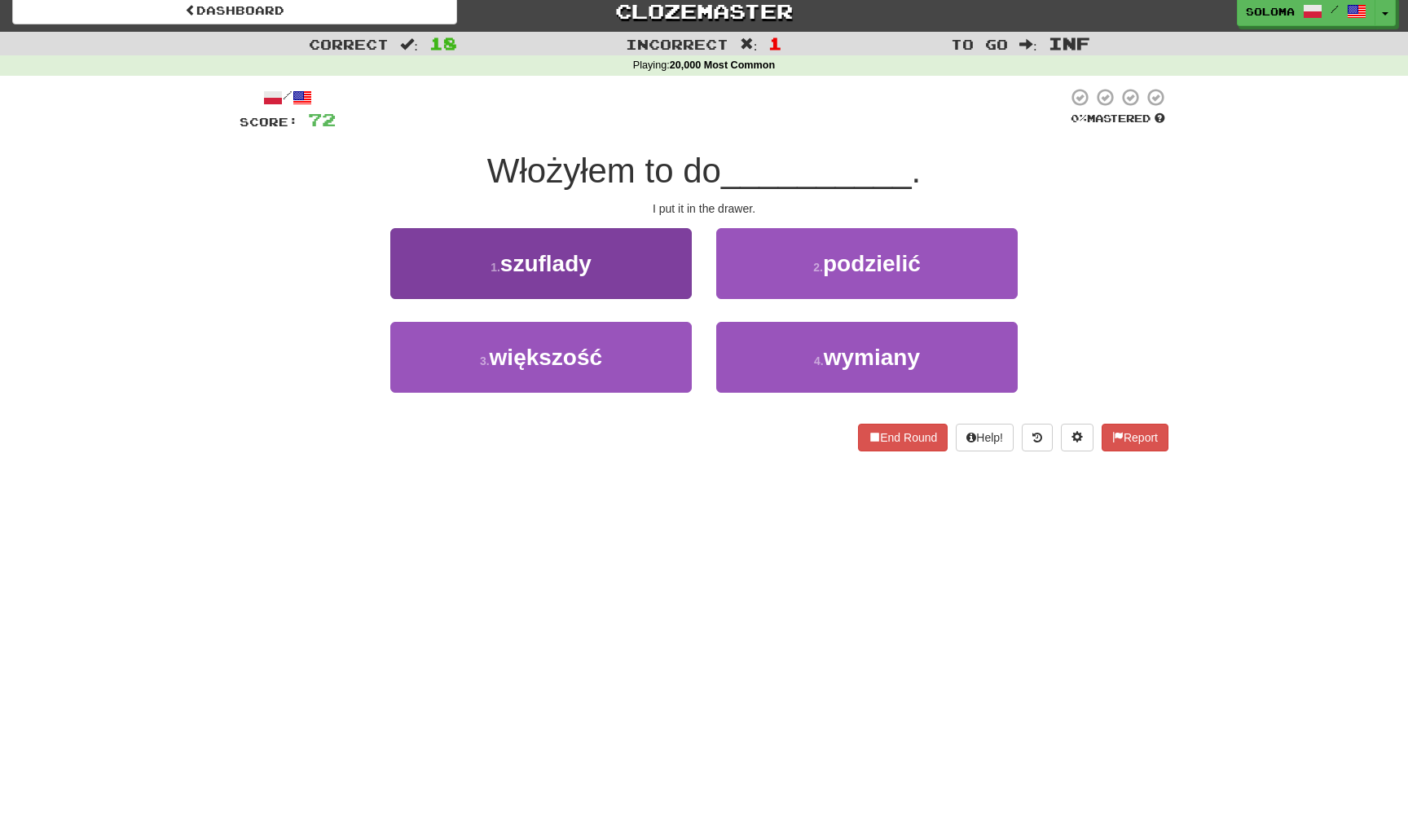
click at [679, 277] on button "1 . szuflady" at bounding box center [540, 263] width 301 height 71
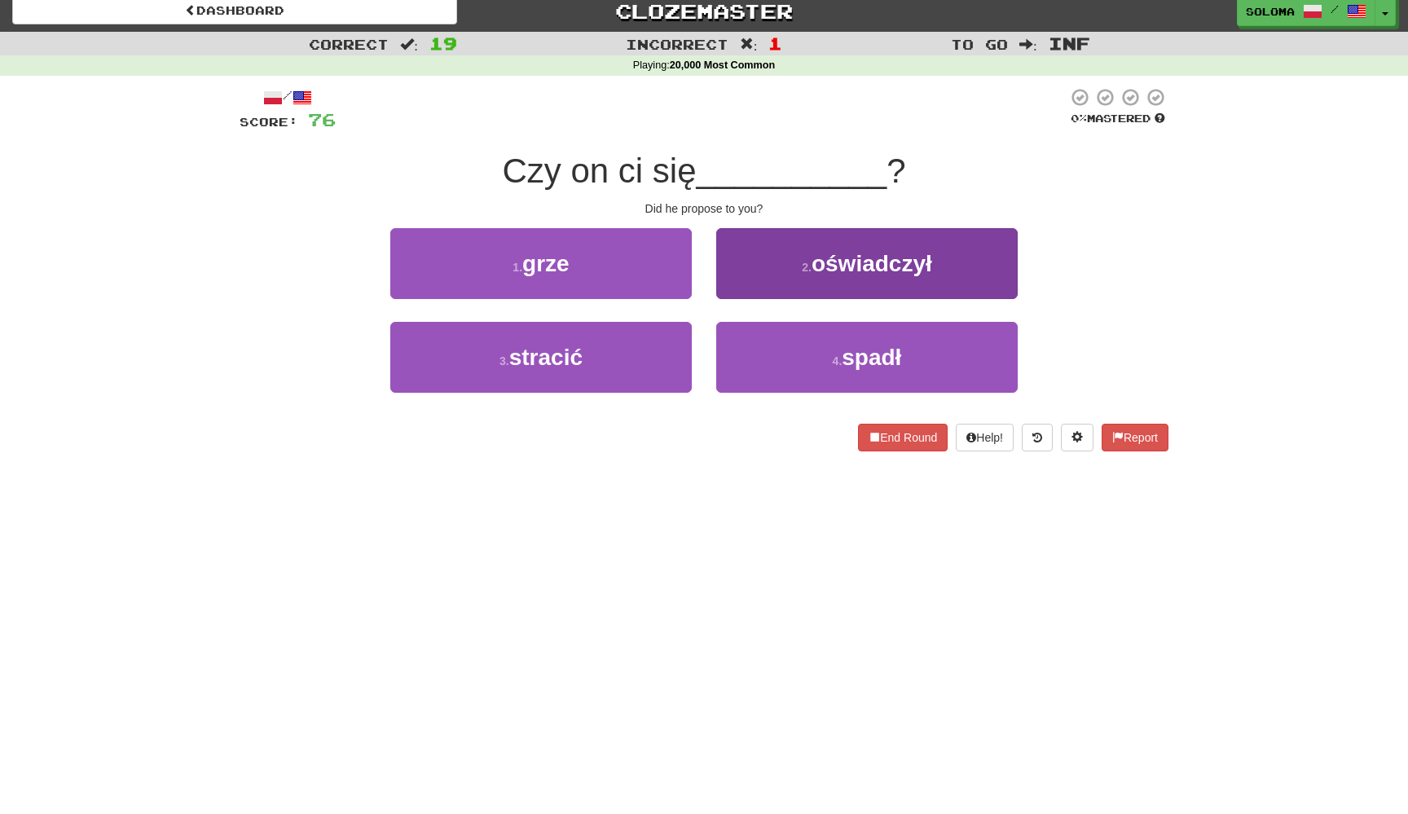
click at [787, 260] on button "2 . oświadczył" at bounding box center [866, 263] width 301 height 71
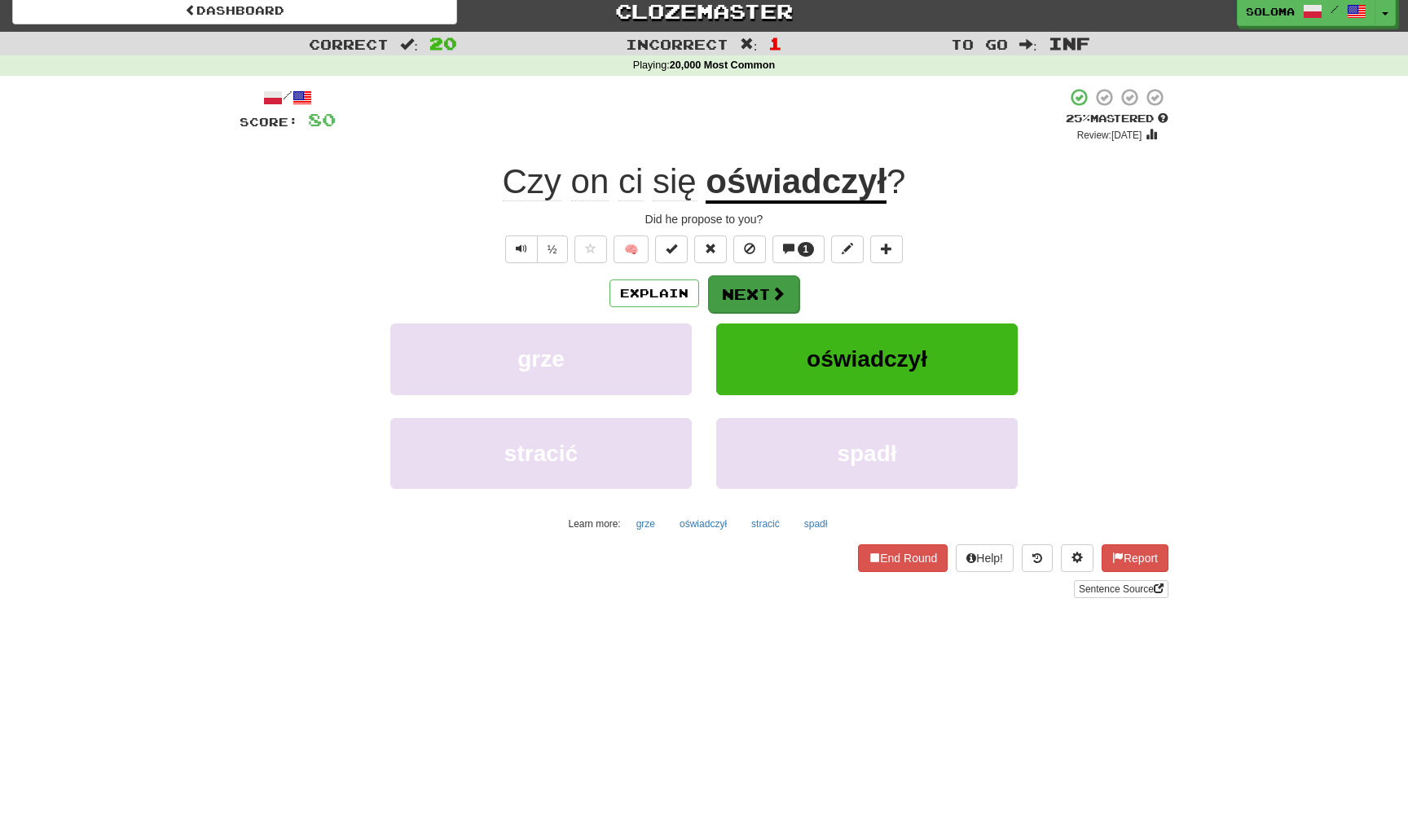
click at [776, 288] on span at bounding box center [778, 293] width 15 height 15
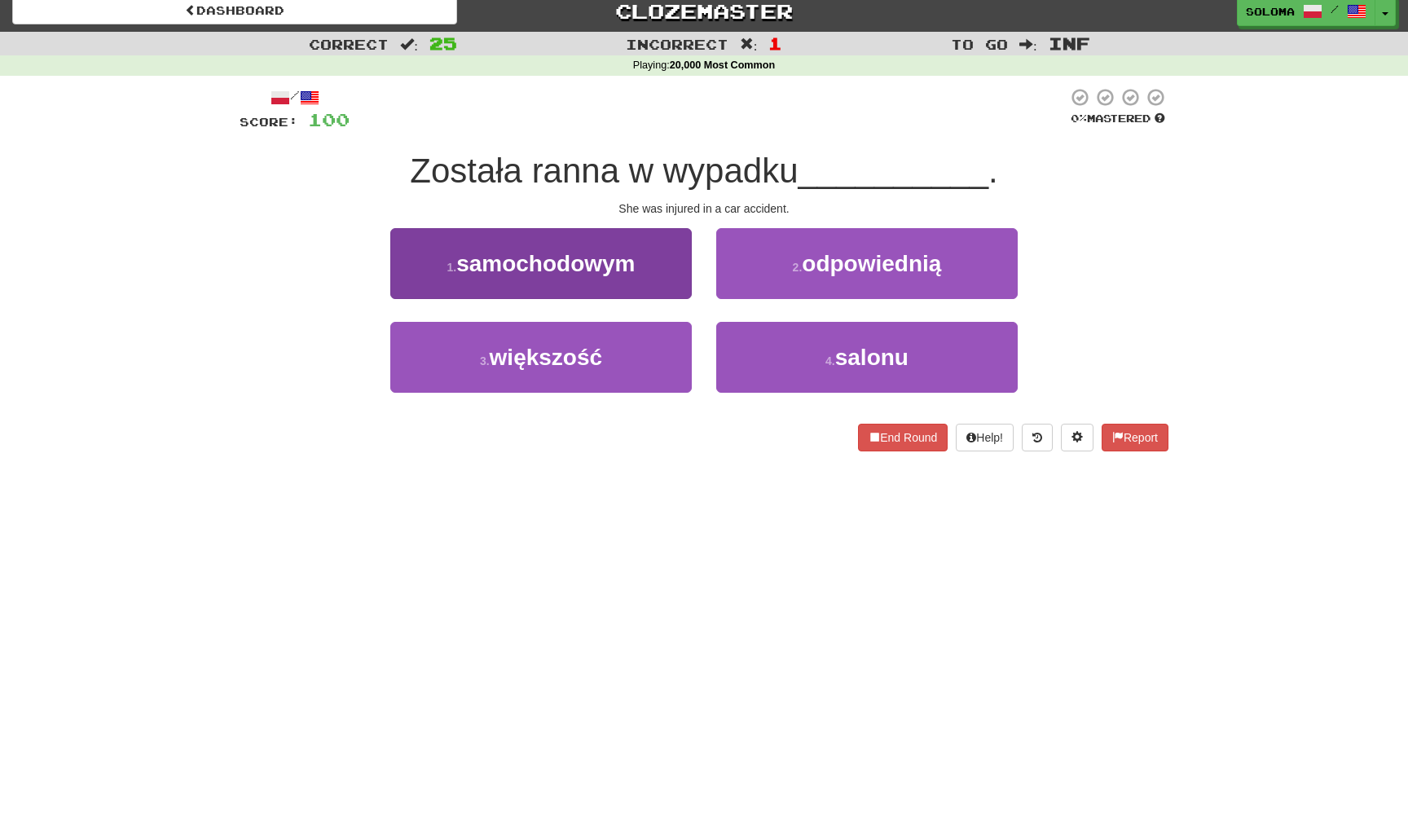
click at [662, 291] on button "1 . samochodowym" at bounding box center [540, 263] width 301 height 71
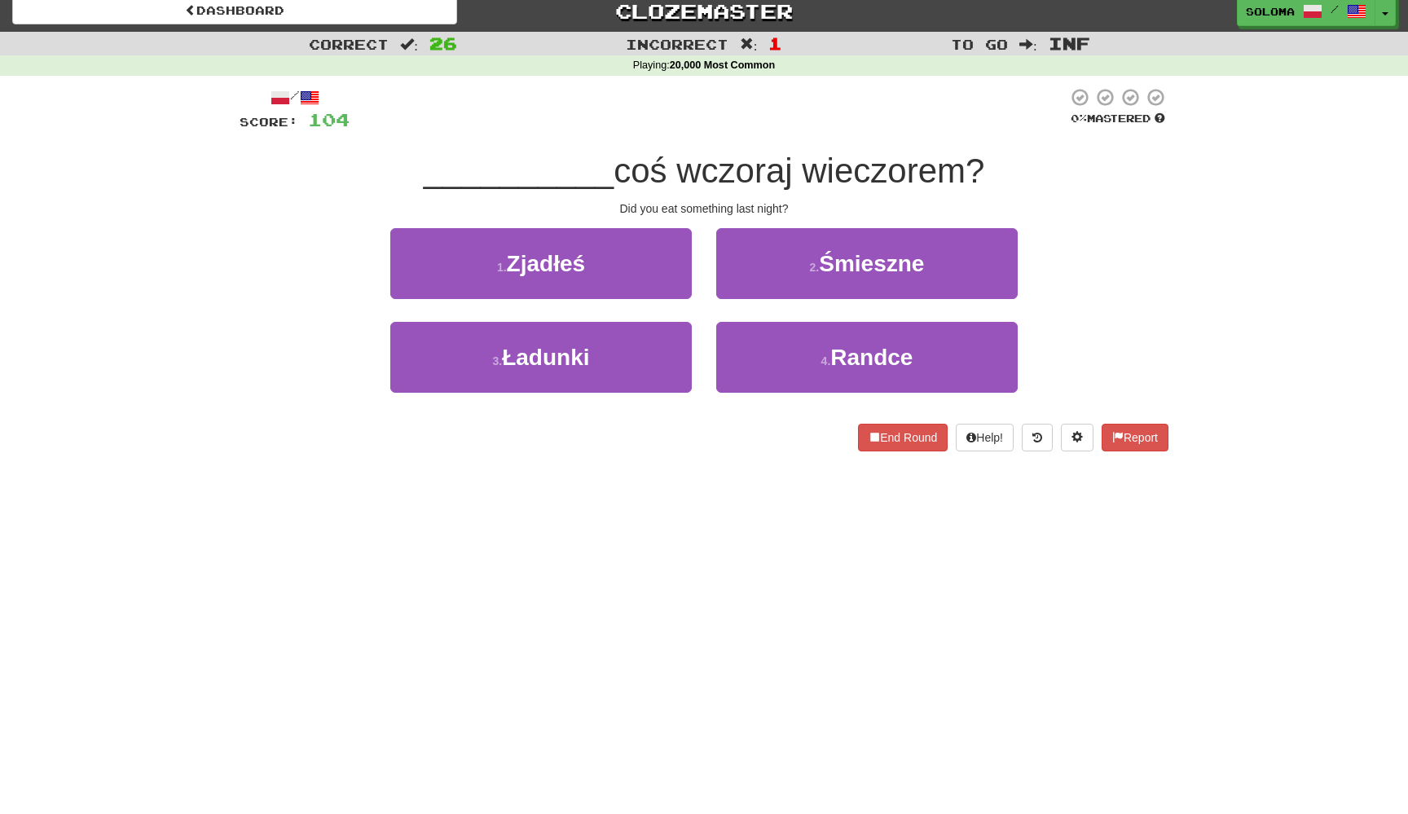
click at [662, 291] on button "1 . Zjadłeś" at bounding box center [540, 263] width 301 height 71
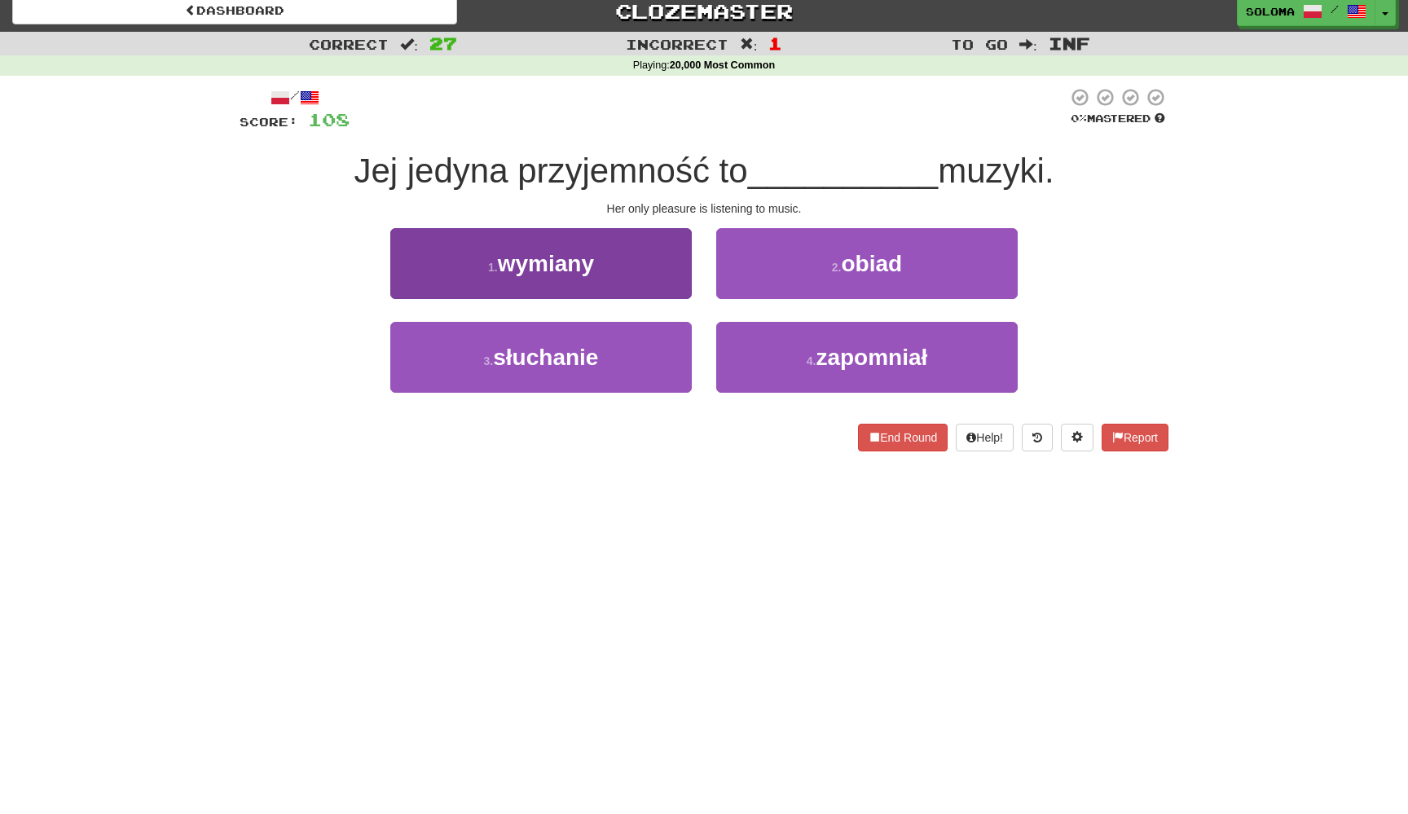
scroll to position [9, 0]
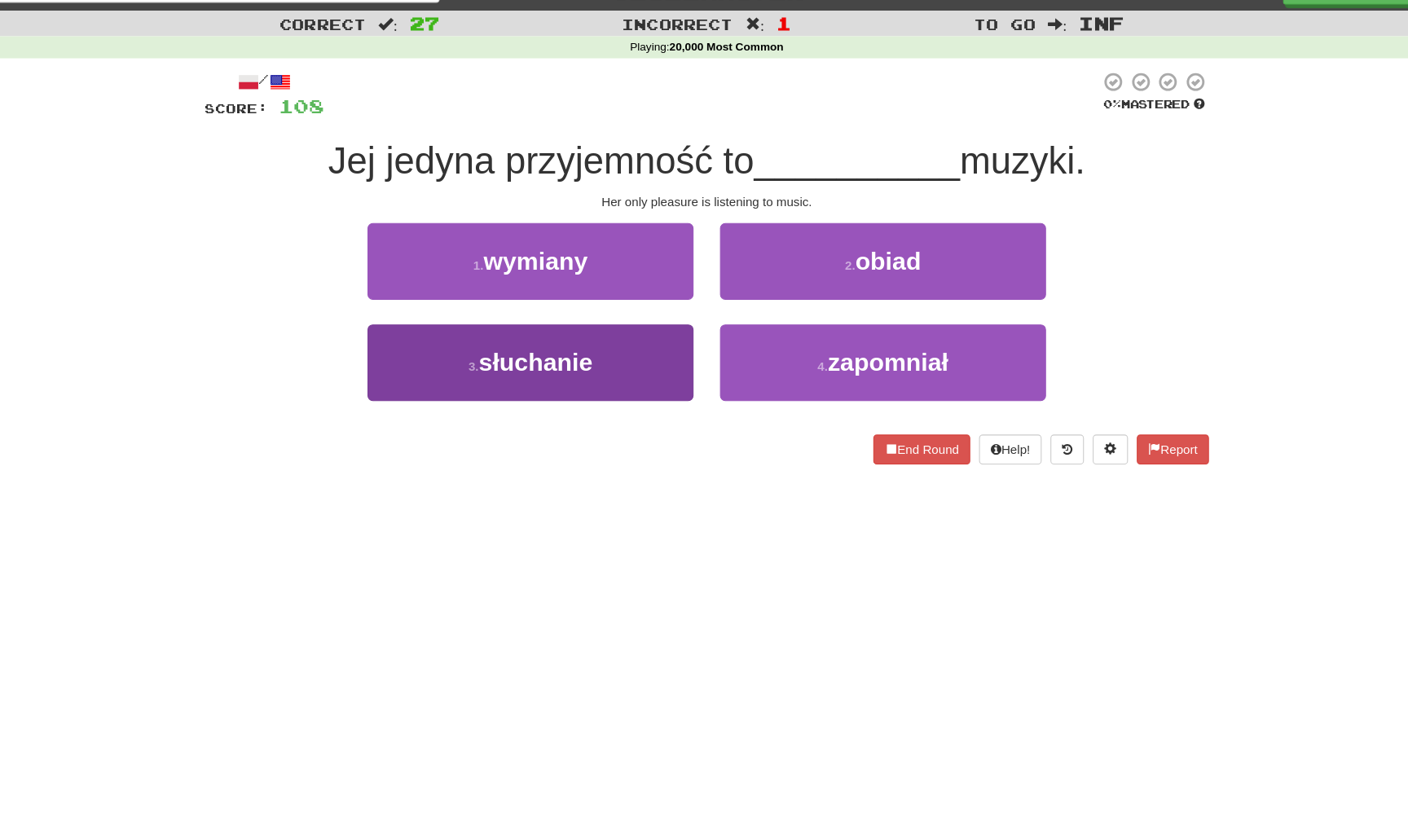
click at [595, 338] on button "3 . słuchanie" at bounding box center [540, 358] width 301 height 71
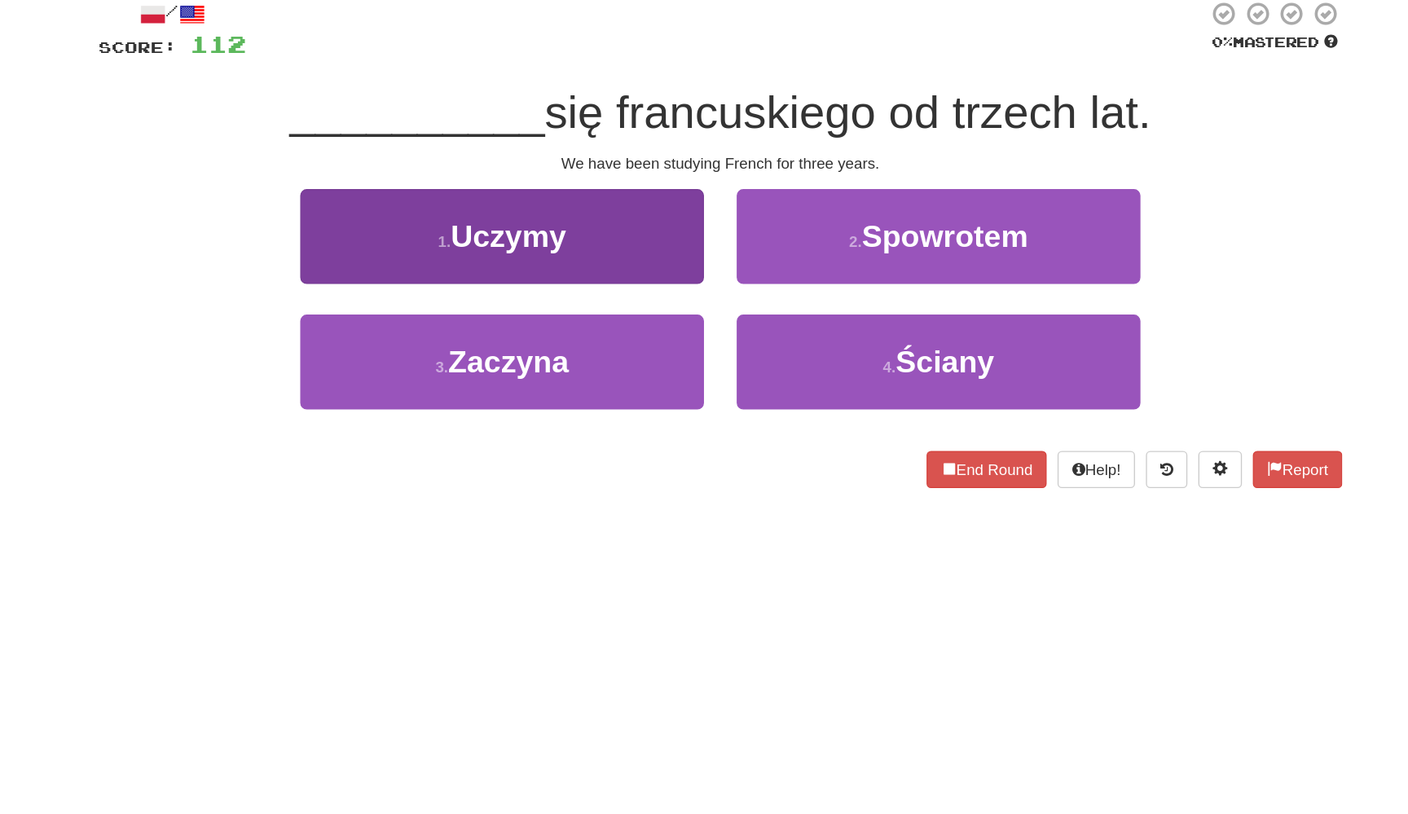
click at [523, 229] on button "1 . Uczymy" at bounding box center [540, 264] width 301 height 71
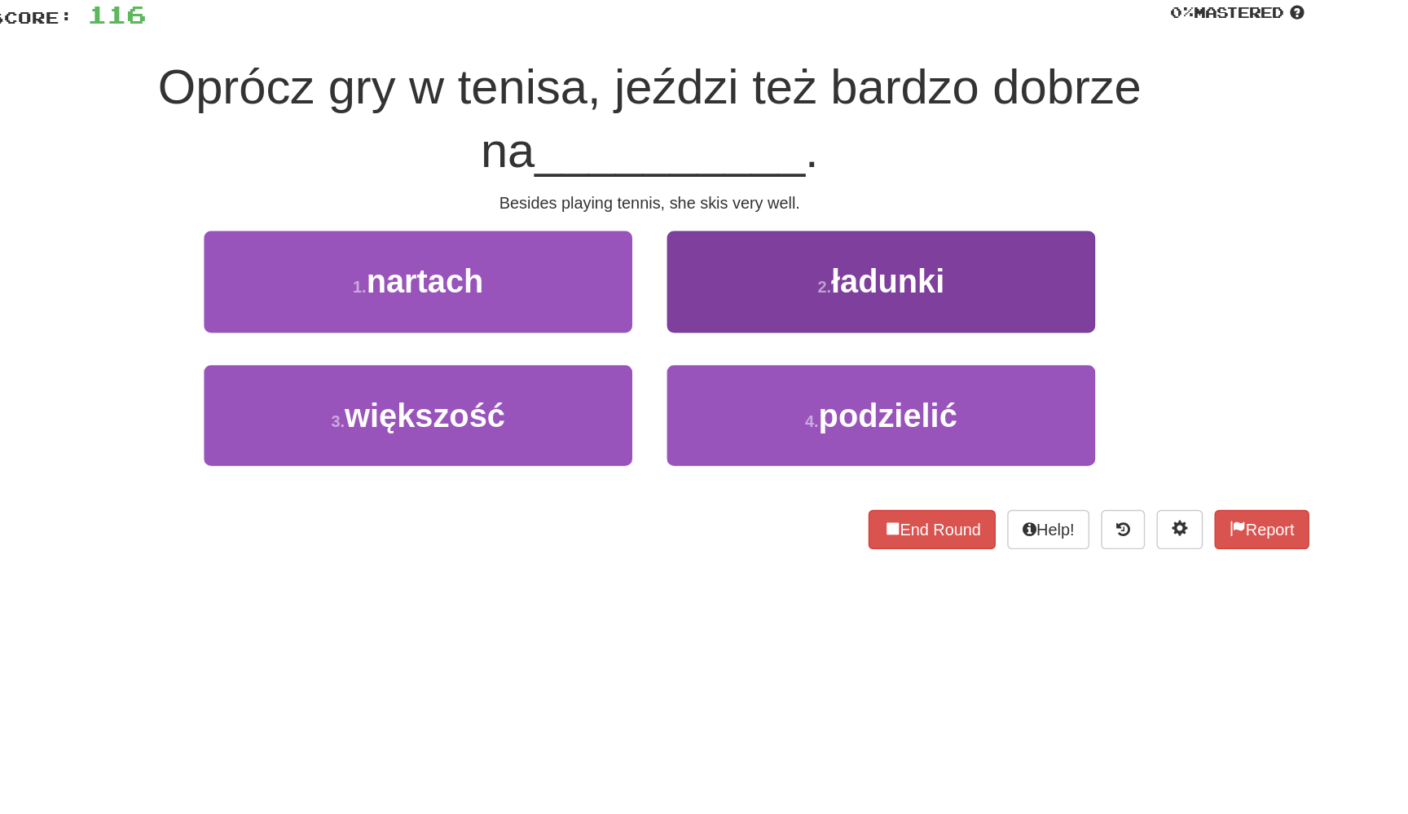
scroll to position [33, 0]
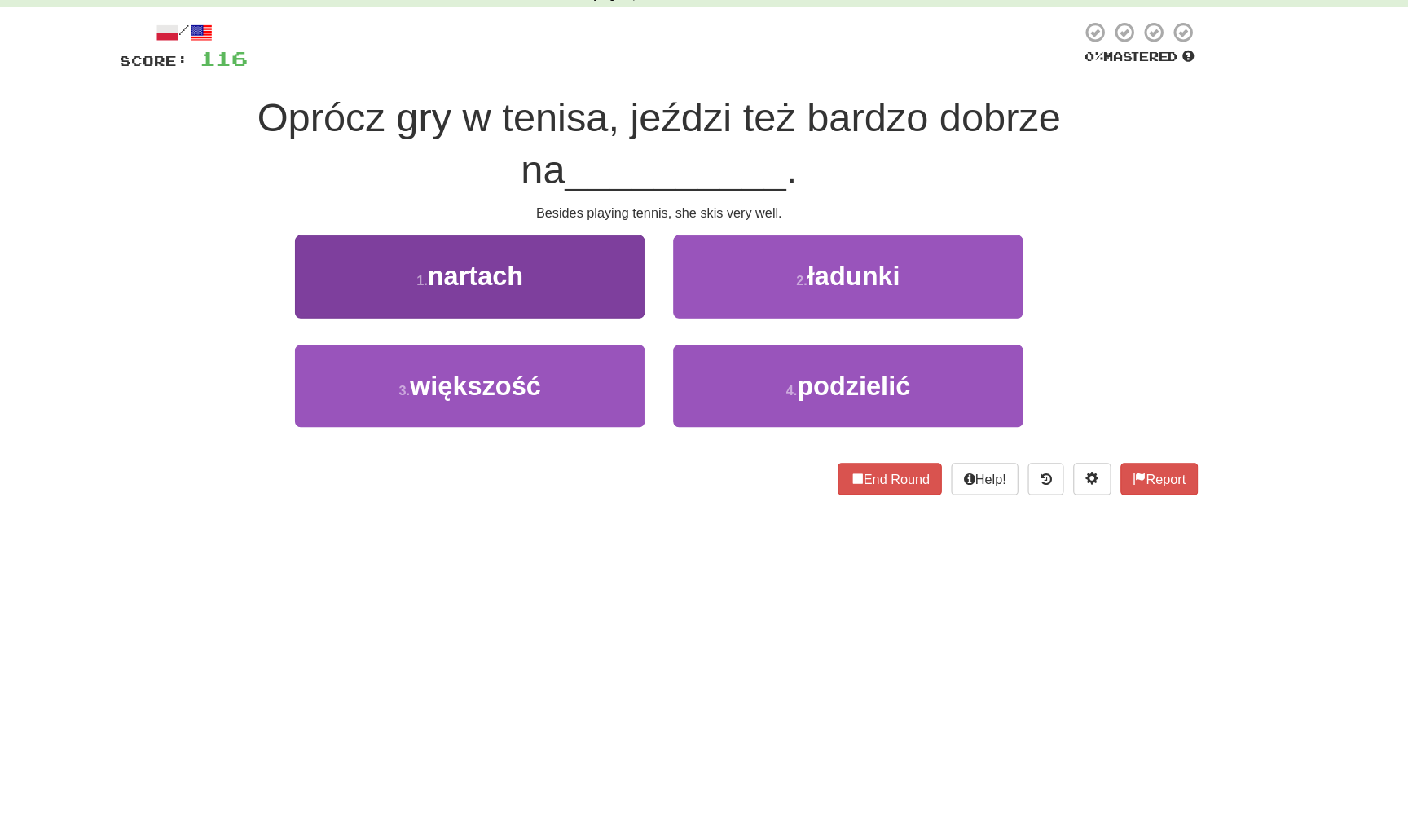
click at [552, 253] on button "1 . nartach" at bounding box center [540, 284] width 301 height 71
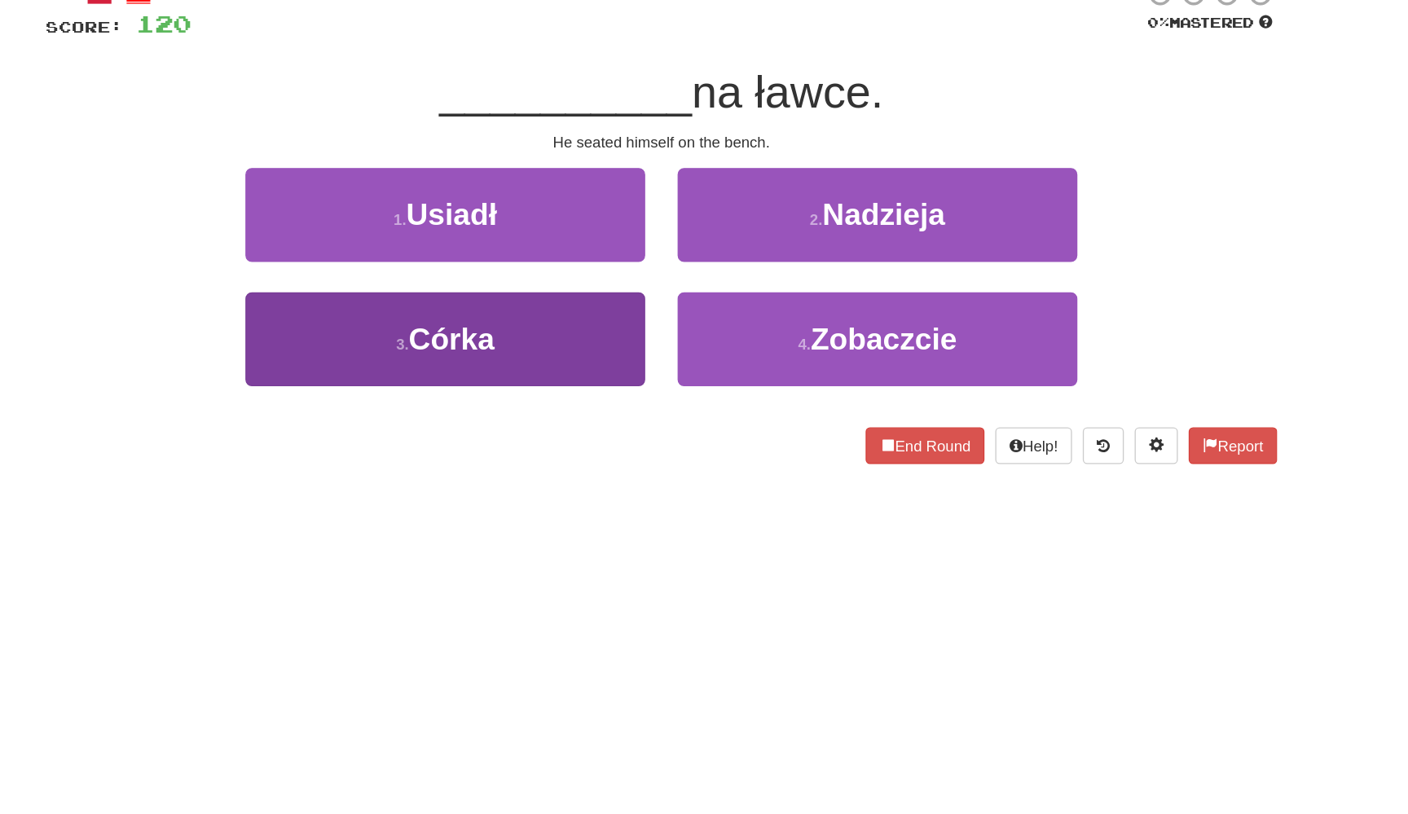
click at [473, 299] on button "3 . Córka" at bounding box center [540, 334] width 301 height 71
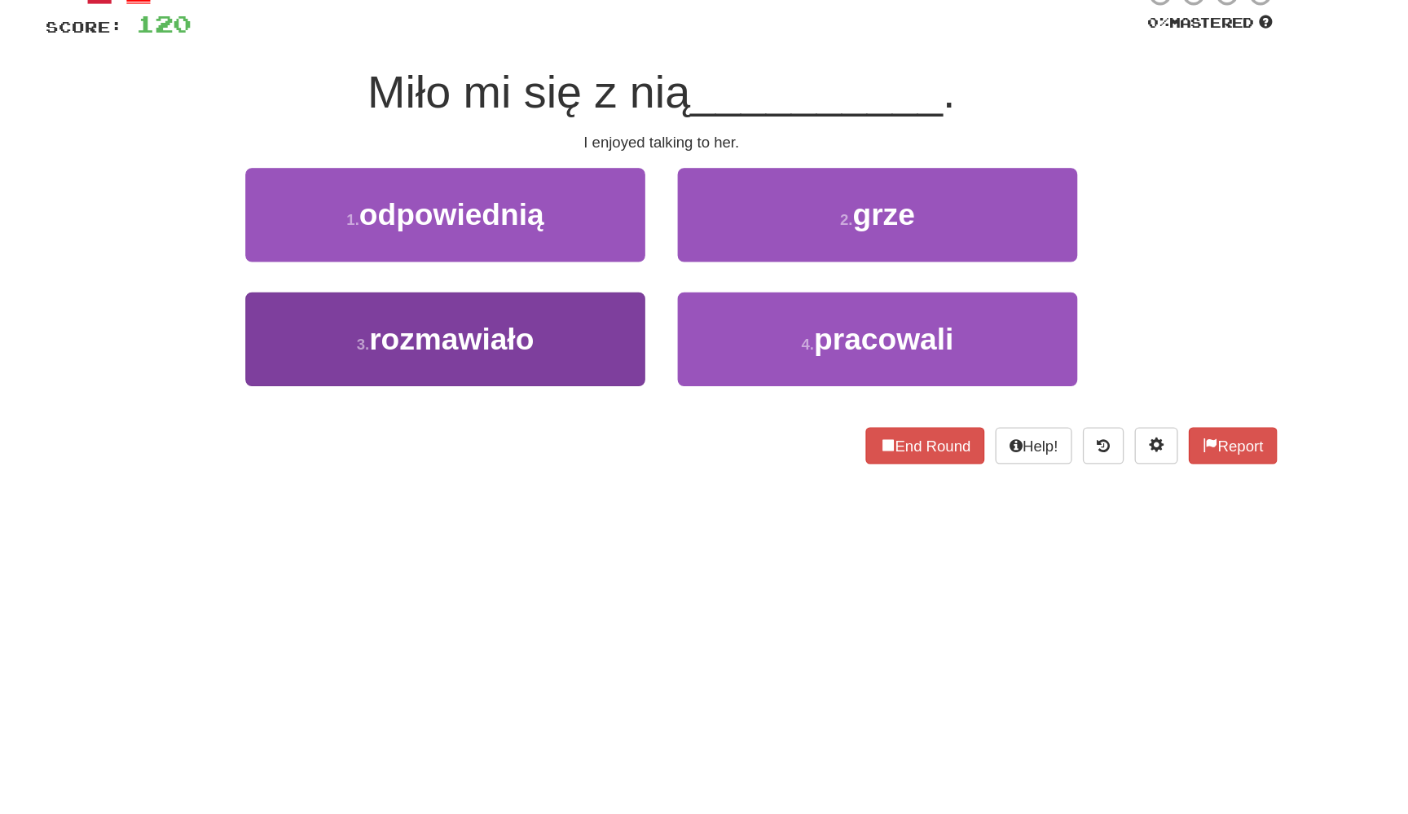
click at [473, 299] on button "3 . rozmawiało" at bounding box center [540, 334] width 301 height 71
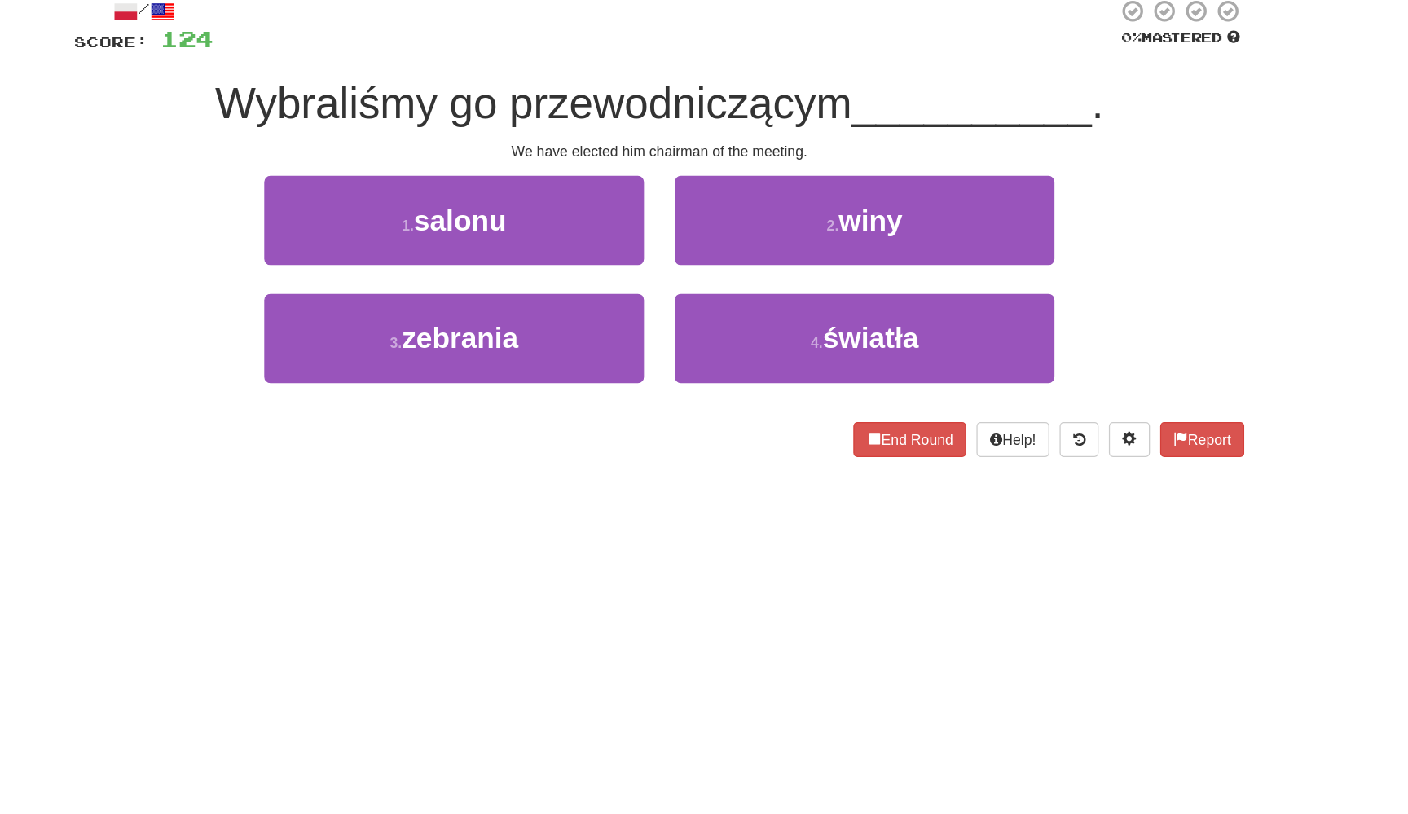
scroll to position [63, 0]
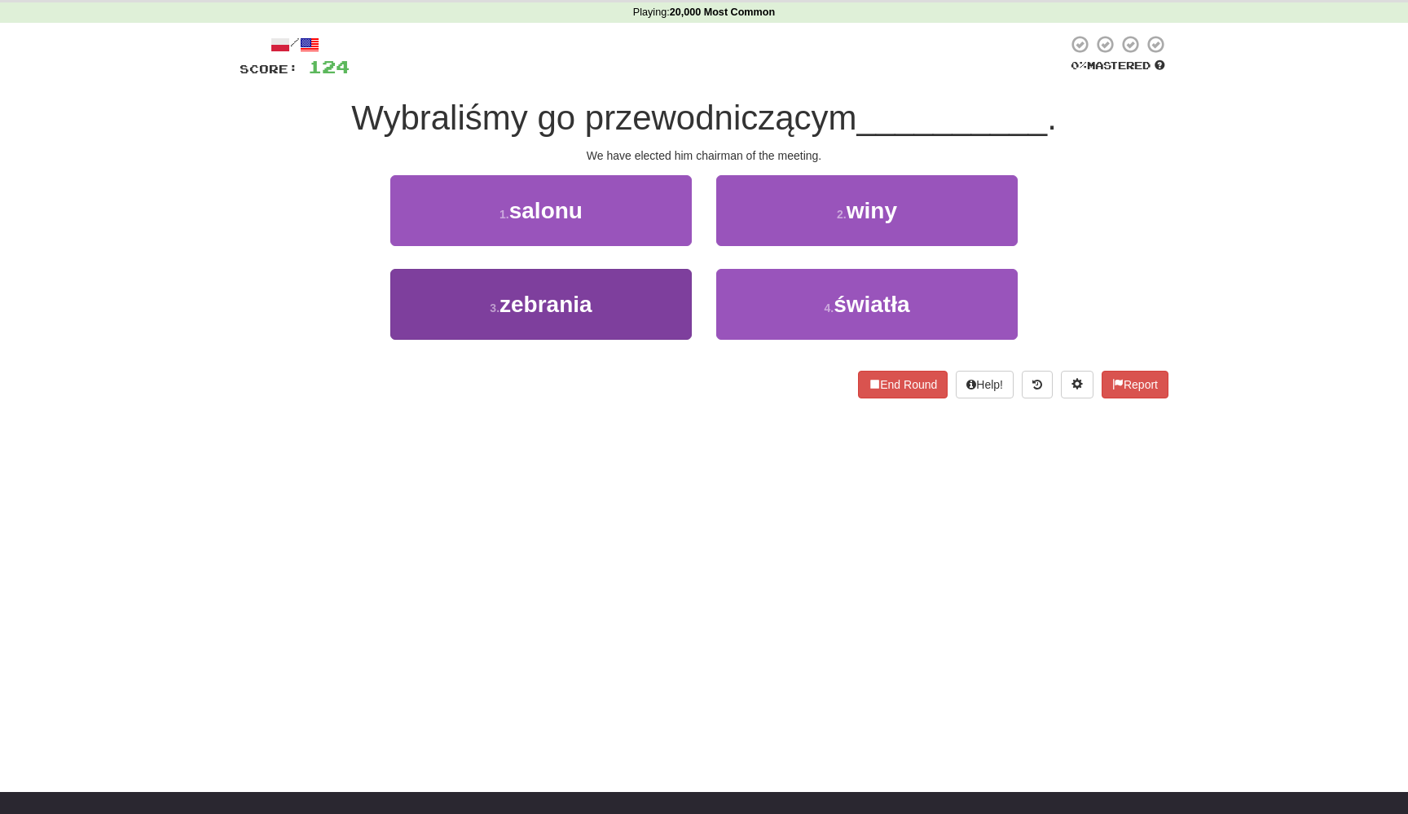
click at [650, 285] on button "3 . zebrania" at bounding box center [540, 304] width 301 height 71
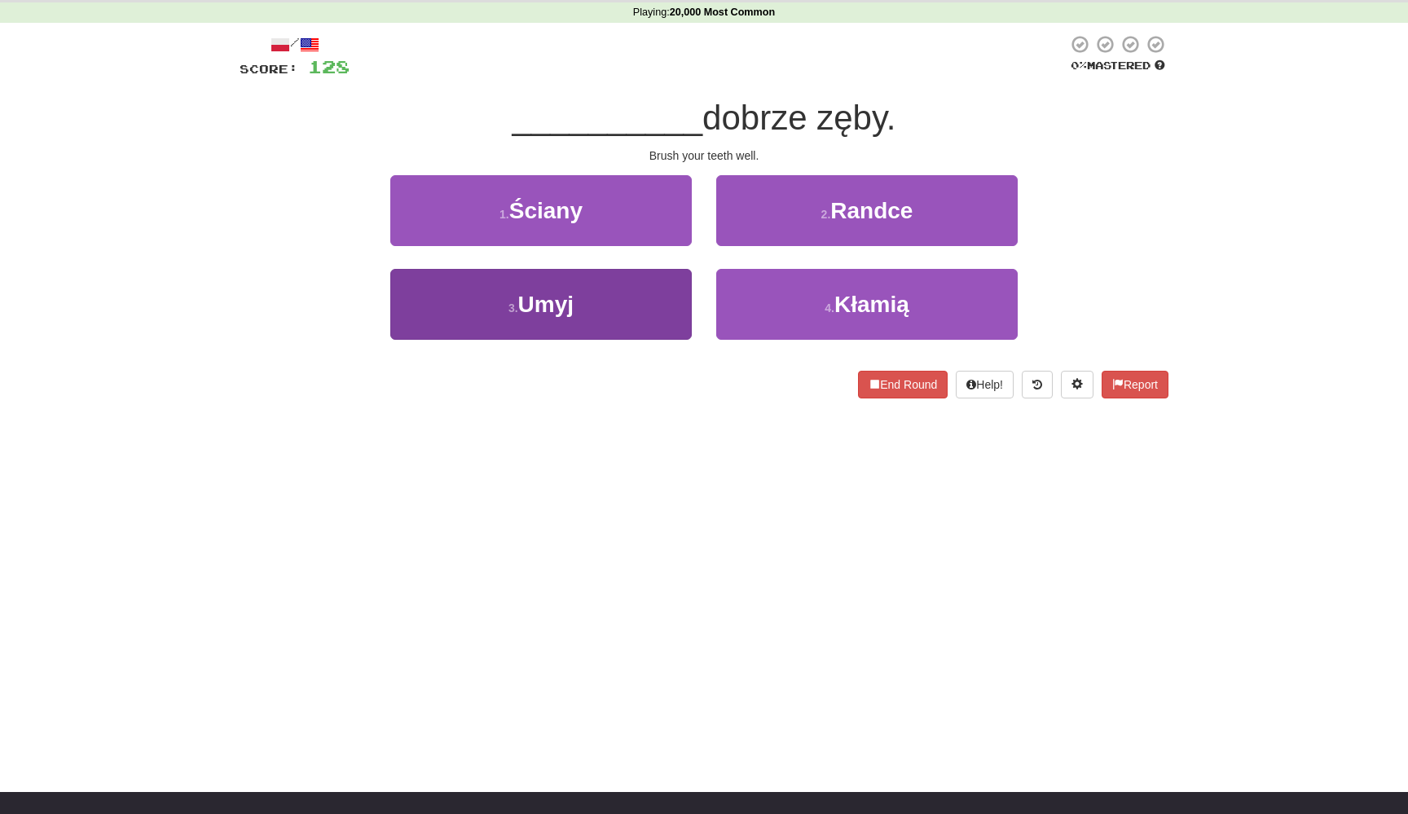
click at [666, 277] on button "3 . Umyj" at bounding box center [540, 304] width 301 height 71
click at [662, 291] on button "3 . Śledziłeś" at bounding box center [540, 304] width 301 height 71
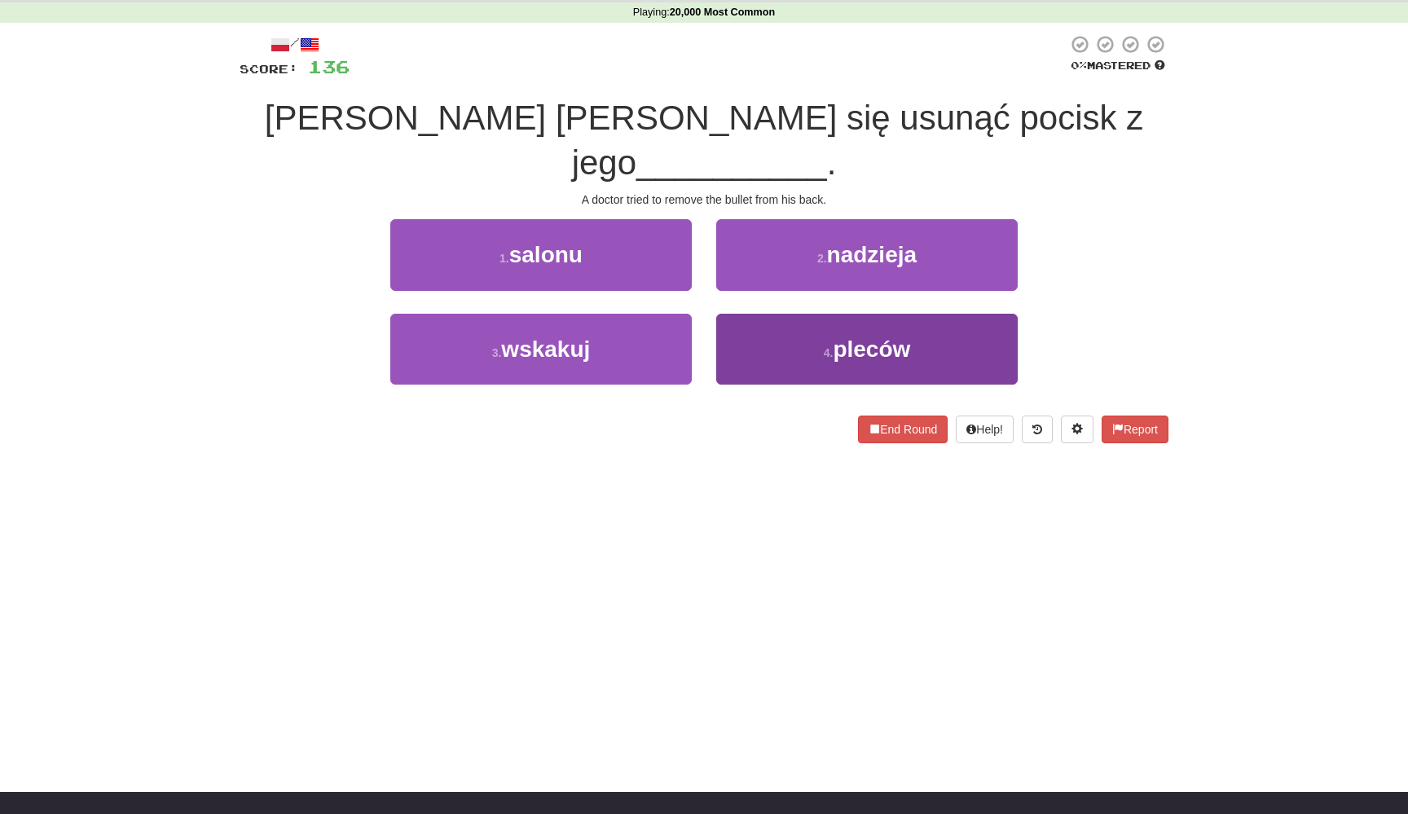
click at [733, 314] on button "4 . pleców" at bounding box center [866, 349] width 301 height 71
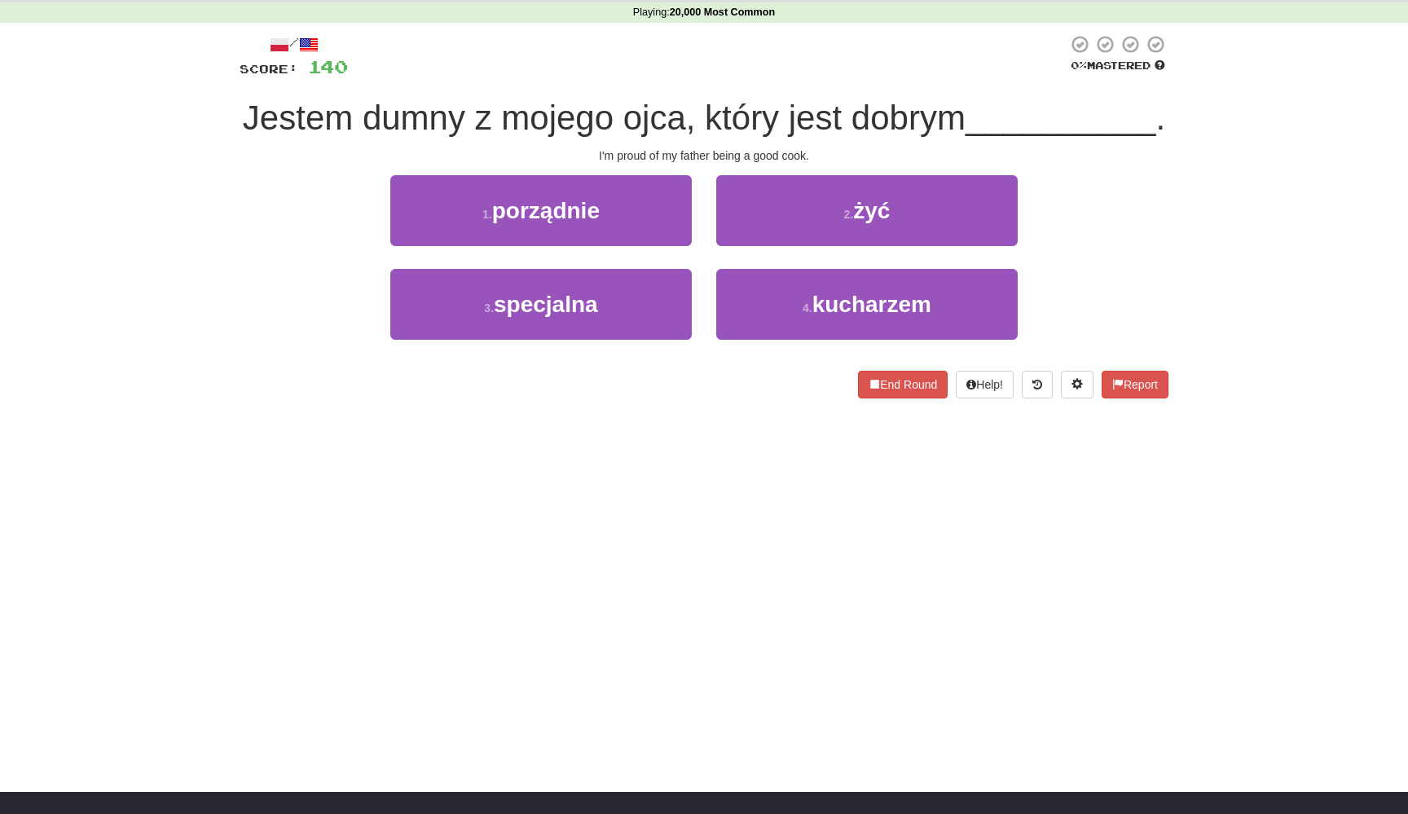
click at [732, 301] on button "4 . kucharzem" at bounding box center [866, 304] width 301 height 71
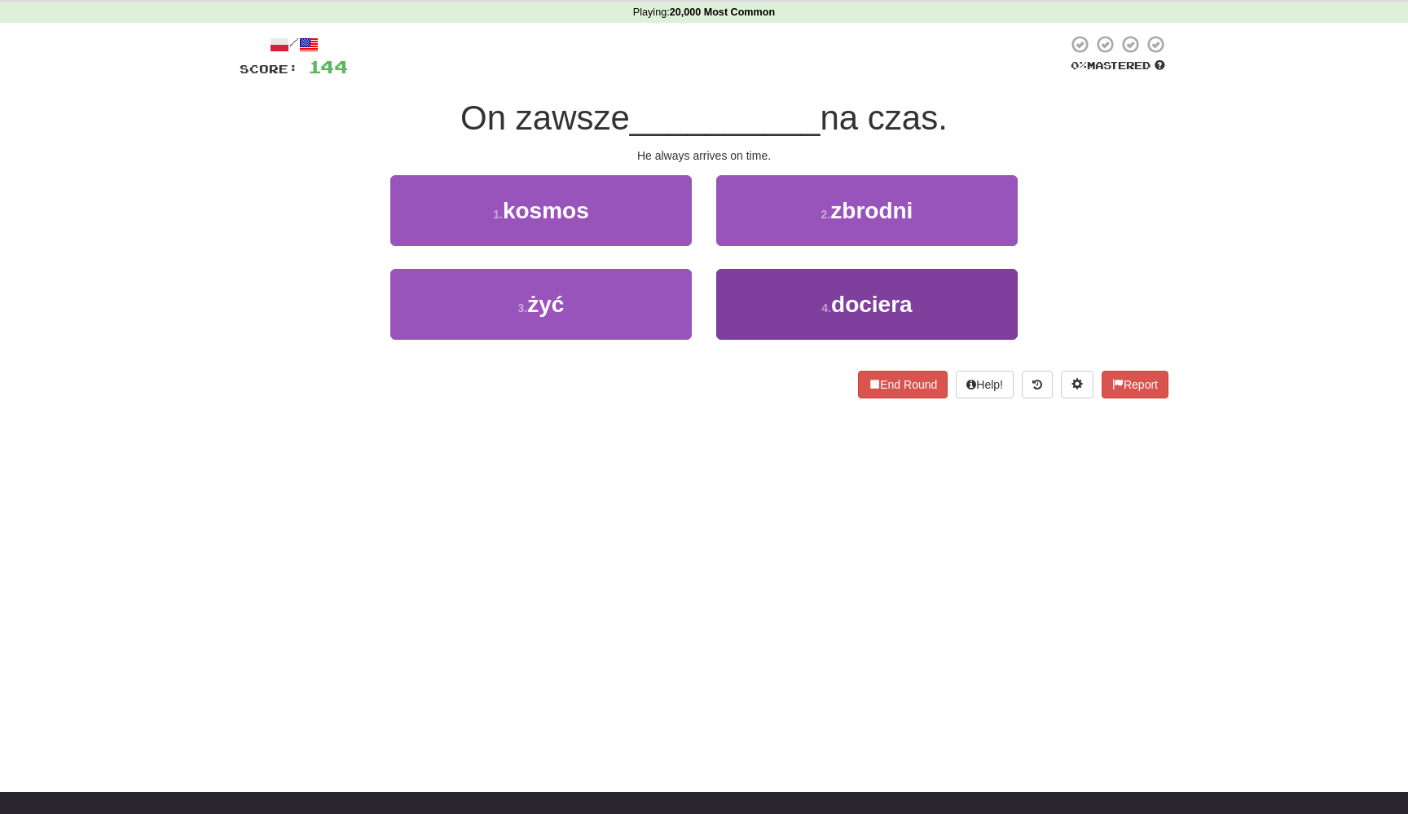
click at [733, 296] on button "4 . dociera" at bounding box center [866, 304] width 301 height 71
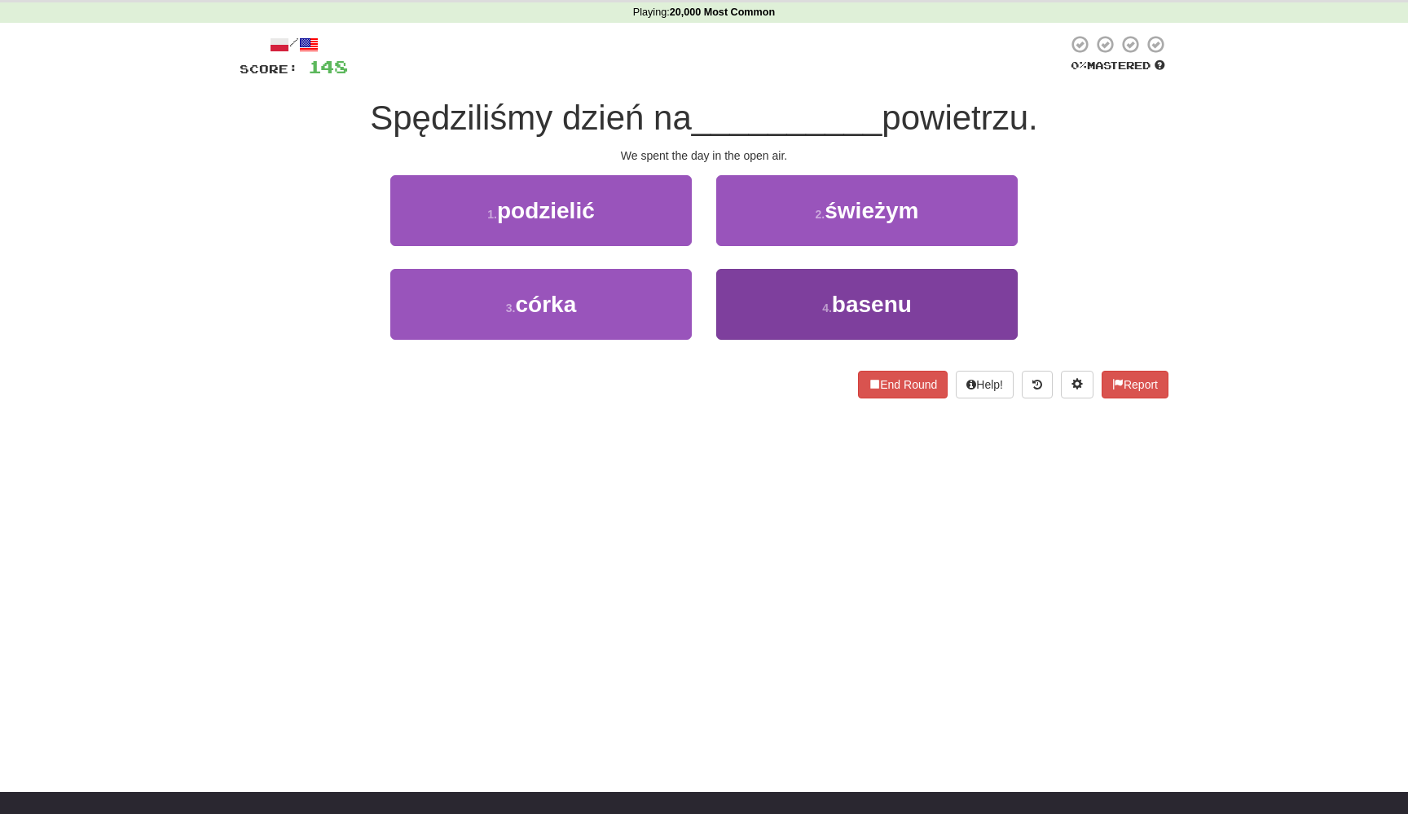
scroll to position [61, 0]
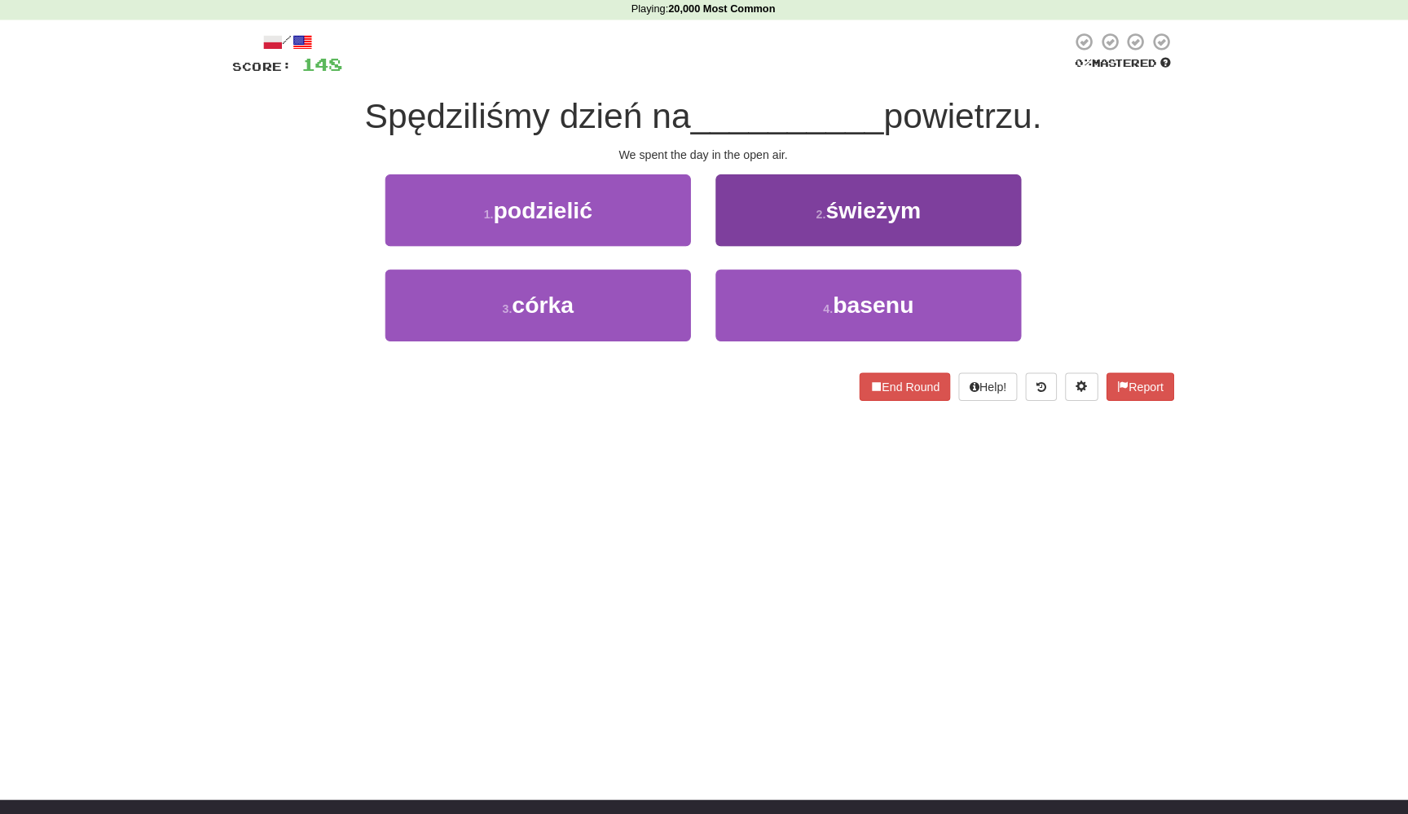
click at [764, 222] on button "2 . świeżym" at bounding box center [866, 212] width 301 height 71
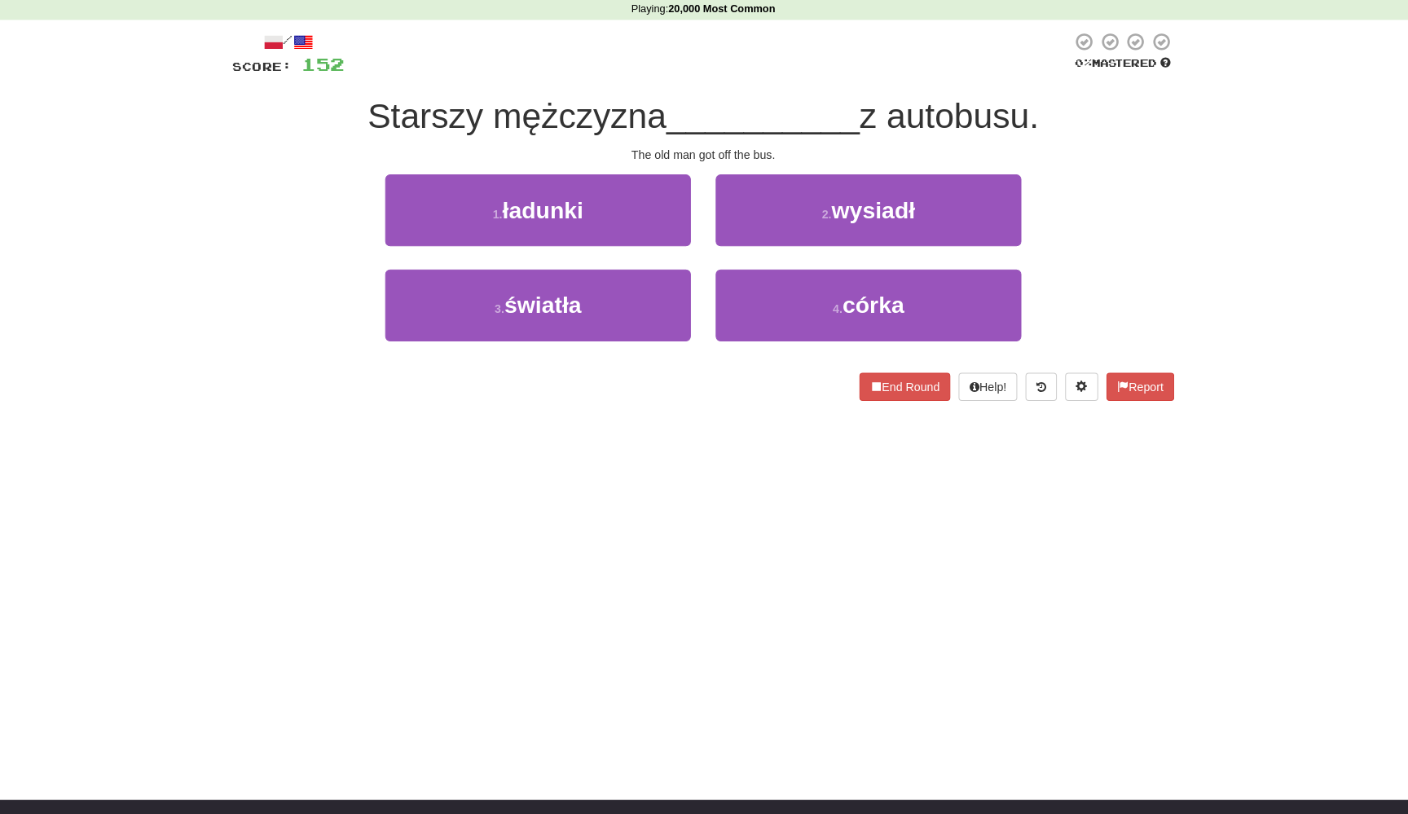
click at [764, 222] on button "2 . wysiadł" at bounding box center [866, 212] width 301 height 71
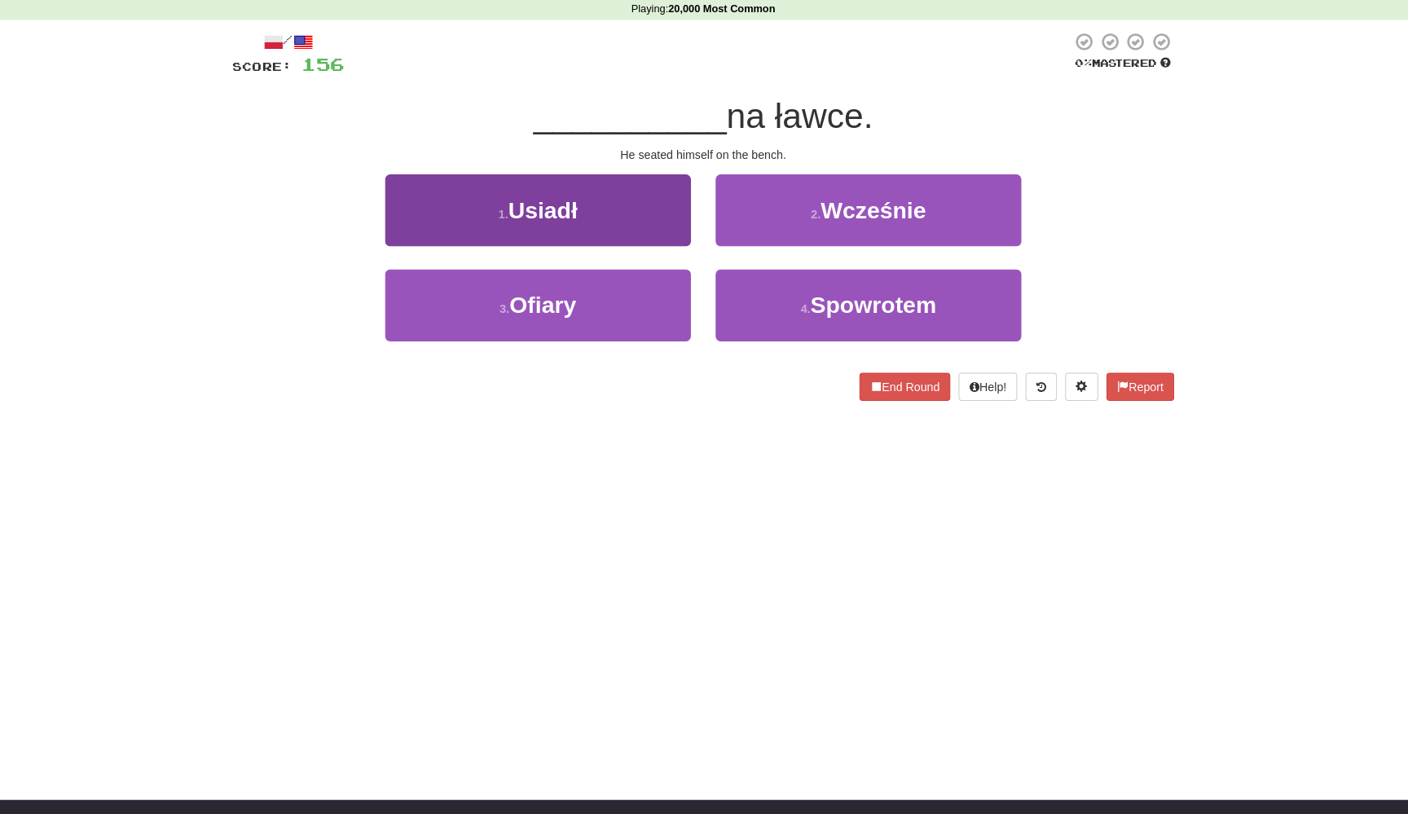
click at [646, 215] on button "1 . Usiadł" at bounding box center [540, 212] width 301 height 71
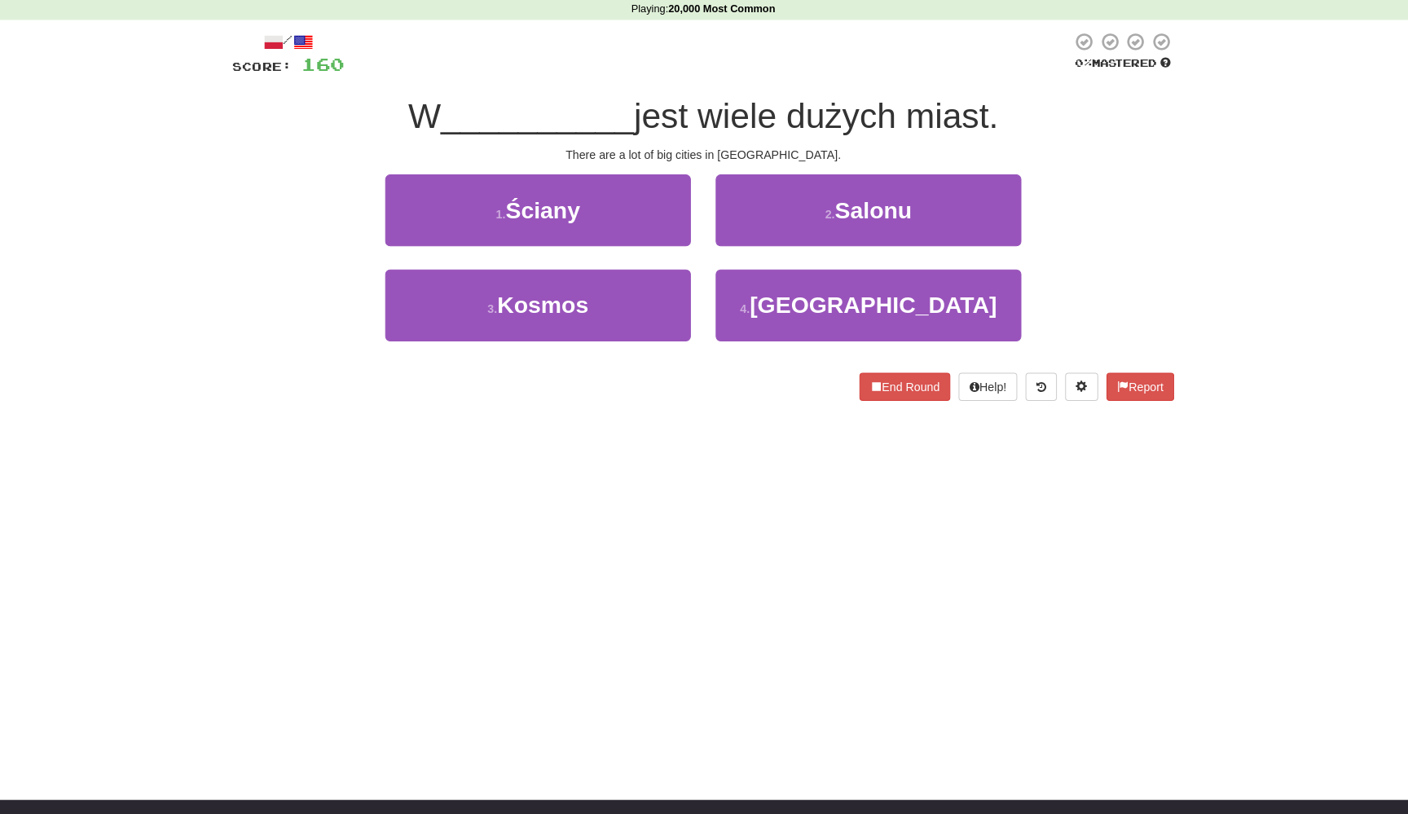
click at [704, 278] on div "4 . Brazylii" at bounding box center [867, 317] width 326 height 94
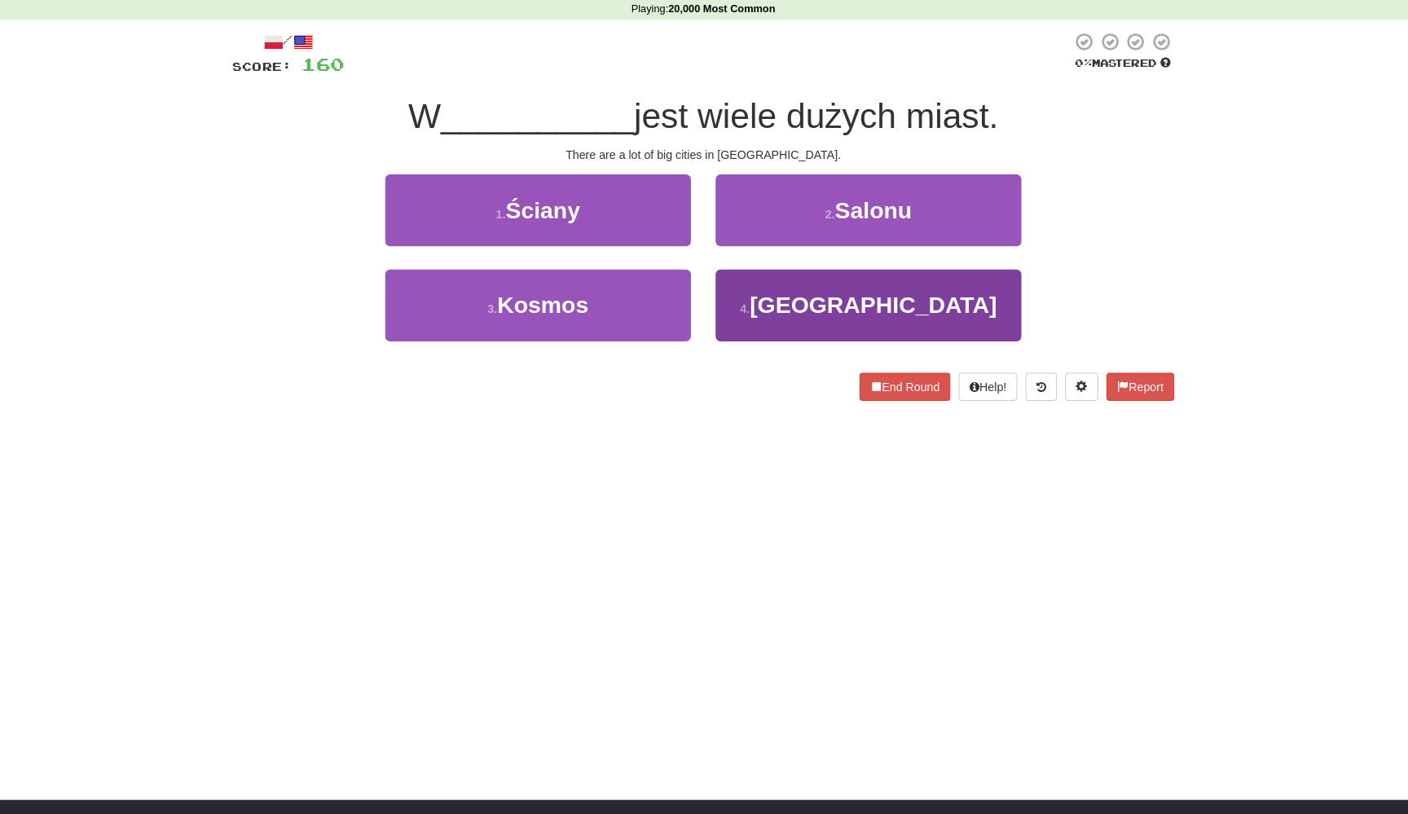
click at [716, 278] on button "4 . Brazylii" at bounding box center [866, 305] width 301 height 71
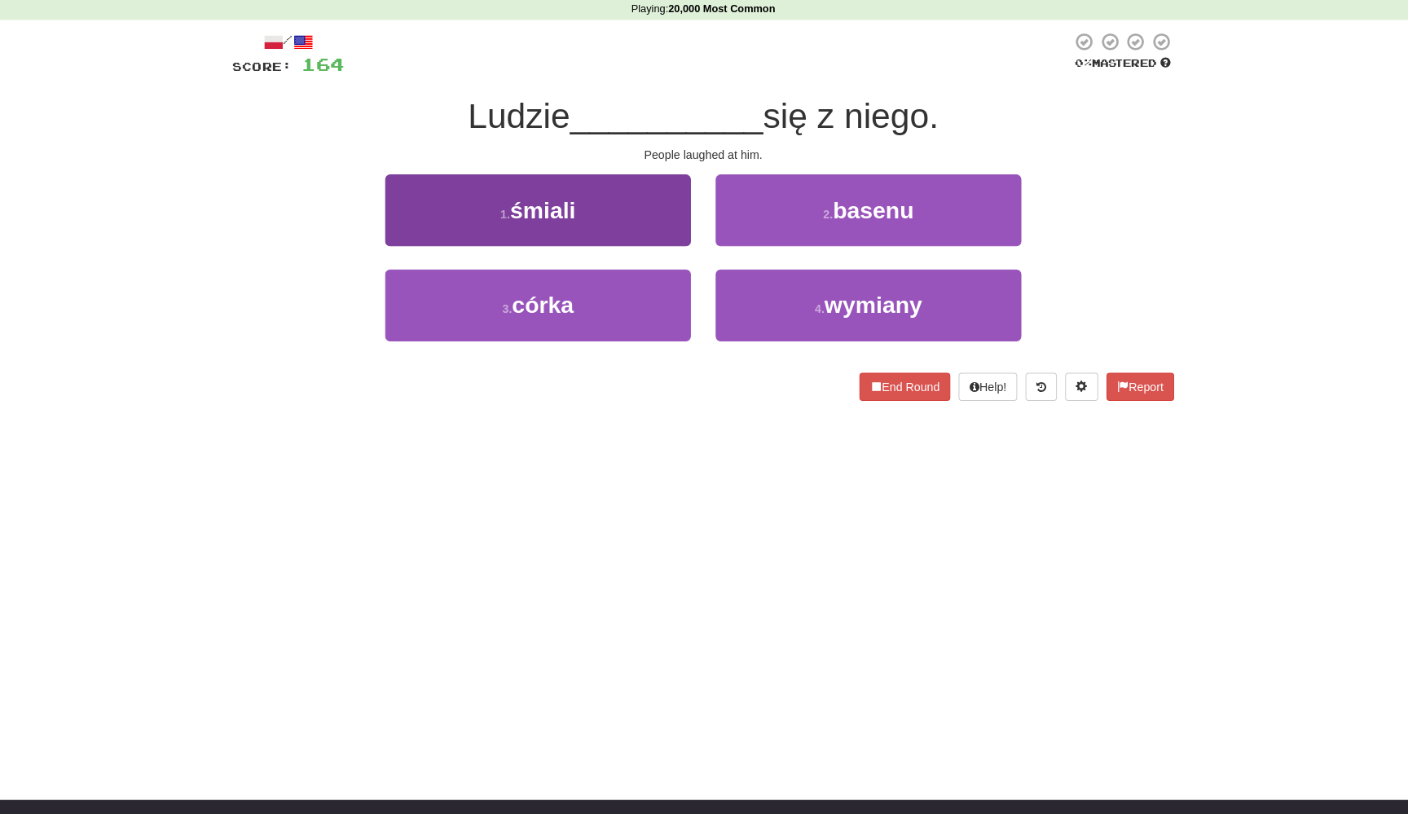
click at [636, 216] on button "1 . śmiali" at bounding box center [540, 212] width 301 height 71
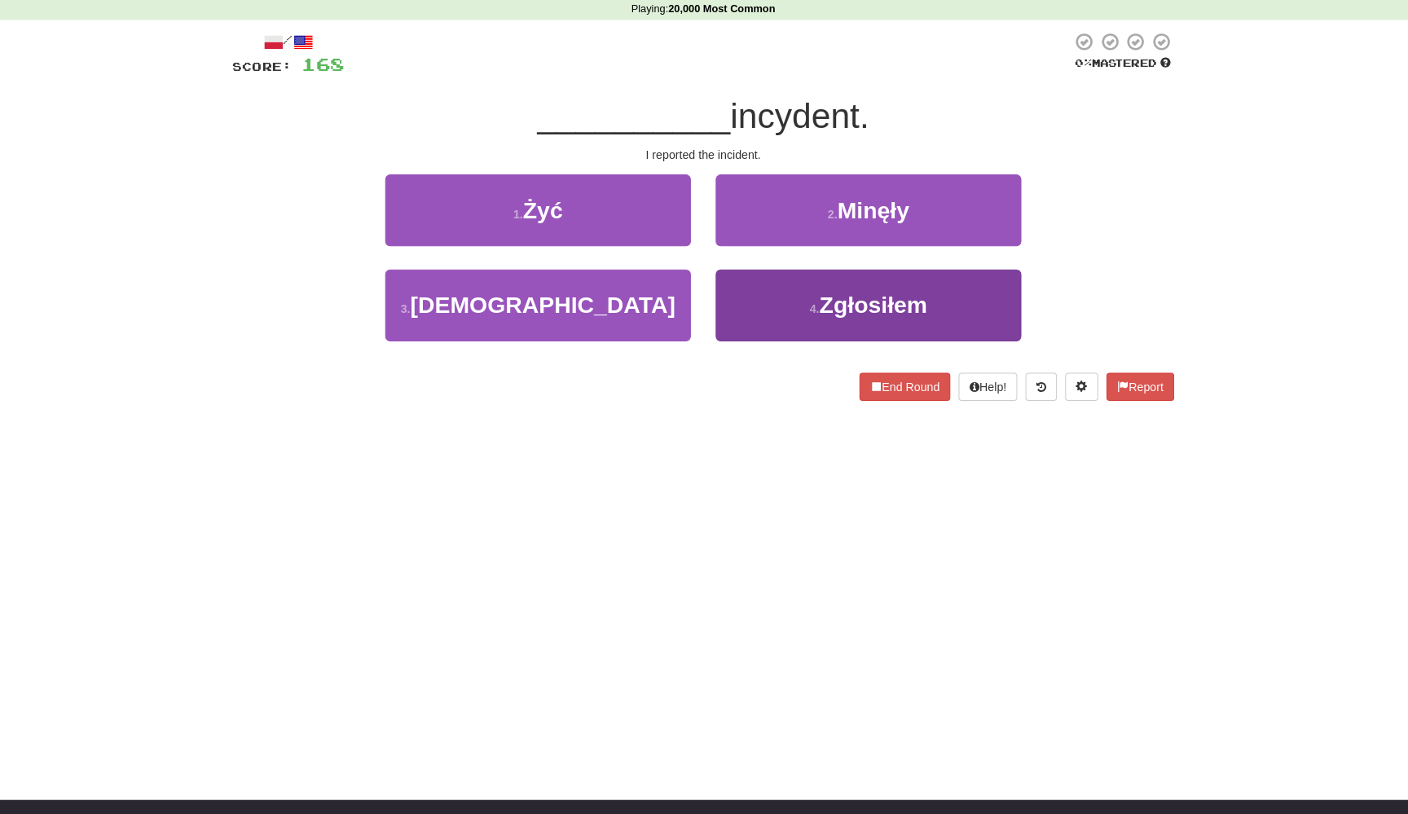
click at [718, 292] on button "4 . Zgłosiłem" at bounding box center [866, 305] width 301 height 71
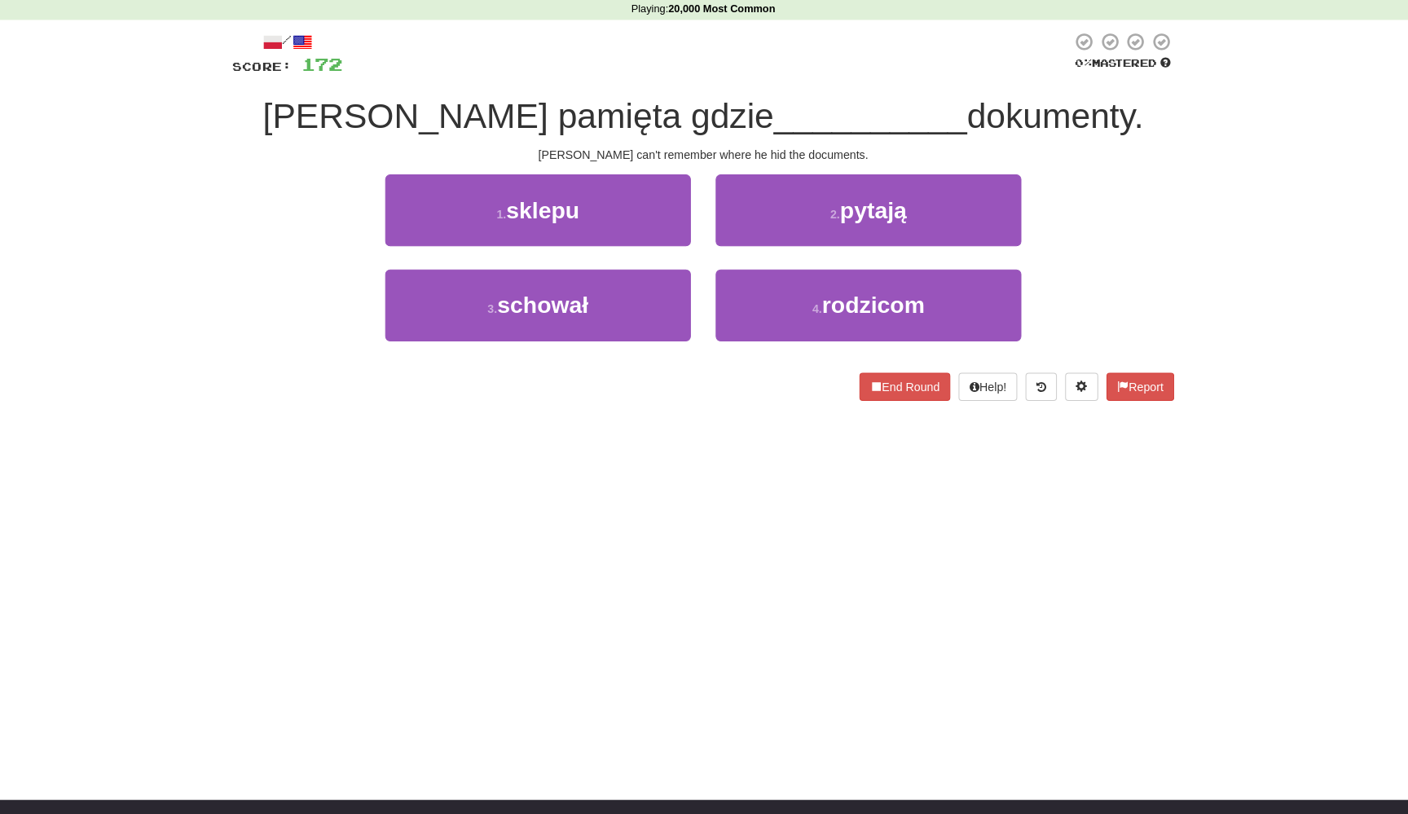
scroll to position [51, 0]
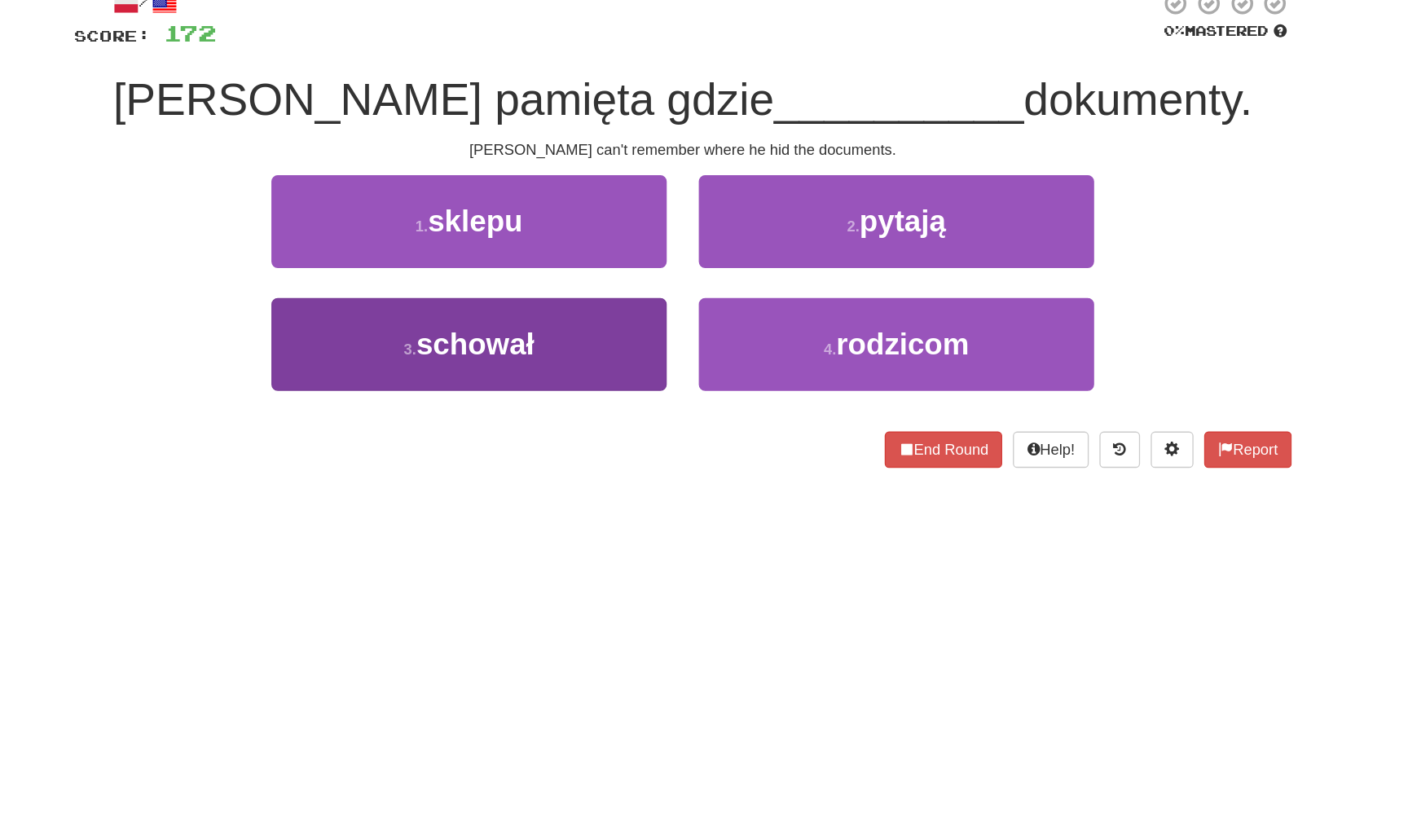
click at [490, 280] on button "3 . schował" at bounding box center [540, 315] width 301 height 71
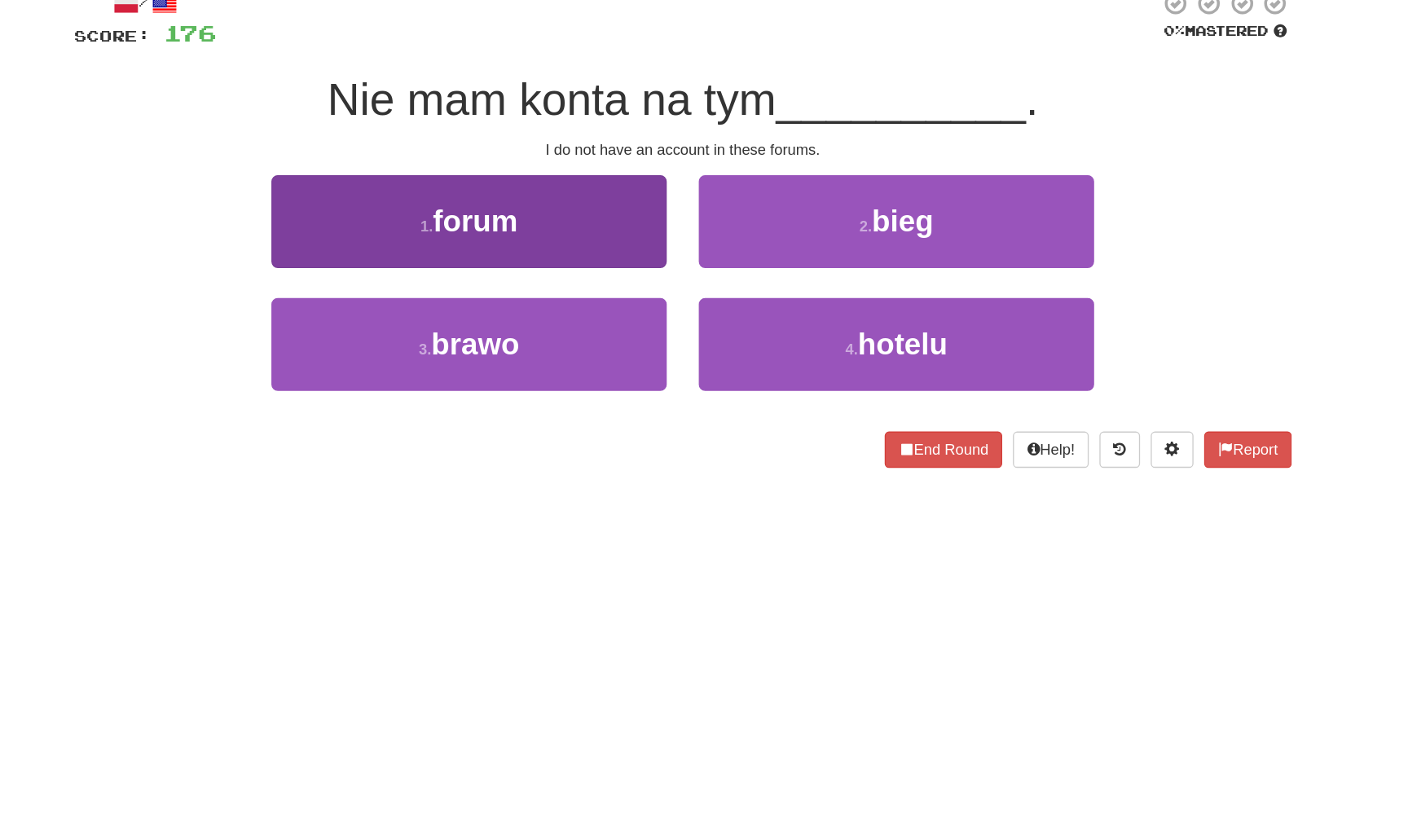
click at [497, 187] on button "1 . forum" at bounding box center [540, 222] width 301 height 71
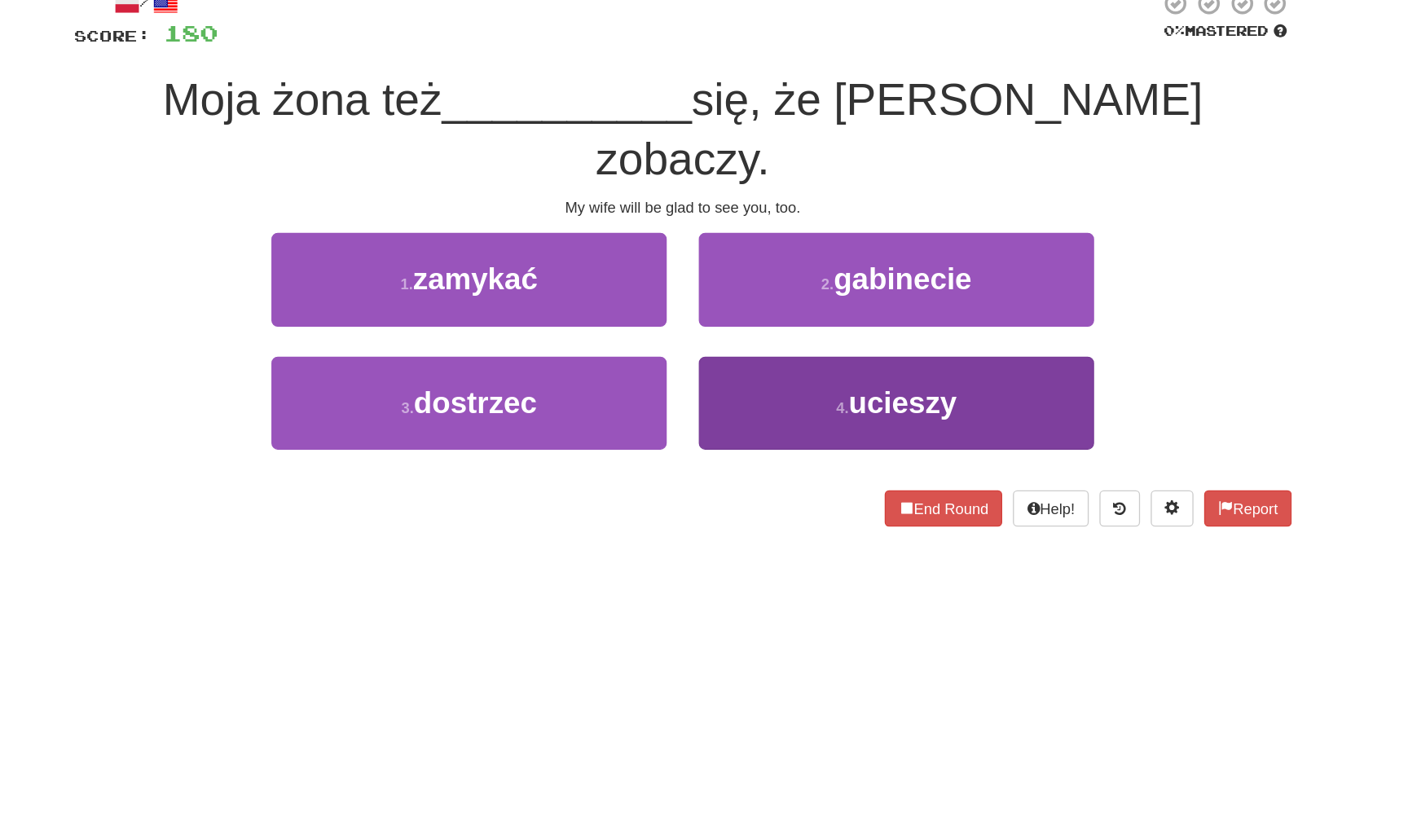
click at [716, 325] on button "4 . ucieszy" at bounding box center [866, 360] width 301 height 71
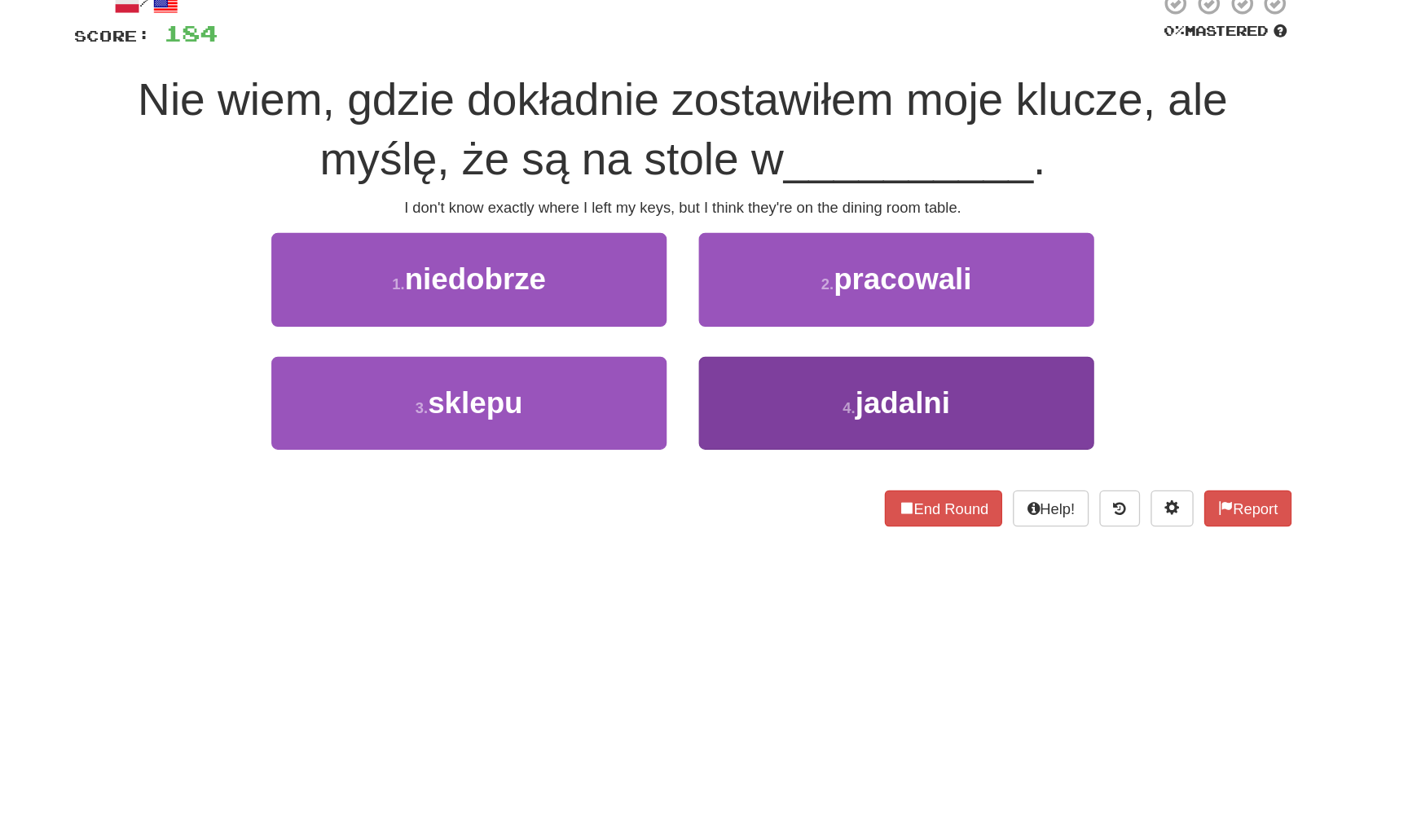
scroll to position [28, 0]
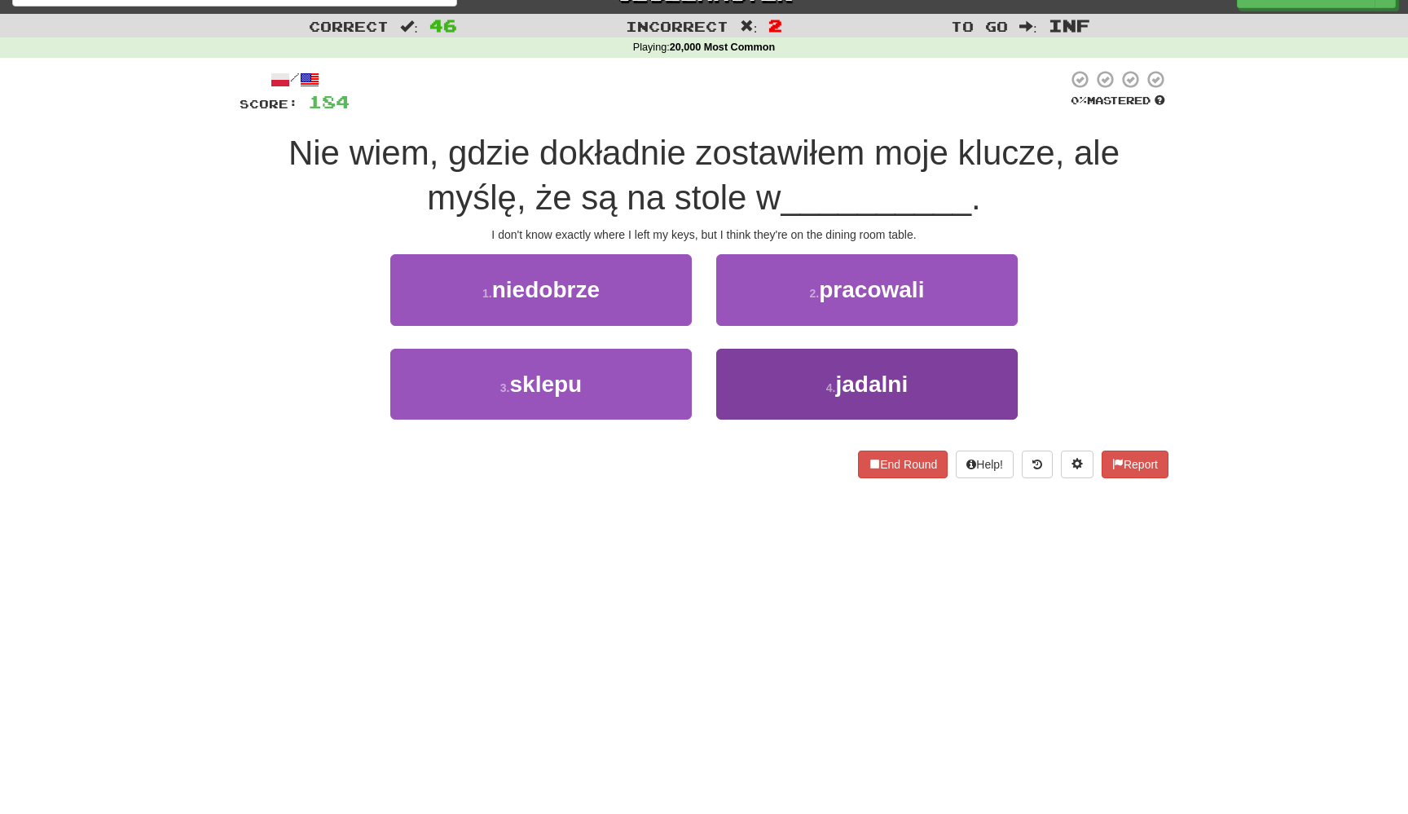
click at [750, 395] on button "4 . jadalni" at bounding box center [866, 384] width 301 height 71
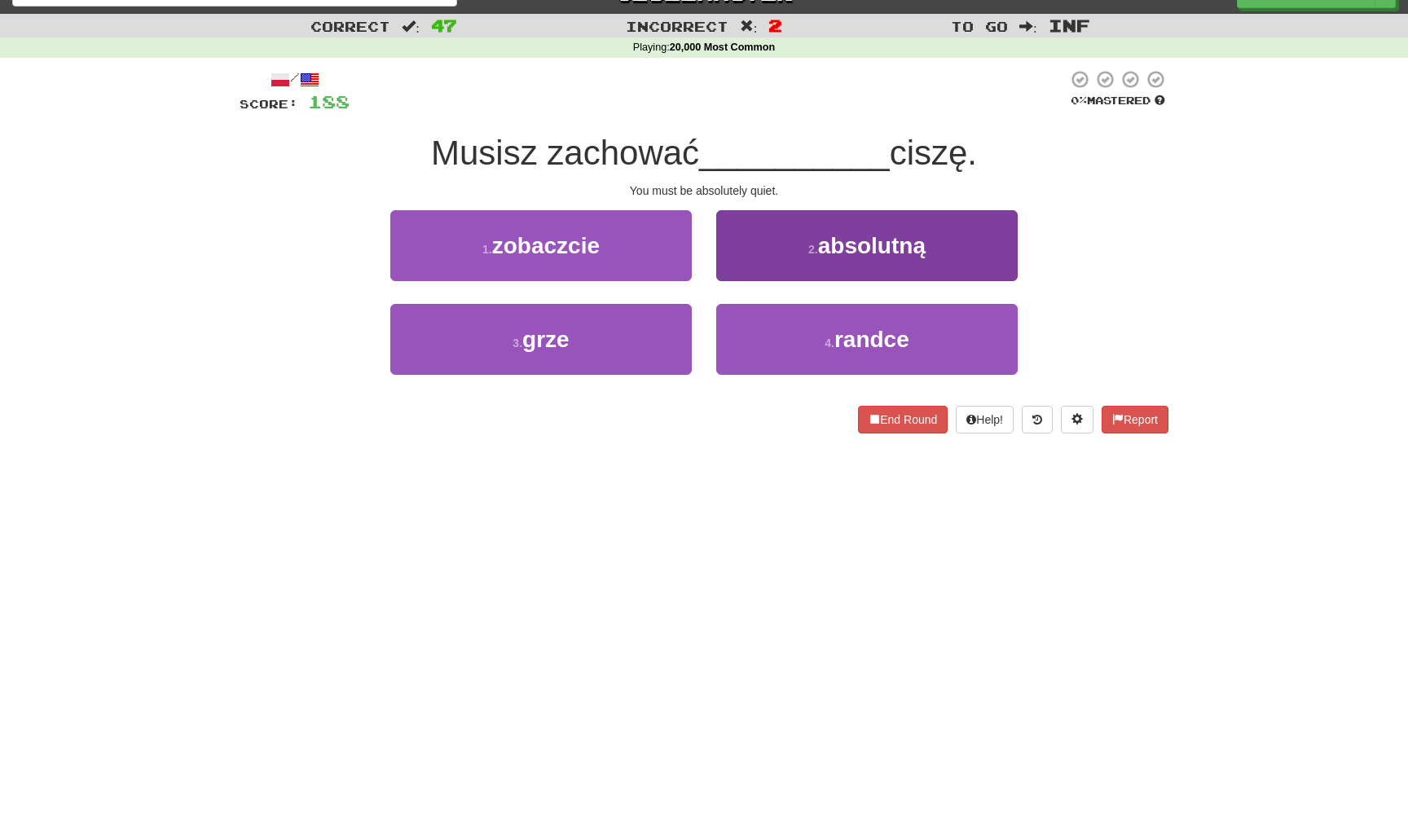
click at [815, 234] on button "2 . absolutną" at bounding box center [866, 245] width 301 height 71
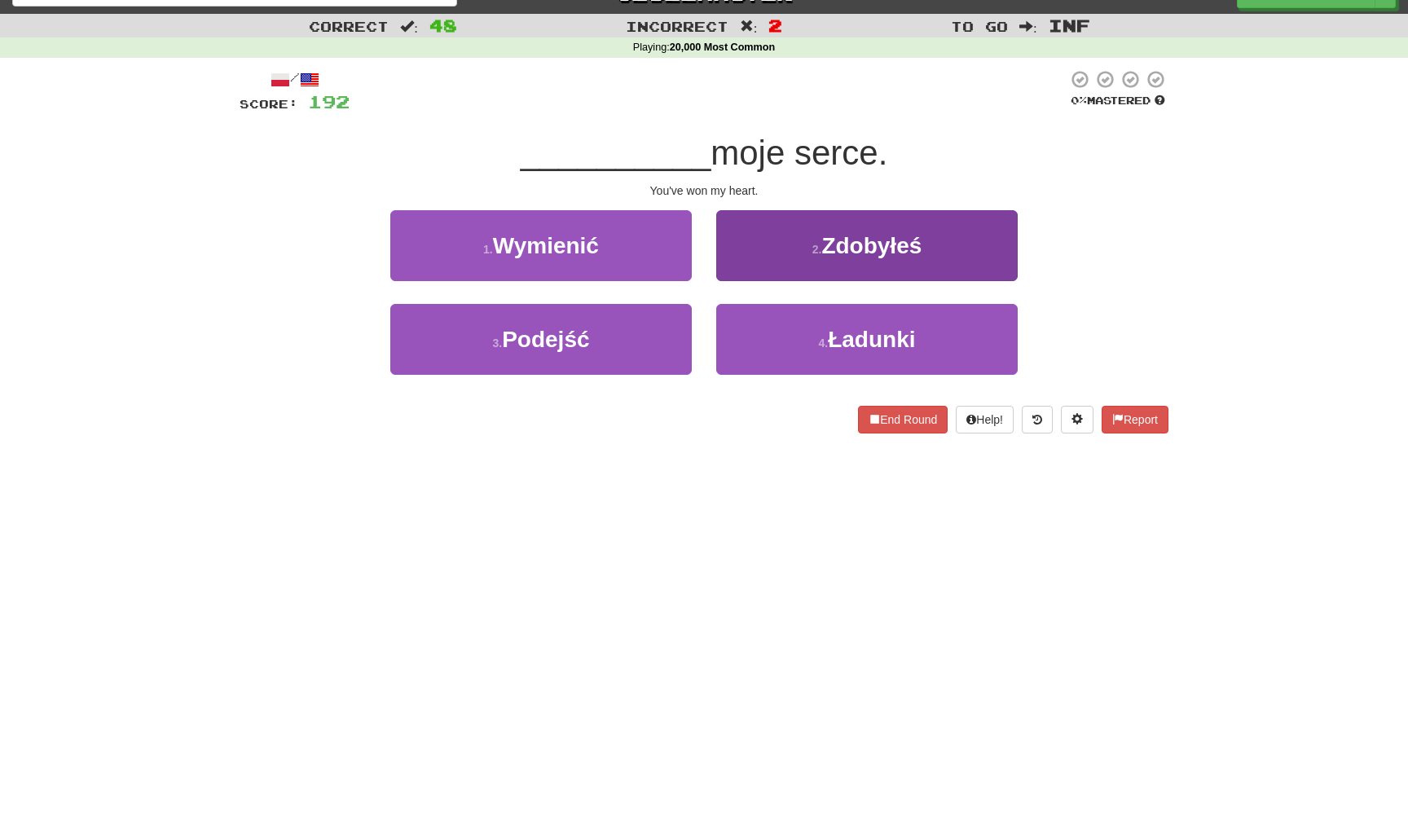
click at [790, 264] on button "2 . Zdobyłeś" at bounding box center [866, 245] width 301 height 71
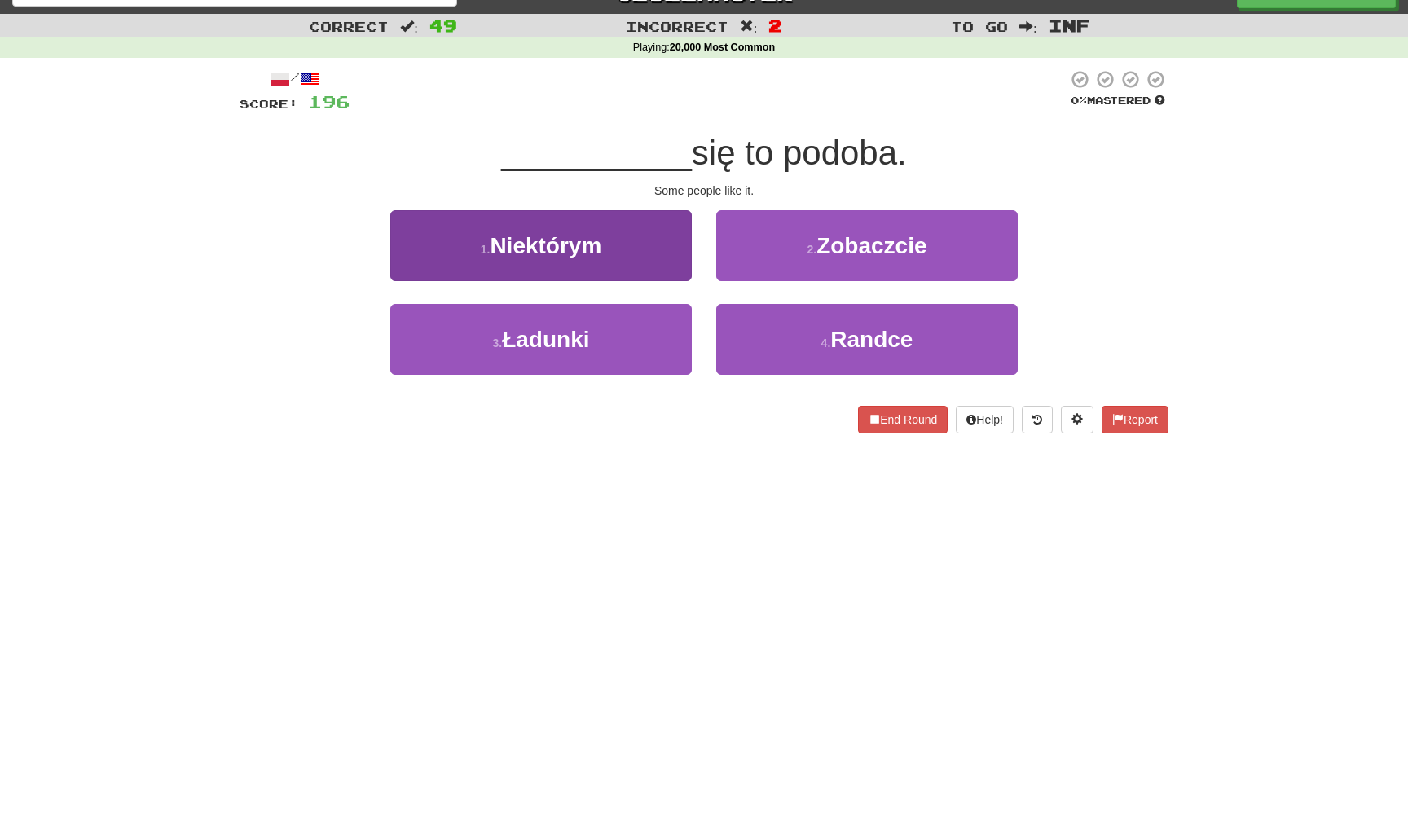
click at [659, 270] on button "1 . Niektórym" at bounding box center [540, 245] width 301 height 71
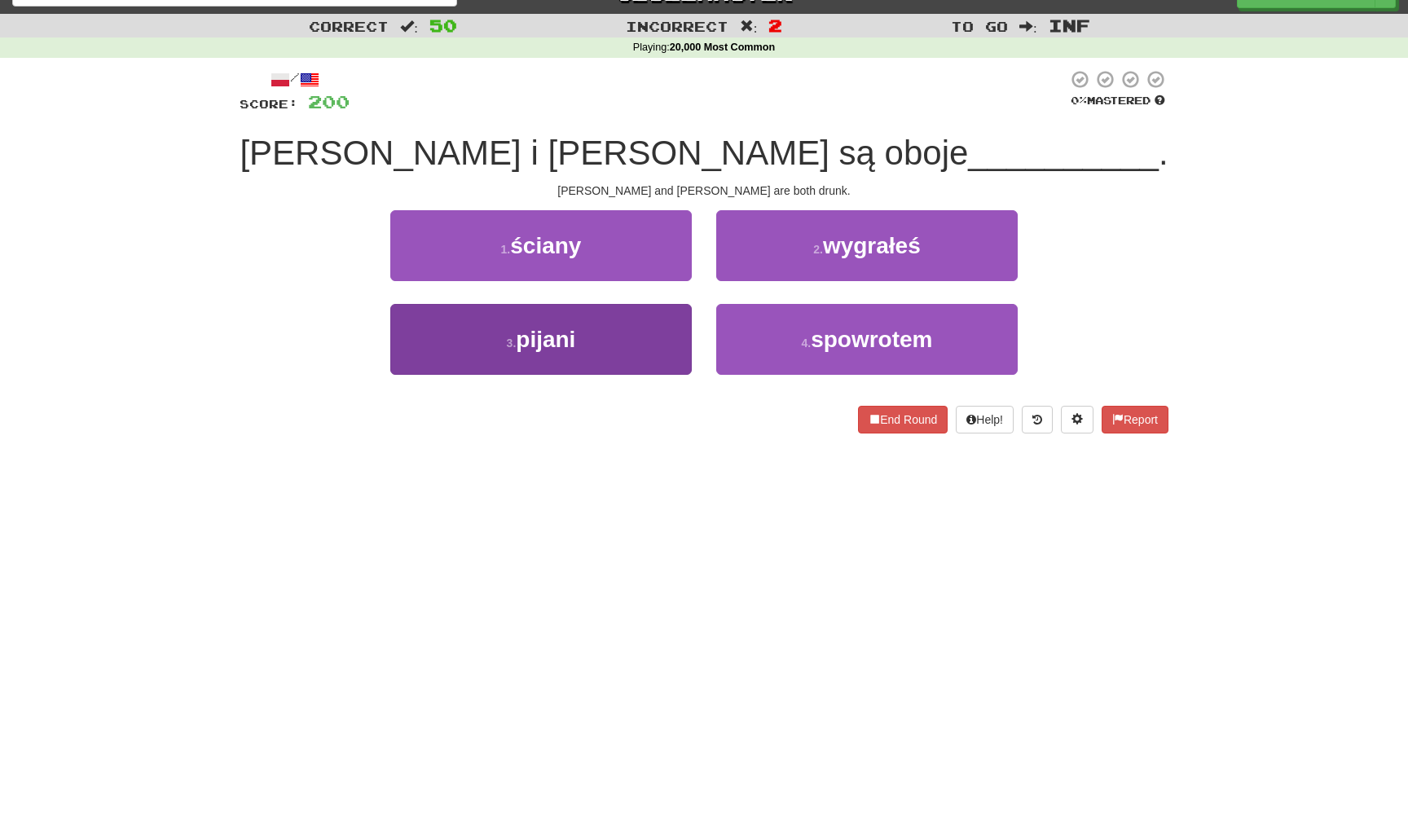
click at [662, 315] on button "3 . pijani" at bounding box center [540, 339] width 301 height 71
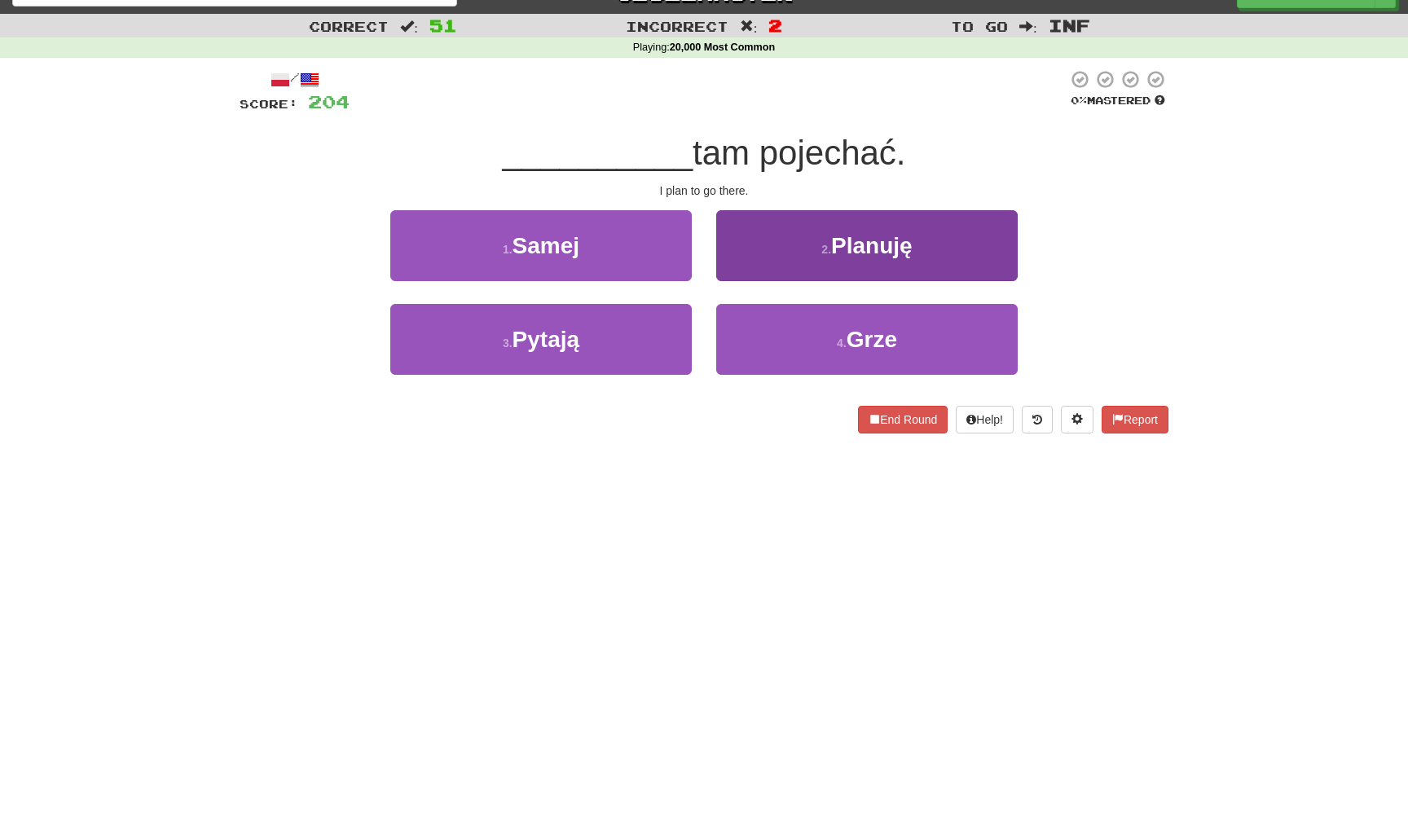
click at [768, 266] on button "2 . Planuję" at bounding box center [866, 245] width 301 height 71
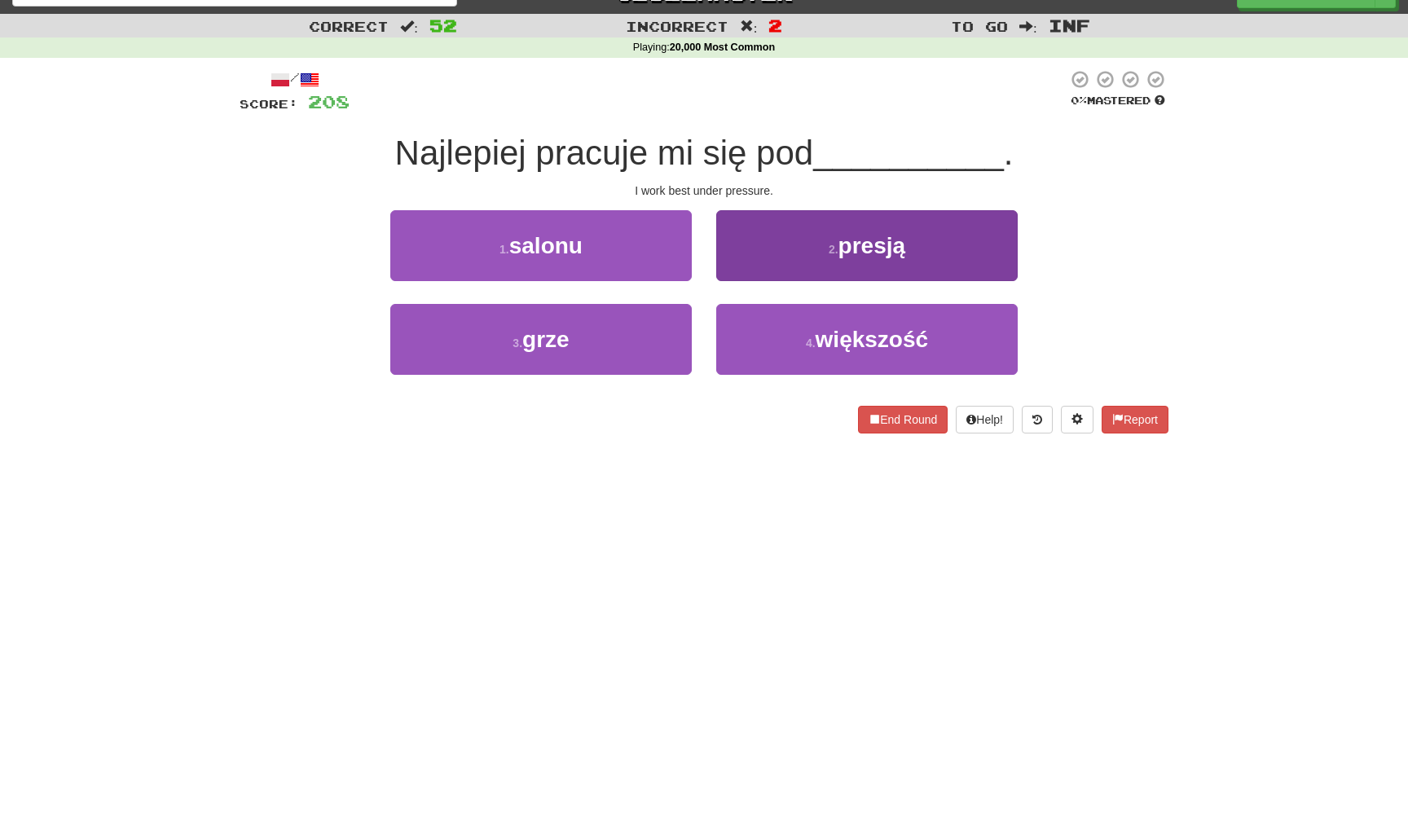
click at [768, 266] on button "2 . presją" at bounding box center [866, 245] width 301 height 71
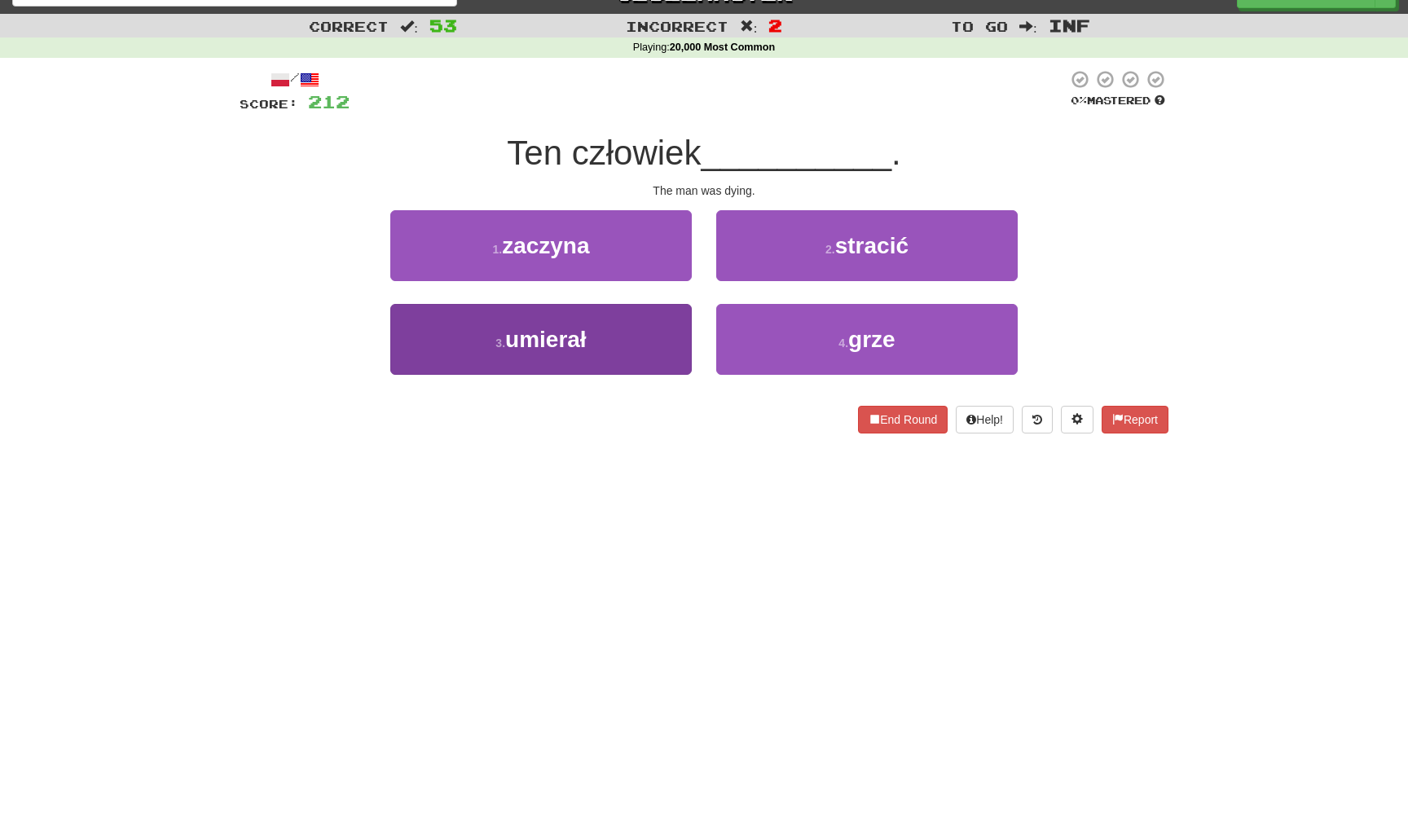
click at [673, 339] on button "3 . umierał" at bounding box center [540, 339] width 301 height 71
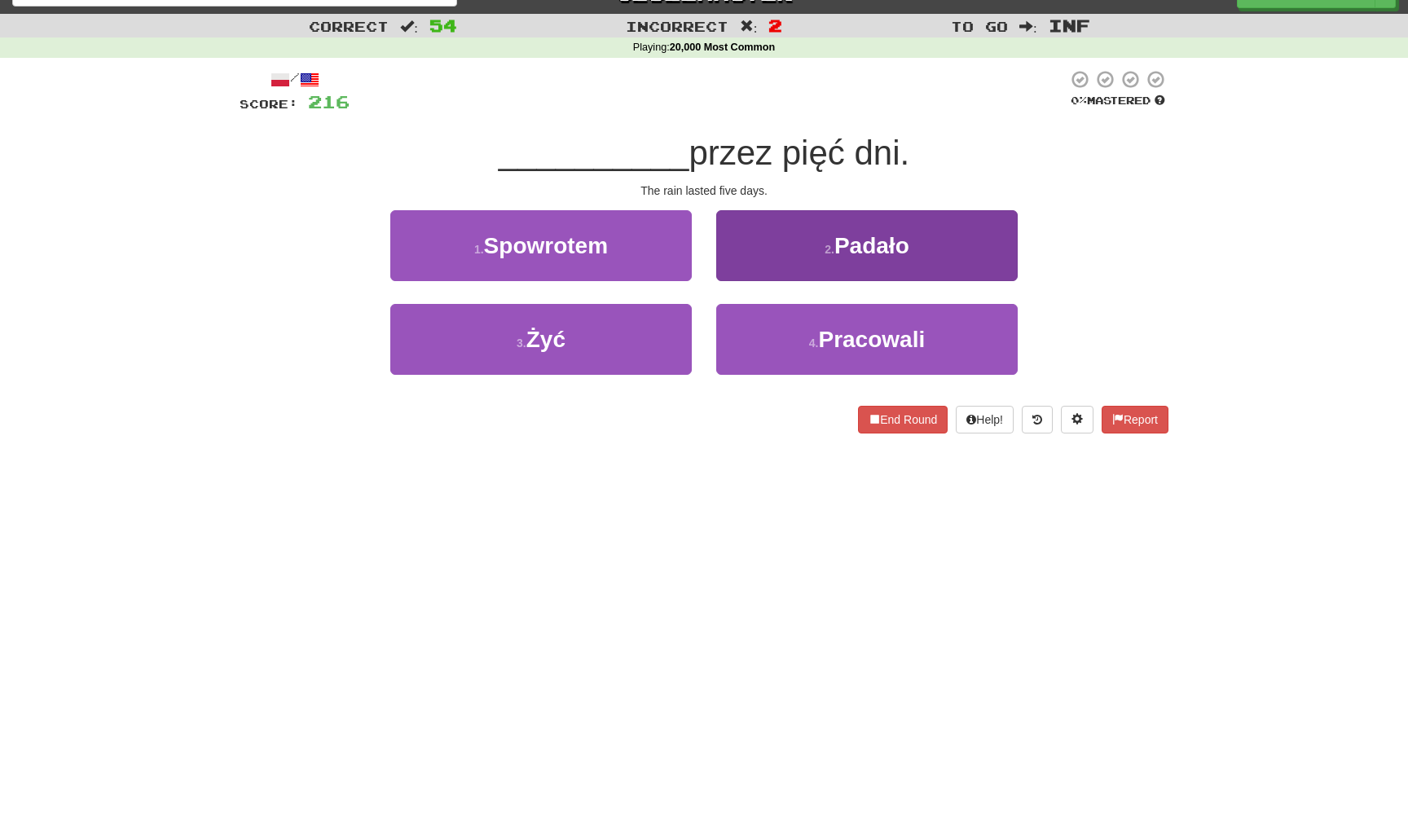
click at [748, 261] on button "2 . Padało" at bounding box center [866, 245] width 301 height 71
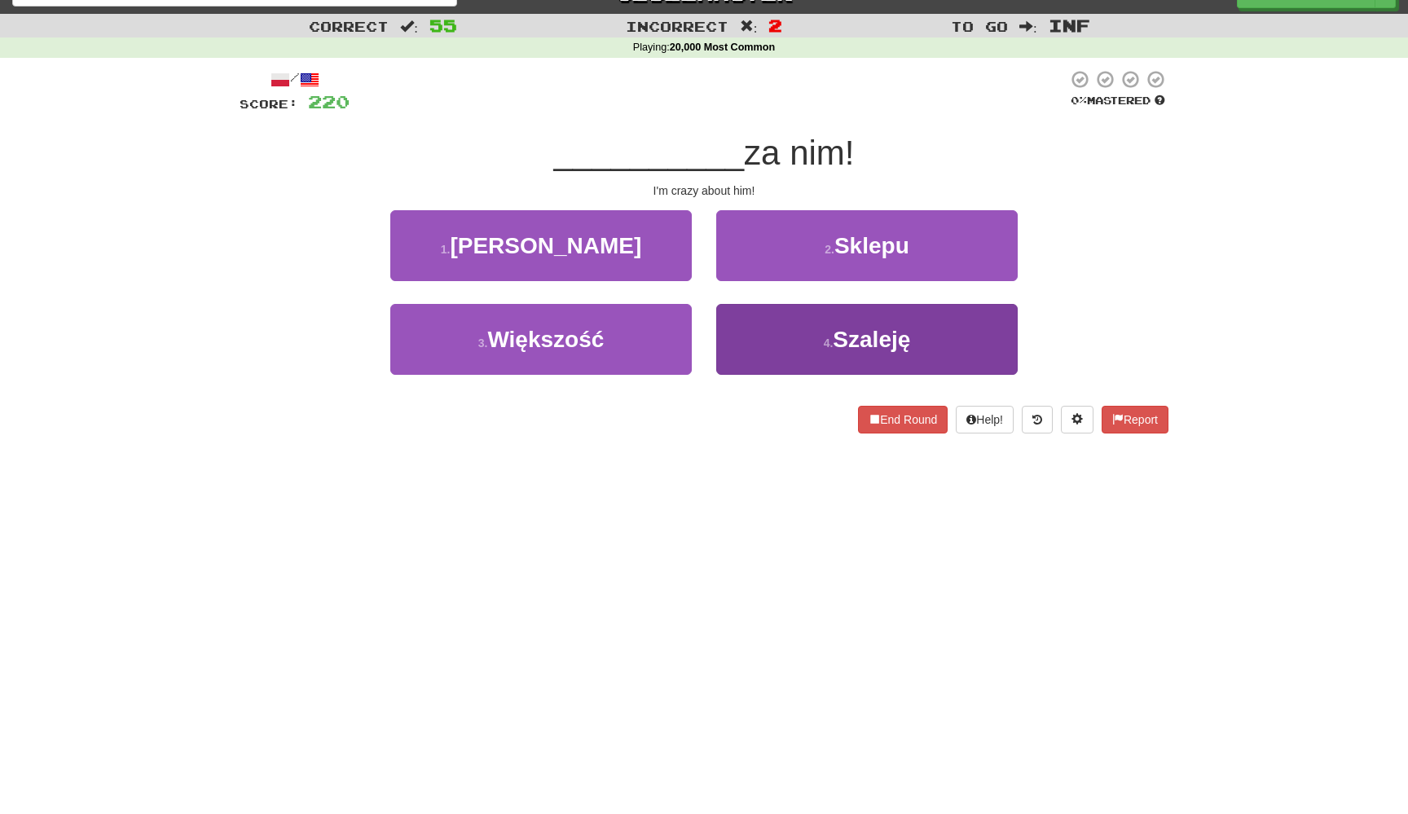
click at [761, 350] on button "4 . Szaleję" at bounding box center [866, 339] width 301 height 71
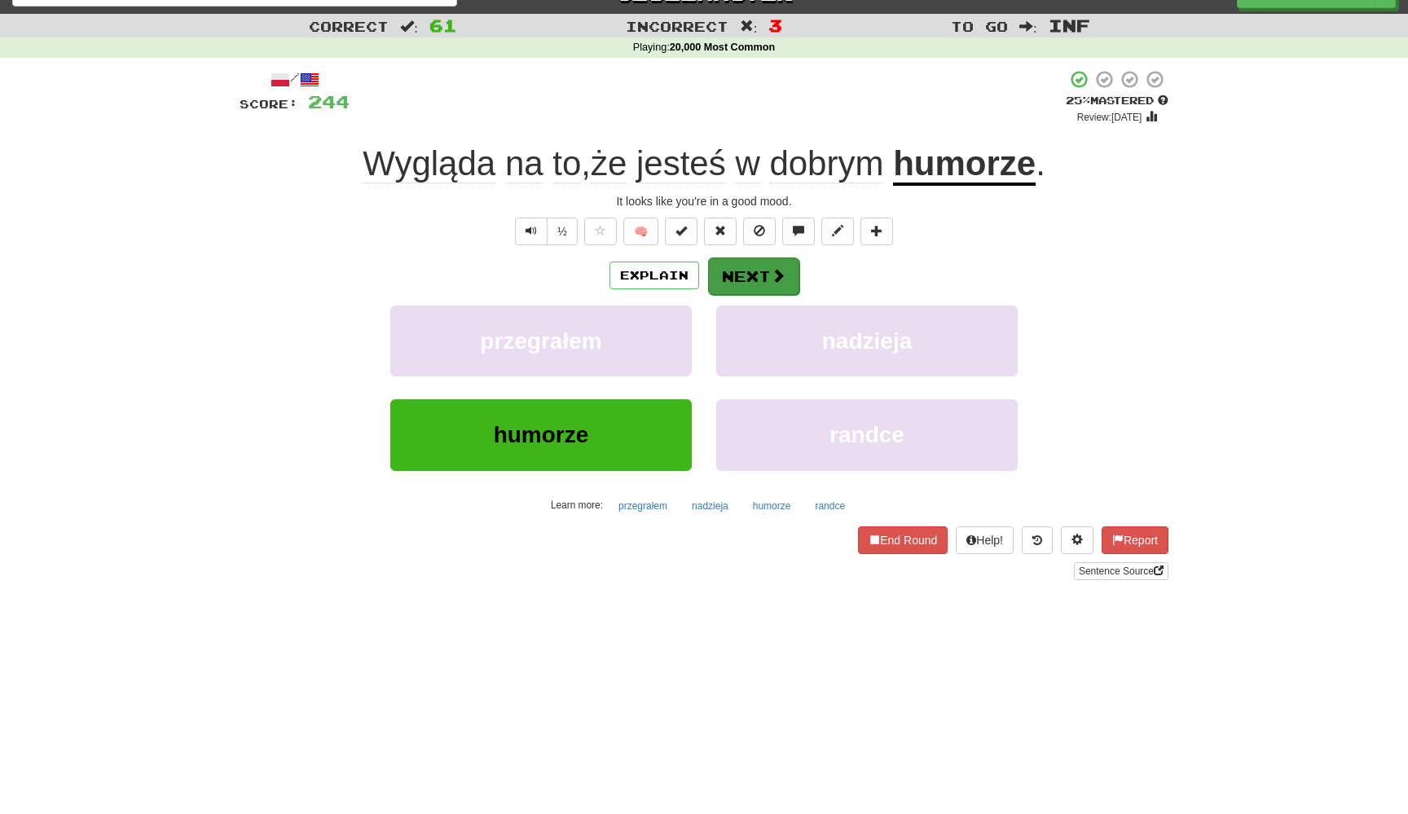
click at [788, 275] on button "Next" at bounding box center [753, 275] width 91 height 37
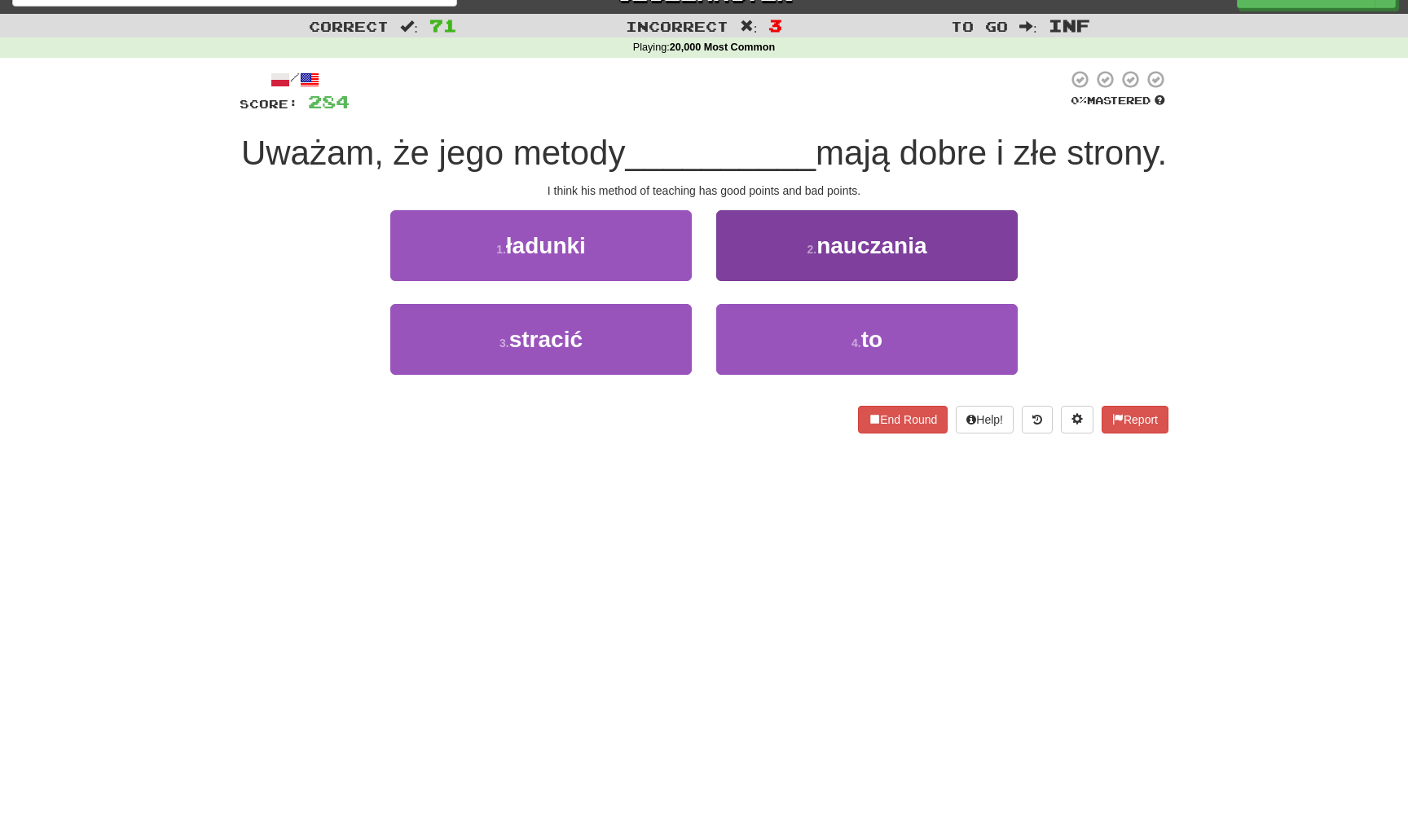
click at [769, 281] on button "2 . nauczania" at bounding box center [866, 245] width 301 height 71
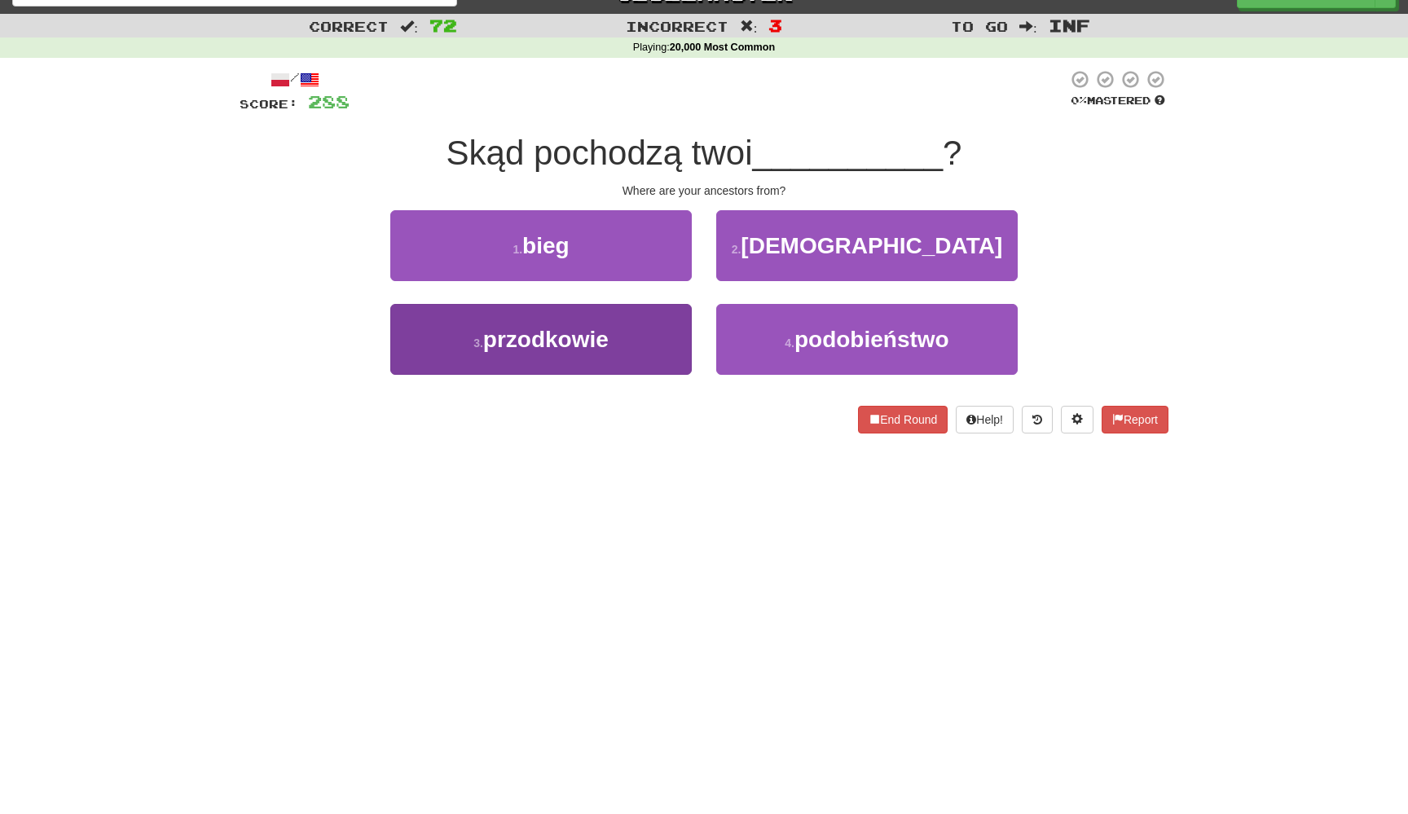
click at [683, 319] on button "3 . przodkowie" at bounding box center [540, 339] width 301 height 71
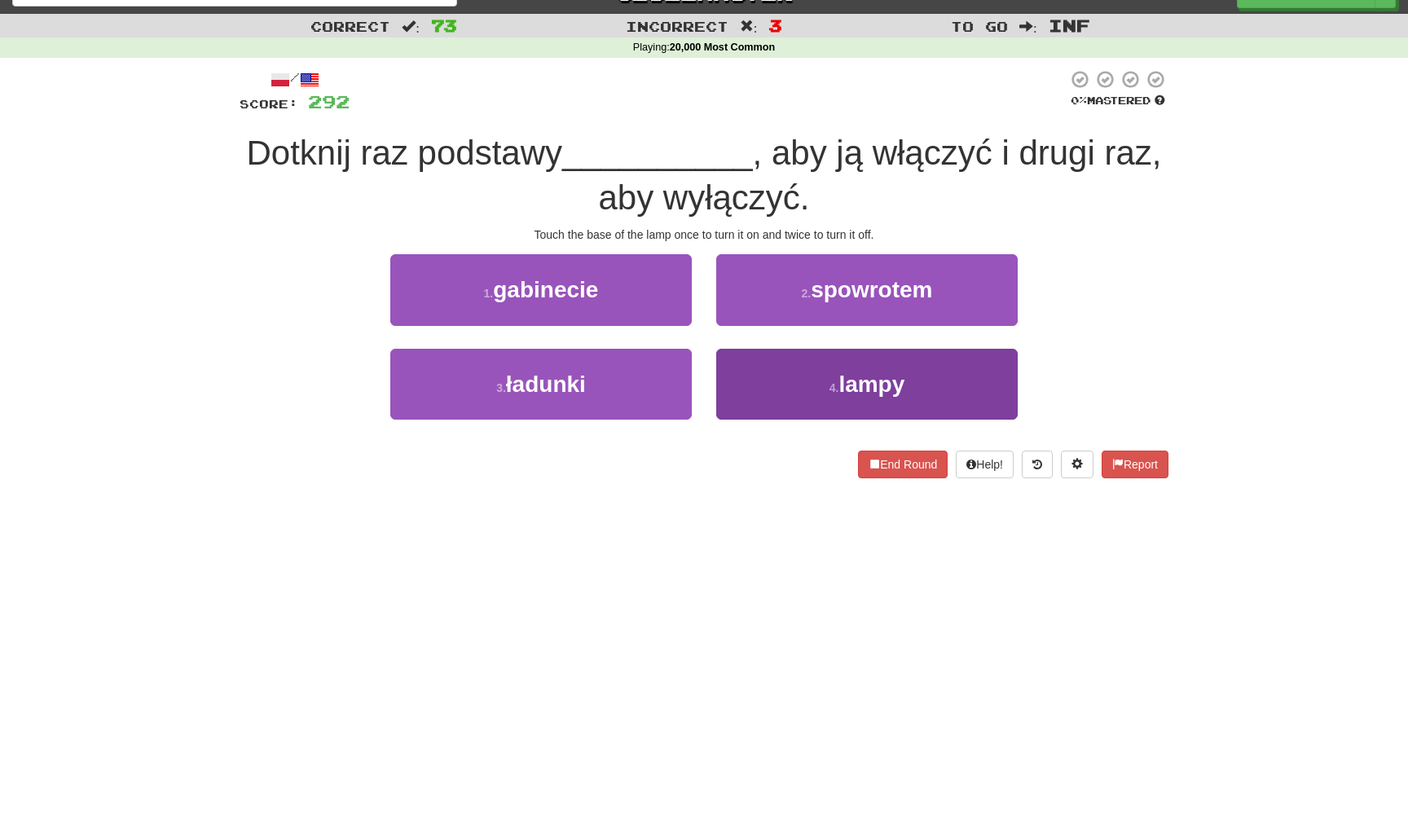
click at [743, 365] on button "4 . lampy" at bounding box center [866, 384] width 301 height 71
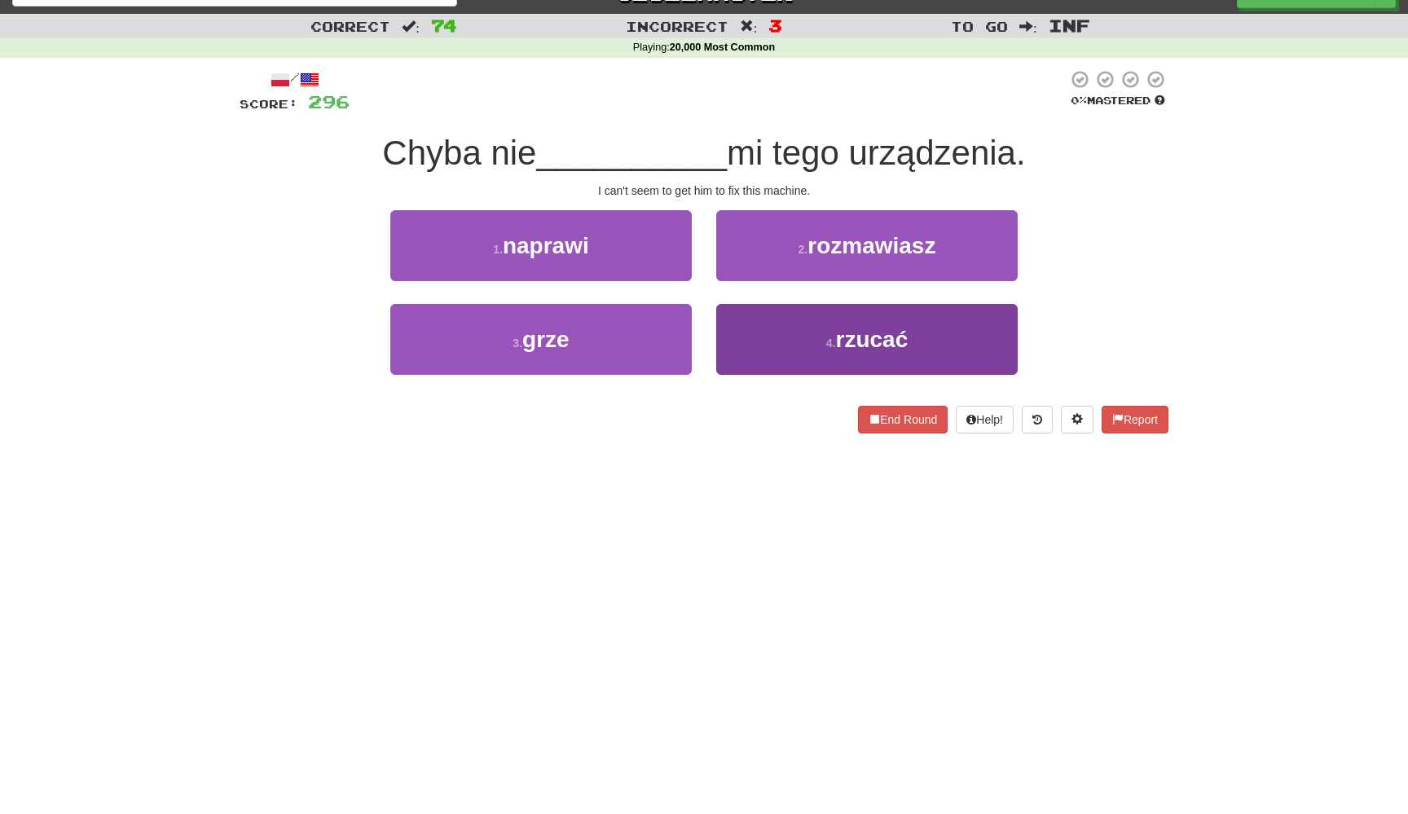
click at [754, 358] on button "4 . rzucać" at bounding box center [866, 339] width 301 height 71
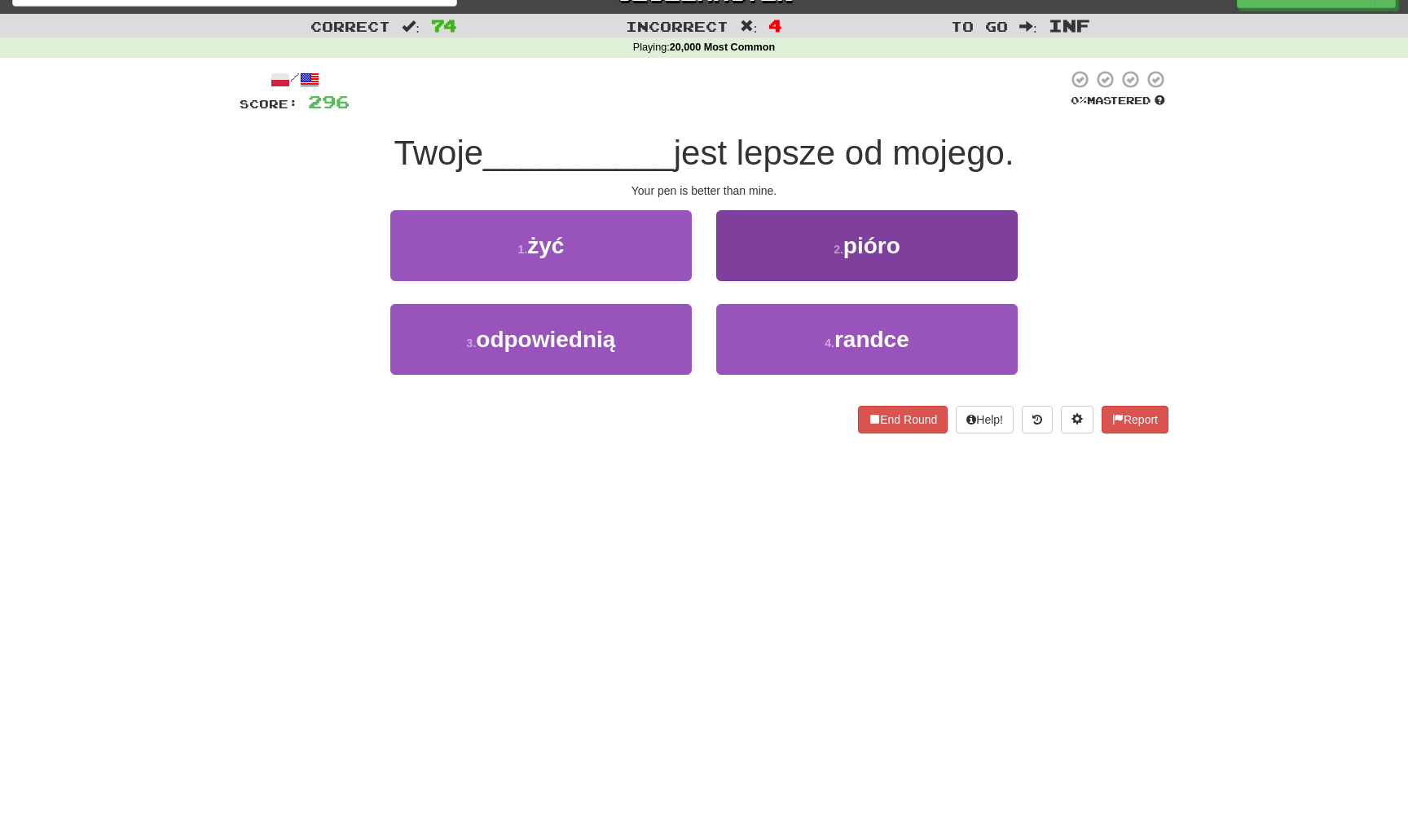
click at [794, 269] on button "2 . pióro" at bounding box center [866, 245] width 301 height 71
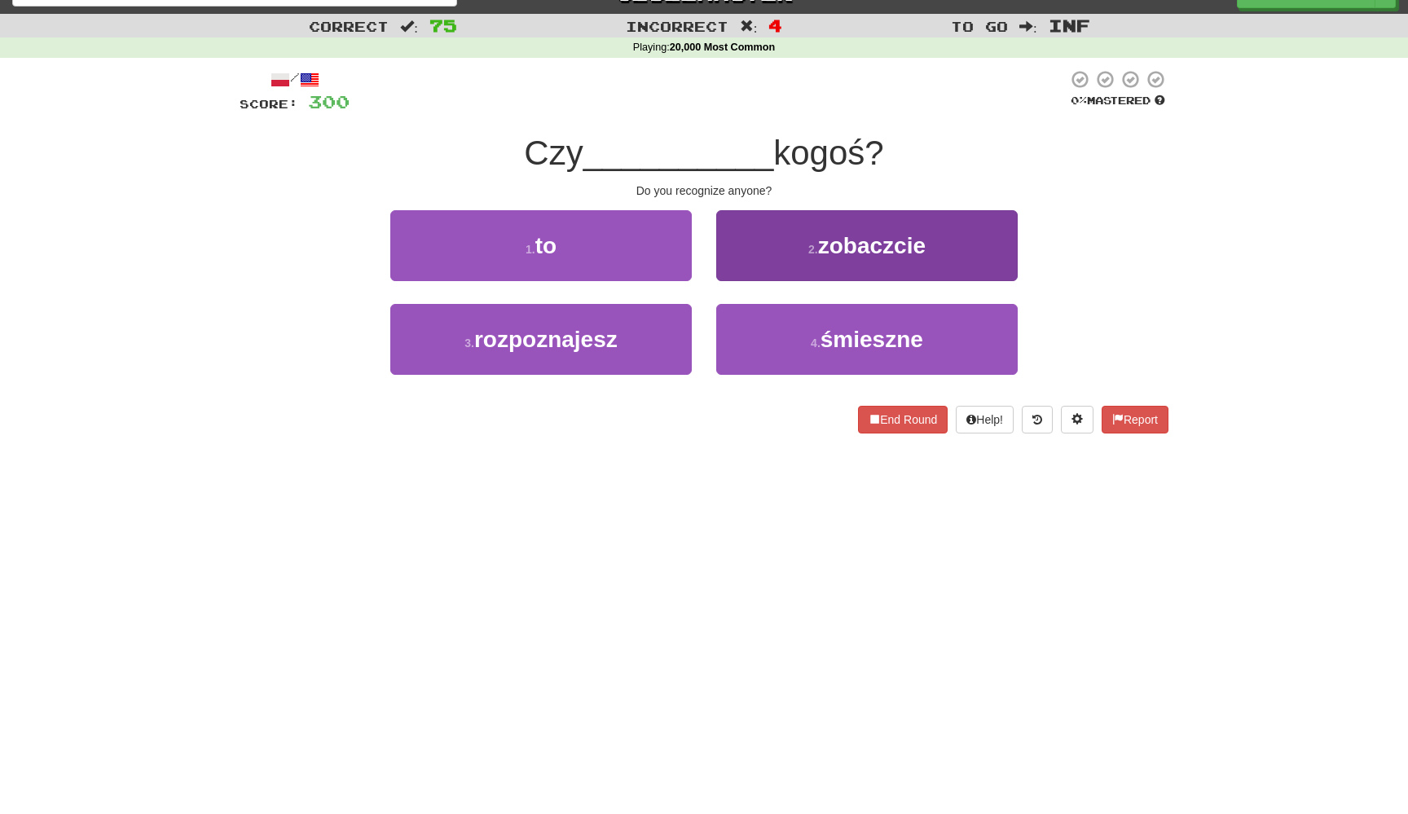
scroll to position [27, 0]
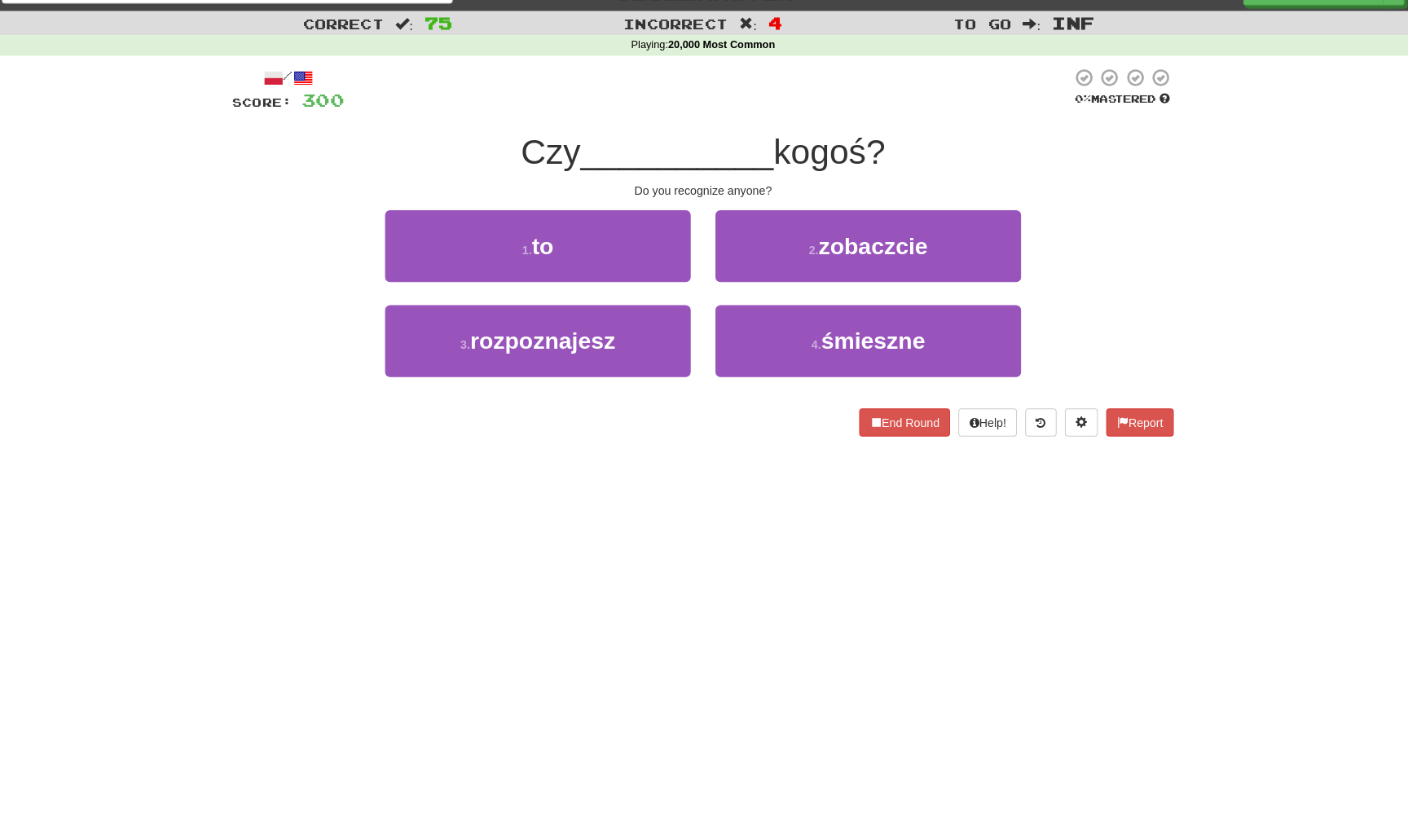
click at [685, 341] on div "3 . rozpoznajesz" at bounding box center [541, 352] width 326 height 94
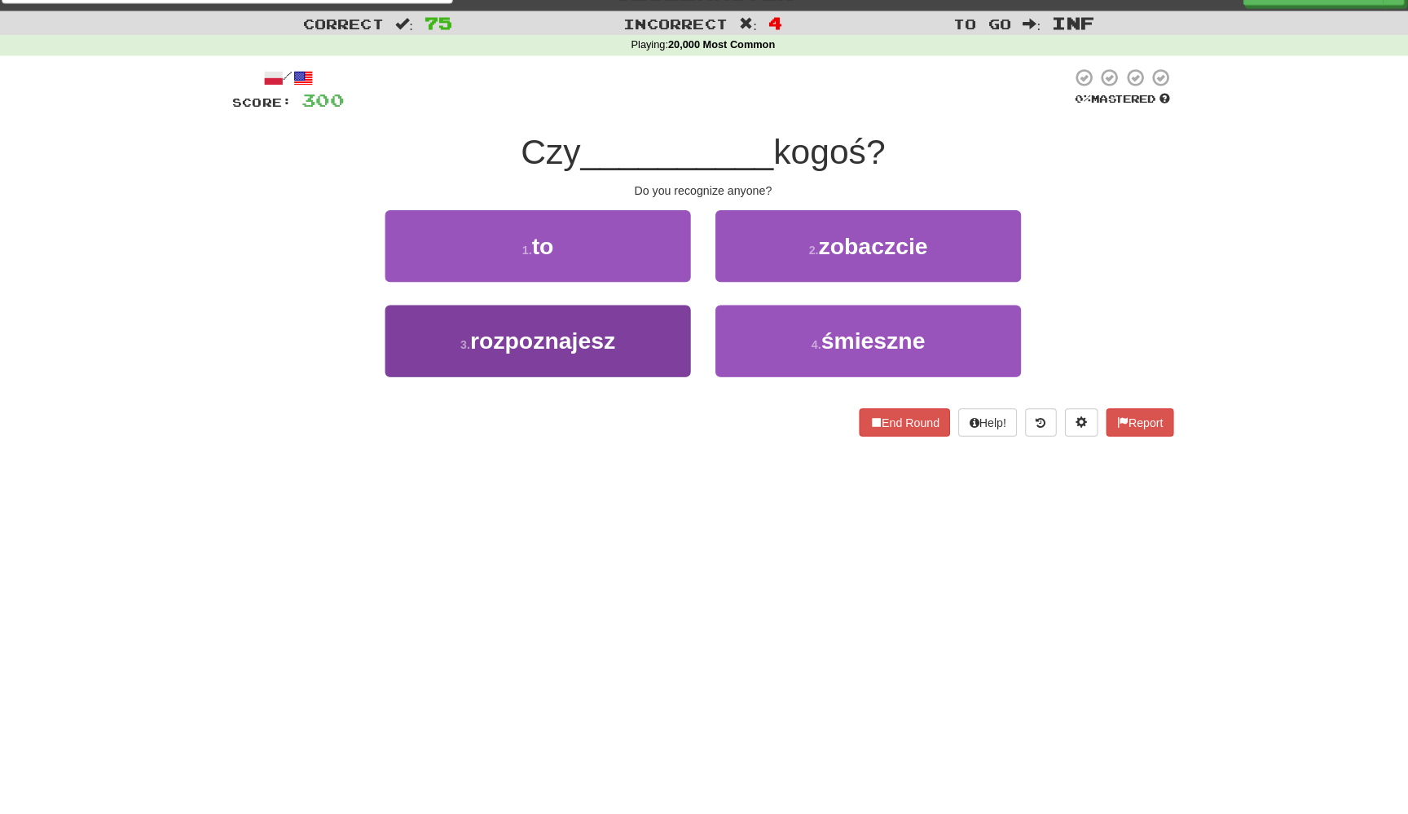
click at [671, 343] on button "3 . rozpoznajesz" at bounding box center [540, 340] width 301 height 71
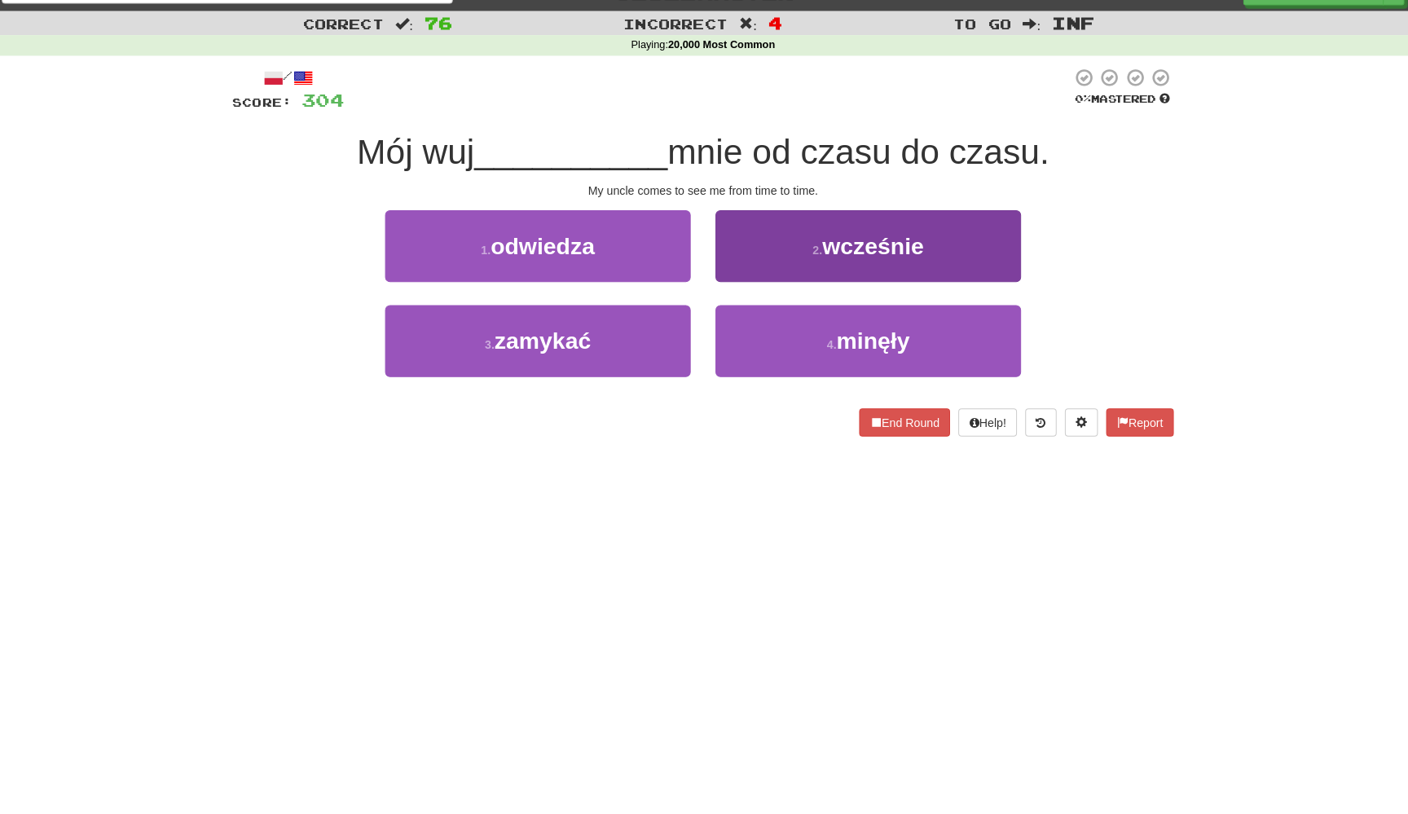
click at [716, 255] on button "2 . wcześnie" at bounding box center [866, 246] width 301 height 71
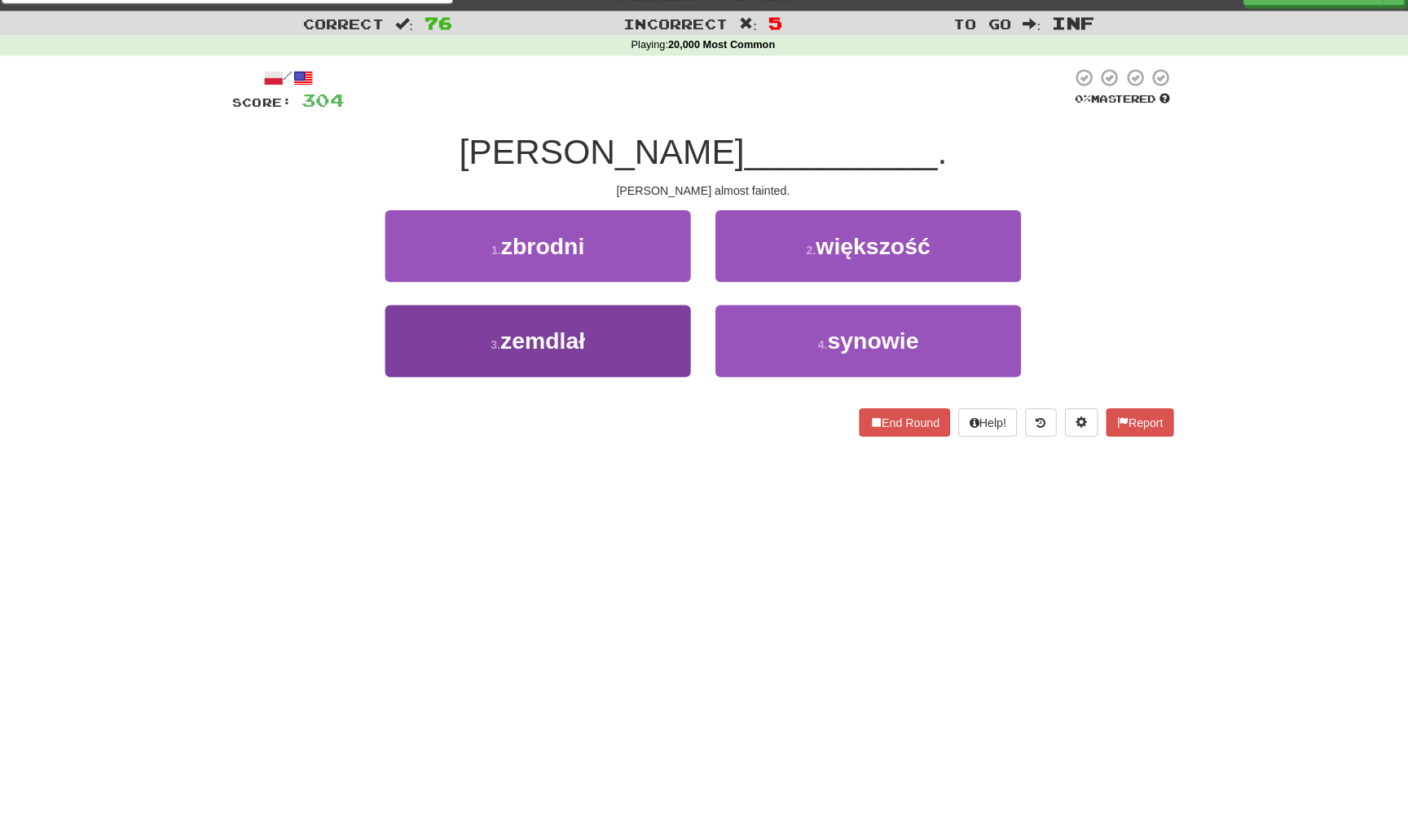
click at [661, 346] on button "3 . zemdlał" at bounding box center [540, 340] width 301 height 71
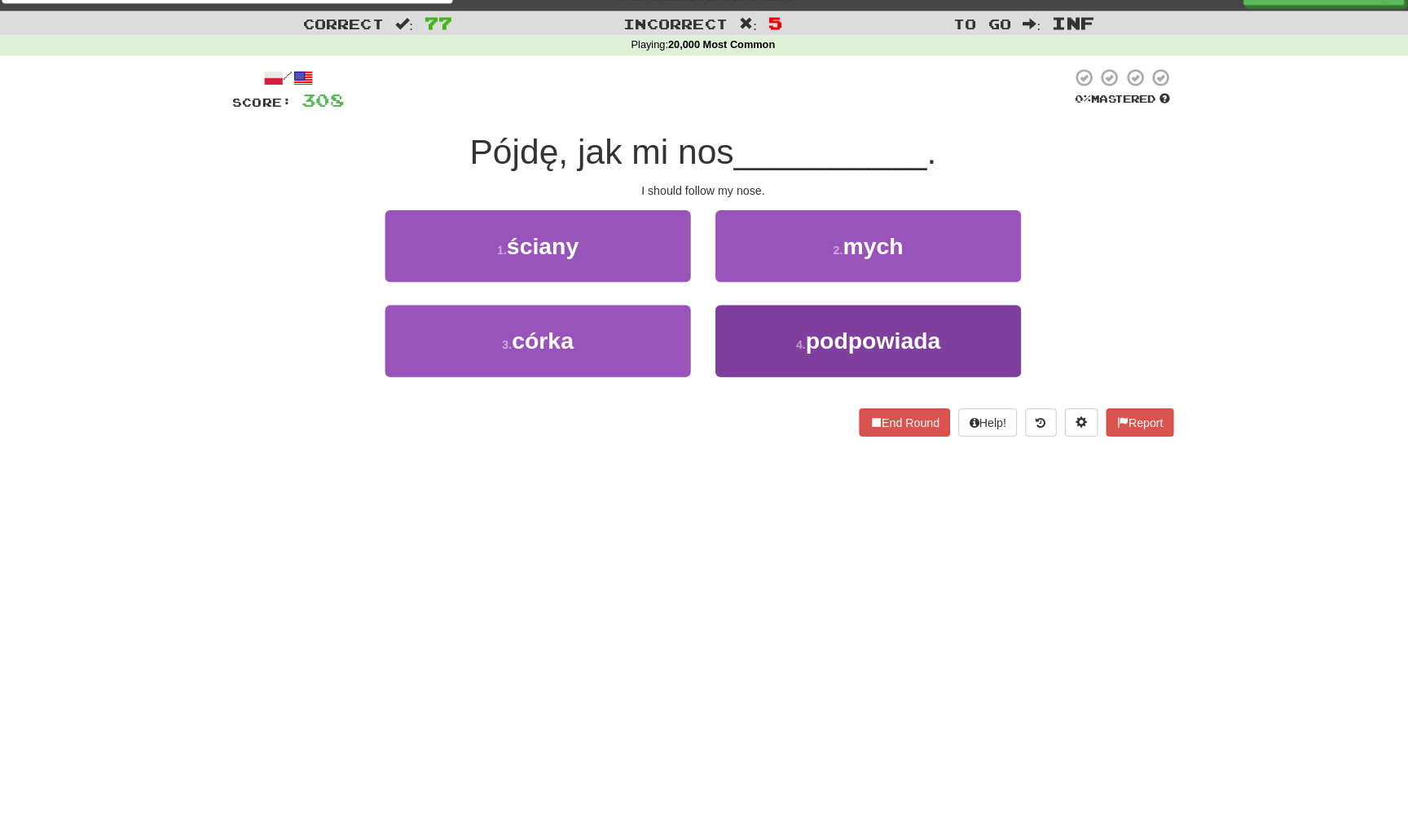
click at [745, 342] on button "4 . podpowiada" at bounding box center [866, 340] width 301 height 71
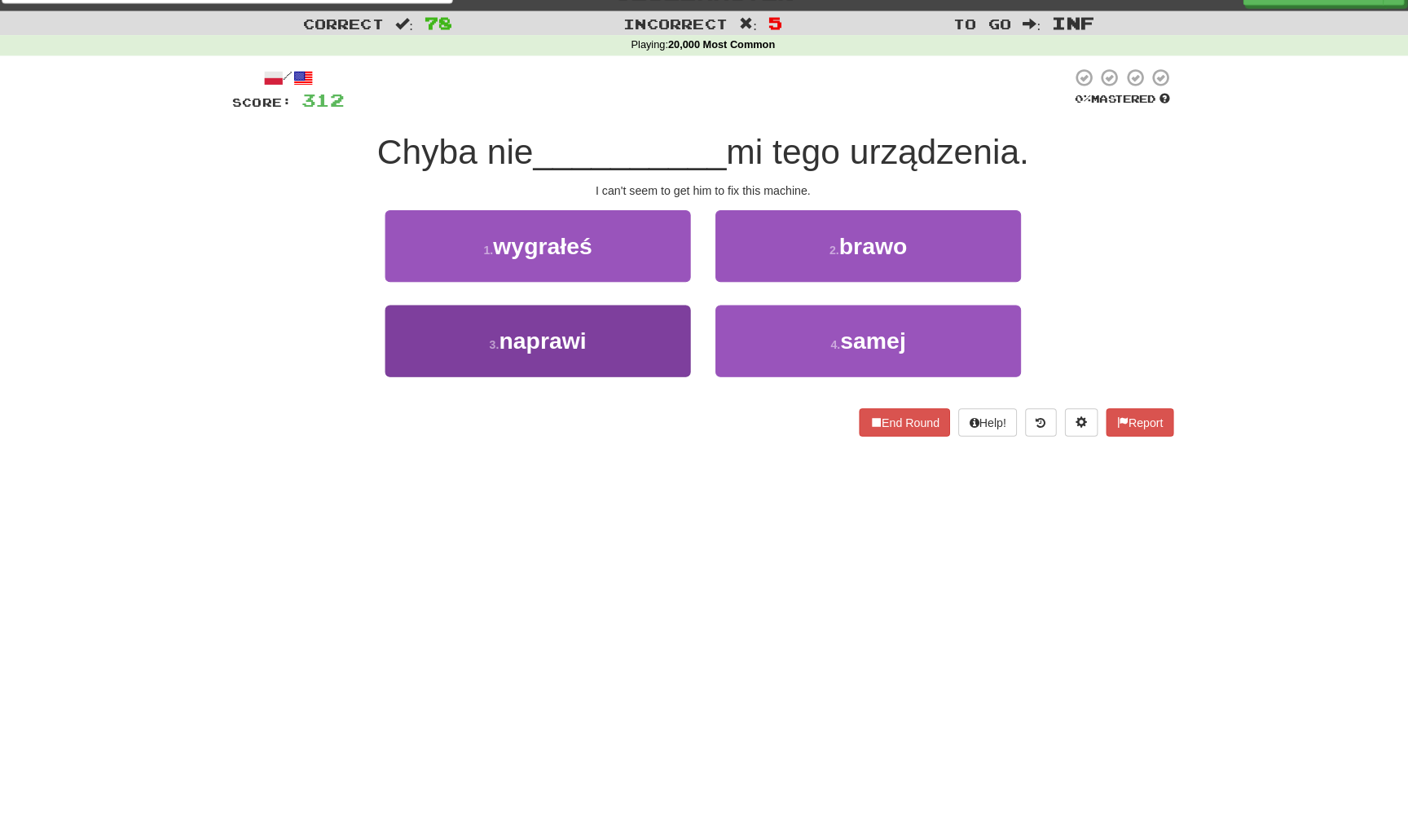
click at [675, 345] on button "3 . naprawi" at bounding box center [540, 340] width 301 height 71
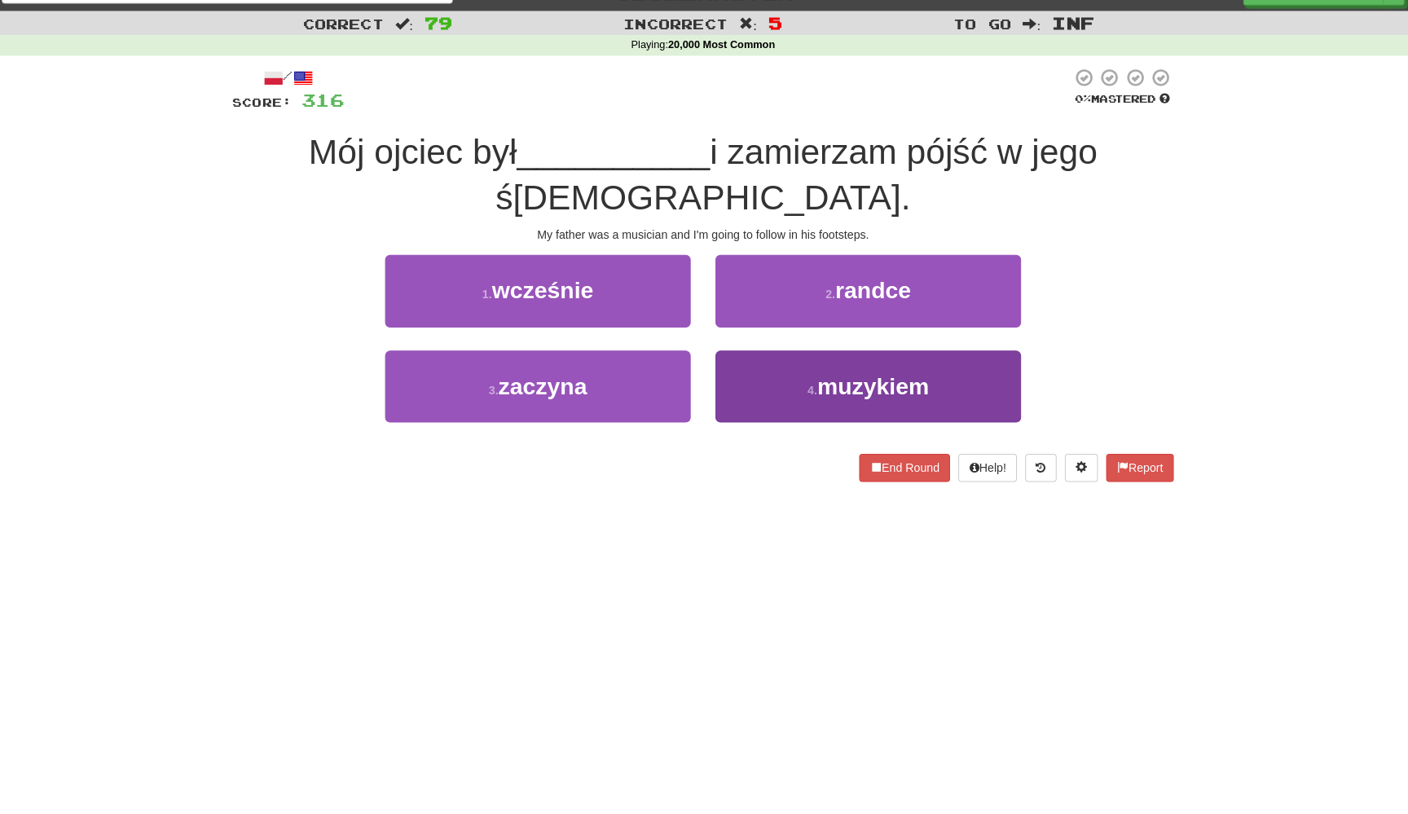
click at [728, 350] on button "4 . muzykiem" at bounding box center [866, 385] width 301 height 71
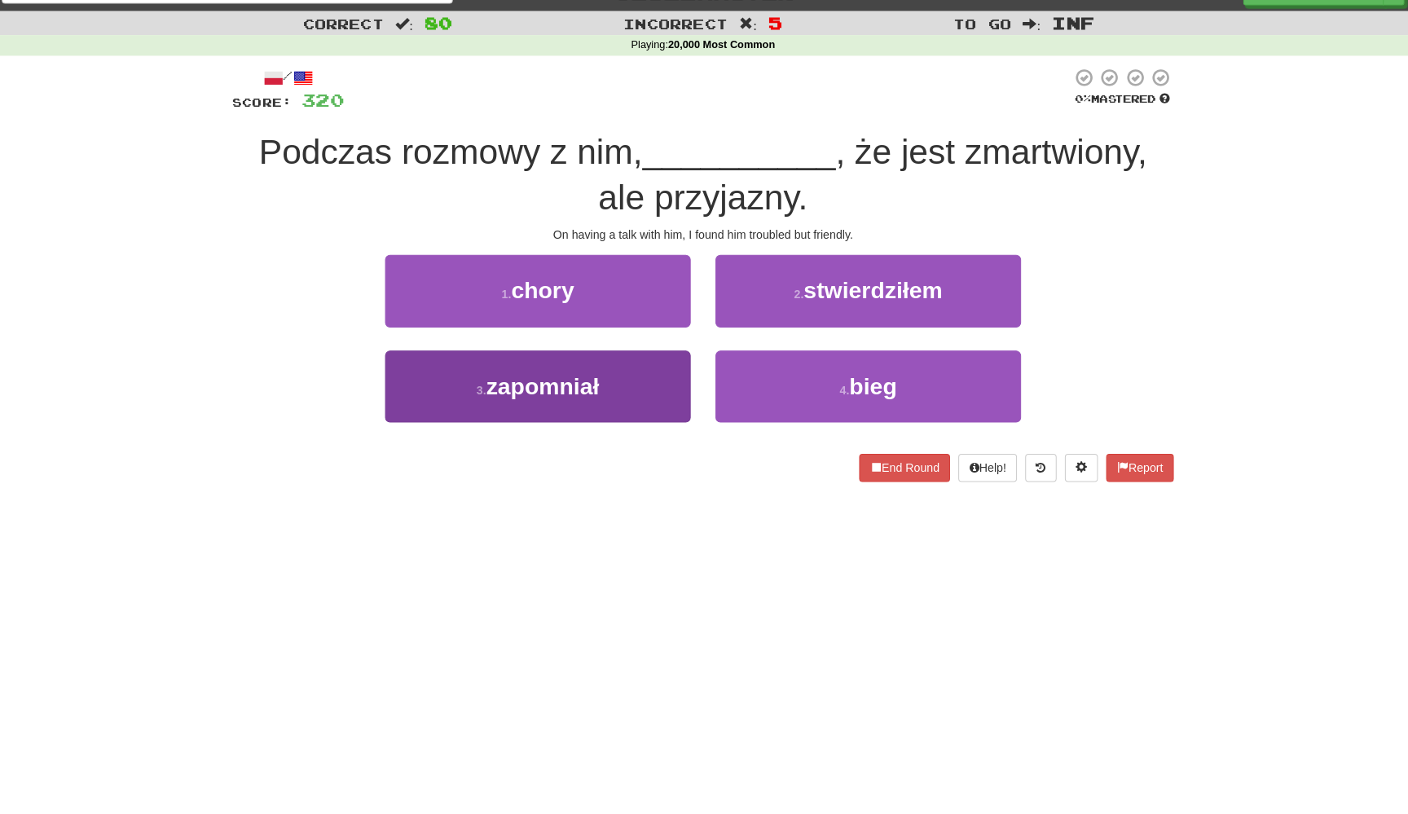
click at [674, 388] on button "3 . zapomniał" at bounding box center [540, 385] width 301 height 71
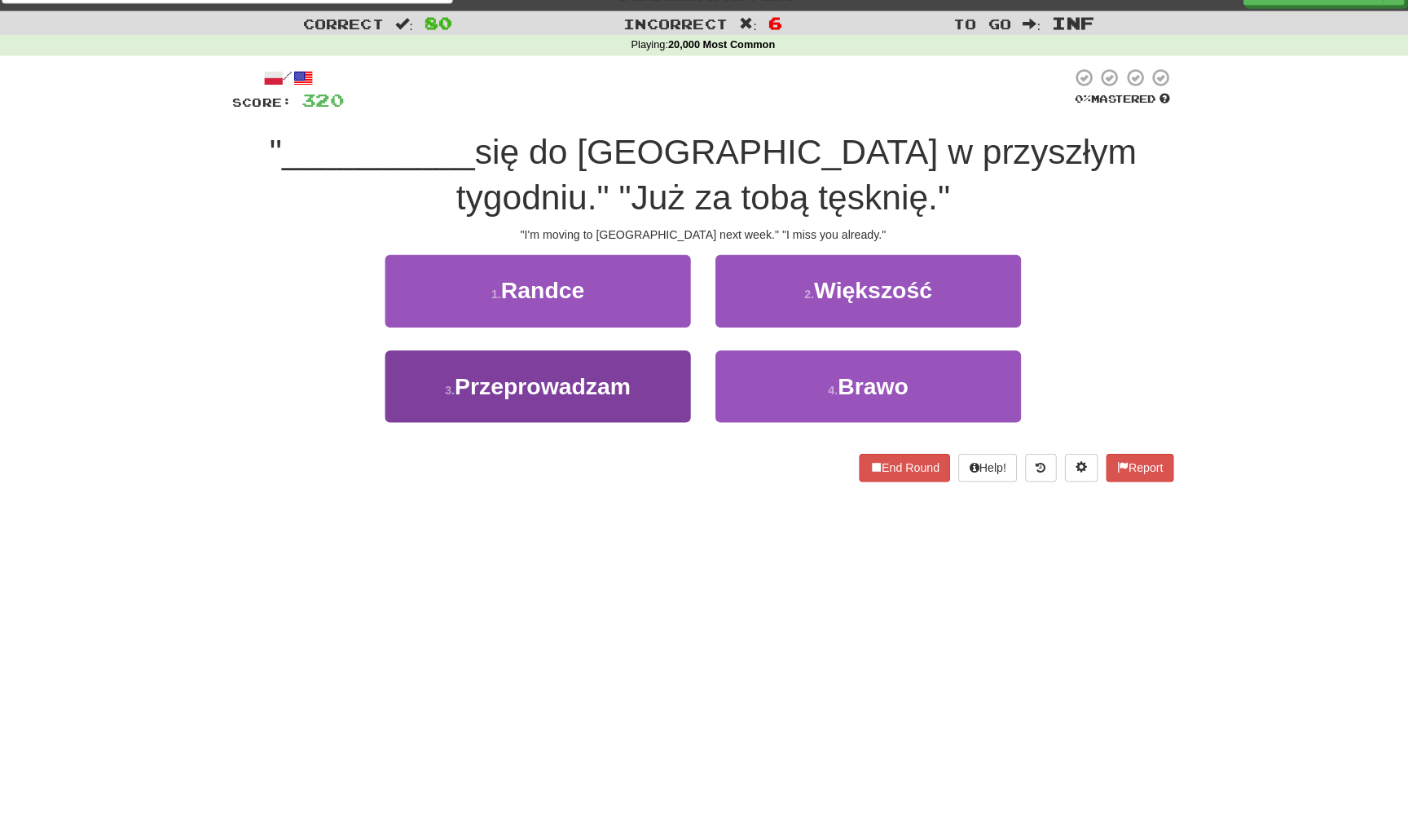
click at [672, 379] on button "3 . Przeprowadzam" at bounding box center [540, 385] width 301 height 71
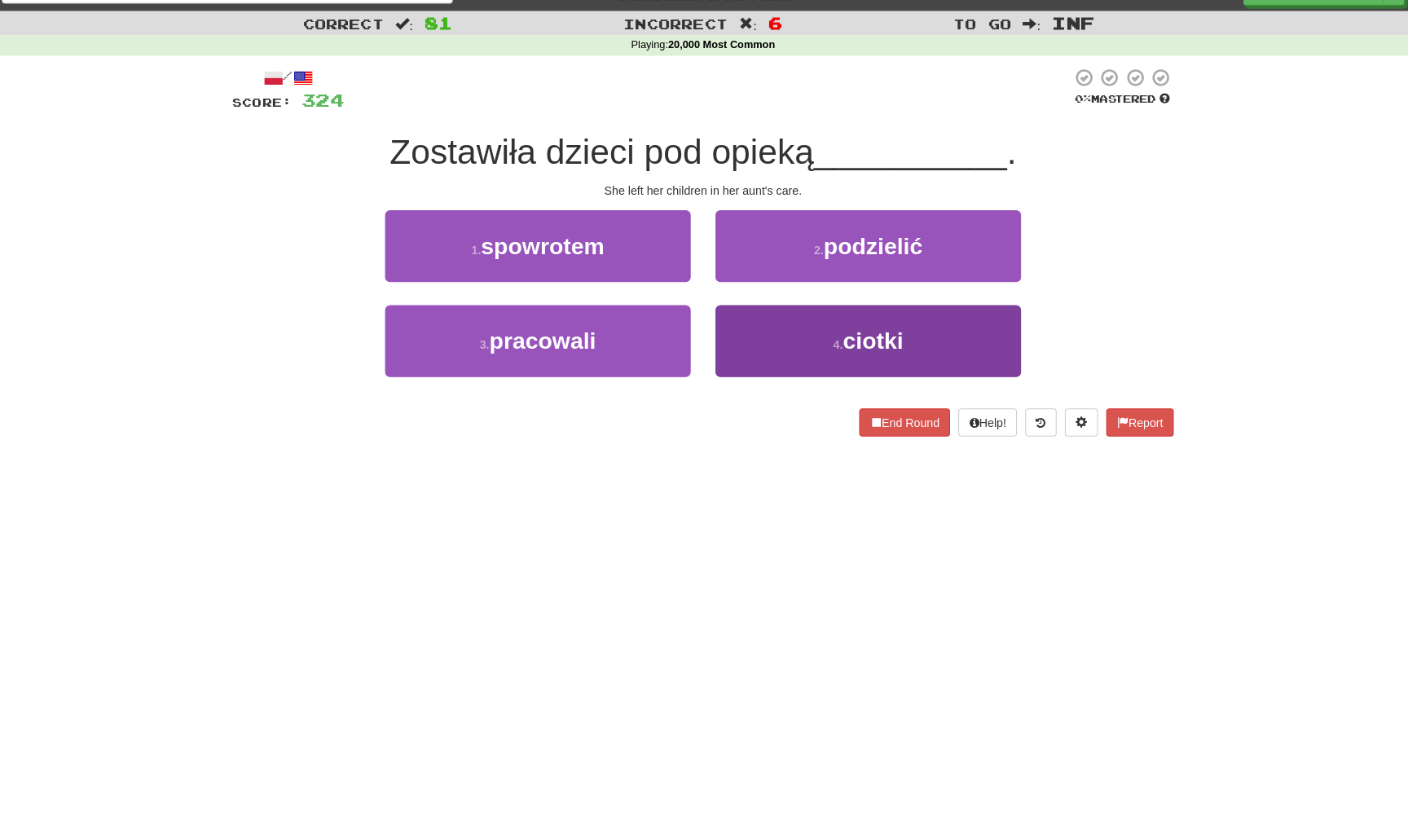
click at [720, 358] on button "4 . ciotki" at bounding box center [866, 340] width 301 height 71
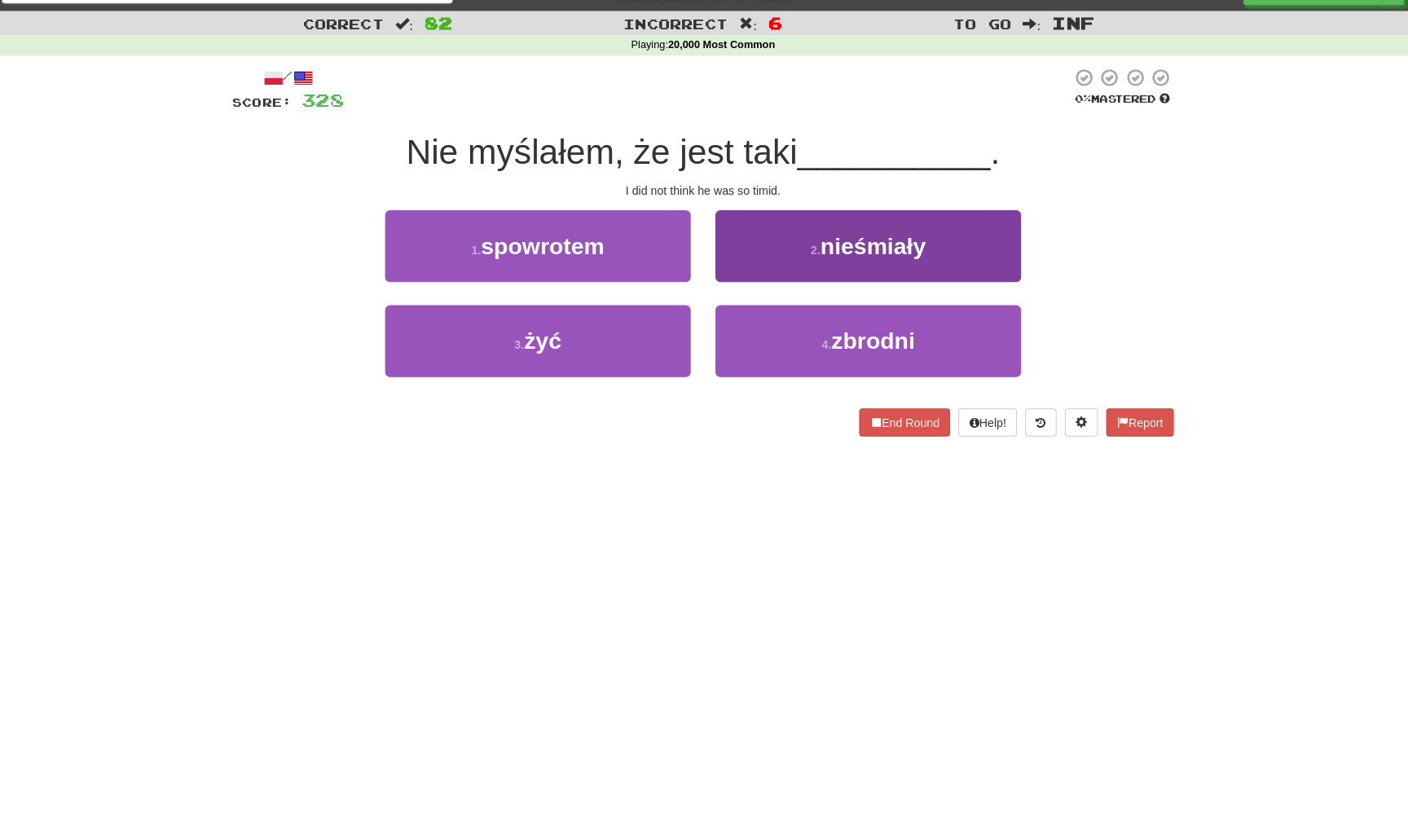
click at [753, 262] on button "2 . nieśmiały" at bounding box center [866, 246] width 301 height 71
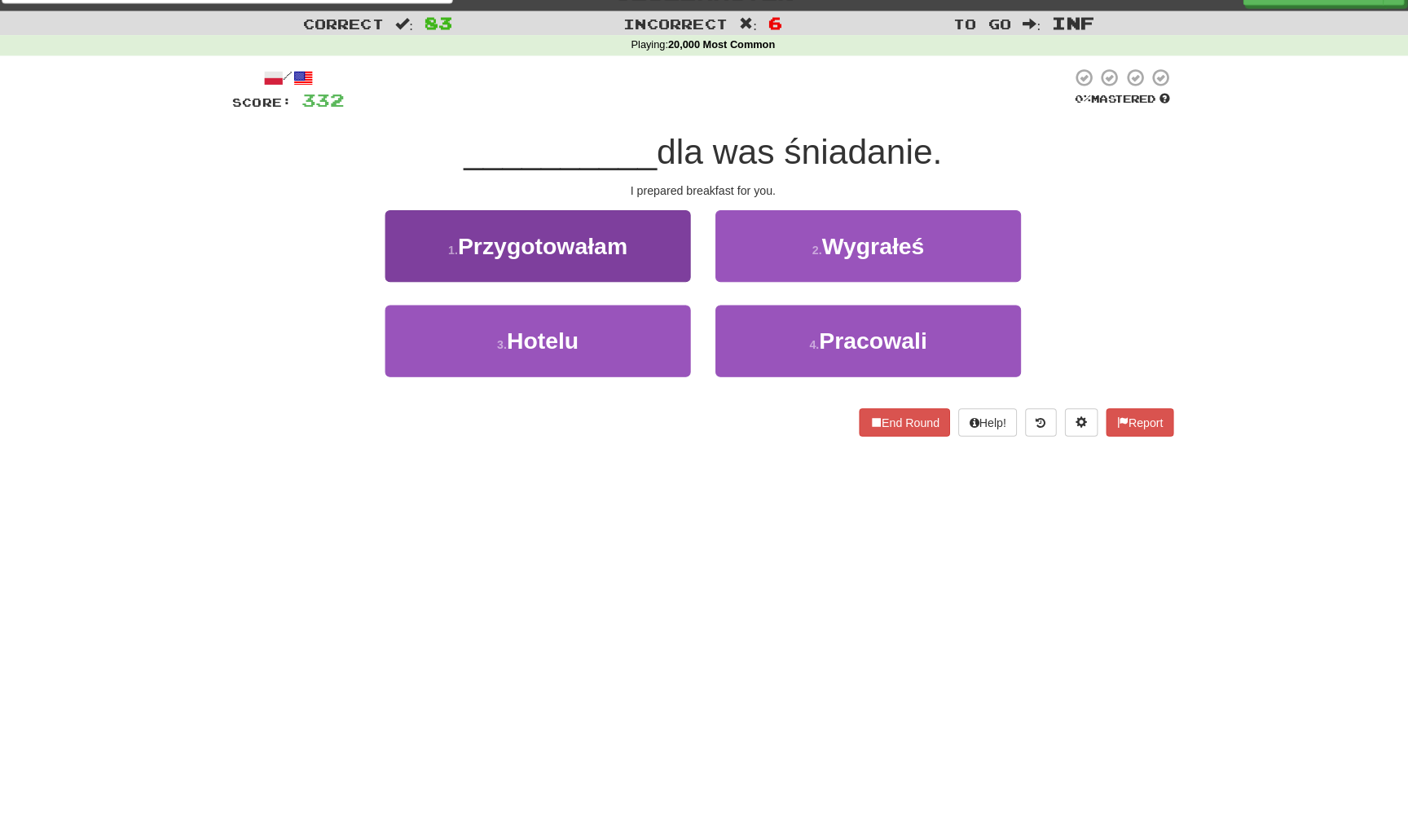
click at [677, 248] on button "1 . Przygotowałam" at bounding box center [540, 246] width 301 height 71
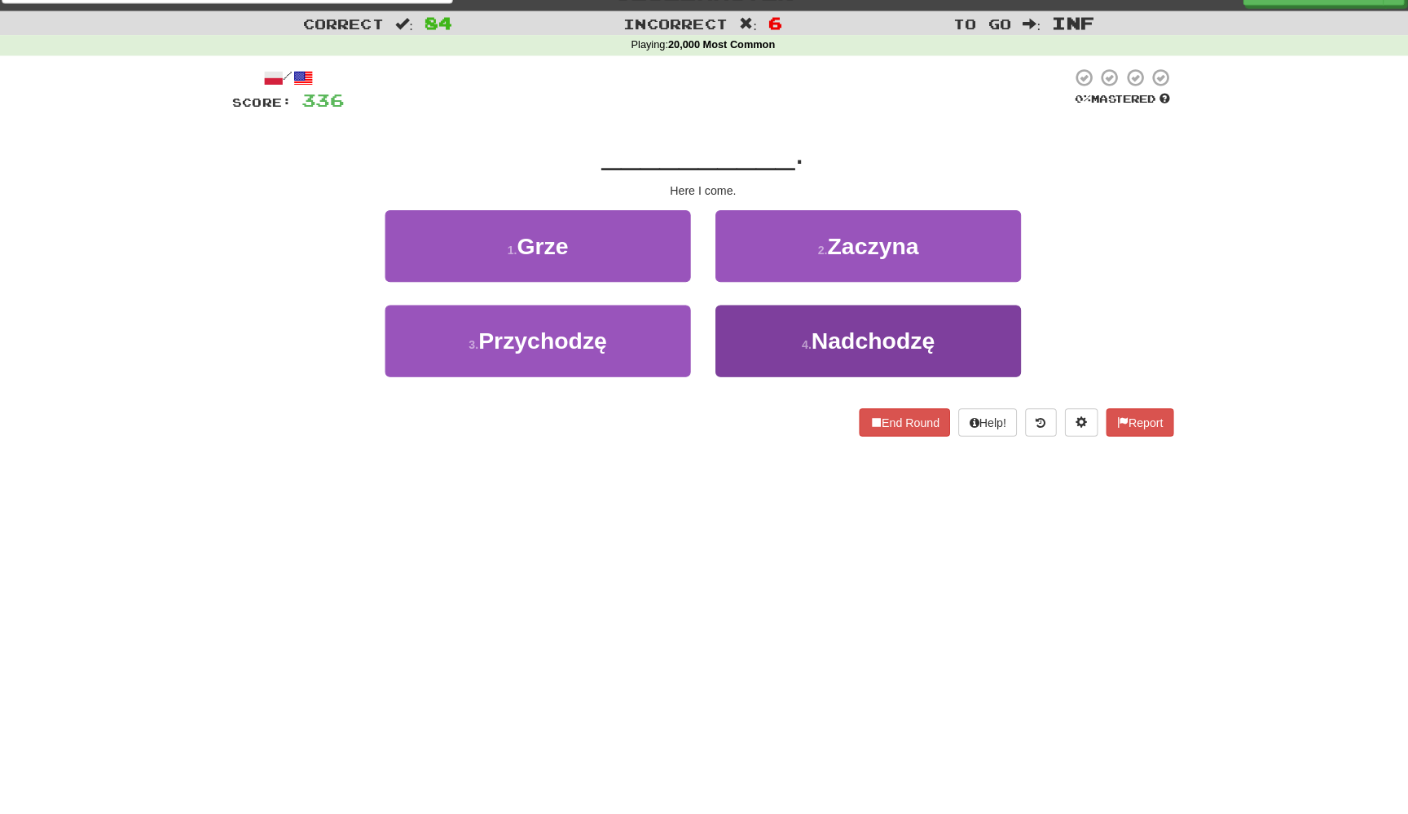
click at [732, 319] on button "4 . Nadchodzę" at bounding box center [866, 340] width 301 height 71
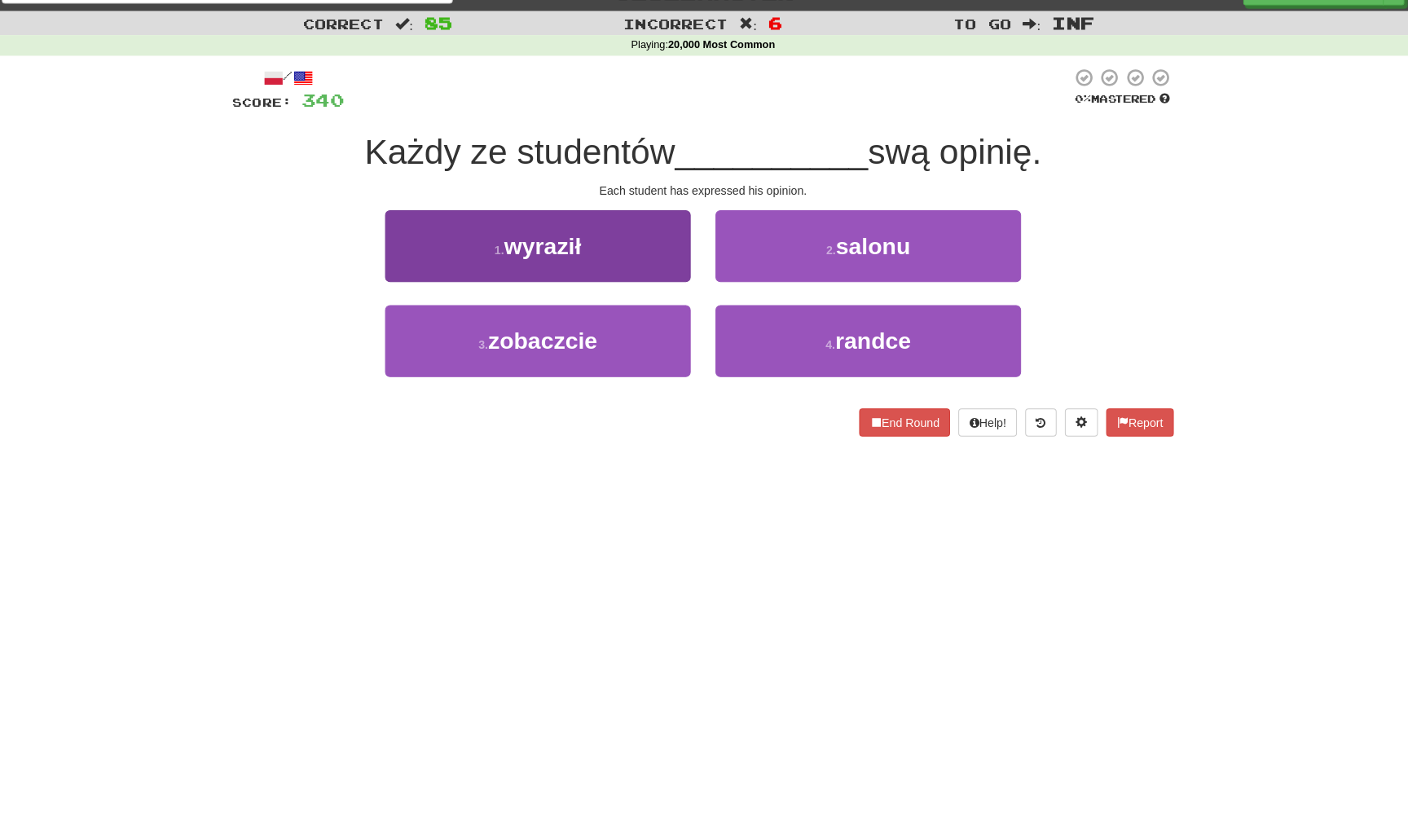
click at [657, 255] on button "1 . wyraził" at bounding box center [540, 246] width 301 height 71
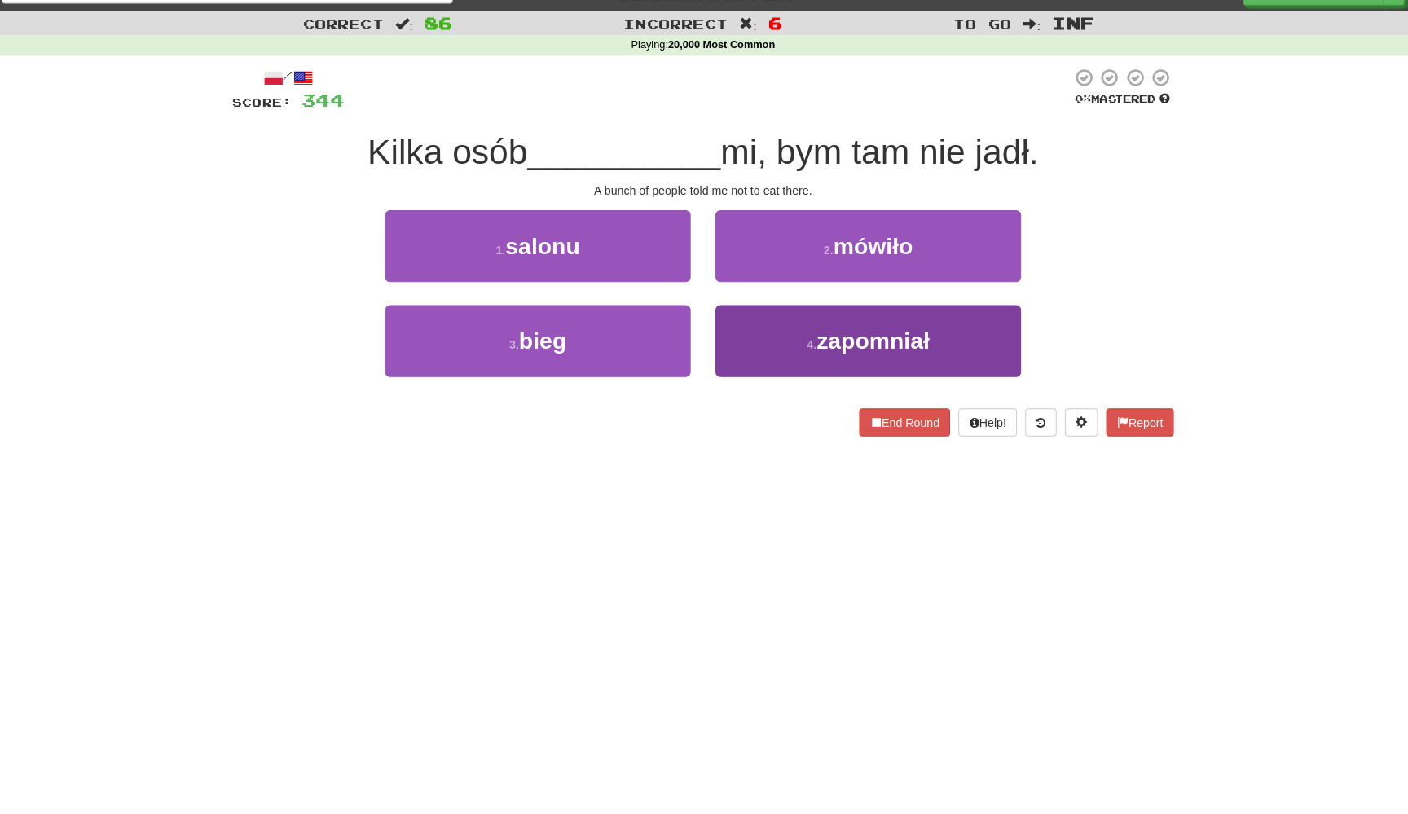
click at [740, 344] on button "4 . zapomniał" at bounding box center [866, 340] width 301 height 71
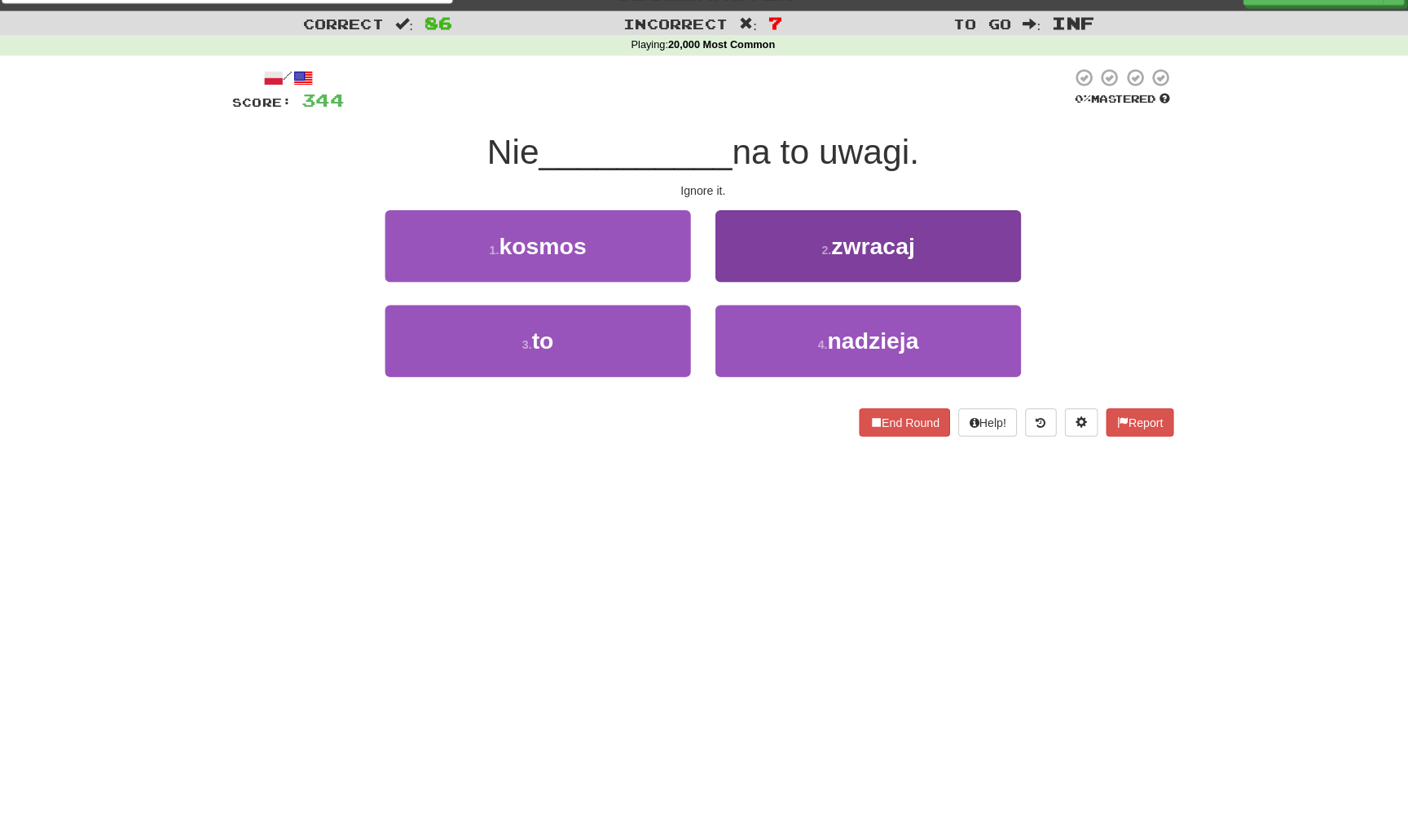
click at [776, 275] on button "2 . zwracaj" at bounding box center [866, 246] width 301 height 71
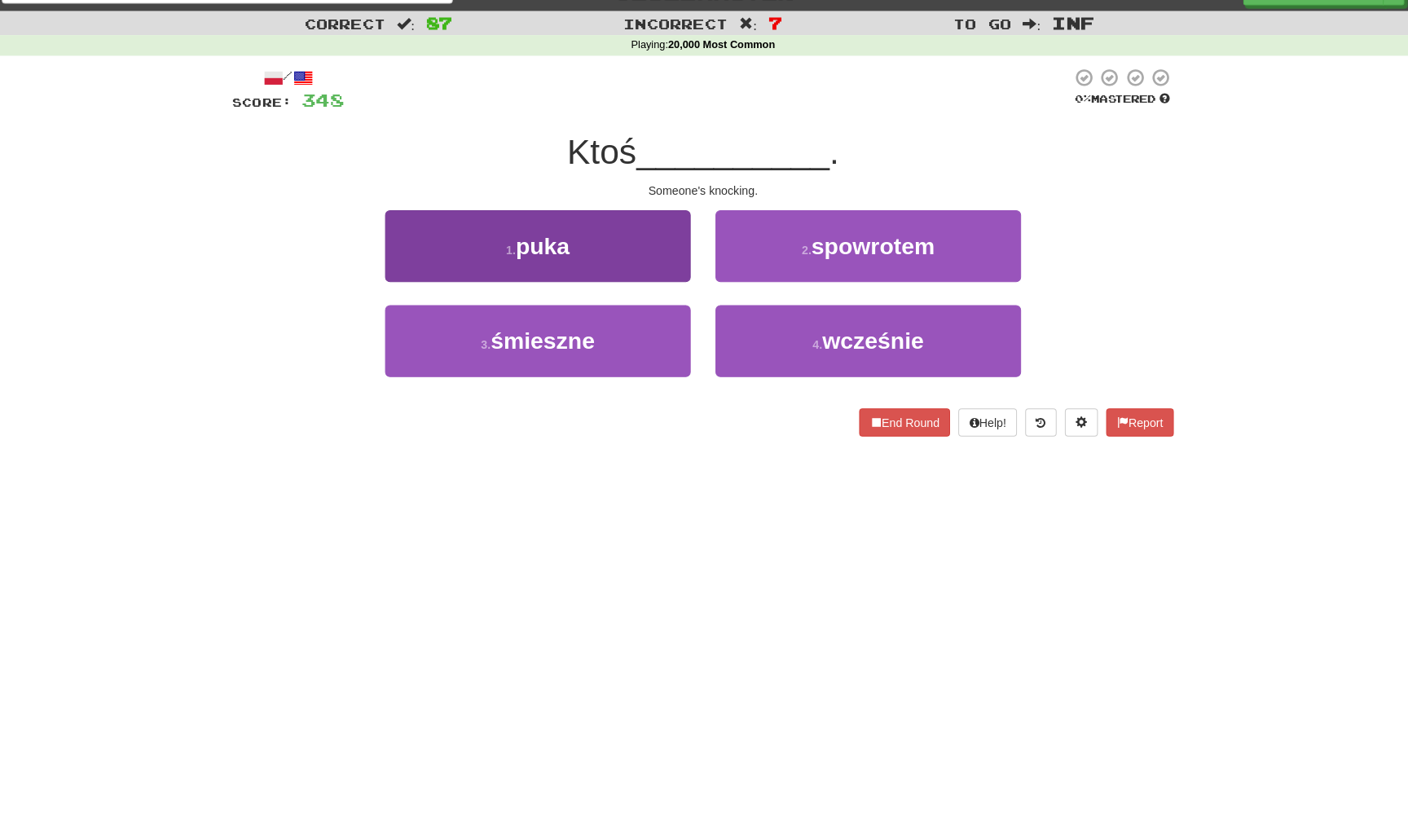
click at [664, 266] on button "1 . puka" at bounding box center [540, 246] width 301 height 71
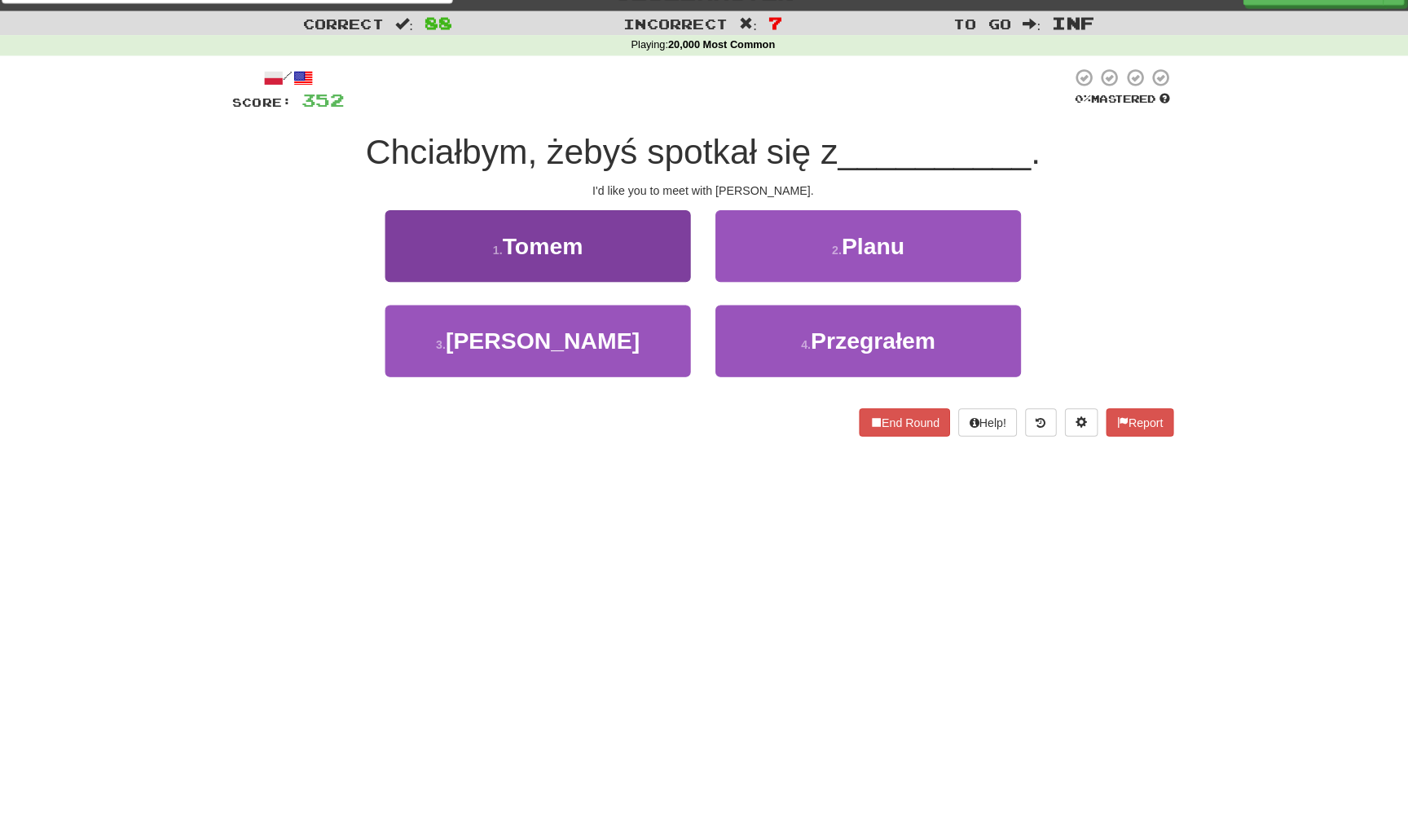
click at [649, 266] on button "1 . Tomem" at bounding box center [540, 246] width 301 height 71
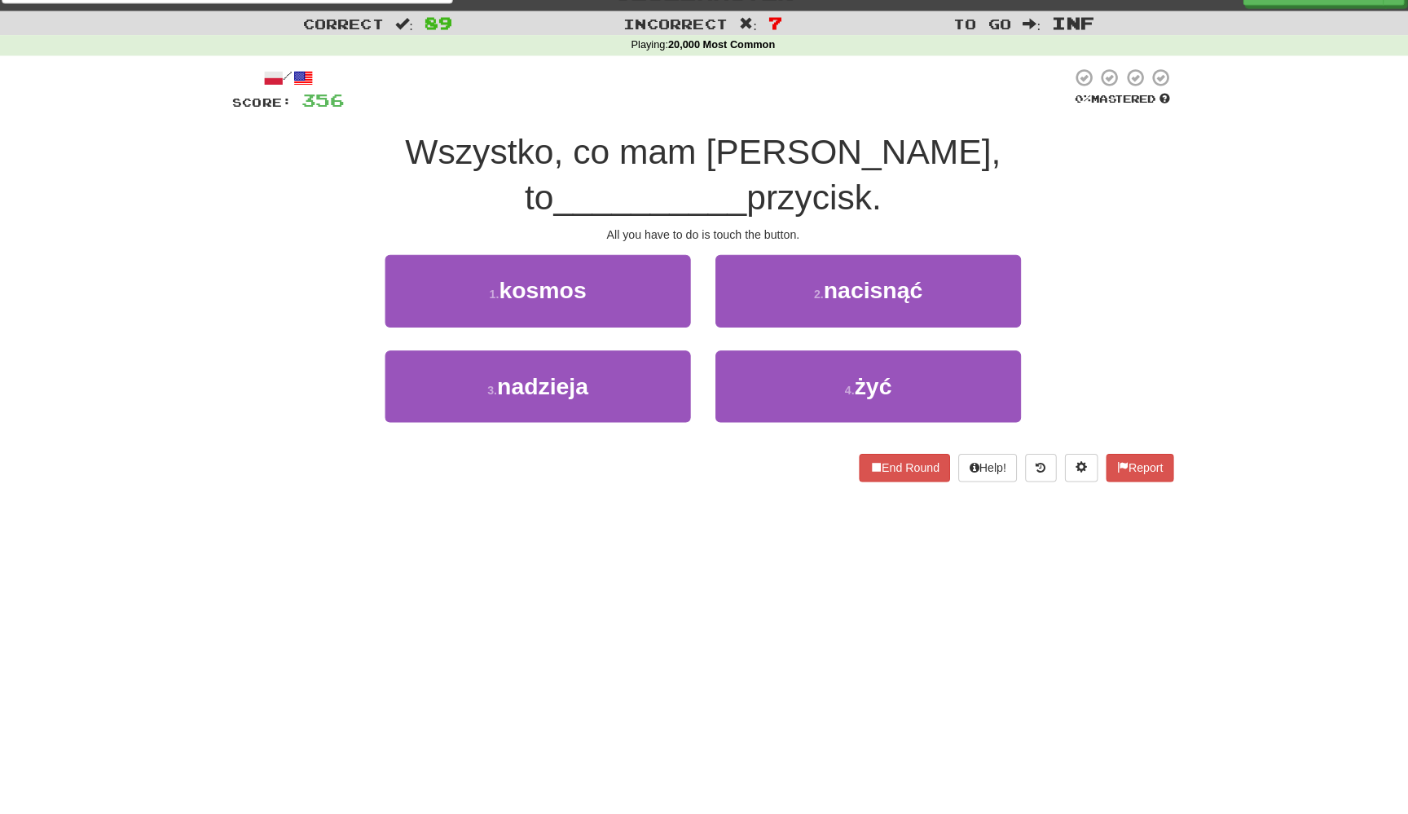
click at [732, 279] on div "2 . nacisnąć" at bounding box center [867, 302] width 326 height 94
click at [747, 276] on div "2 . nacisnąć" at bounding box center [867, 302] width 326 height 94
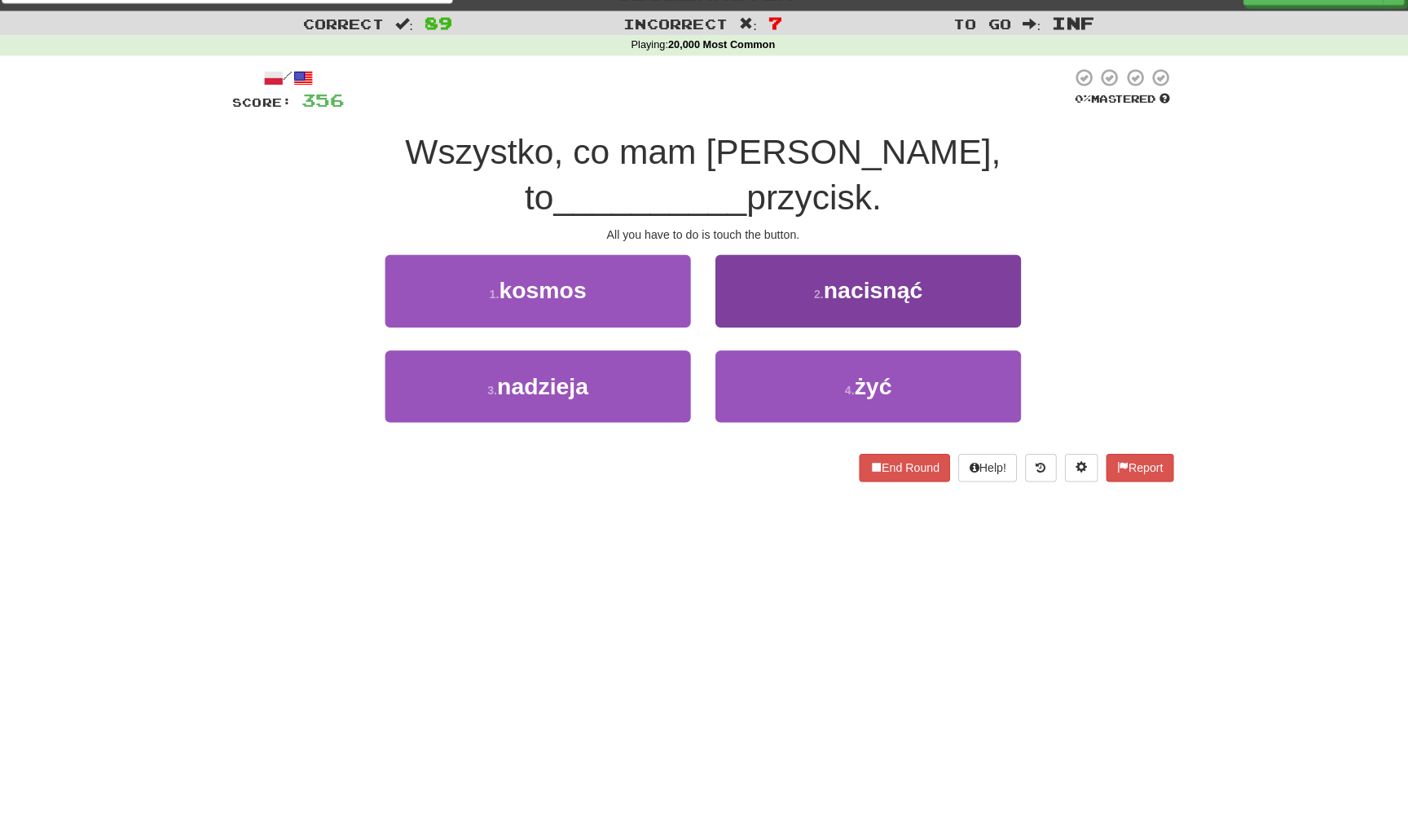
click at [754, 270] on button "2 . nacisnąć" at bounding box center [866, 290] width 301 height 71
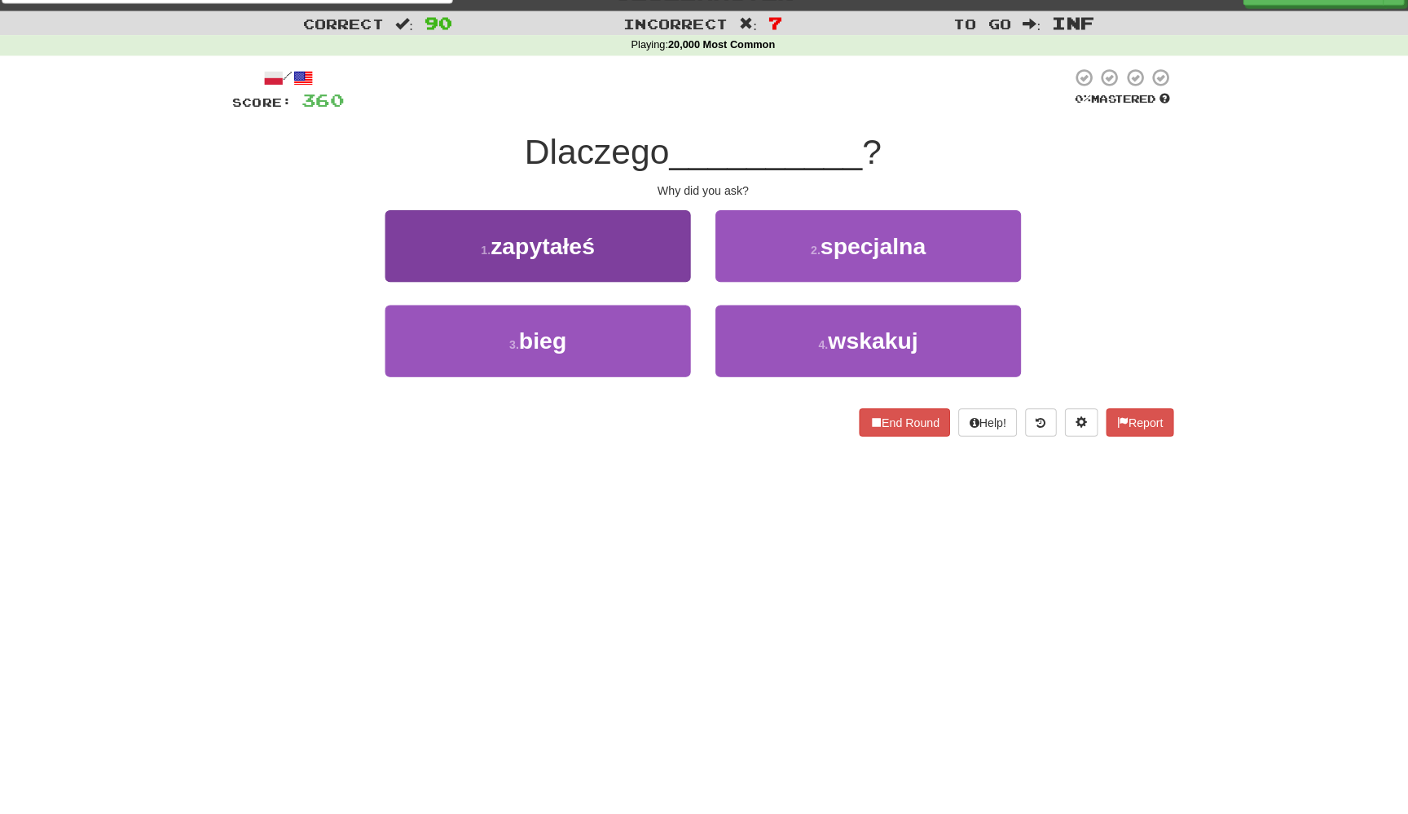
click at [639, 262] on button "1 . zapytałeś" at bounding box center [540, 246] width 301 height 71
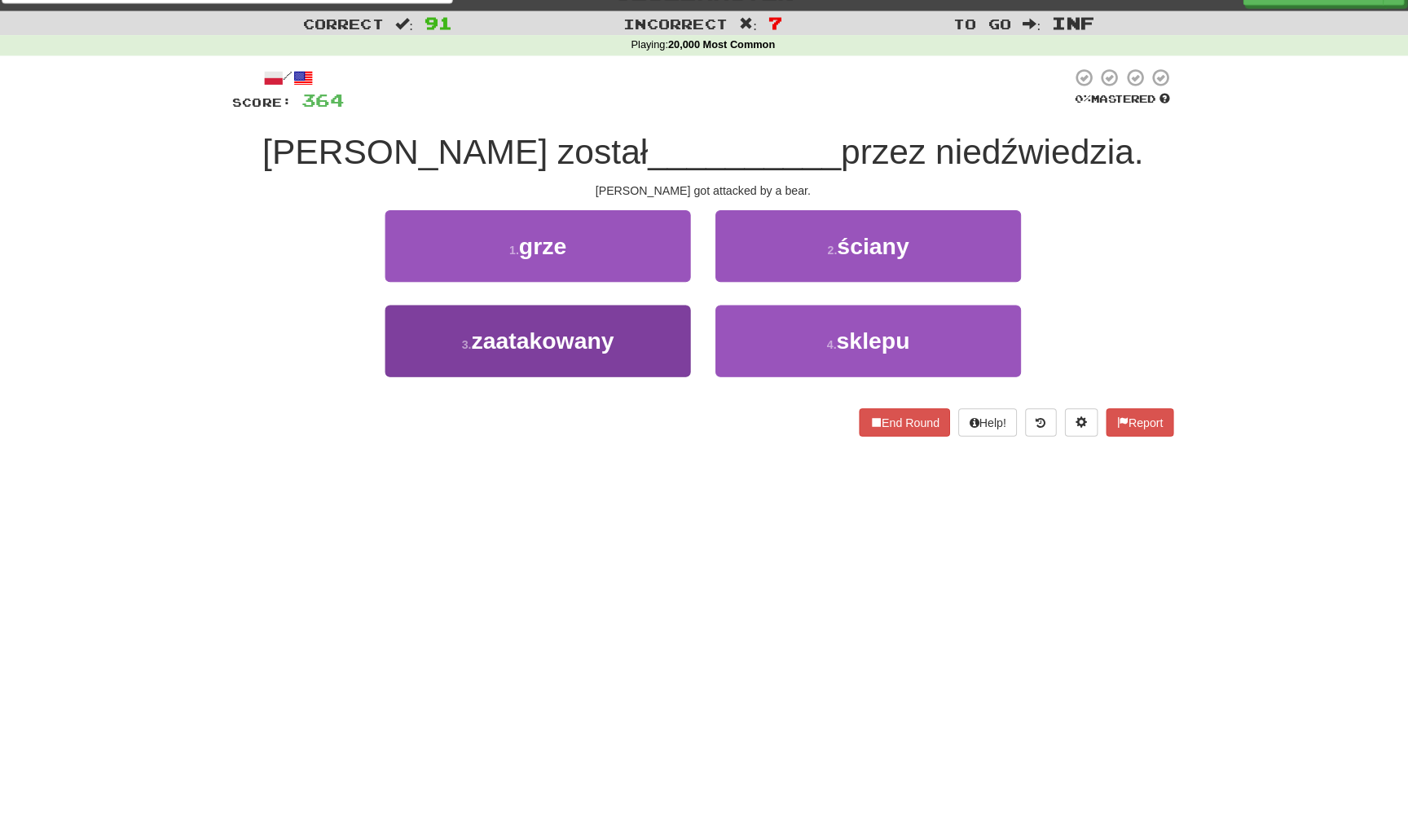
click at [624, 329] on button "3 . zaatakowany" at bounding box center [540, 340] width 301 height 71
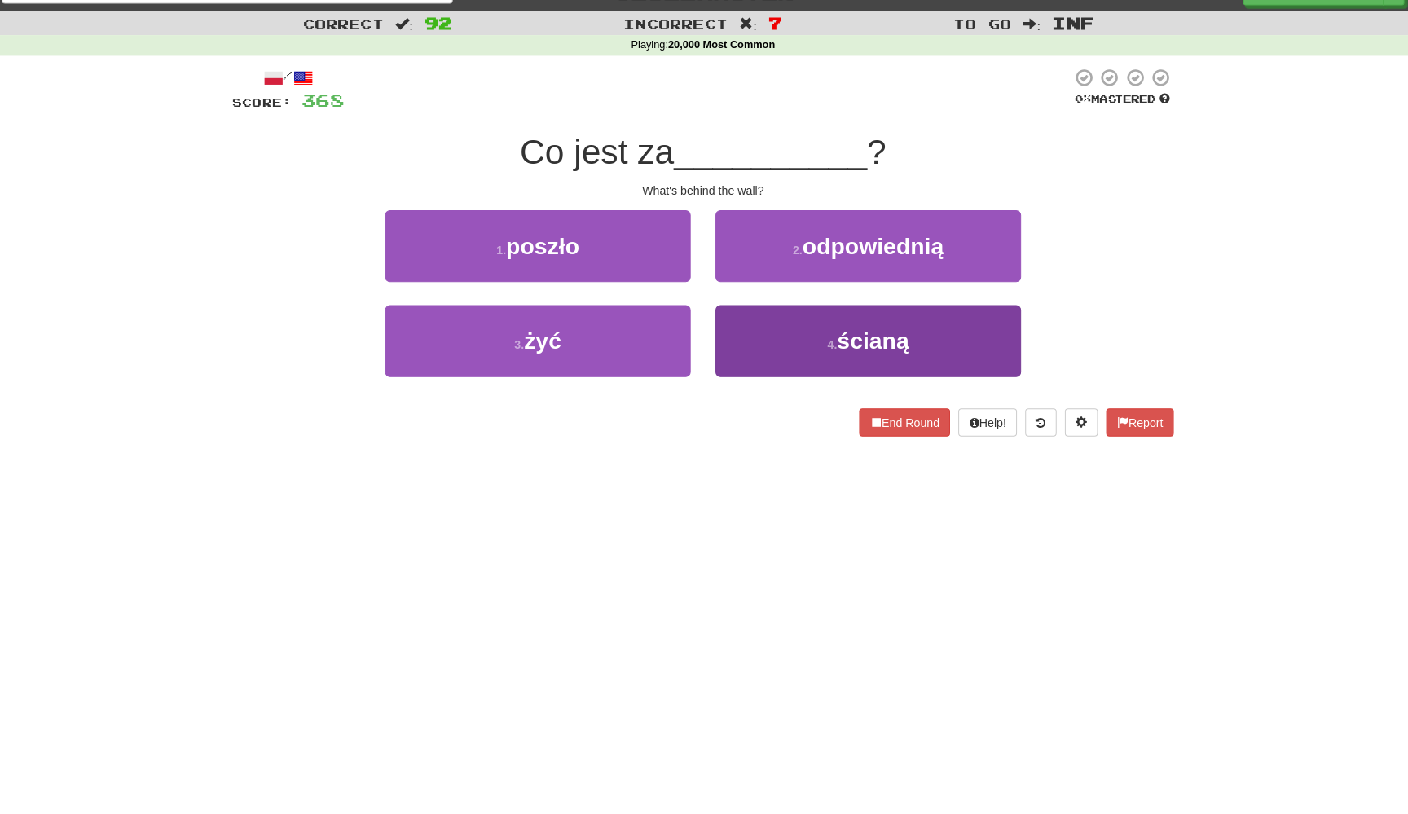
click at [741, 339] on button "4 . ścianą" at bounding box center [866, 340] width 301 height 71
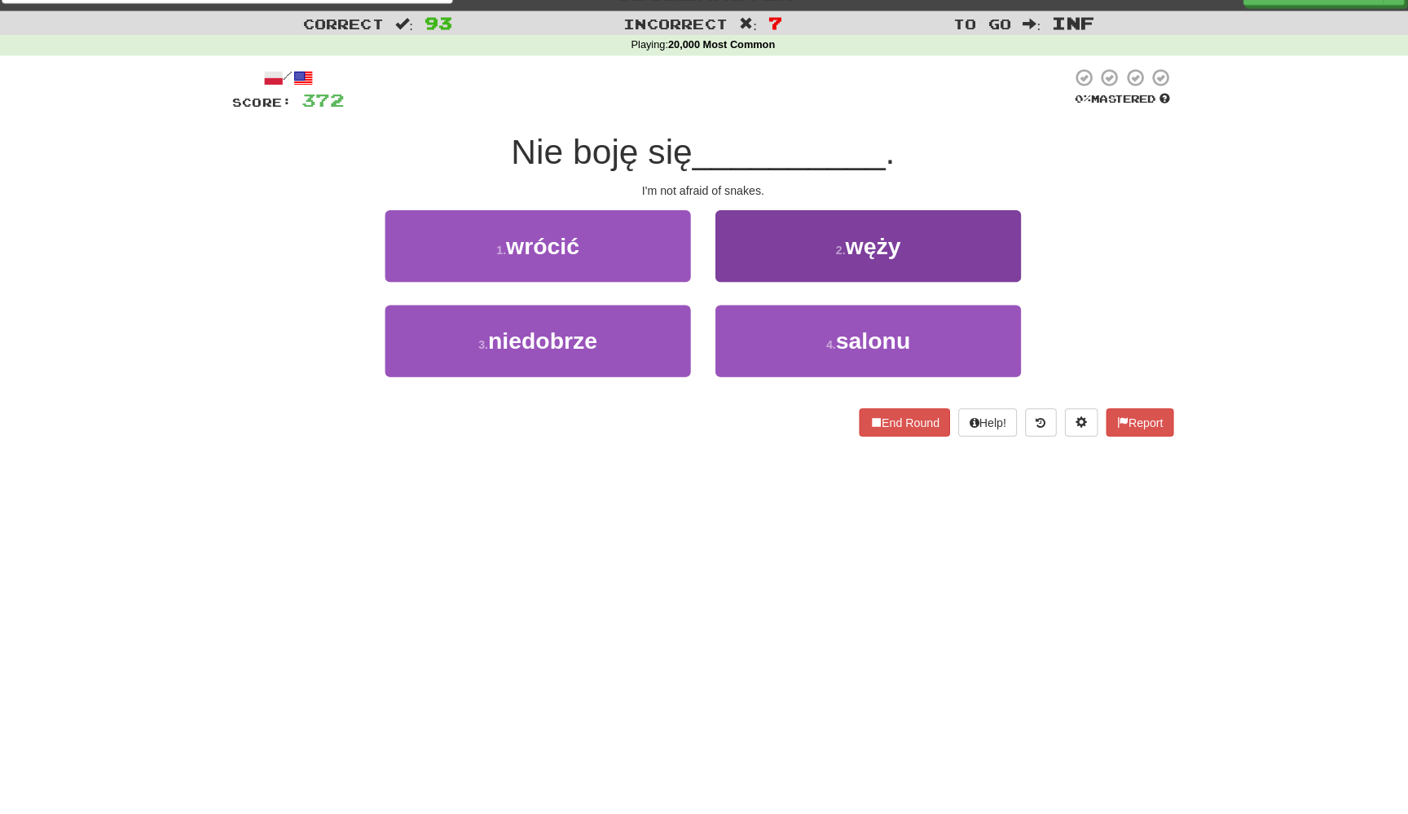
click at [744, 256] on button "2 . węży" at bounding box center [866, 246] width 301 height 71
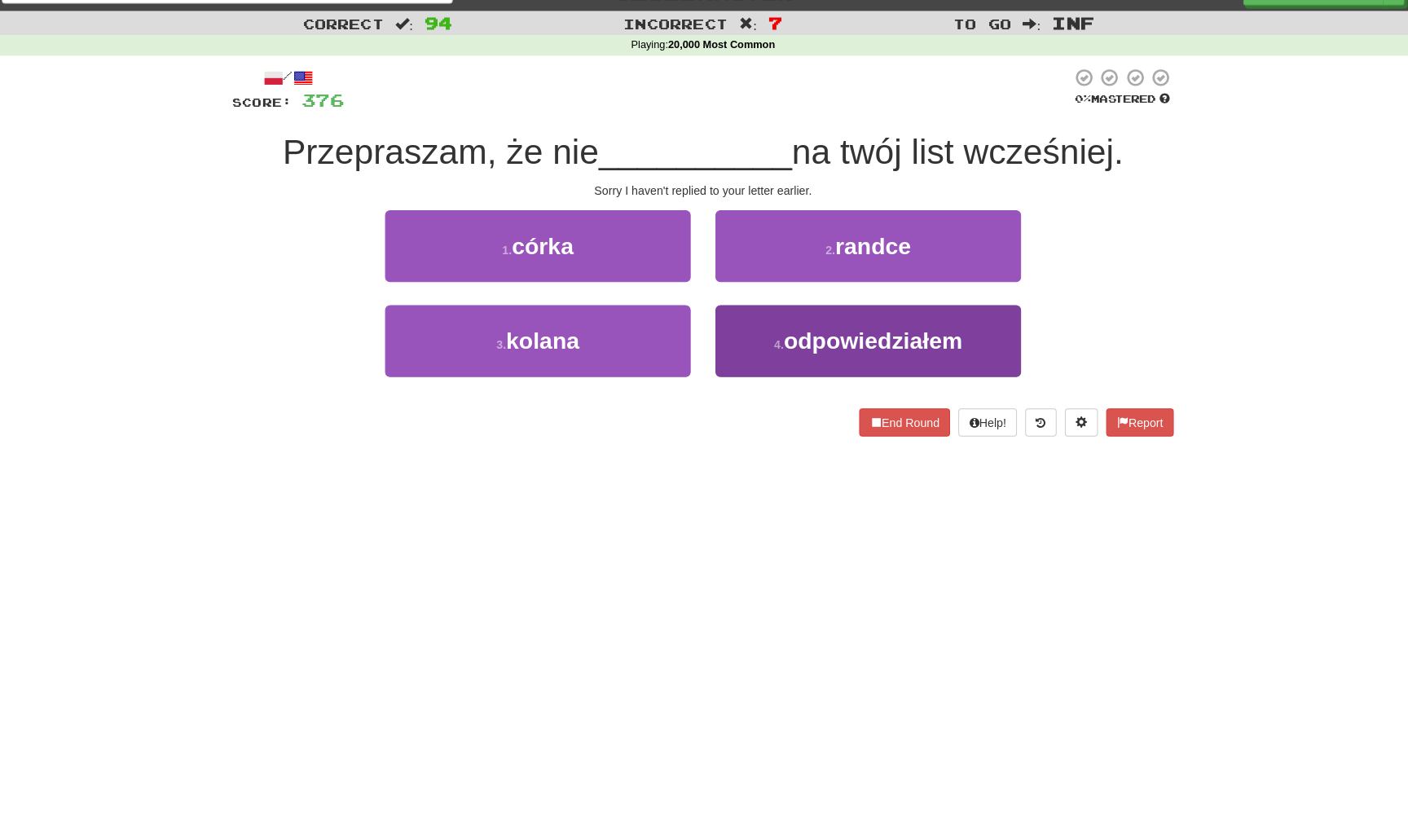
click at [744, 339] on button "4 . odpowiedziałem" at bounding box center [866, 340] width 301 height 71
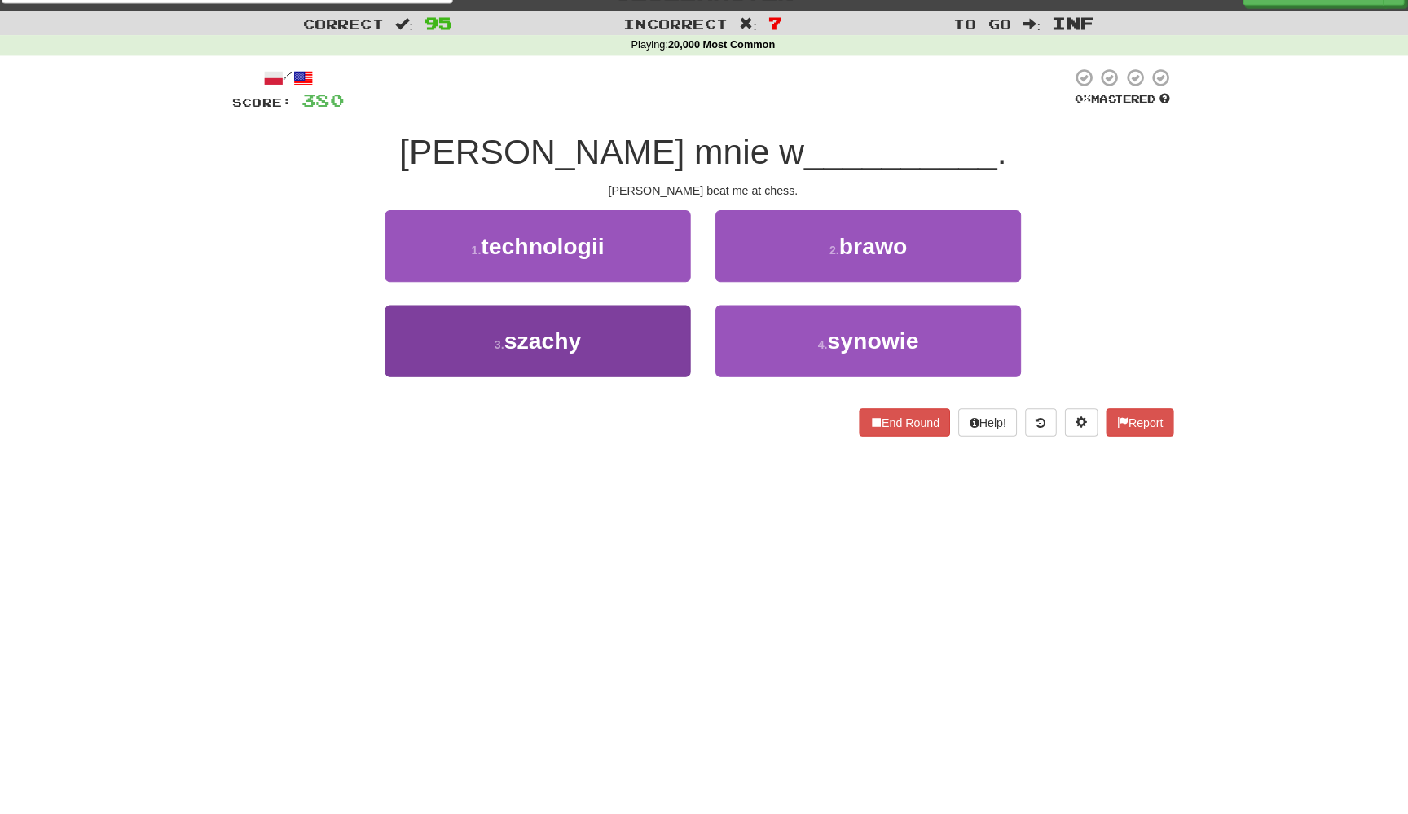
click at [673, 341] on button "3 . szachy" at bounding box center [540, 340] width 301 height 71
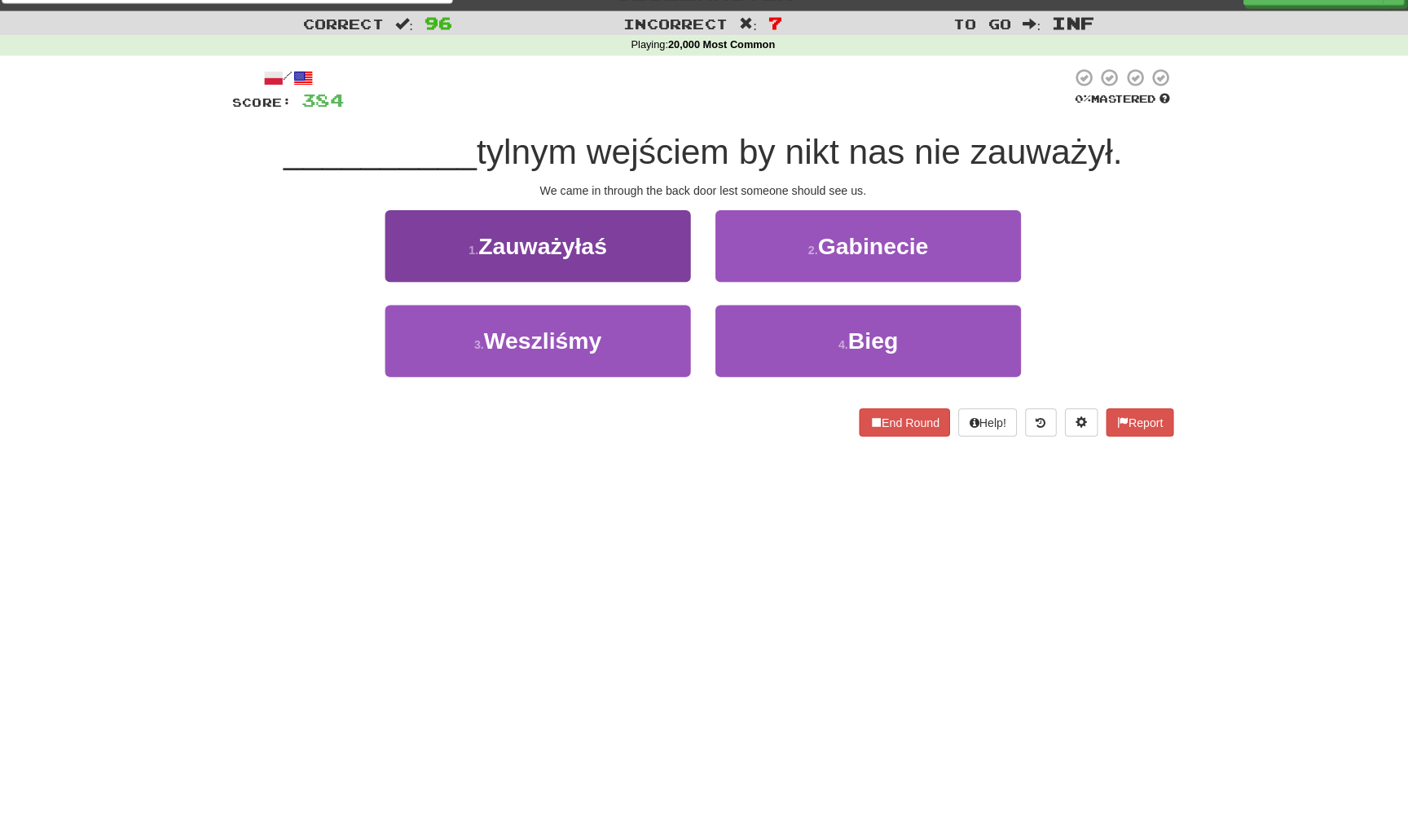
click at [675, 257] on button "1 . Zauważyłaś" at bounding box center [540, 246] width 301 height 71
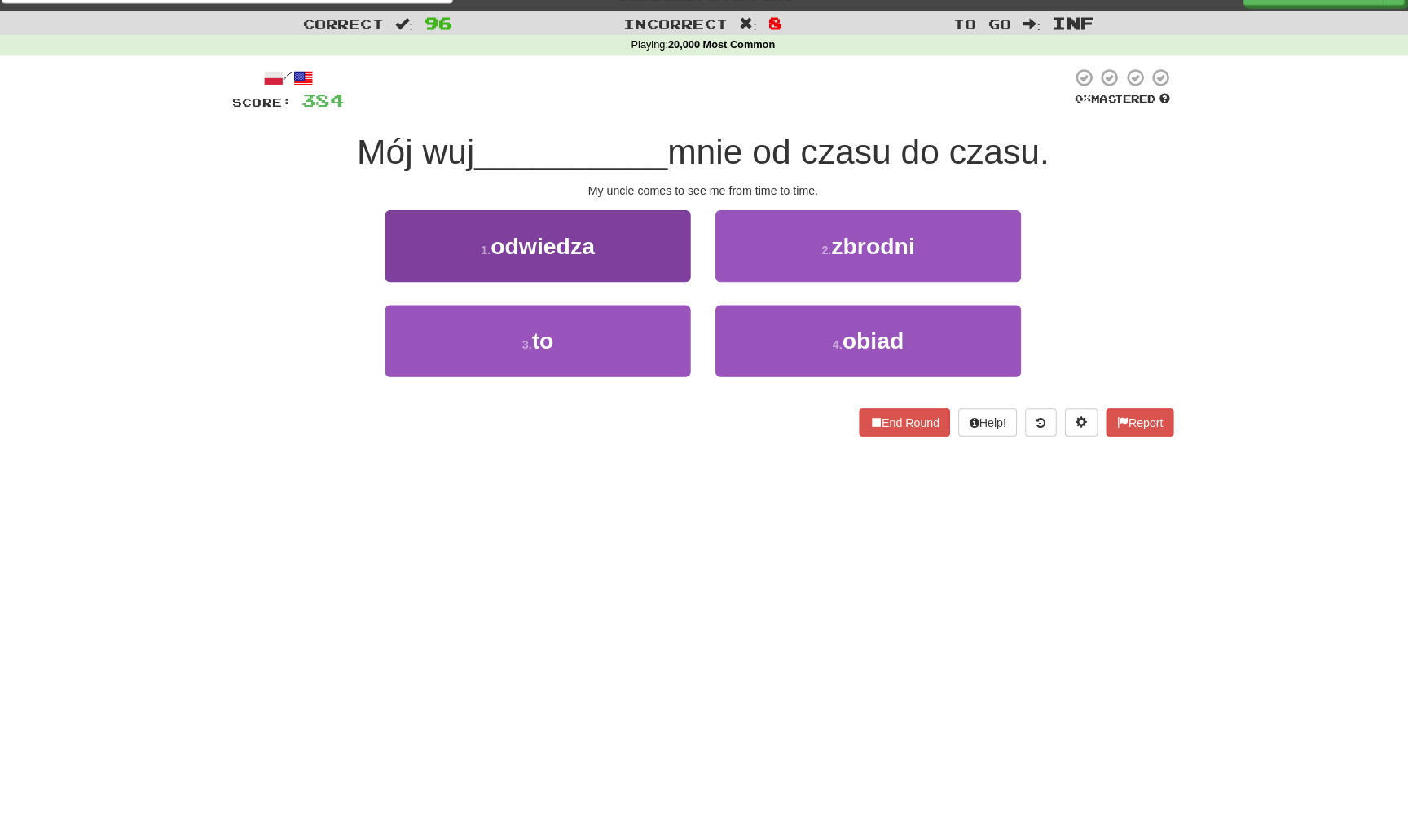
scroll to position [28, 0]
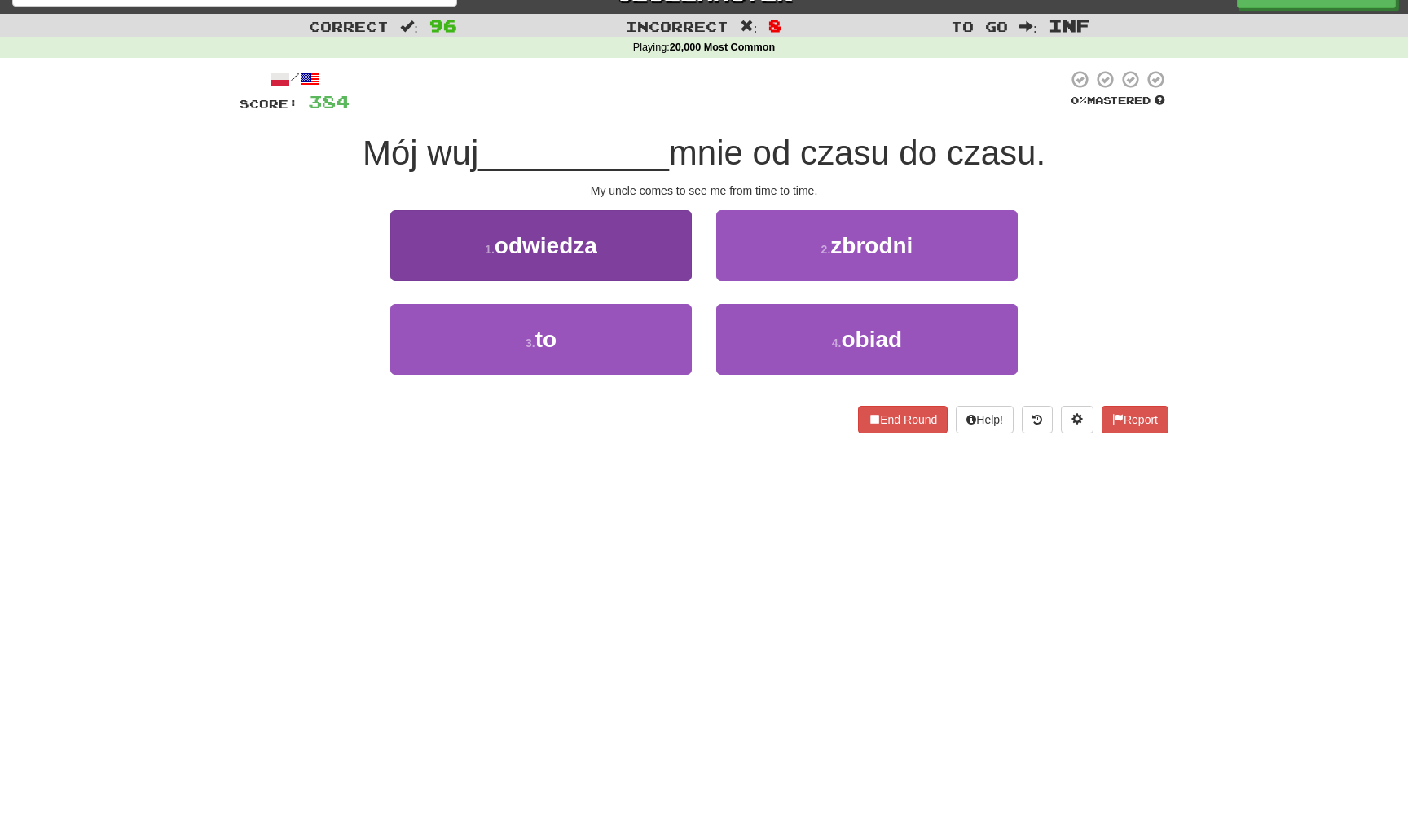
click at [669, 259] on button "1 . odwiedza" at bounding box center [540, 245] width 301 height 71
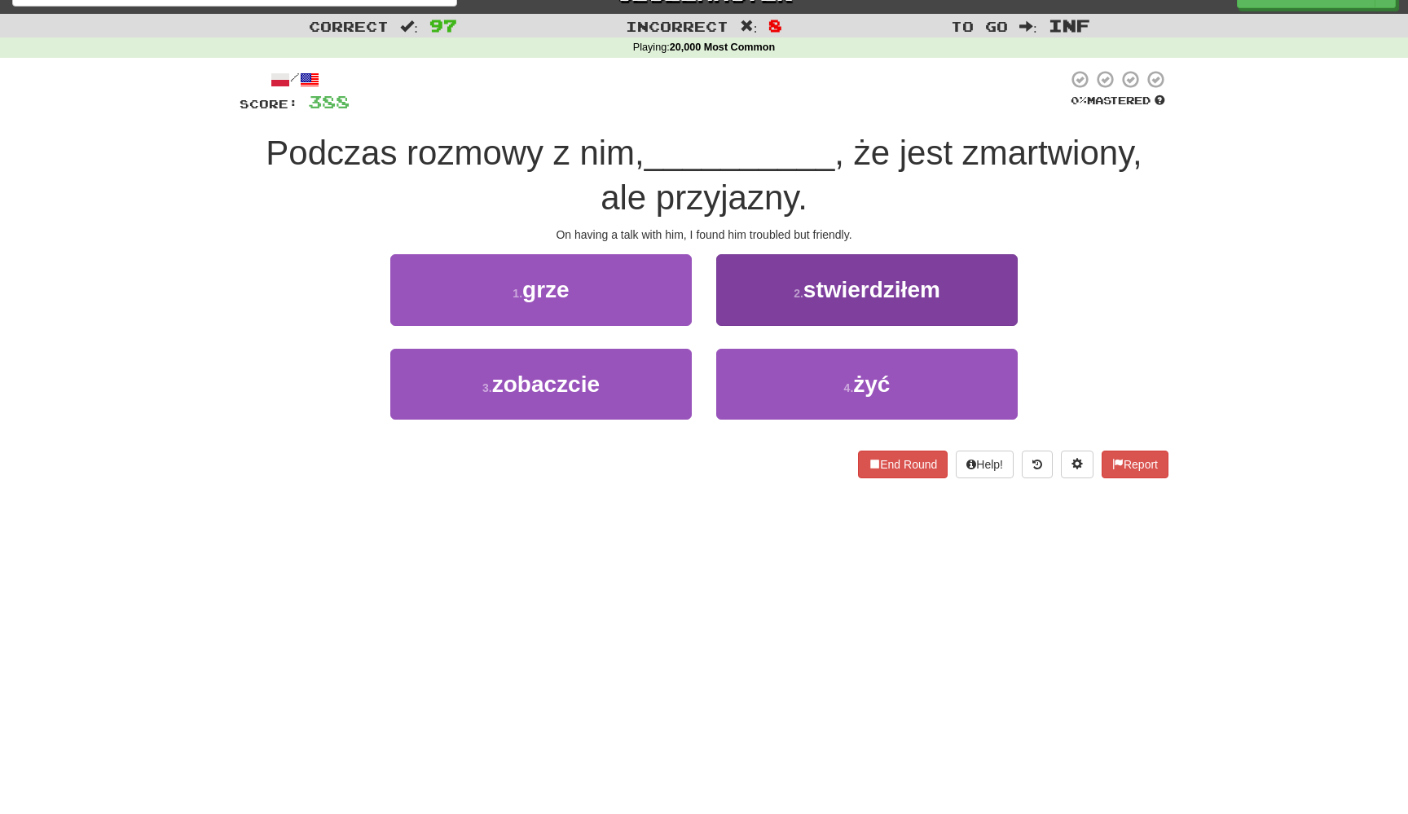
click at [795, 304] on button "2 . stwierdziłem" at bounding box center [866, 289] width 301 height 71
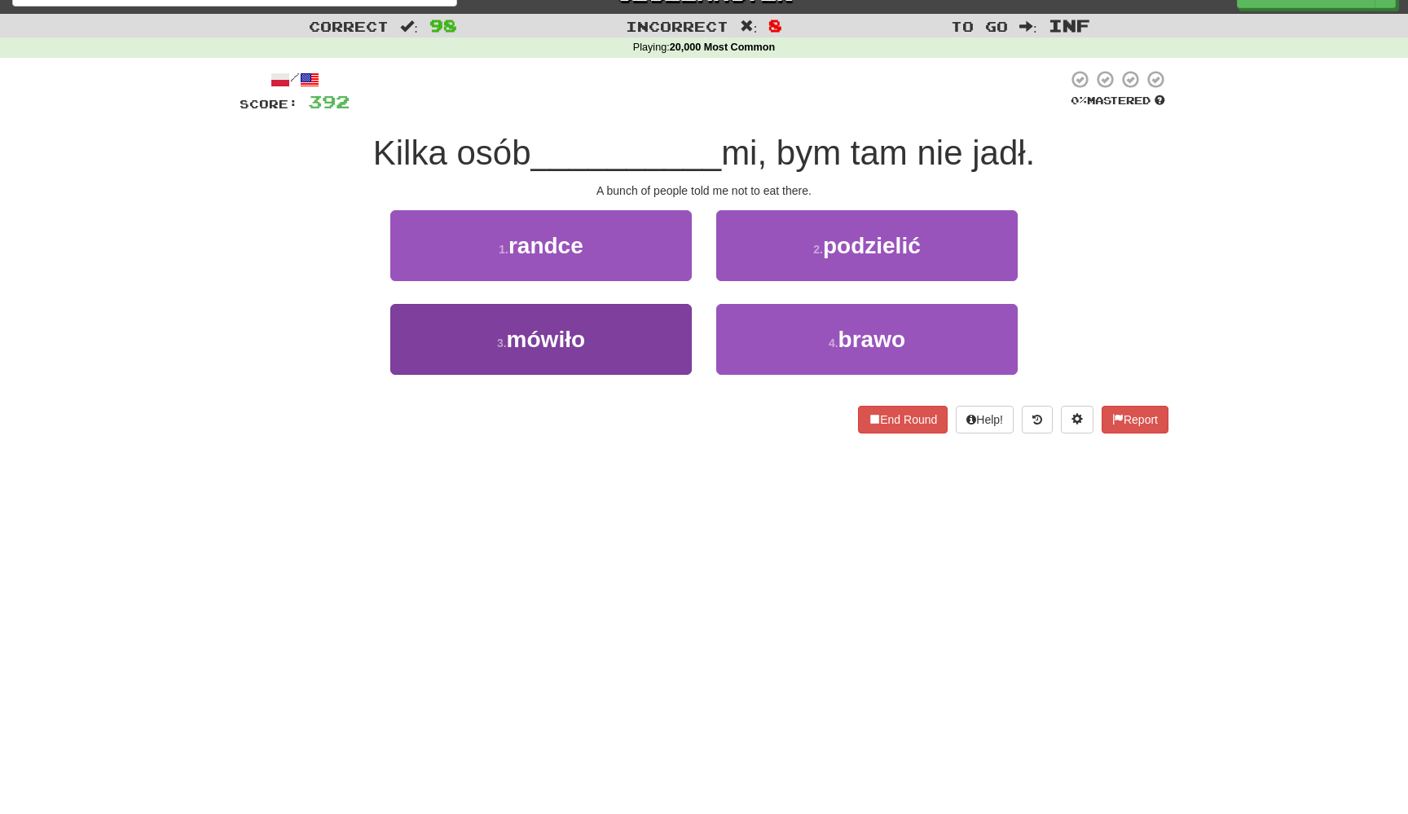
click at [672, 361] on button "3 . mówiło" at bounding box center [540, 339] width 301 height 71
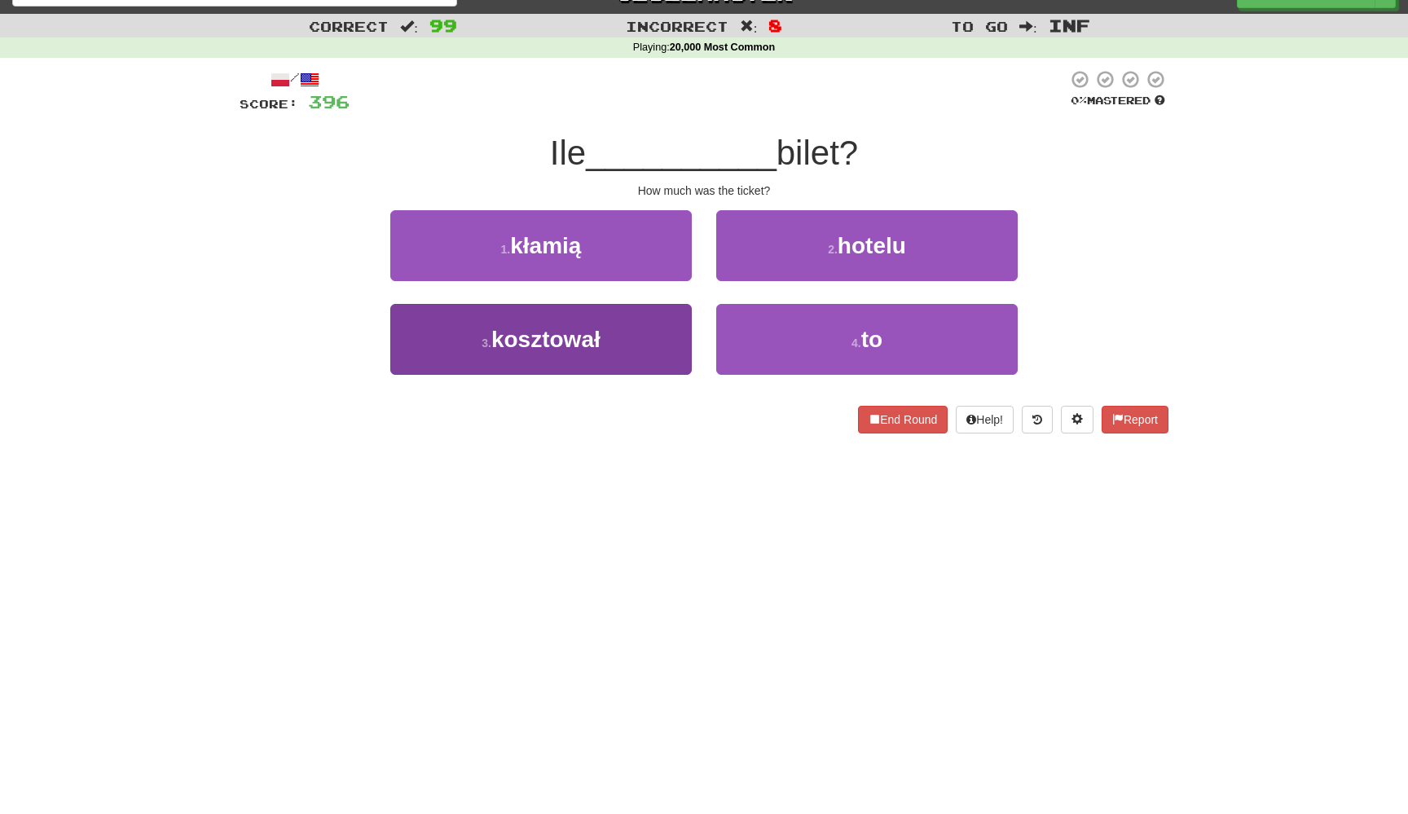
click at [670, 356] on button "3 . kosztował" at bounding box center [540, 339] width 301 height 71
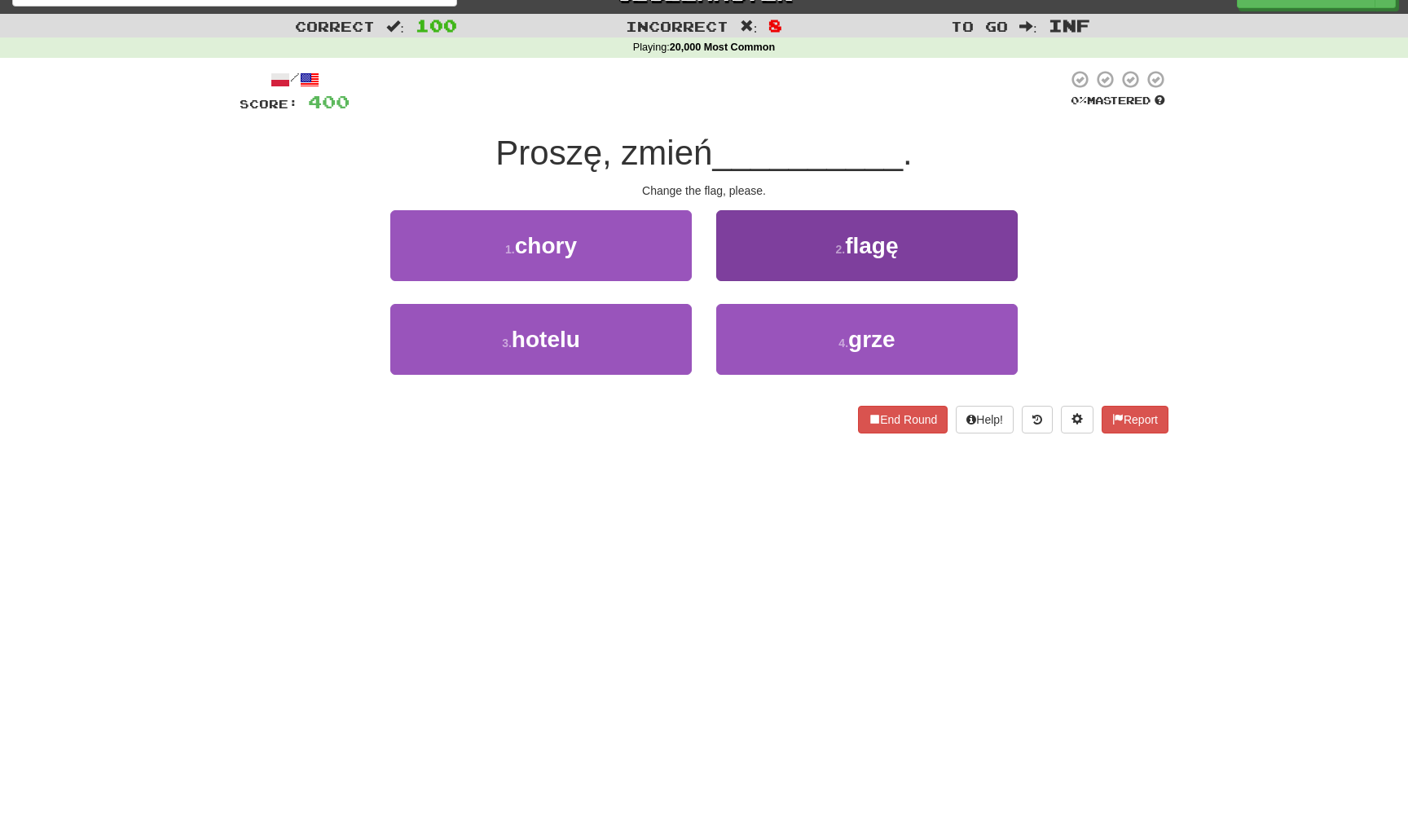
click at [771, 261] on button "2 . flagę" at bounding box center [866, 245] width 301 height 71
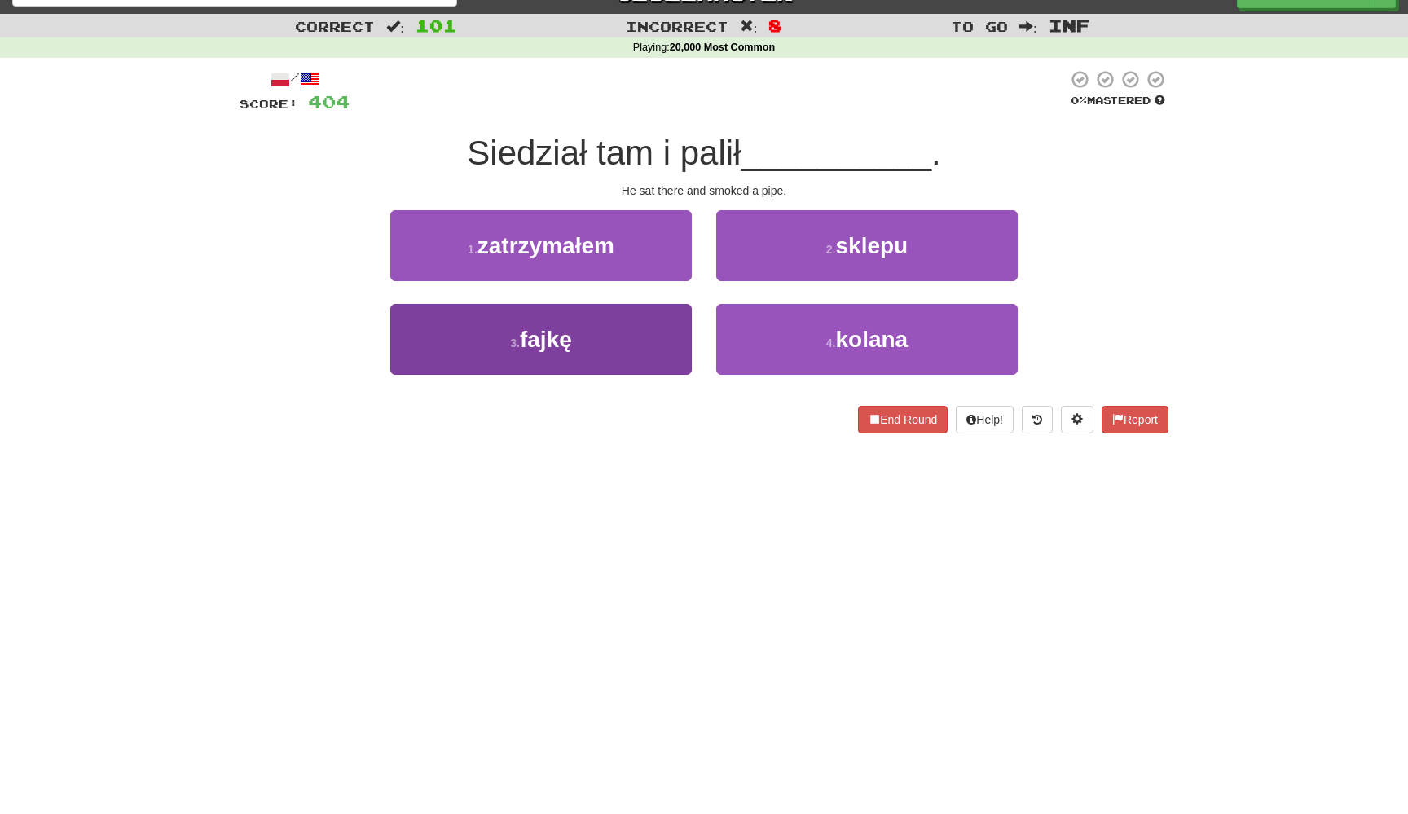
click at [671, 348] on button "3 . fajkę" at bounding box center [540, 339] width 301 height 71
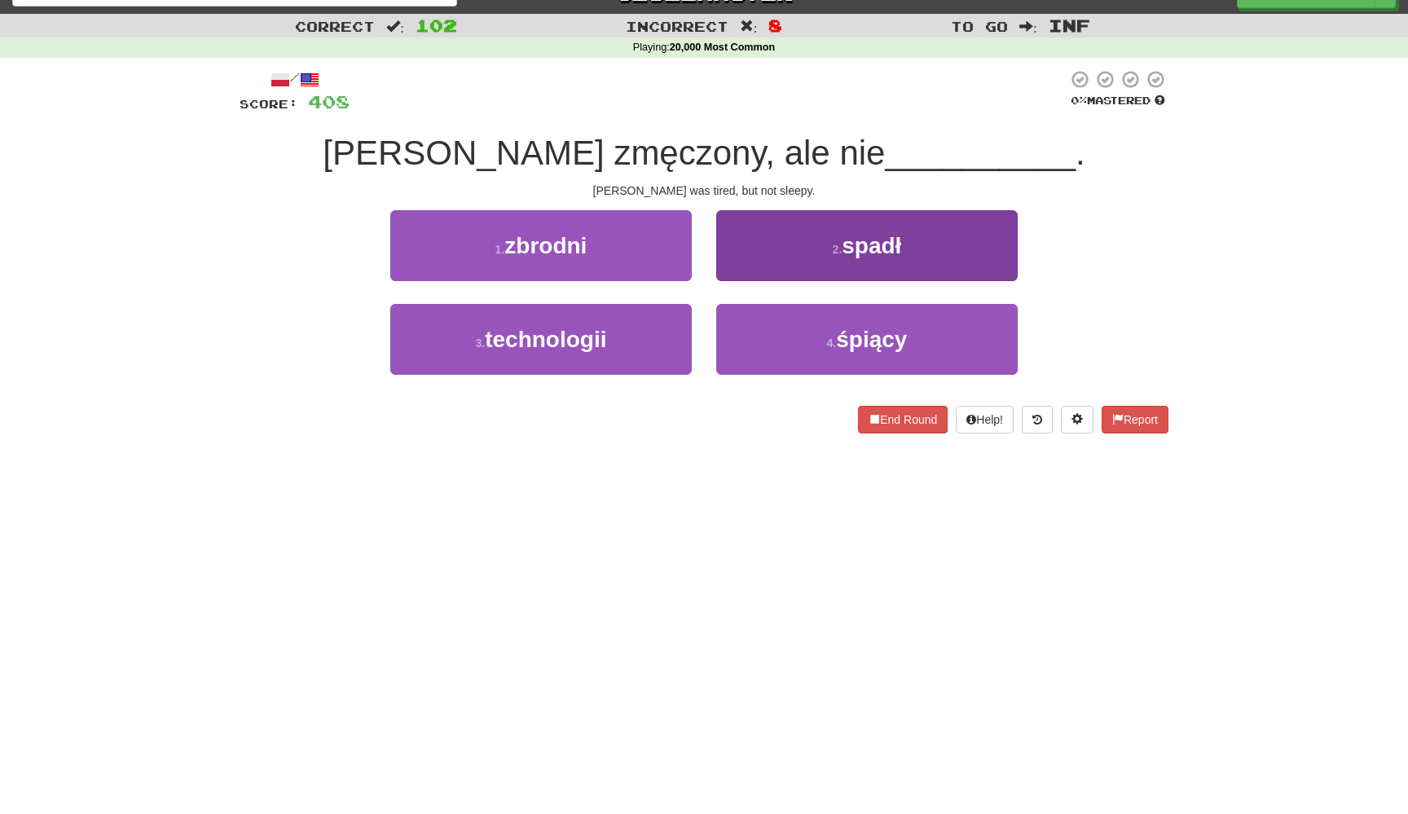
click at [732, 256] on button "2 . spadł" at bounding box center [866, 245] width 301 height 71
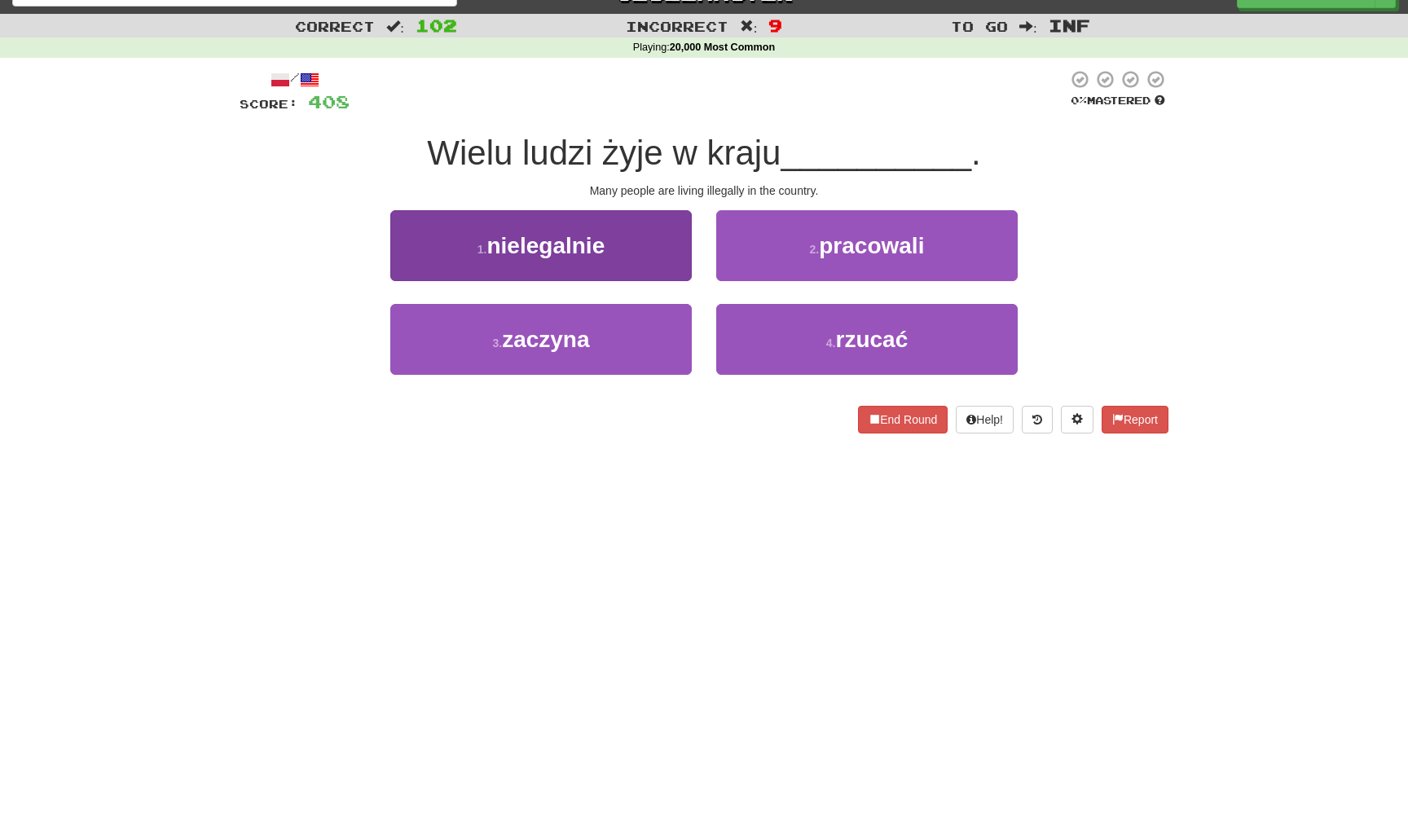
click at [679, 269] on button "1 . nielegalnie" at bounding box center [540, 245] width 301 height 71
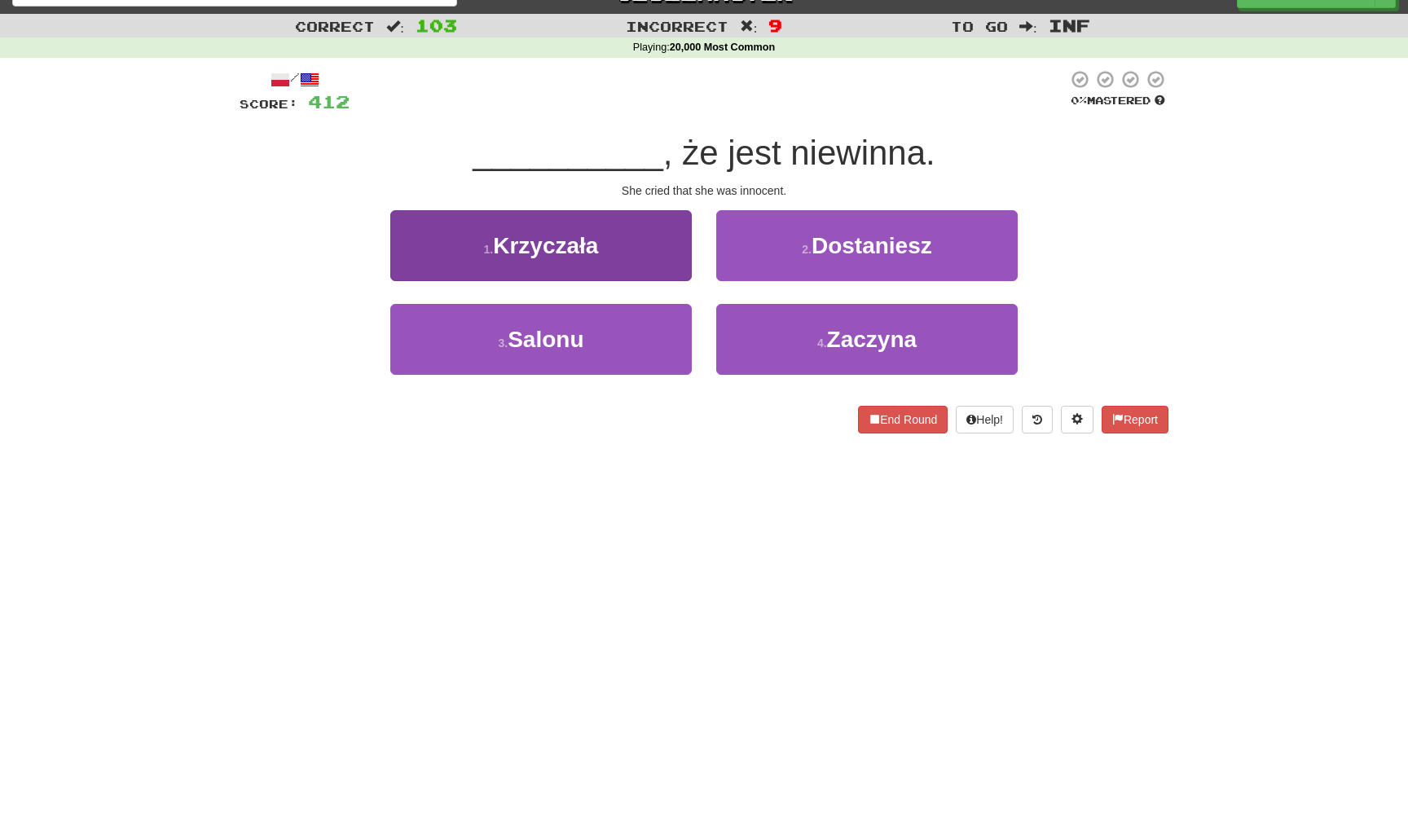
click at [685, 262] on button "1 . Krzyczała" at bounding box center [540, 245] width 301 height 71
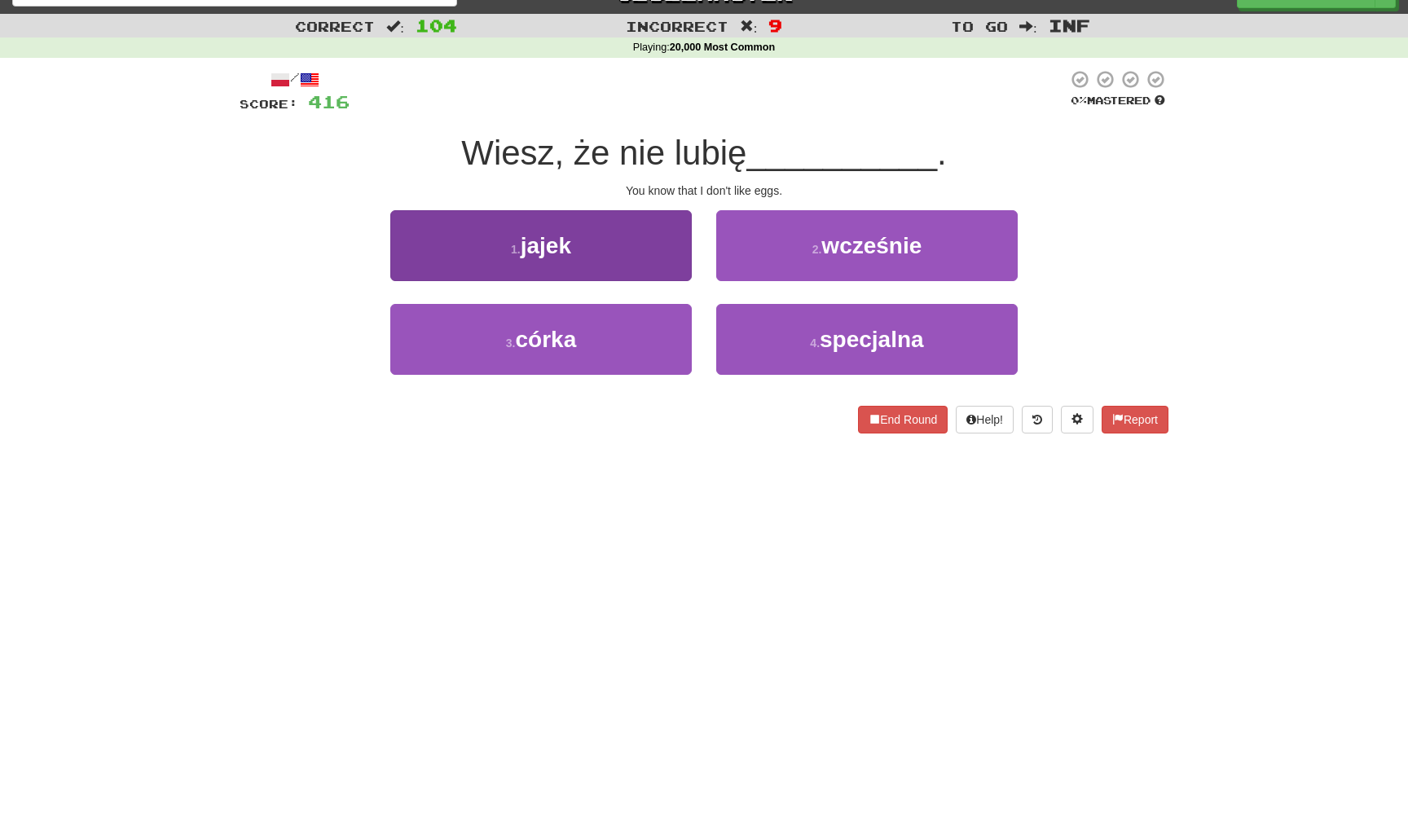
click at [690, 250] on button "1 . jajek" at bounding box center [540, 245] width 301 height 71
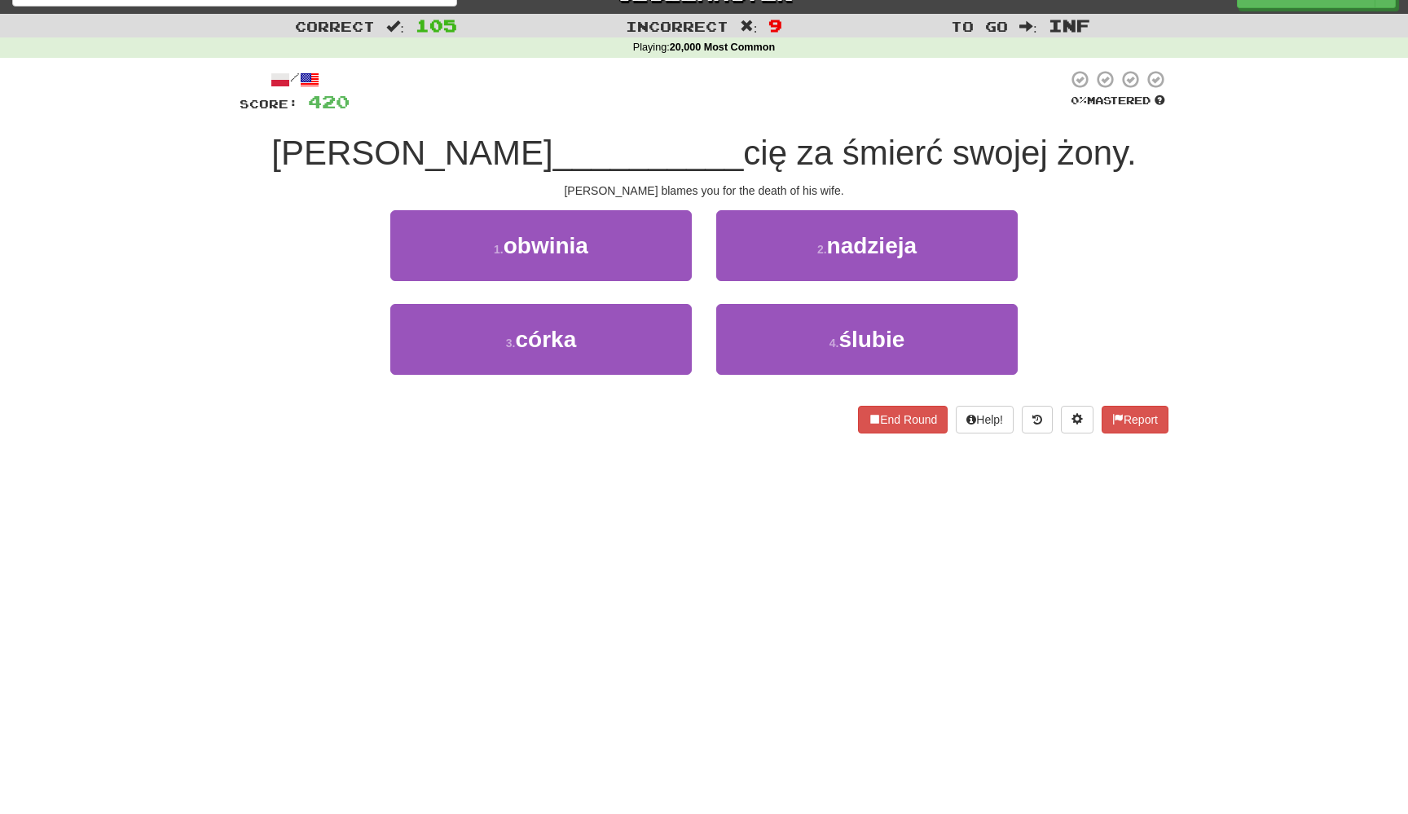
click at [690, 250] on button "1 . obwinia" at bounding box center [540, 245] width 301 height 71
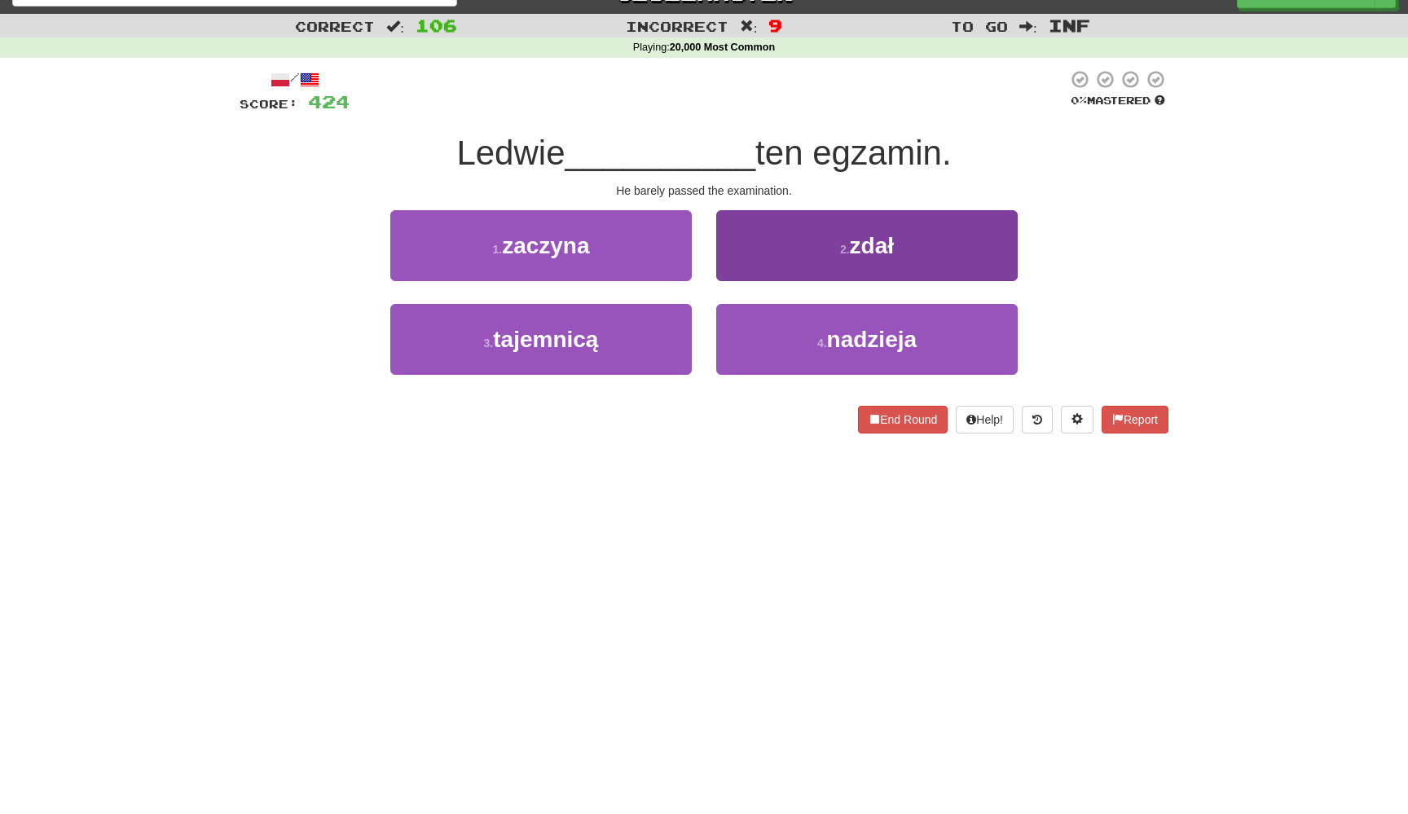
click at [755, 247] on button "2 . zdał" at bounding box center [866, 245] width 301 height 71
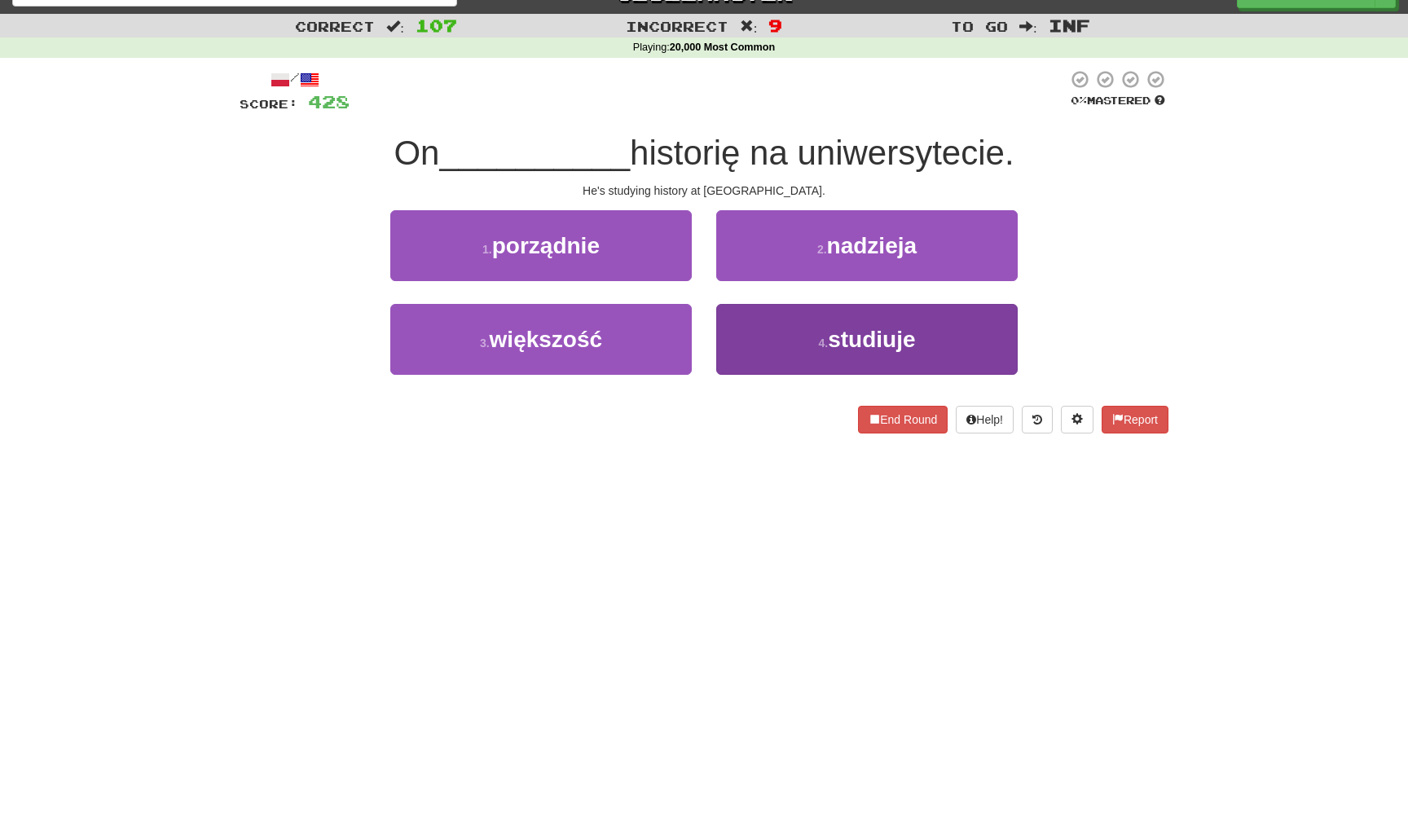
click at [724, 349] on button "4 . studiuje" at bounding box center [866, 339] width 301 height 71
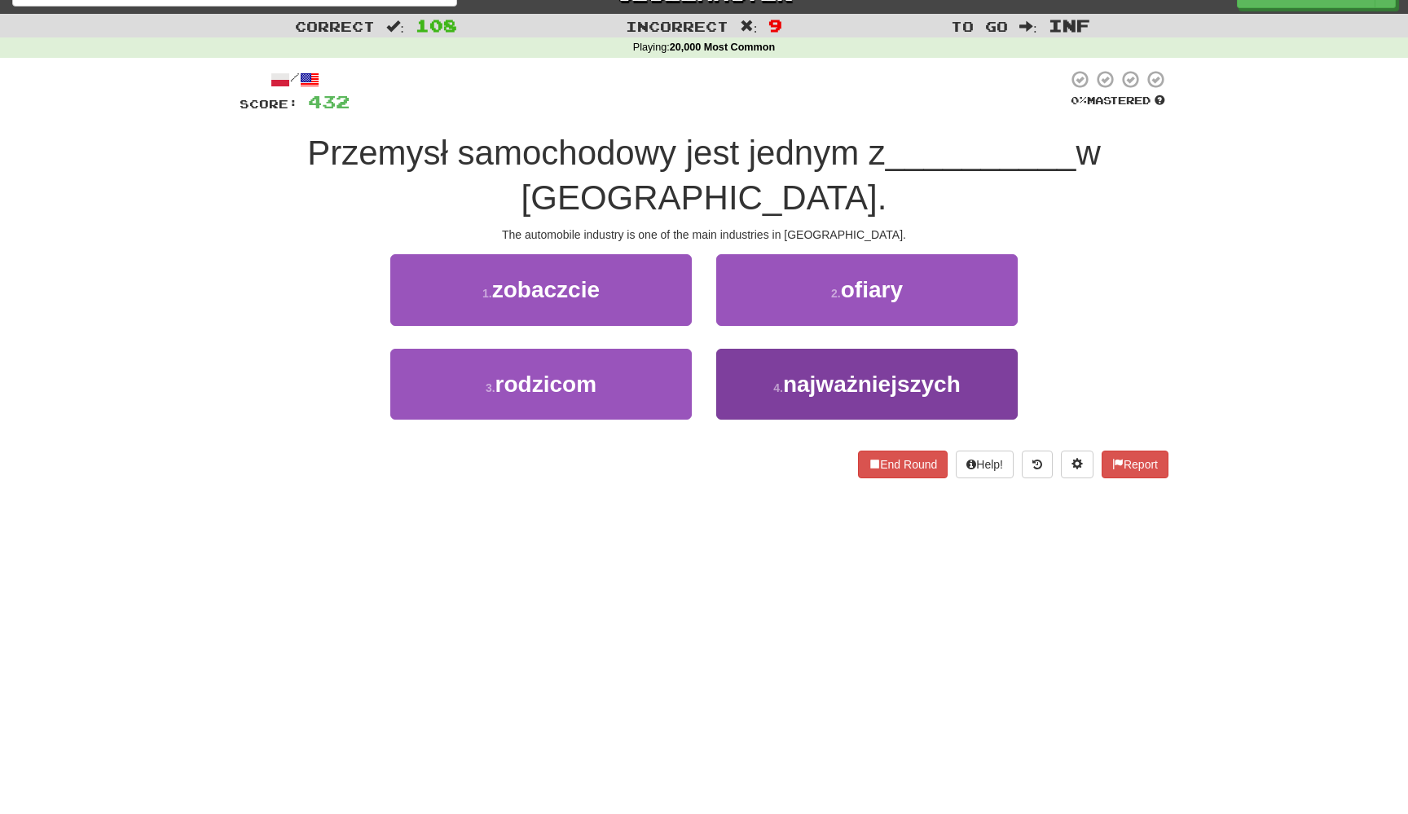
click at [753, 388] on button "4 . najważniejszych" at bounding box center [866, 384] width 301 height 71
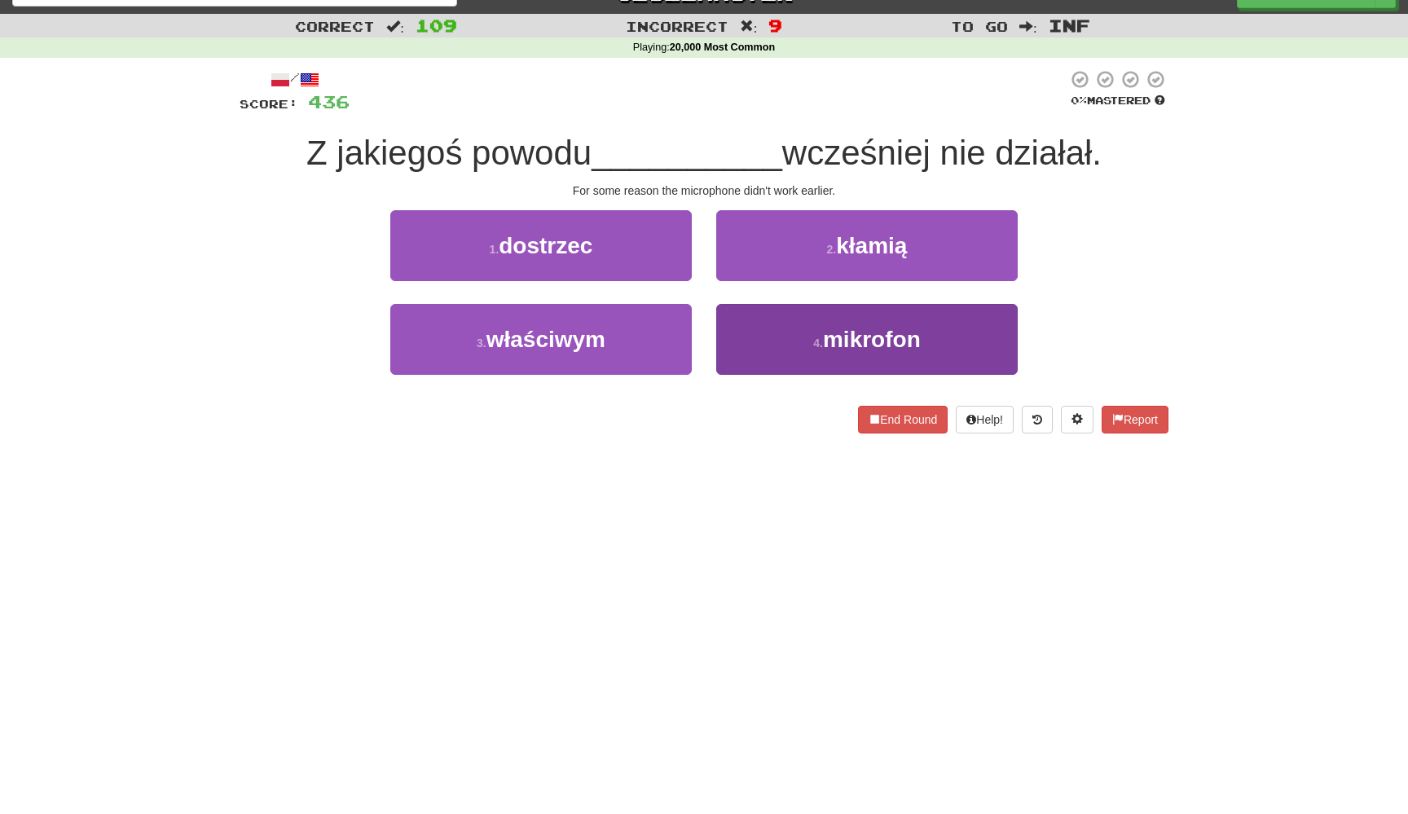
click at [733, 337] on button "4 . mikrofon" at bounding box center [866, 339] width 301 height 71
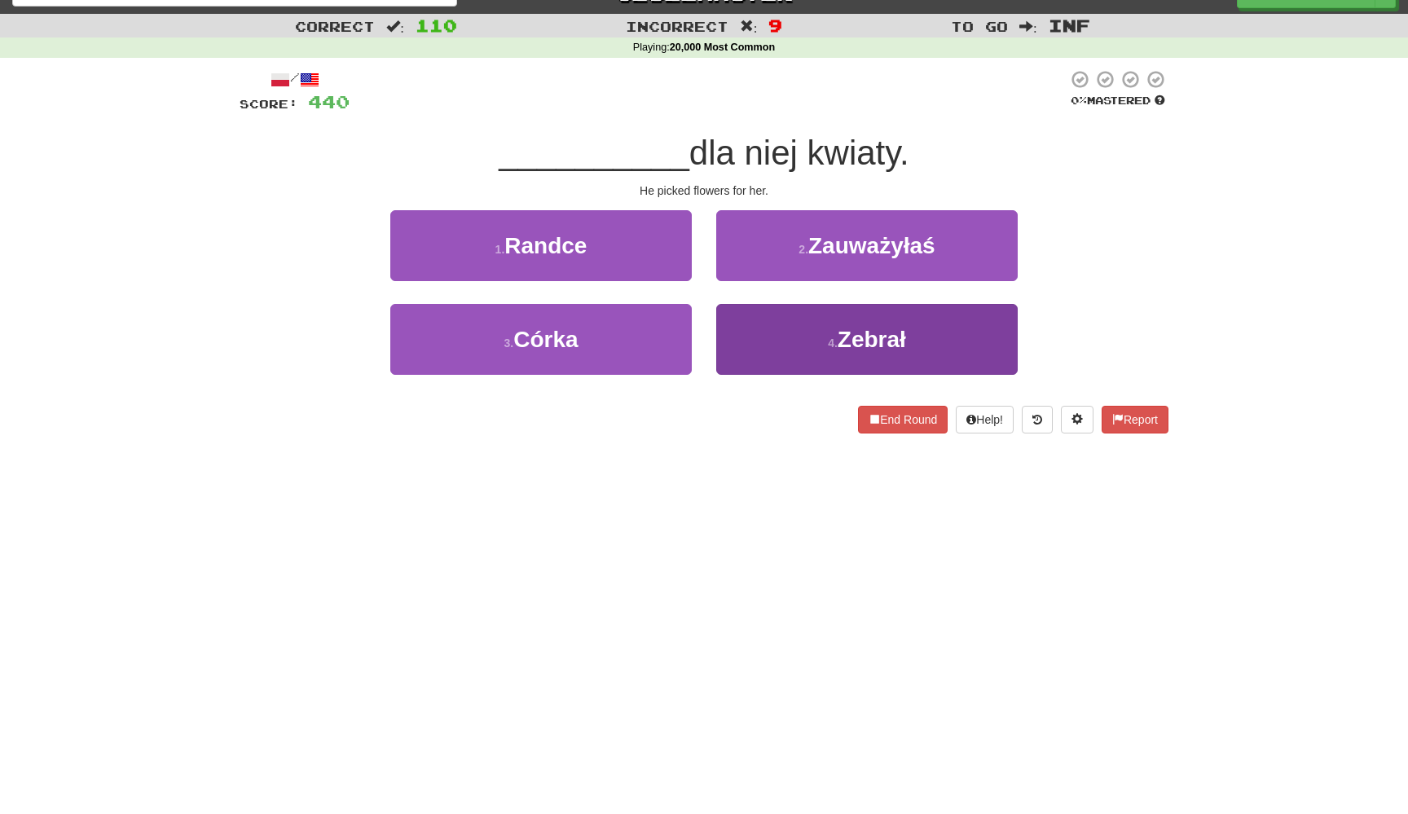
click at [736, 329] on button "4 . Zebrał" at bounding box center [866, 339] width 301 height 71
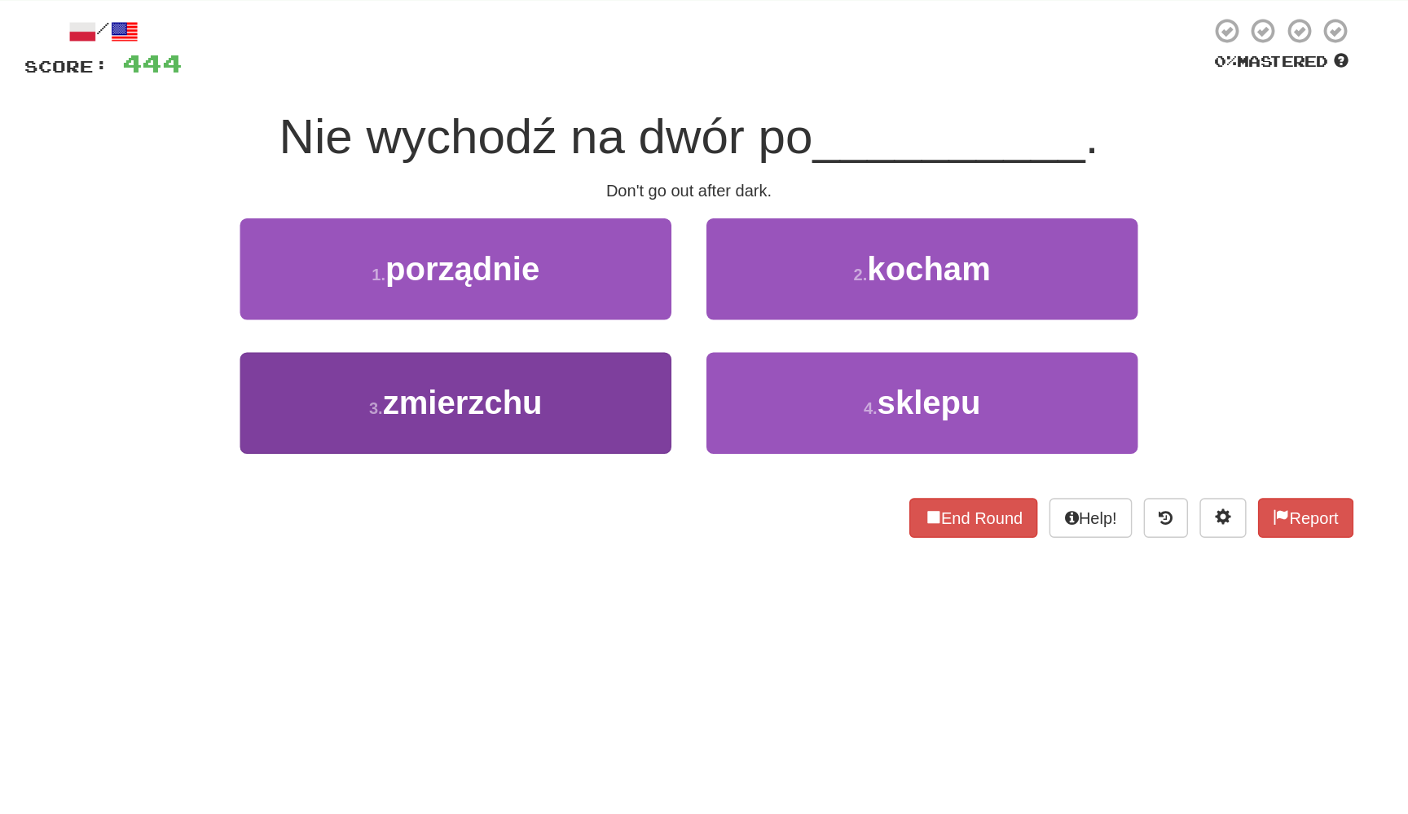
scroll to position [0, 0]
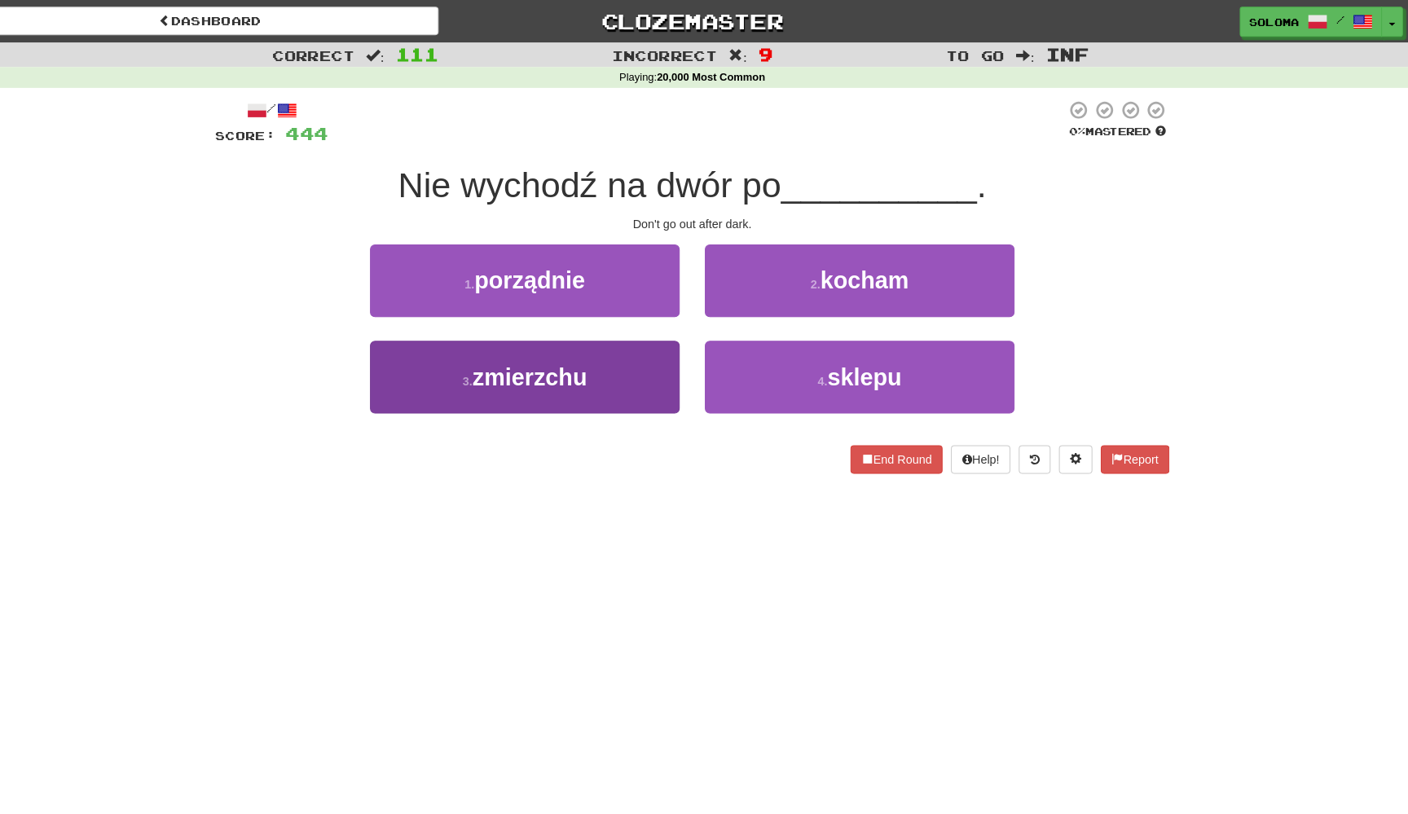
click at [608, 388] on button "3 . zmierzchu" at bounding box center [540, 367] width 301 height 71
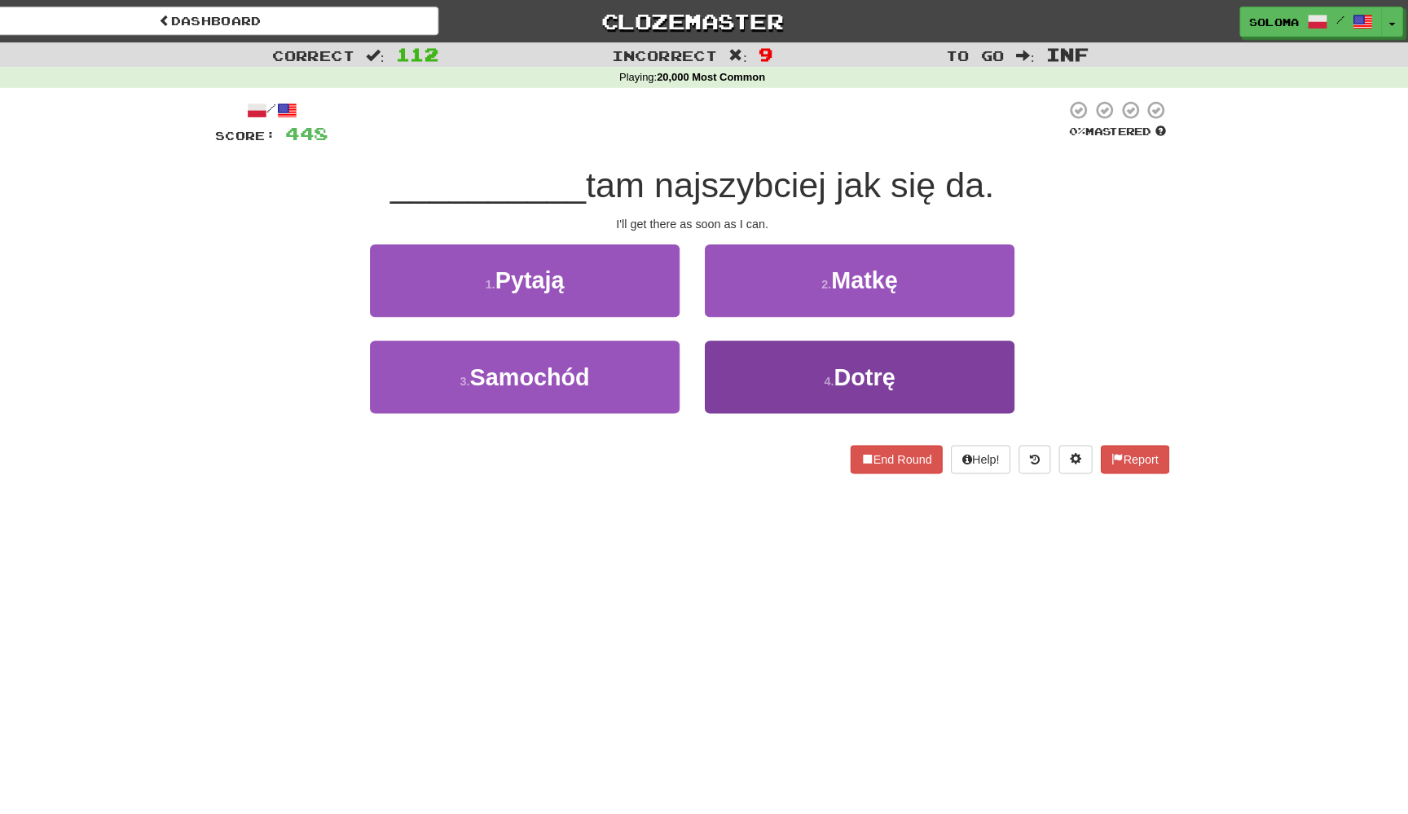
click at [716, 361] on button "4 . Dotrę" at bounding box center [866, 367] width 301 height 71
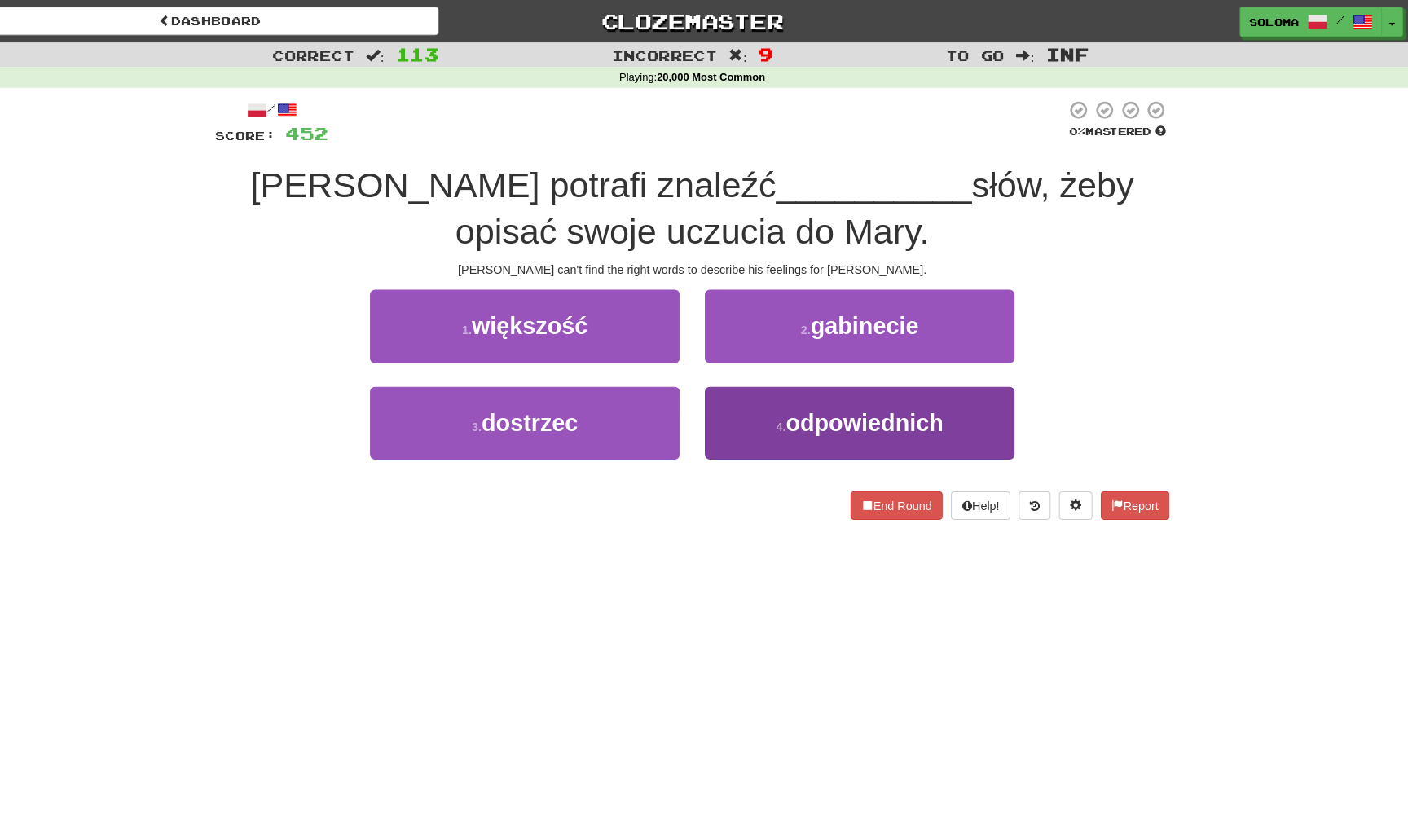
click at [718, 409] on button "4 . odpowiednich" at bounding box center [866, 411] width 301 height 71
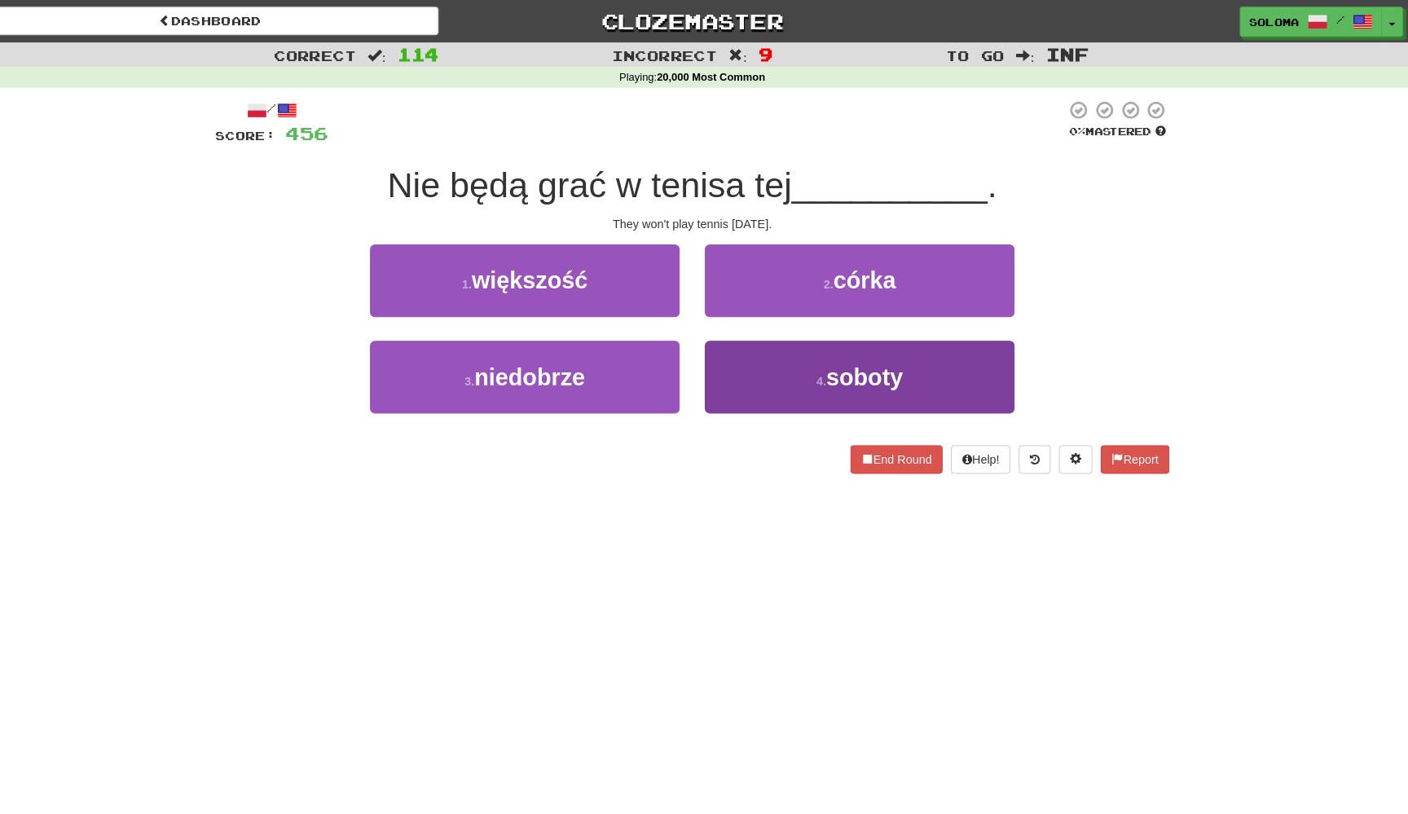
click at [716, 368] on button "4 . soboty" at bounding box center [866, 367] width 301 height 71
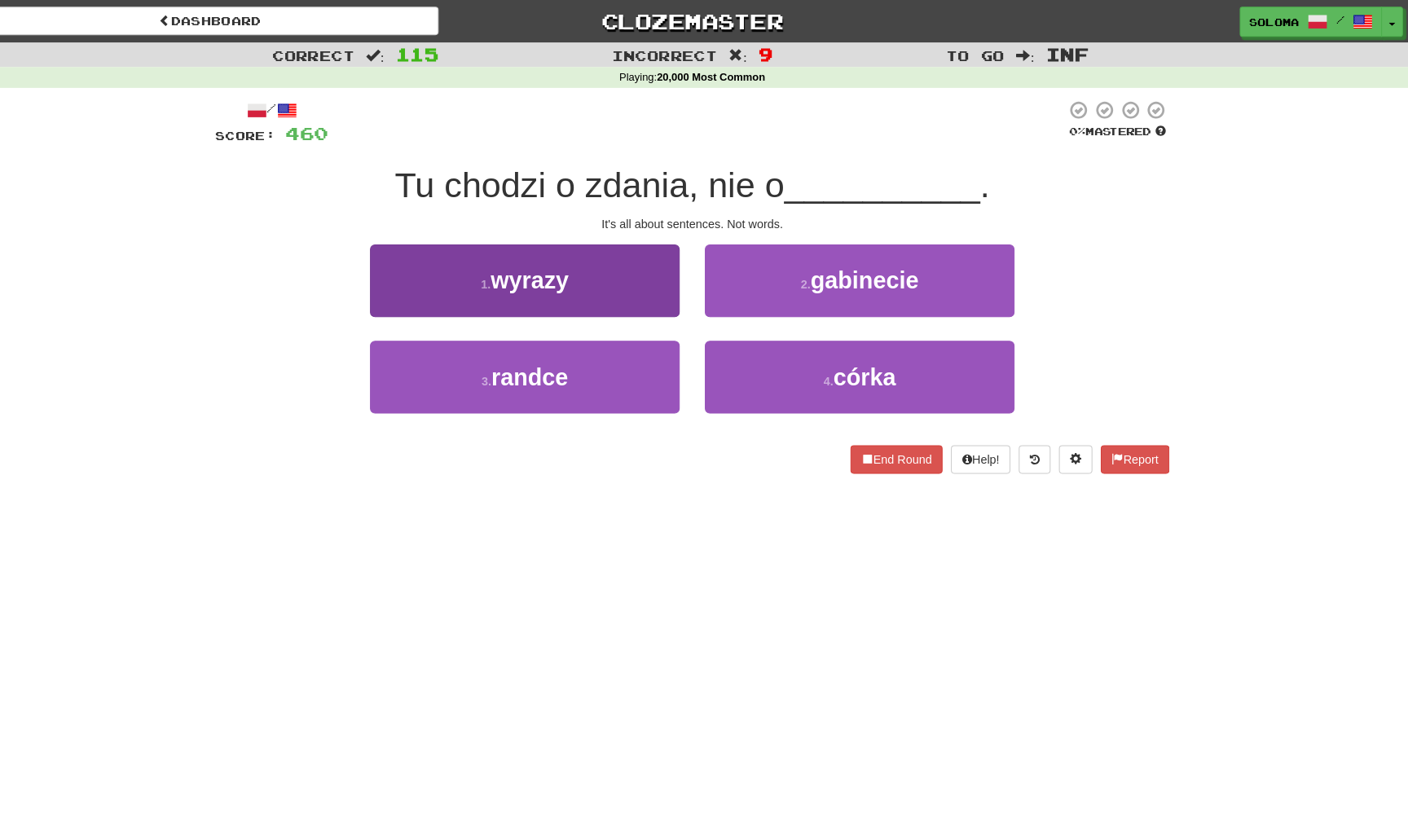
click at [646, 290] on button "1 . wyrazy" at bounding box center [540, 273] width 301 height 71
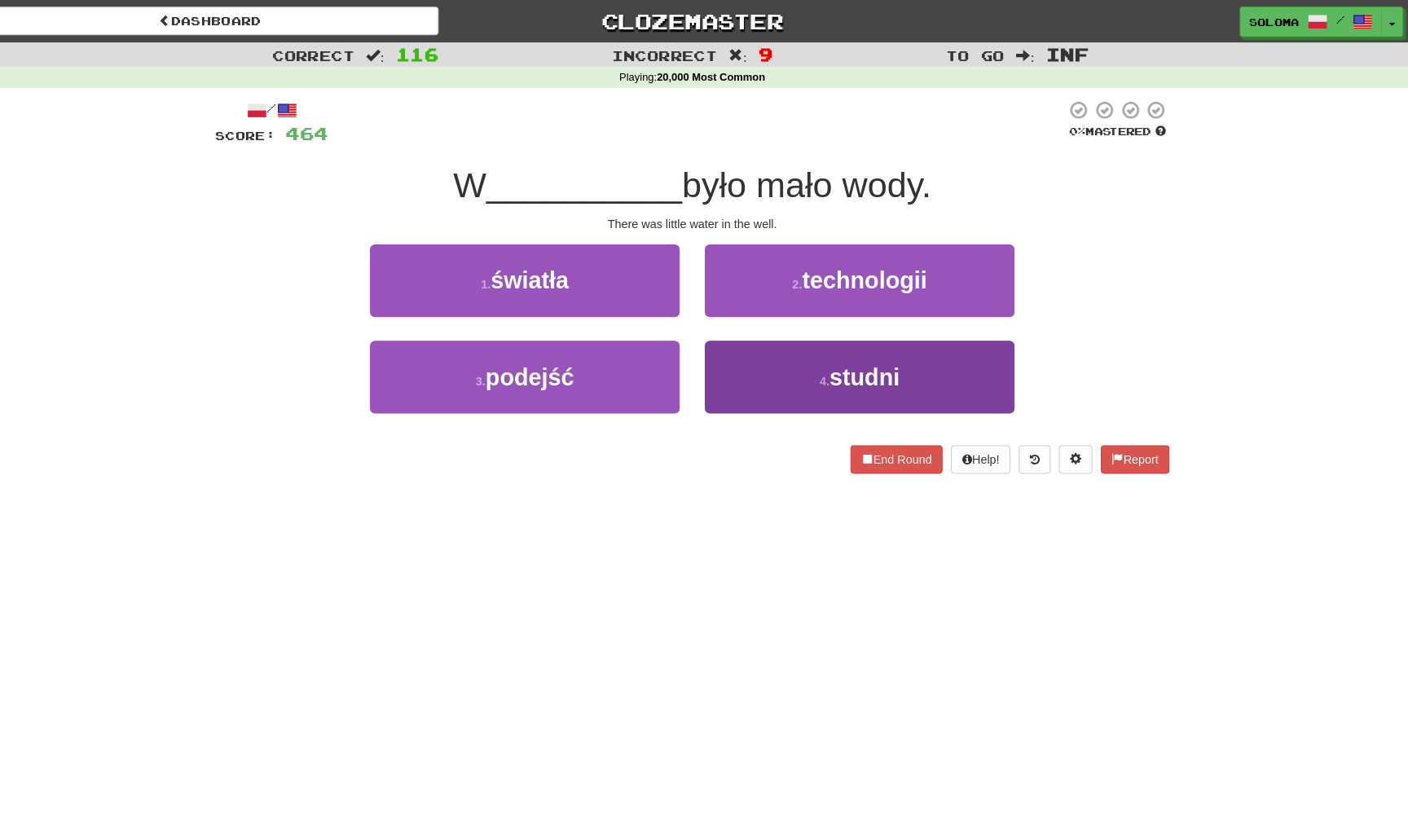
click at [716, 350] on button "4 . studni" at bounding box center [866, 367] width 301 height 71
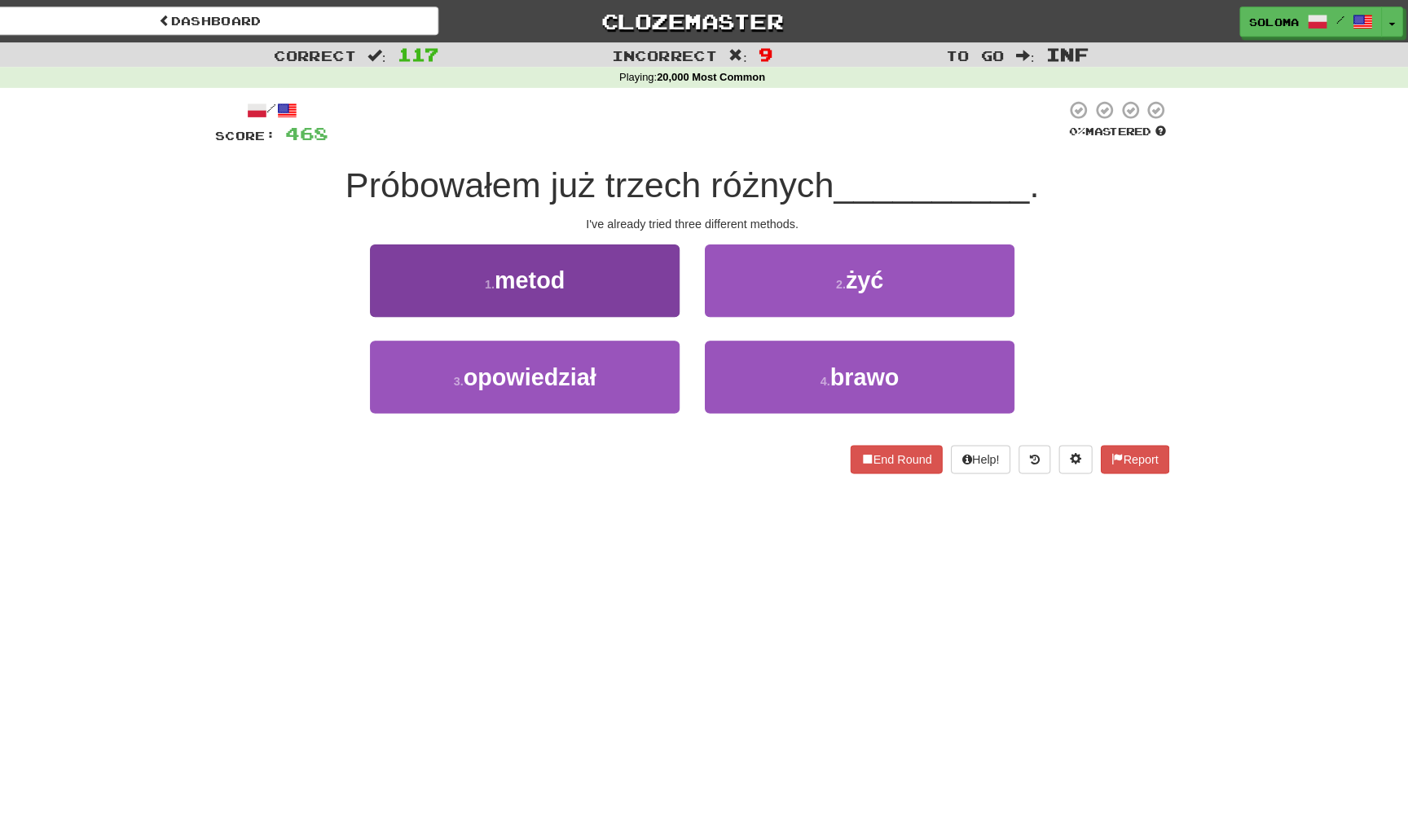
click at [622, 300] on button "1 . metod" at bounding box center [540, 273] width 301 height 71
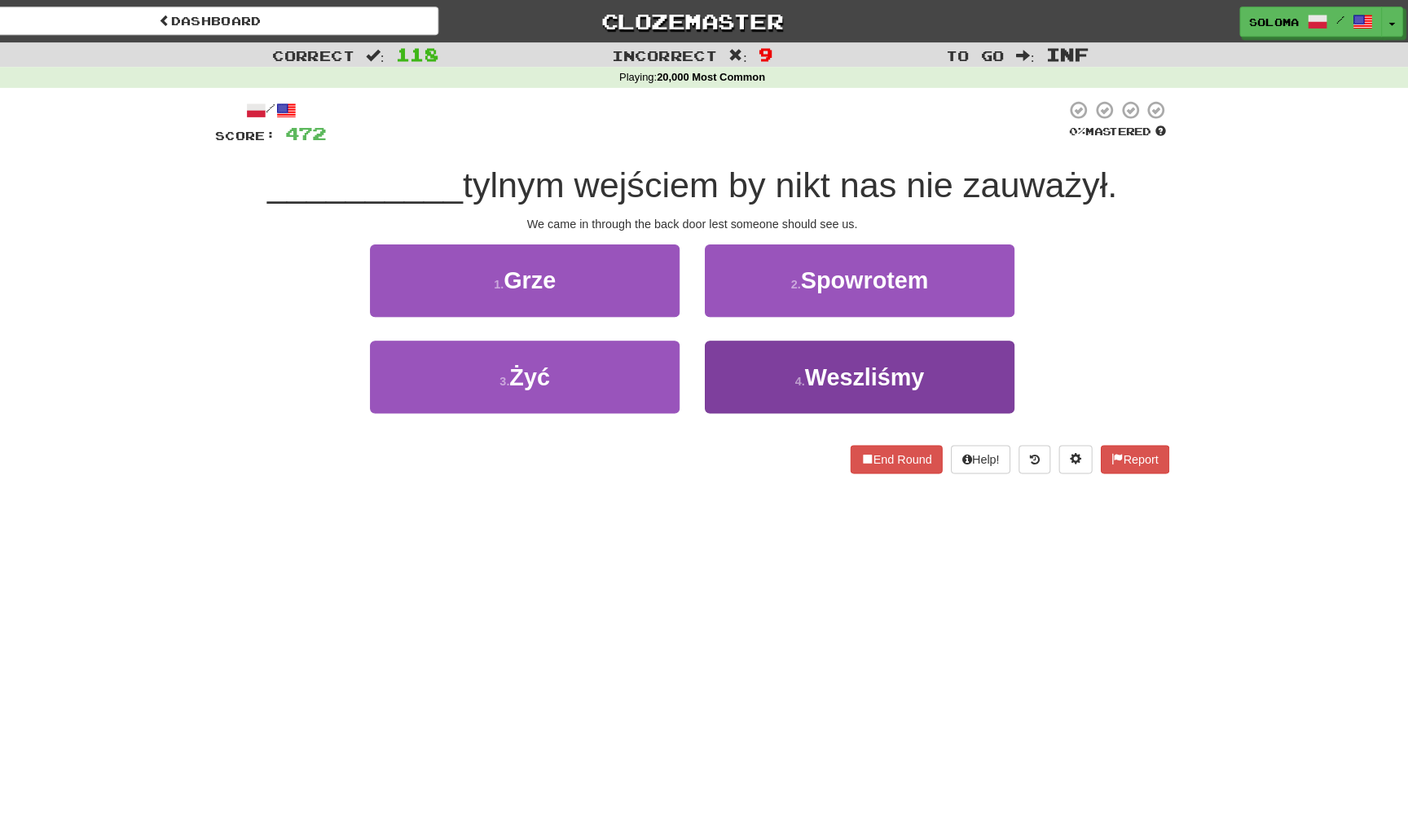
click at [716, 359] on button "4 . Weszliśmy" at bounding box center [866, 367] width 301 height 71
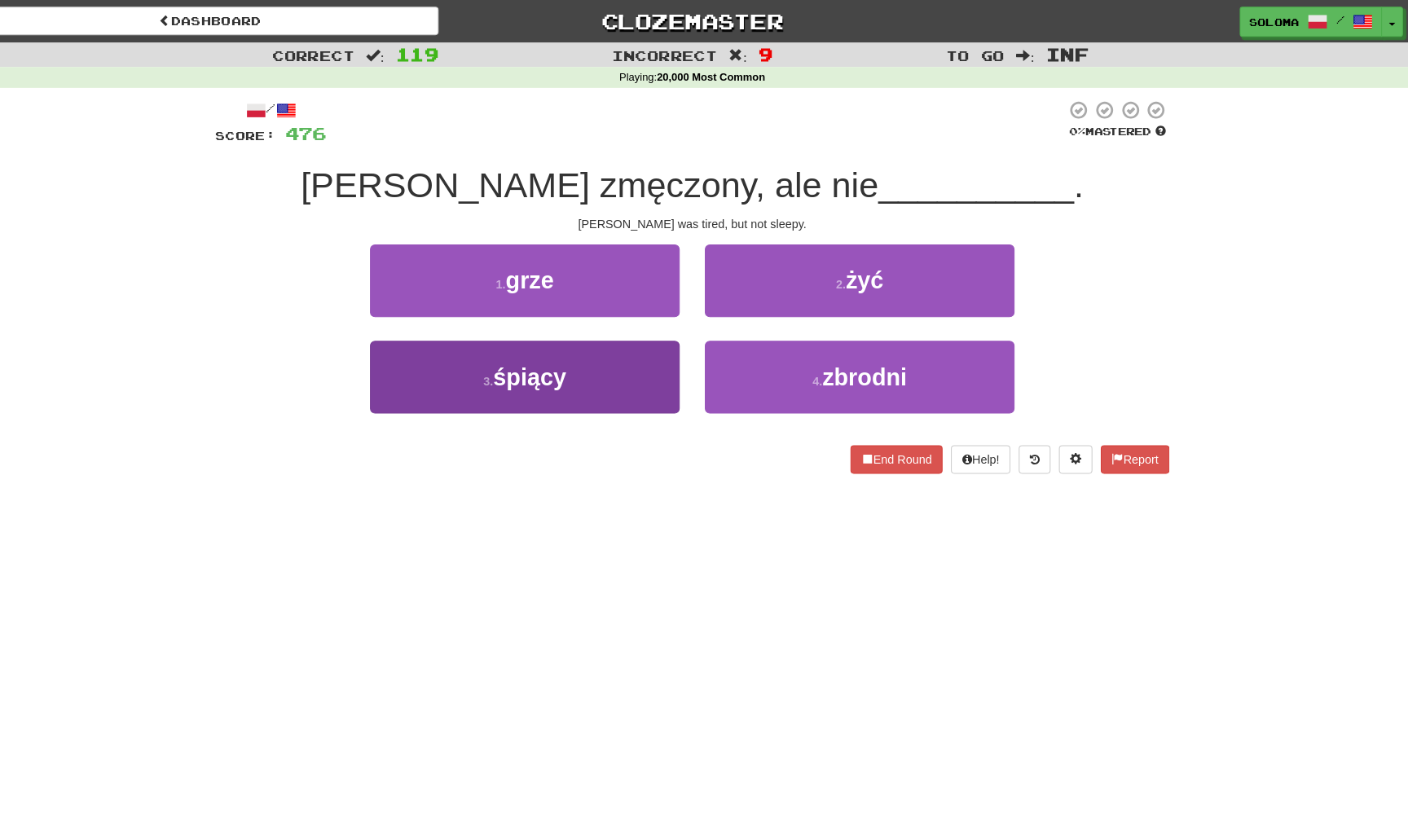
click at [652, 347] on button "3 . śpiący" at bounding box center [540, 367] width 301 height 71
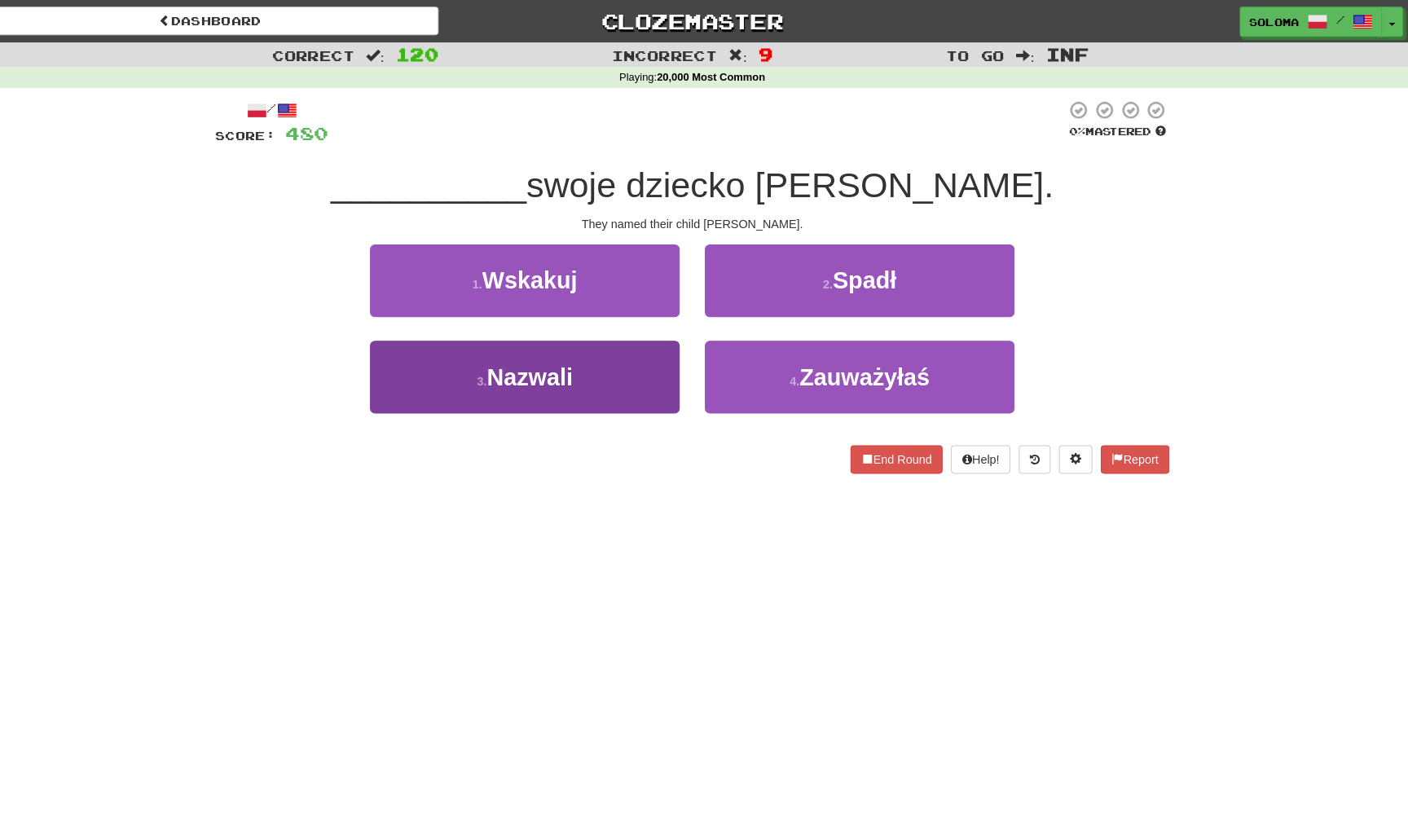
click at [608, 373] on button "3 . Nazwali" at bounding box center [540, 367] width 301 height 71
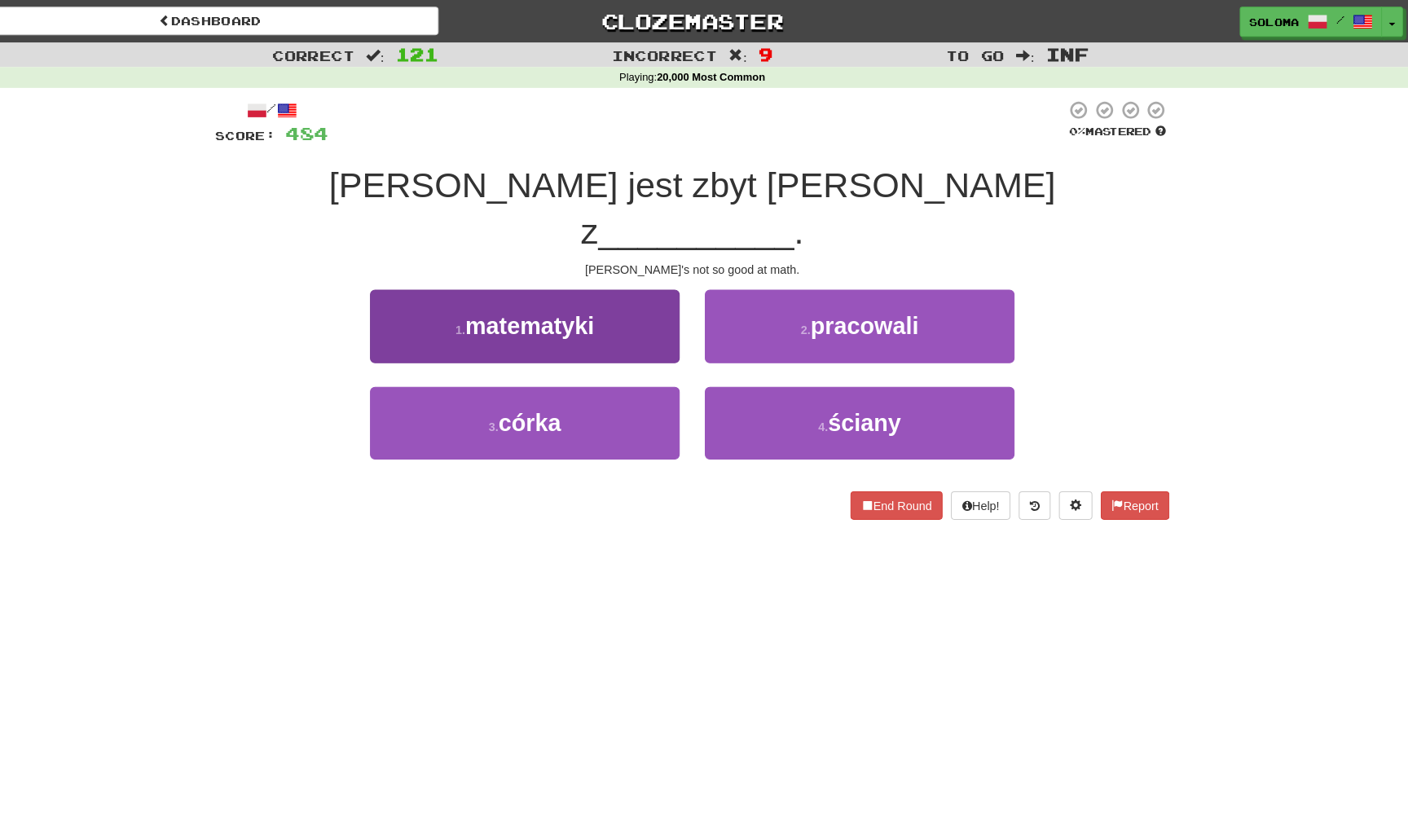
click at [633, 282] on button "1 . matematyki" at bounding box center [540, 317] width 301 height 71
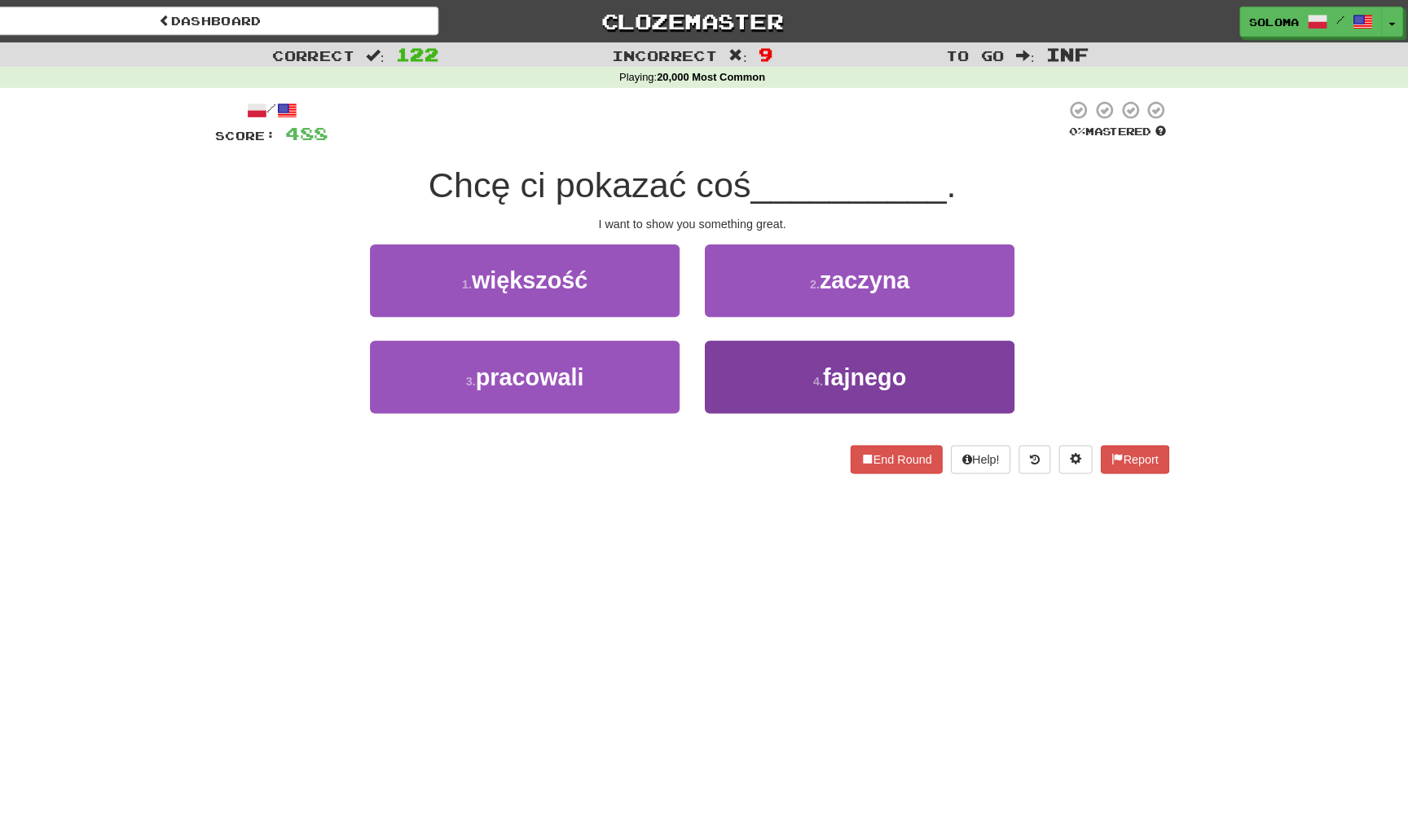
click at [729, 363] on button "4 . fajnego" at bounding box center [866, 367] width 301 height 71
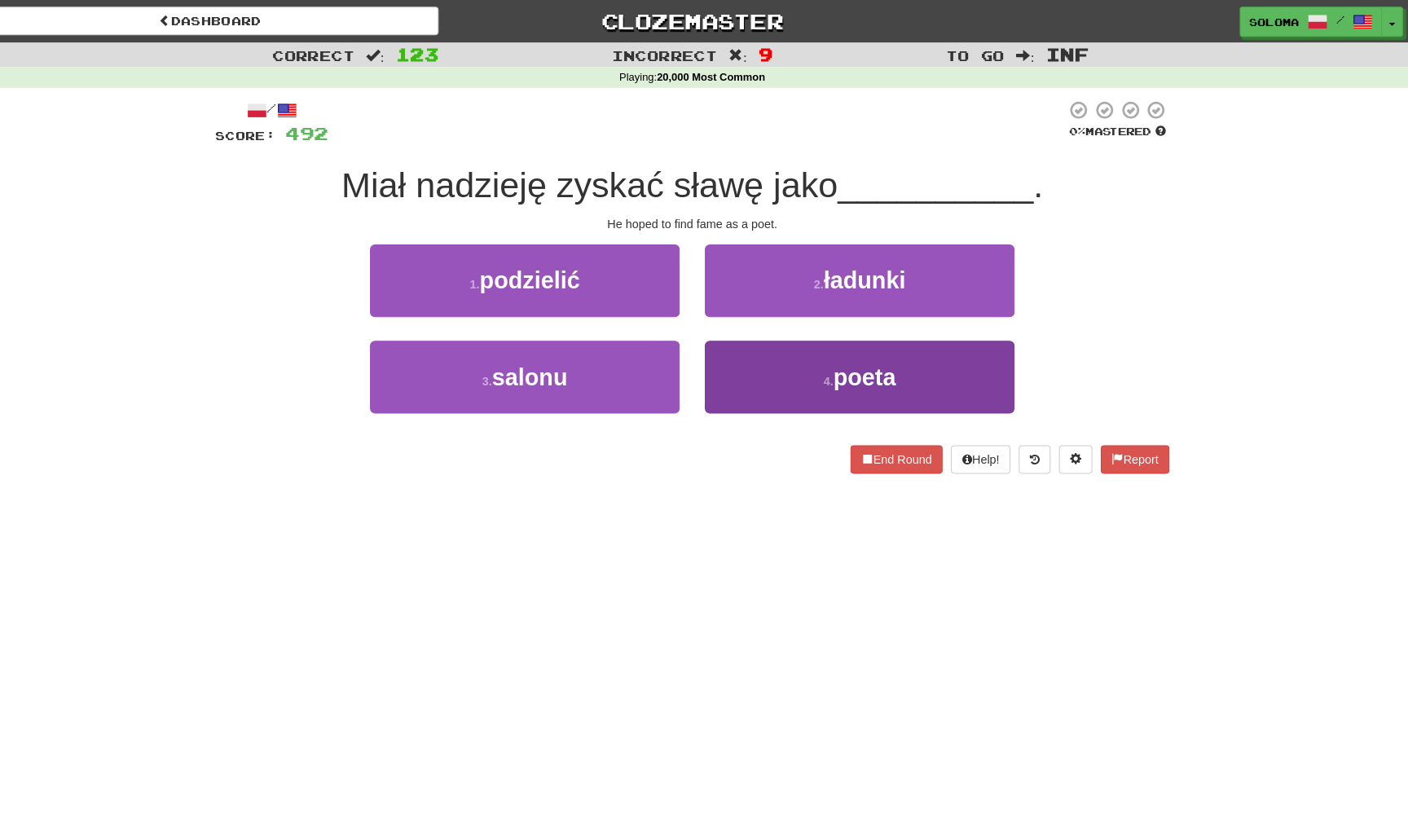
click at [719, 380] on button "4 . poeta" at bounding box center [866, 367] width 301 height 71
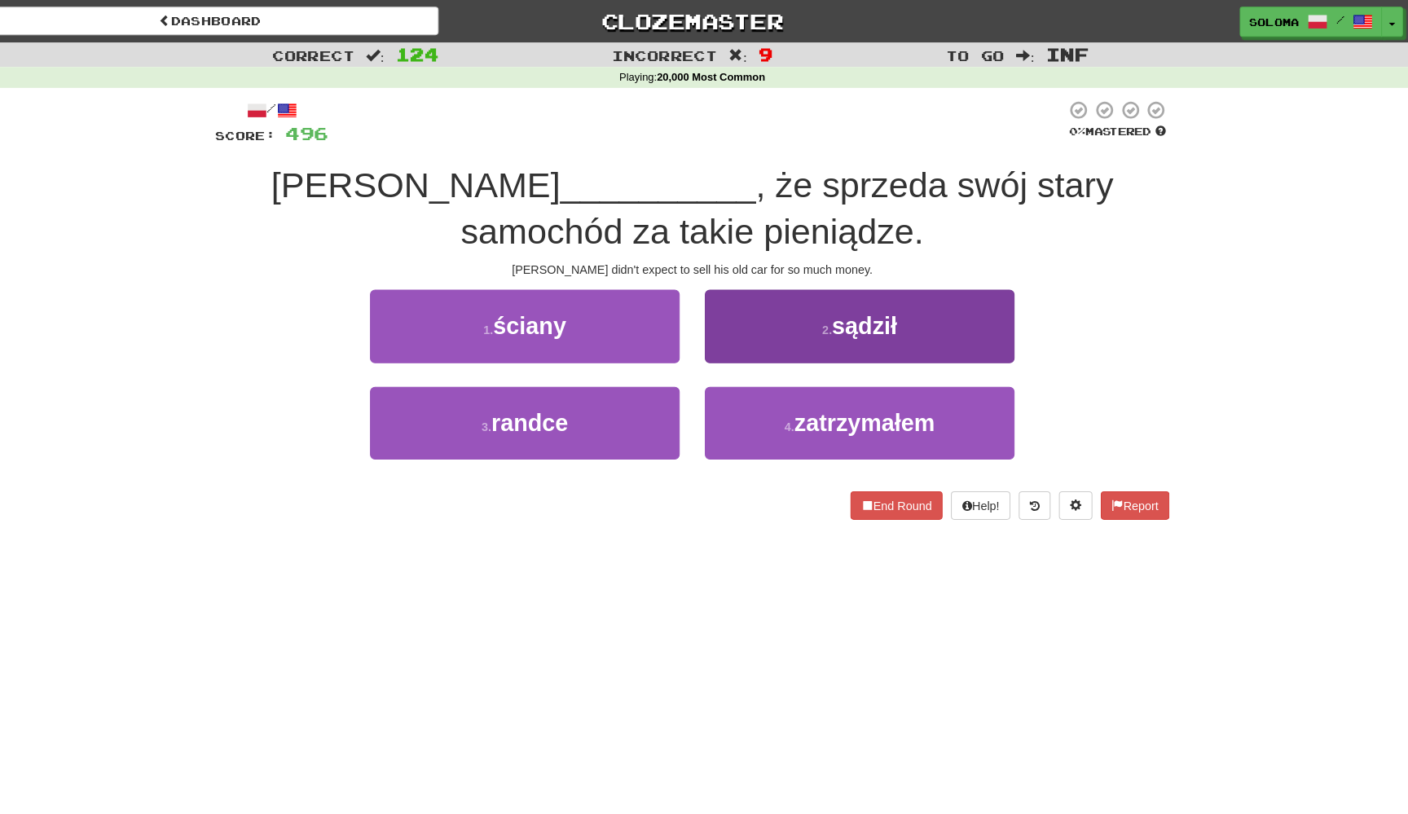
click at [726, 340] on button "2 . sądził" at bounding box center [866, 317] width 301 height 71
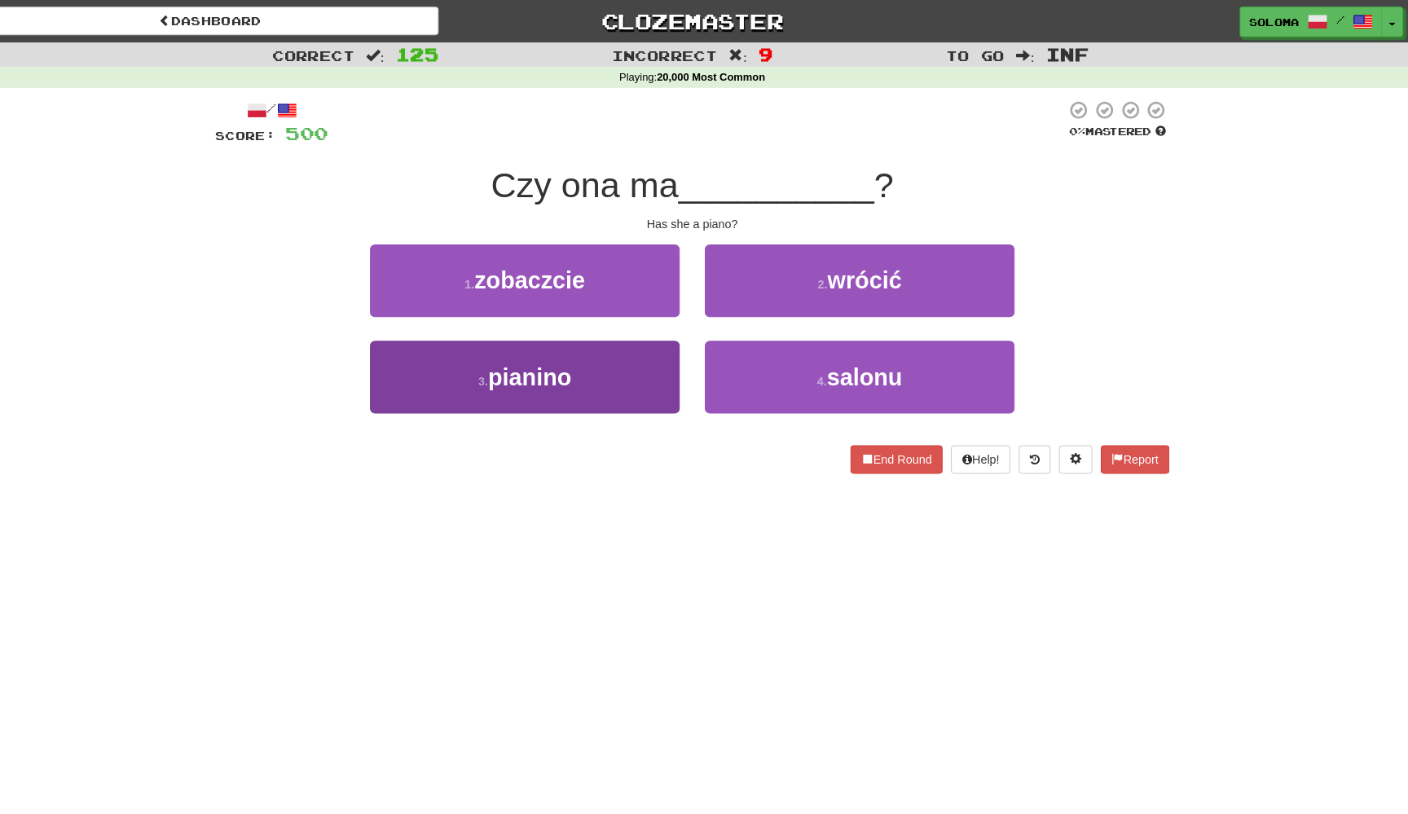
click at [659, 363] on button "3 . pianino" at bounding box center [540, 367] width 301 height 71
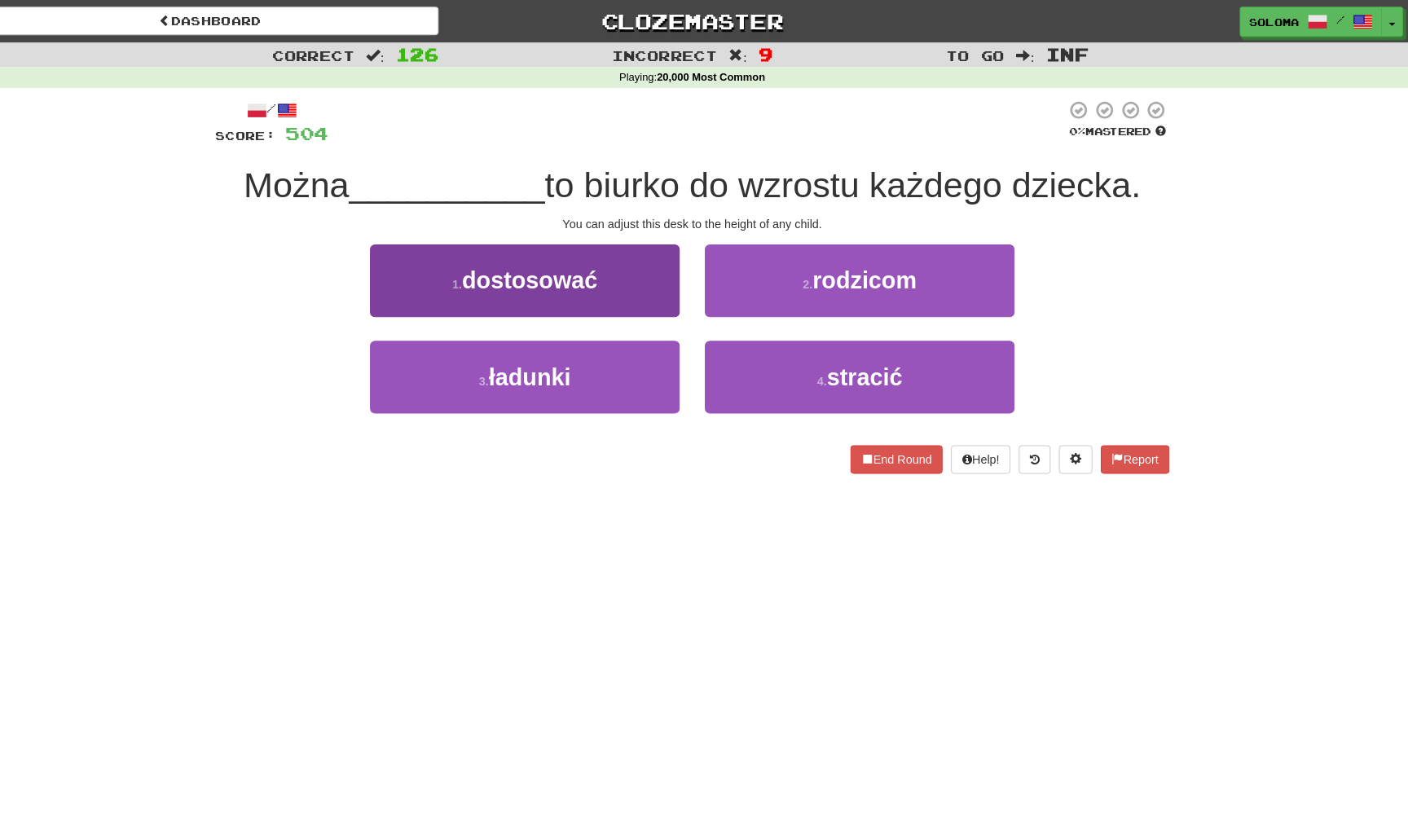
click at [627, 286] on button "1 . dostosować" at bounding box center [540, 273] width 301 height 71
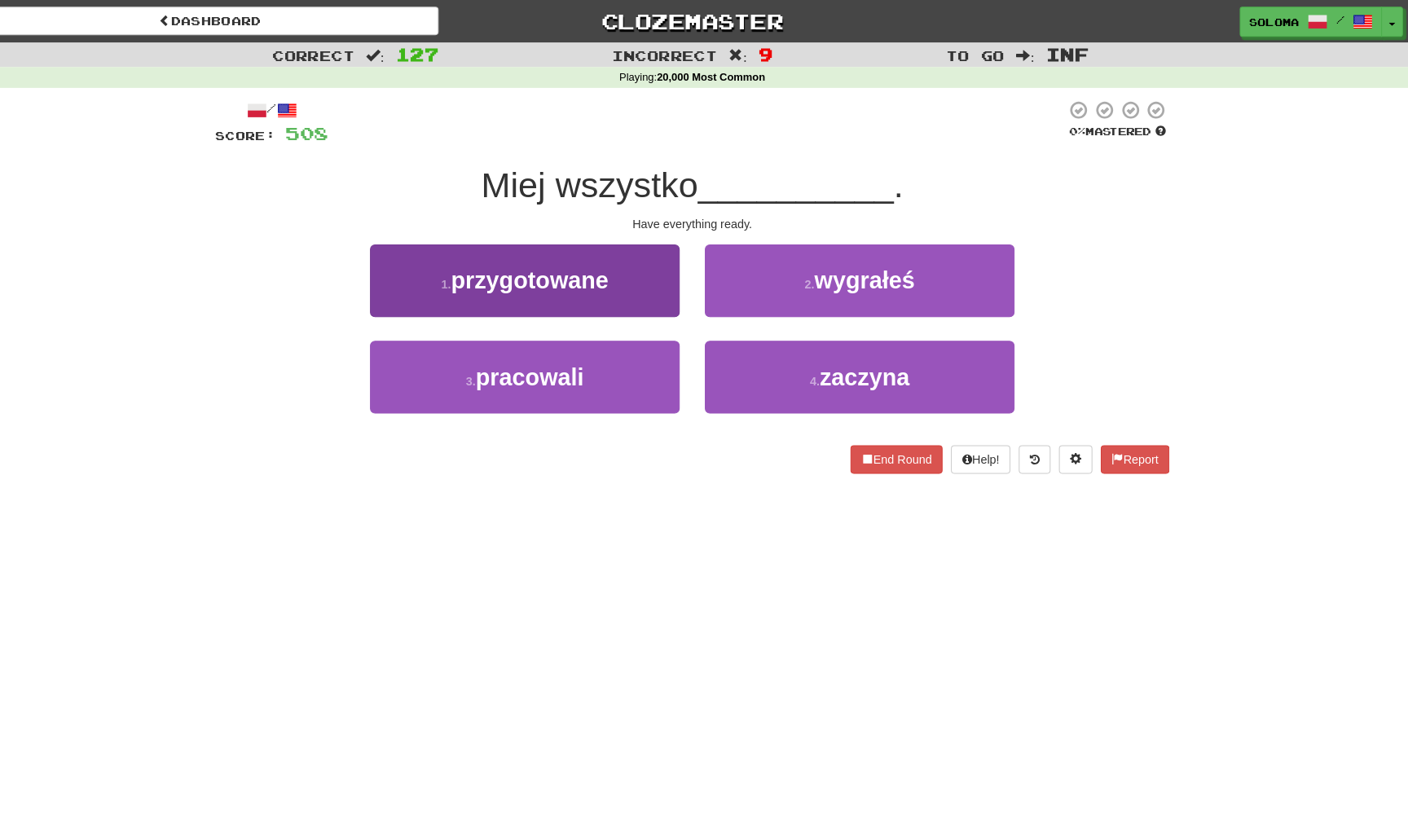
click at [635, 288] on button "1 . przygotowane" at bounding box center [540, 273] width 301 height 71
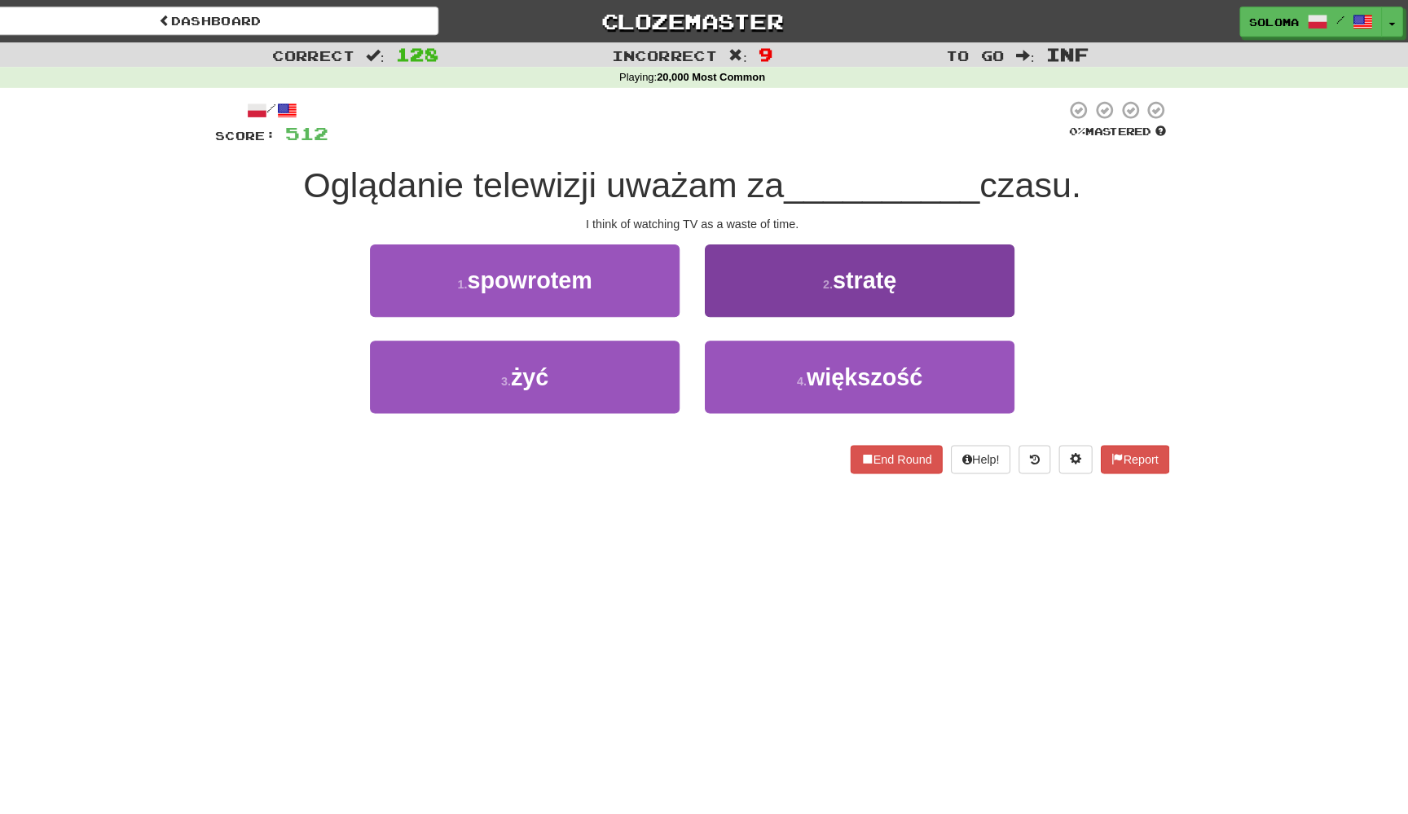
click at [738, 288] on button "2 . stratę" at bounding box center [866, 273] width 301 height 71
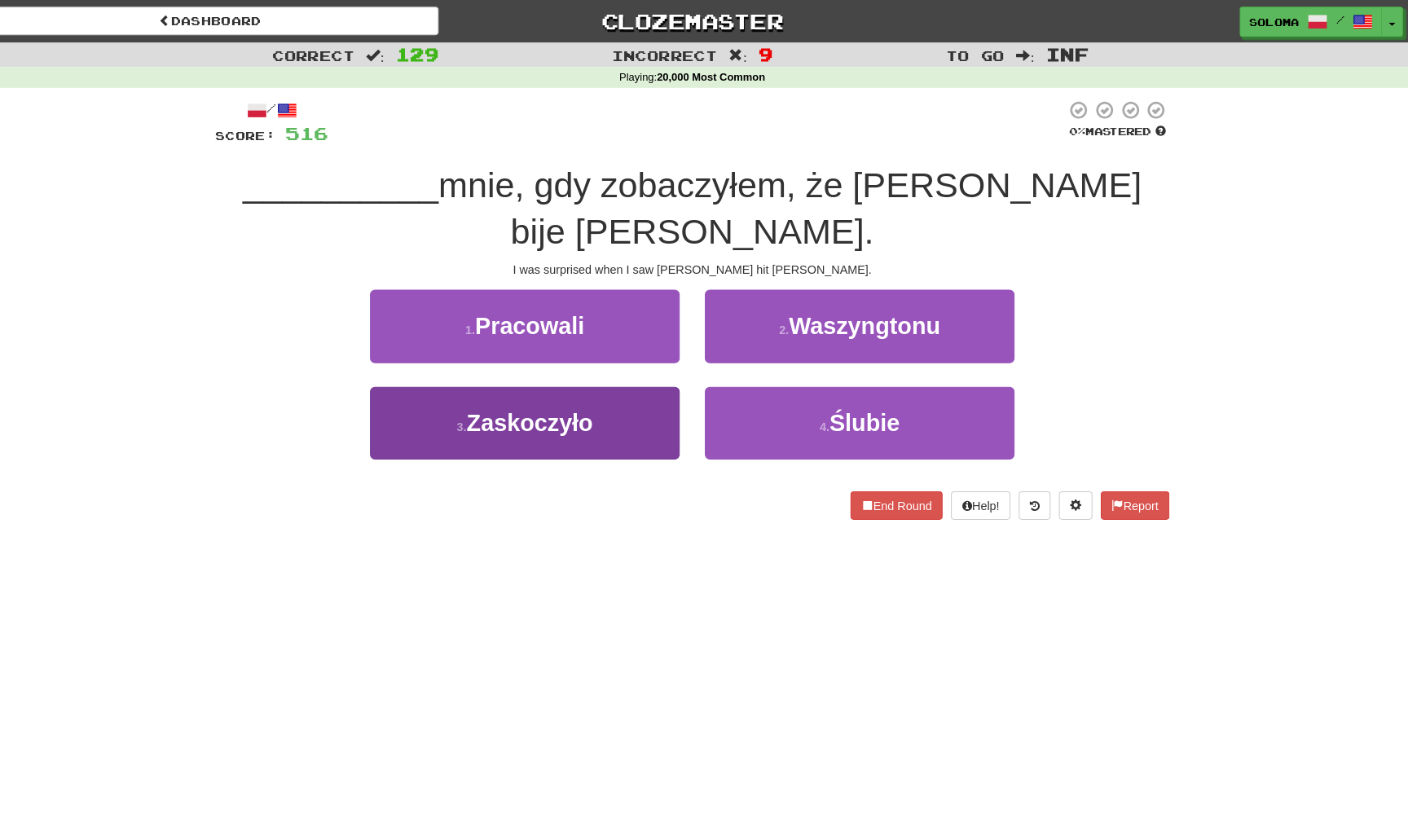
click at [651, 377] on button "3 . Zaskoczyło" at bounding box center [540, 411] width 301 height 71
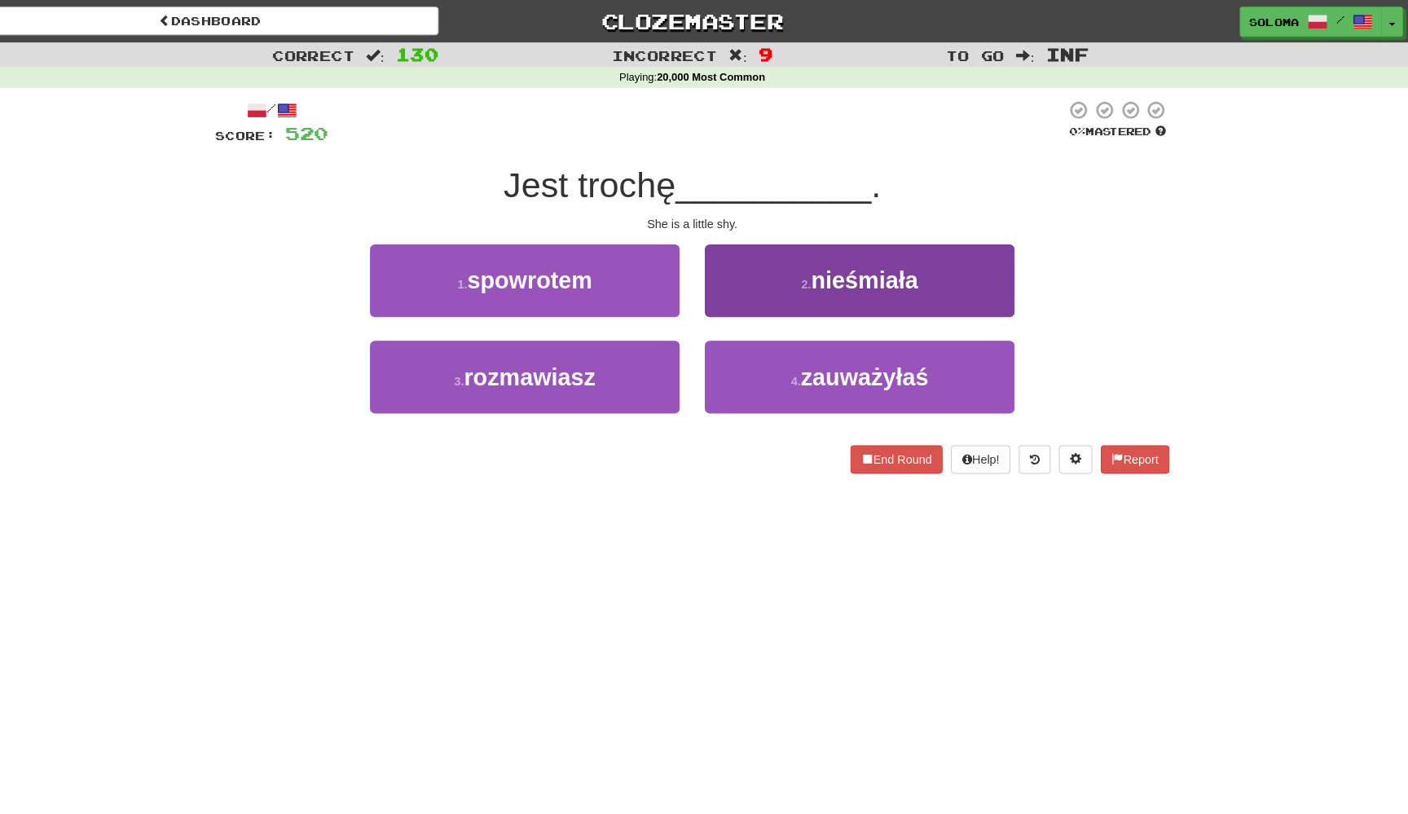
click at [750, 275] on button "2 . nieśmiała" at bounding box center [866, 273] width 301 height 71
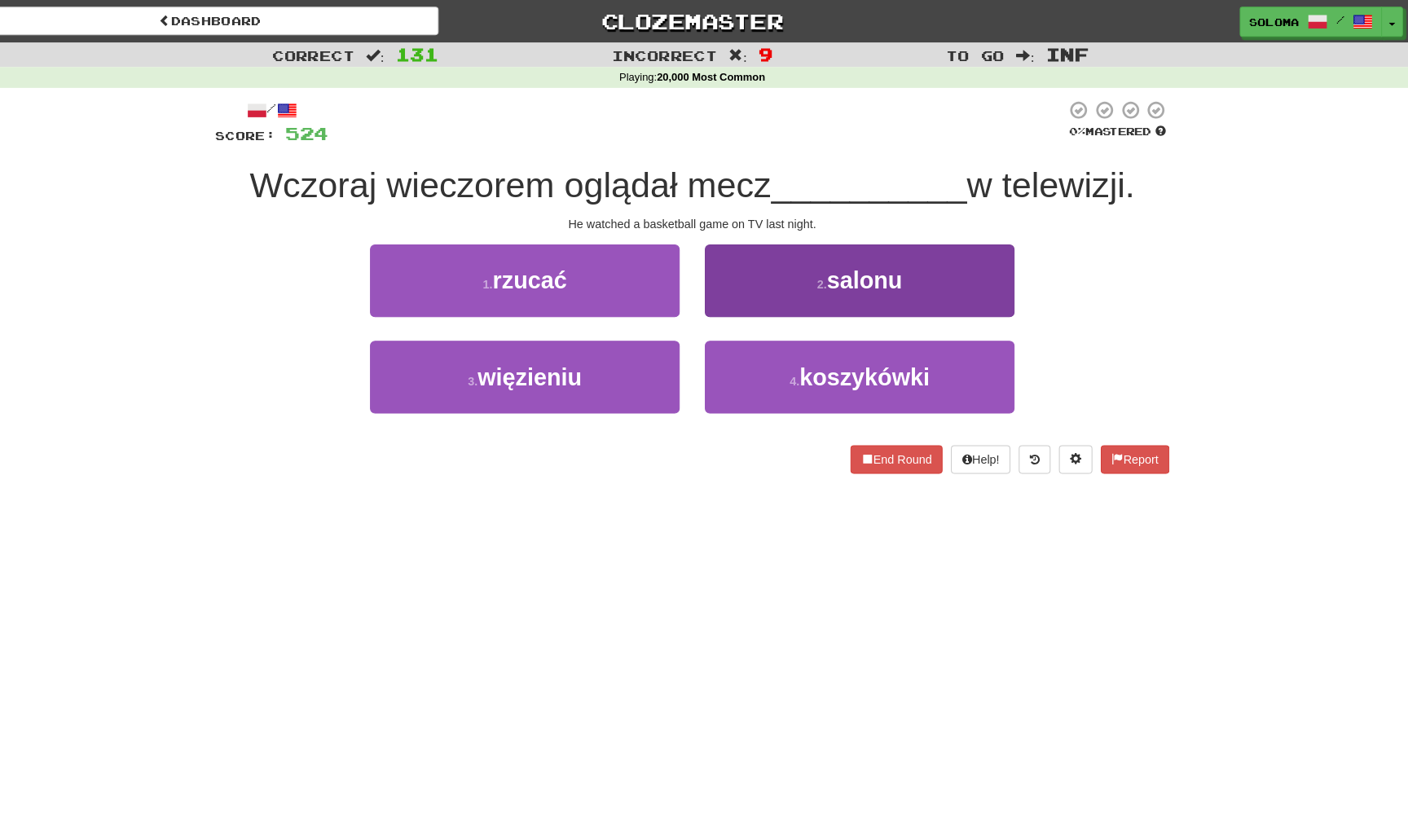
click at [775, 268] on button "2 . salonu" at bounding box center [866, 273] width 301 height 71
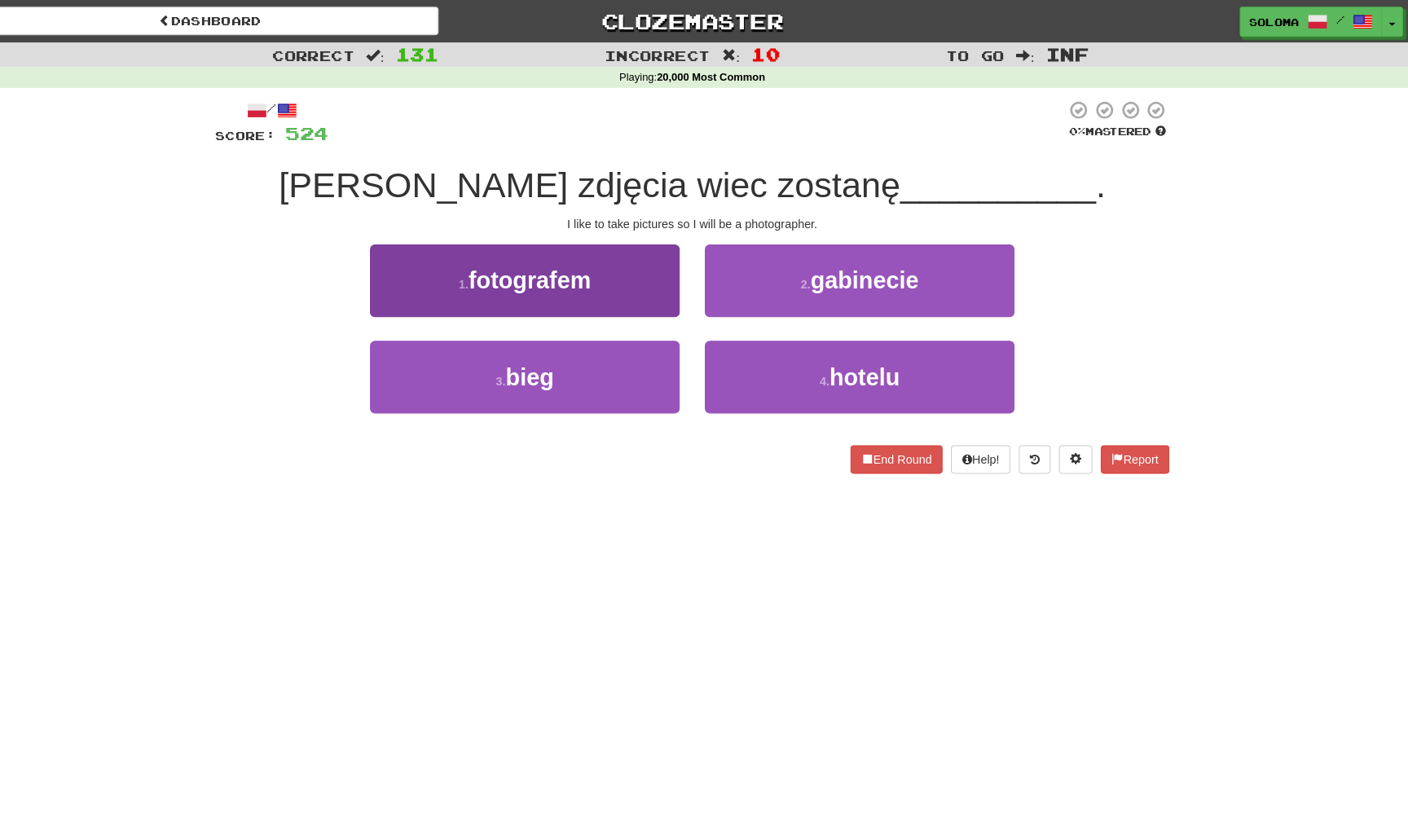
click at [647, 296] on button "1 . fotografem" at bounding box center [540, 273] width 301 height 71
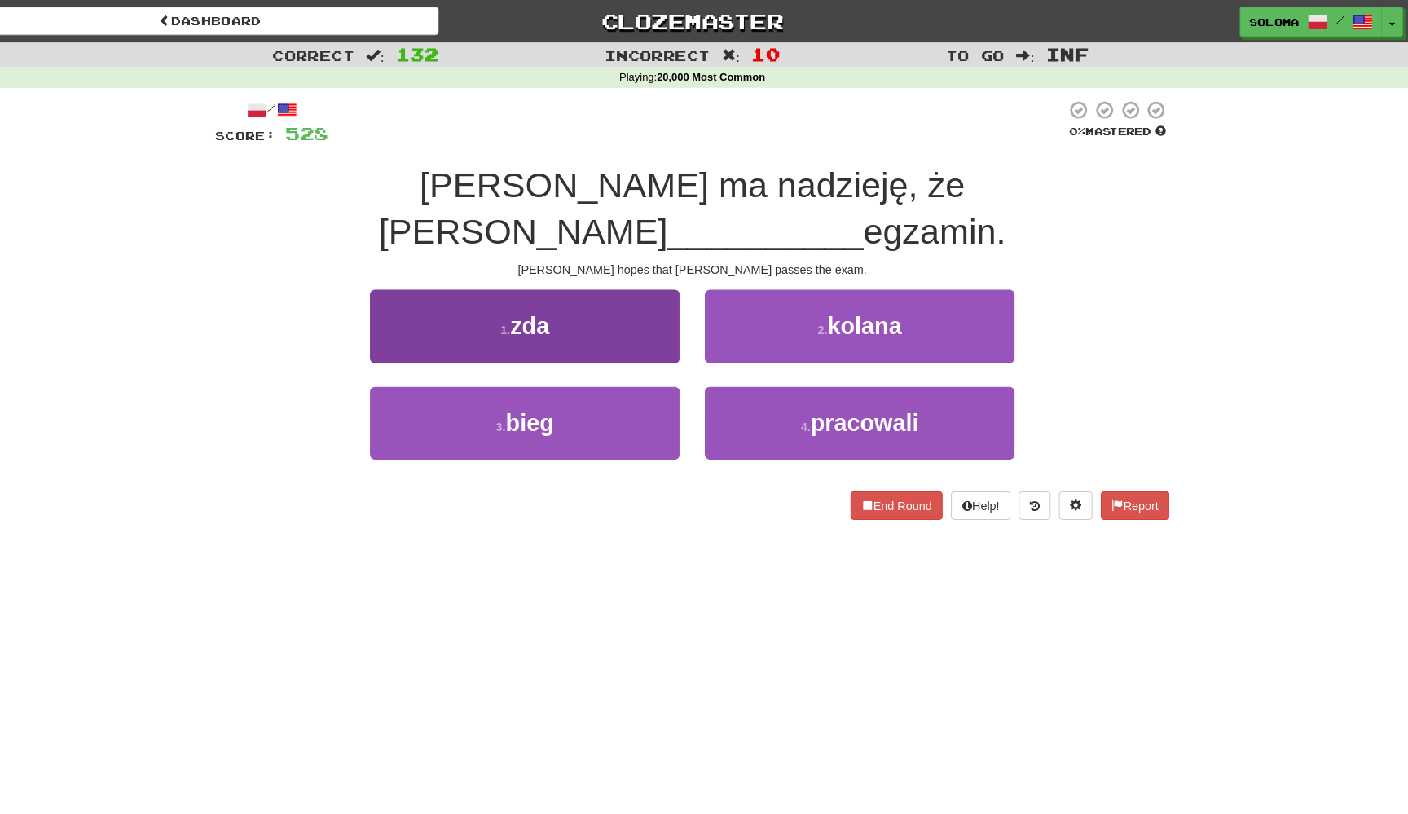
click at [650, 294] on button "1 . zda" at bounding box center [540, 317] width 301 height 71
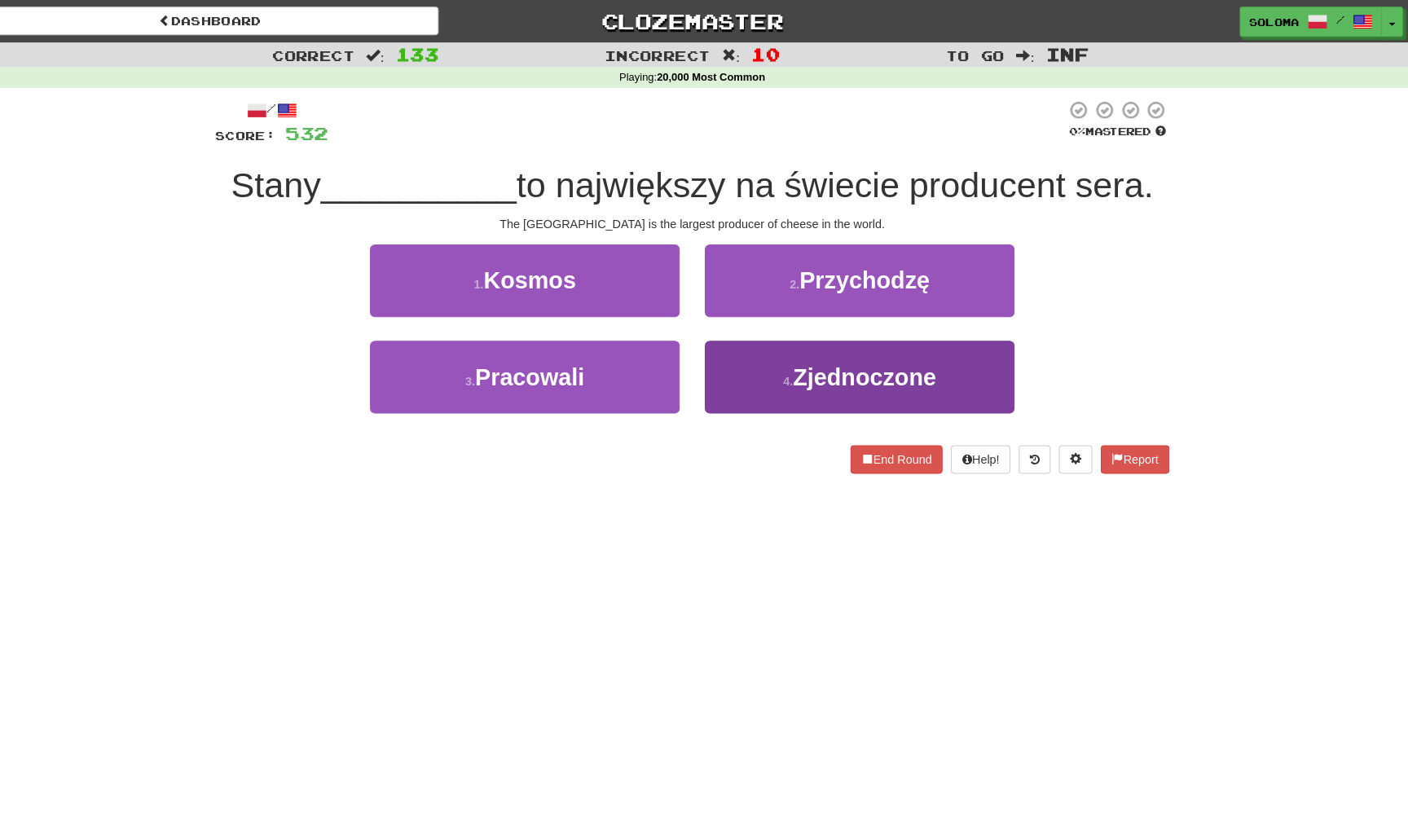
click at [736, 376] on button "4 . Zjednoczone" at bounding box center [866, 367] width 301 height 71
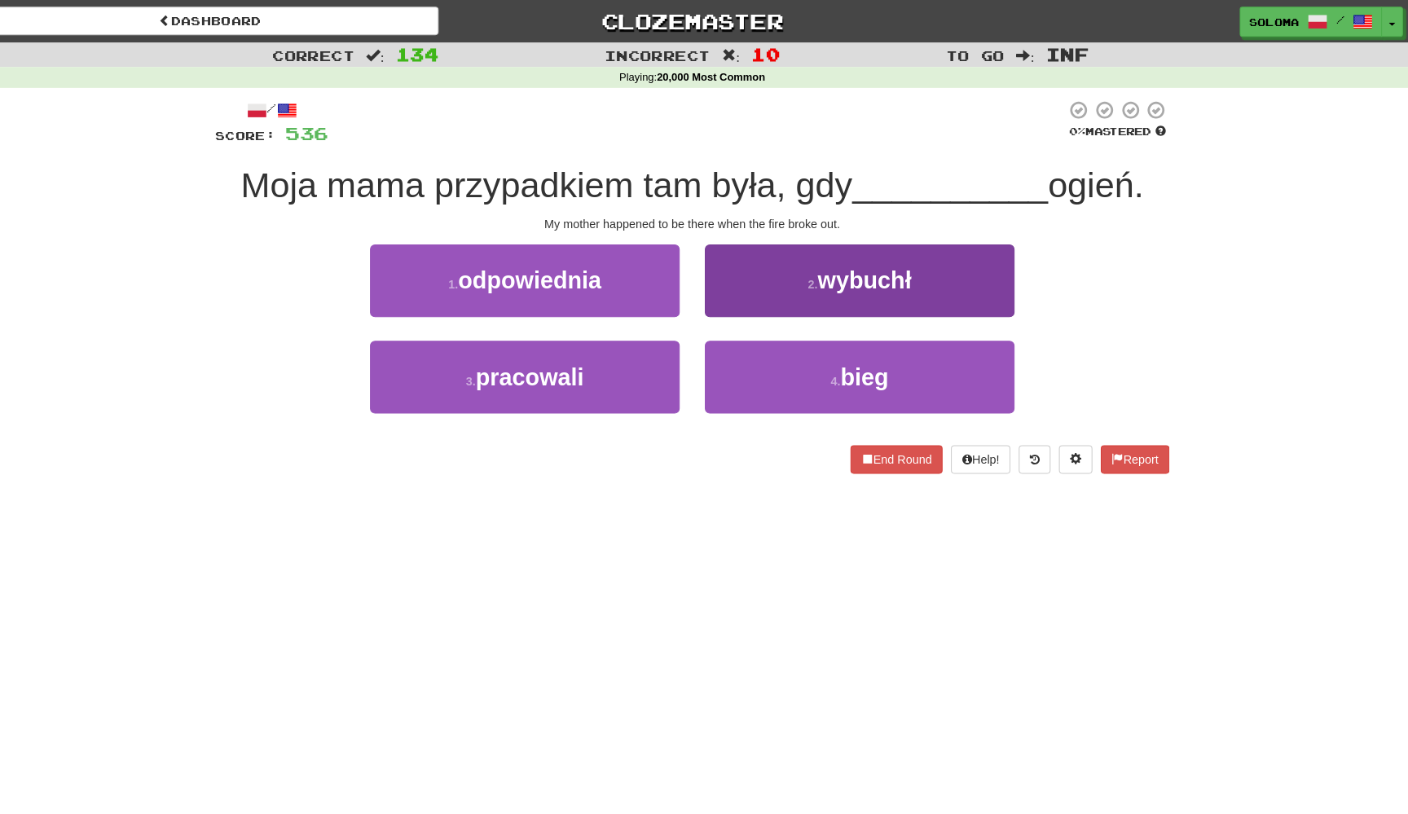
click at [741, 261] on button "2 . wybuchł" at bounding box center [866, 273] width 301 height 71
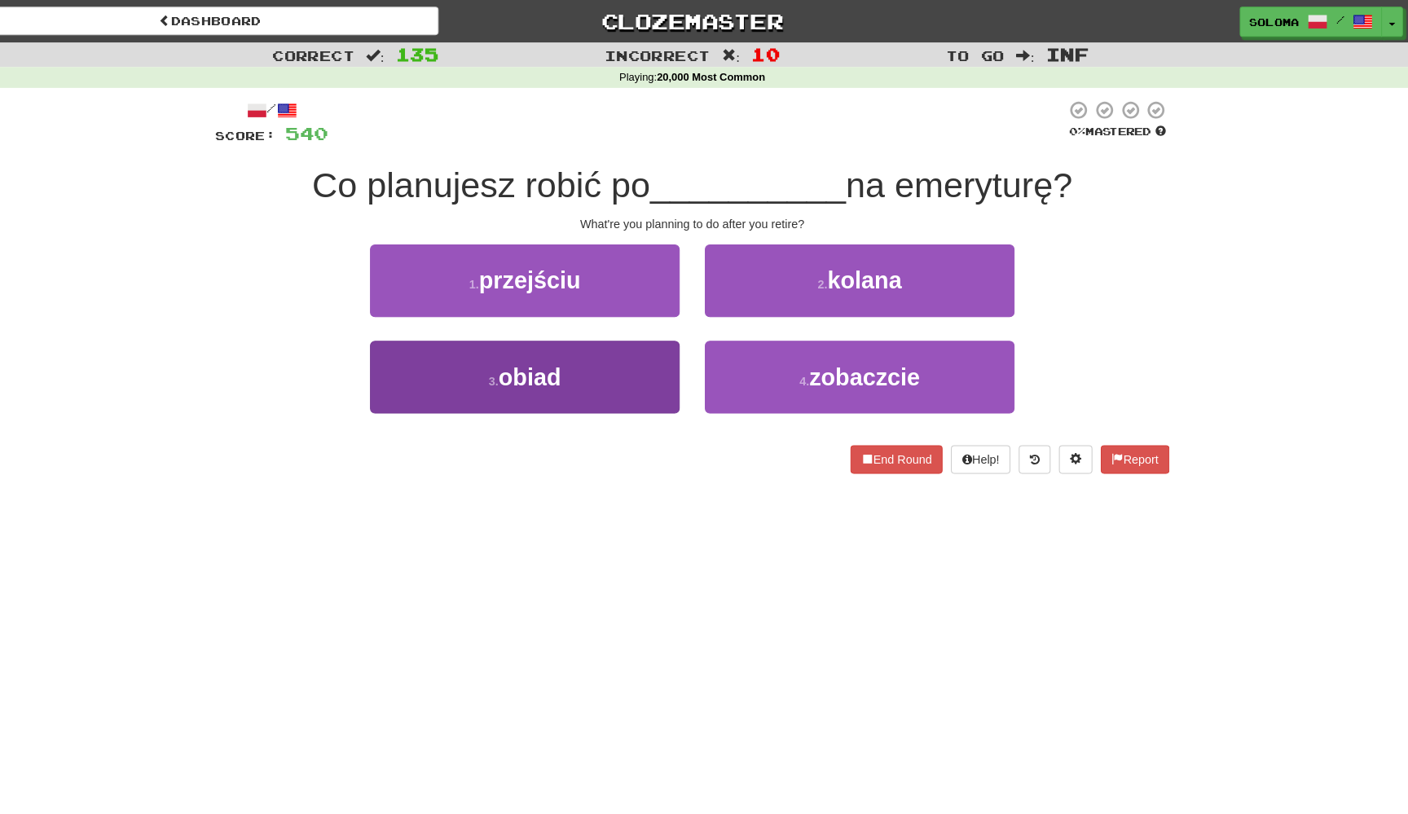
click at [646, 354] on button "3 . obiad" at bounding box center [540, 367] width 301 height 71
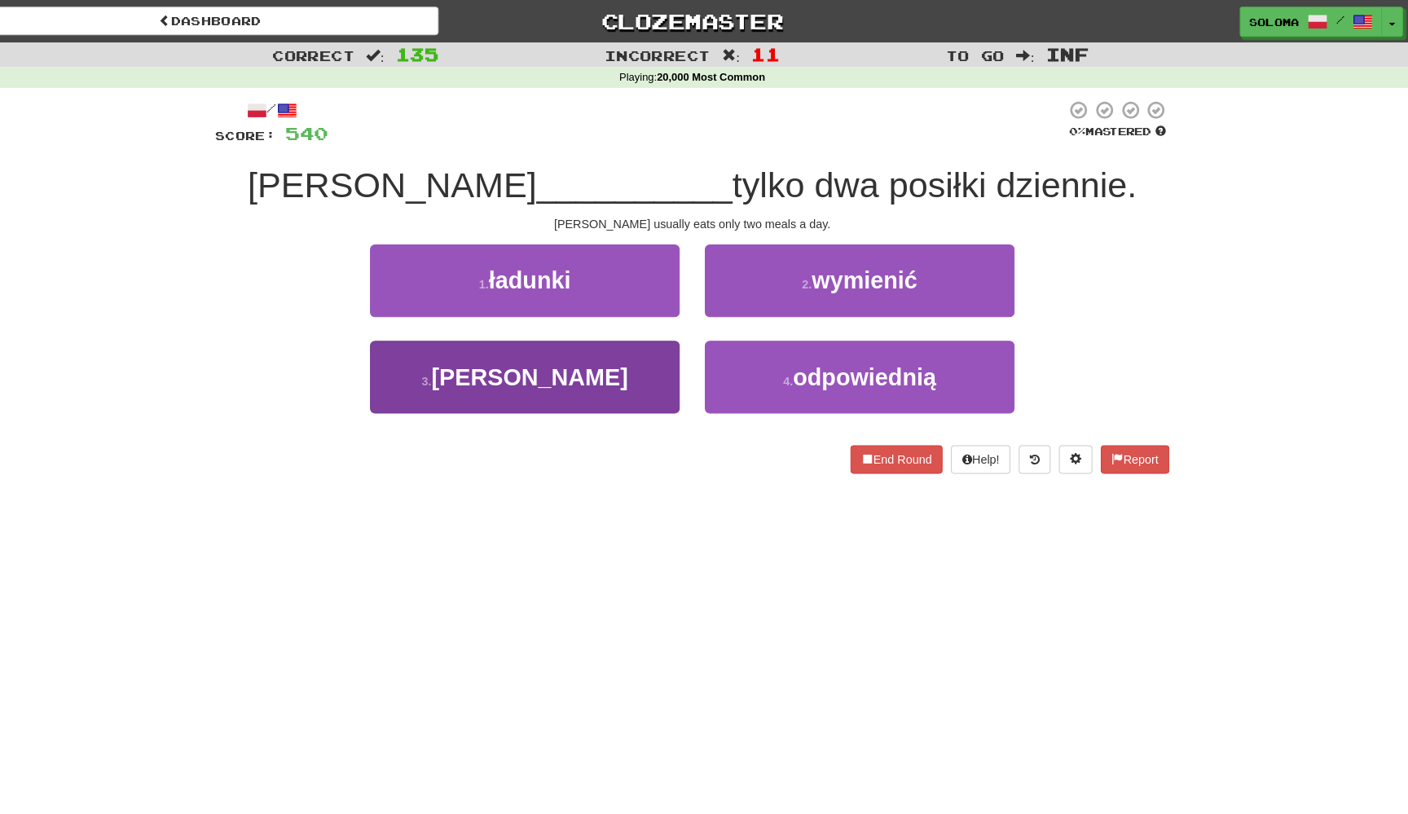
click at [643, 362] on button "3 . jada" at bounding box center [540, 367] width 301 height 71
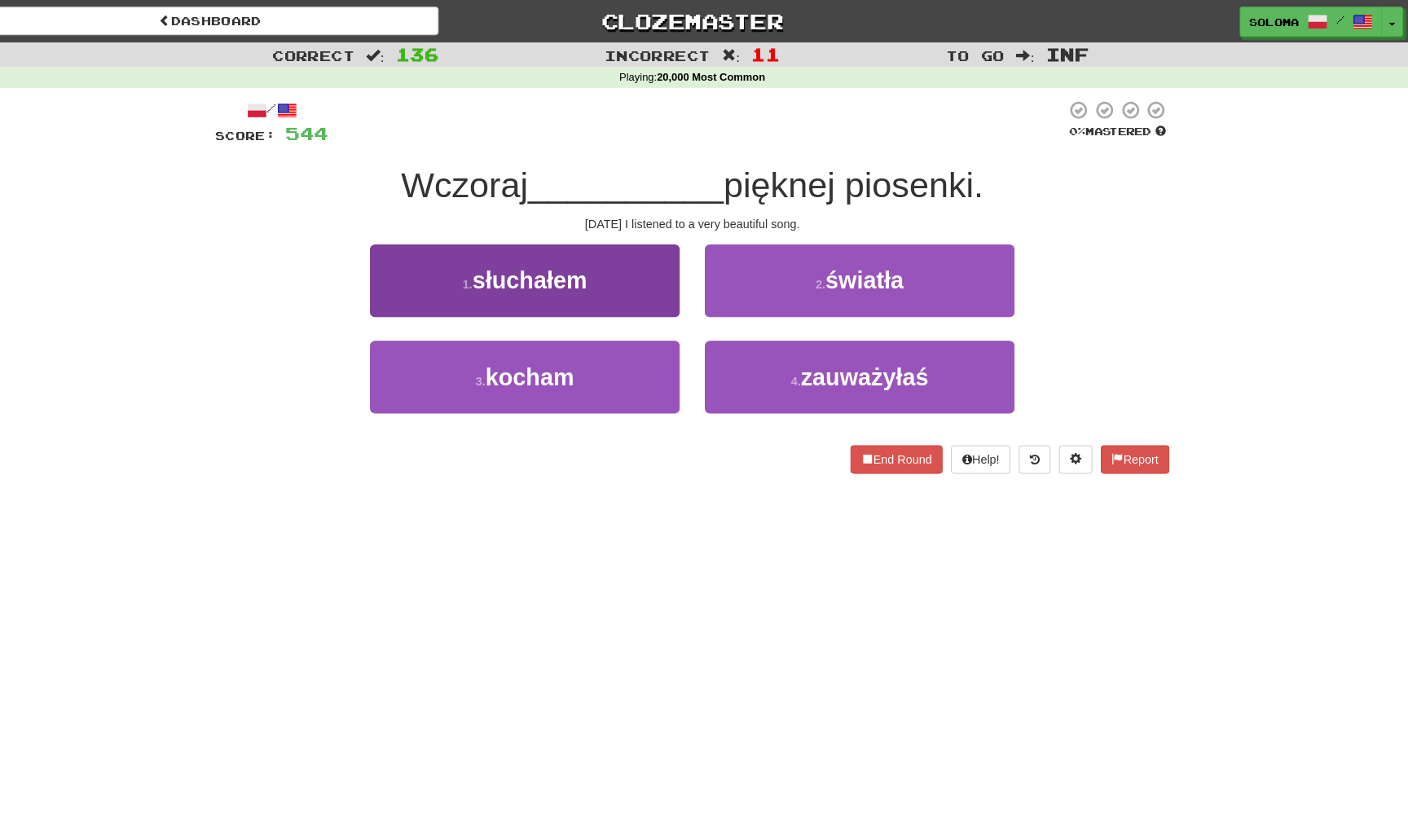
click at [646, 276] on button "1 . słuchałem" at bounding box center [540, 273] width 301 height 71
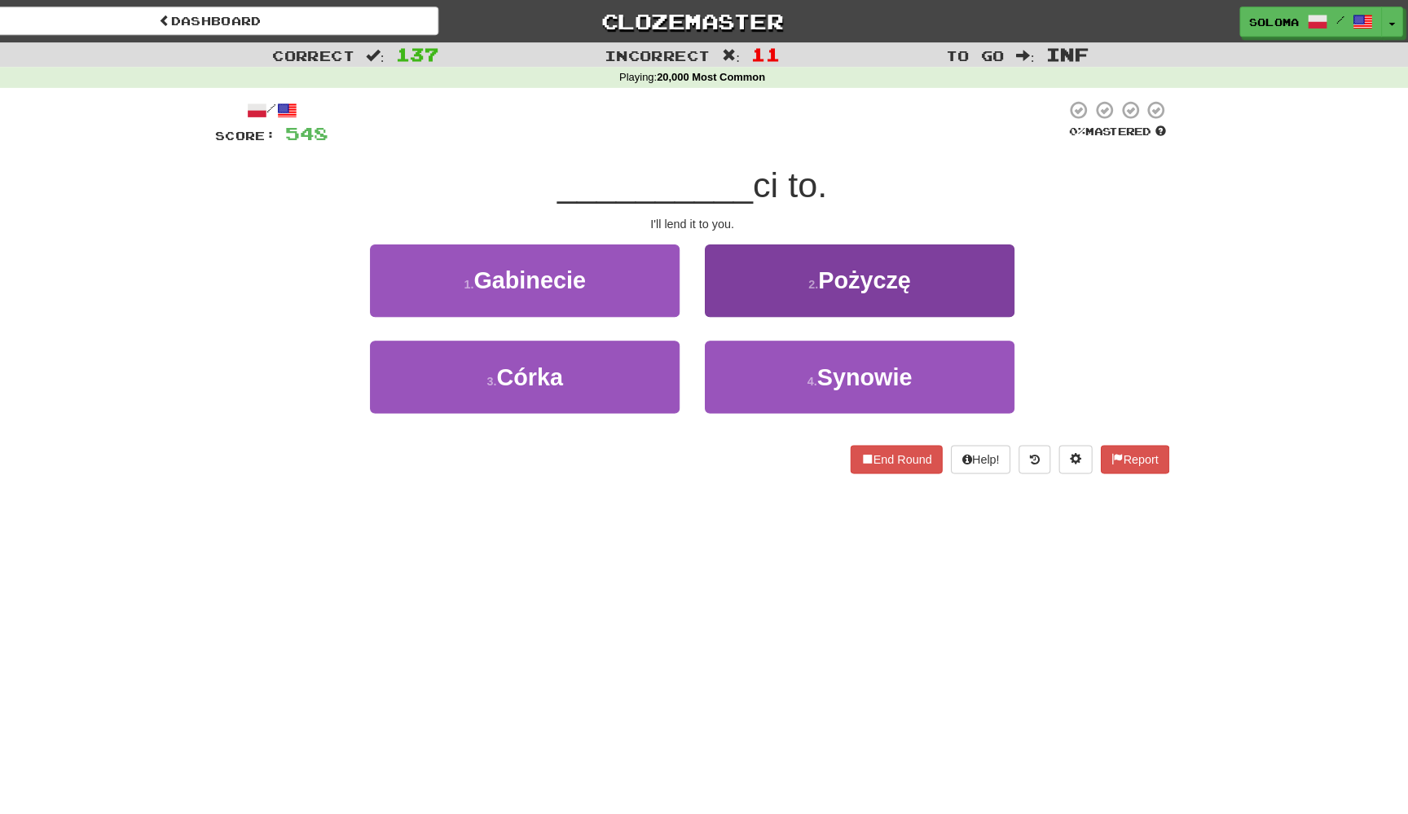
click at [773, 294] on button "2 . Pożyczę" at bounding box center [866, 273] width 301 height 71
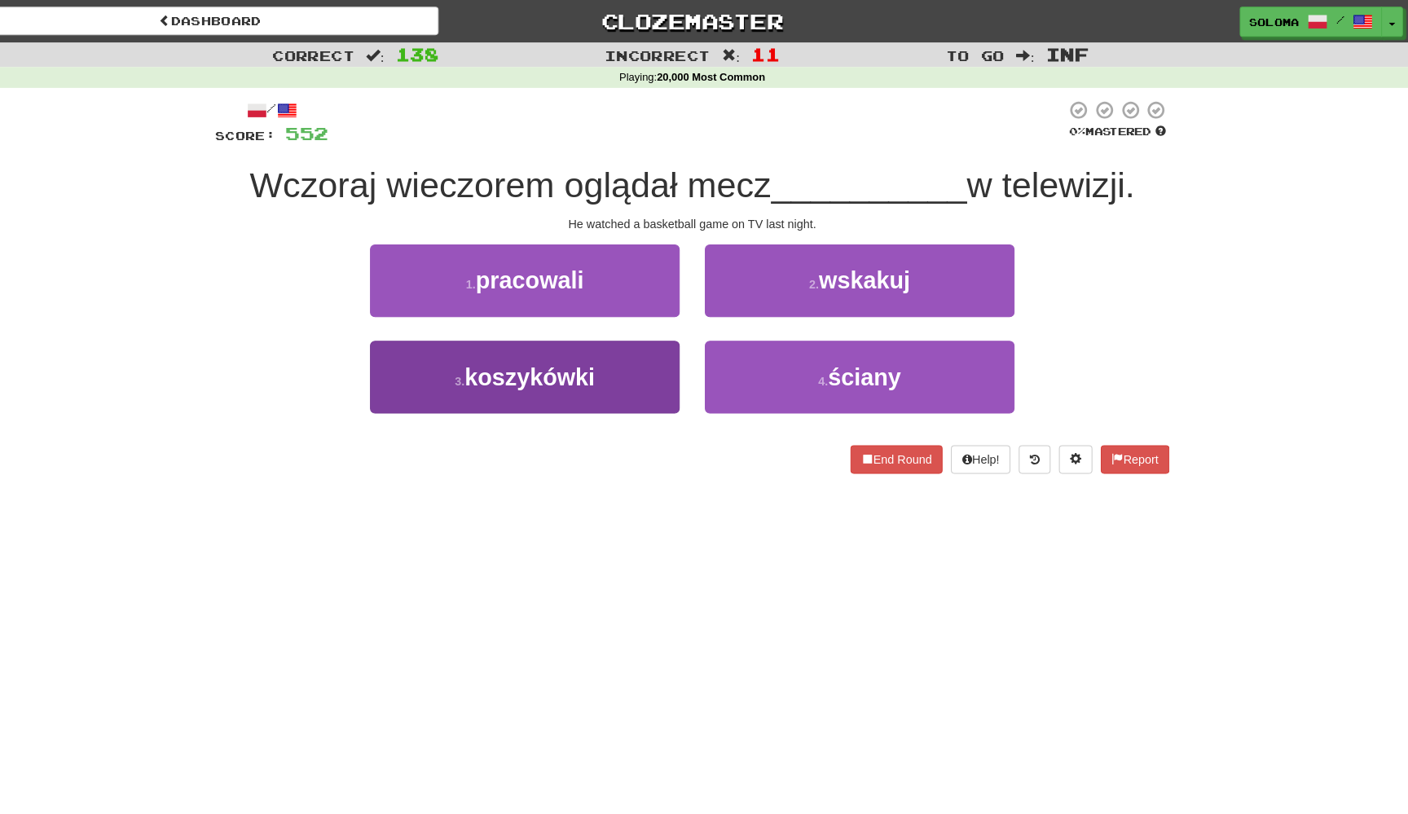
click at [649, 374] on button "3 . koszykówki" at bounding box center [540, 367] width 301 height 71
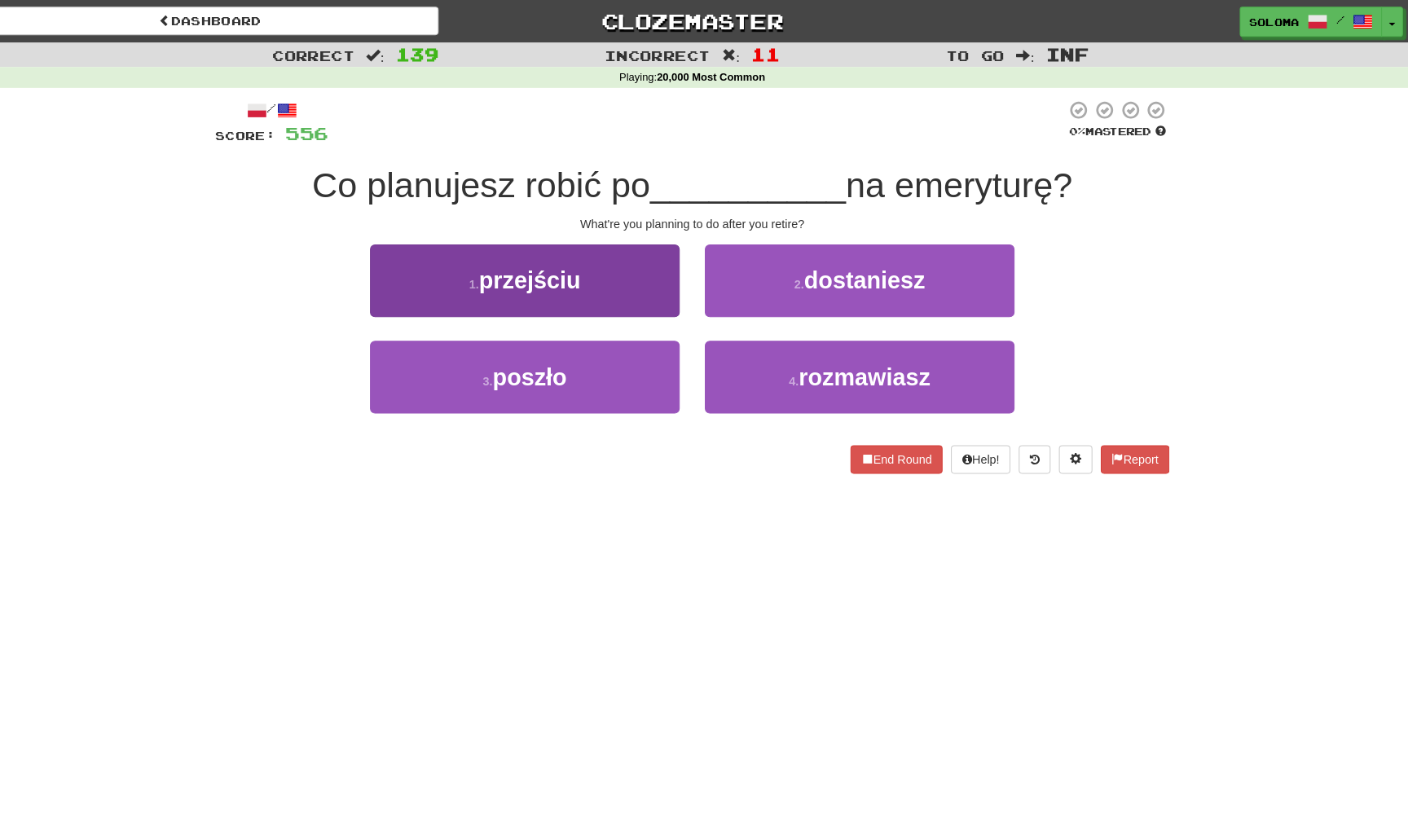
click at [637, 288] on button "1 . przejściu" at bounding box center [540, 273] width 301 height 71
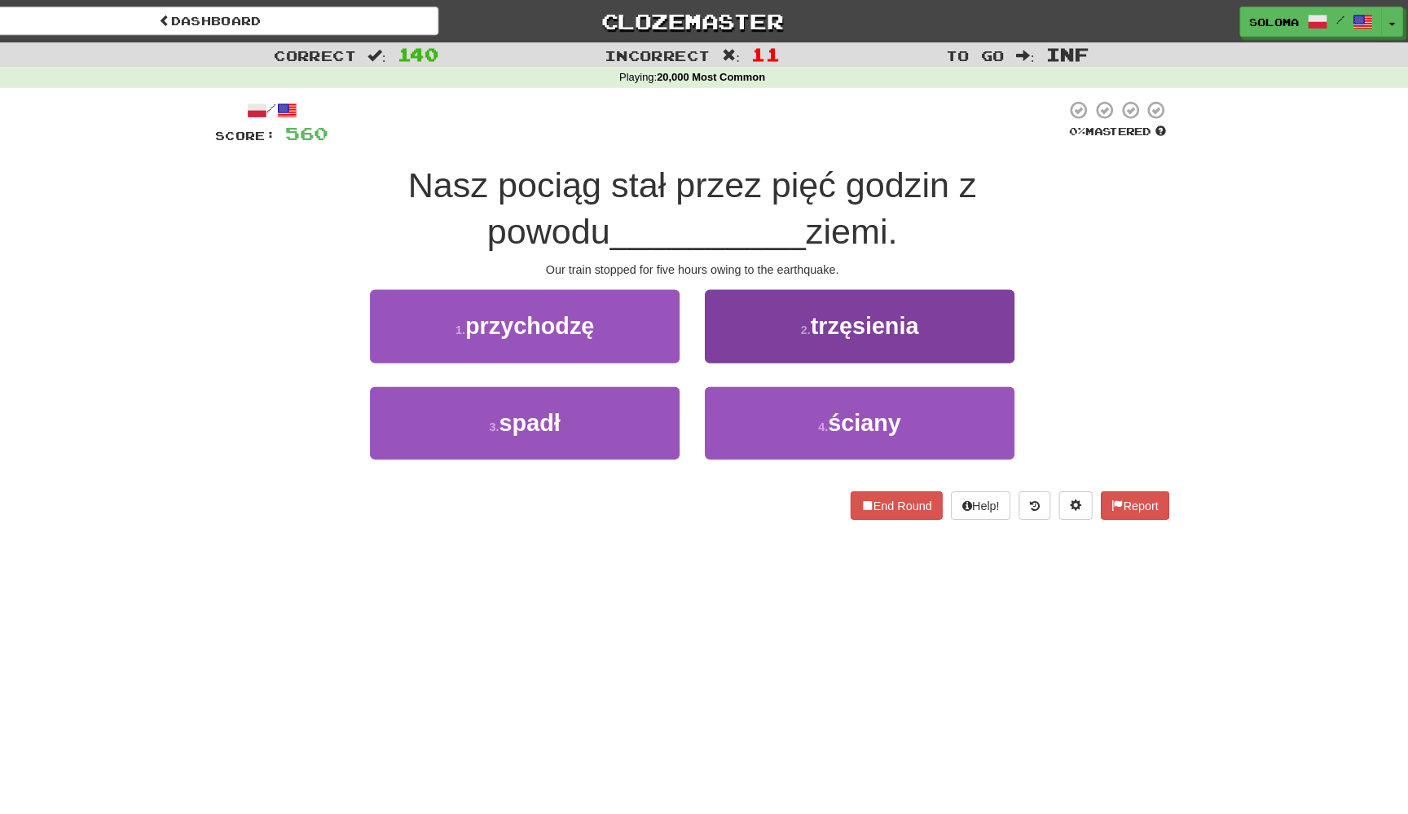
click at [755, 328] on button "2 . trzęsienia" at bounding box center [866, 317] width 301 height 71
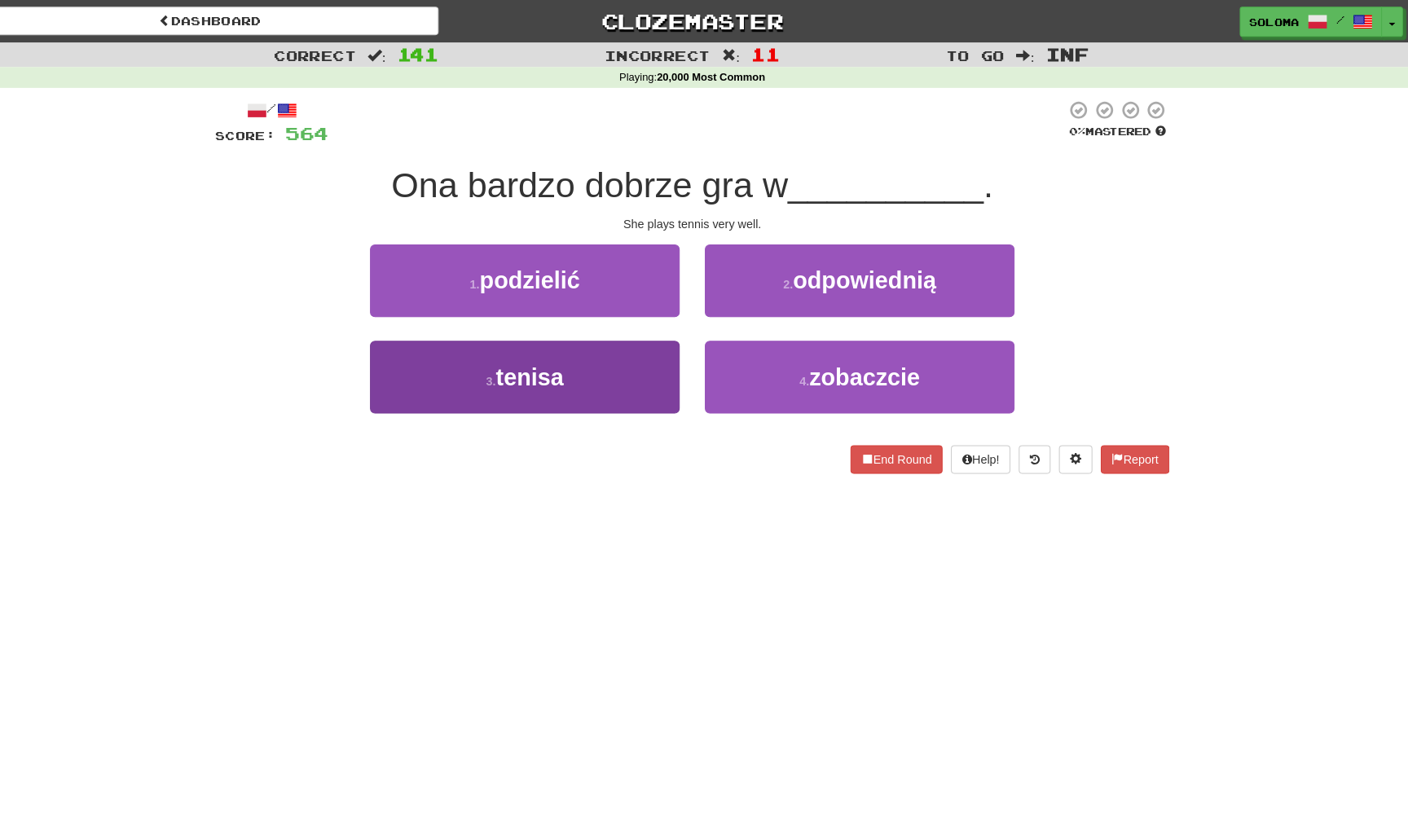
click at [649, 367] on button "3 . tenisa" at bounding box center [540, 367] width 301 height 71
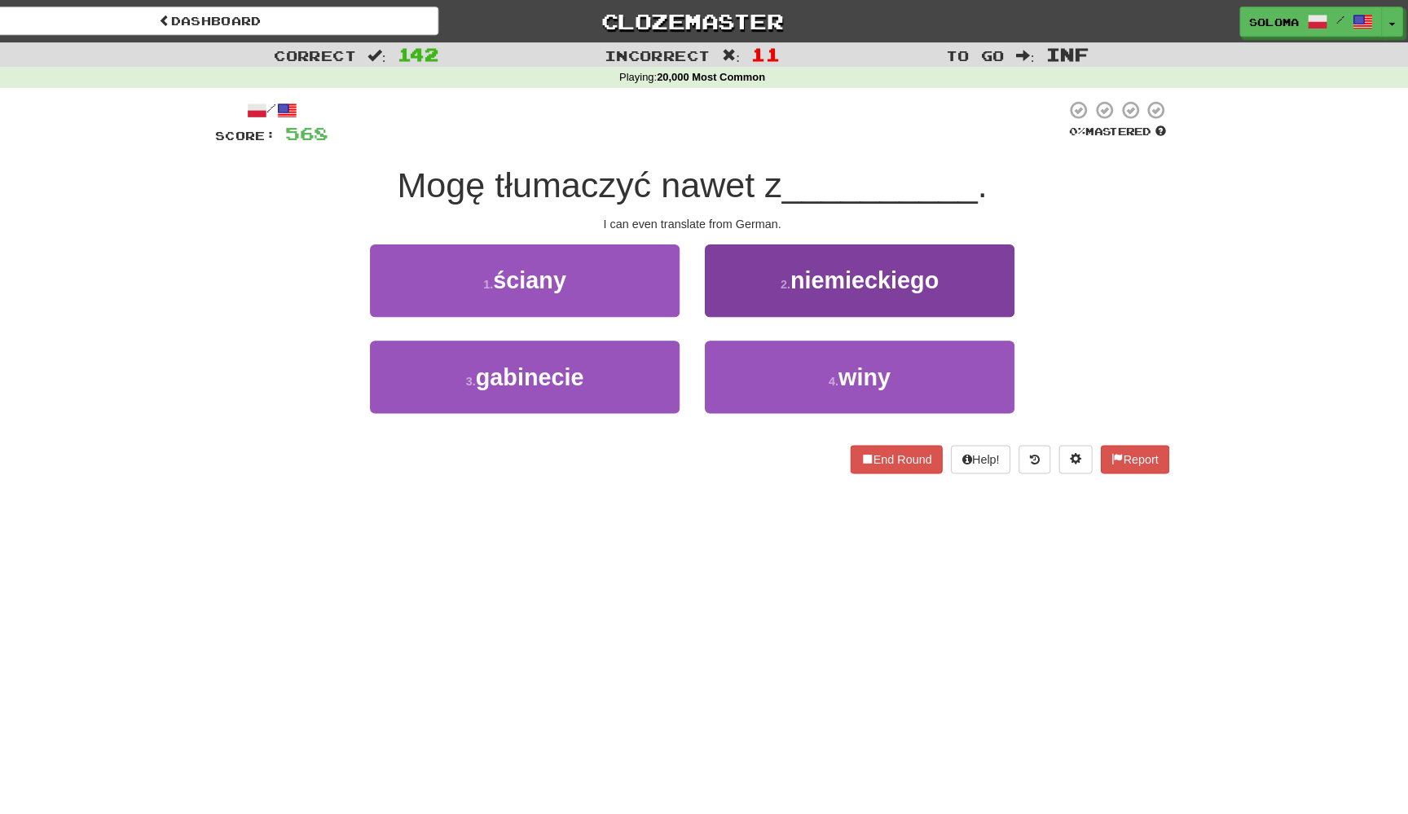
click at [745, 254] on button "2 . niemieckiego" at bounding box center [866, 273] width 301 height 71
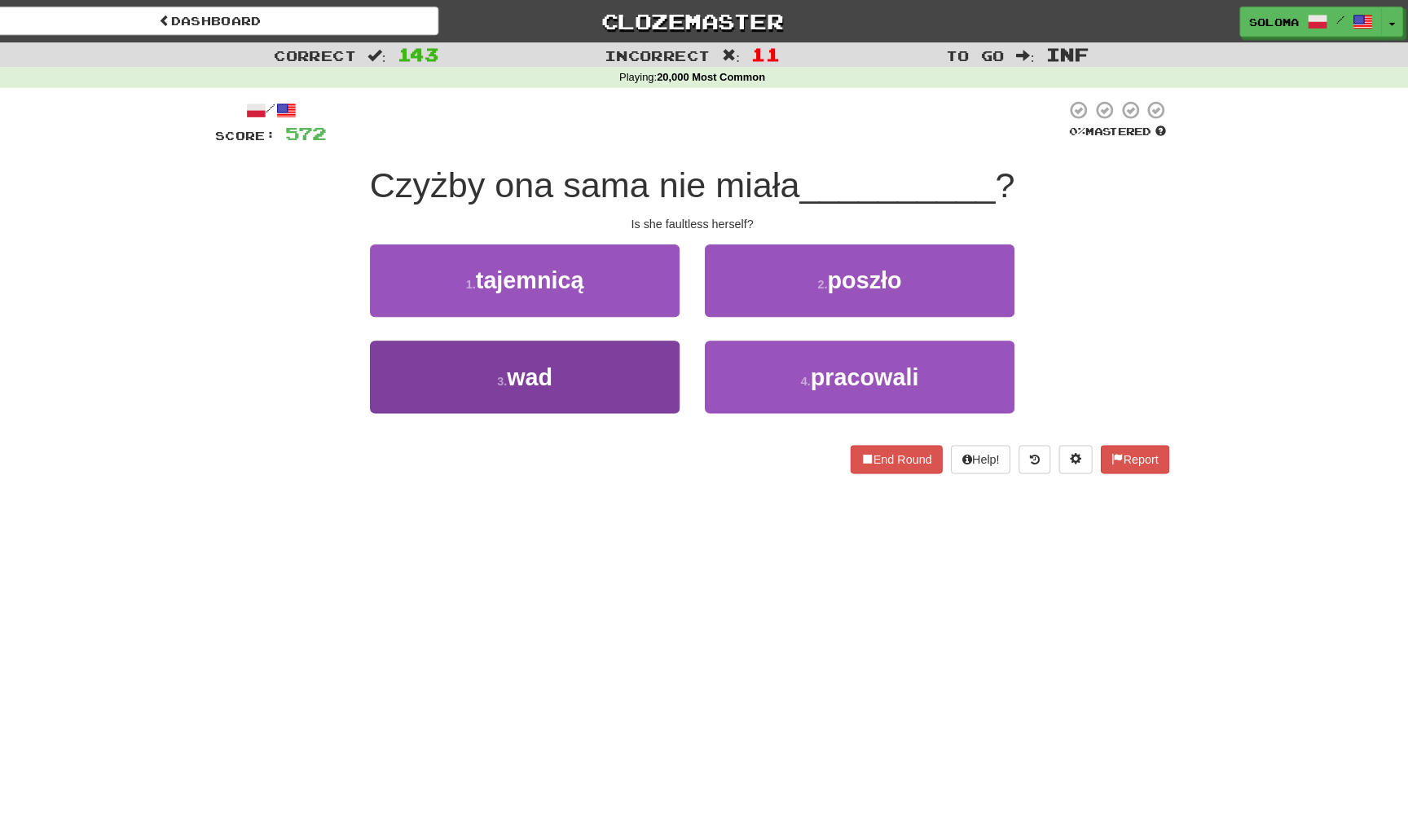
click at [643, 363] on button "3 . wad" at bounding box center [540, 367] width 301 height 71
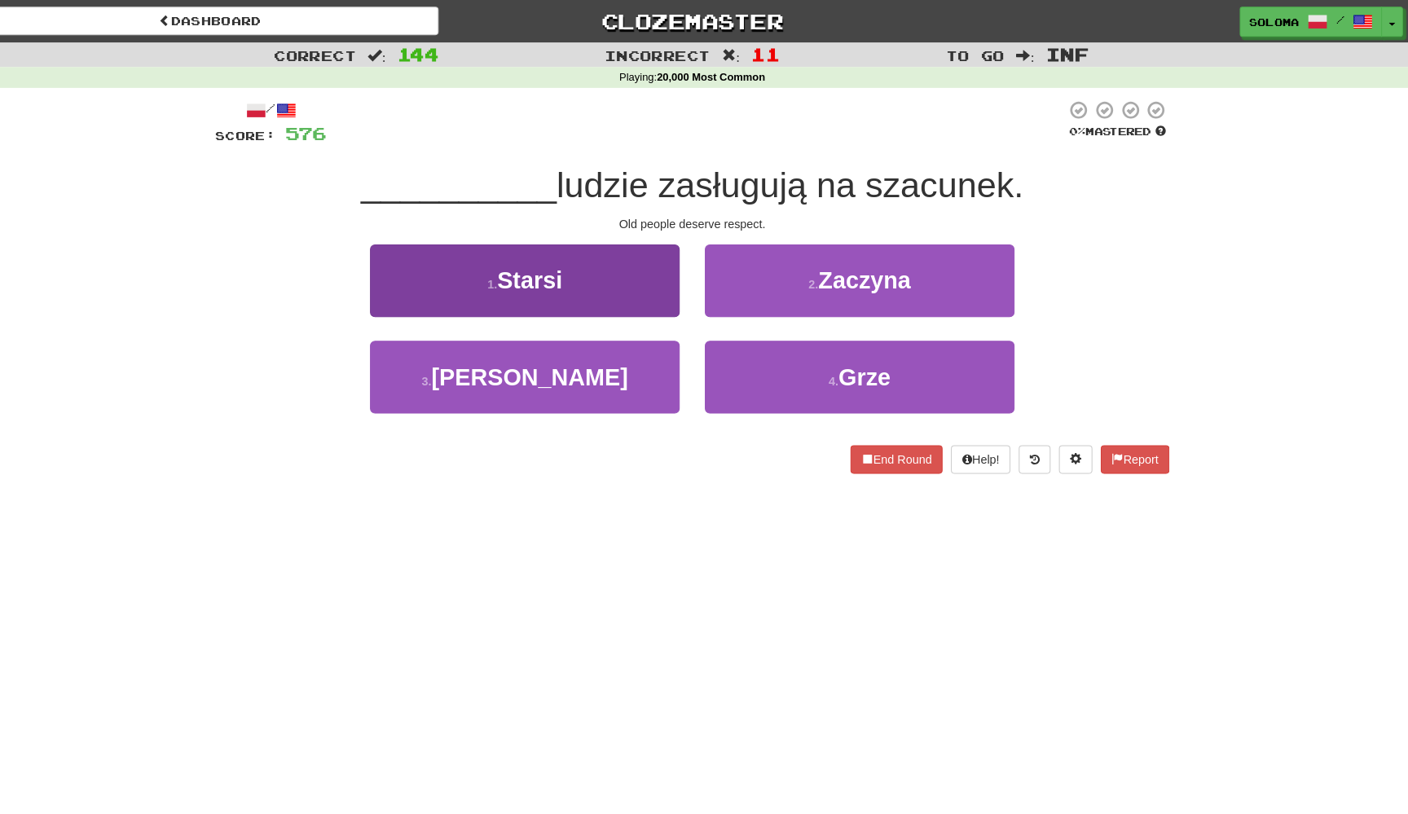
click at [640, 280] on button "1 . Starsi" at bounding box center [540, 273] width 301 height 71
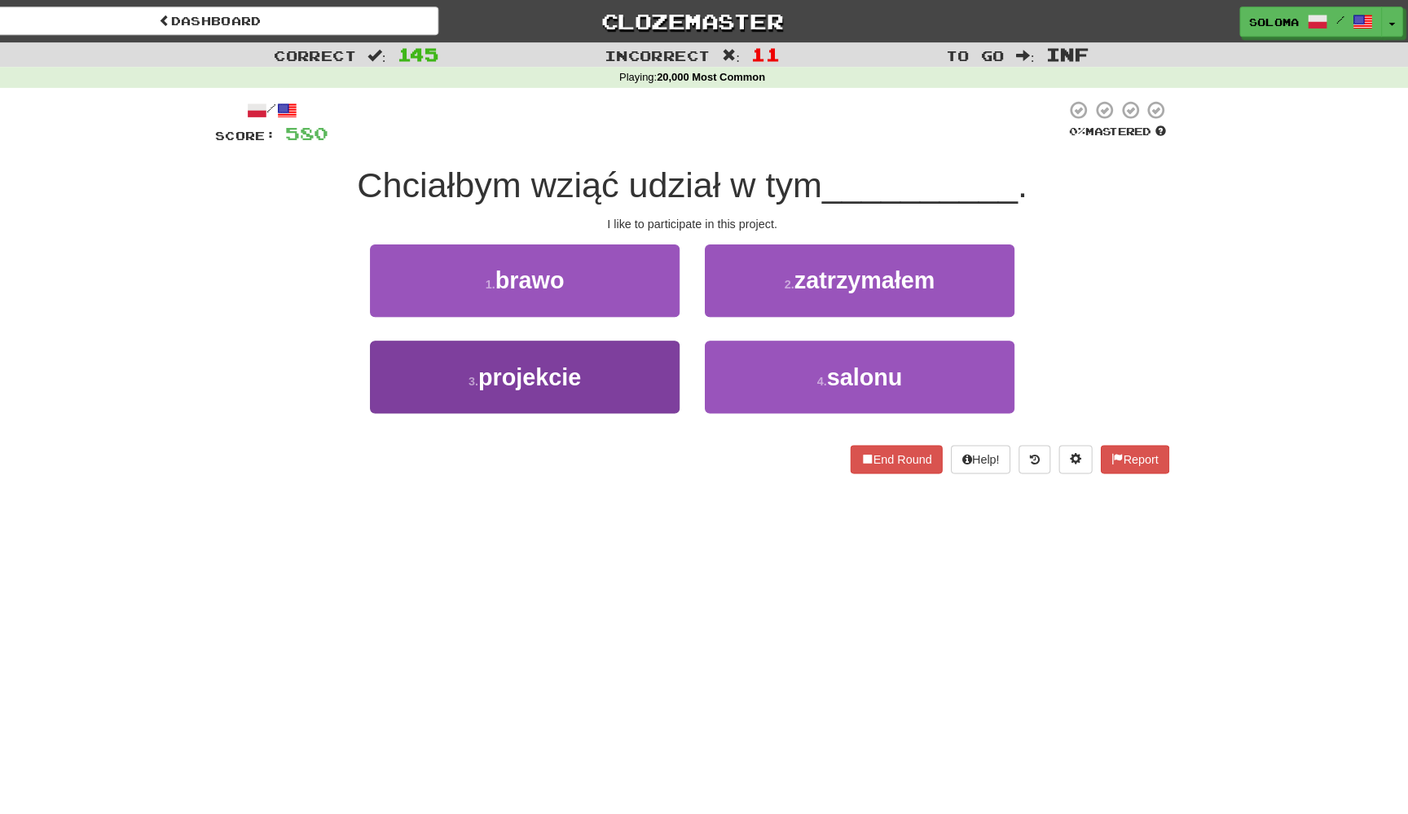
click at [628, 384] on button "3 . projekcie" at bounding box center [540, 367] width 301 height 71
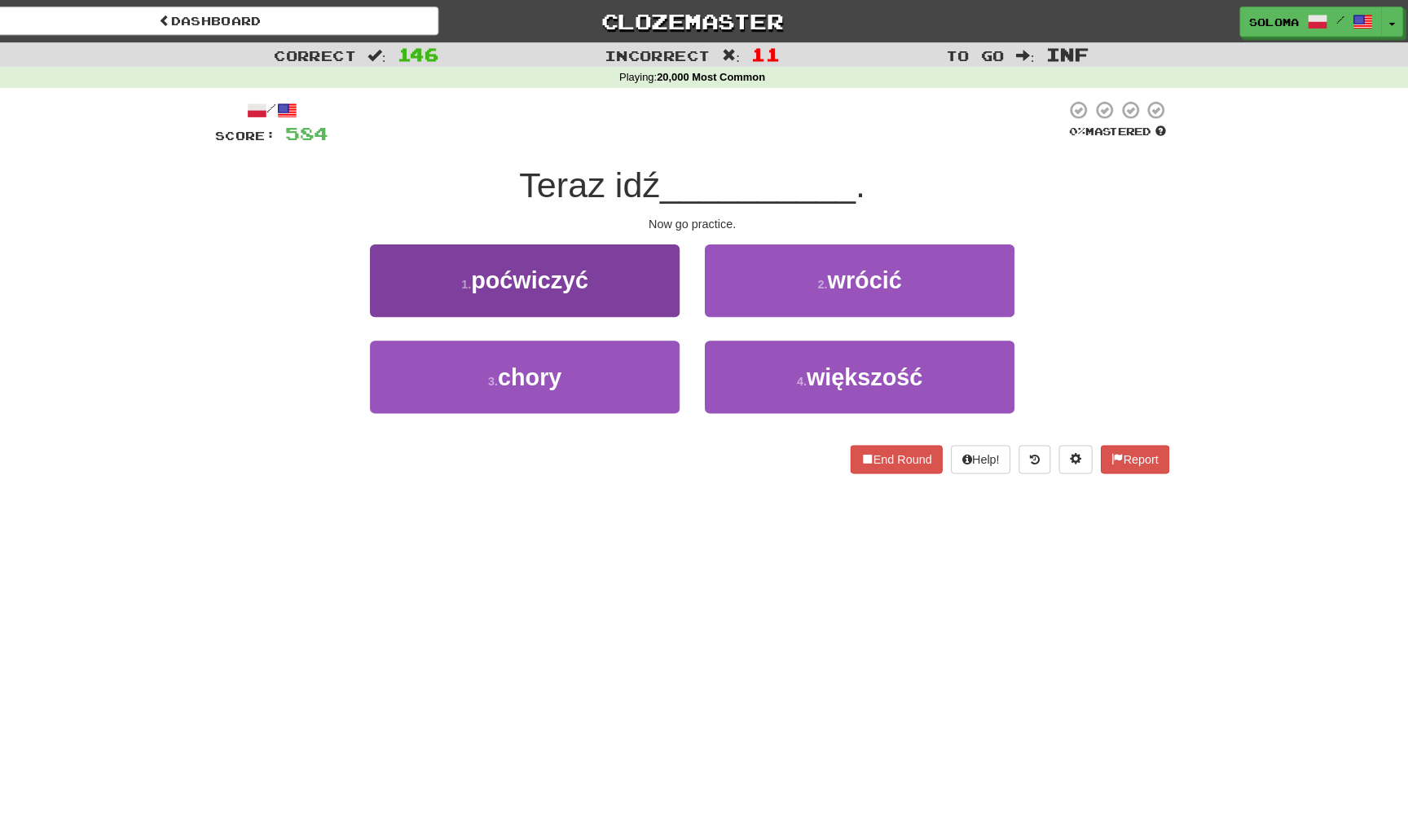
click at [640, 283] on button "1 . poćwiczyć" at bounding box center [540, 273] width 301 height 71
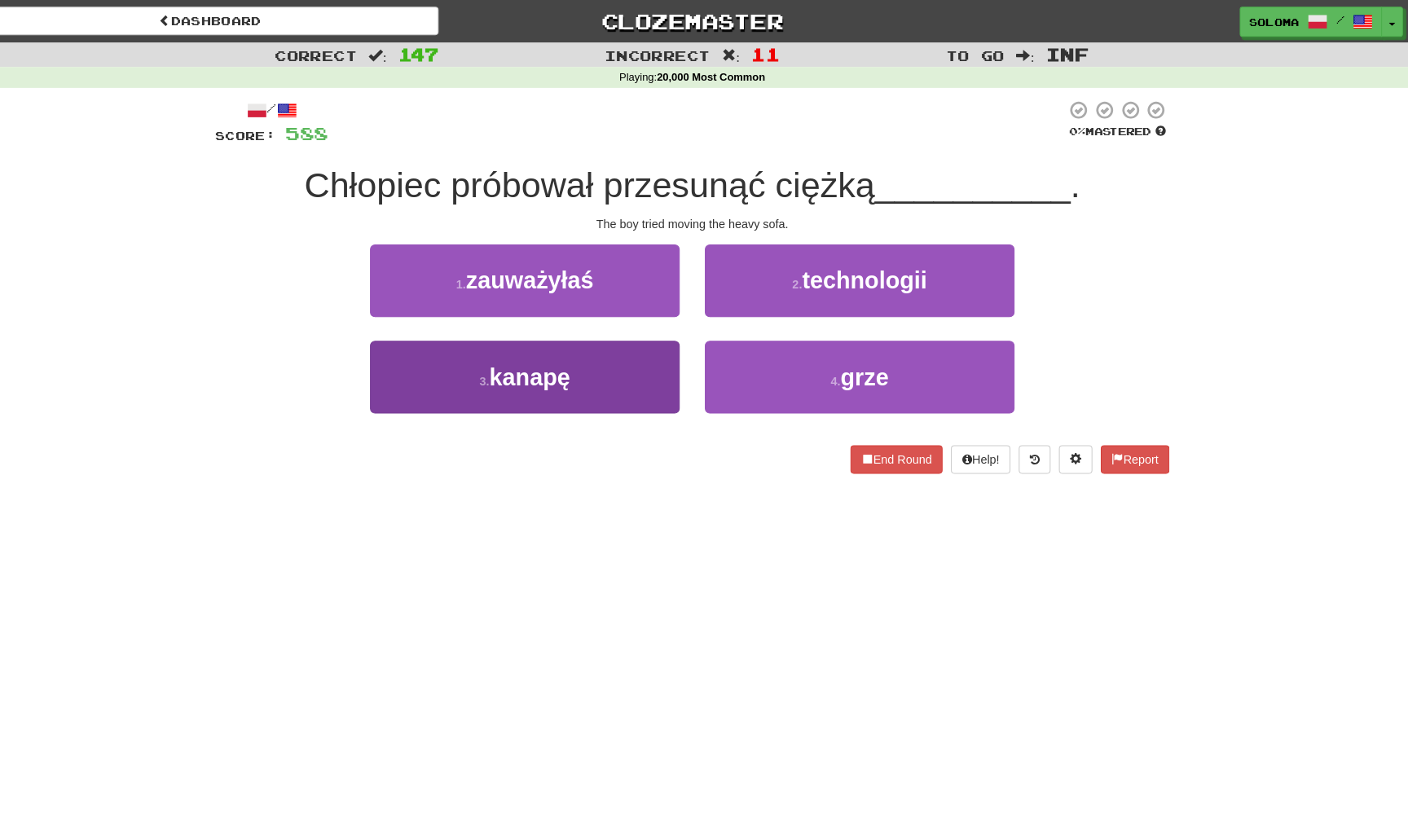
click at [632, 359] on button "3 . kanapę" at bounding box center [540, 367] width 301 height 71
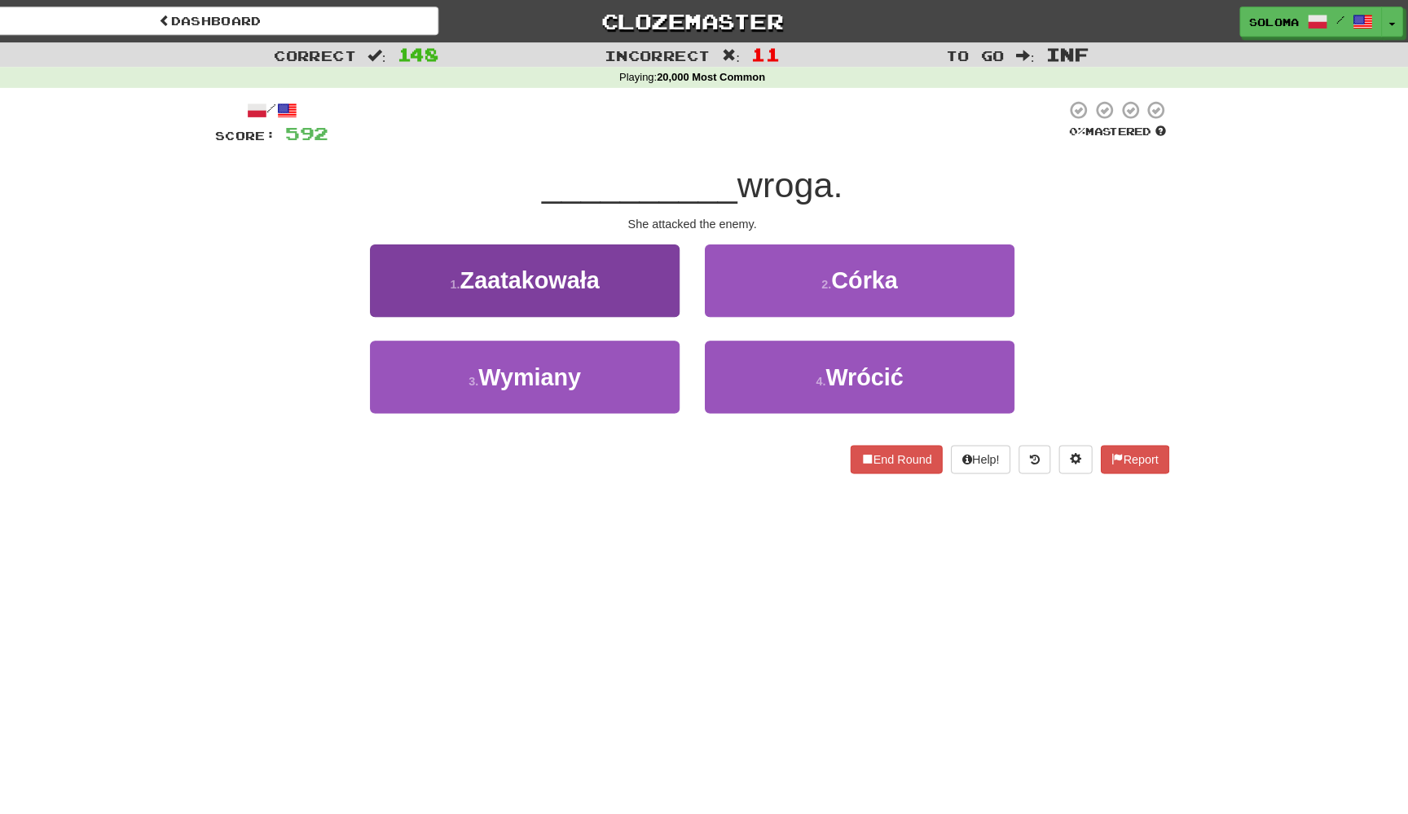
click at [649, 270] on button "1 . Zaatakowała" at bounding box center [540, 273] width 301 height 71
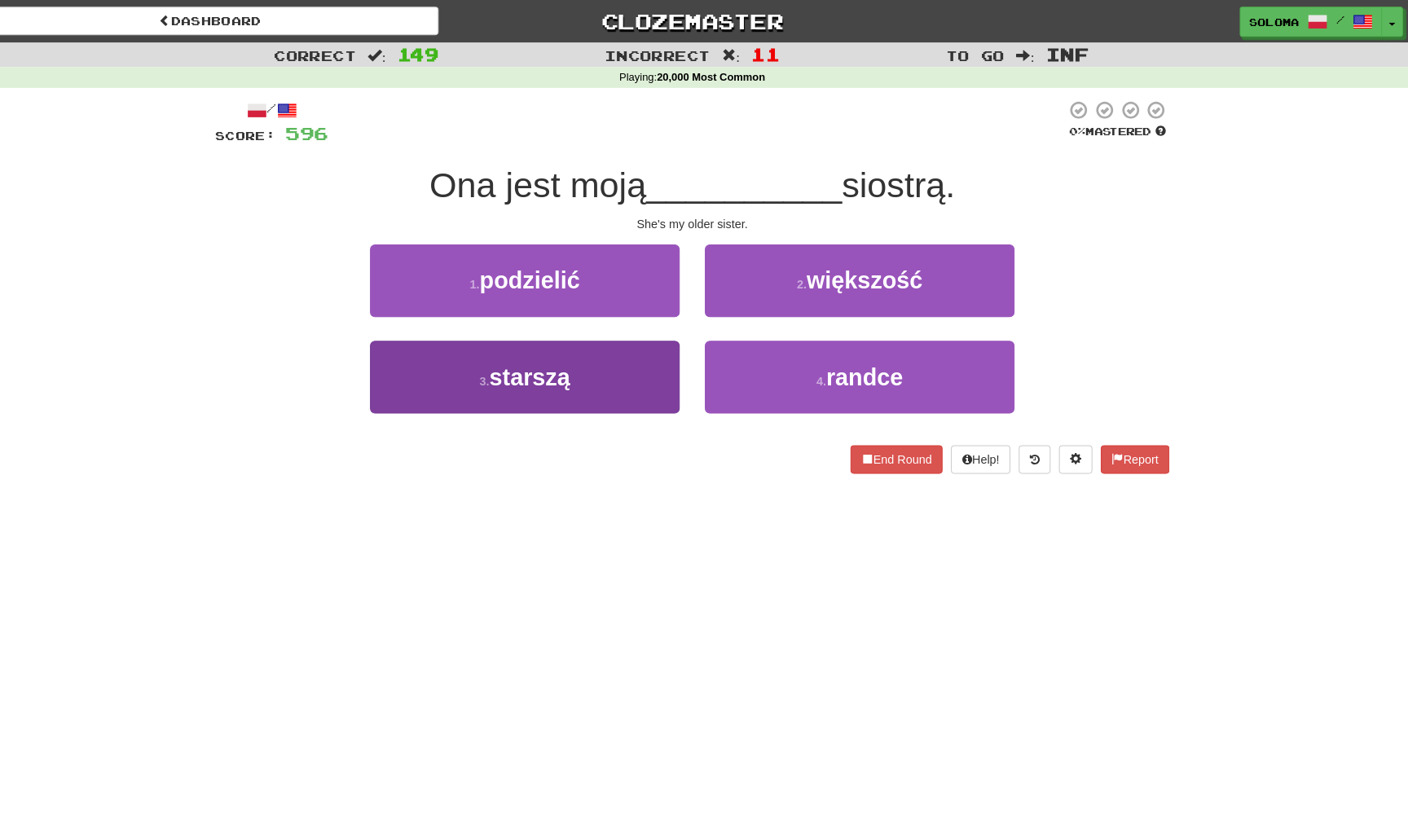
click at [642, 369] on button "3 . starszą" at bounding box center [540, 367] width 301 height 71
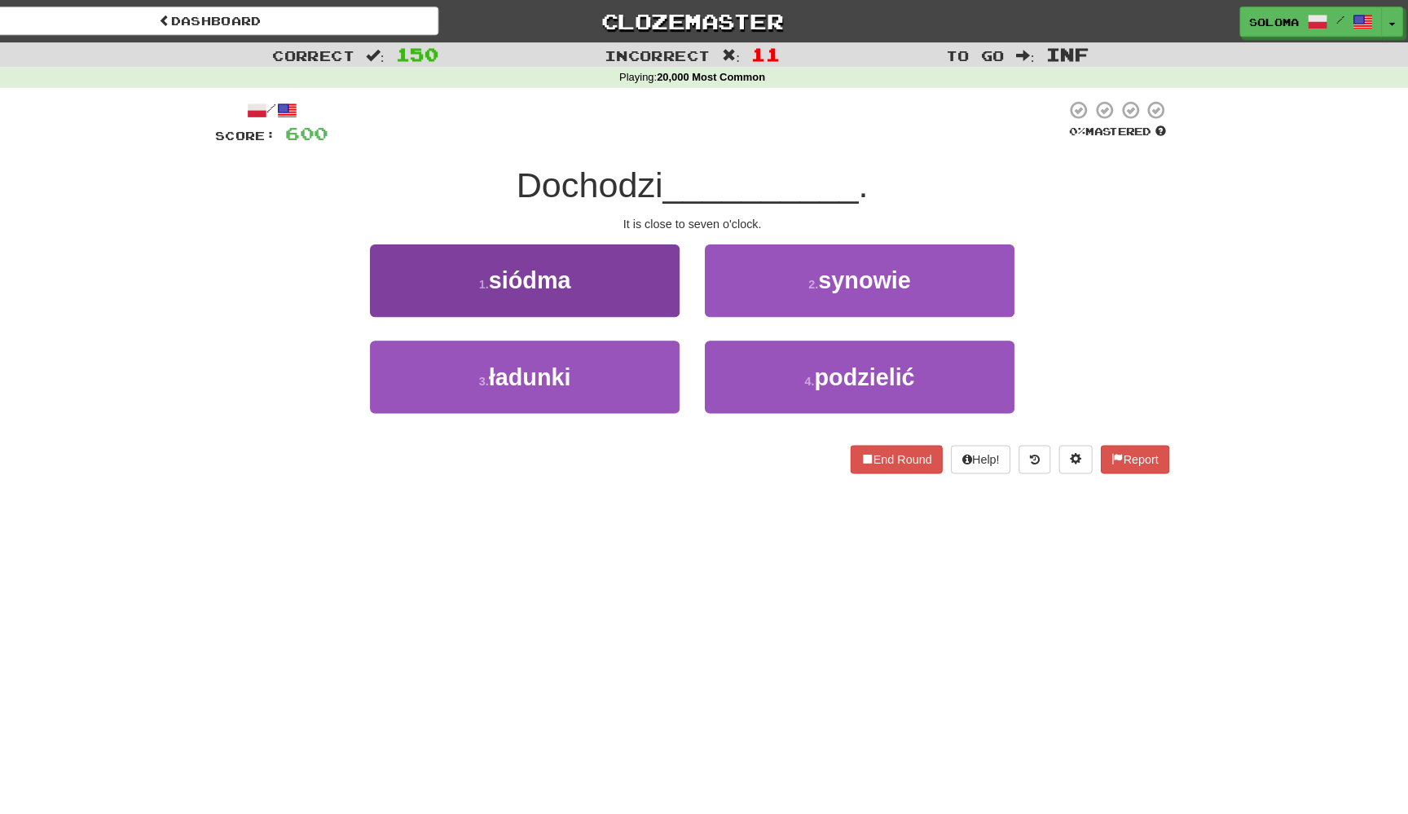
click at [645, 275] on button "1 . siódma" at bounding box center [540, 273] width 301 height 71
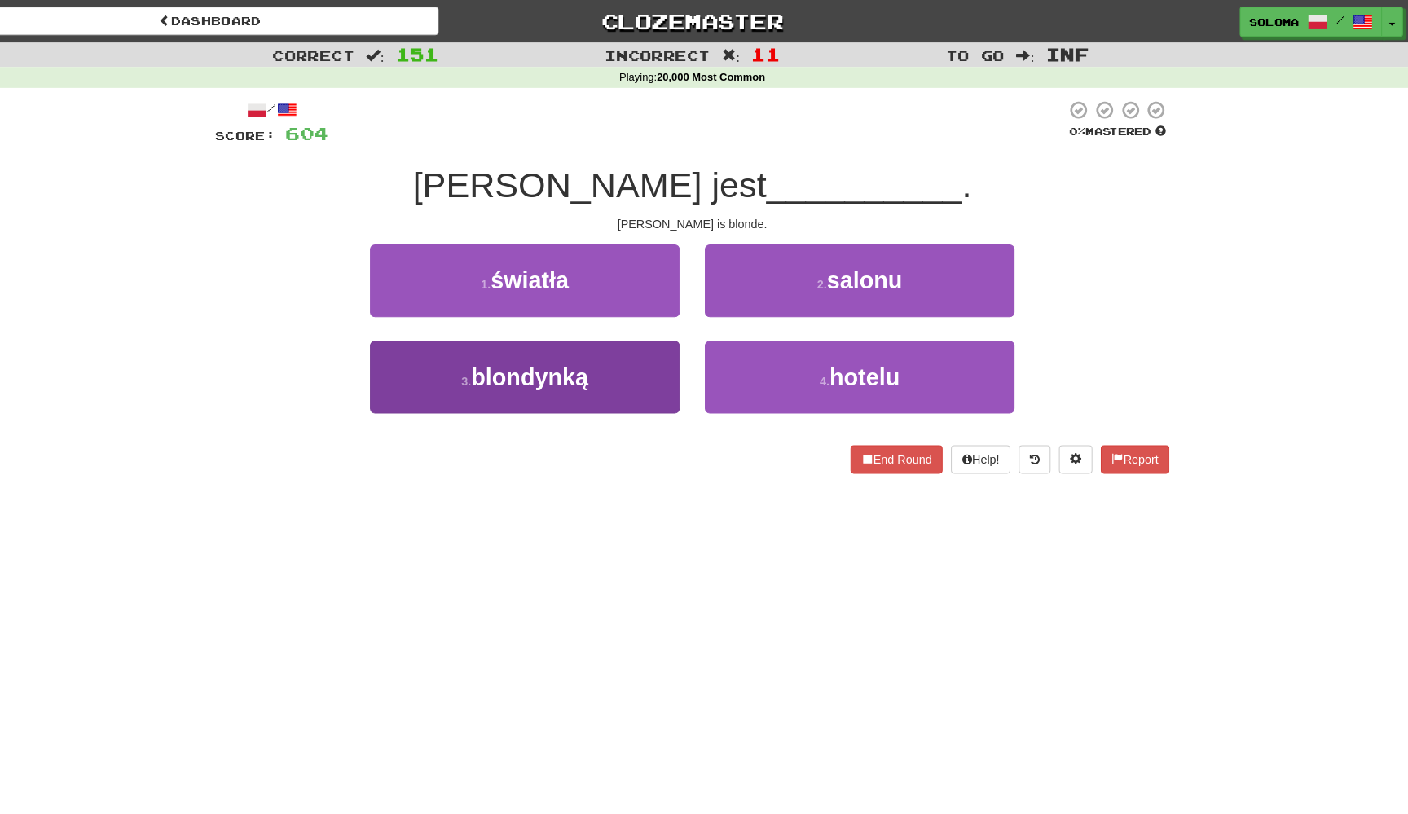
click at [635, 377] on button "3 . blondynką" at bounding box center [540, 367] width 301 height 71
click at [618, 384] on button "3 . aparatu" at bounding box center [540, 367] width 301 height 71
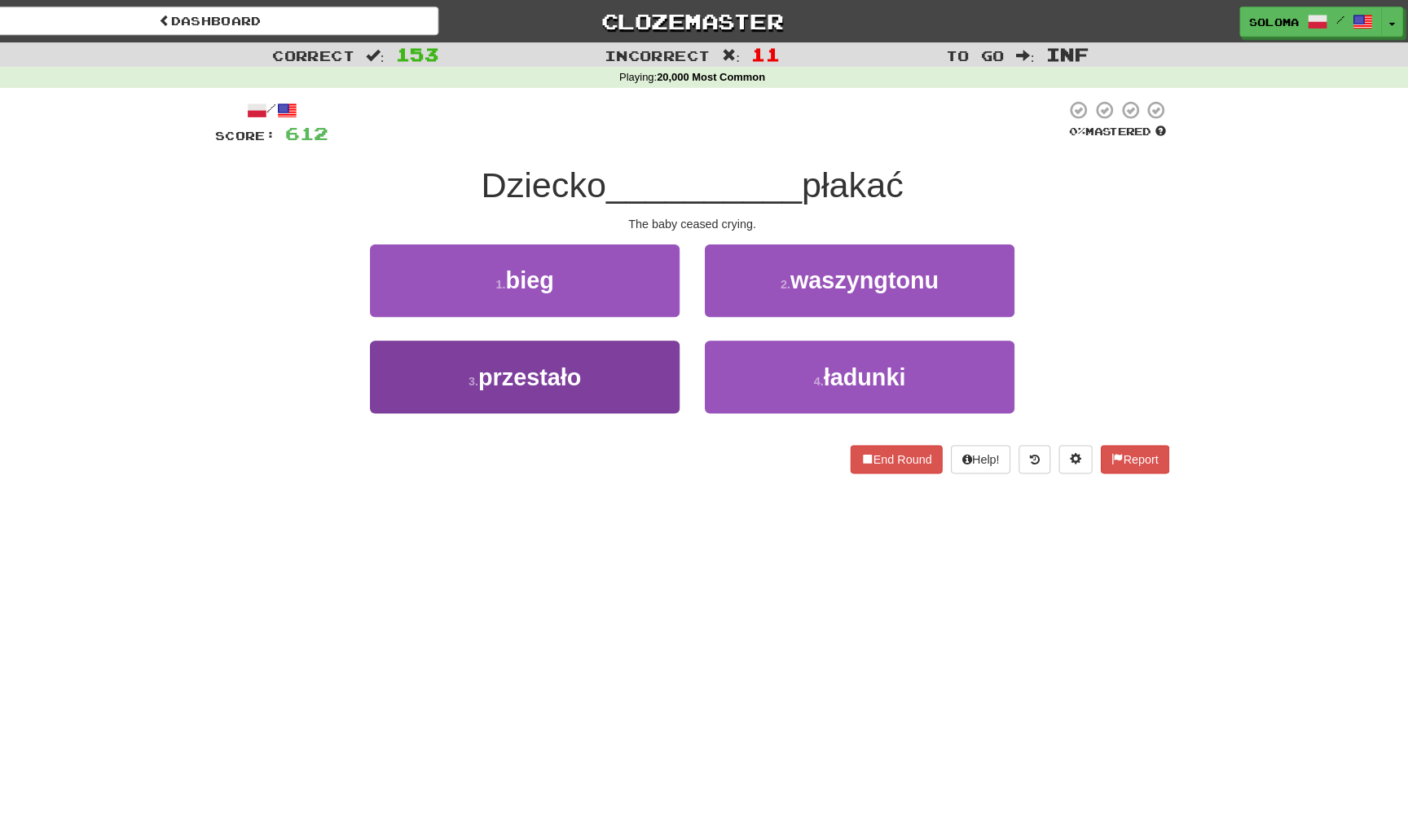
click at [632, 391] on button "3 . przestało" at bounding box center [540, 367] width 301 height 71
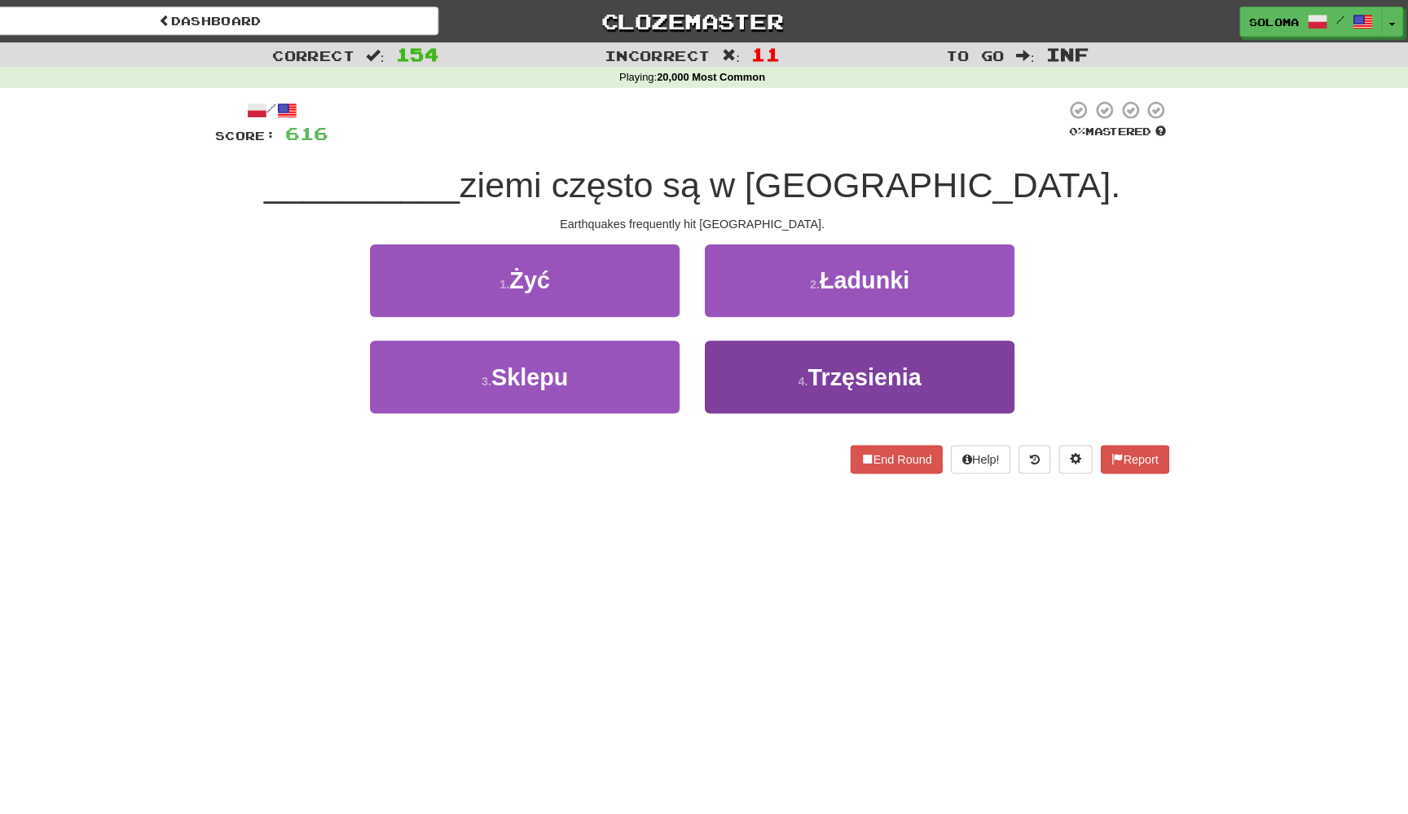
click at [716, 363] on button "4 . Trzęsienia" at bounding box center [866, 367] width 301 height 71
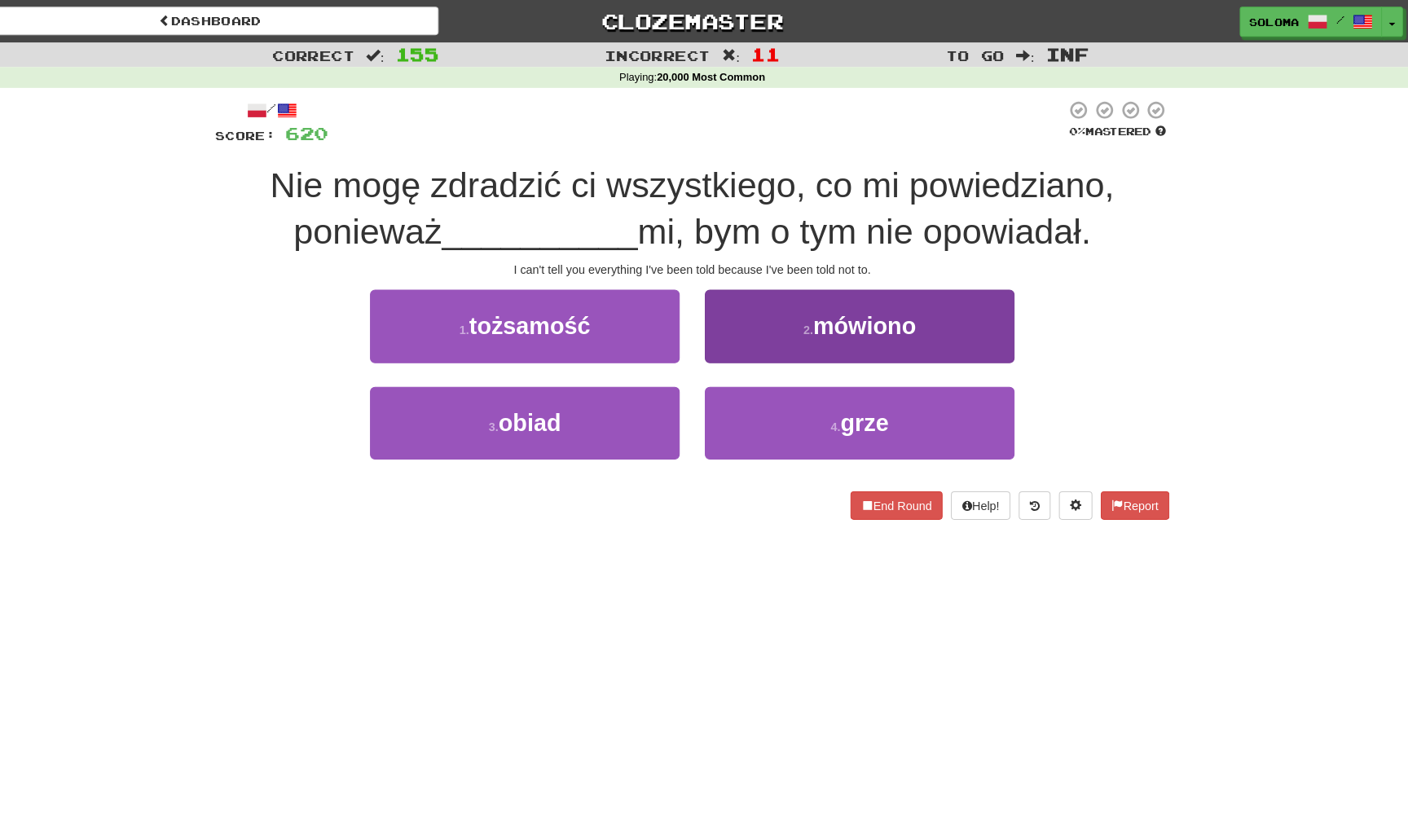
click at [743, 306] on button "2 . mówiono" at bounding box center [866, 317] width 301 height 71
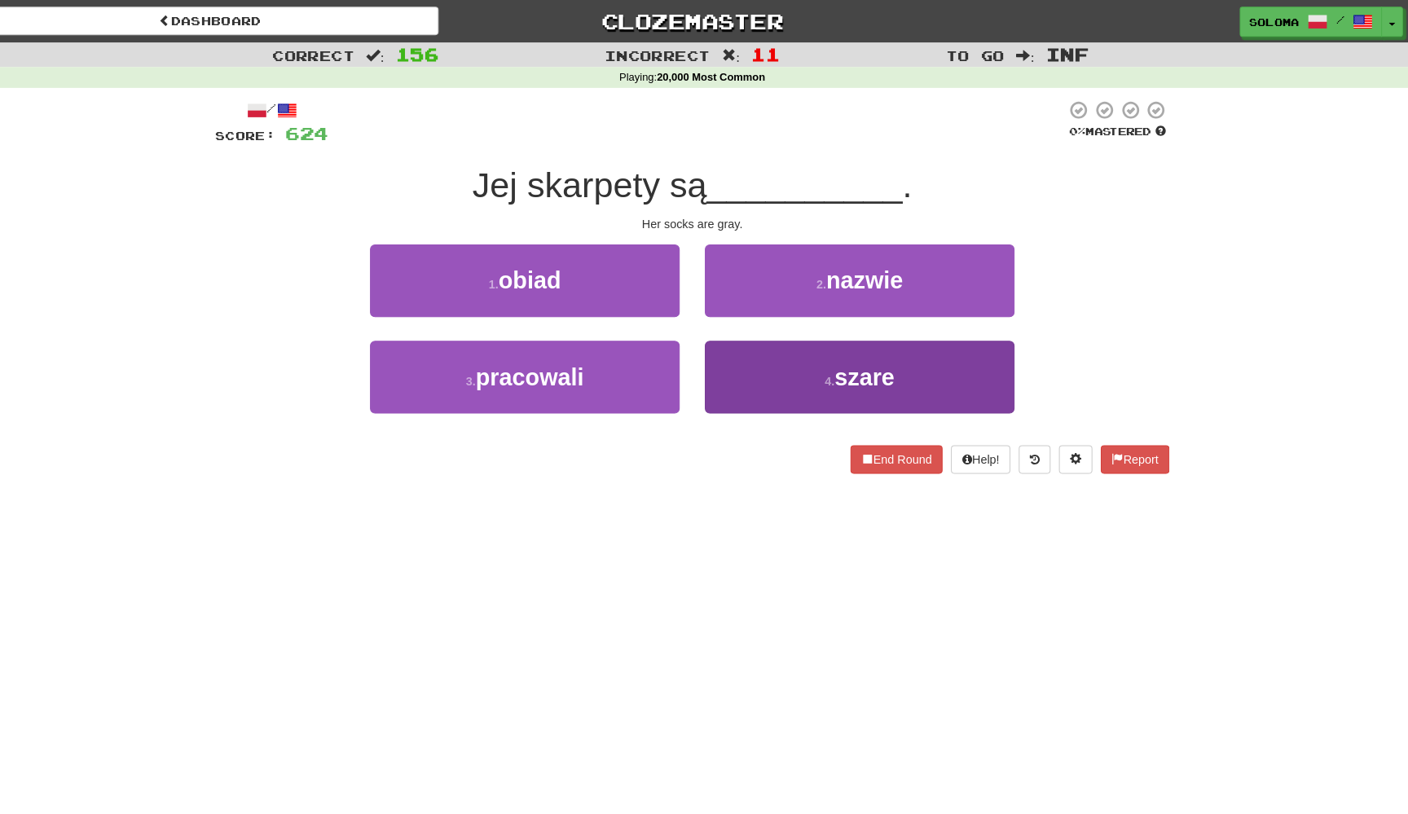
click at [717, 361] on button "4 . szare" at bounding box center [866, 367] width 301 height 71
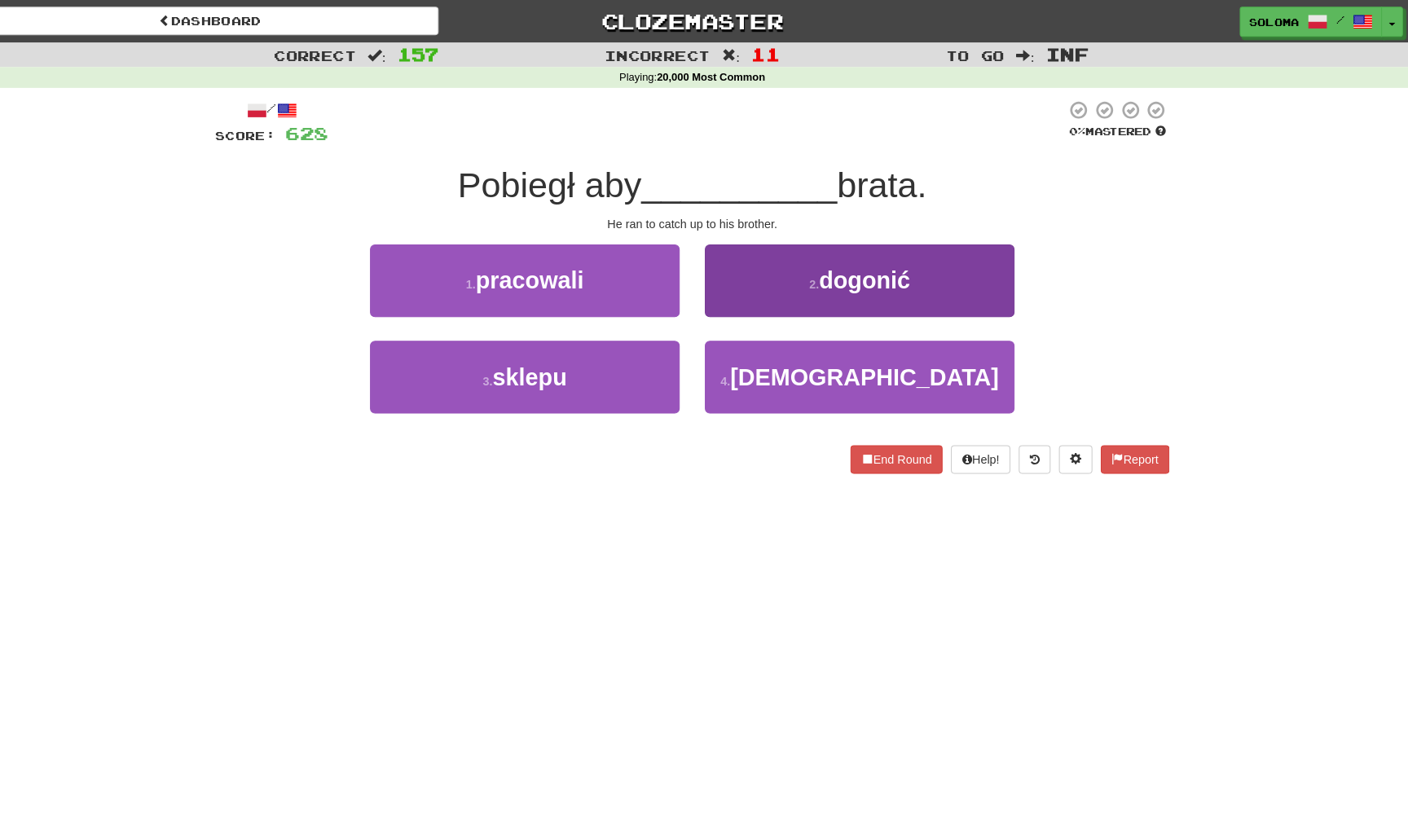
click at [749, 291] on button "2 . dogonić" at bounding box center [866, 273] width 301 height 71
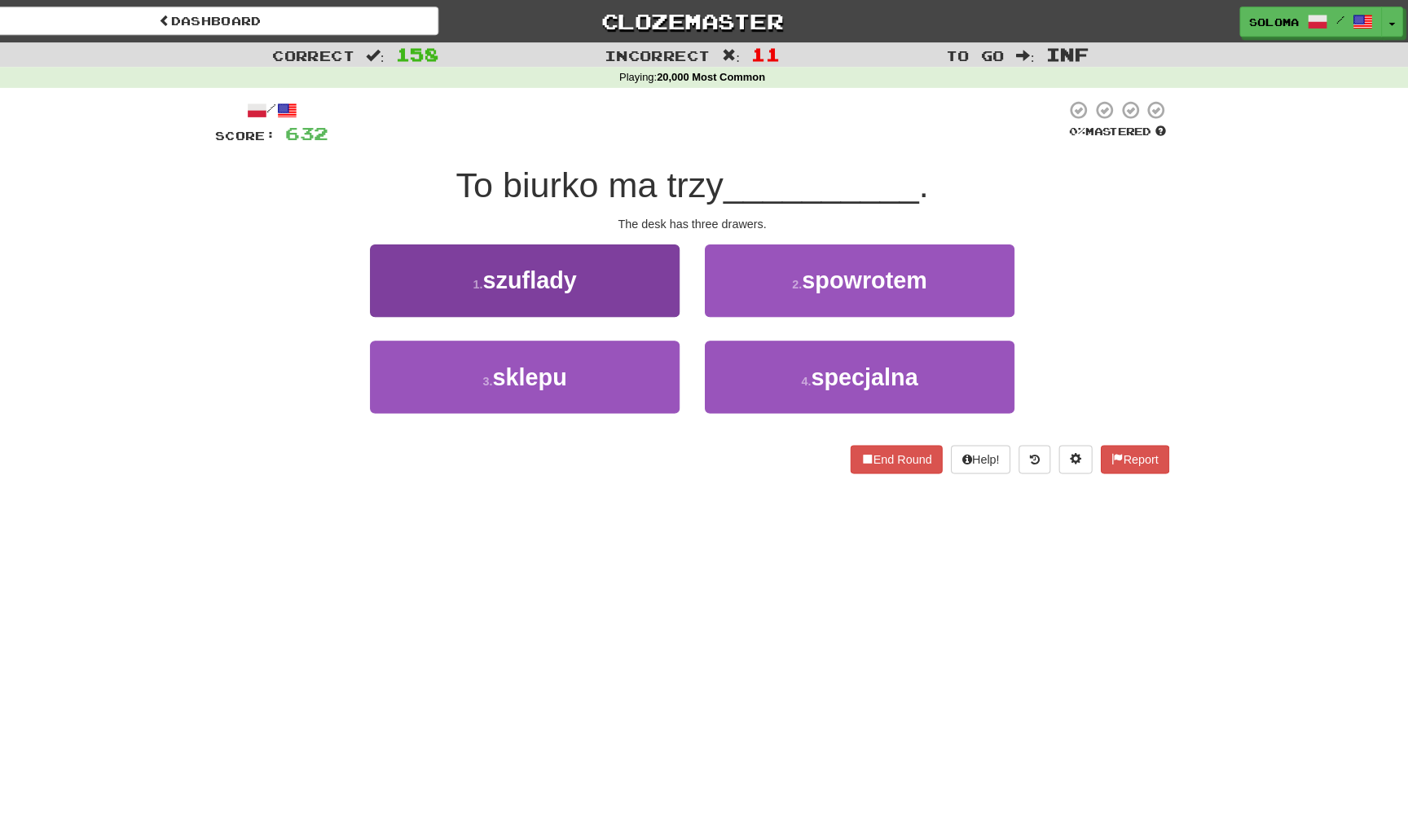
click at [653, 296] on button "1 . szuflady" at bounding box center [540, 273] width 301 height 71
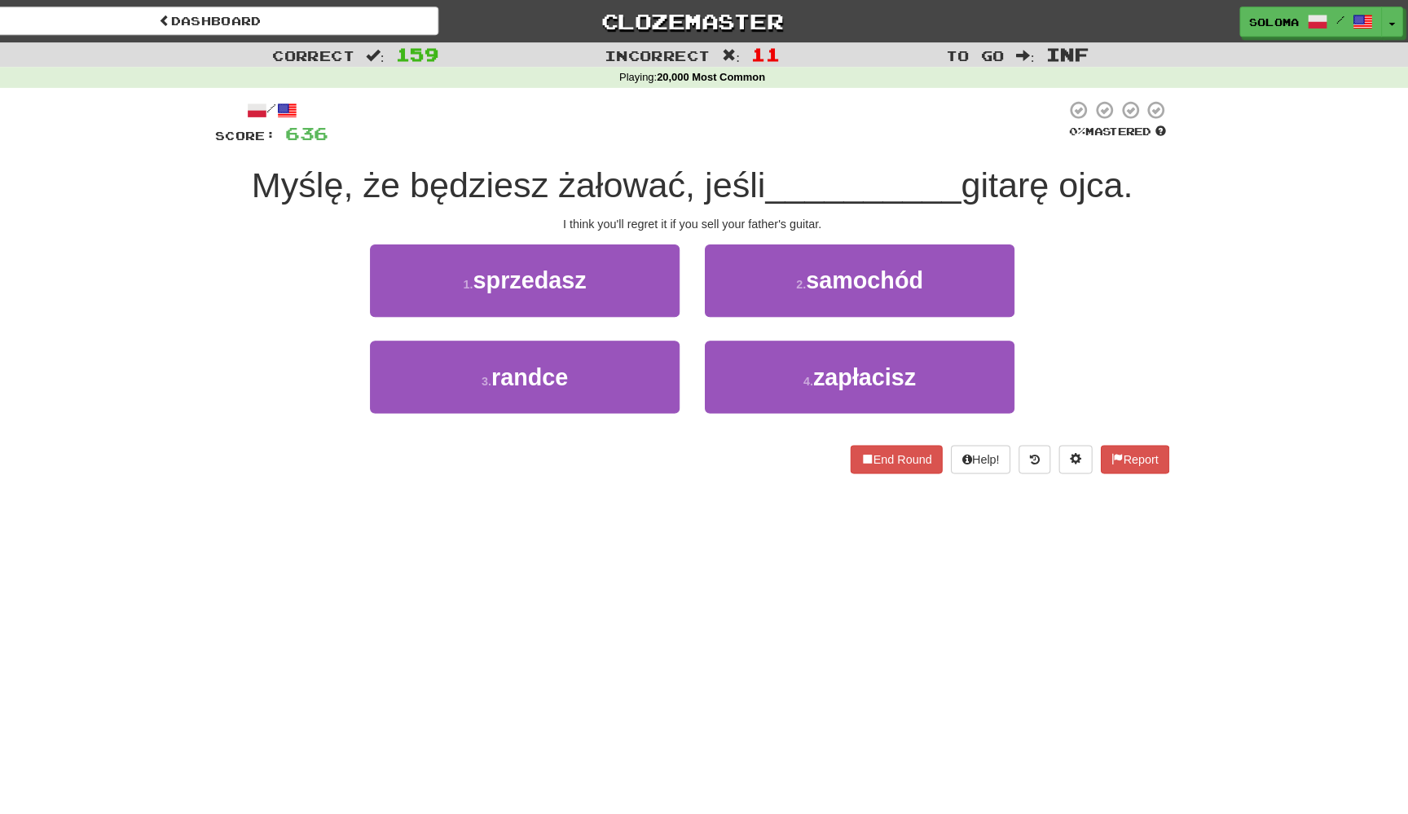
click at [653, 296] on button "1 . sprzedasz" at bounding box center [540, 273] width 301 height 71
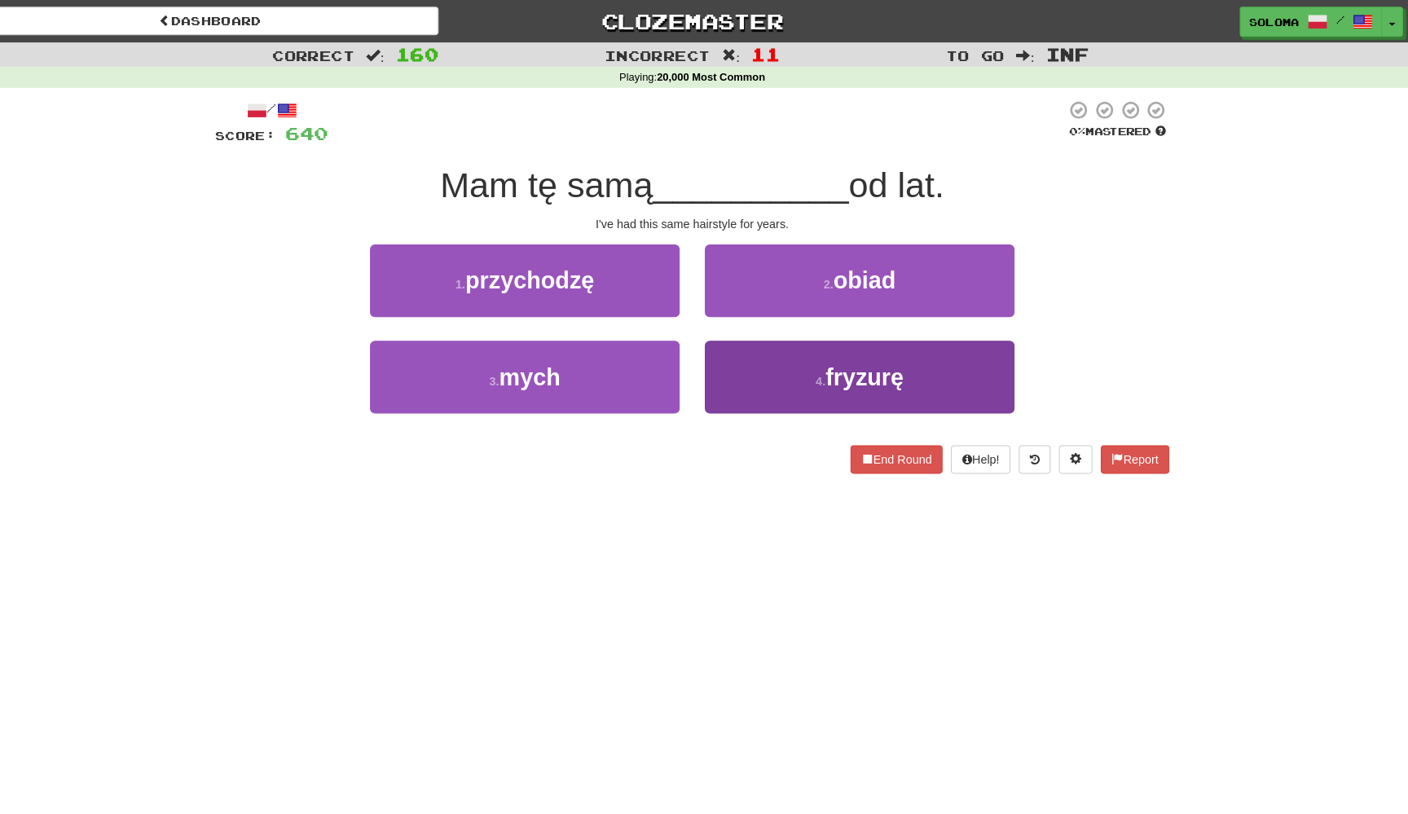
click at [728, 386] on button "4 . fryzurę" at bounding box center [866, 367] width 301 height 71
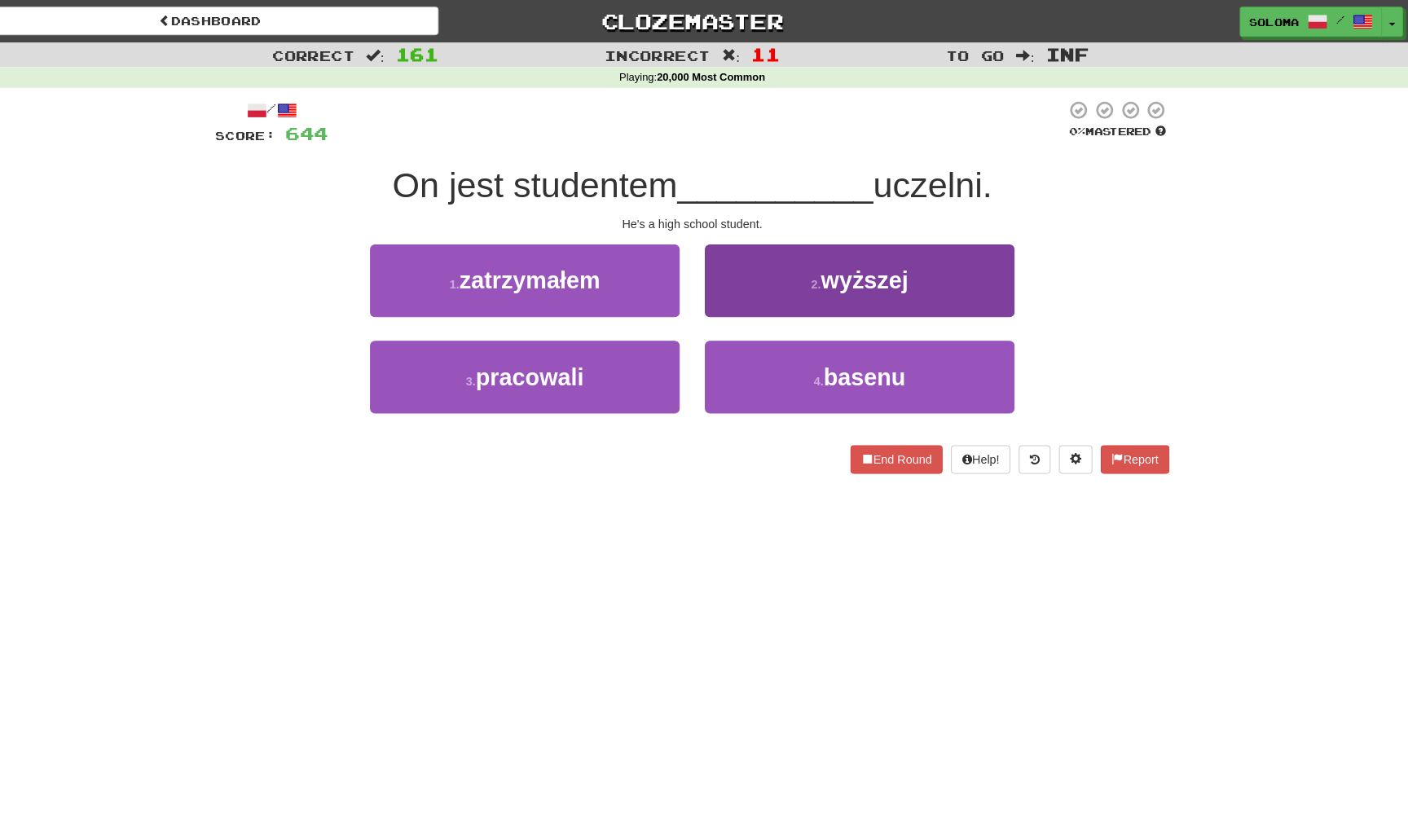
click at [745, 285] on button "2 . wyższej" at bounding box center [866, 273] width 301 height 71
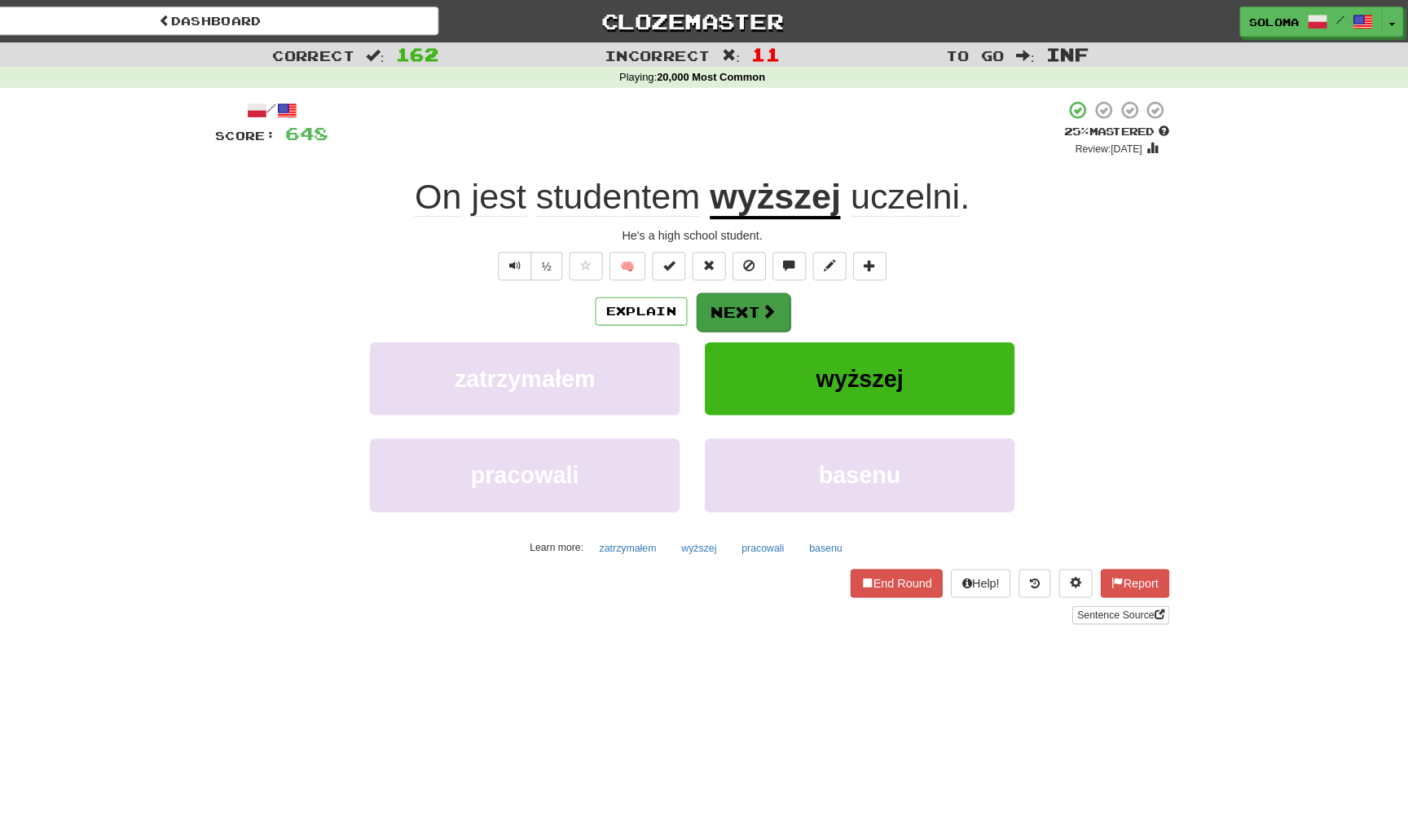
click at [771, 303] on span at bounding box center [778, 303] width 15 height 15
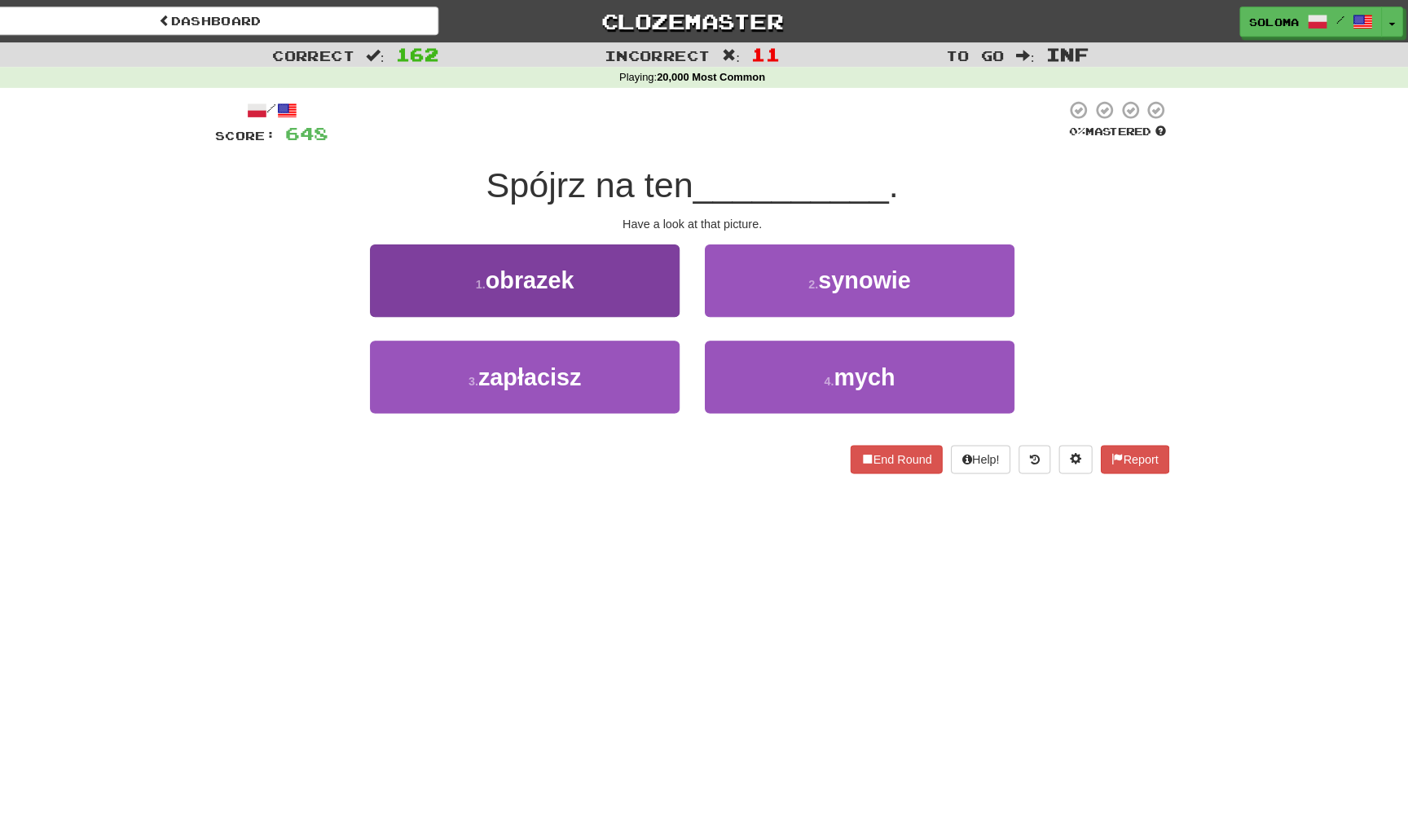
click at [611, 297] on button "1 . obrazek" at bounding box center [540, 273] width 301 height 71
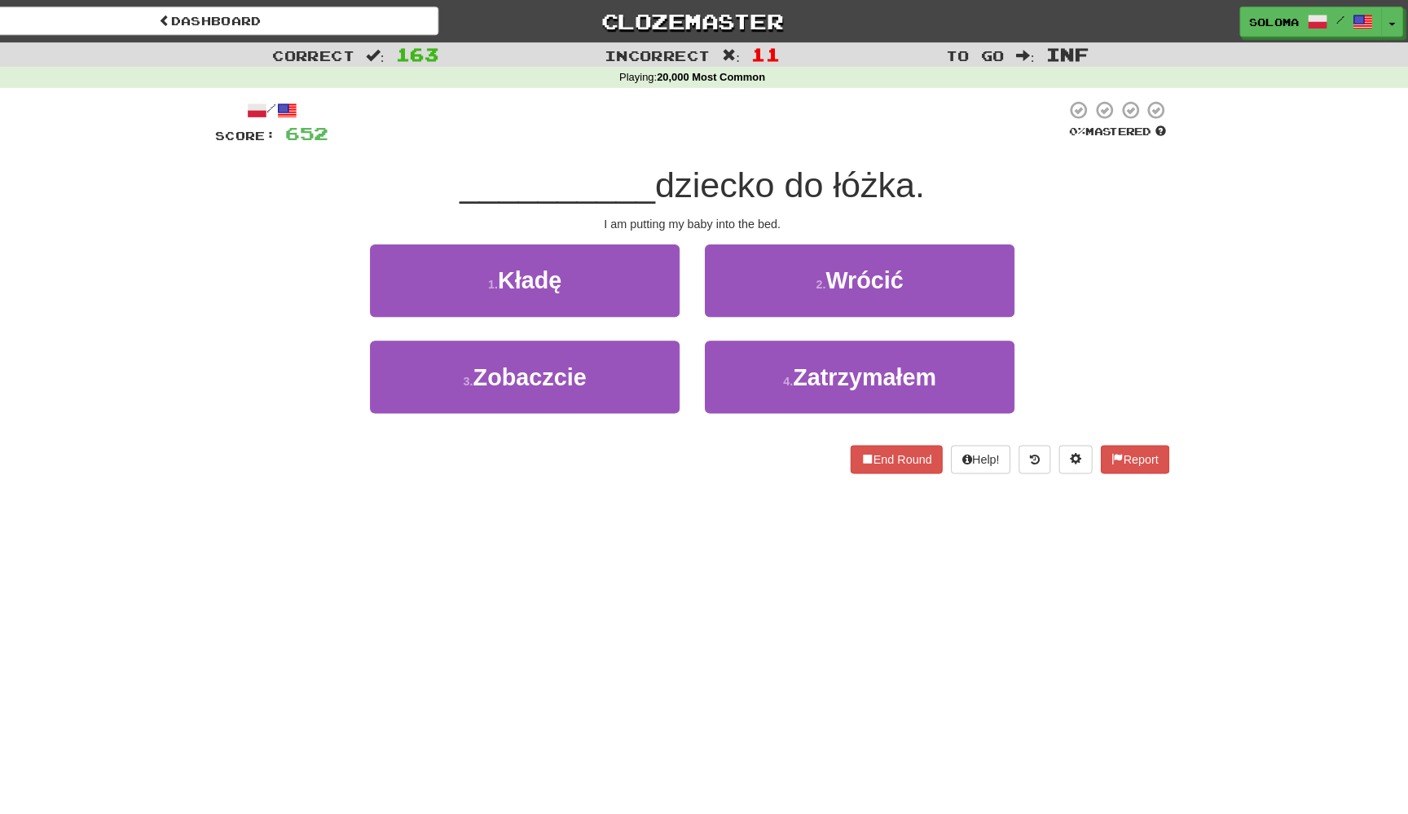
click at [611, 297] on button "1 . Kładę" at bounding box center [540, 273] width 301 height 71
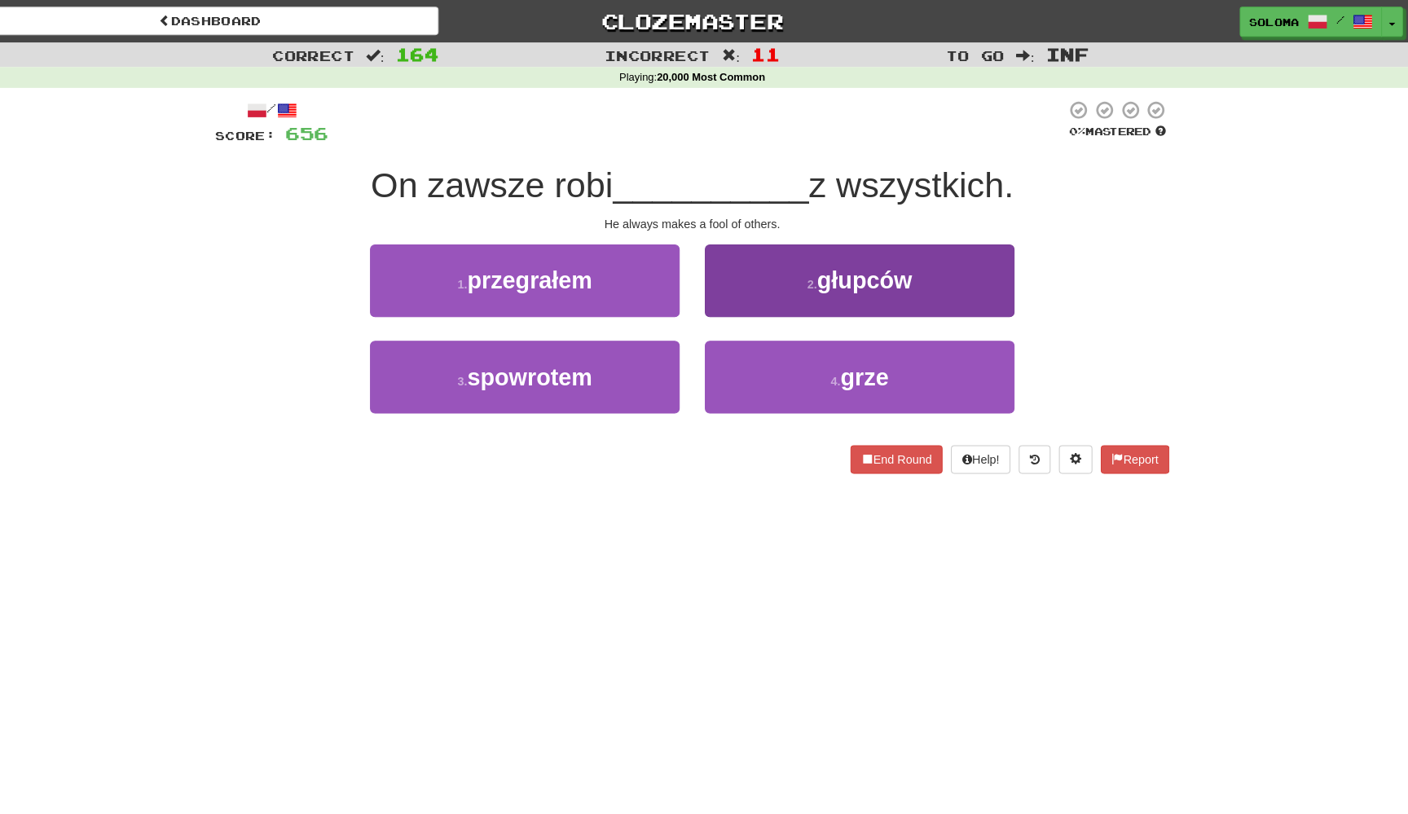
click at [716, 286] on button "2 . głupców" at bounding box center [866, 273] width 301 height 71
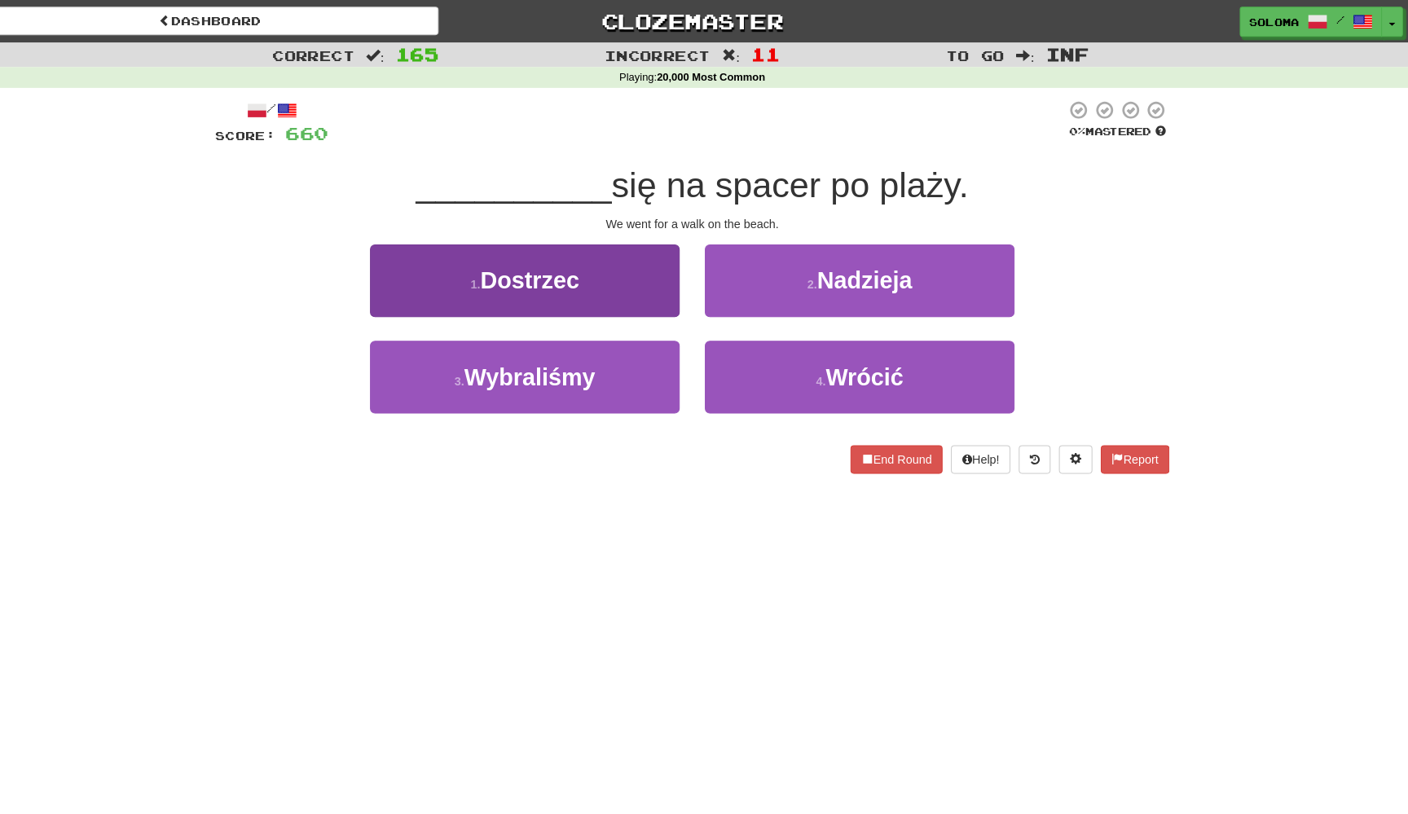
click at [644, 304] on button "1 . Dostrzec" at bounding box center [540, 273] width 301 height 71
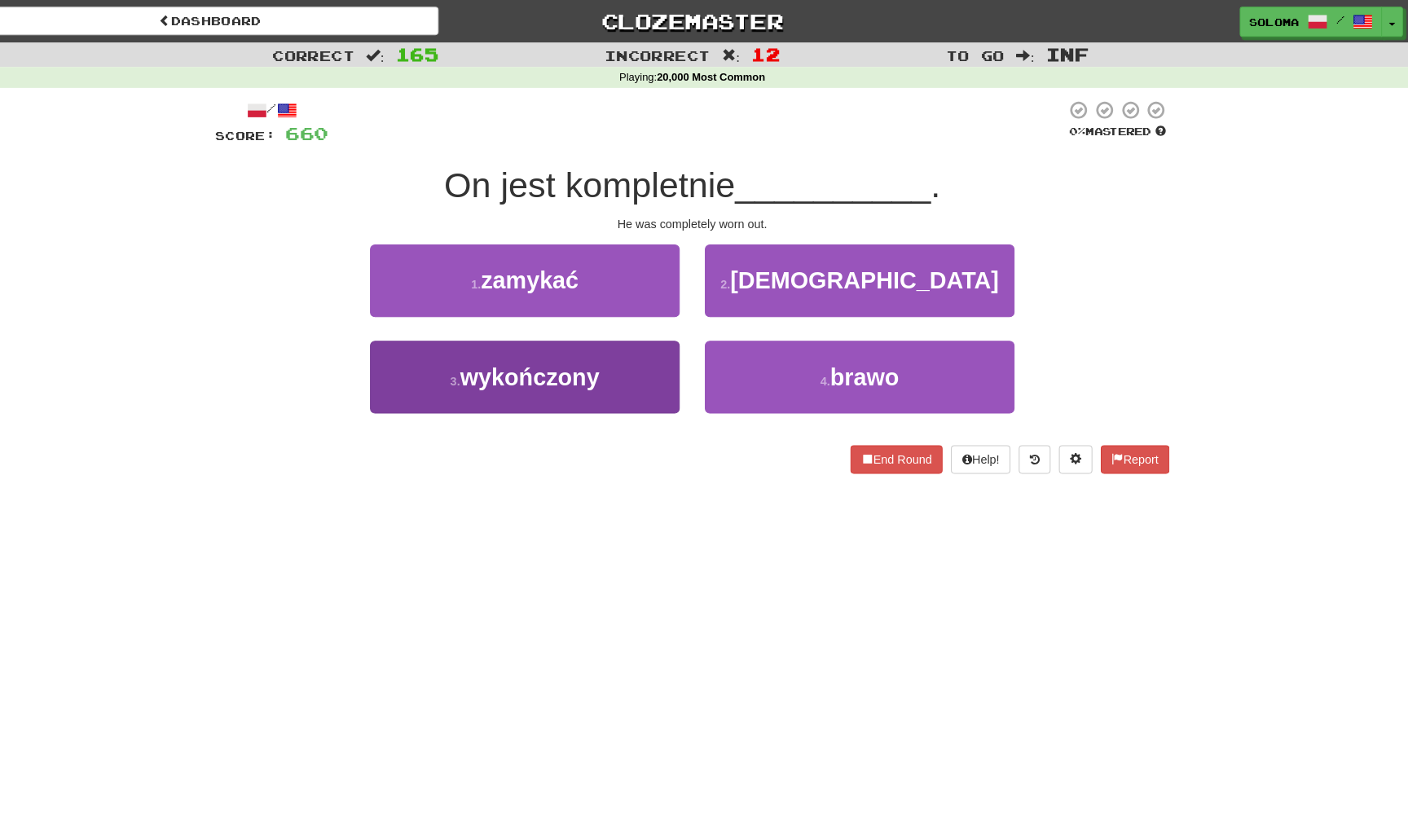
click at [640, 347] on button "3 . wykończony" at bounding box center [540, 367] width 301 height 71
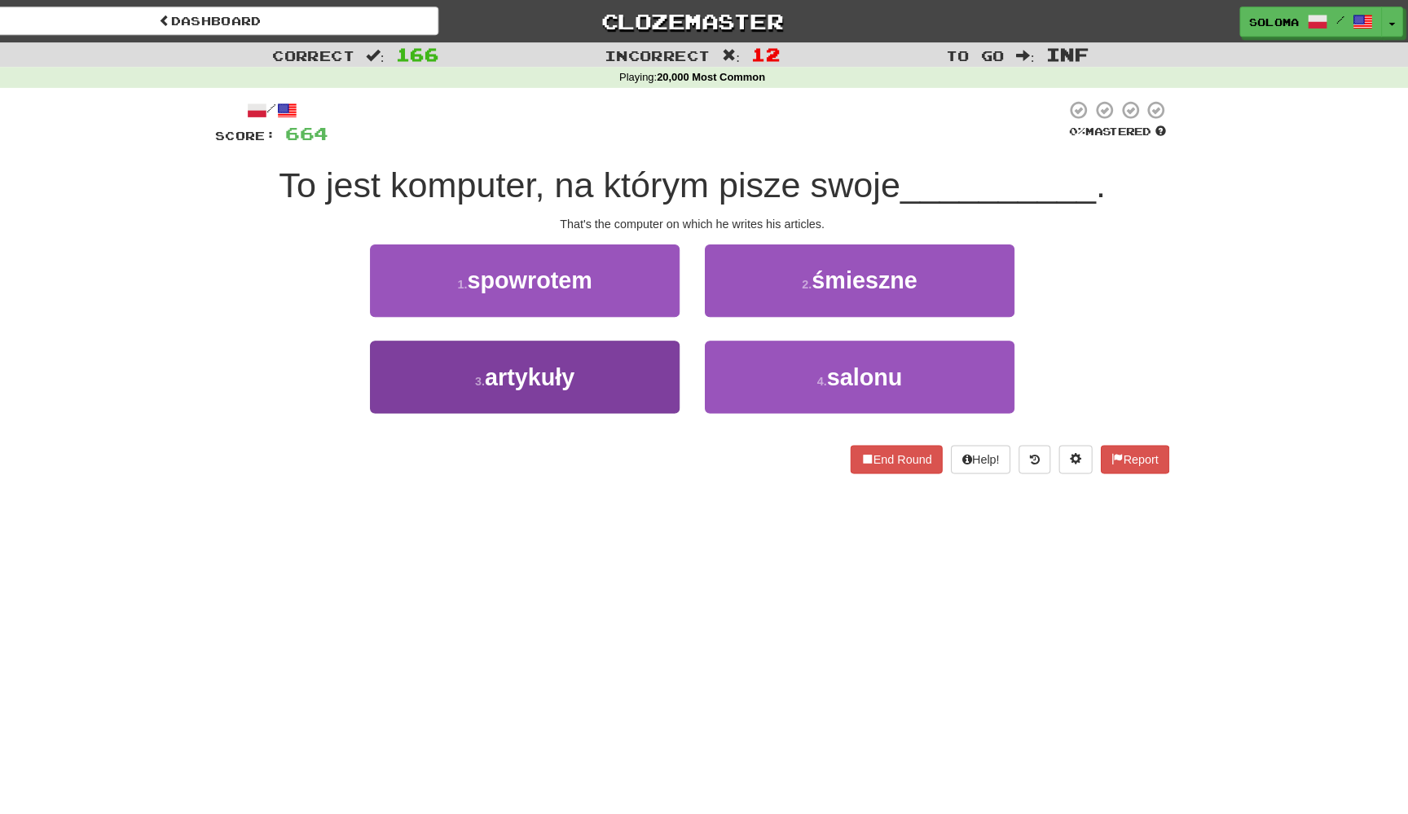
click at [648, 357] on button "3 . artykuły" at bounding box center [540, 367] width 301 height 71
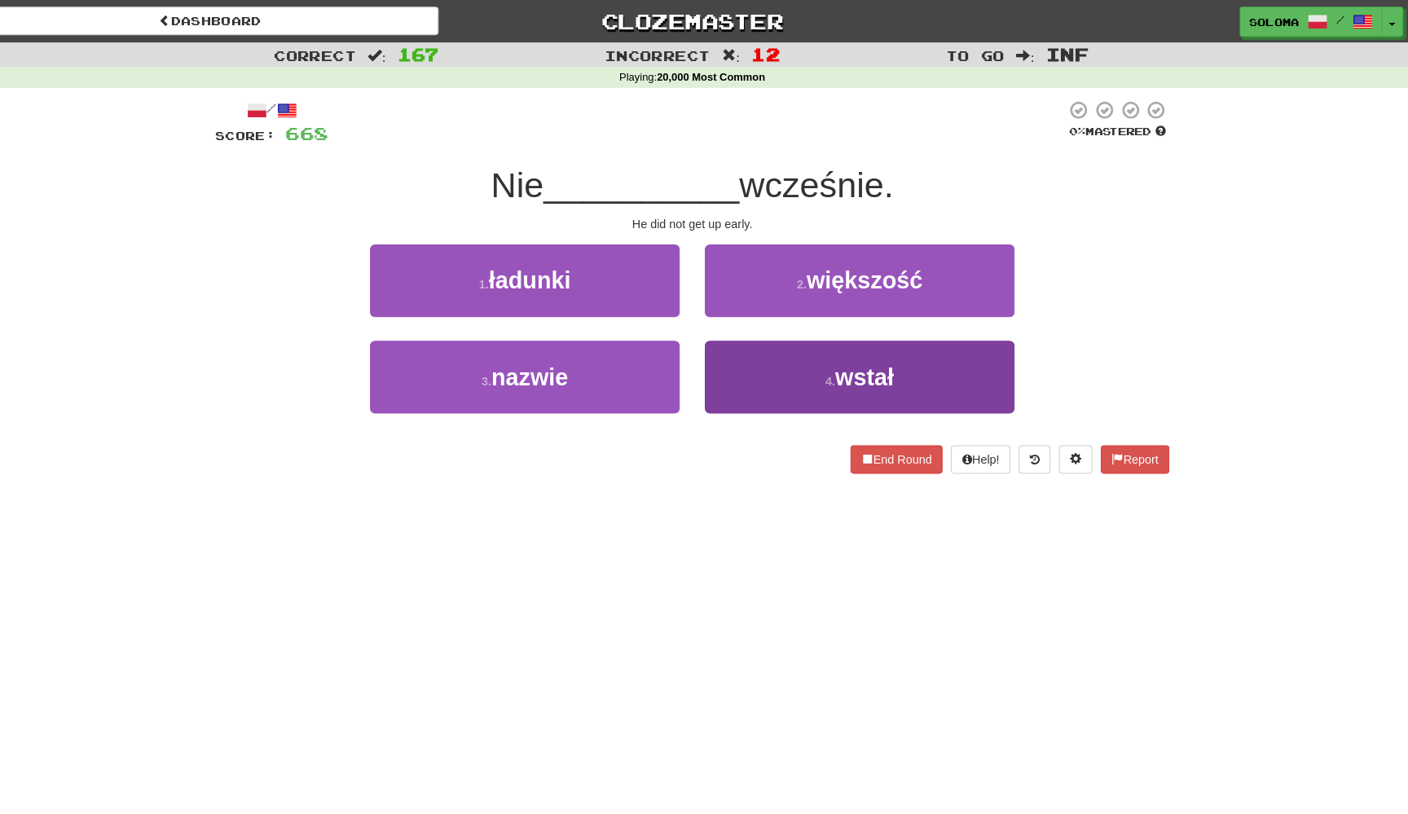
click at [731, 369] on button "4 . wstał" at bounding box center [866, 367] width 301 height 71
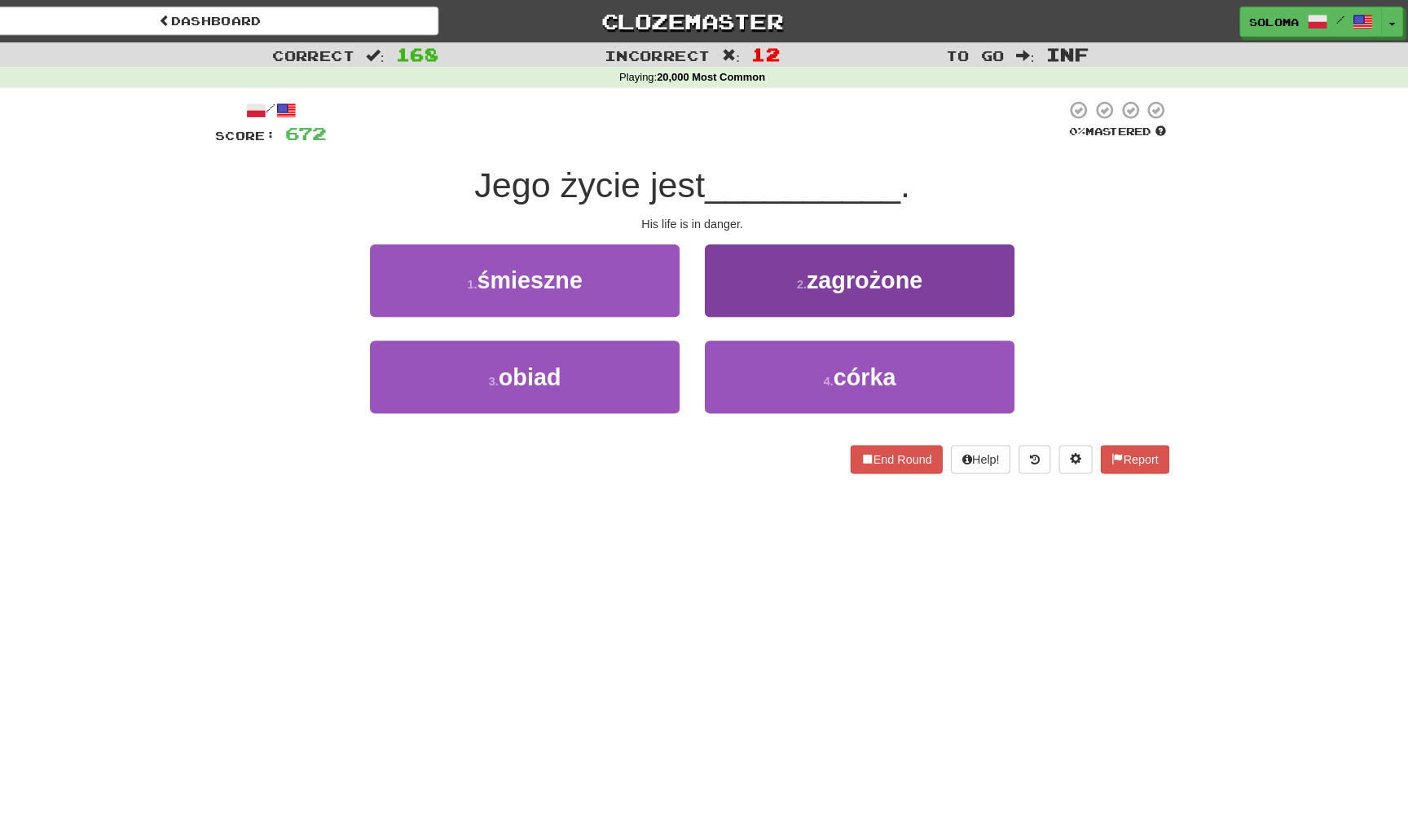
click at [776, 301] on button "2 . zagrożone" at bounding box center [866, 273] width 301 height 71
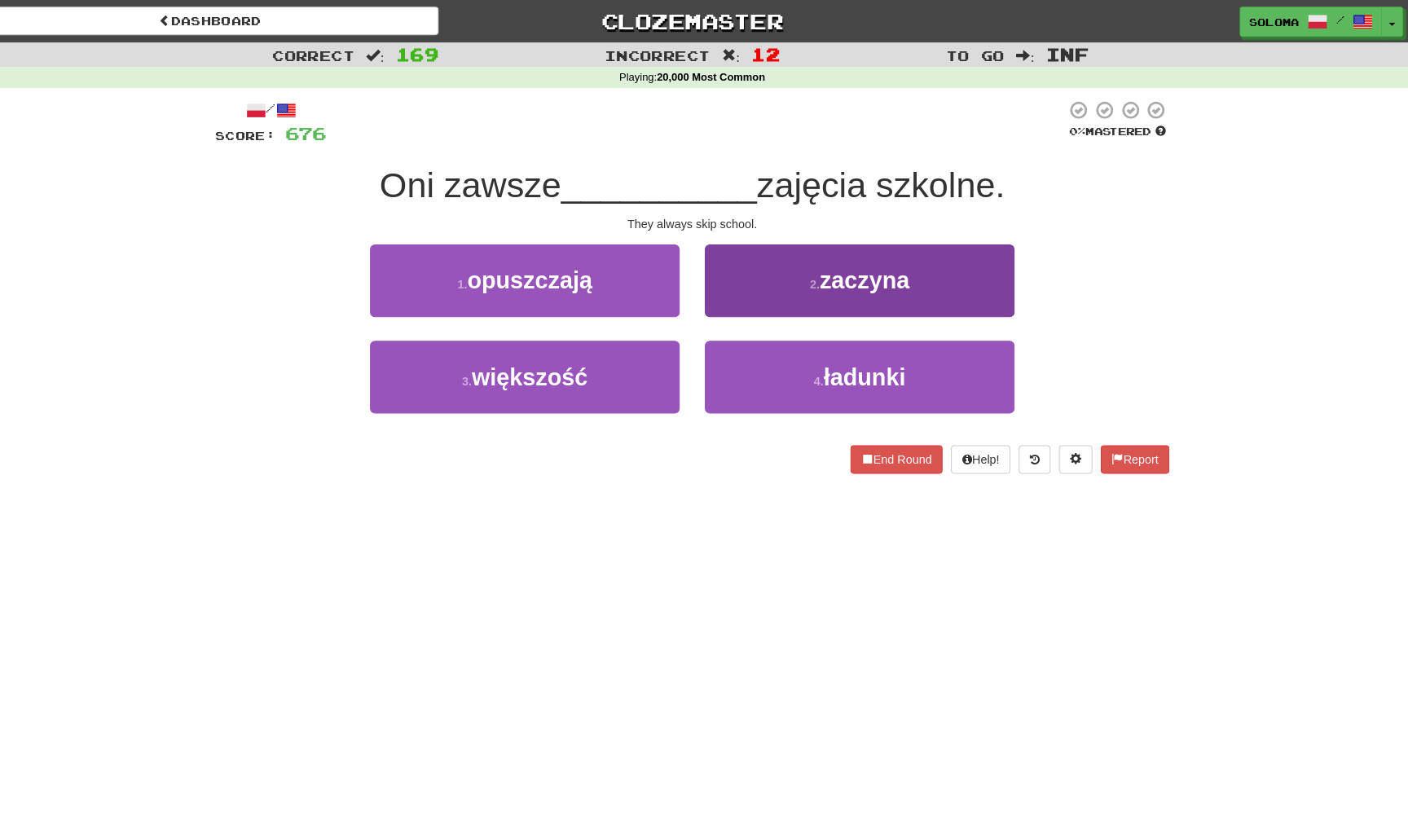
click at [765, 290] on button "2 . zaczyna" at bounding box center [866, 273] width 301 height 71
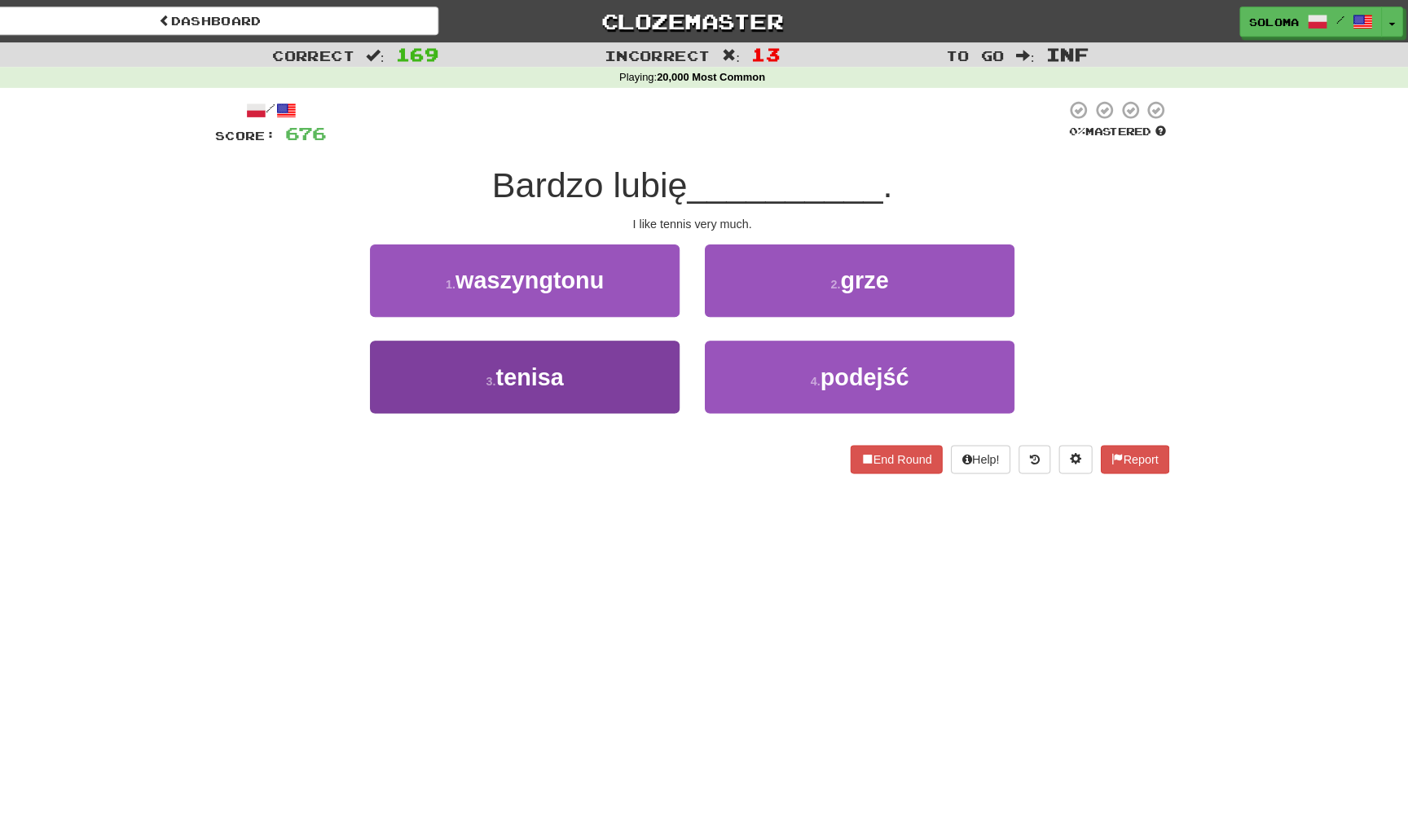
click at [608, 367] on button "3 . tenisa" at bounding box center [540, 367] width 301 height 71
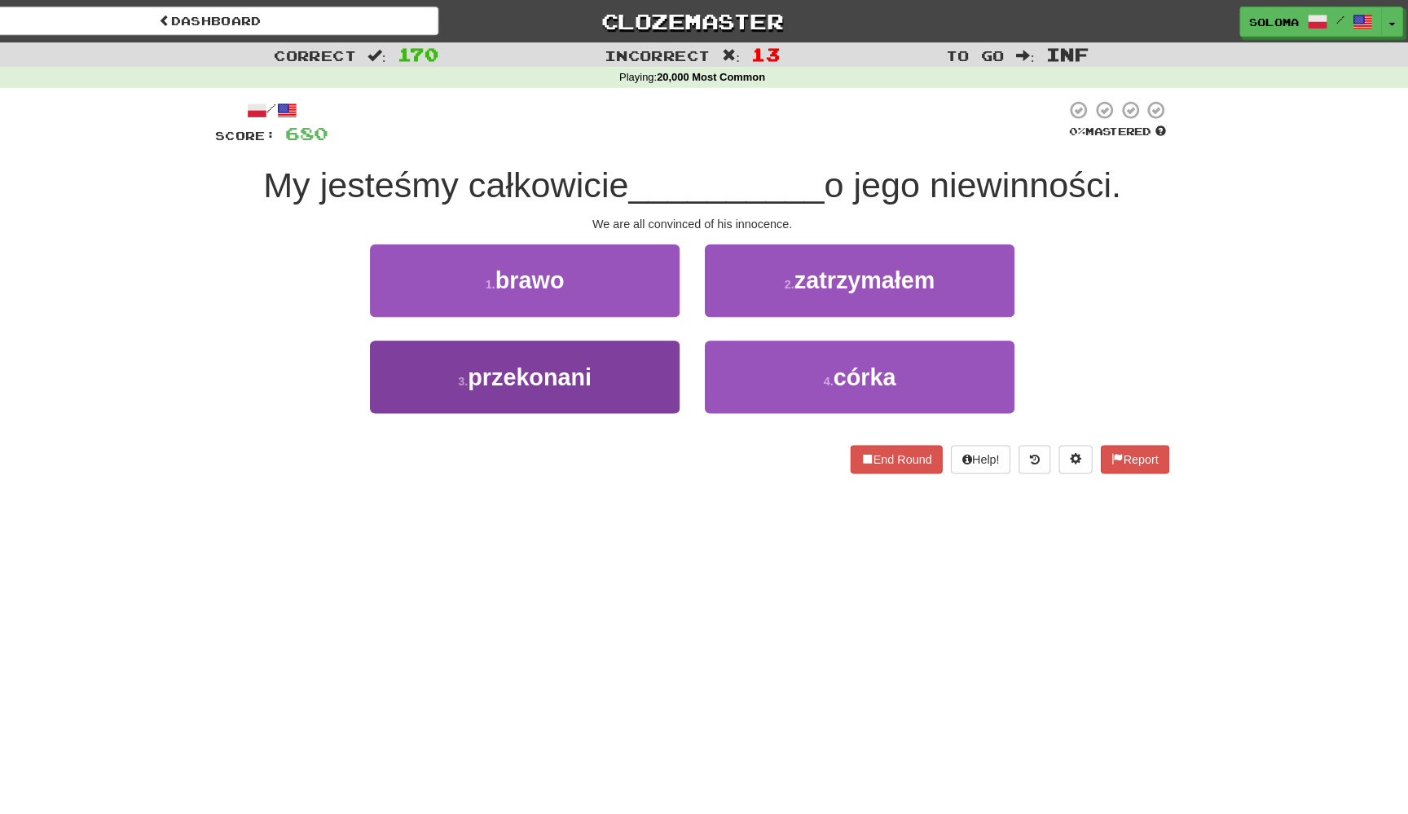
click at [637, 363] on button "3 . przekonani" at bounding box center [540, 367] width 301 height 71
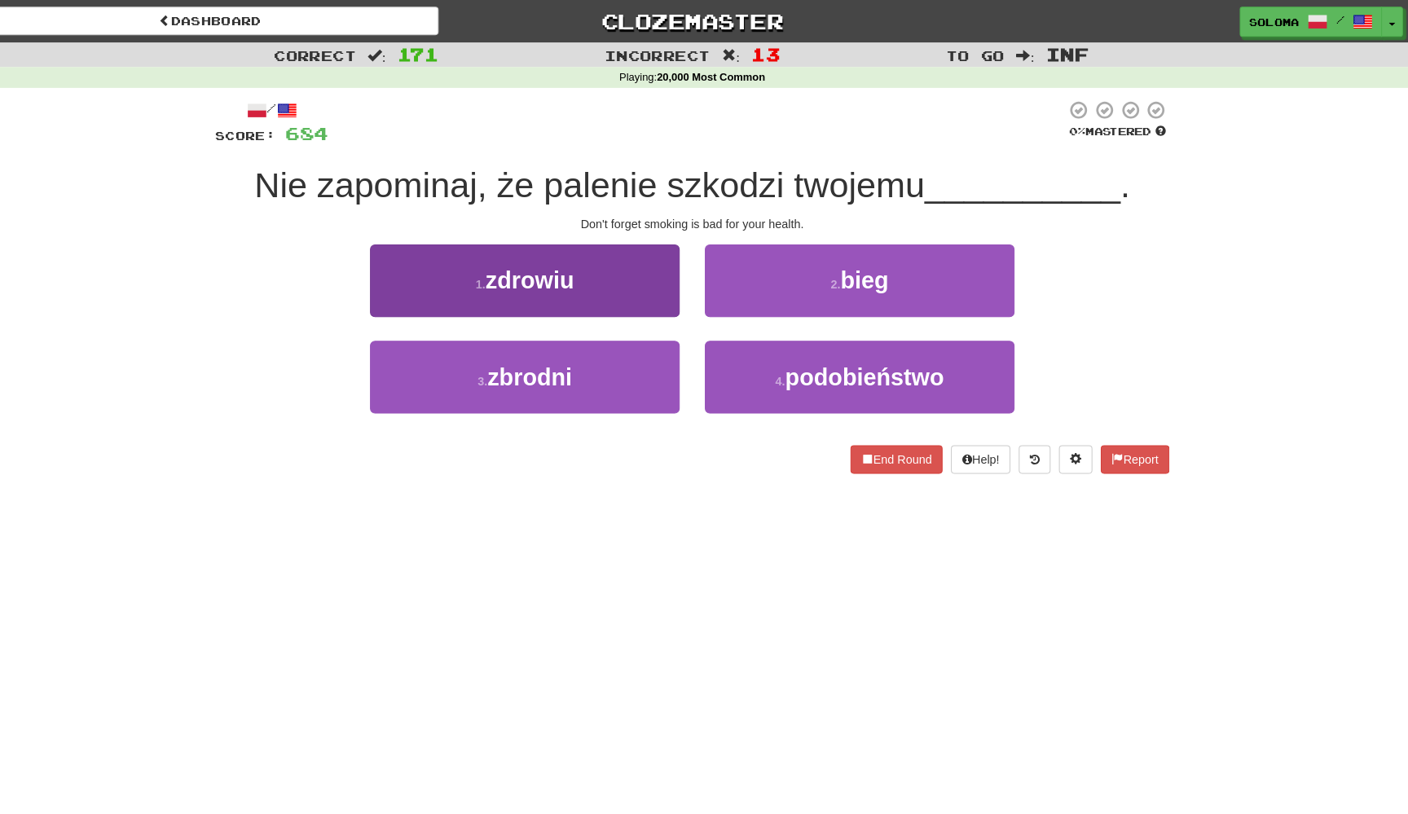
click at [651, 282] on button "1 . zdrowiu" at bounding box center [540, 273] width 301 height 71
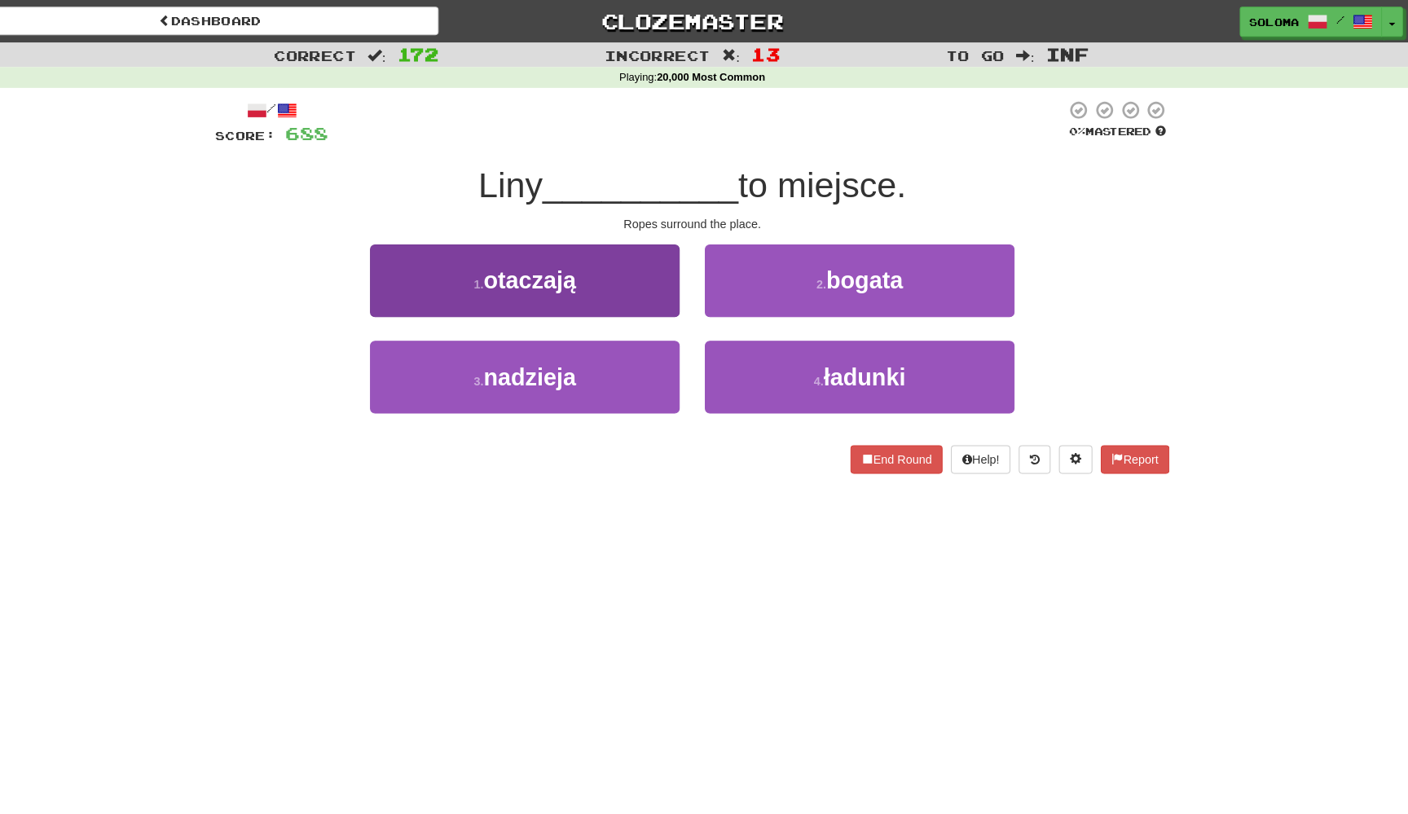
click at [635, 284] on button "1 . otaczają" at bounding box center [540, 273] width 301 height 71
click at [651, 301] on button "1 . hotelu" at bounding box center [540, 273] width 301 height 71
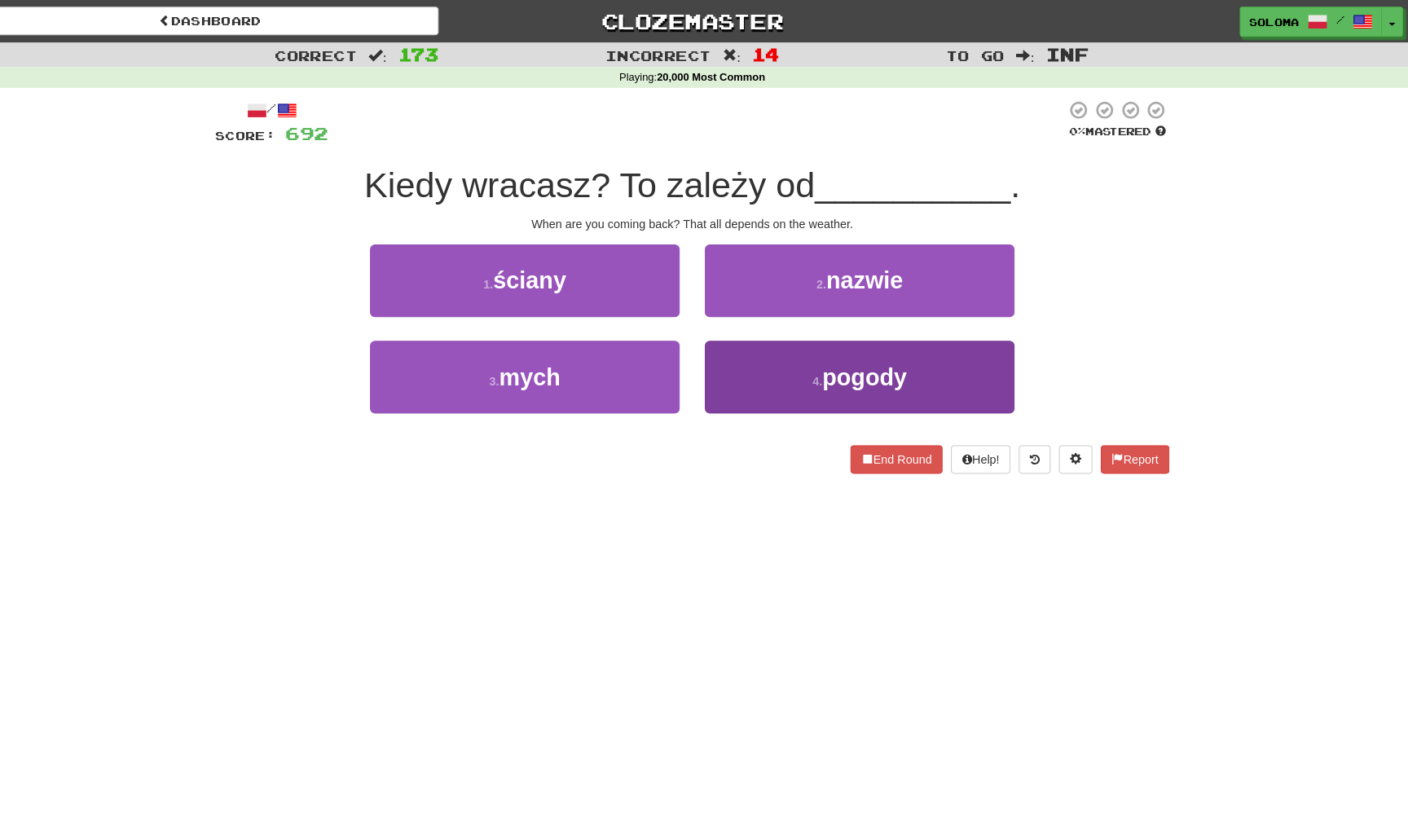
click at [719, 384] on button "4 . pogody" at bounding box center [866, 367] width 301 height 71
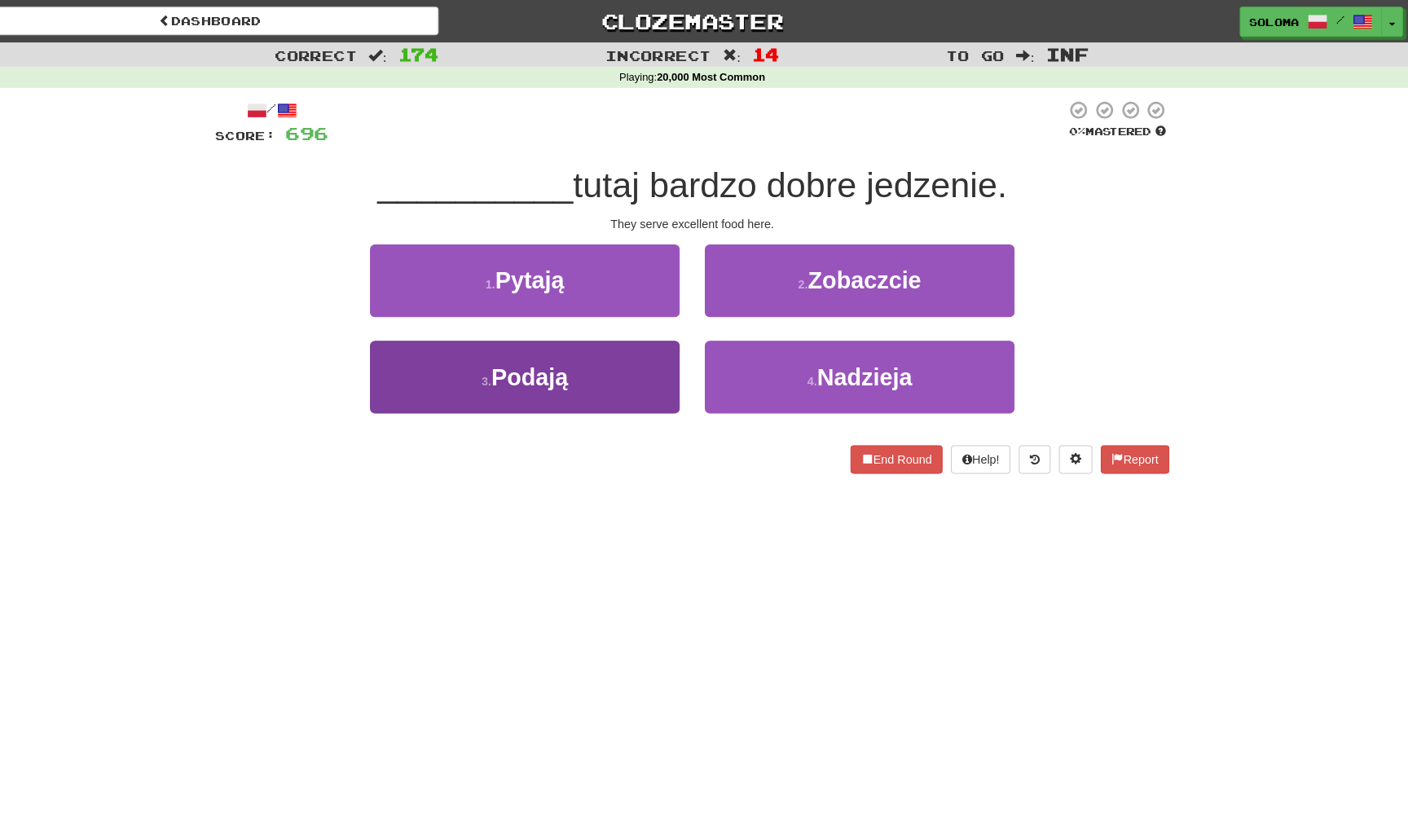
click at [642, 351] on button "3 . Podają" at bounding box center [540, 367] width 301 height 71
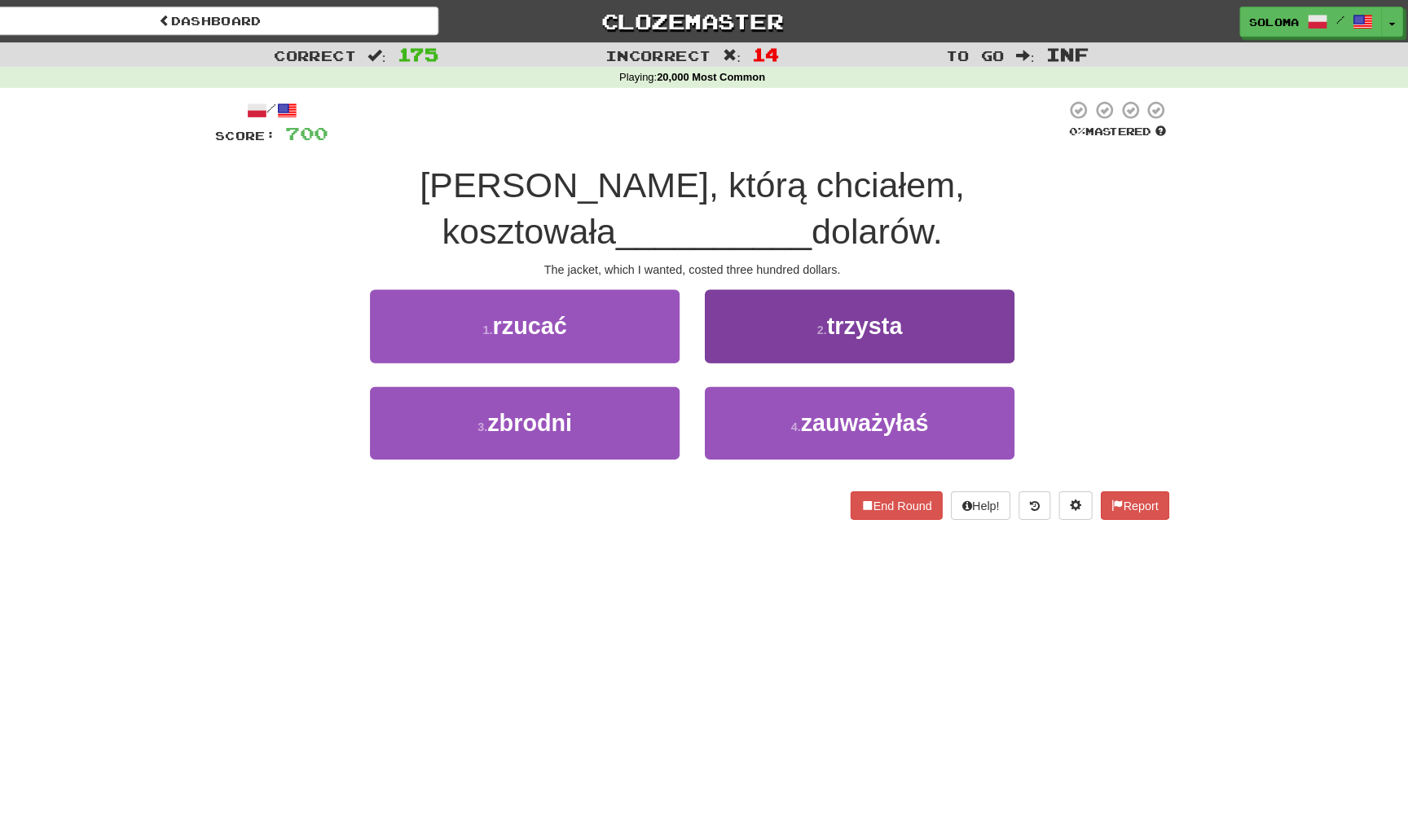
click at [750, 287] on button "2 . trzysta" at bounding box center [866, 317] width 301 height 71
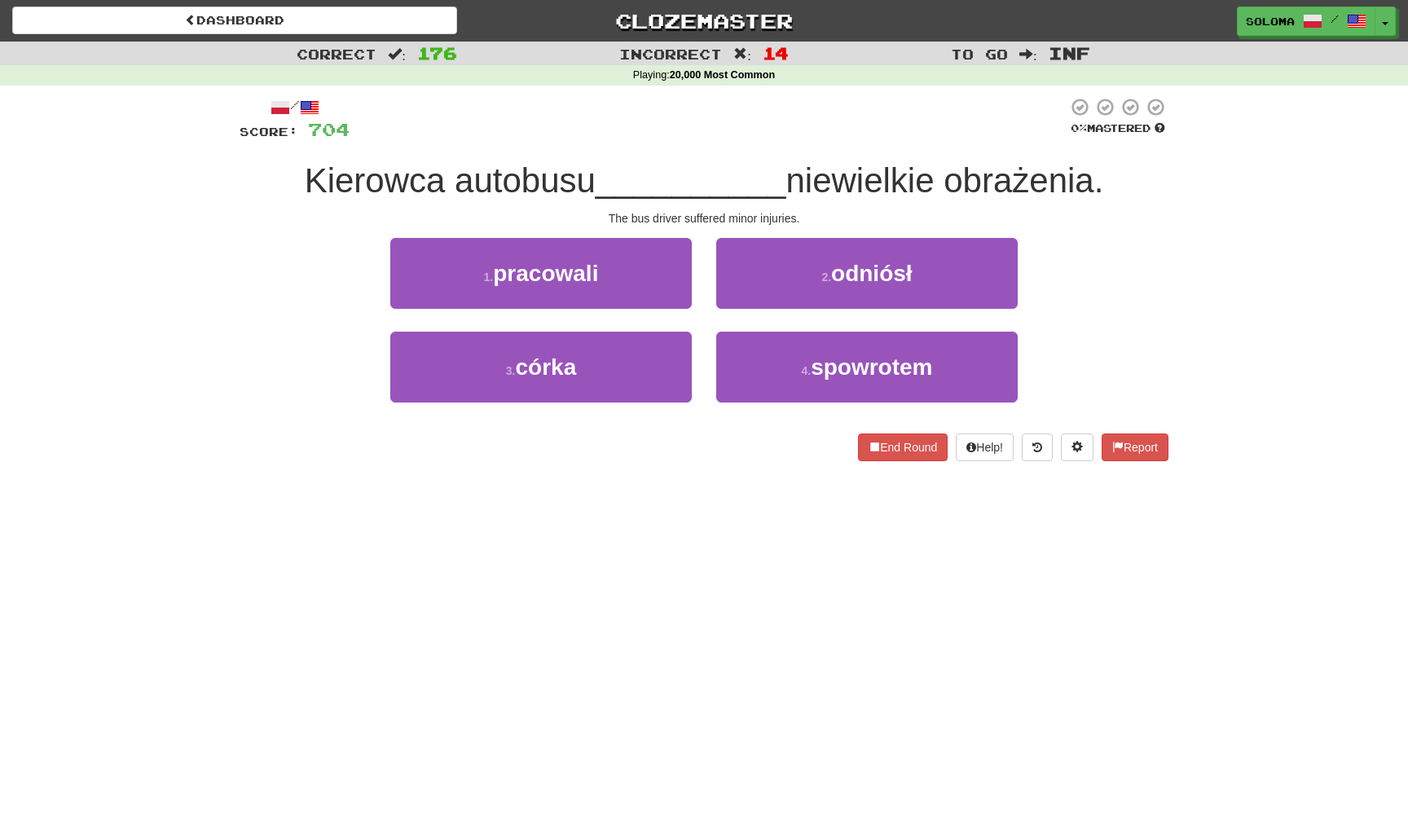
click at [772, 295] on button "2 . odniósł" at bounding box center [866, 273] width 301 height 71
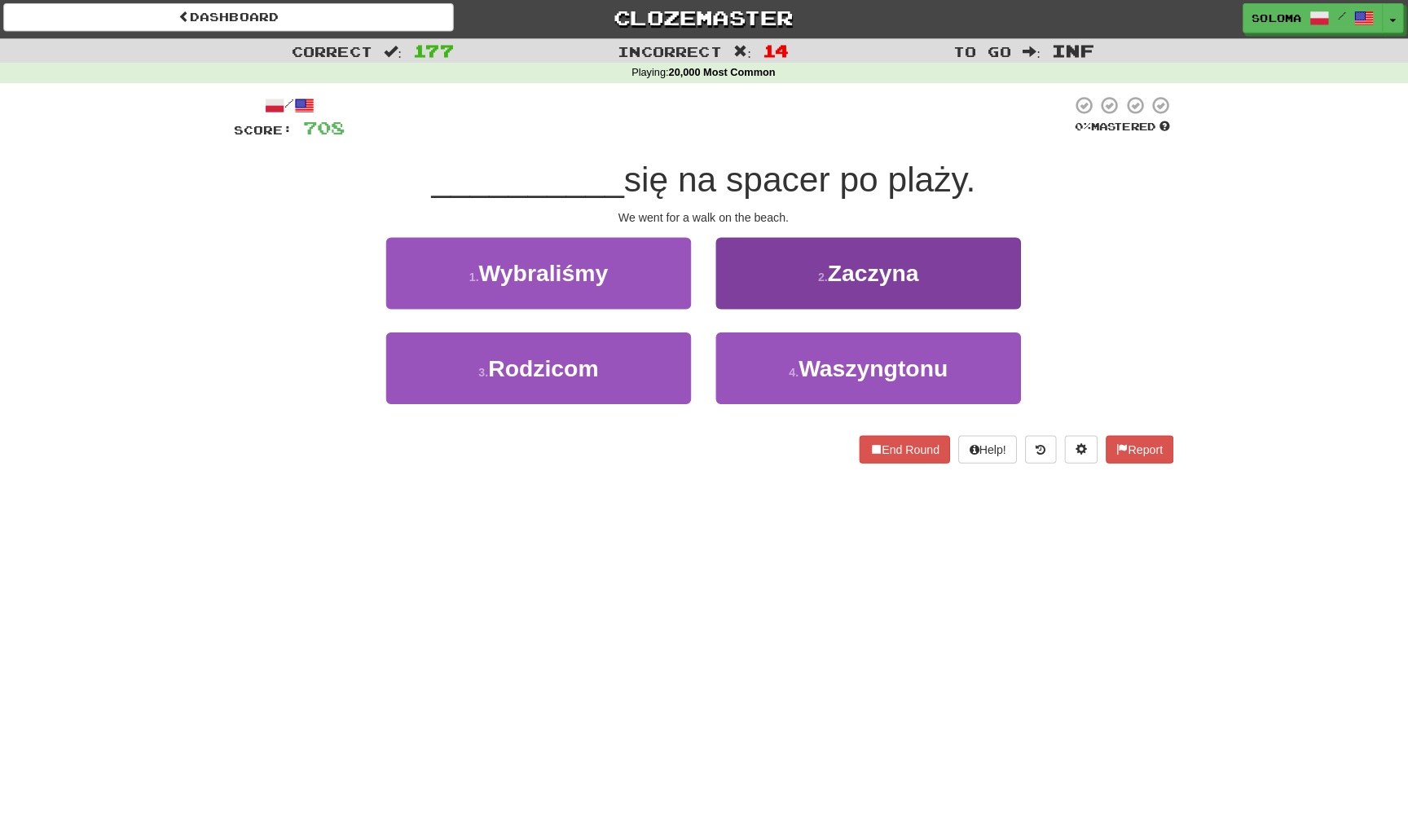
click at [760, 297] on button "2 . Zaczyna" at bounding box center [866, 273] width 301 height 71
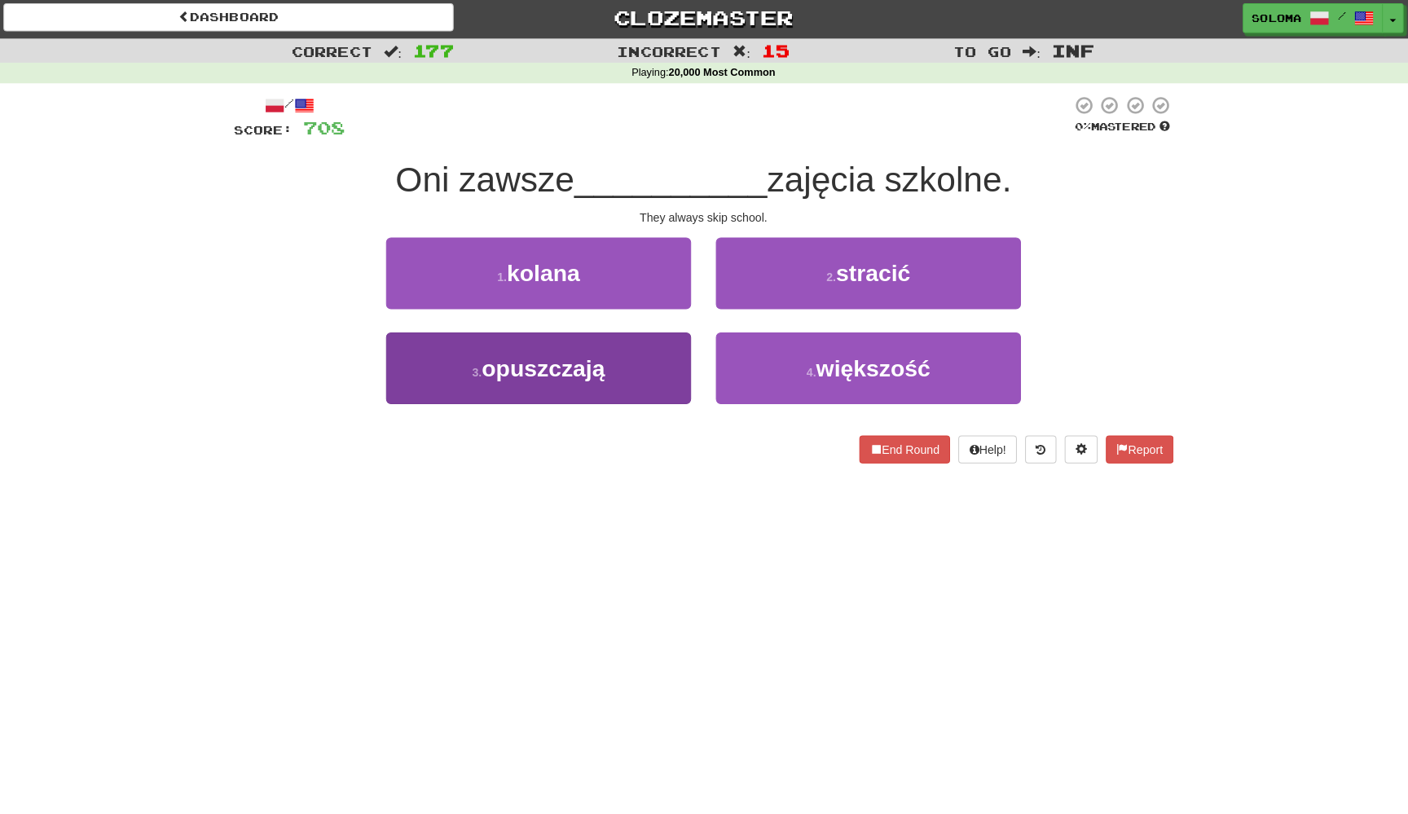
click at [656, 372] on button "3 . opuszczają" at bounding box center [540, 367] width 301 height 71
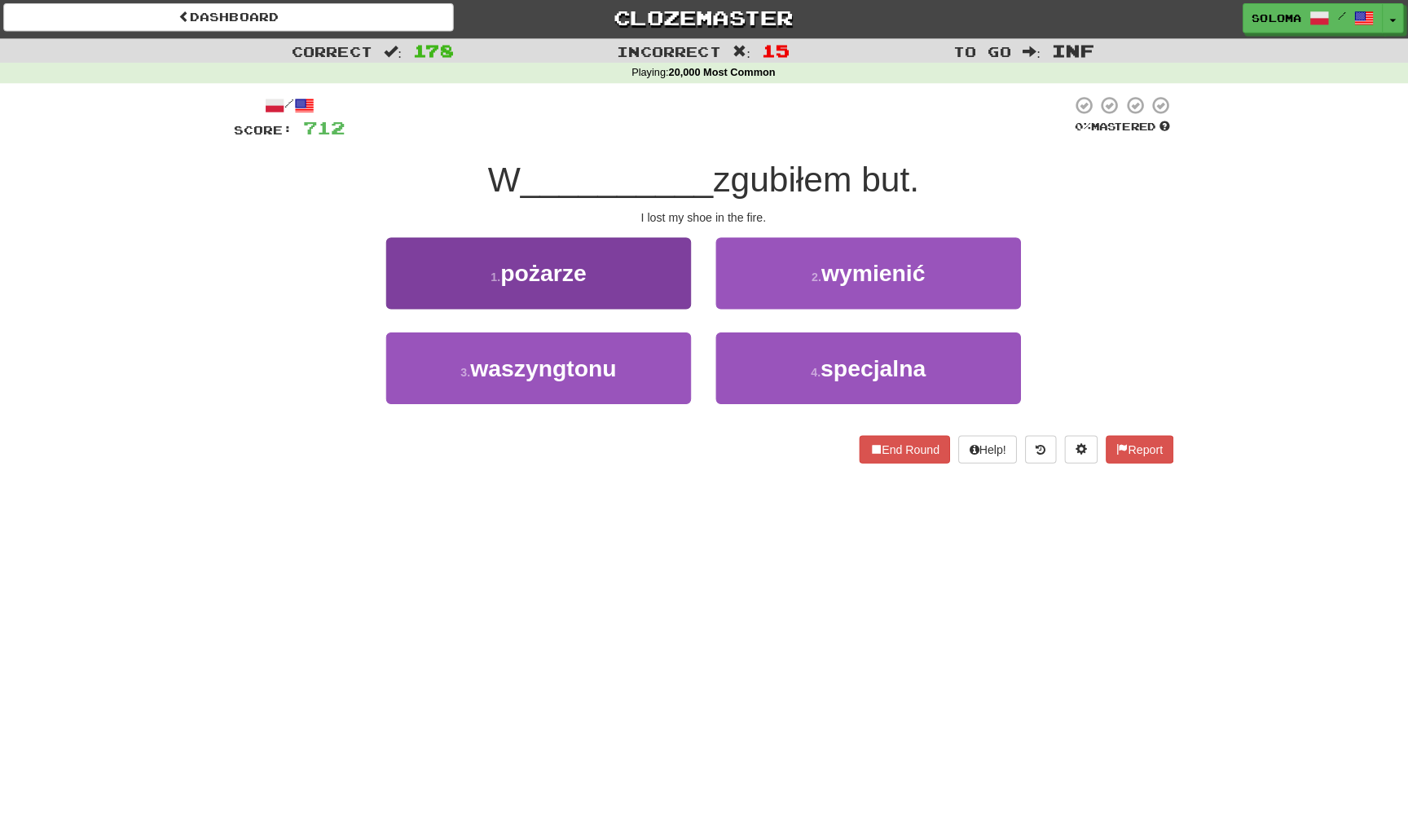
click at [681, 272] on button "1 . pożarze" at bounding box center [540, 273] width 301 height 71
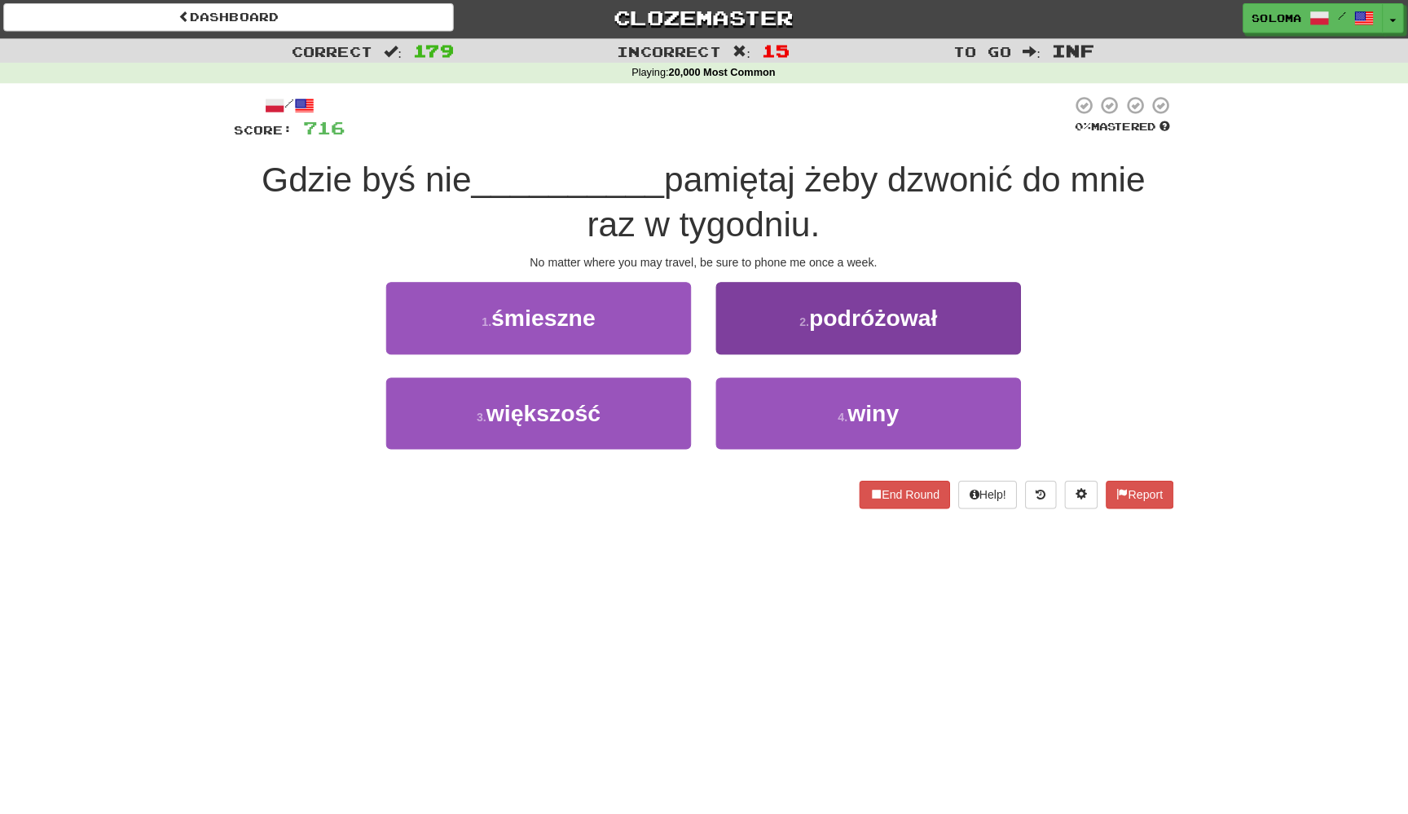
click at [716, 321] on button "2 . podróżował" at bounding box center [866, 317] width 301 height 71
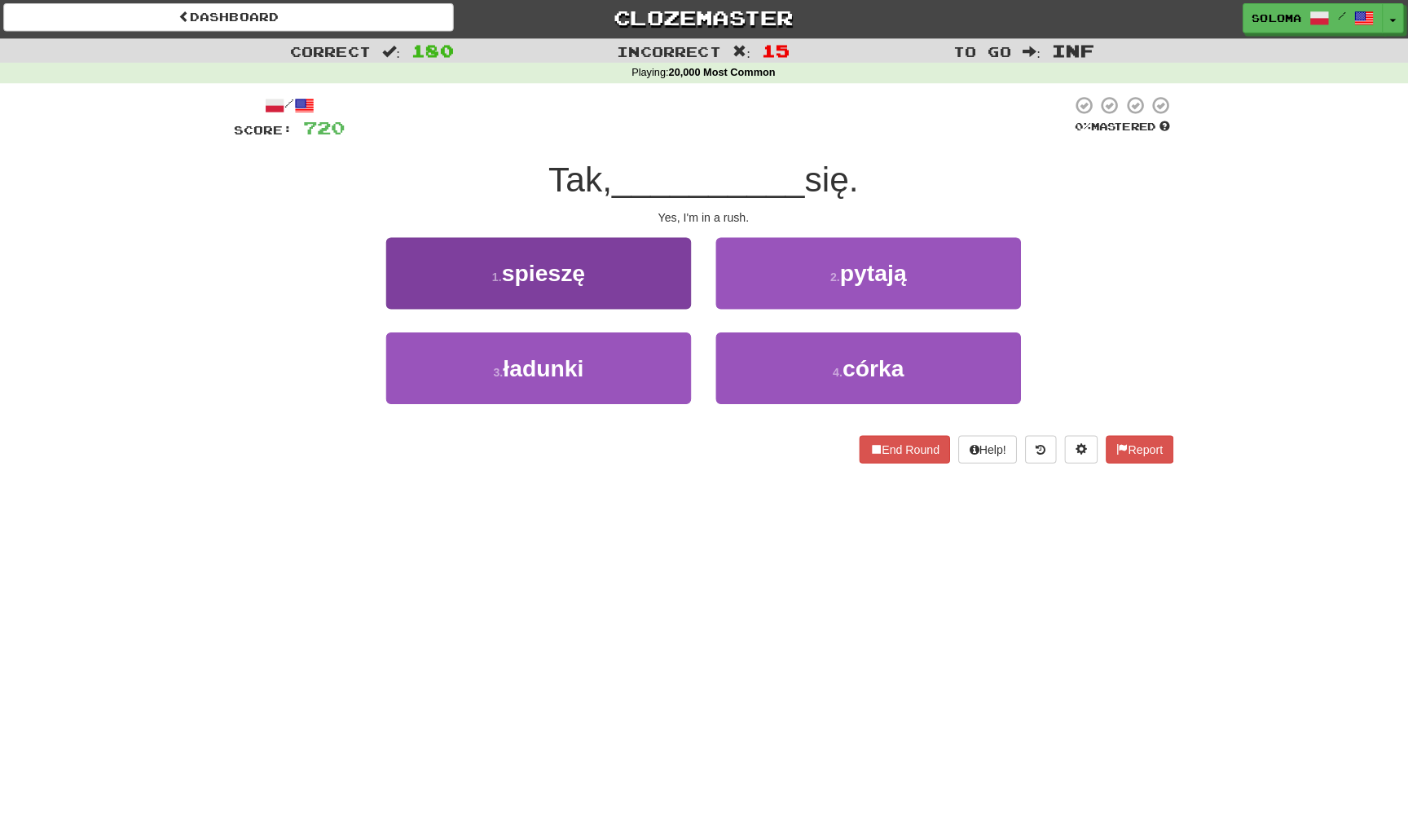
click at [676, 276] on button "1 . spieszę" at bounding box center [540, 273] width 301 height 71
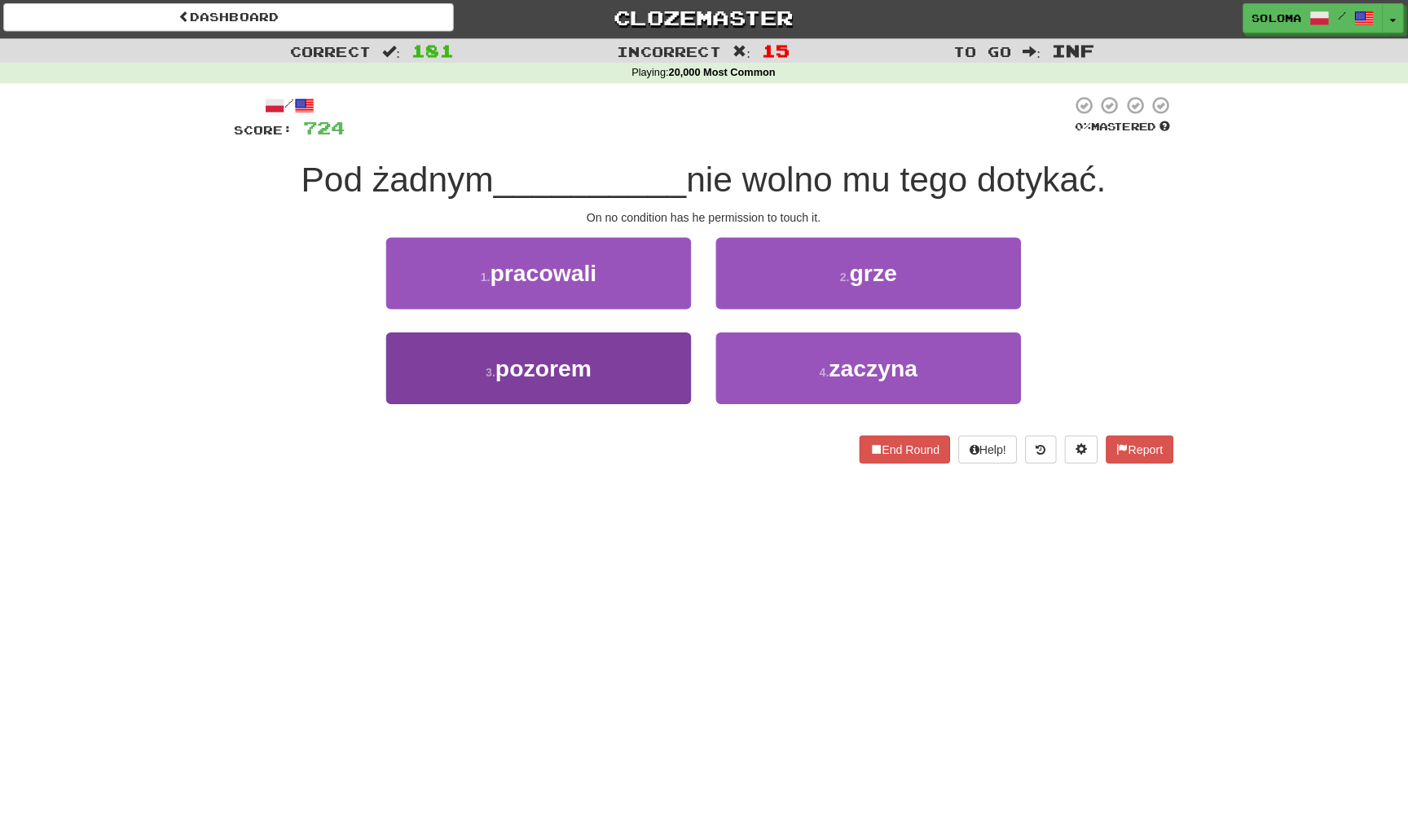
click at [653, 347] on button "3 . pozorem" at bounding box center [540, 367] width 301 height 71
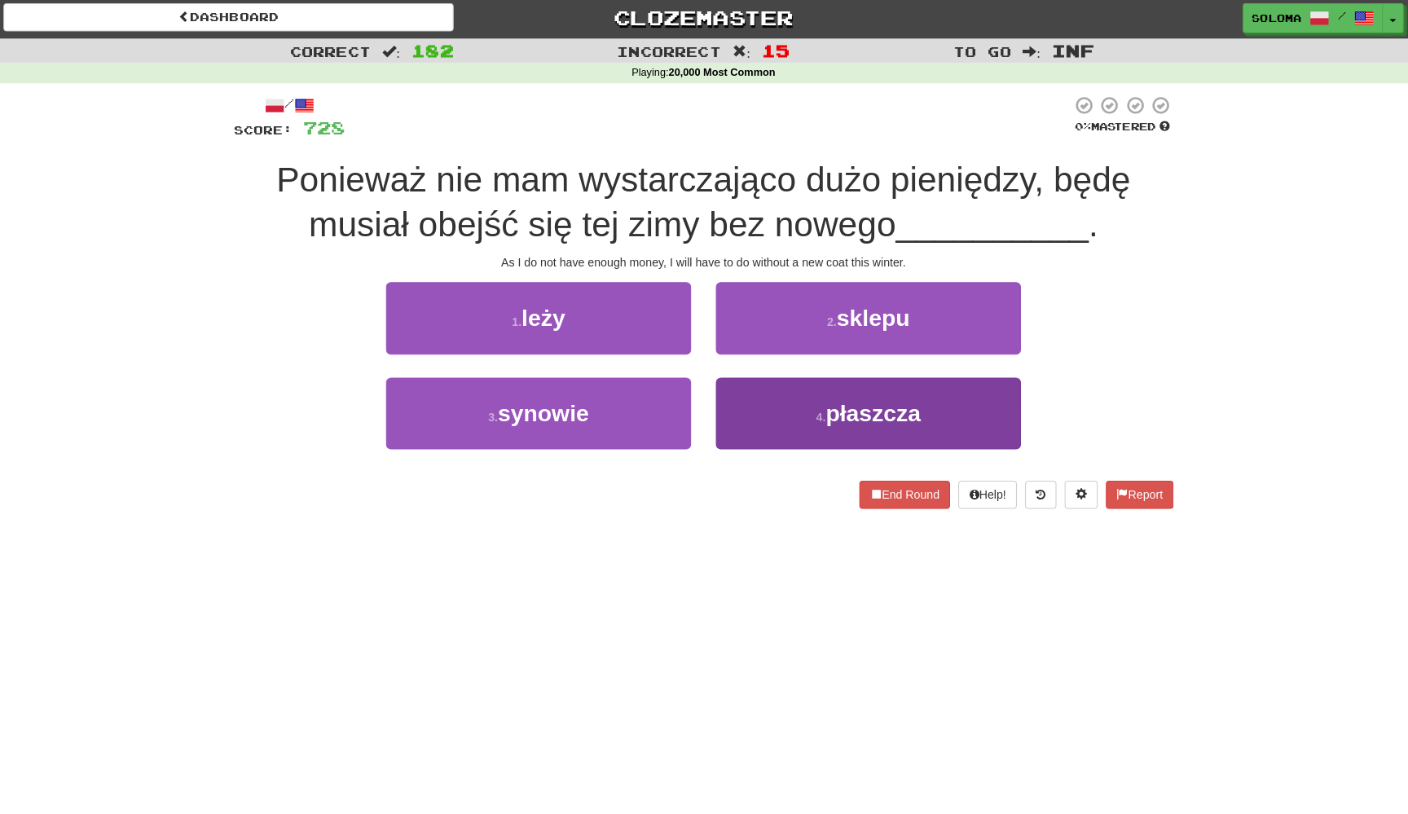
click at [745, 401] on button "4 . płaszcza" at bounding box center [866, 411] width 301 height 71
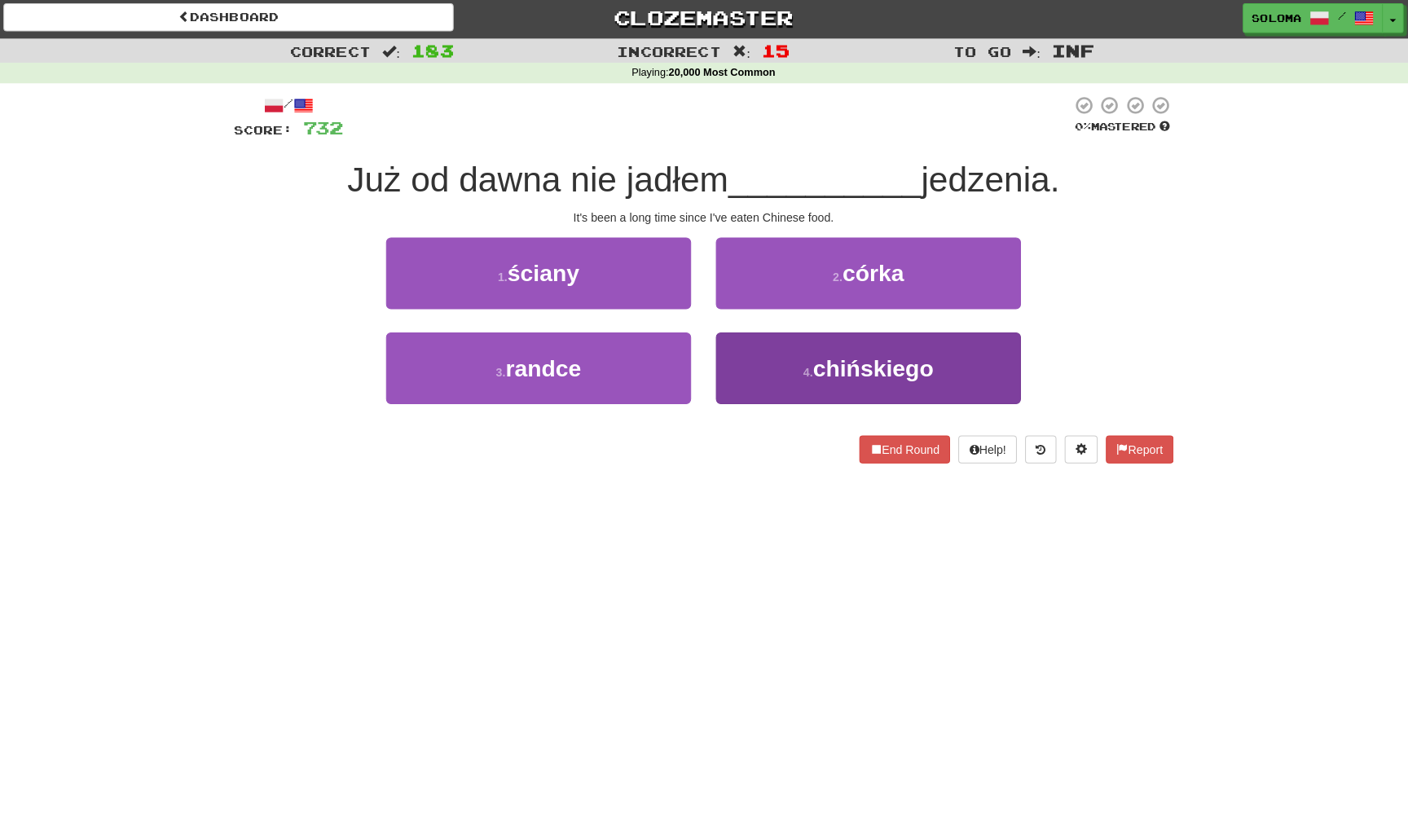
click at [767, 358] on button "4 . chińskiego" at bounding box center [866, 367] width 301 height 71
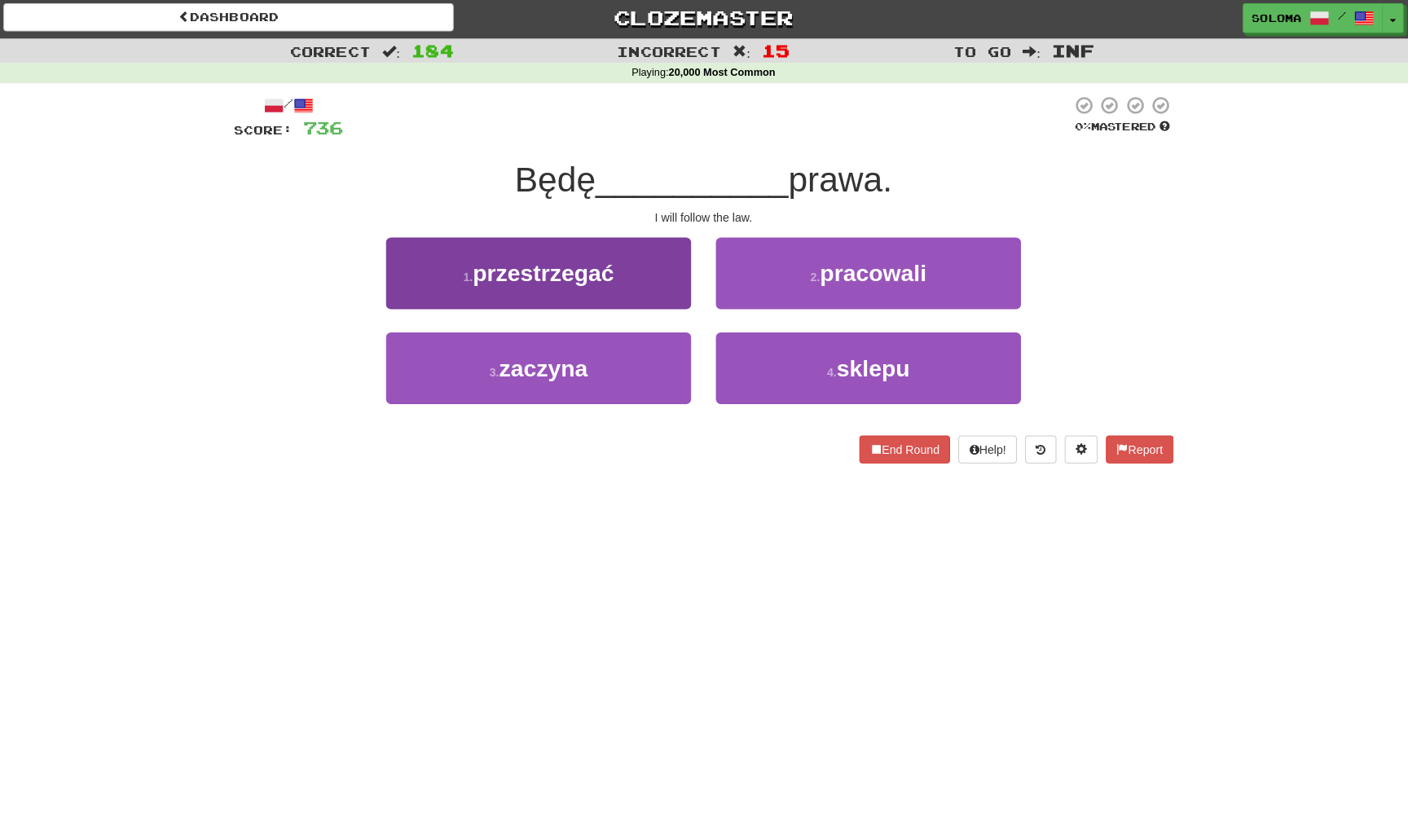
click at [679, 272] on button "1 . przestrzegać" at bounding box center [540, 273] width 301 height 71
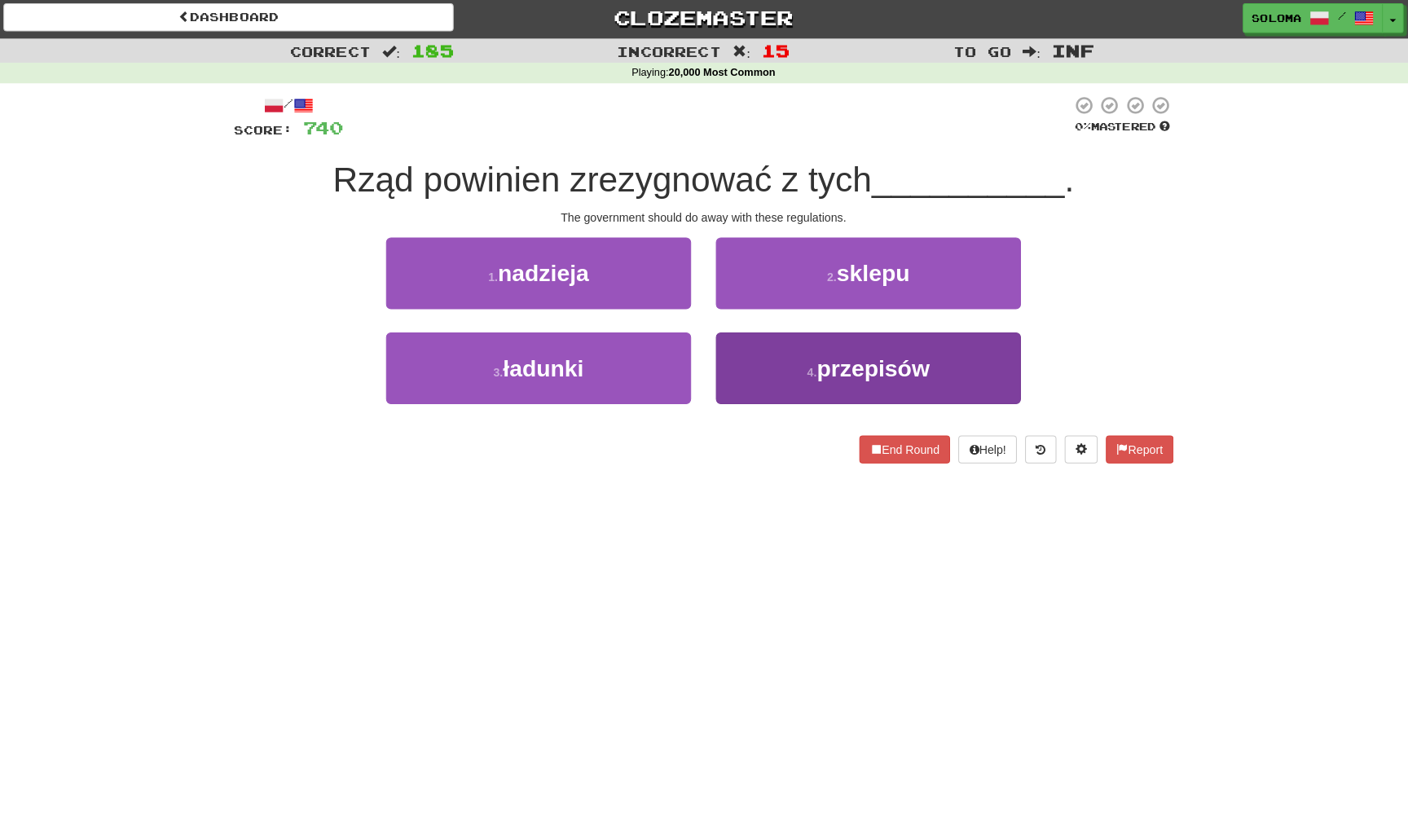
click at [728, 352] on button "4 . przepisów" at bounding box center [866, 367] width 301 height 71
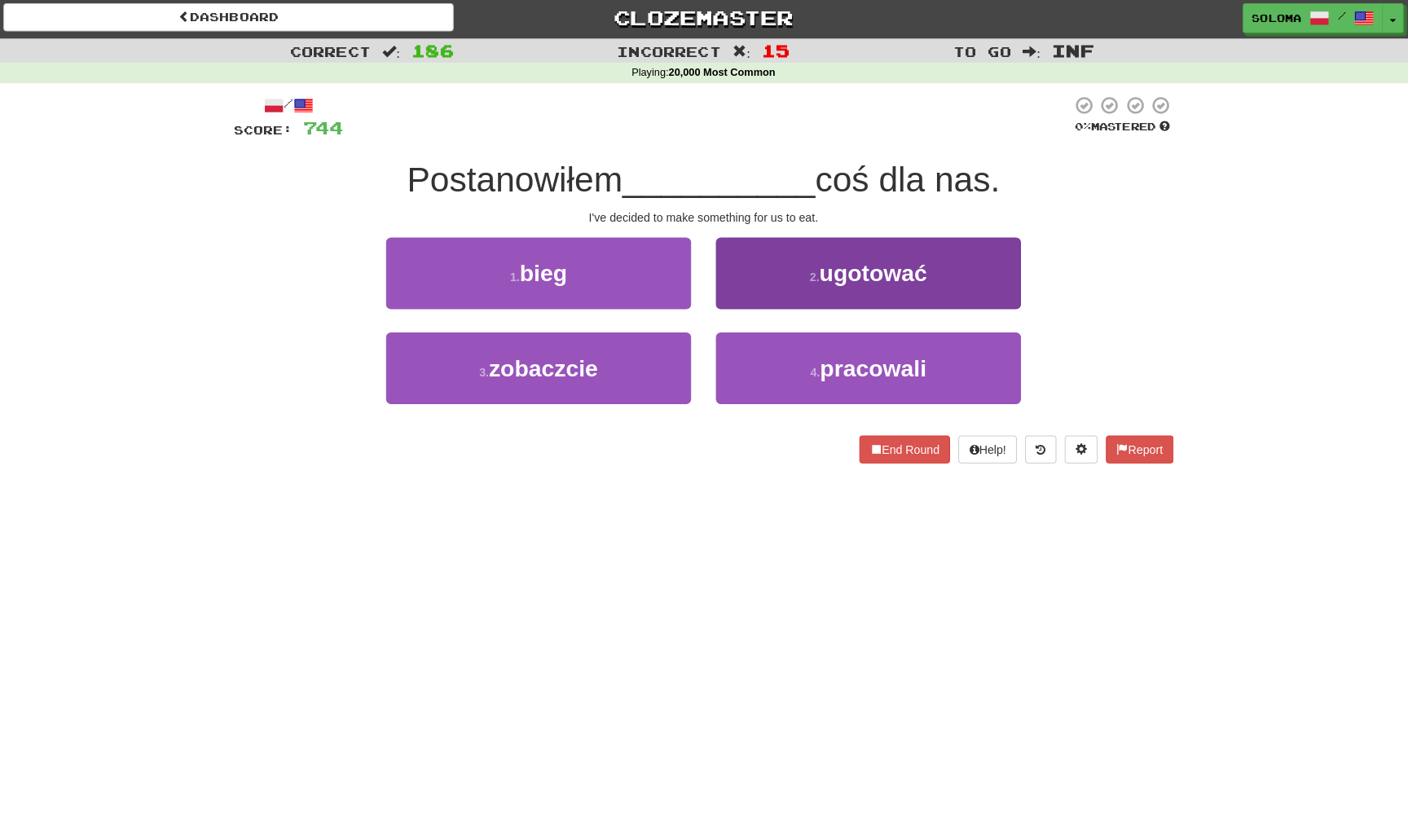
click at [772, 246] on button "2 . ugotować" at bounding box center [866, 273] width 301 height 71
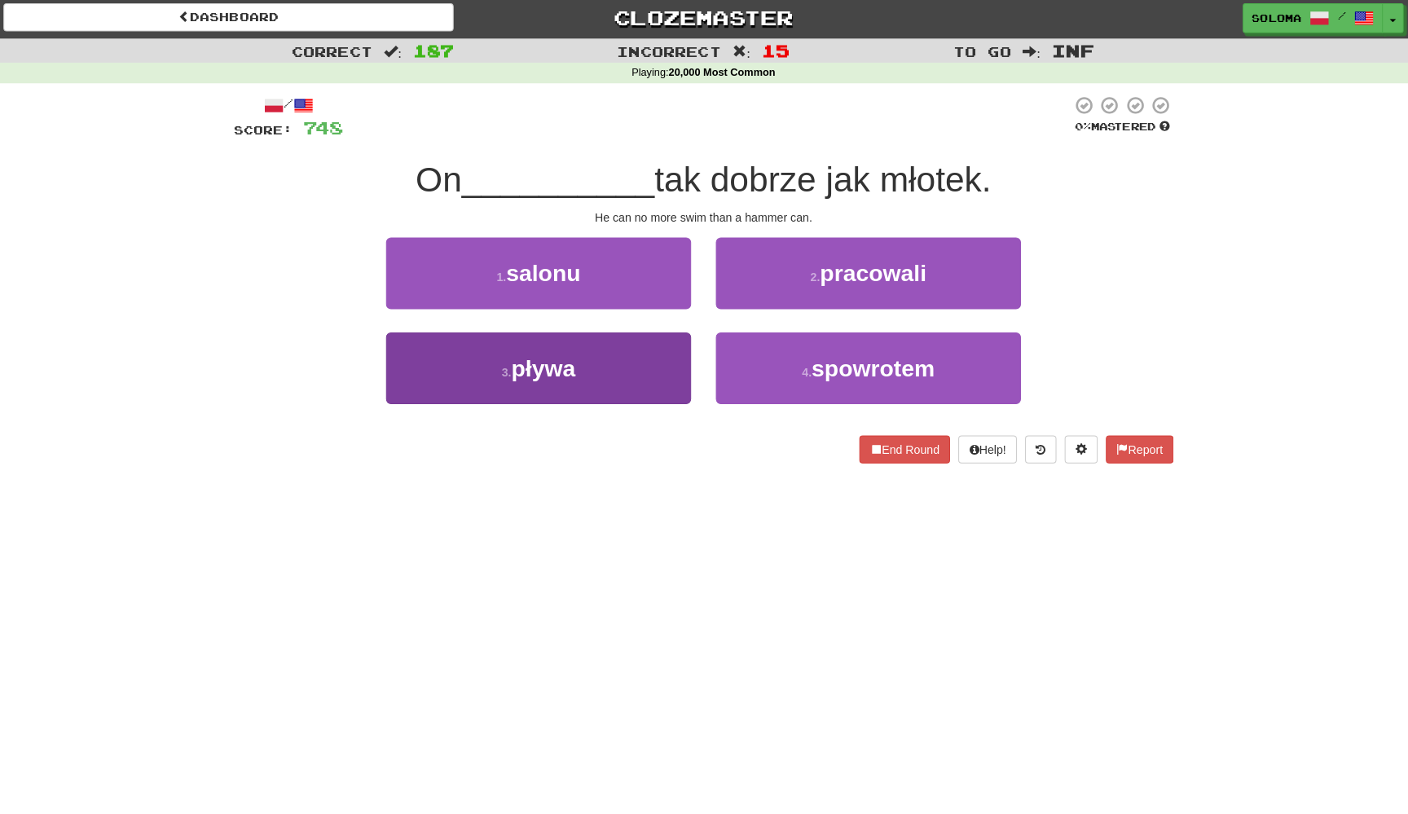
click at [670, 366] on button "3 . pływa" at bounding box center [540, 367] width 301 height 71
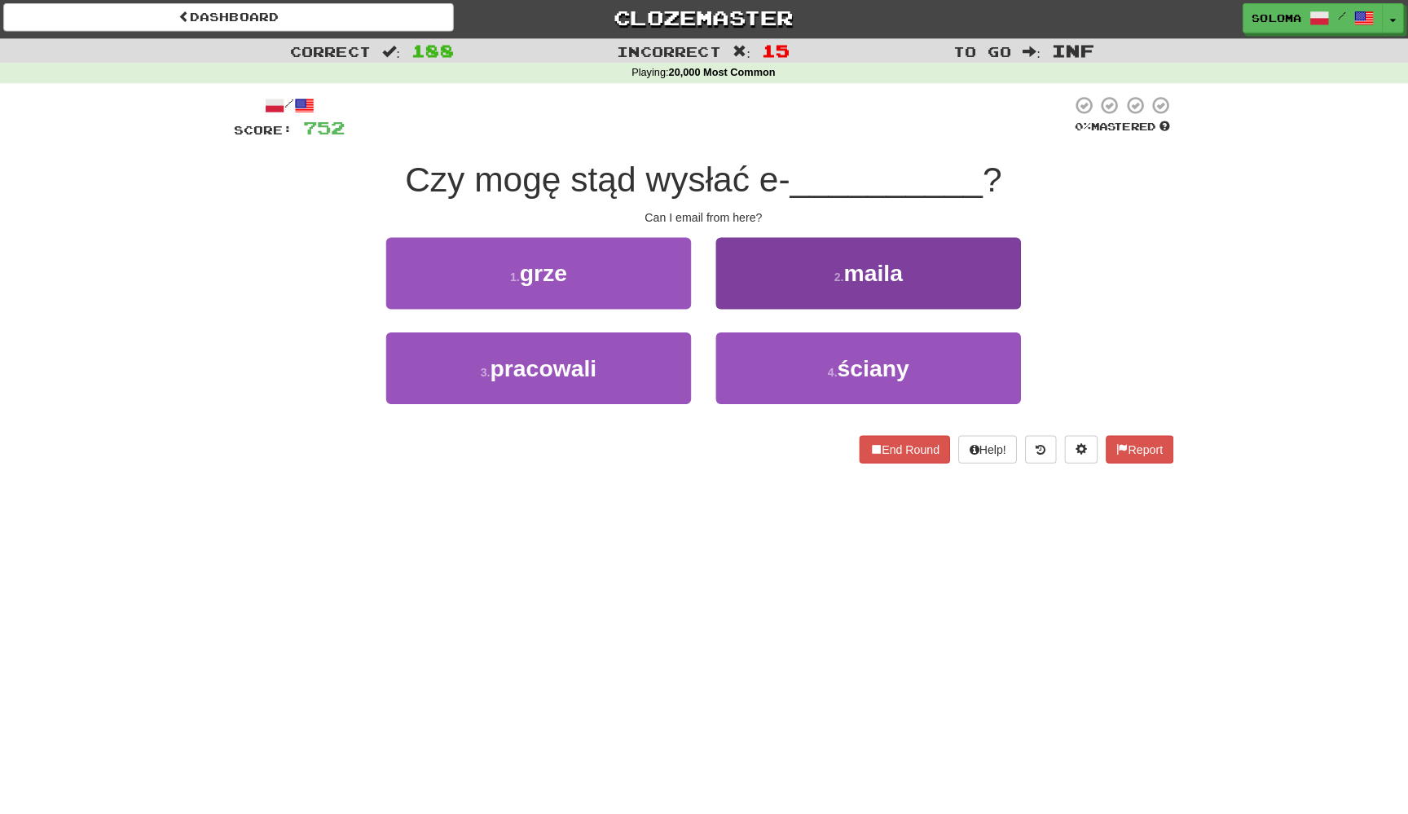
click at [737, 270] on button "2 . maila" at bounding box center [866, 273] width 301 height 71
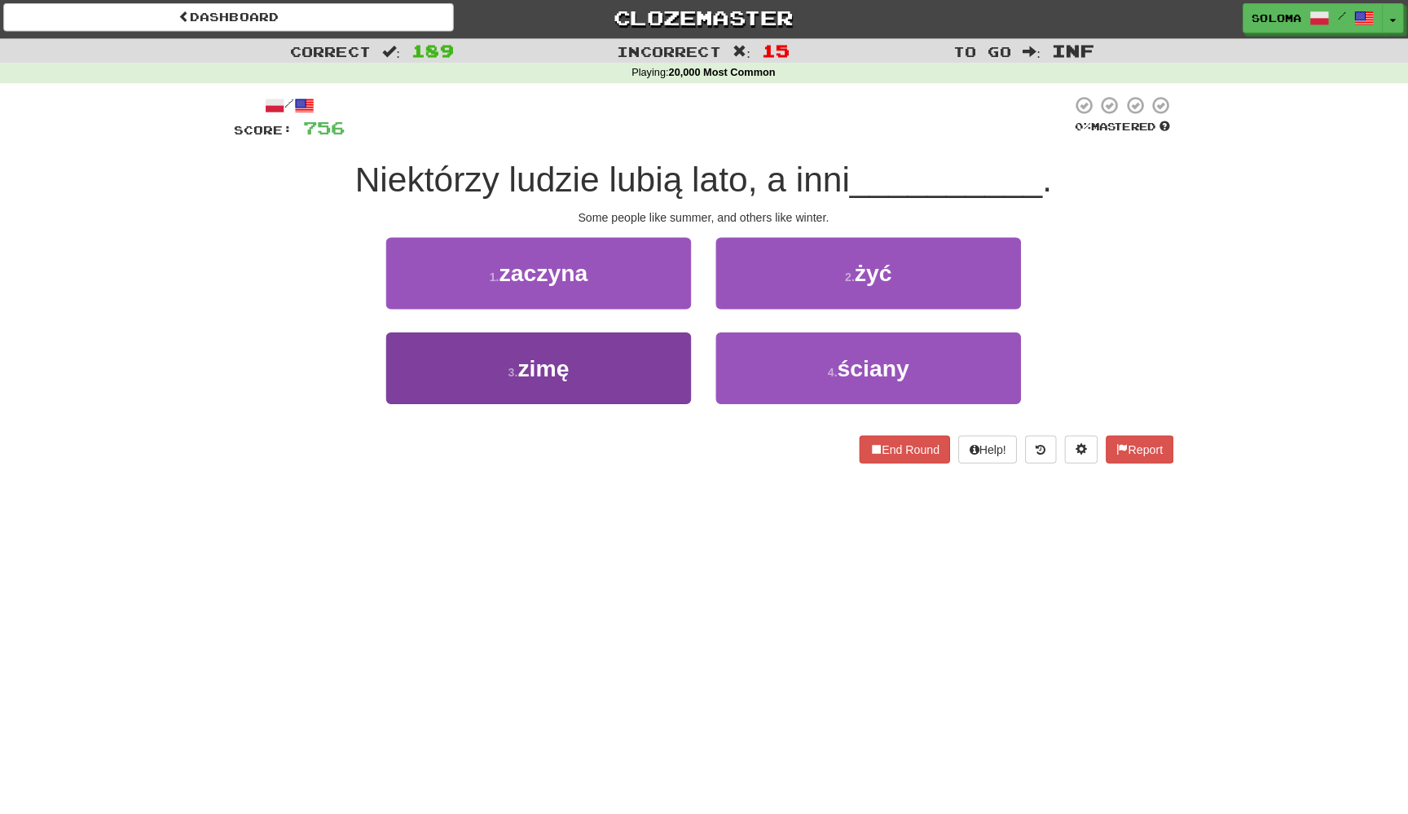
click at [667, 372] on button "3 . zimę" at bounding box center [540, 367] width 301 height 71
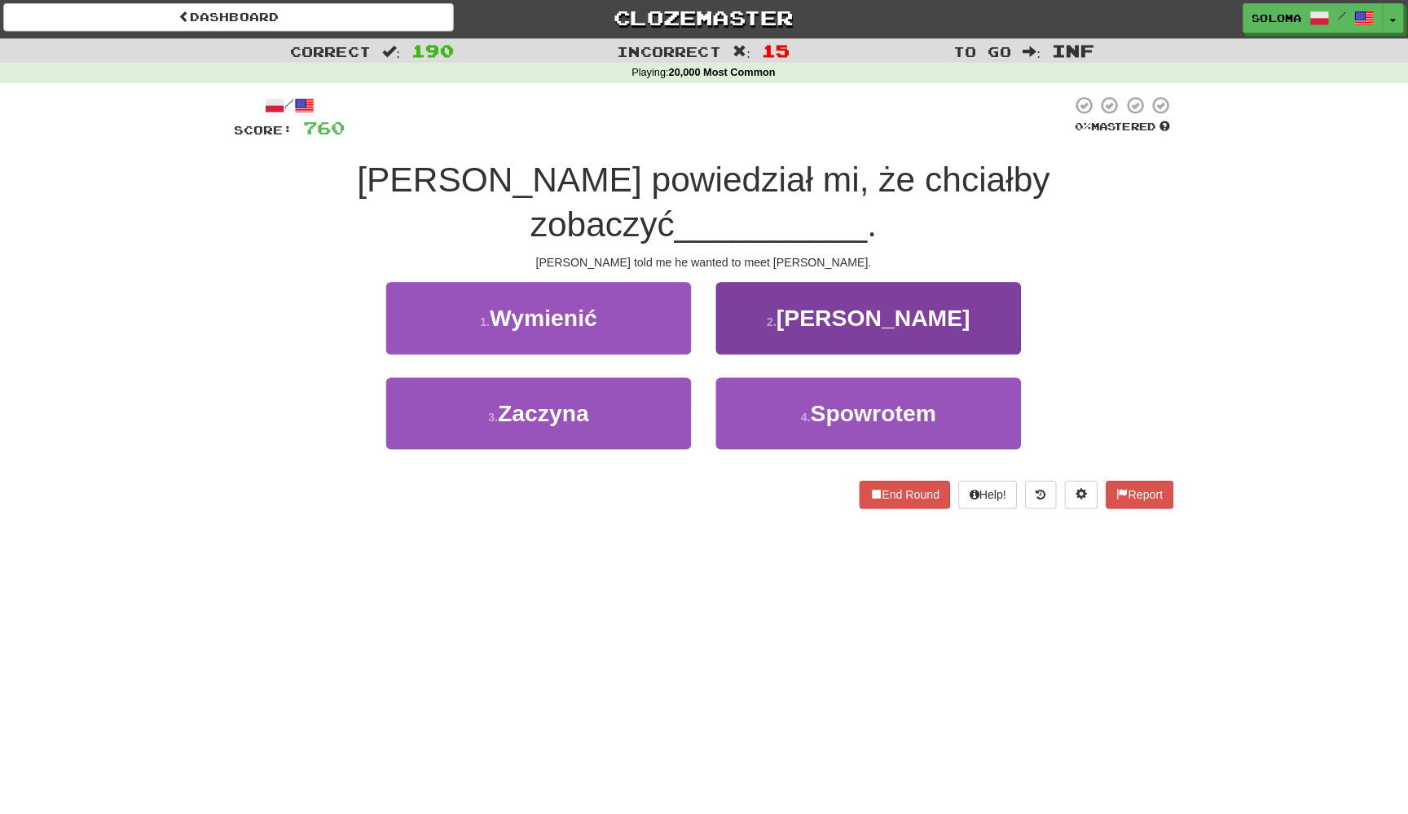
click at [769, 296] on button "2 . Marię" at bounding box center [866, 317] width 301 height 71
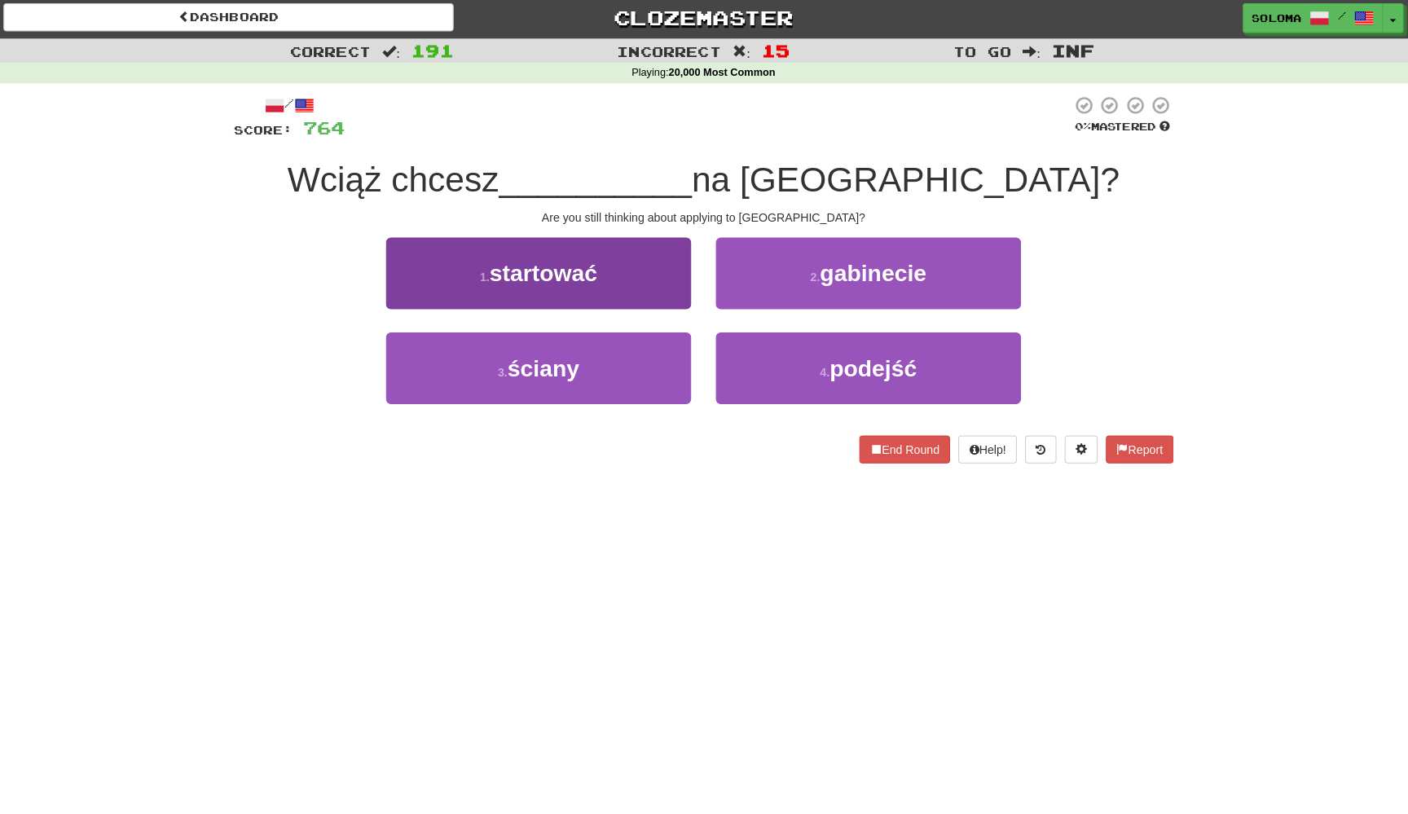
click at [676, 288] on button "1 . startować" at bounding box center [540, 273] width 301 height 71
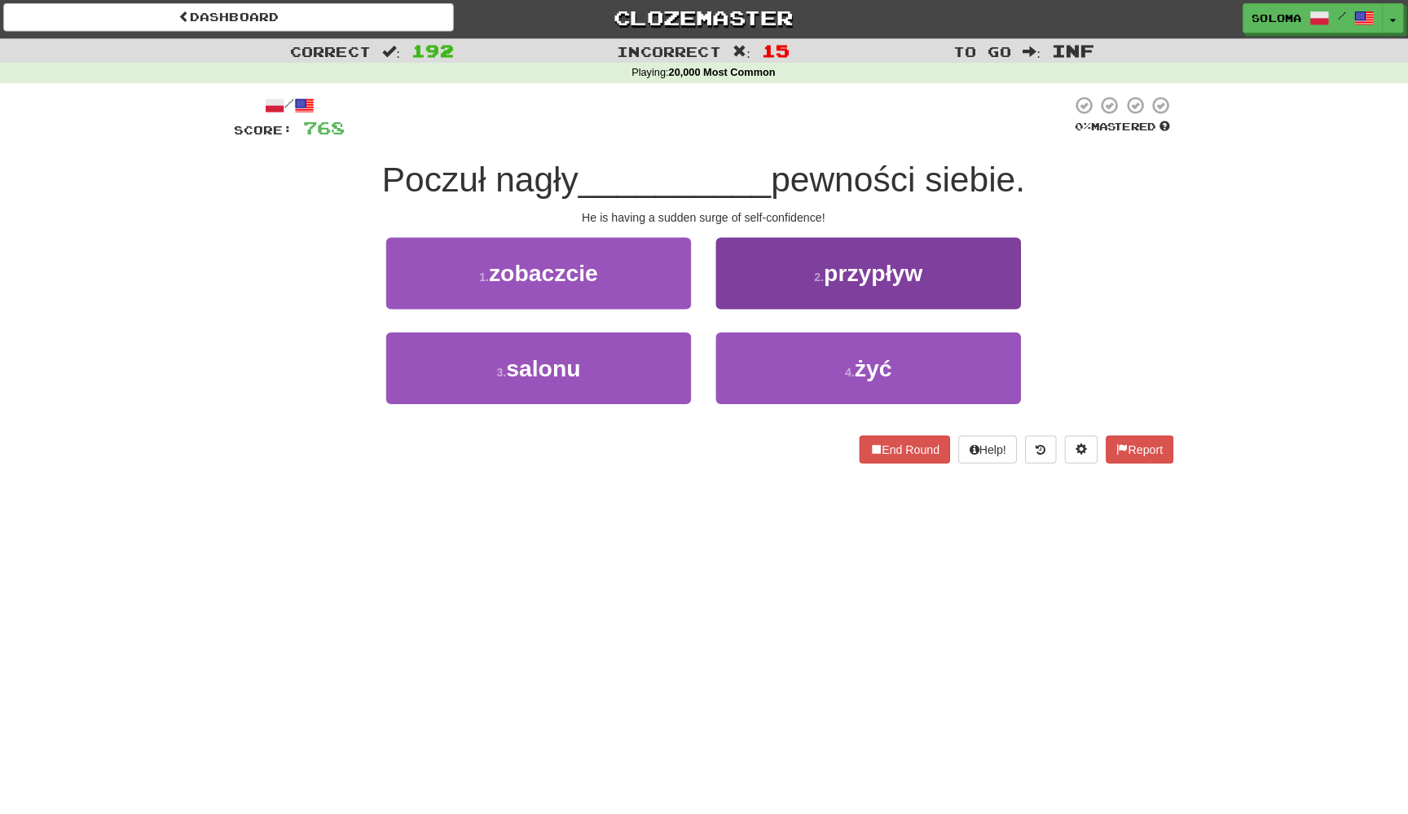
click at [734, 294] on button "2 . przypływ" at bounding box center [866, 273] width 301 height 71
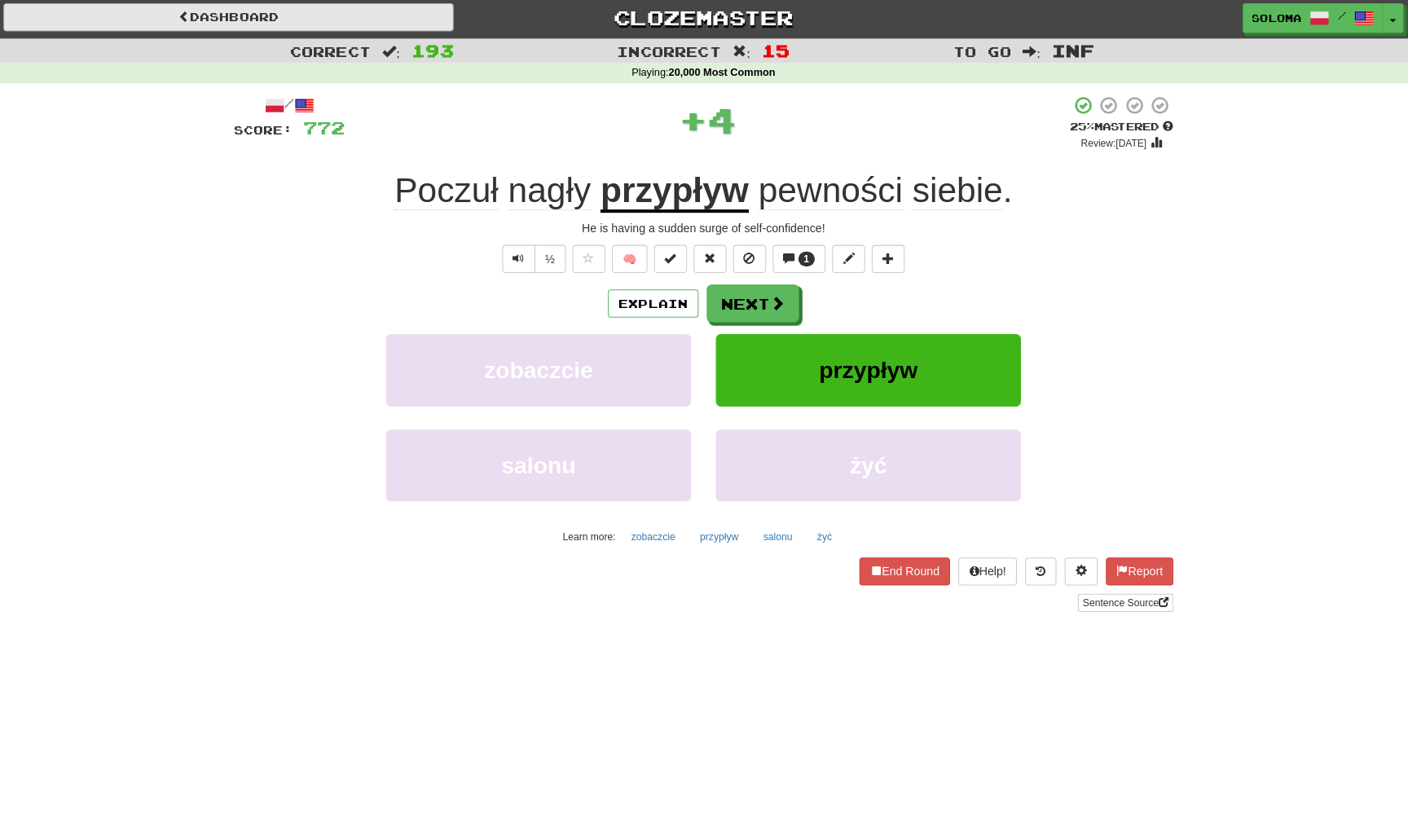
click at [407, 21] on link "Dashboard" at bounding box center [234, 21] width 445 height 28
